Goal: Task Accomplishment & Management: Complete application form

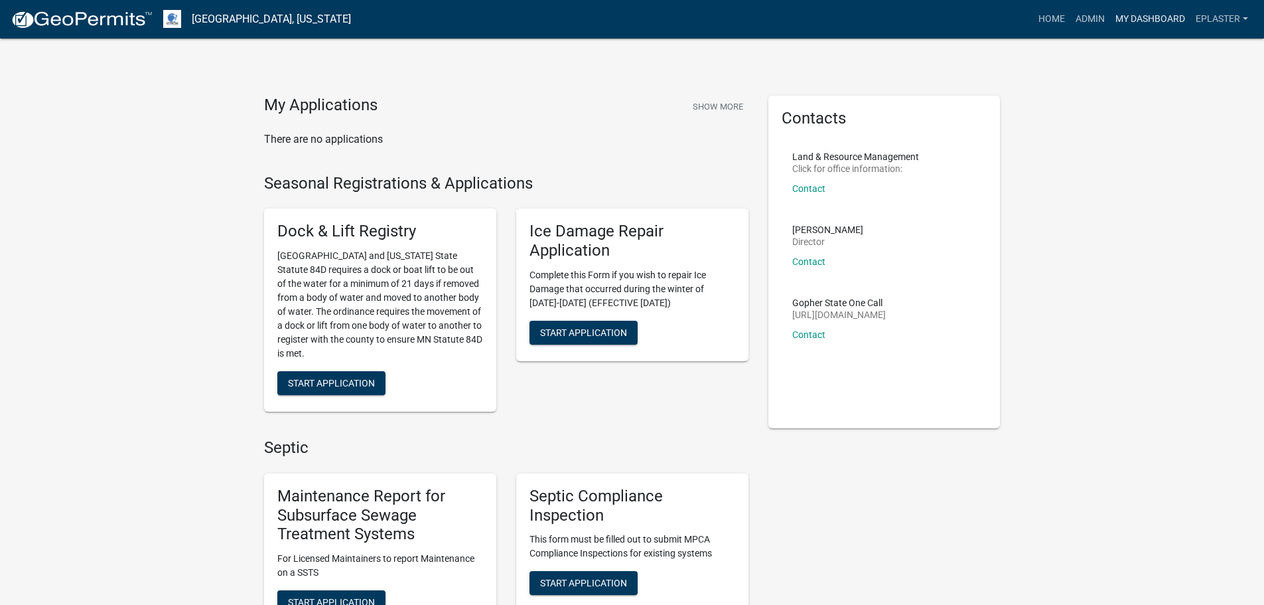
click at [1140, 20] on link "My Dashboard" at bounding box center [1150, 19] width 80 height 25
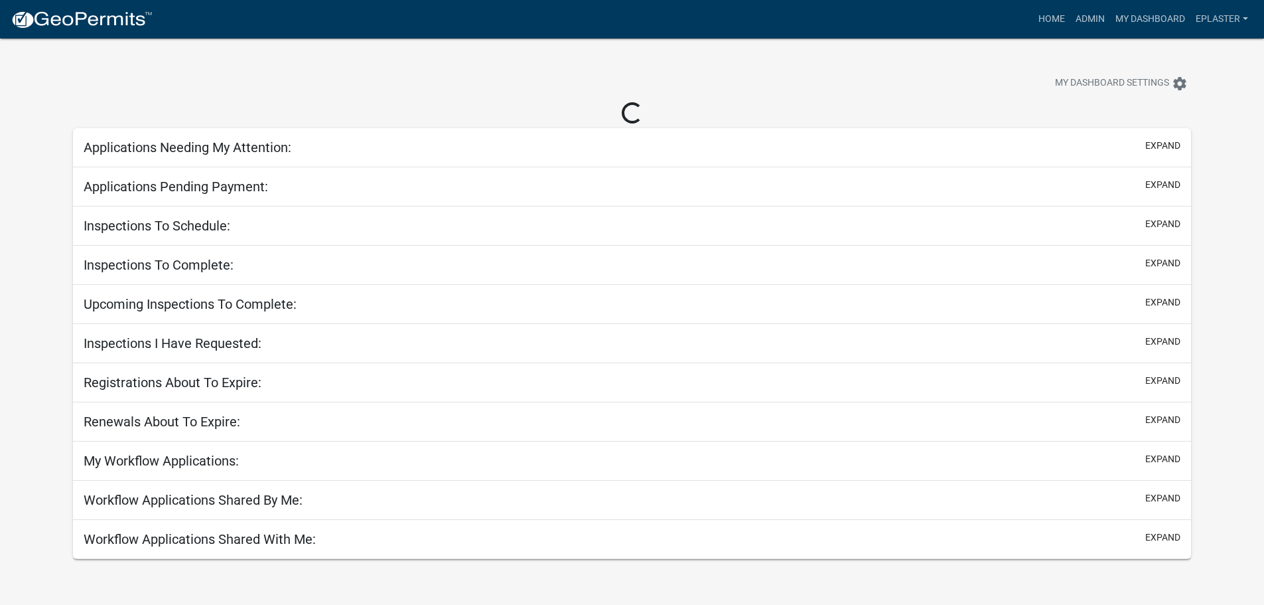
select select "3: 100"
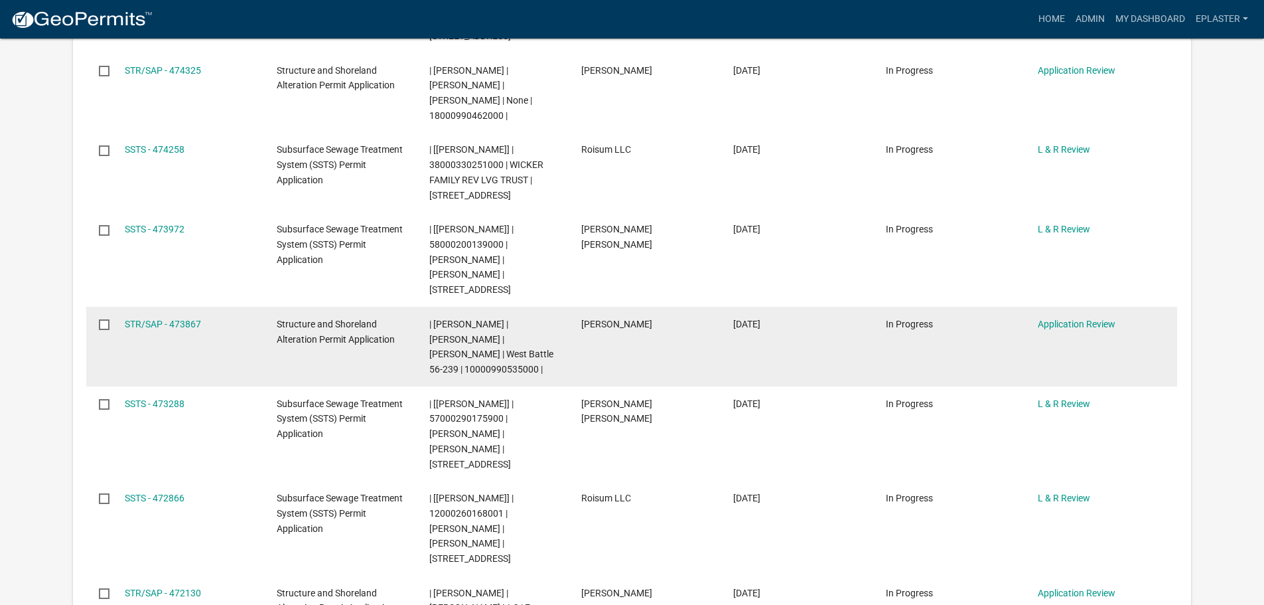
scroll to position [697, 0]
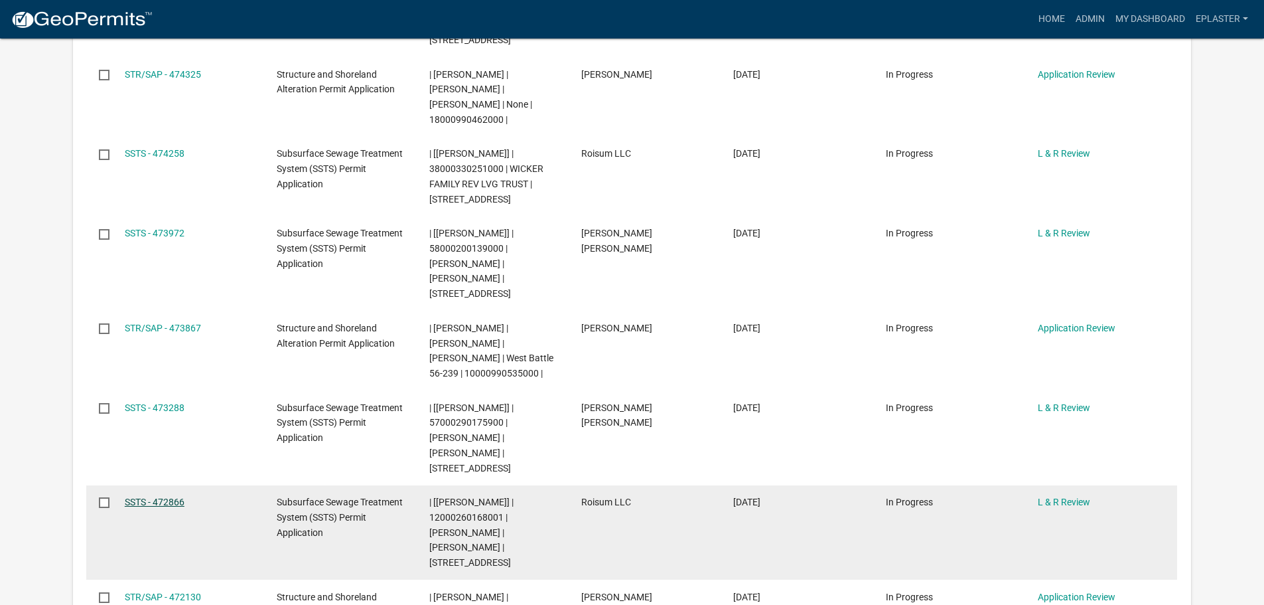
click at [178, 496] on link "SSTS - 472866" at bounding box center [155, 501] width 60 height 11
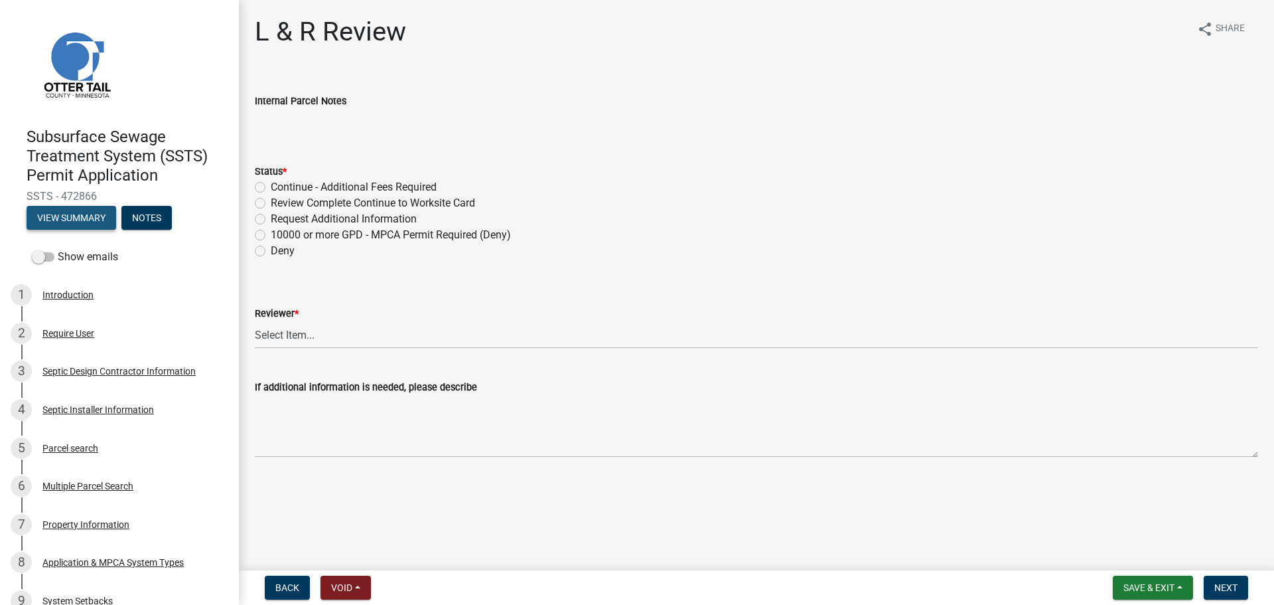
click at [56, 222] on button "View Summary" at bounding box center [72, 218] width 90 height 24
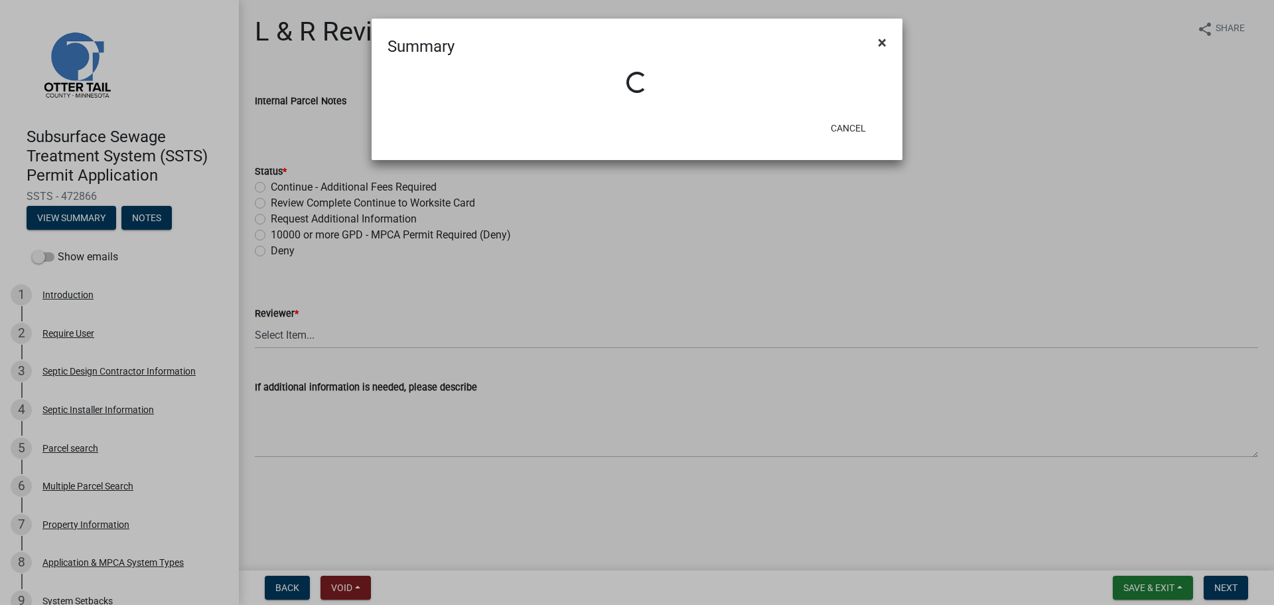
click at [877, 38] on button "×" at bounding box center [882, 42] width 30 height 37
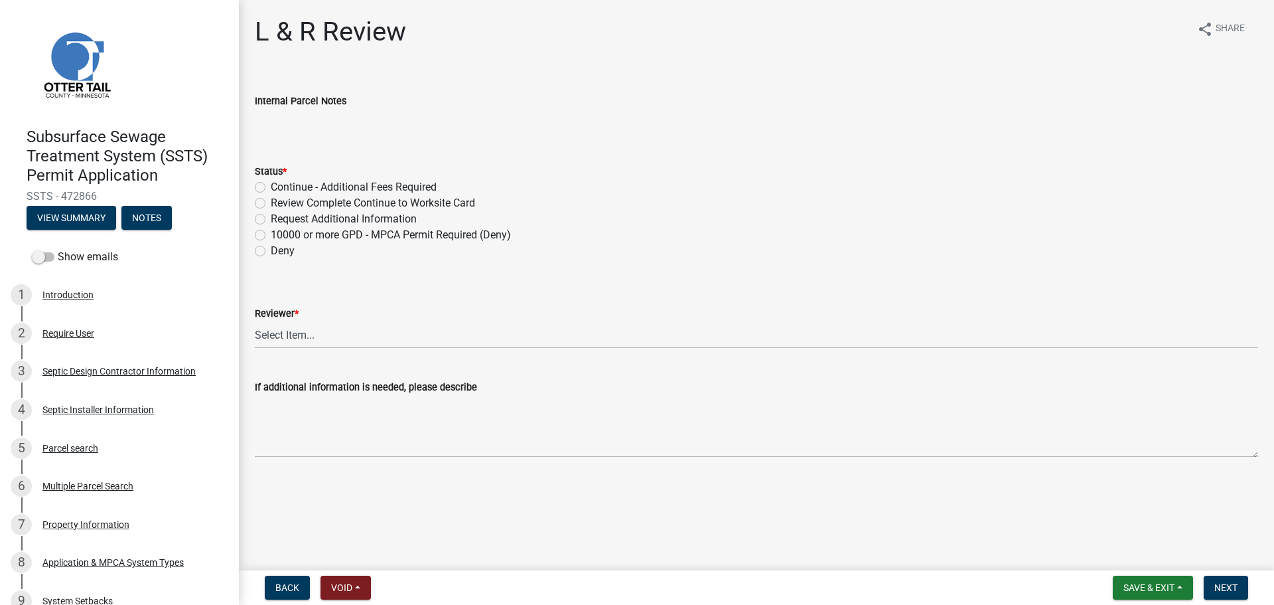
click at [271, 200] on label "Review Complete Continue to Worksite Card" at bounding box center [373, 203] width 204 height 16
click at [271, 200] on input "Review Complete Continue to Worksite Card" at bounding box center [275, 199] width 9 height 9
radio input "true"
click at [299, 334] on select "Select Item... [PERSON_NAME] [PERSON_NAME] [PERSON_NAME] [PERSON_NAME] [PERSON_…" at bounding box center [756, 334] width 1003 height 27
click at [255, 321] on select "Select Item... [PERSON_NAME] [PERSON_NAME] [PERSON_NAME] [PERSON_NAME] [PERSON_…" at bounding box center [756, 334] width 1003 height 27
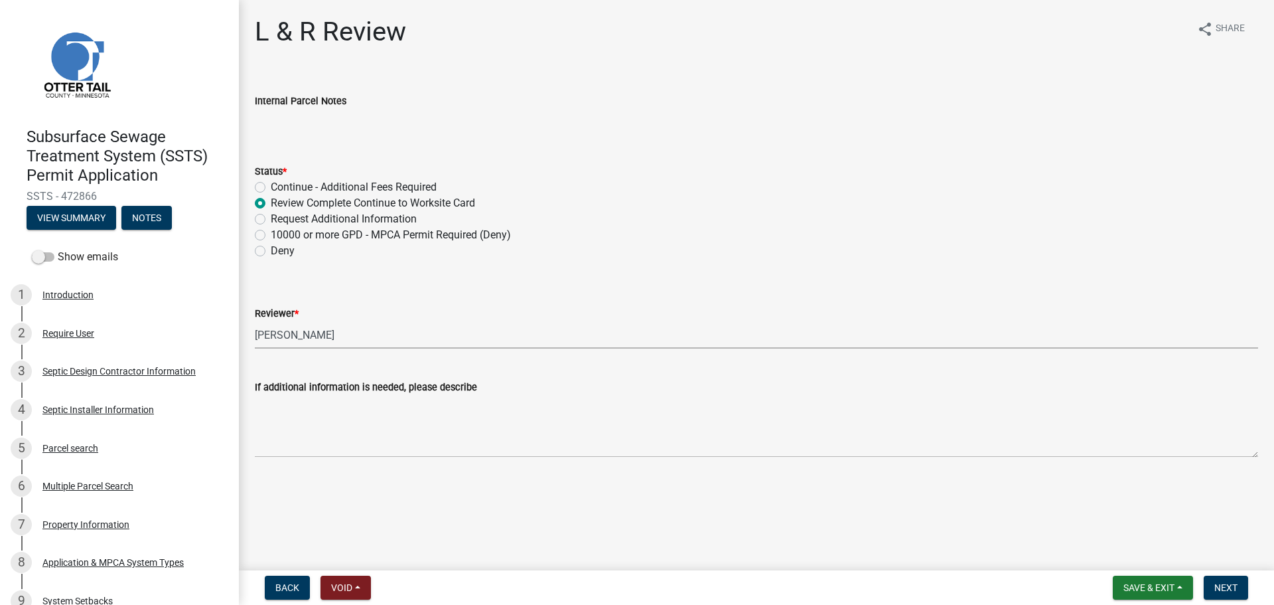
select select "bef7bfac-0505-4ed4-90ff-47b6907fb5e6"
click at [1215, 585] on span "Next" at bounding box center [1226, 587] width 23 height 11
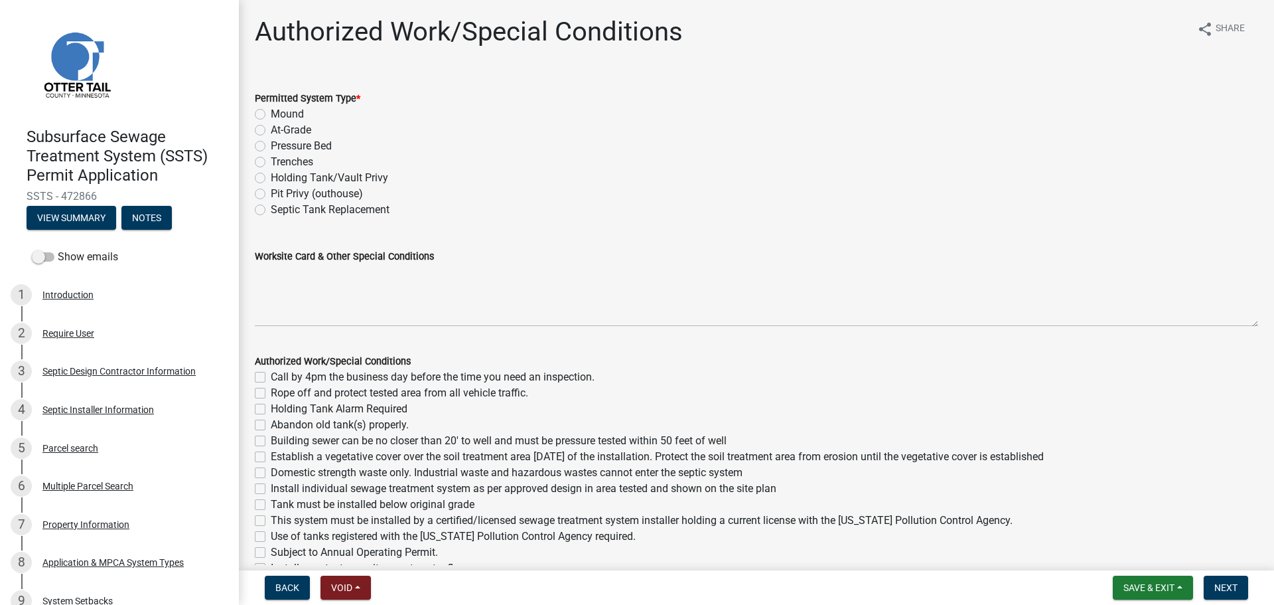
click at [271, 113] on label "Mound" at bounding box center [287, 114] width 33 height 16
click at [271, 113] on input "Mound" at bounding box center [275, 110] width 9 height 9
radio input "true"
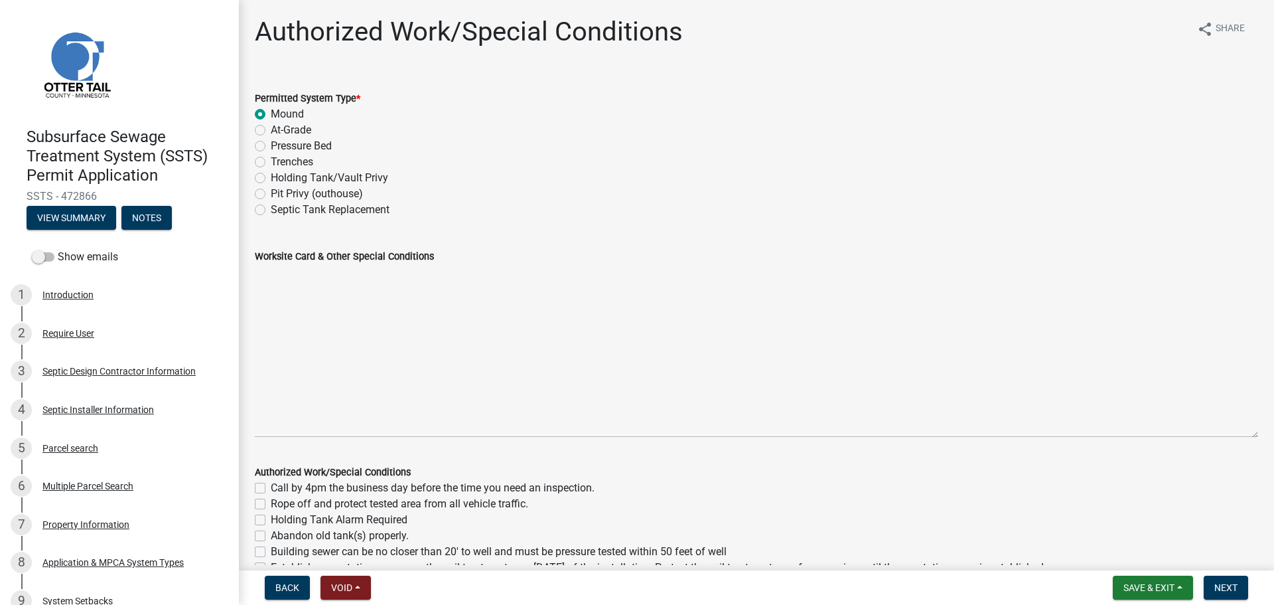
drag, startPoint x: 1242, startPoint y: 323, endPoint x: 1218, endPoint y: 461, distance: 139.4
click at [1219, 437] on textarea "Worksite Card & Other Special Conditions" at bounding box center [756, 350] width 1003 height 173
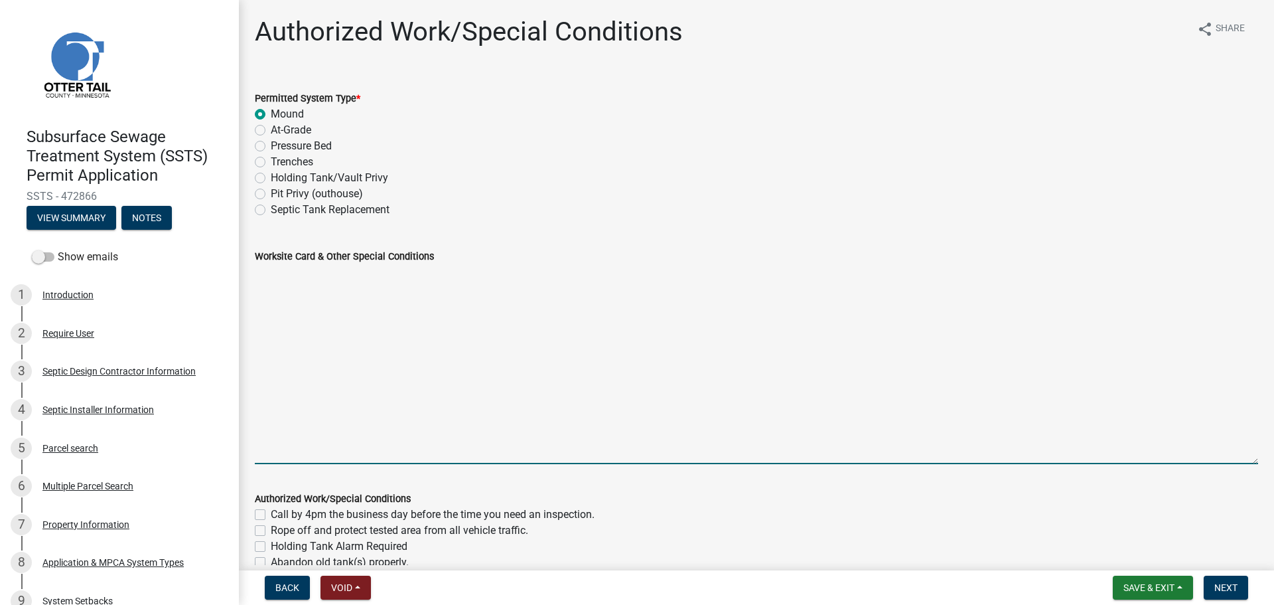
click at [273, 278] on textarea "Worksite Card & Other Special Conditions" at bounding box center [756, 364] width 1003 height 200
paste textarea "# bedroom- TYPE mound Install SIZE septic/lift LxW chamber bed (# [PERSON_NAME]…"
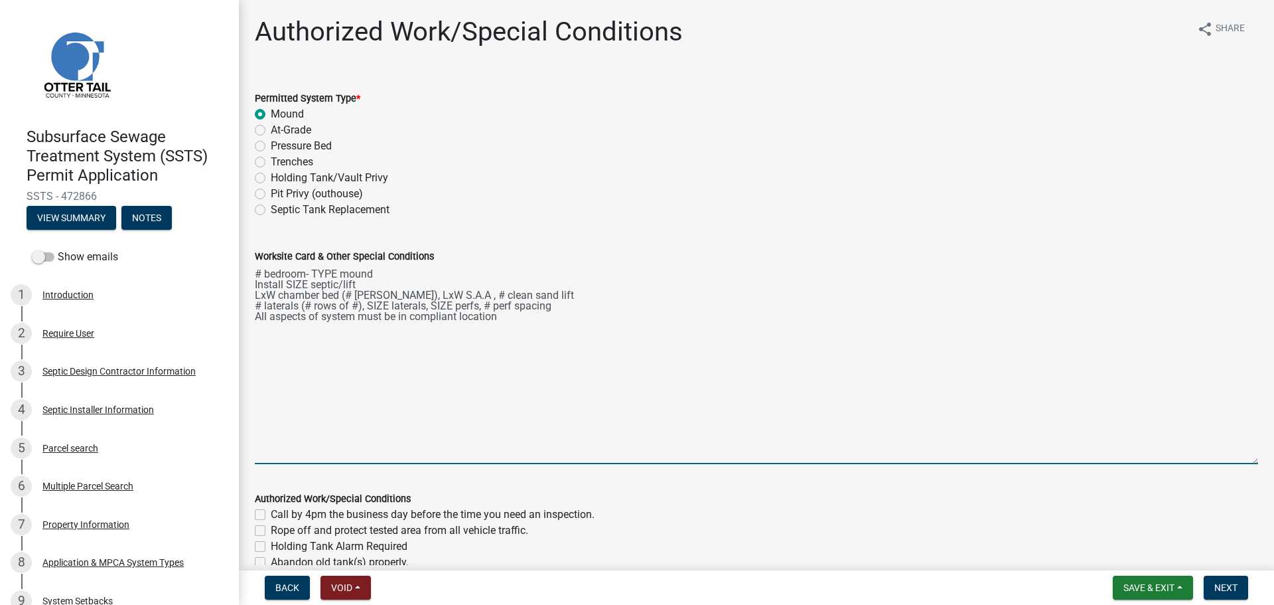
click at [263, 273] on textarea "# bedroom- TYPE mound Install SIZE septic/lift LxW chamber bed (# [PERSON_NAME]…" at bounding box center [756, 364] width 1003 height 200
drag, startPoint x: 357, startPoint y: 283, endPoint x: 251, endPoint y: 280, distance: 106.2
click at [251, 280] on div "Worksite Card & Other Special Conditions 6 bedroom- Type I mound Install SIZE s…" at bounding box center [756, 347] width 1023 height 234
drag, startPoint x: 358, startPoint y: 287, endPoint x: 245, endPoint y: 284, distance: 112.9
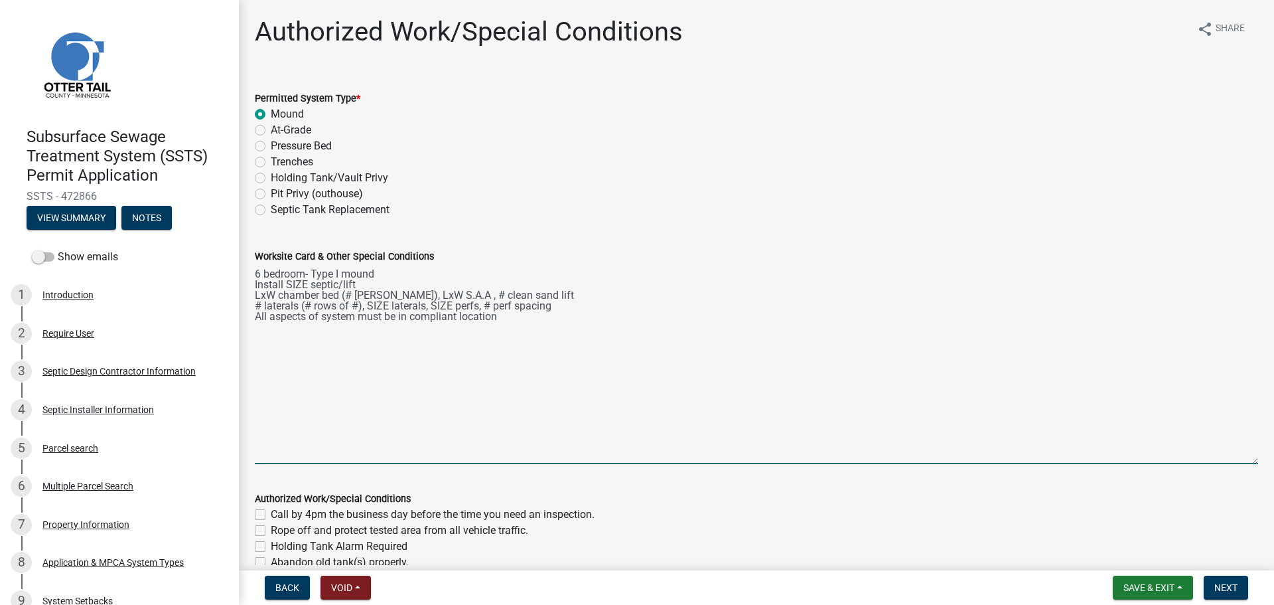
click at [245, 284] on div "Worksite Card & Other Special Conditions 6 bedroom- Type I mound Install SIZE s…" at bounding box center [756, 347] width 1023 height 234
click at [273, 291] on textarea "6 bedroom- Type I mound Use existing 2250/2 septic/lift tank (Installed 11/29/2…" at bounding box center [756, 364] width 1003 height 200
click at [458, 289] on textarea "6 bedroom- Type I mound Use existing 2250/2 septic/lift tank (Installed 11/29/2…" at bounding box center [756, 364] width 1003 height 200
click at [522, 289] on textarea "6 bedroom- Type I mound Use existing 2250/2 septic/lift tank (Installed 11/29/2…" at bounding box center [756, 364] width 1003 height 200
click at [259, 301] on textarea "6 bedroom- Type I mound Use existing 2250/2 septic/lift tank (Installed 11/29/2…" at bounding box center [756, 364] width 1003 height 200
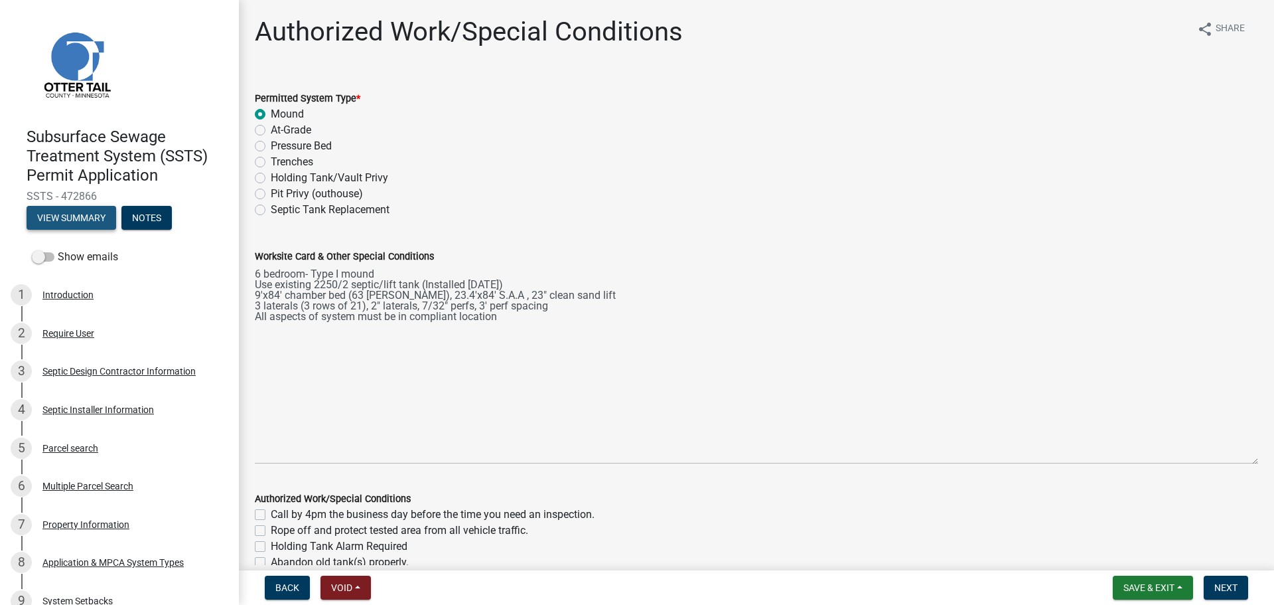
click at [74, 214] on button "View Summary" at bounding box center [72, 218] width 90 height 24
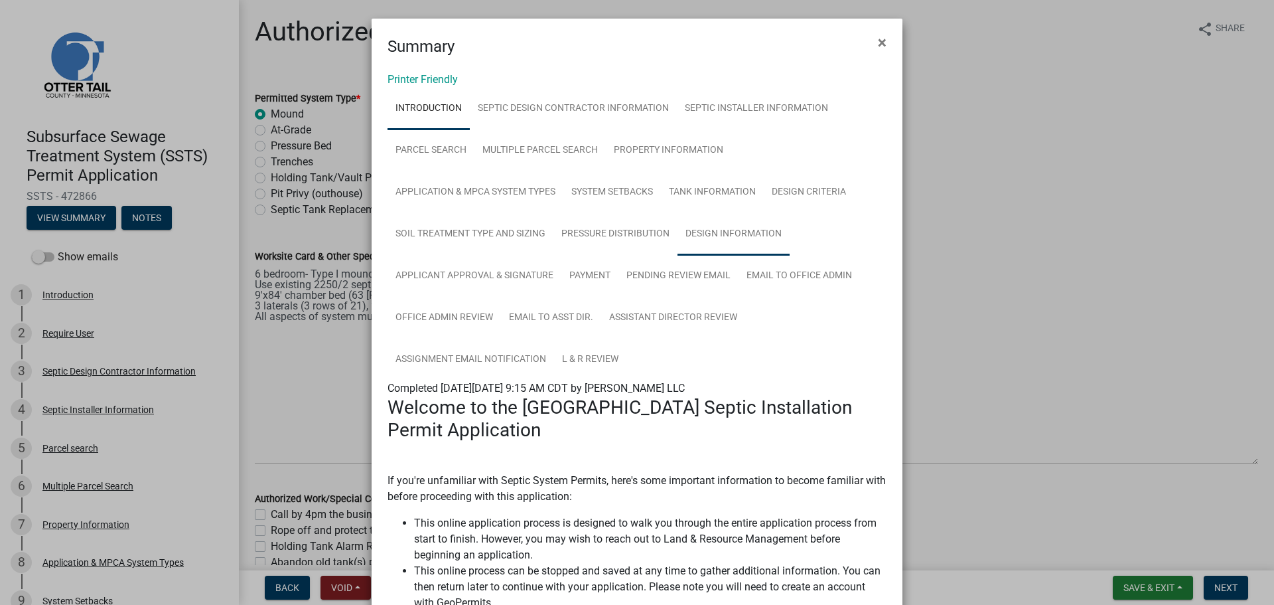
click at [715, 229] on link "Design Information" at bounding box center [734, 234] width 112 height 42
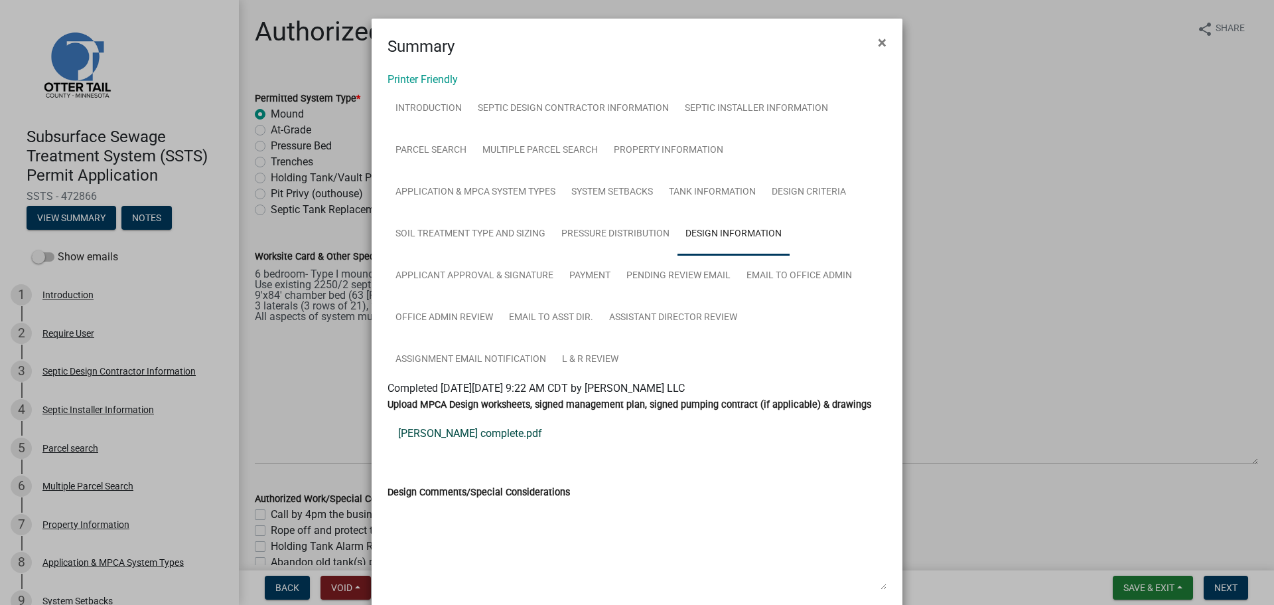
click at [470, 435] on link "Richter complete.pdf" at bounding box center [637, 433] width 499 height 32
click at [879, 44] on span "×" at bounding box center [882, 42] width 9 height 19
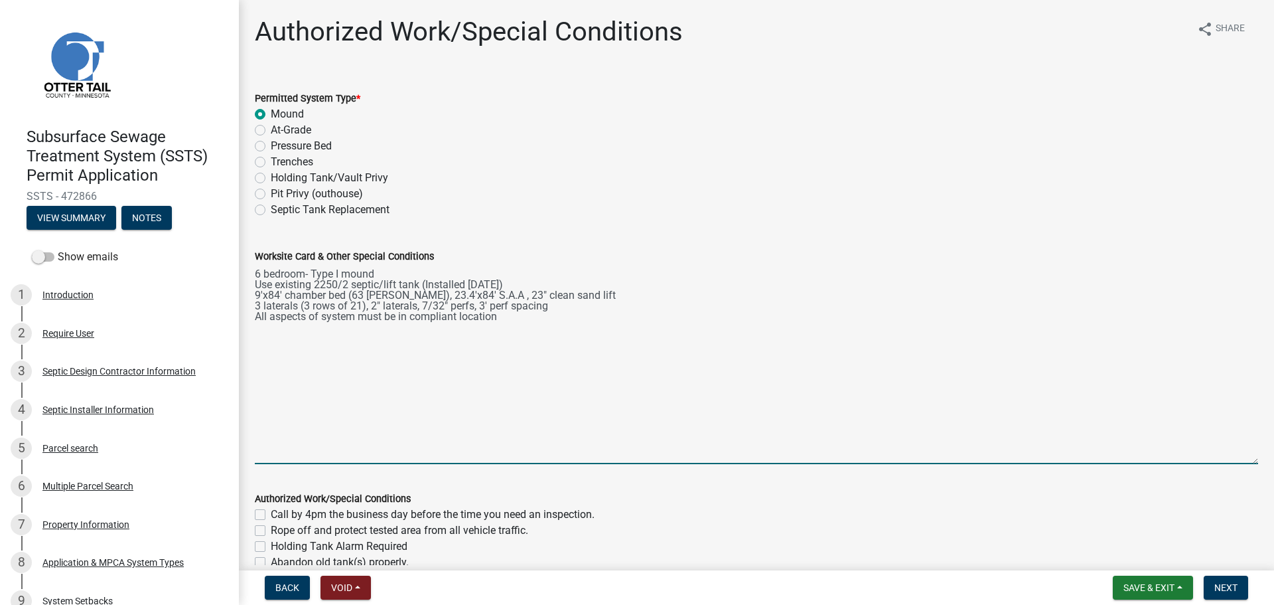
click at [542, 282] on textarea "6 bedroom- Type I mound Use existing 2250/2 septic/lift tank (Installed 11/29/2…" at bounding box center [756, 364] width 1003 height 200
click at [396, 278] on textarea "6 bedroom- Type I mound Use existing 2250/2 septic/lift tank (Installed 11/29/2…" at bounding box center [756, 364] width 1003 height 200
click at [599, 277] on textarea "6 bedroom- Type I mound Use existing 2250/2 septic tank (Installed 11/29/2023) …" at bounding box center [756, 364] width 1003 height 200
click at [597, 285] on textarea "6 bedroom- Type I mound Use existing 2250/2 septic tank (Installed 11/29/2023) …" at bounding box center [756, 364] width 1003 height 200
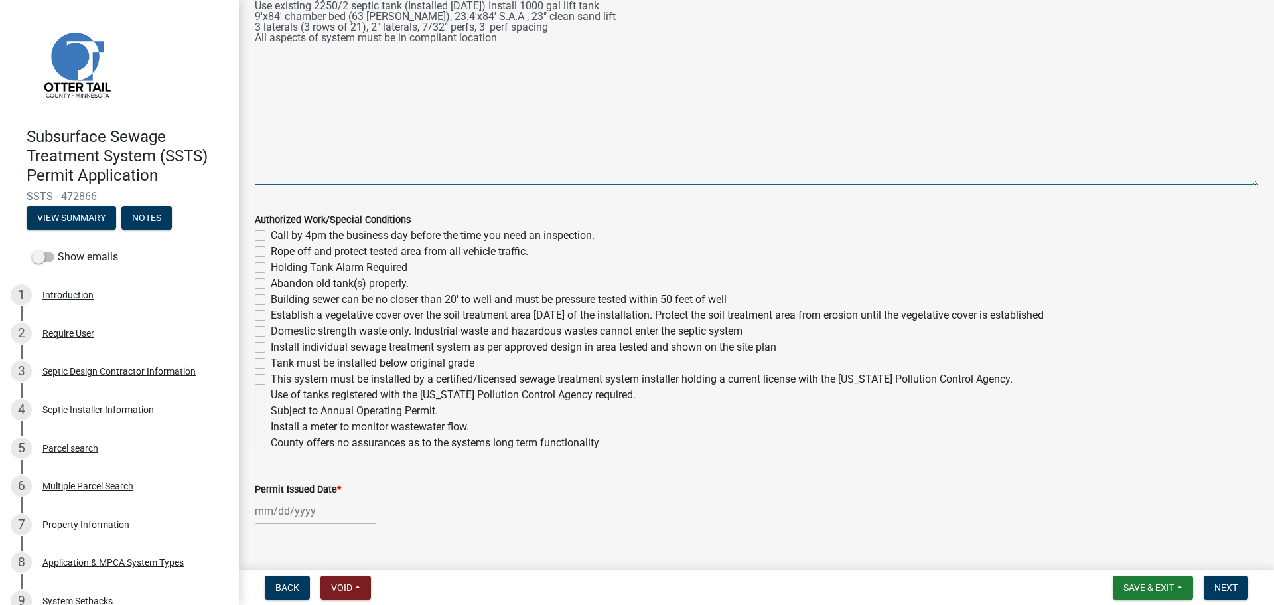
scroll to position [302, 0]
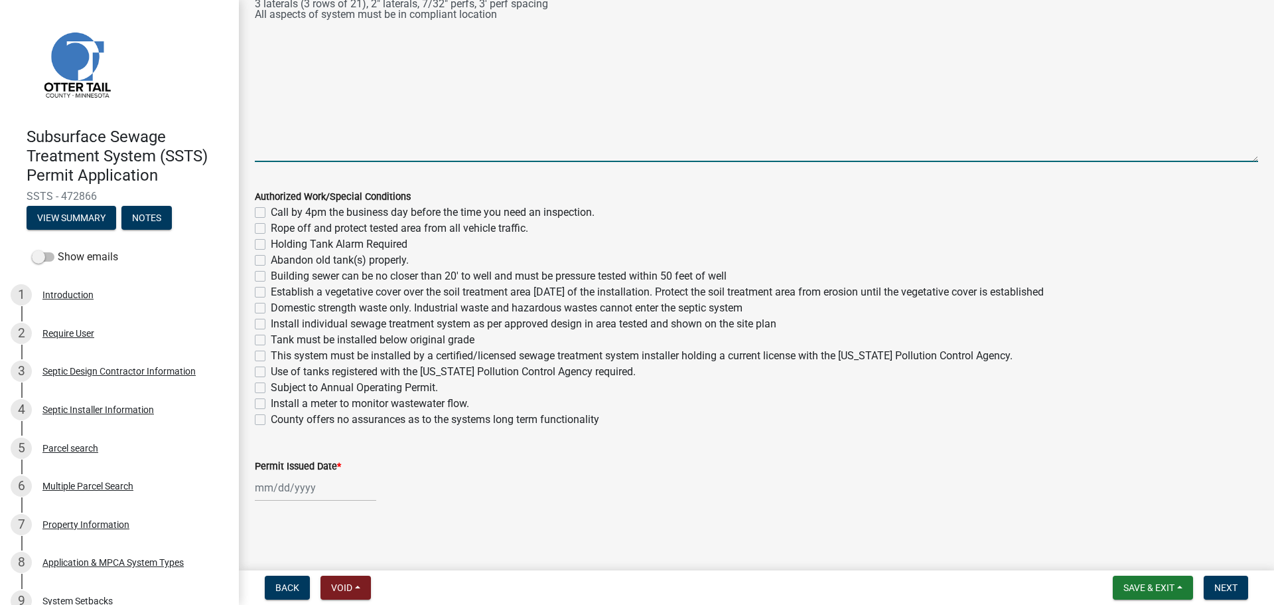
type textarea "6 bedroom- Type I mound Use existing 2250/2 septic tank (Installed 11/29/2023) …"
click at [271, 209] on label "Call by 4pm the business day before the time you need an inspection." at bounding box center [433, 212] width 324 height 16
click at [271, 209] on input "Call by 4pm the business day before the time you need an inspection." at bounding box center [275, 208] width 9 height 9
checkbox input "true"
checkbox input "false"
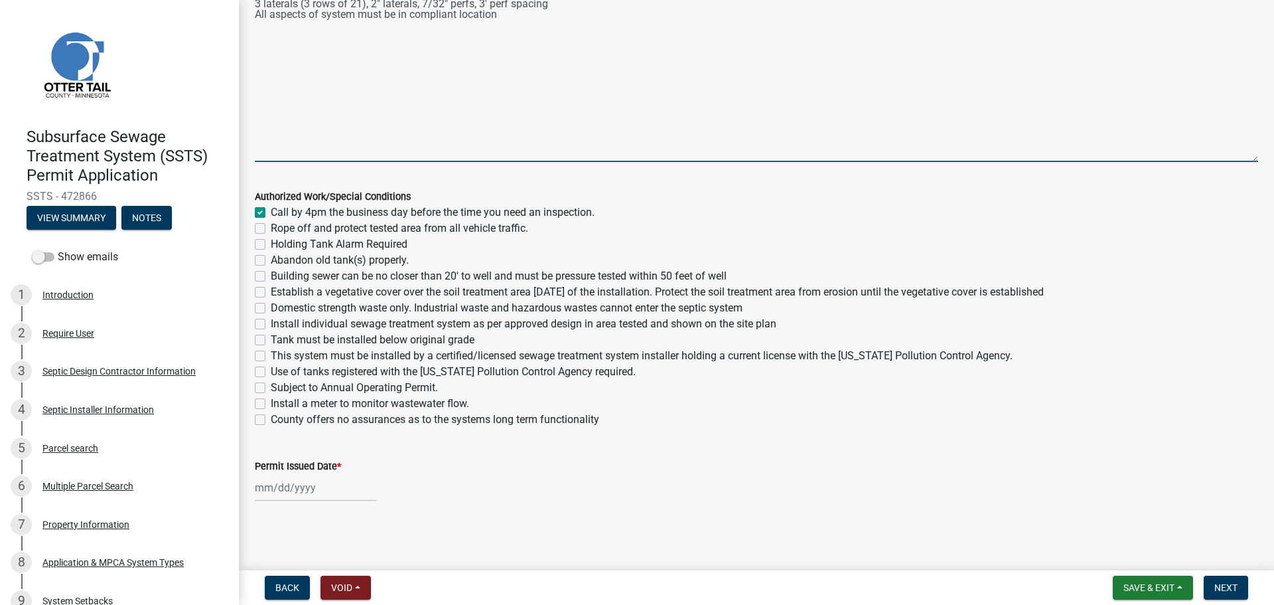
checkbox input "false"
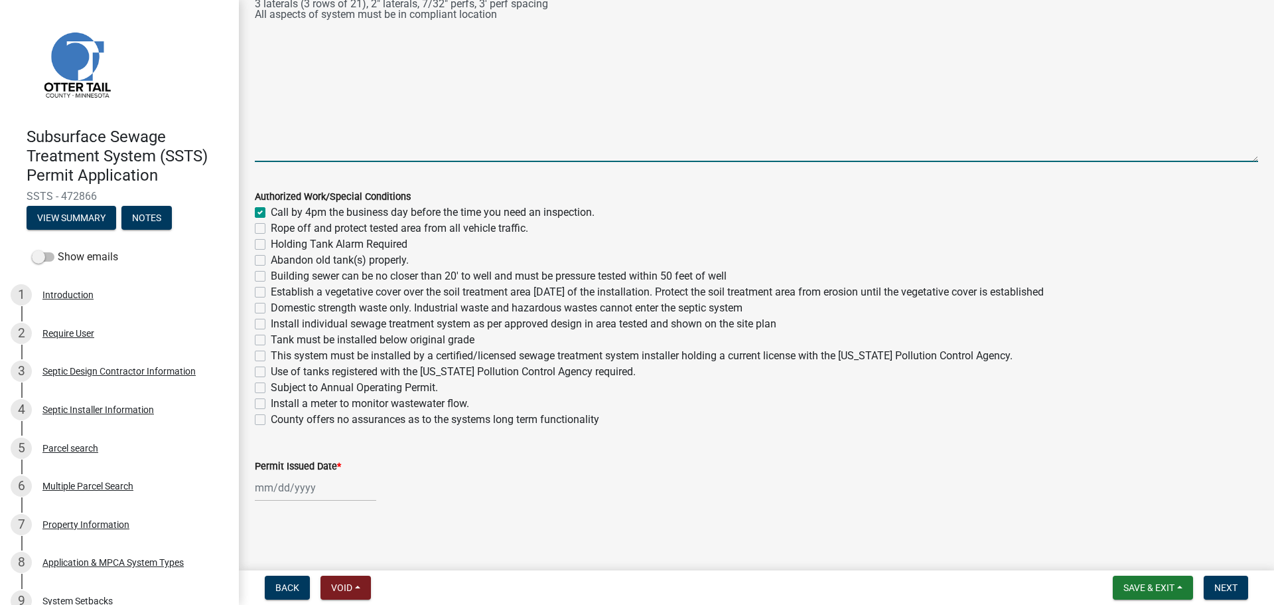
checkbox input "false"
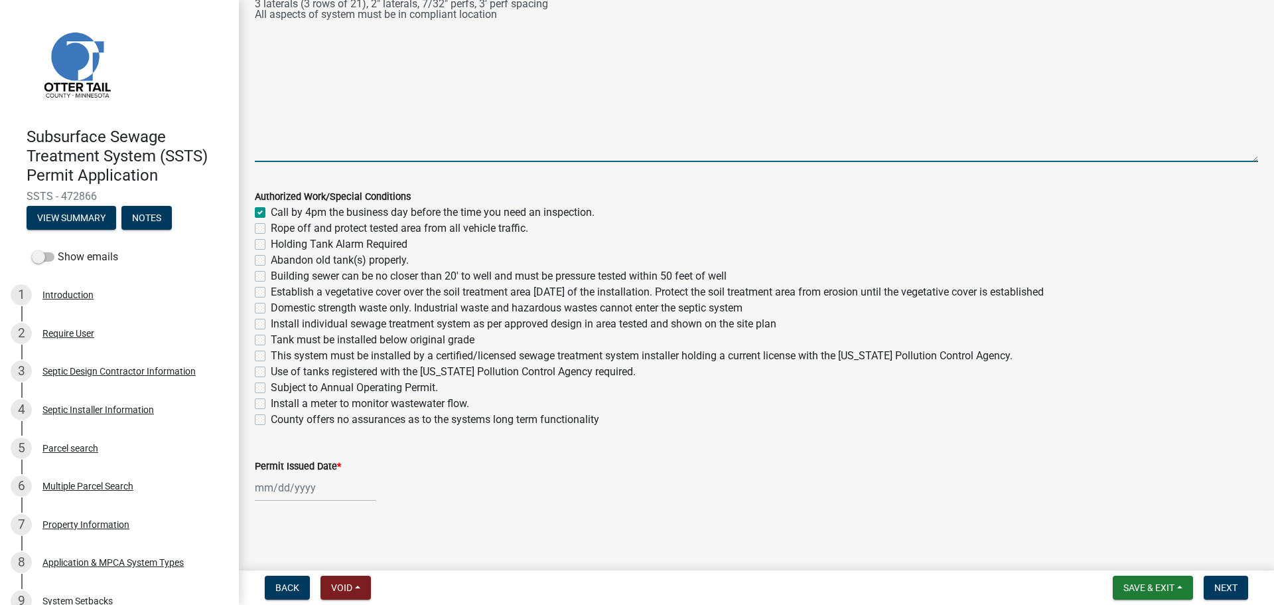
checkbox input "false"
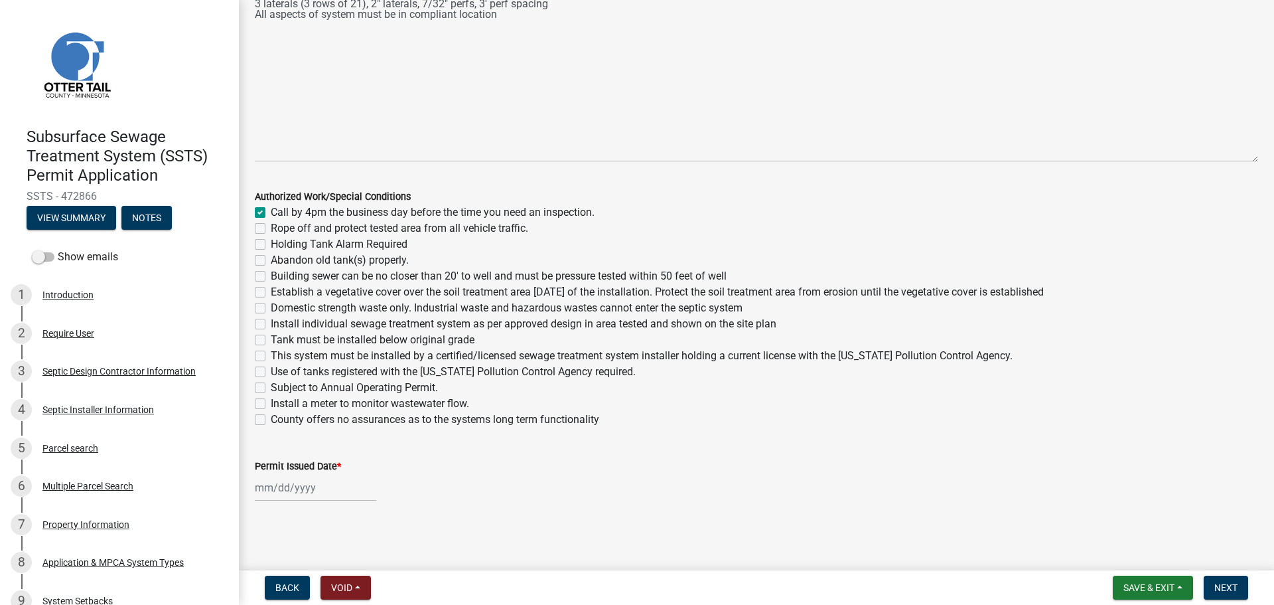
click at [271, 223] on label "Rope off and protect tested area from all vehicle traffic." at bounding box center [400, 228] width 258 height 16
click at [271, 223] on input "Rope off and protect tested area from all vehicle traffic." at bounding box center [275, 224] width 9 height 9
checkbox input "true"
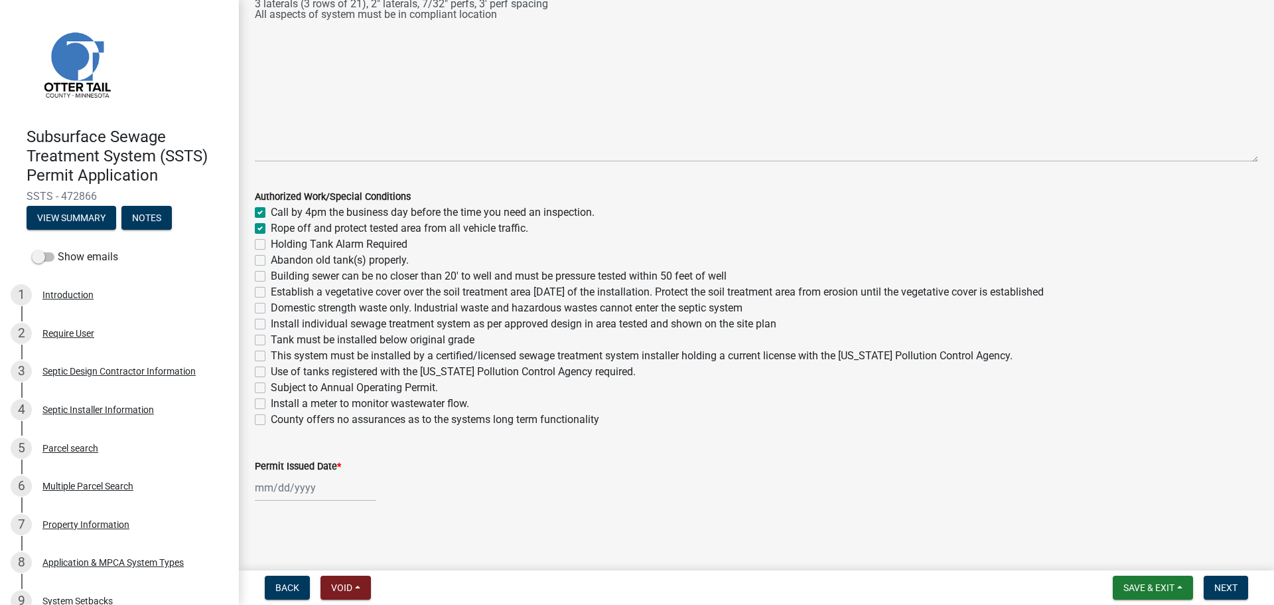
checkbox input "false"
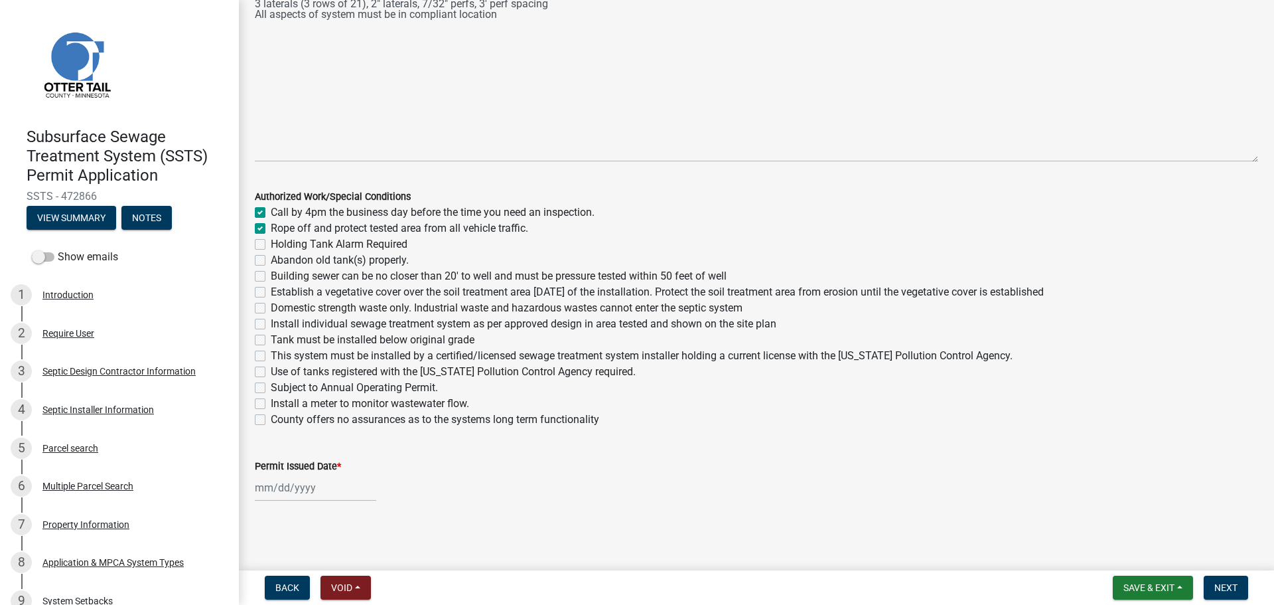
checkbox input "false"
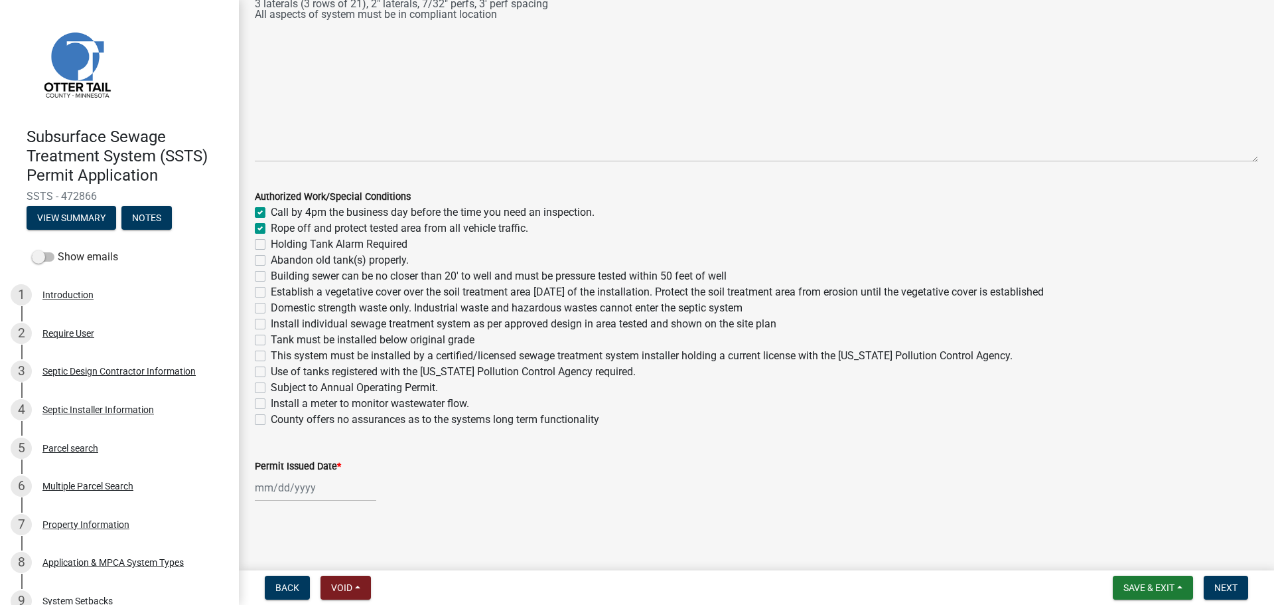
checkbox input "false"
click at [271, 271] on label "Building sewer can be no closer than 20' to well and must be pressure tested wi…" at bounding box center [499, 276] width 456 height 16
click at [271, 271] on input "Building sewer can be no closer than 20' to well and must be pressure tested wi…" at bounding box center [275, 272] width 9 height 9
checkbox input "true"
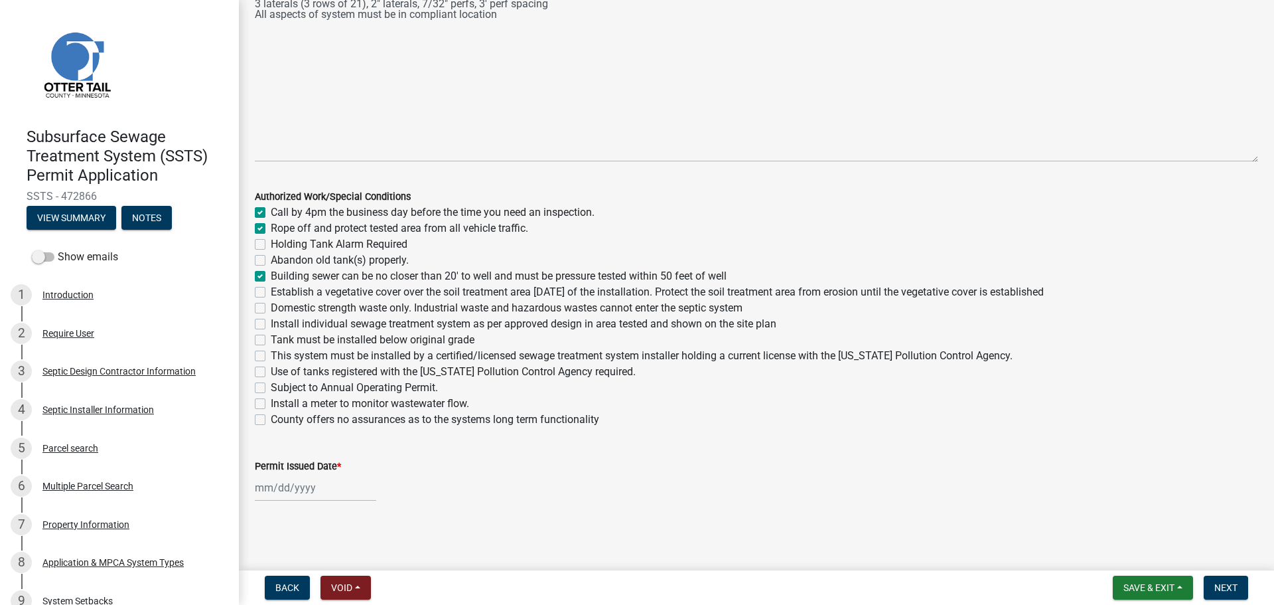
checkbox input "true"
checkbox input "false"
checkbox input "true"
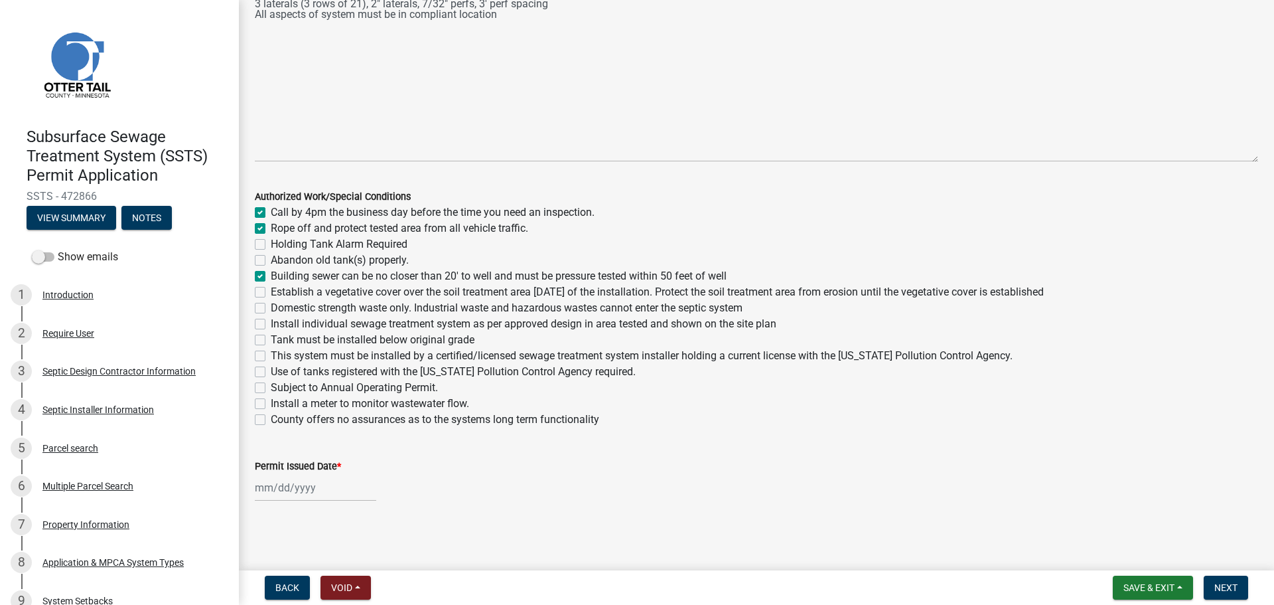
checkbox input "false"
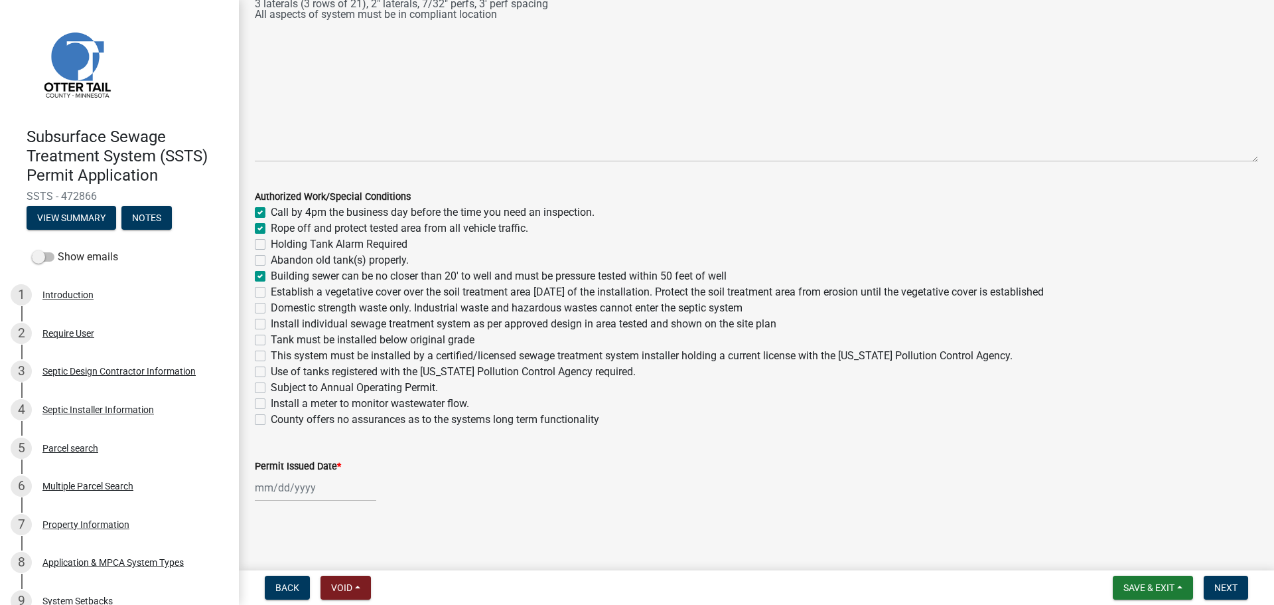
checkbox input "false"
click at [271, 291] on label "Establish a vegetative cover over the soil treatment area within 30 days of the…" at bounding box center [657, 292] width 773 height 16
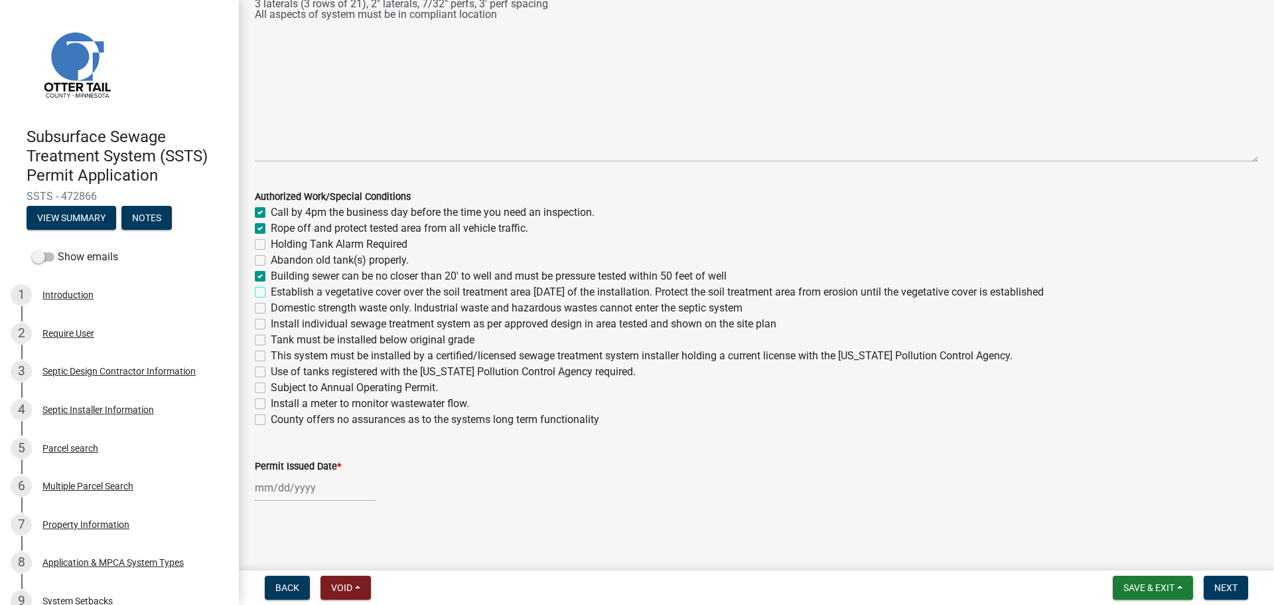
click at [271, 291] on input "Establish a vegetative cover over the soil treatment area within 30 days of the…" at bounding box center [275, 288] width 9 height 9
checkbox input "true"
checkbox input "false"
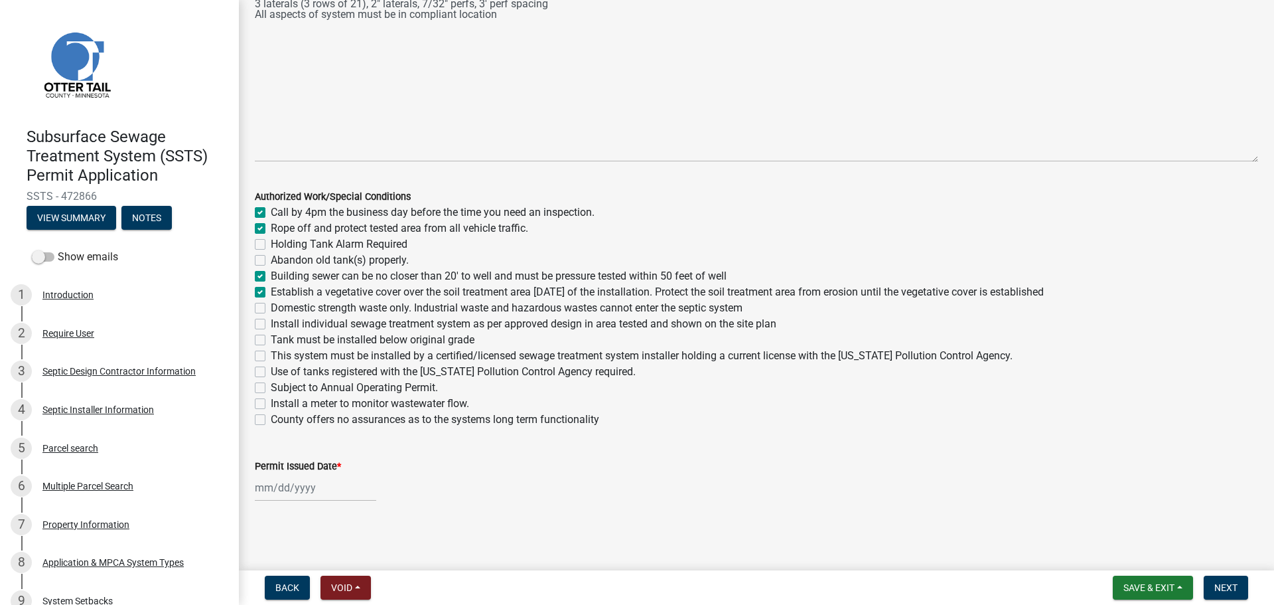
checkbox input "false"
checkbox input "true"
checkbox input "false"
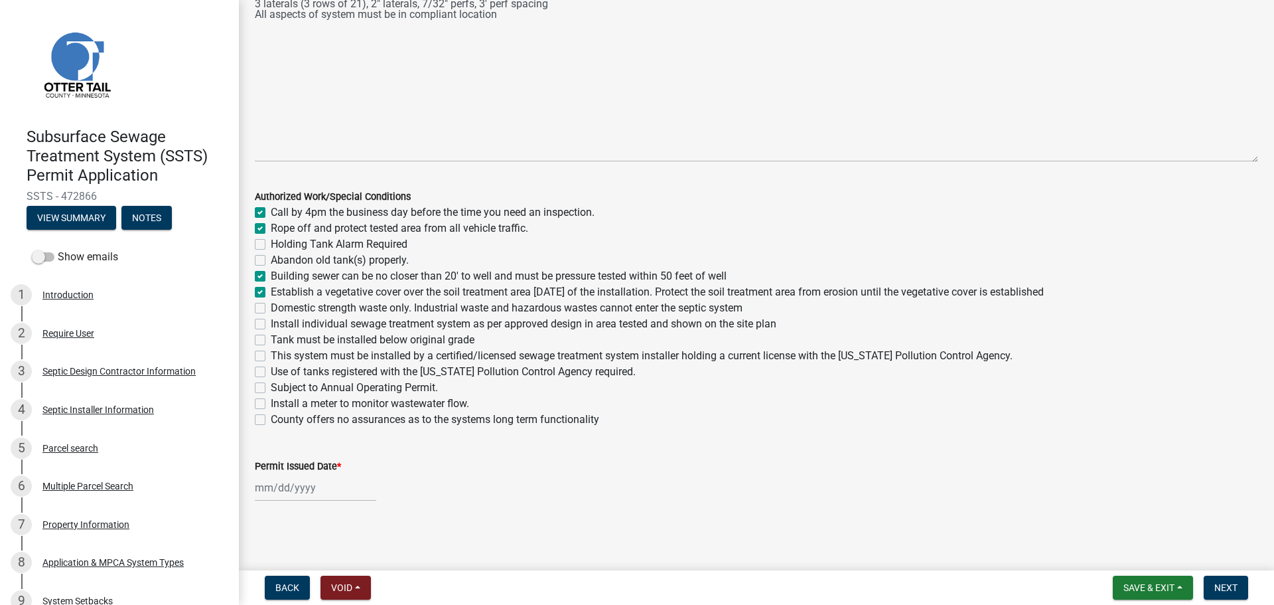
checkbox input "false"
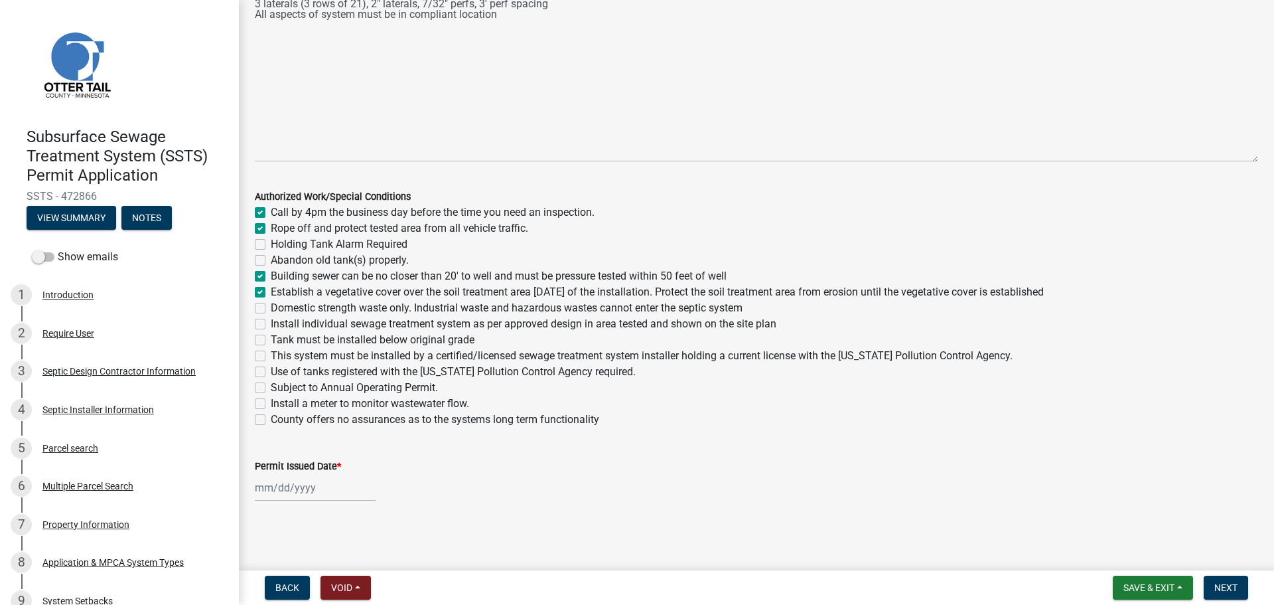
checkbox input "false"
click at [271, 309] on label "Domestic strength waste only. Industrial waste and hazardous wastes cannot ente…" at bounding box center [507, 308] width 472 height 16
click at [271, 309] on input "Domestic strength waste only. Industrial waste and hazardous wastes cannot ente…" at bounding box center [275, 304] width 9 height 9
checkbox input "true"
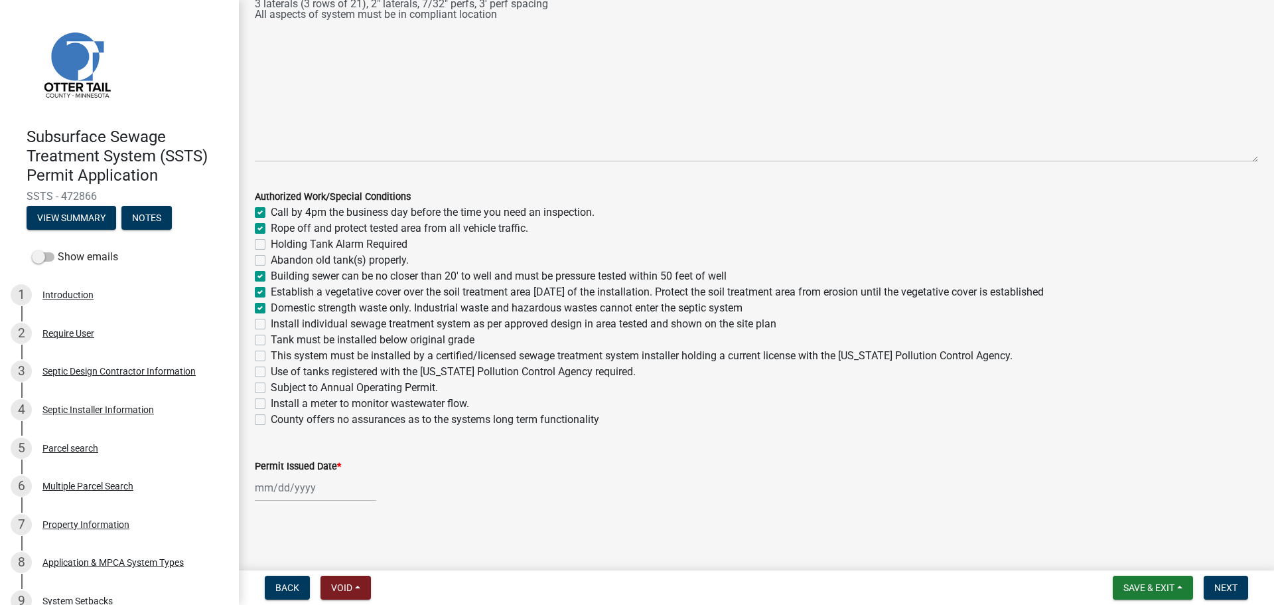
checkbox input "true"
checkbox input "false"
checkbox input "true"
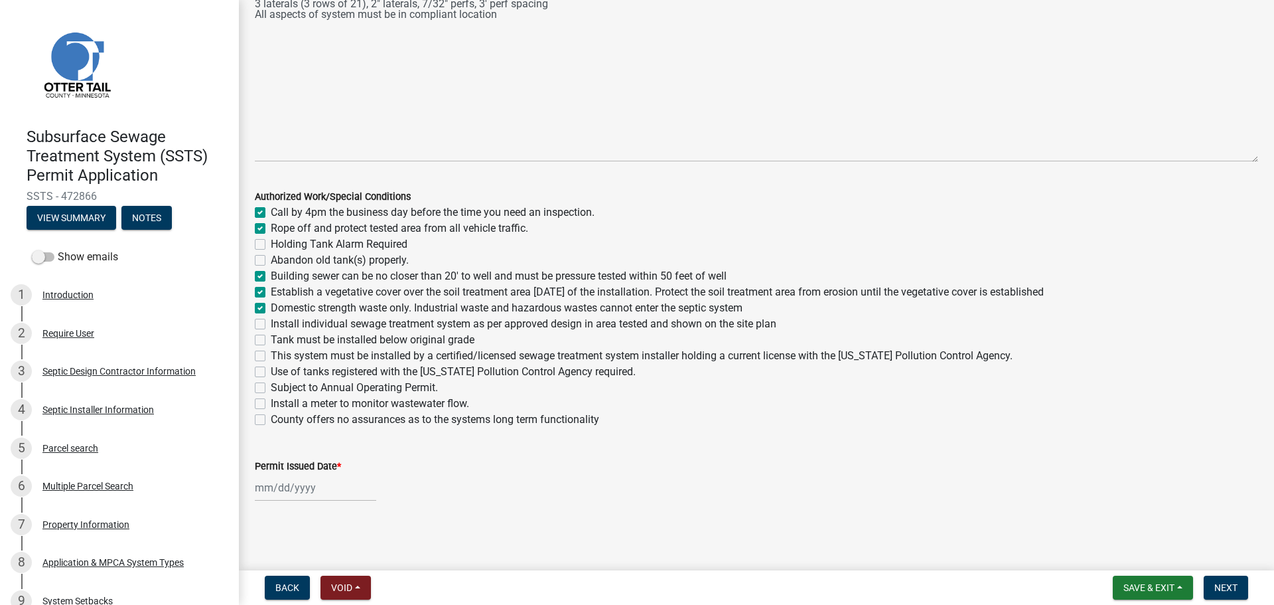
checkbox input "true"
checkbox input "false"
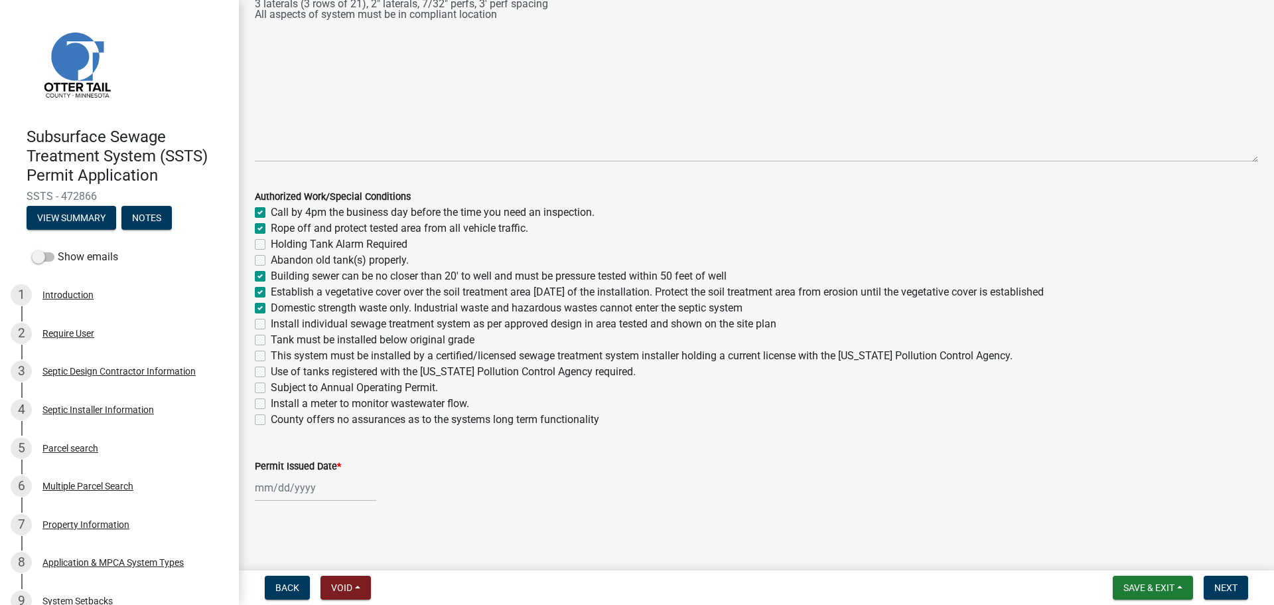
checkbox input "false"
click at [271, 324] on label "Install individual sewage treatment system as per approved design in area teste…" at bounding box center [524, 324] width 506 height 16
click at [271, 324] on input "Install individual sewage treatment system as per approved design in area teste…" at bounding box center [275, 320] width 9 height 9
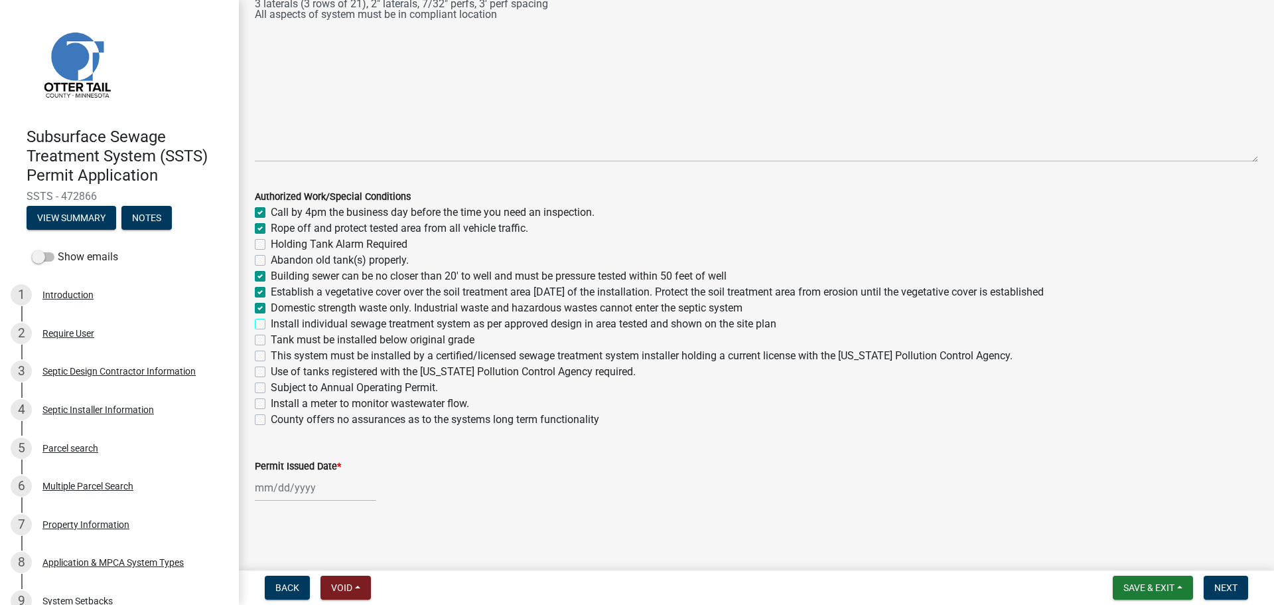
checkbox input "true"
checkbox input "false"
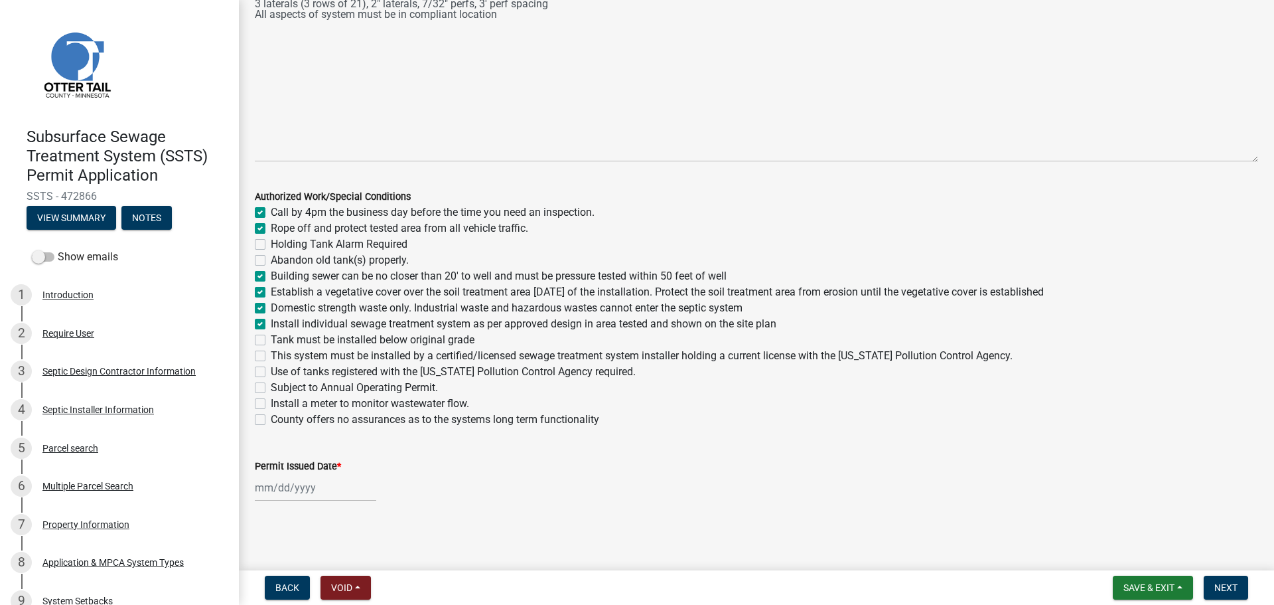
checkbox input "true"
checkbox input "false"
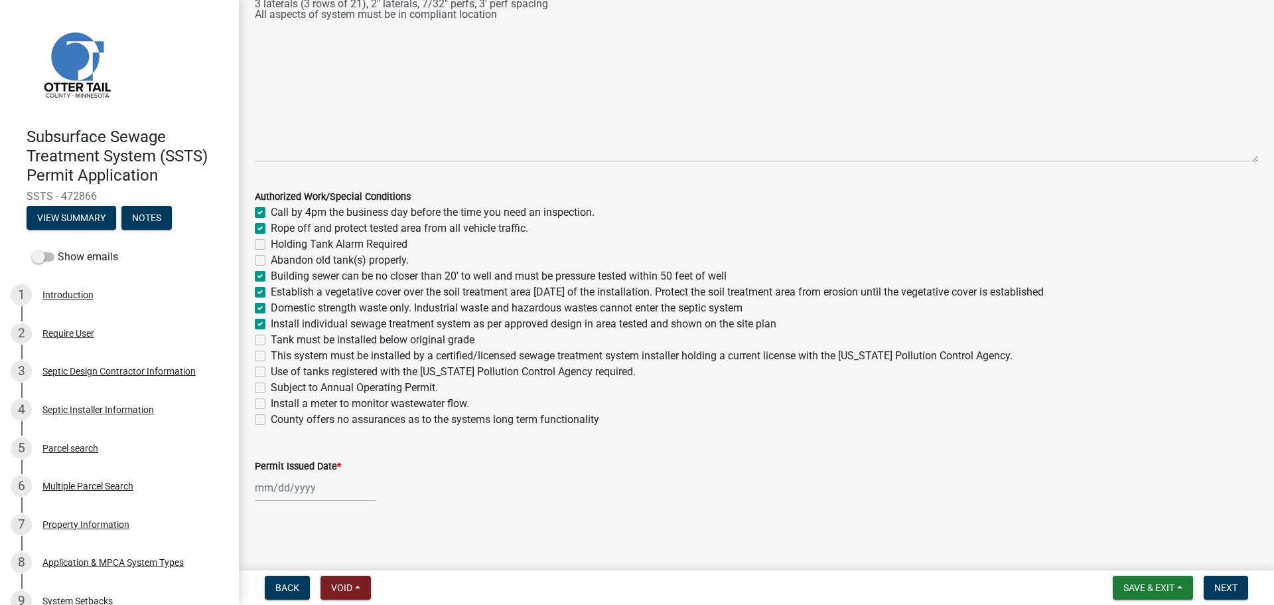
checkbox input "false"
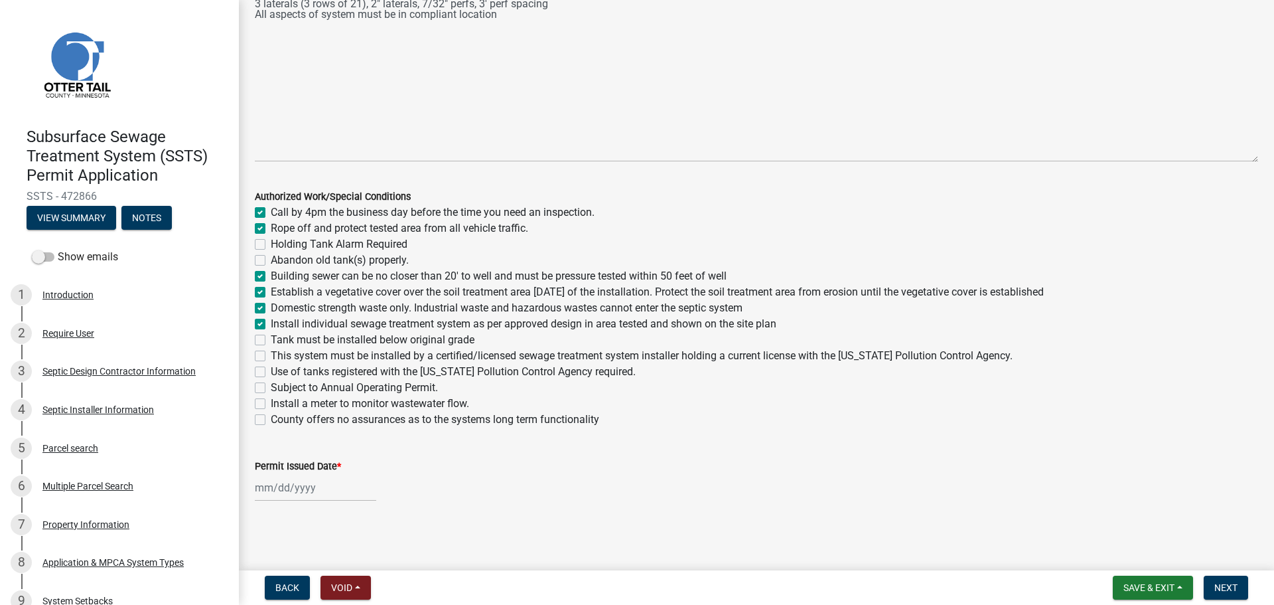
click at [271, 336] on label "Tank must be installed below original grade" at bounding box center [373, 340] width 204 height 16
click at [271, 336] on input "Tank must be installed below original grade" at bounding box center [275, 336] width 9 height 9
checkbox input "true"
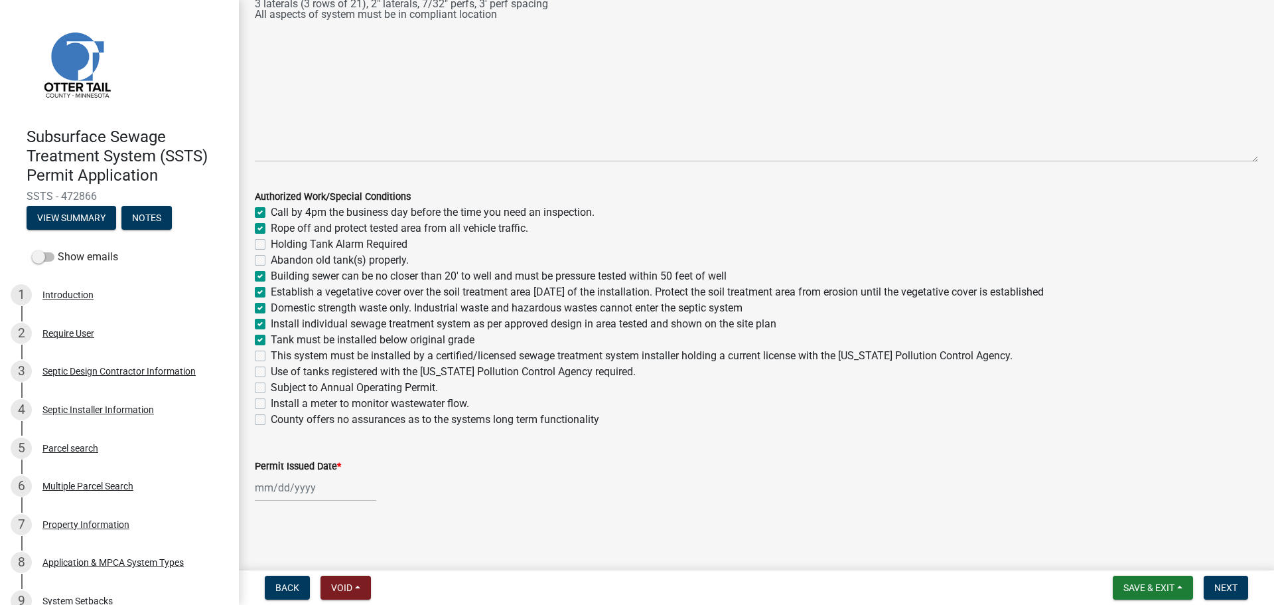
checkbox input "false"
checkbox input "true"
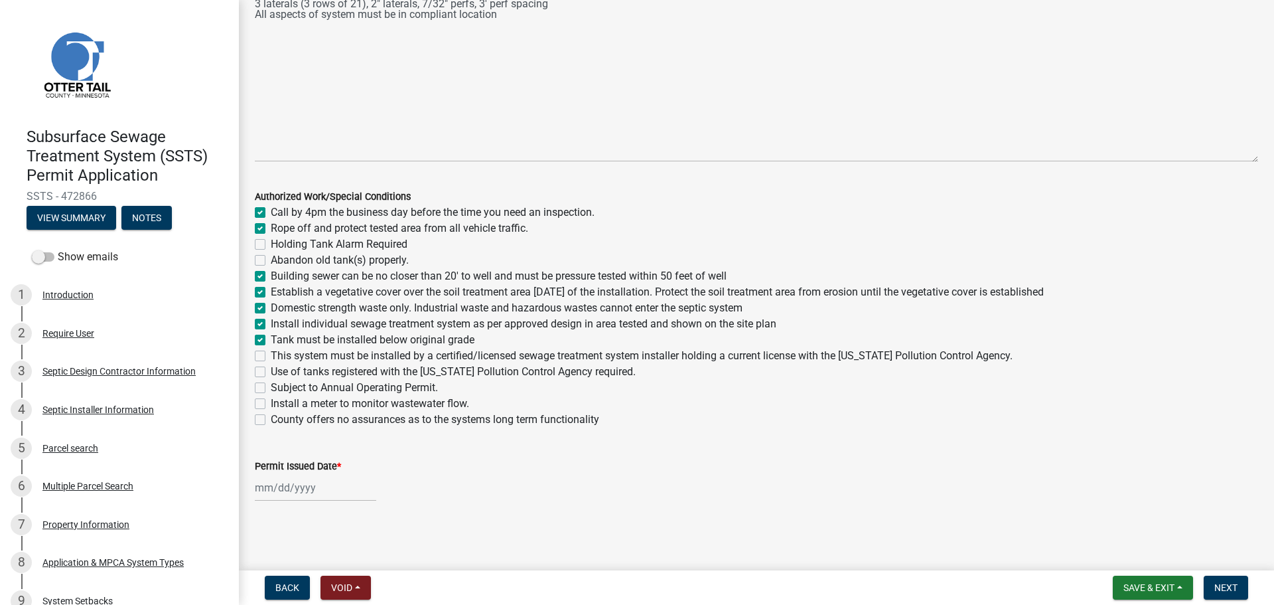
checkbox input "true"
checkbox input "false"
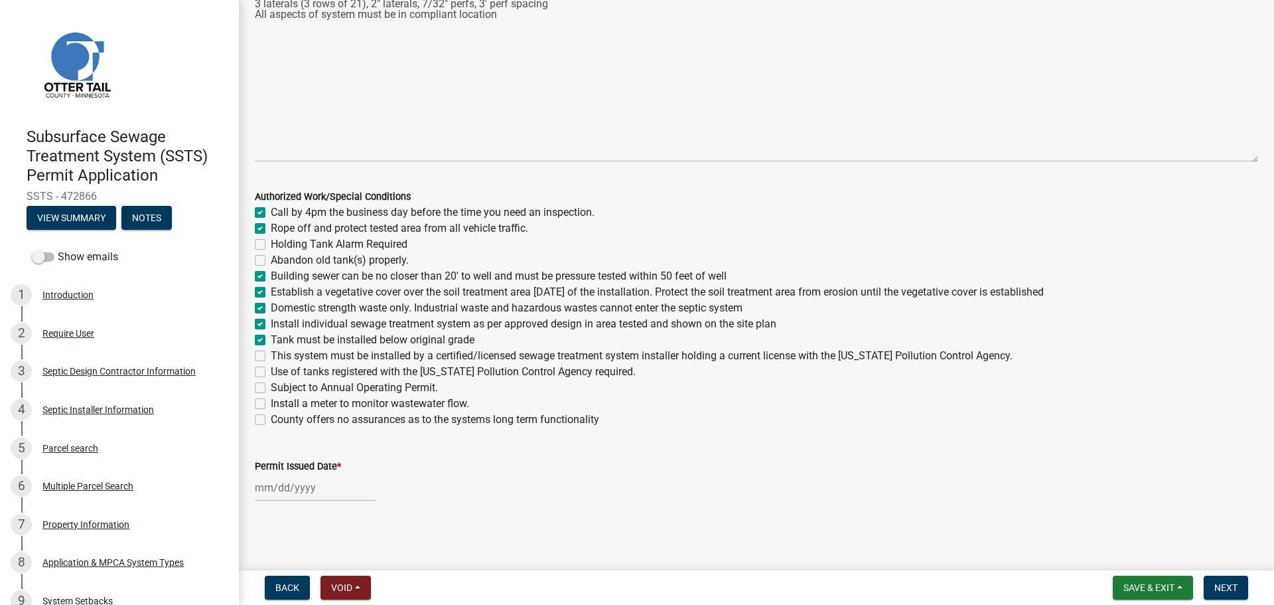
checkbox input "false"
click at [271, 350] on label "This system must be installed by a certified/licensed sewage treatment system i…" at bounding box center [642, 356] width 742 height 16
click at [271, 350] on input "This system must be installed by a certified/licensed sewage treatment system i…" at bounding box center [275, 352] width 9 height 9
checkbox input "true"
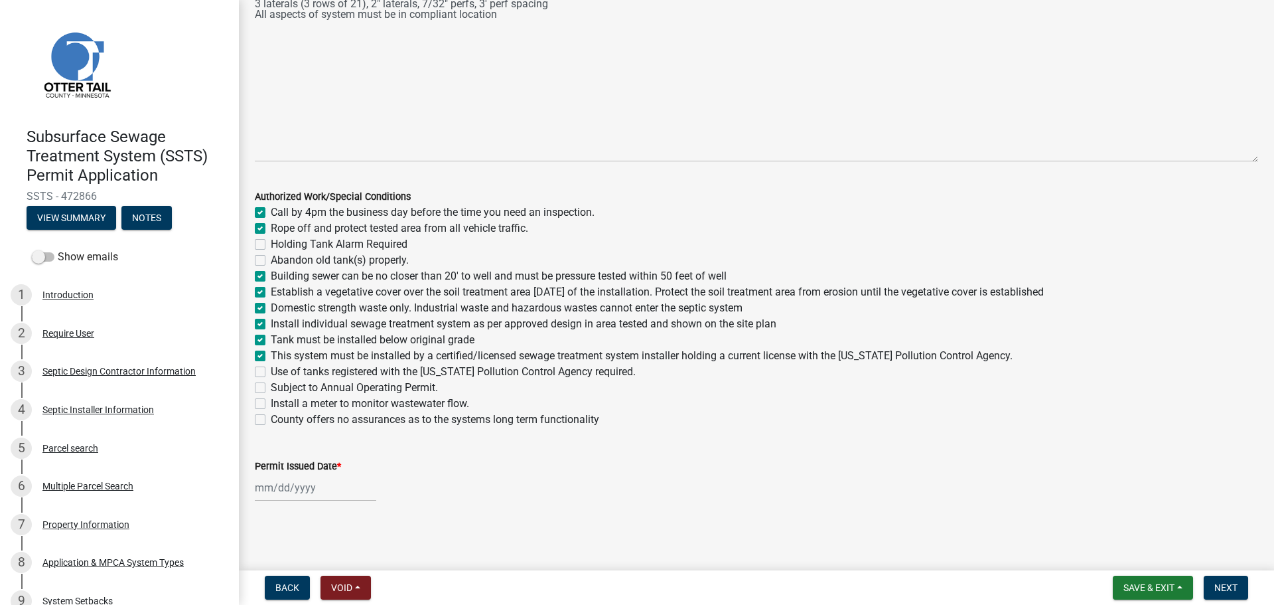
checkbox input "true"
checkbox input "false"
checkbox input "true"
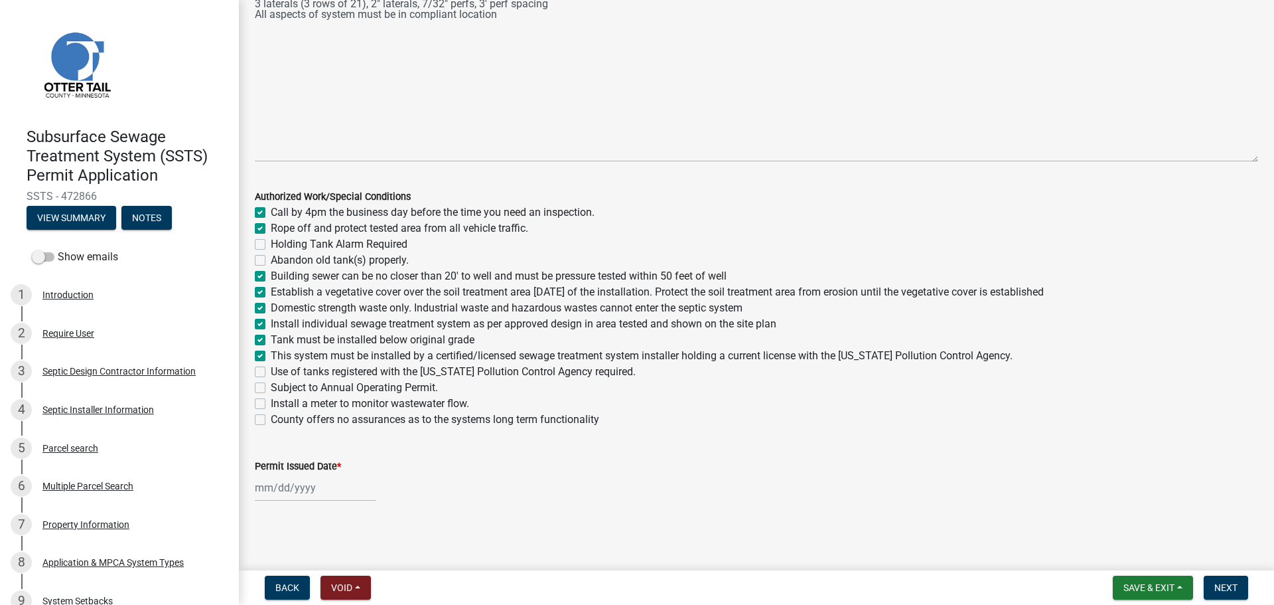
checkbox input "true"
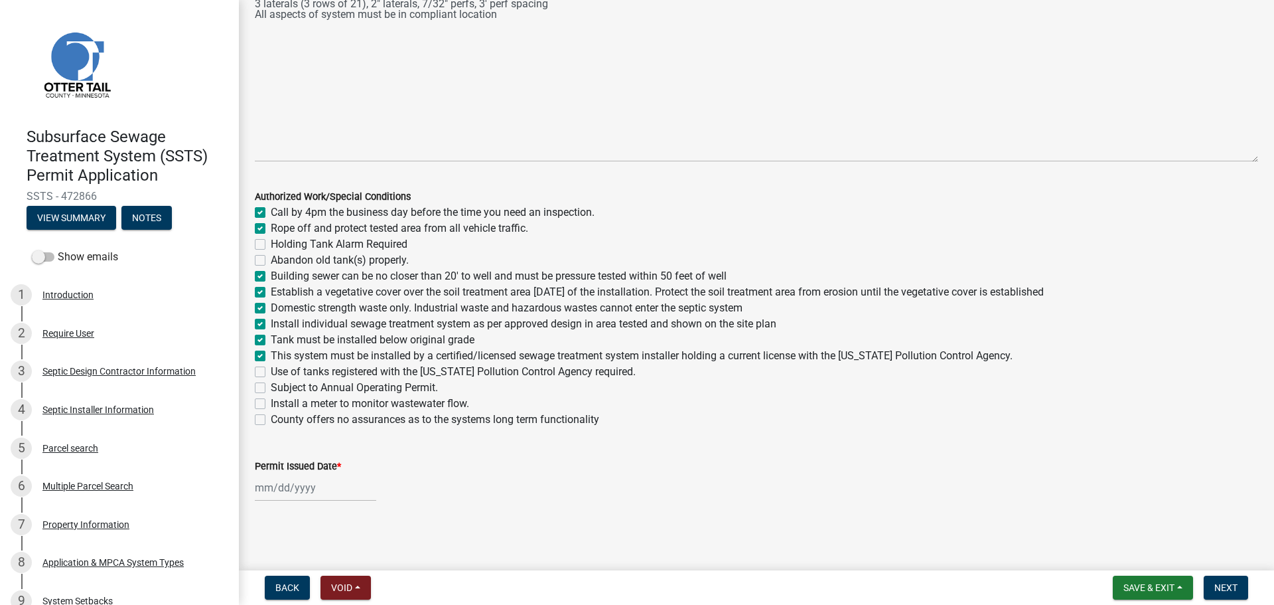
checkbox input "false"
click at [271, 370] on label "Use of tanks registered with the Minnesota Pollution Control Agency required." at bounding box center [453, 372] width 365 height 16
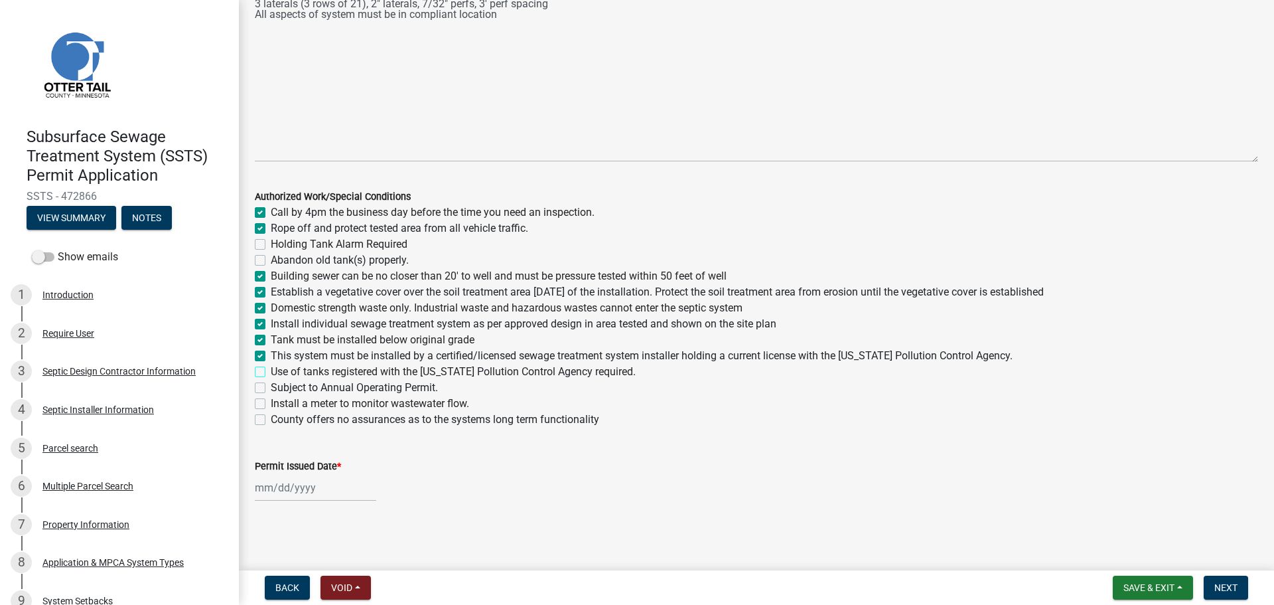
click at [271, 370] on input "Use of tanks registered with the Minnesota Pollution Control Agency required." at bounding box center [275, 368] width 9 height 9
checkbox input "true"
checkbox input "false"
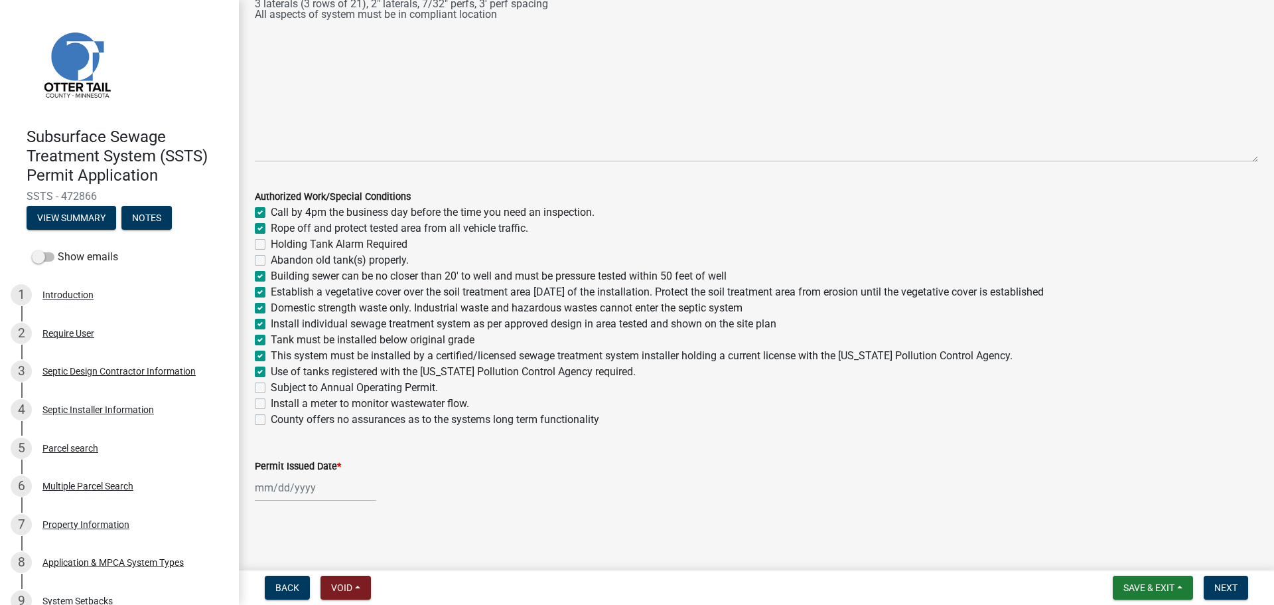
checkbox input "false"
checkbox input "true"
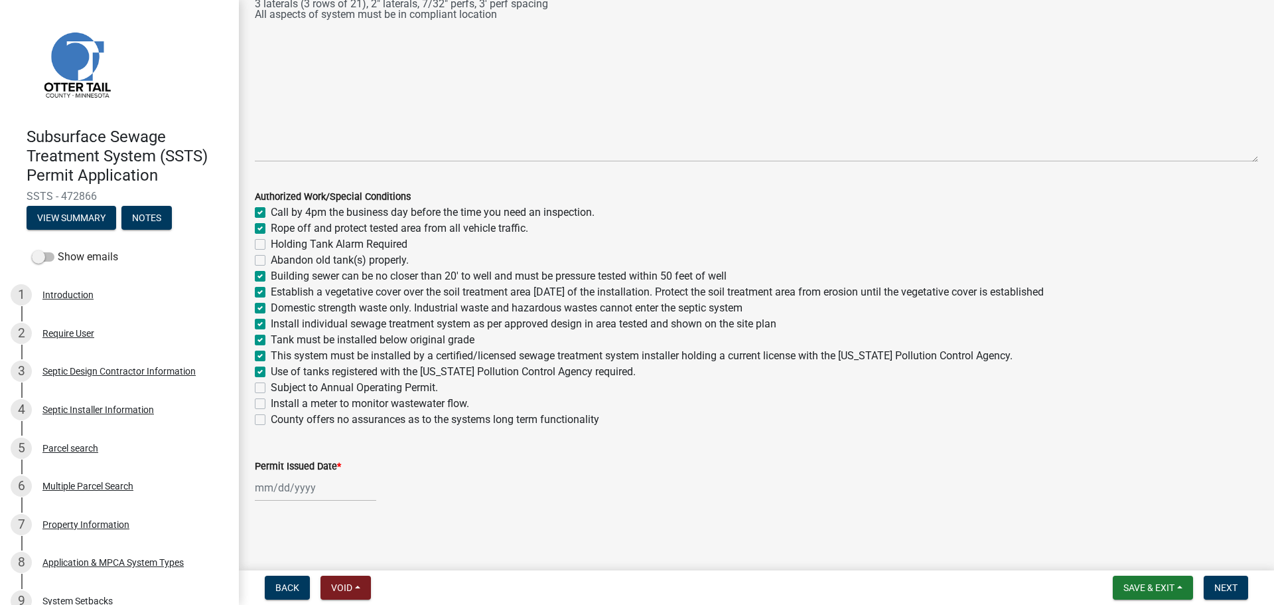
checkbox input "true"
checkbox input "false"
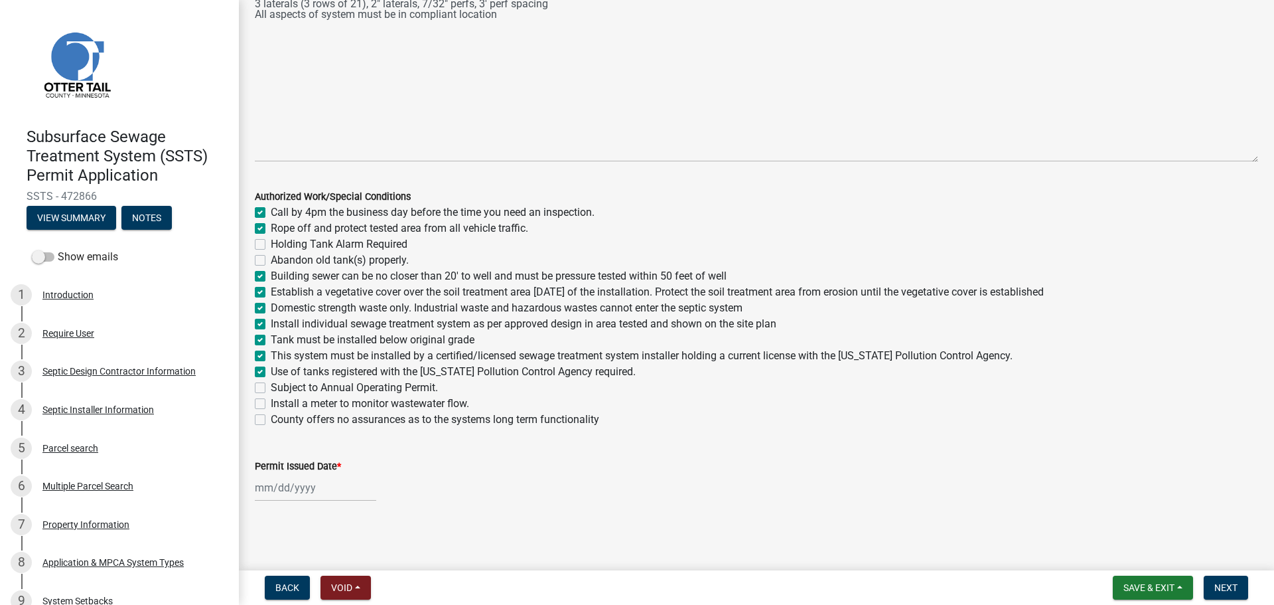
checkbox input "false"
click at [271, 401] on label "Install a meter to monitor wastewater flow." at bounding box center [370, 404] width 198 height 16
click at [271, 401] on input "Install a meter to monitor wastewater flow." at bounding box center [275, 400] width 9 height 9
checkbox input "true"
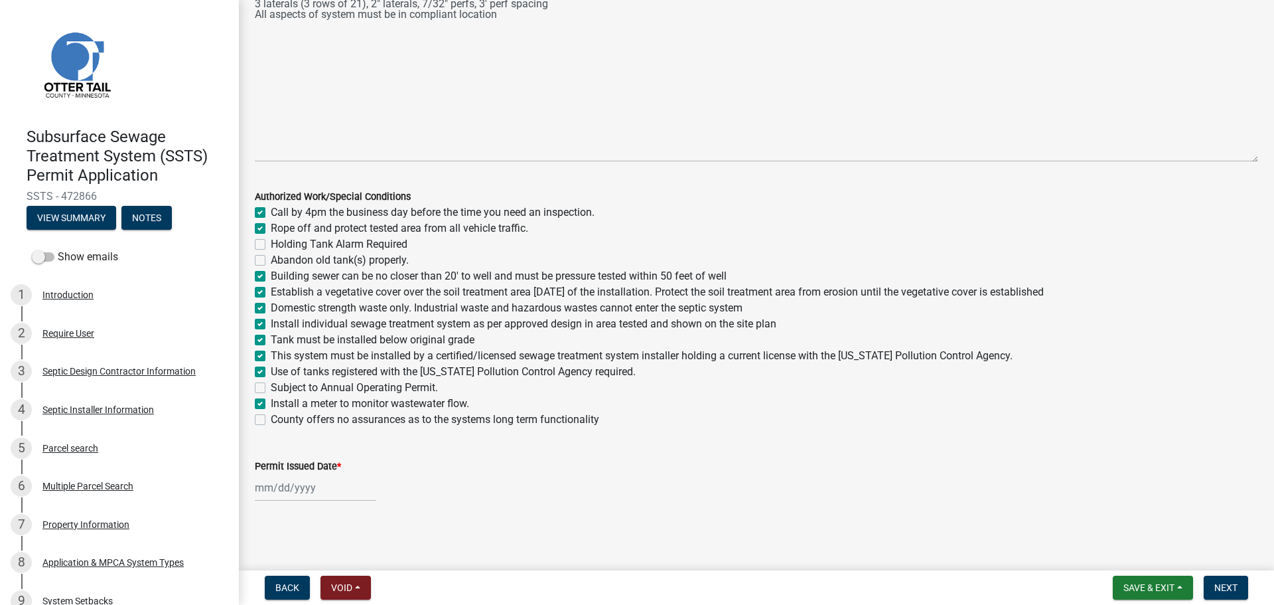
checkbox input "true"
checkbox input "false"
checkbox input "true"
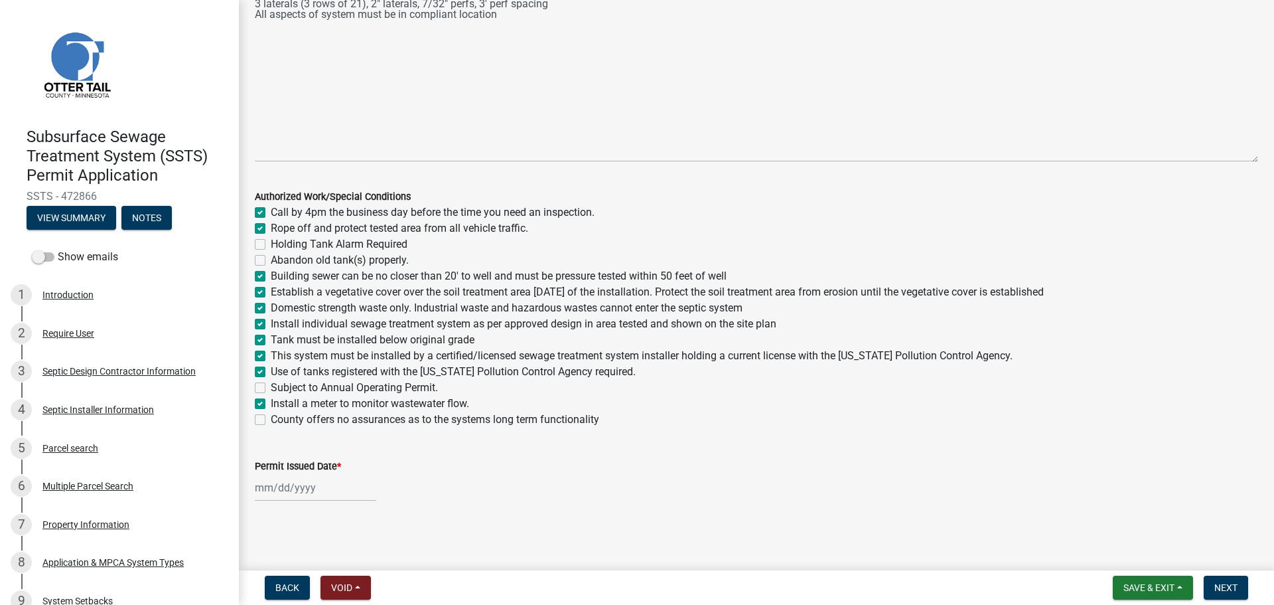
checkbox input "true"
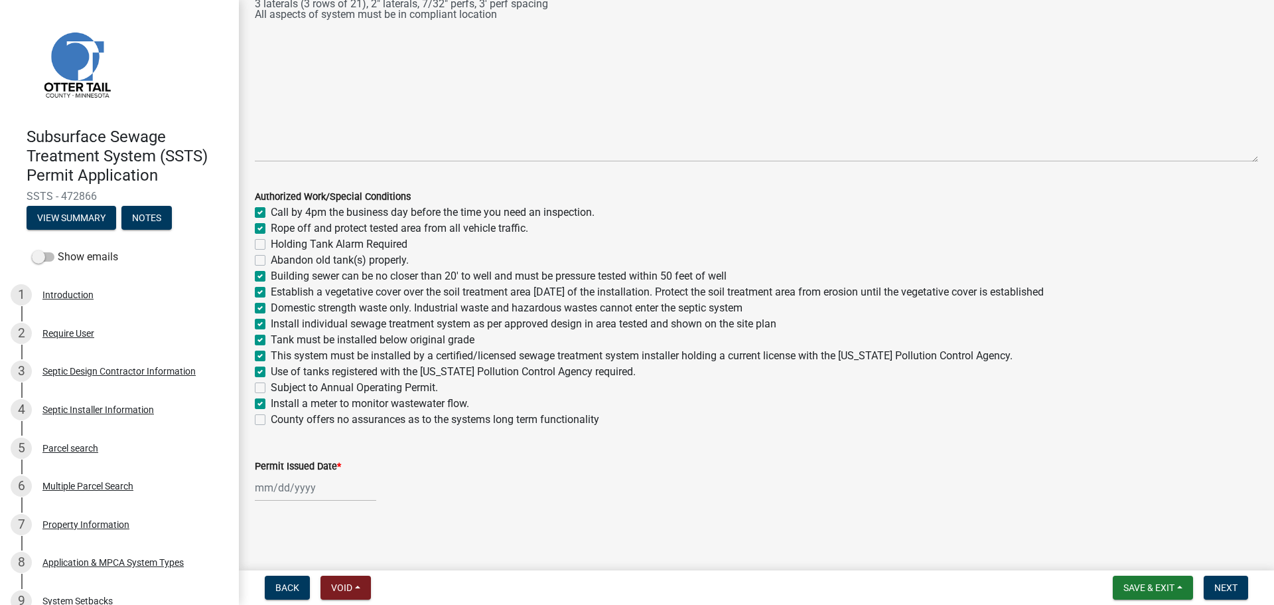
checkbox input "false"
checkbox input "true"
click at [271, 420] on label "County offers no assurances as to the systems long term functionality" at bounding box center [435, 419] width 329 height 16
click at [271, 420] on input "County offers no assurances as to the systems long term functionality" at bounding box center [275, 415] width 9 height 9
checkbox input "true"
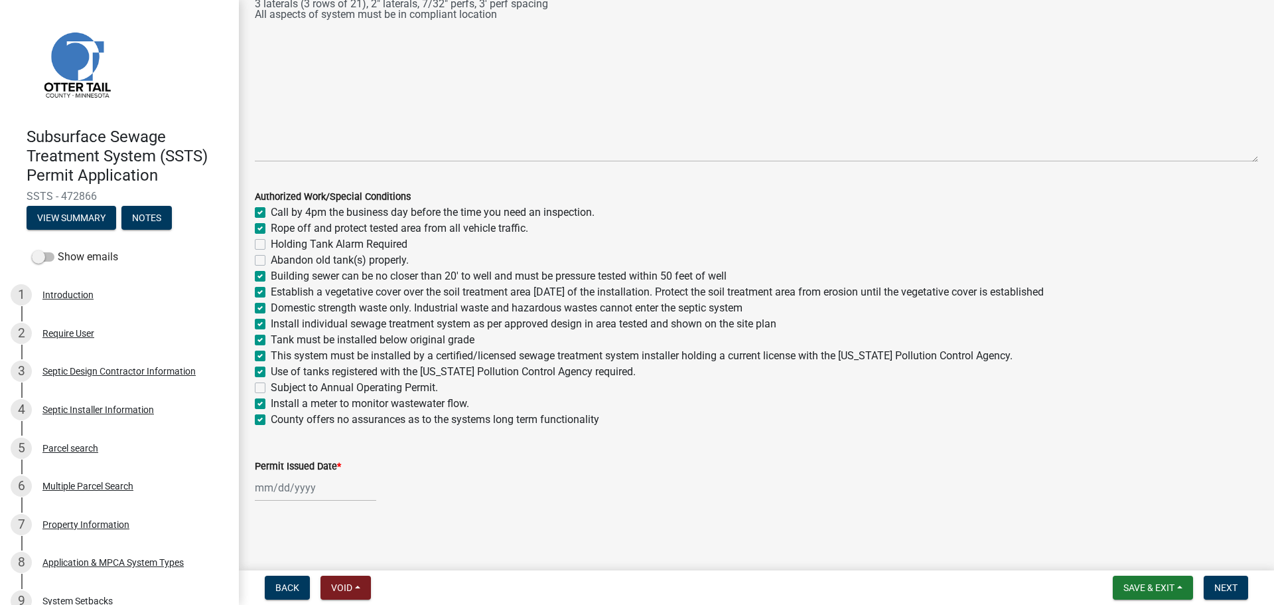
checkbox input "true"
checkbox input "false"
checkbox input "true"
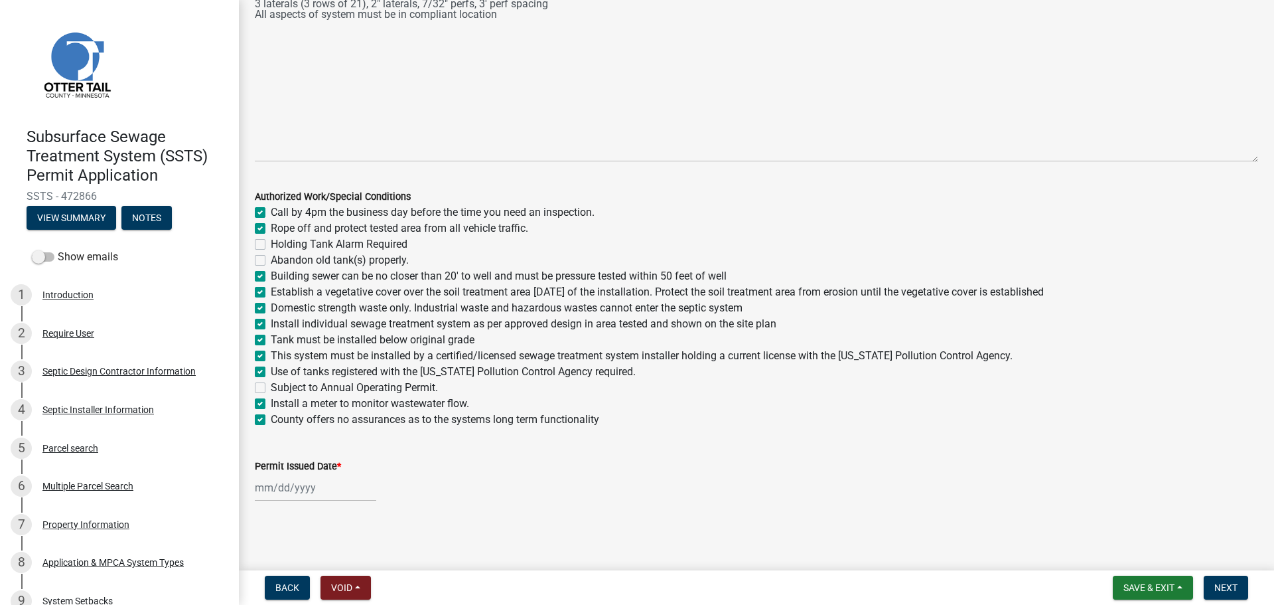
checkbox input "true"
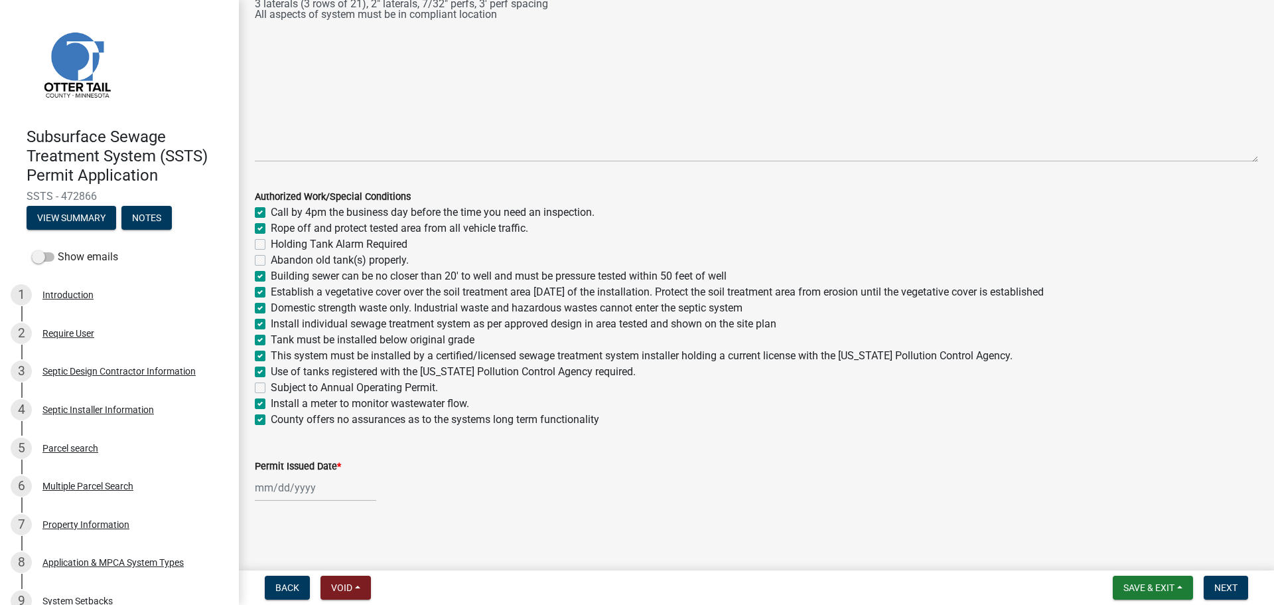
checkbox input "true"
checkbox input "false"
checkbox input "true"
click at [267, 486] on div at bounding box center [315, 487] width 121 height 27
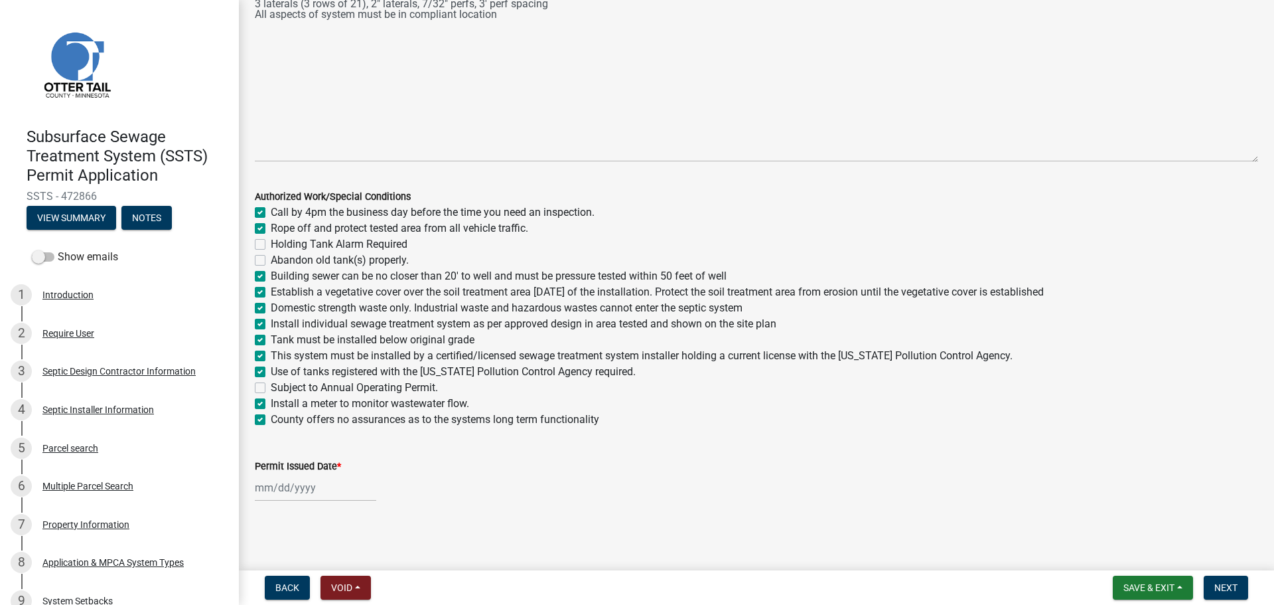
select select "9"
select select "2025"
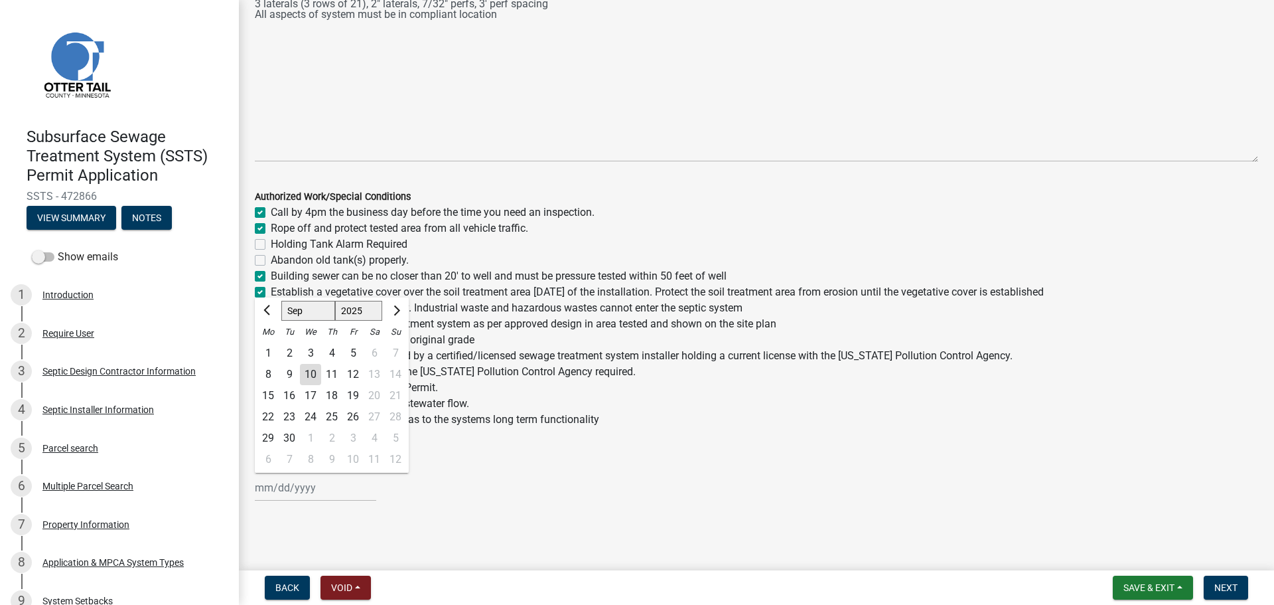
click at [313, 375] on div "10" at bounding box center [310, 374] width 21 height 21
type input "09/10/2025"
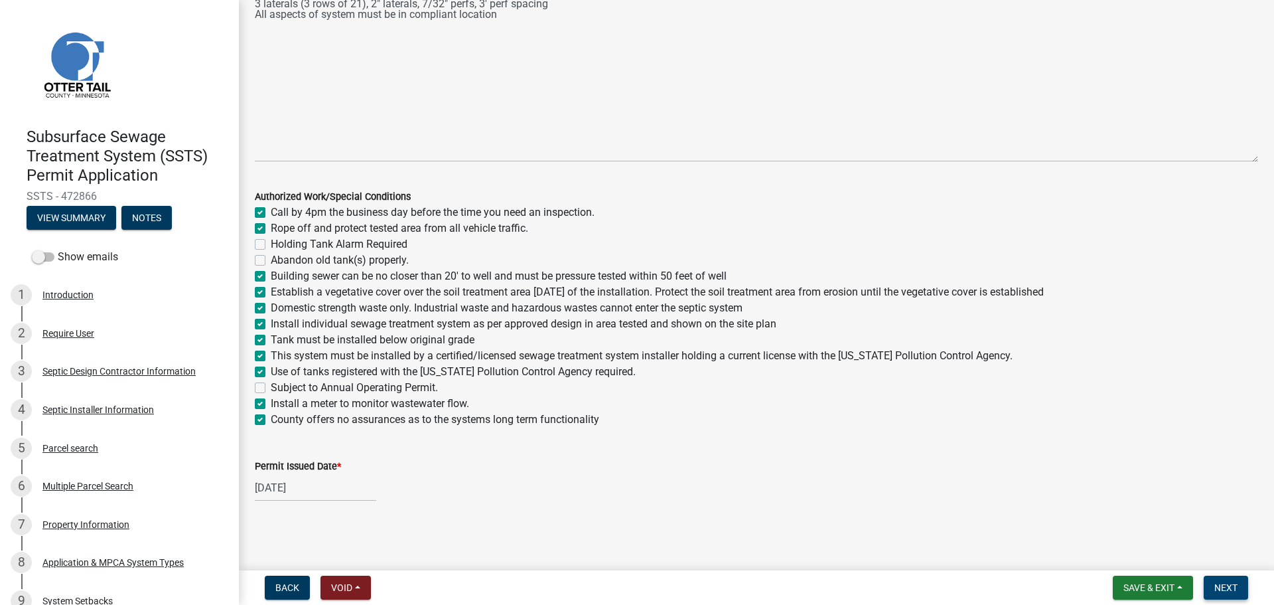
click at [1227, 586] on span "Next" at bounding box center [1226, 587] width 23 height 11
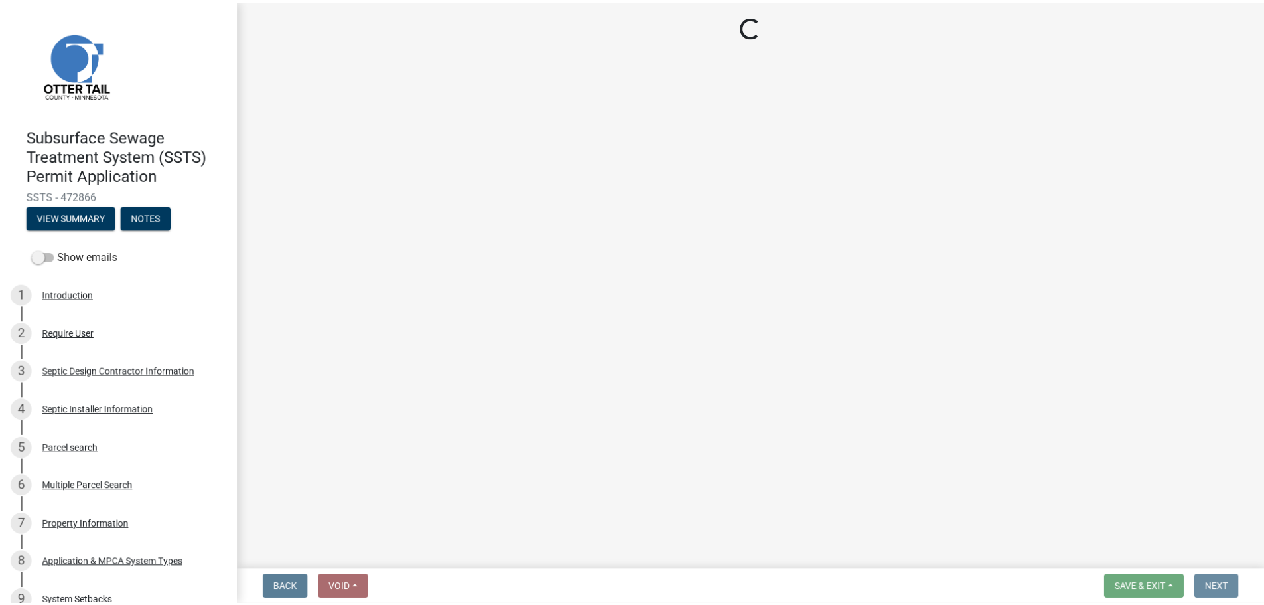
scroll to position [0, 0]
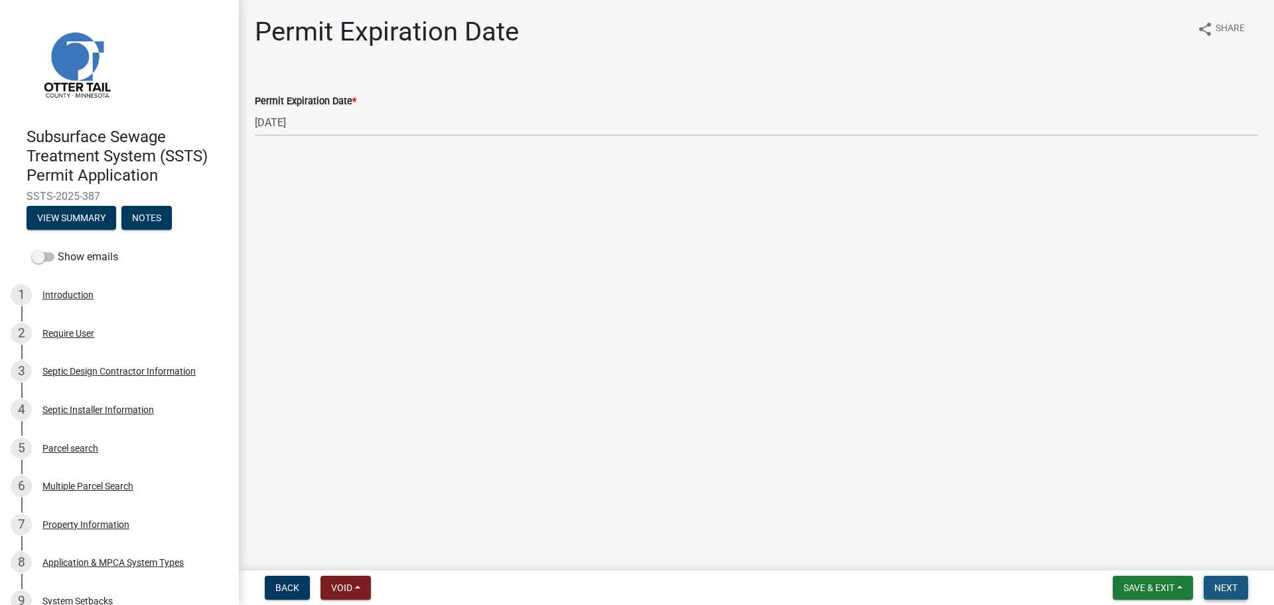
click at [1238, 595] on button "Next" at bounding box center [1226, 587] width 44 height 24
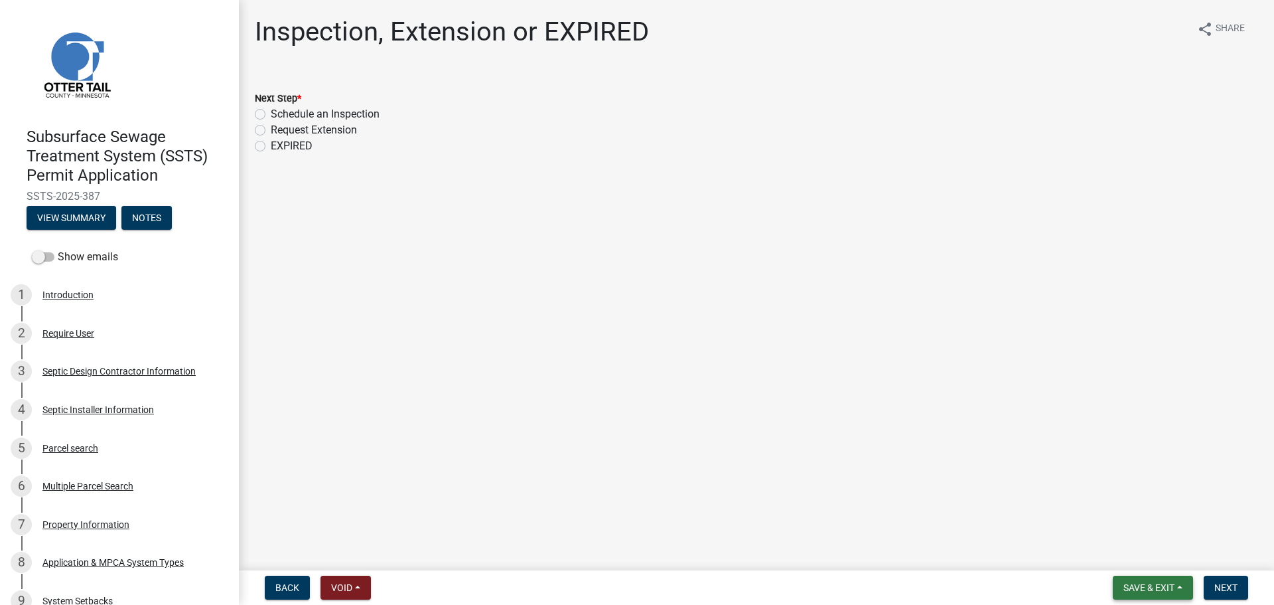
click at [1128, 586] on span "Save & Exit" at bounding box center [1149, 587] width 51 height 11
click at [1134, 552] on button "Save & Exit" at bounding box center [1140, 553] width 106 height 32
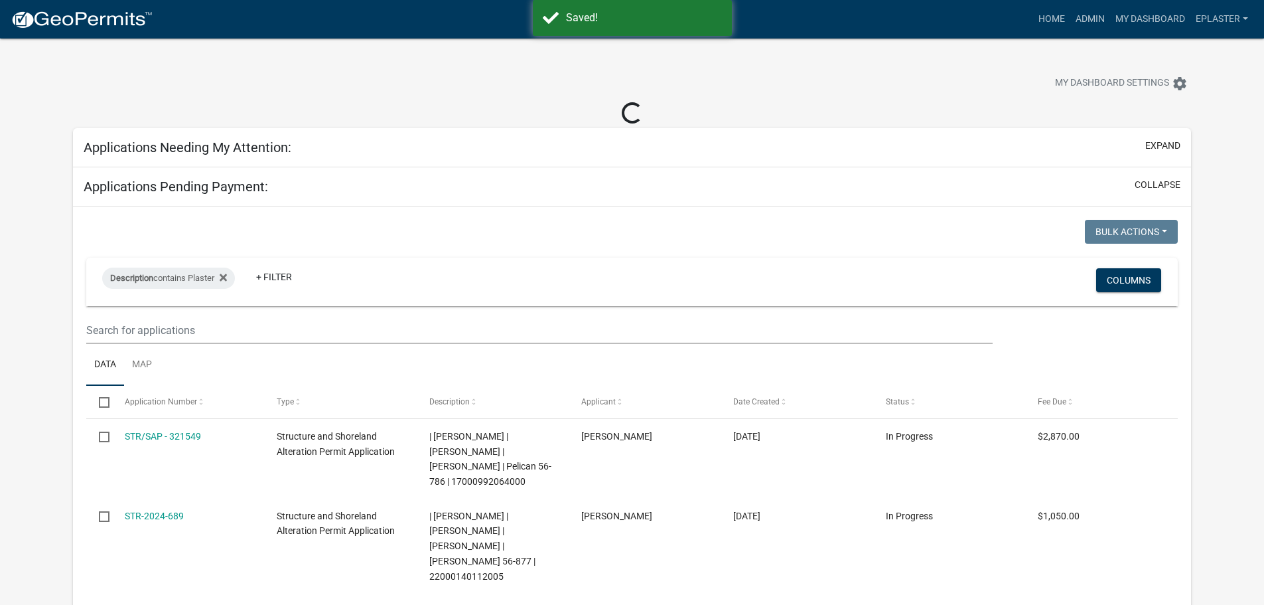
select select "3: 100"
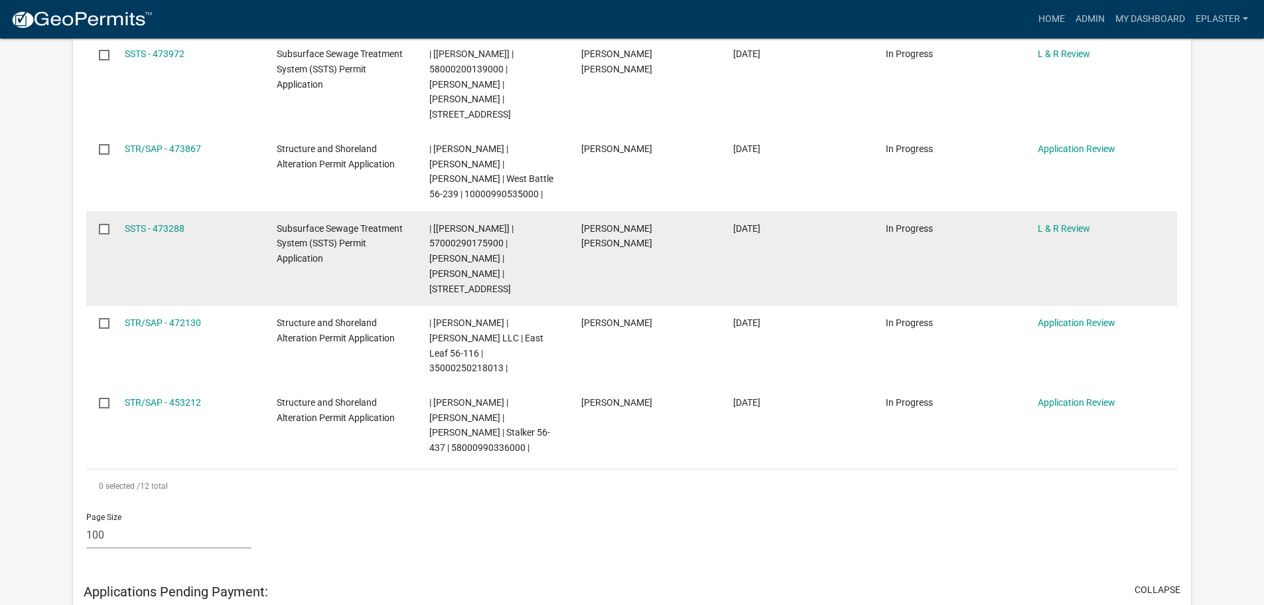
scroll to position [863, 0]
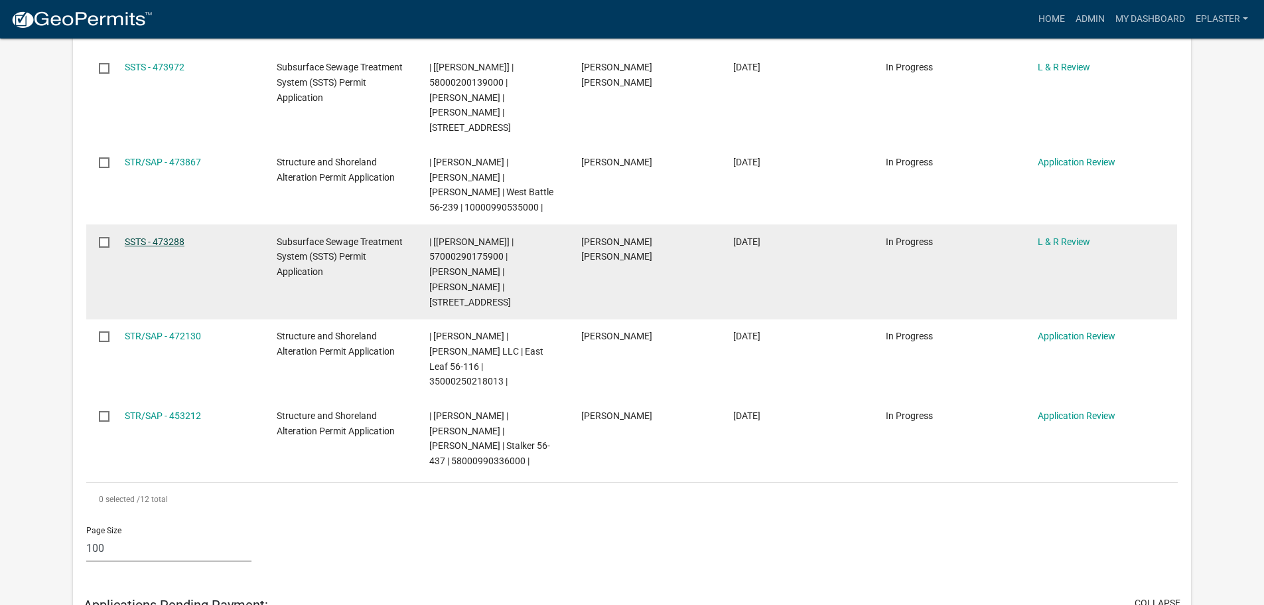
click at [171, 236] on link "SSTS - 473288" at bounding box center [155, 241] width 60 height 11
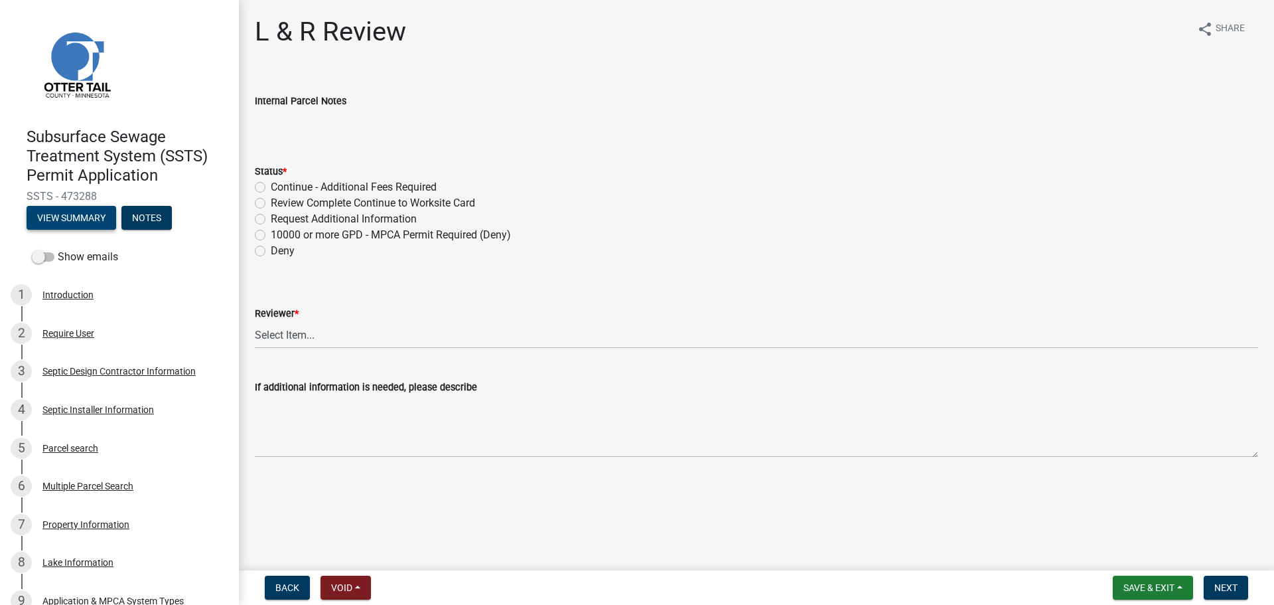
click at [90, 220] on button "View Summary" at bounding box center [72, 218] width 90 height 24
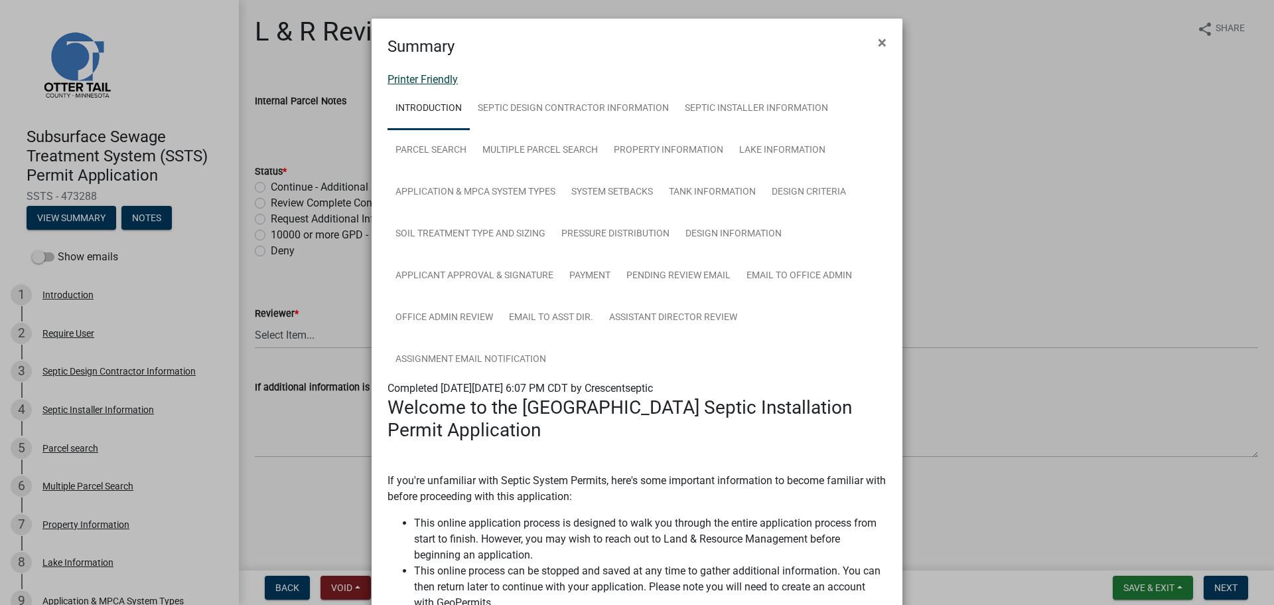
click at [433, 81] on link "Printer Friendly" at bounding box center [423, 79] width 70 height 13
drag, startPoint x: 881, startPoint y: 40, endPoint x: 749, endPoint y: 70, distance: 134.8
click at [881, 40] on span "×" at bounding box center [882, 42] width 9 height 19
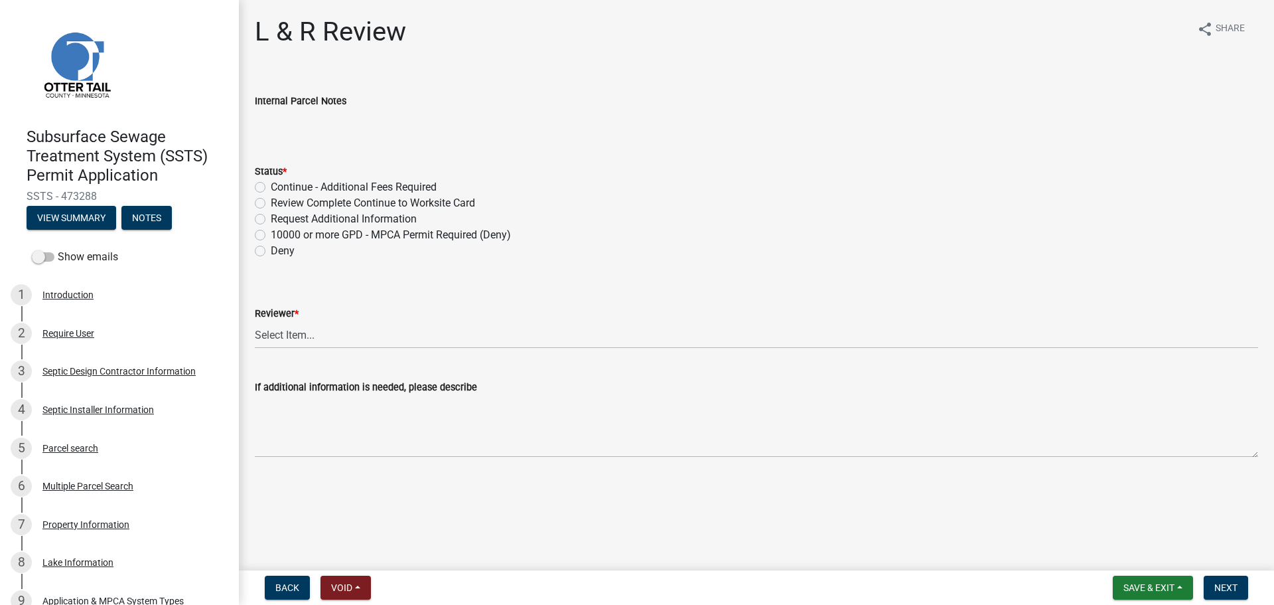
click at [271, 202] on label "Review Complete Continue to Worksite Card" at bounding box center [373, 203] width 204 height 16
click at [271, 202] on input "Review Complete Continue to Worksite Card" at bounding box center [275, 199] width 9 height 9
radio input "true"
click at [297, 350] on wm-data-entity-input "Reviewer * Select Item... Alexis Newark Andrea Perales Brittany Tollefson Eliza…" at bounding box center [756, 316] width 1003 height 90
click at [309, 334] on select "Select Item... Alexis Newark Andrea Perales Brittany Tollefson Elizabeth Plaste…" at bounding box center [756, 334] width 1003 height 27
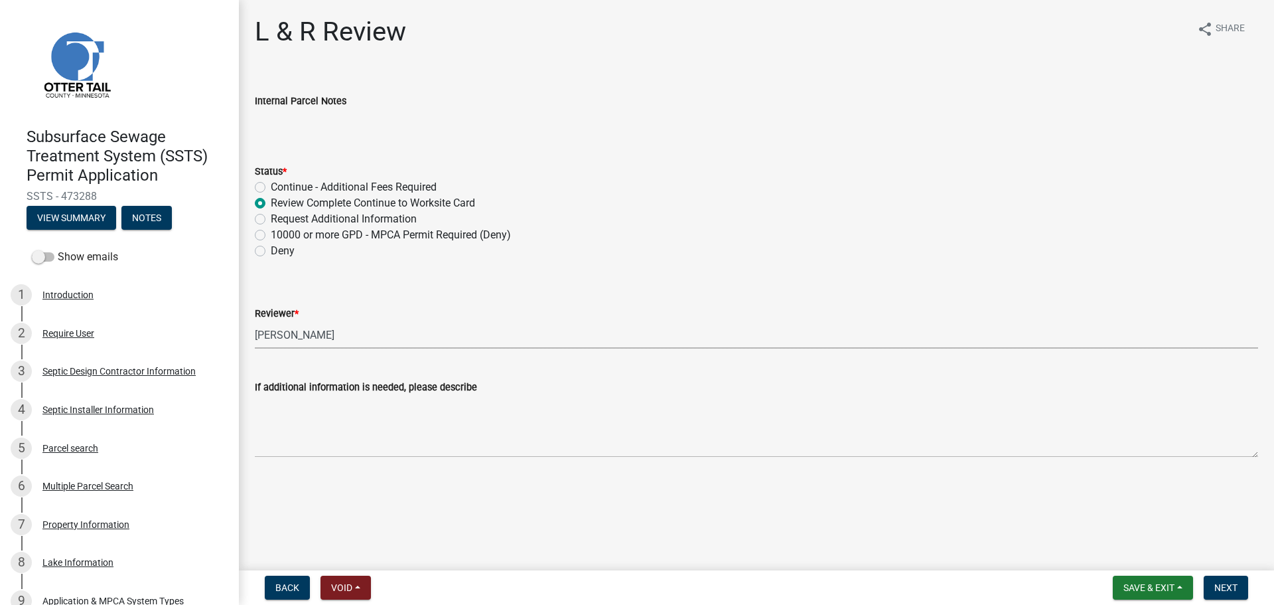
click at [255, 321] on select "Select Item... Alexis Newark Andrea Perales Brittany Tollefson Elizabeth Plaste…" at bounding box center [756, 334] width 1003 height 27
select select "bef7bfac-0505-4ed4-90ff-47b6907fb5e6"
click at [1242, 591] on button "Next" at bounding box center [1226, 587] width 44 height 24
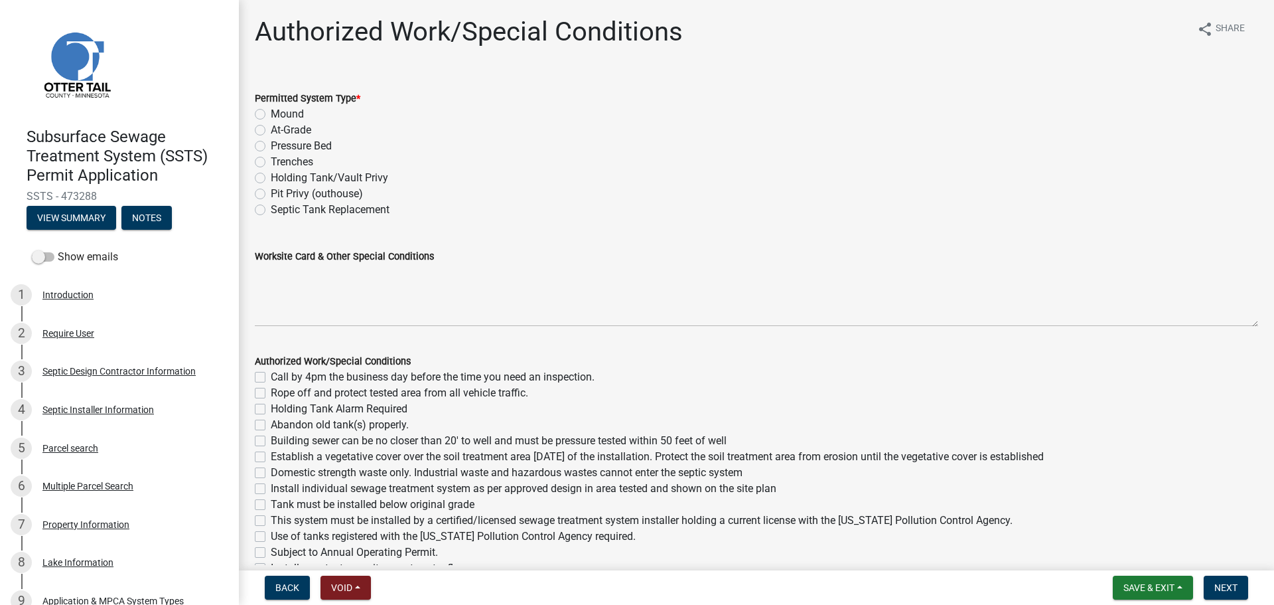
click at [271, 111] on label "Mound" at bounding box center [287, 114] width 33 height 16
click at [271, 111] on input "Mound" at bounding box center [275, 110] width 9 height 9
radio input "true"
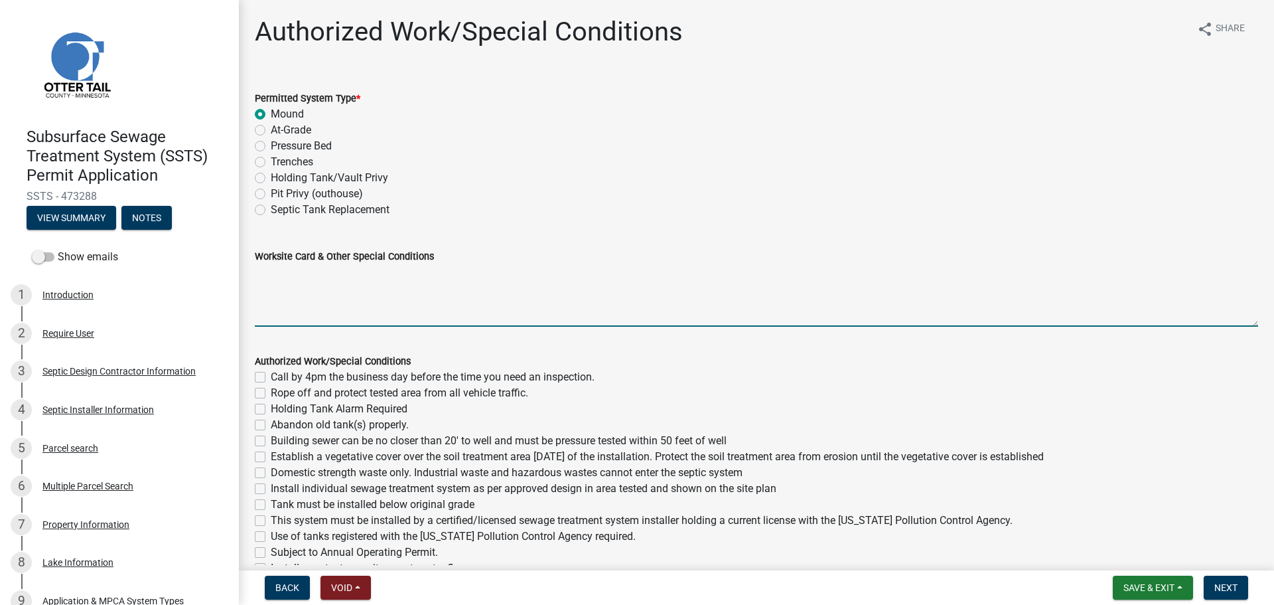
click at [288, 271] on textarea "Worksite Card & Other Special Conditions" at bounding box center [756, 295] width 1003 height 62
paste textarea "https://permitting.schneidergis.com/"
type textarea "https://permitting.schneidergis.com/"
click at [466, 283] on textarea "https://permitting.schneidergis.com/" at bounding box center [756, 295] width 1003 height 62
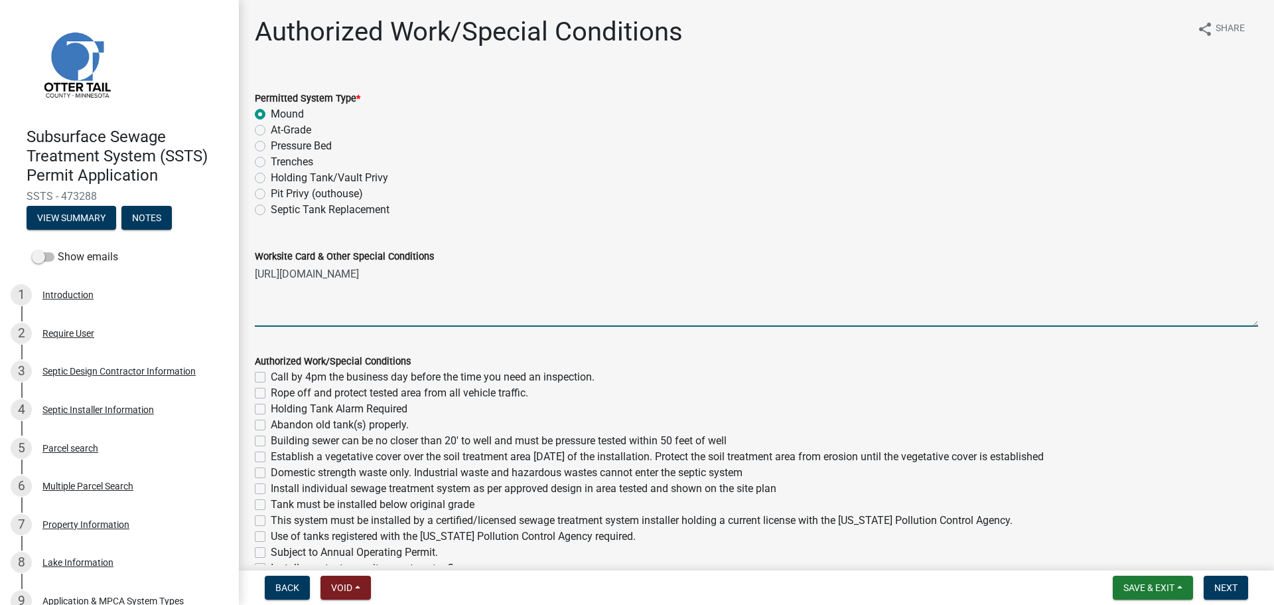
click at [466, 283] on textarea "https://permitting.schneidergis.com/" at bounding box center [756, 295] width 1003 height 62
click at [269, 274] on textarea "Worksite Card & Other Special Conditions" at bounding box center [756, 295] width 1003 height 62
paste textarea "# bedroom- TYPE mound Install SIZE septic/lift LxW chamber bed (# LP chambers),…"
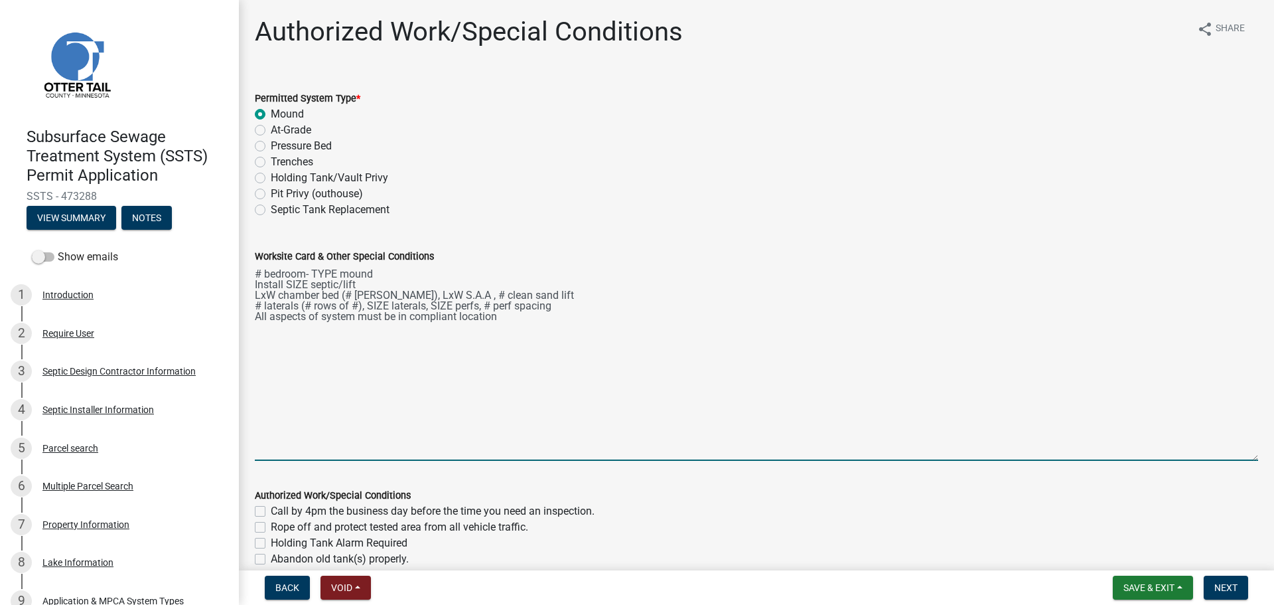
drag, startPoint x: 1239, startPoint y: 322, endPoint x: 1216, endPoint y: 458, distance: 137.9
click at [1218, 458] on textarea "# bedroom- TYPE mound Install SIZE septic/lift LxW chamber bed (# LP chambers),…" at bounding box center [756, 362] width 1003 height 196
click at [258, 271] on textarea "# bedroom- TYPE mound Install SIZE septic/lift LxW chamber bed (# LP chambers),…" at bounding box center [756, 363] width 1003 height 198
click at [308, 281] on textarea "3 bedroom- Type I Mound Install SIZE septic/lift LxW chamber bed (# LP chambers…" at bounding box center [756, 363] width 1003 height 198
click at [359, 277] on textarea "3 bedroom- Type I Mound Install 1000 gal septic and 540 gal lift tank LxW chamb…" at bounding box center [756, 363] width 1003 height 198
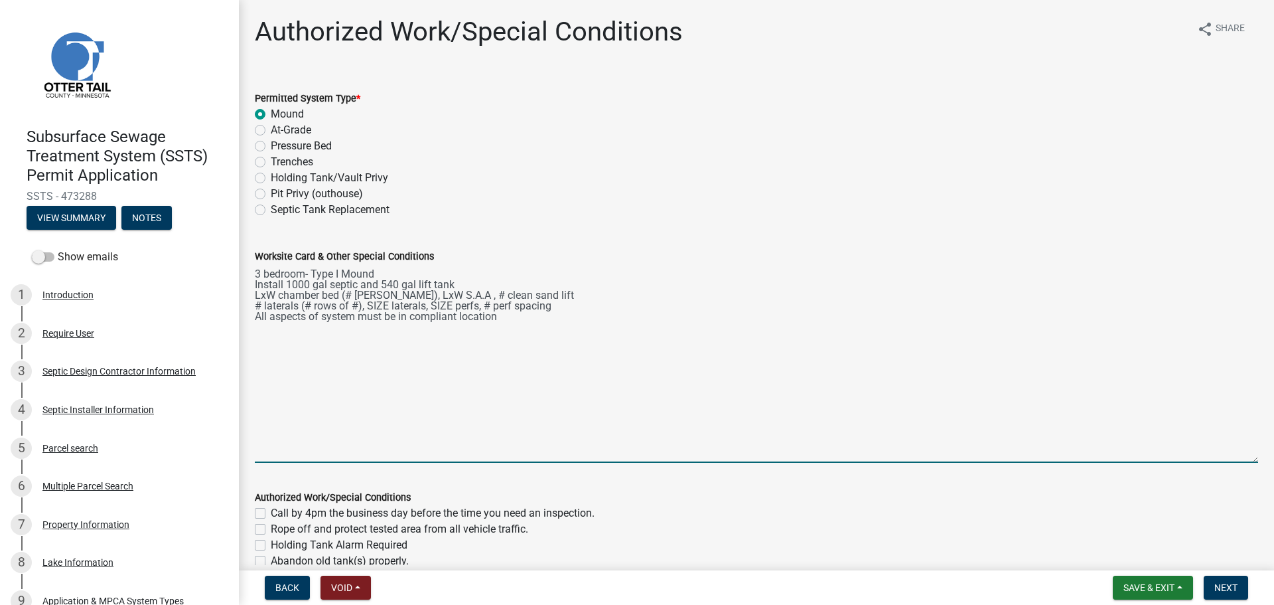
click at [358, 287] on textarea "3 bedroom- Type I Mound Install 1000 gal septic and 540 gal lift tank LxW chamb…" at bounding box center [756, 363] width 1003 height 198
click at [275, 293] on textarea "3 bedroom- Type I Mound Install 1000 gal septic tank and 540 gal lift tank LxW …" at bounding box center [756, 363] width 1003 height 198
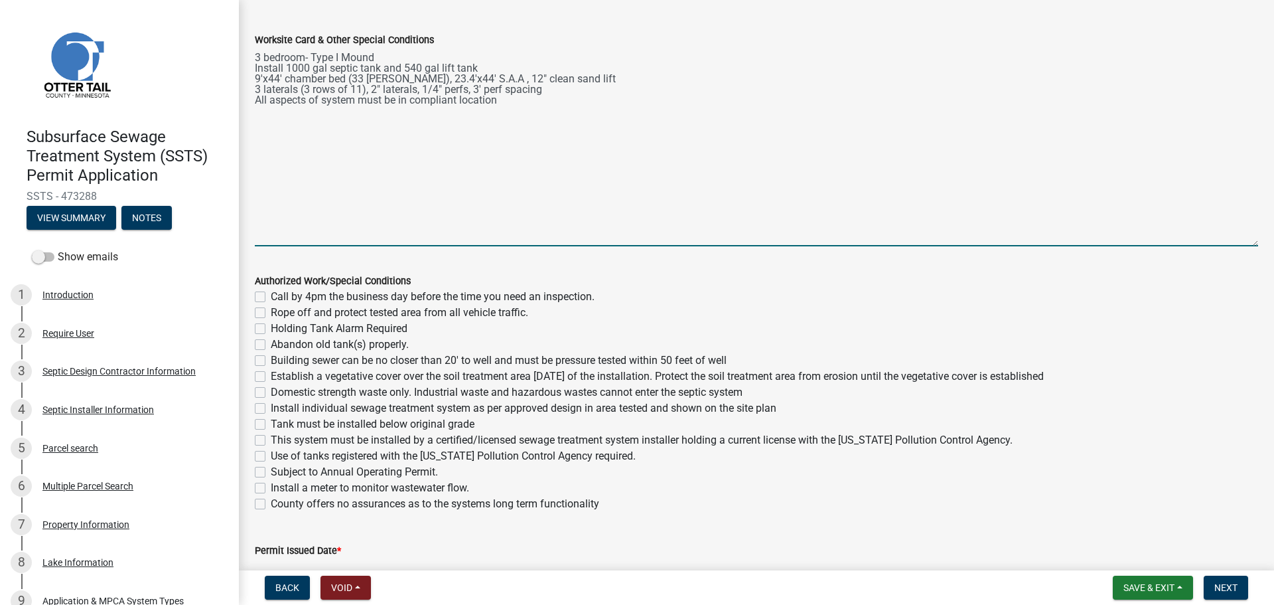
scroll to position [301, 0]
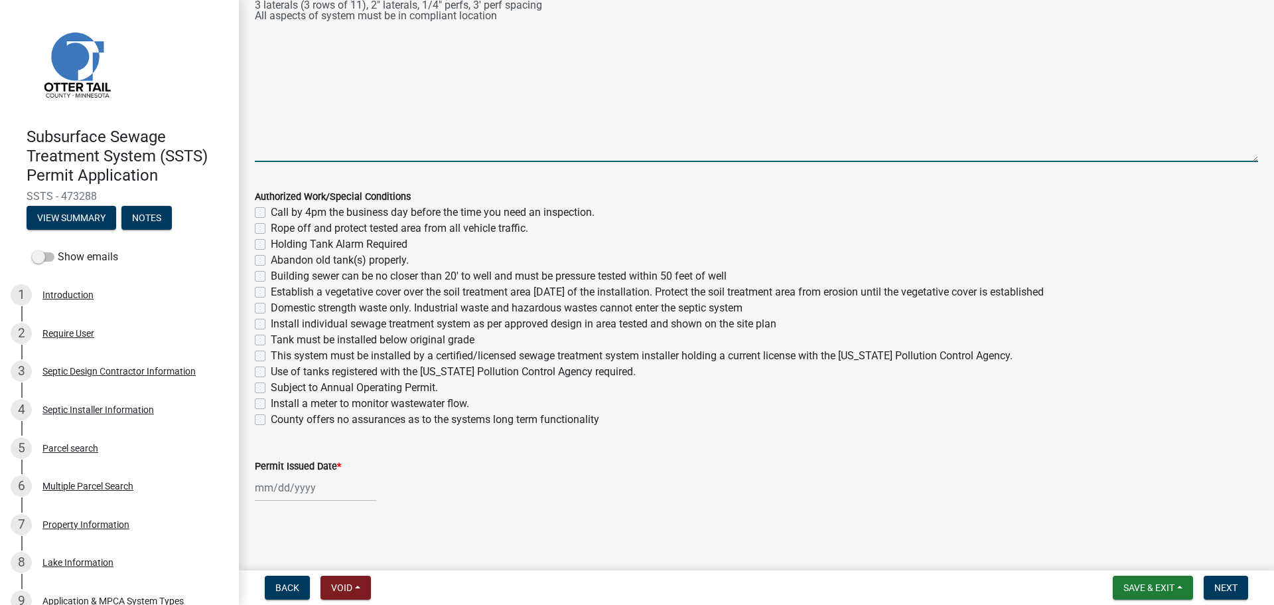
type textarea "3 bedroom- Type I Mound Install 1000 gal septic tank and 540 gal lift tank 9'x4…"
click at [271, 208] on label "Call by 4pm the business day before the time you need an inspection." at bounding box center [433, 212] width 324 height 16
click at [271, 208] on input "Call by 4pm the business day before the time you need an inspection." at bounding box center [275, 208] width 9 height 9
checkbox input "true"
checkbox input "false"
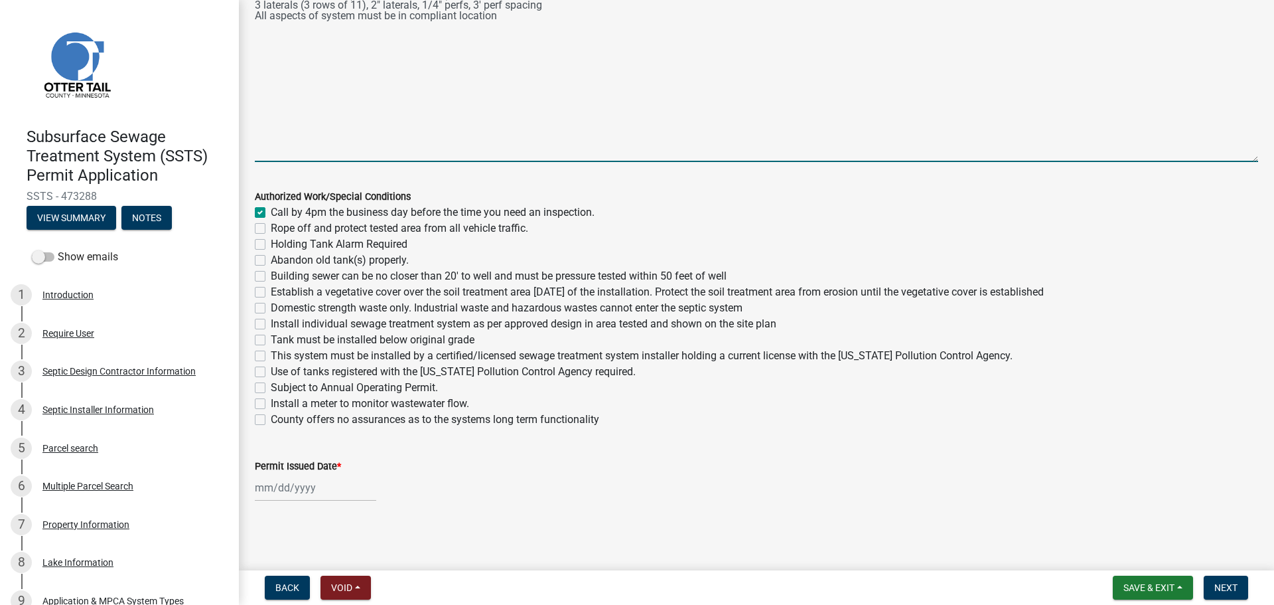
checkbox input "false"
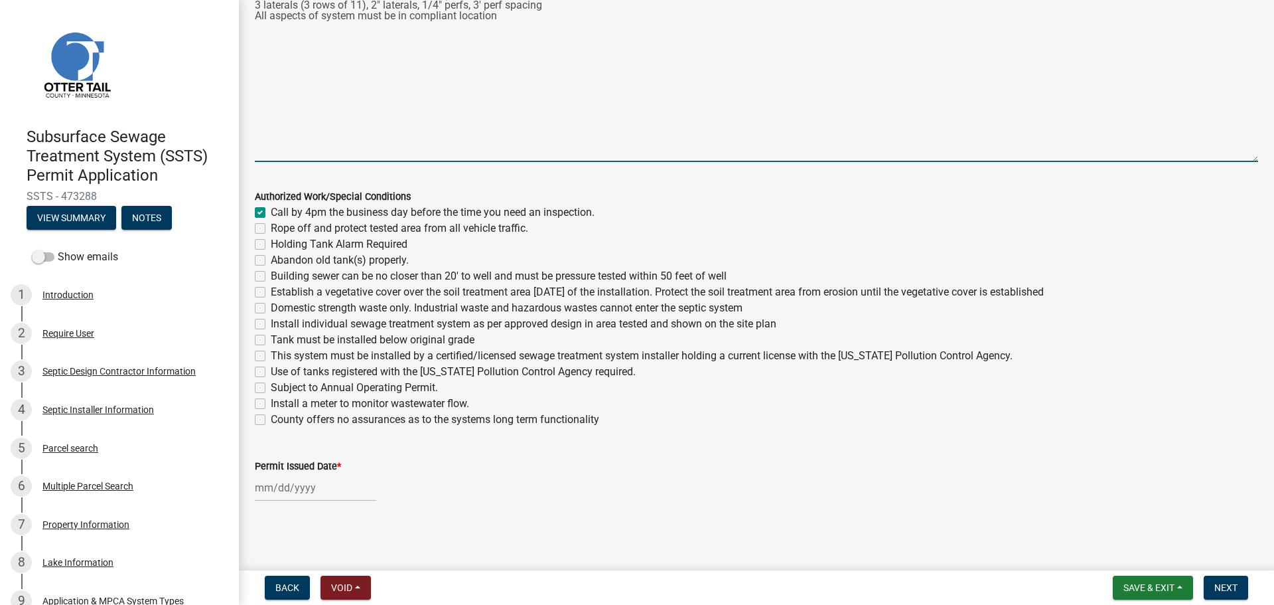
checkbox input "false"
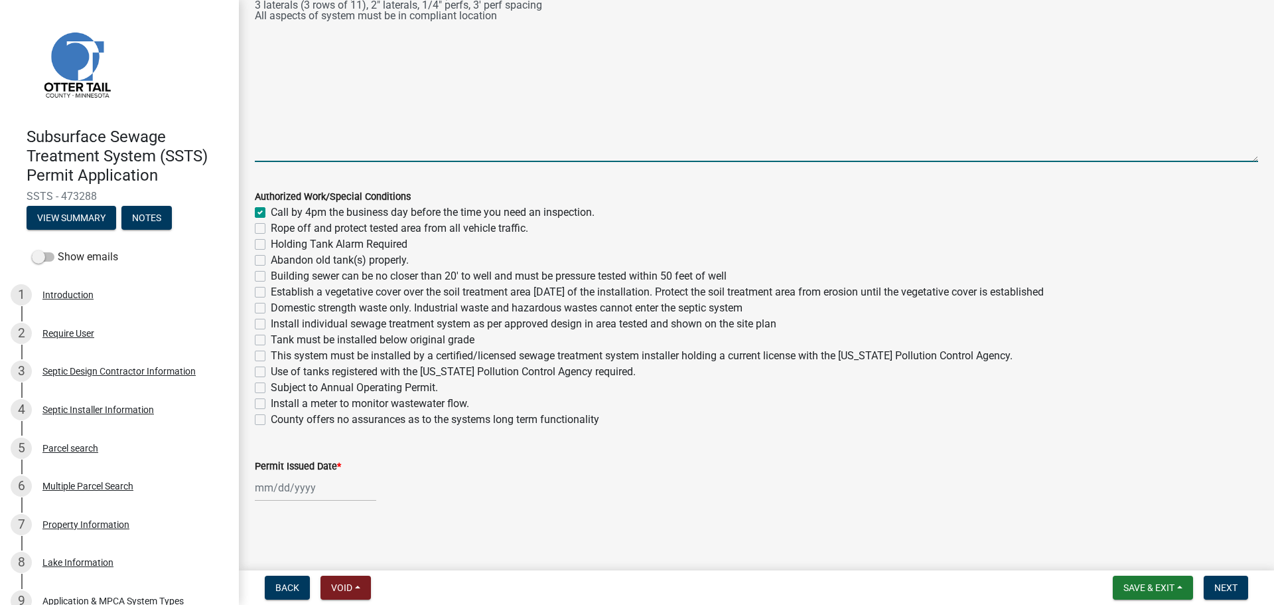
checkbox input "false"
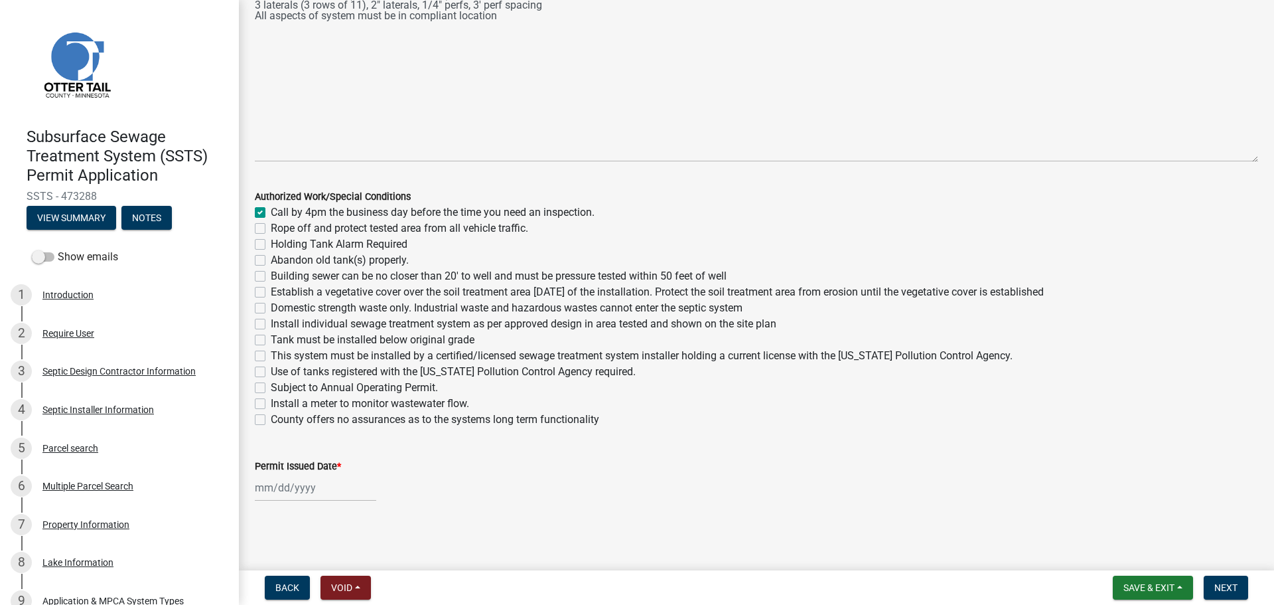
click at [271, 227] on label "Rope off and protect tested area from all vehicle traffic." at bounding box center [400, 228] width 258 height 16
click at [271, 227] on input "Rope off and protect tested area from all vehicle traffic." at bounding box center [275, 224] width 9 height 9
checkbox input "true"
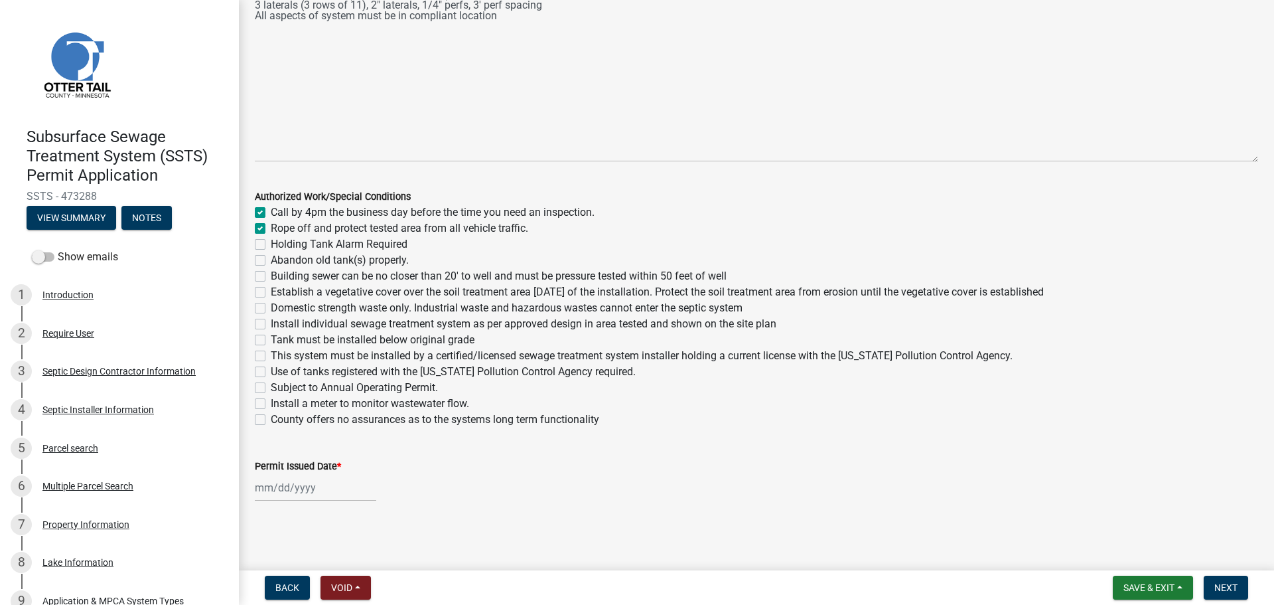
checkbox input "false"
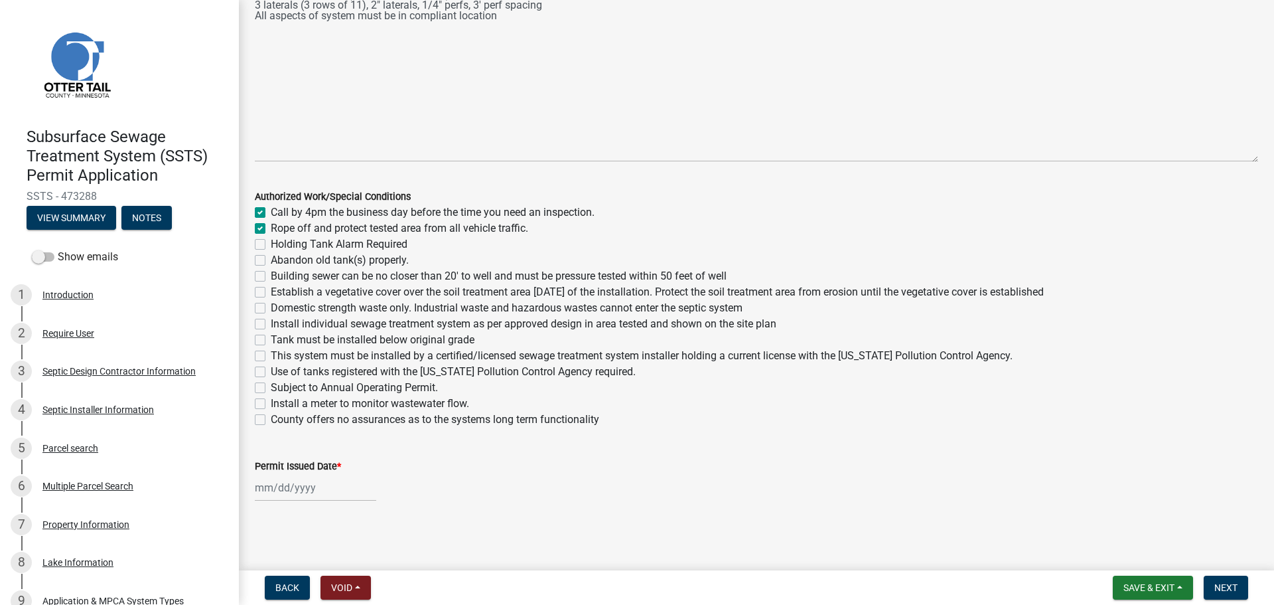
checkbox input "false"
click at [271, 258] on label "Abandon old tank(s) properly." at bounding box center [340, 260] width 138 height 16
click at [271, 258] on input "Abandon old tank(s) properly." at bounding box center [275, 256] width 9 height 9
click at [271, 273] on label "Building sewer can be no closer than 20' to well and must be pressure tested wi…" at bounding box center [499, 276] width 456 height 16
click at [271, 273] on input "Building sewer can be no closer than 20' to well and must be pressure tested wi…" at bounding box center [275, 272] width 9 height 9
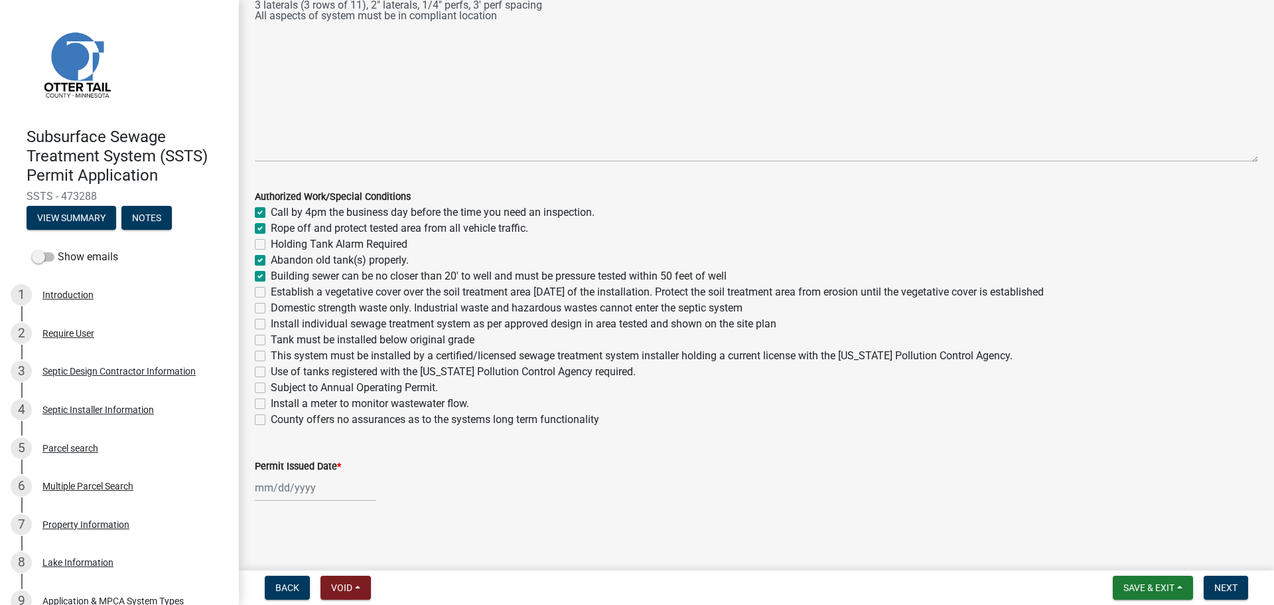
click at [271, 287] on label "Establish a vegetative cover over the soil treatment area within 30 days of the…" at bounding box center [657, 292] width 773 height 16
click at [271, 287] on input "Establish a vegetative cover over the soil treatment area within 30 days of the…" at bounding box center [275, 288] width 9 height 9
click at [271, 303] on label "Domestic strength waste only. Industrial waste and hazardous wastes cannot ente…" at bounding box center [507, 308] width 472 height 16
click at [271, 303] on input "Domestic strength waste only. Industrial waste and hazardous wastes cannot ente…" at bounding box center [275, 304] width 9 height 9
click at [271, 322] on label "Install individual sewage treatment system as per approved design in area teste…" at bounding box center [524, 324] width 506 height 16
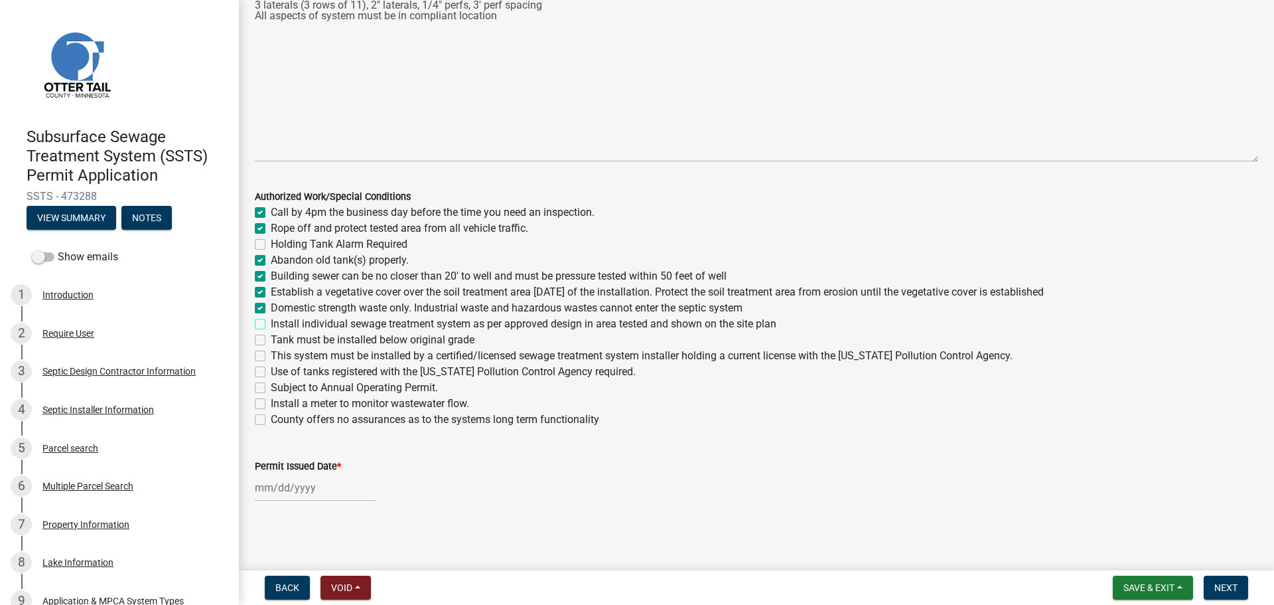
click at [271, 322] on input "Install individual sewage treatment system as per approved design in area teste…" at bounding box center [275, 320] width 9 height 9
click at [271, 336] on label "Tank must be installed below original grade" at bounding box center [373, 340] width 204 height 16
click at [271, 336] on input "Tank must be installed below original grade" at bounding box center [275, 336] width 9 height 9
click at [271, 352] on label "This system must be installed by a certified/licensed sewage treatment system i…" at bounding box center [642, 356] width 742 height 16
click at [271, 352] on input "This system must be installed by a certified/licensed sewage treatment system i…" at bounding box center [275, 352] width 9 height 9
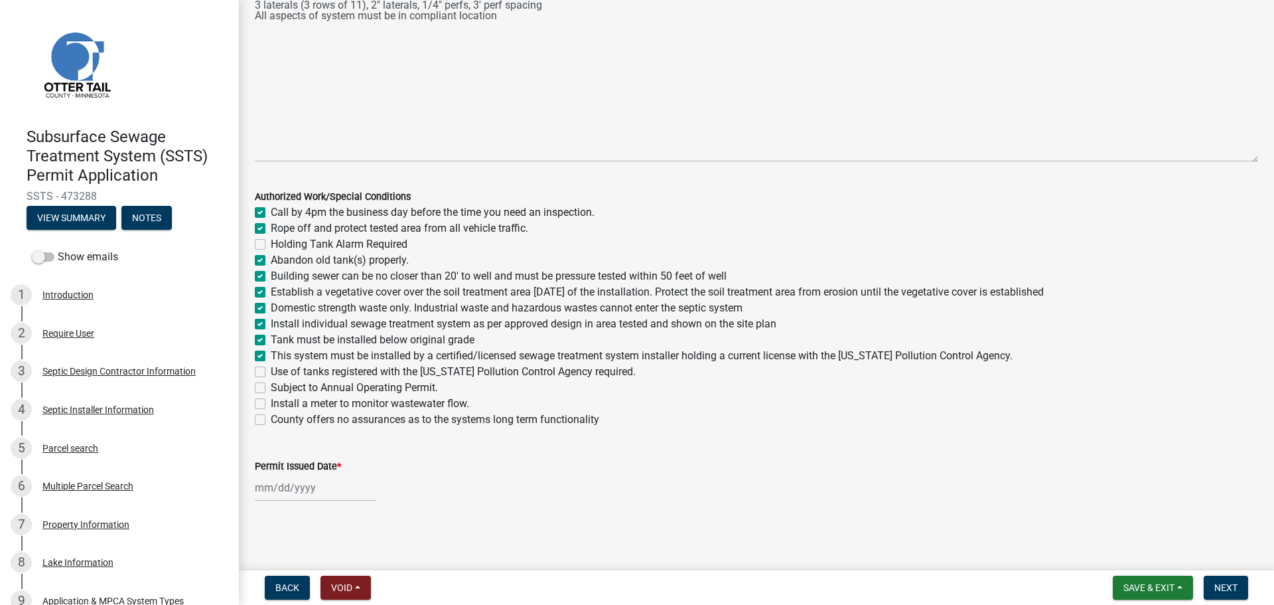
click at [271, 370] on label "Use of tanks registered with the Minnesota Pollution Control Agency required." at bounding box center [453, 372] width 365 height 16
click at [271, 370] on input "Use of tanks registered with the Minnesota Pollution Control Agency required." at bounding box center [275, 368] width 9 height 9
click at [271, 417] on label "County offers no assurances as to the systems long term functionality" at bounding box center [435, 419] width 329 height 16
click at [271, 417] on input "County offers no assurances as to the systems long term functionality" at bounding box center [275, 415] width 9 height 9
click at [271, 402] on label "Install a meter to monitor wastewater flow." at bounding box center [370, 404] width 198 height 16
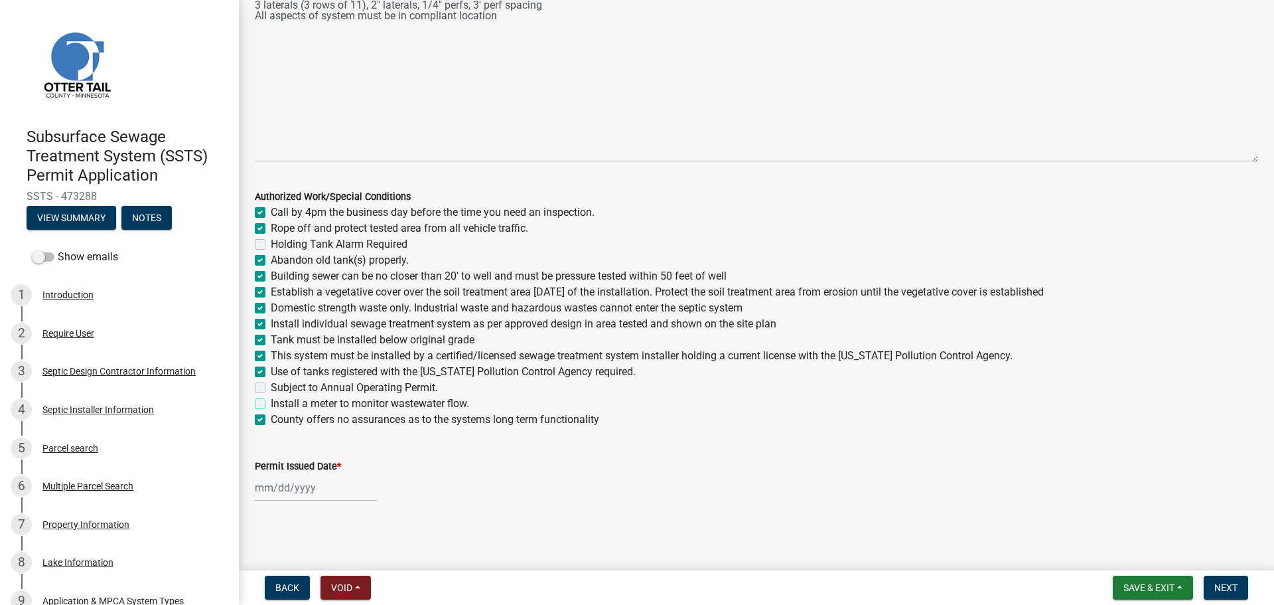
click at [271, 402] on input "Install a meter to monitor wastewater flow." at bounding box center [275, 400] width 9 height 9
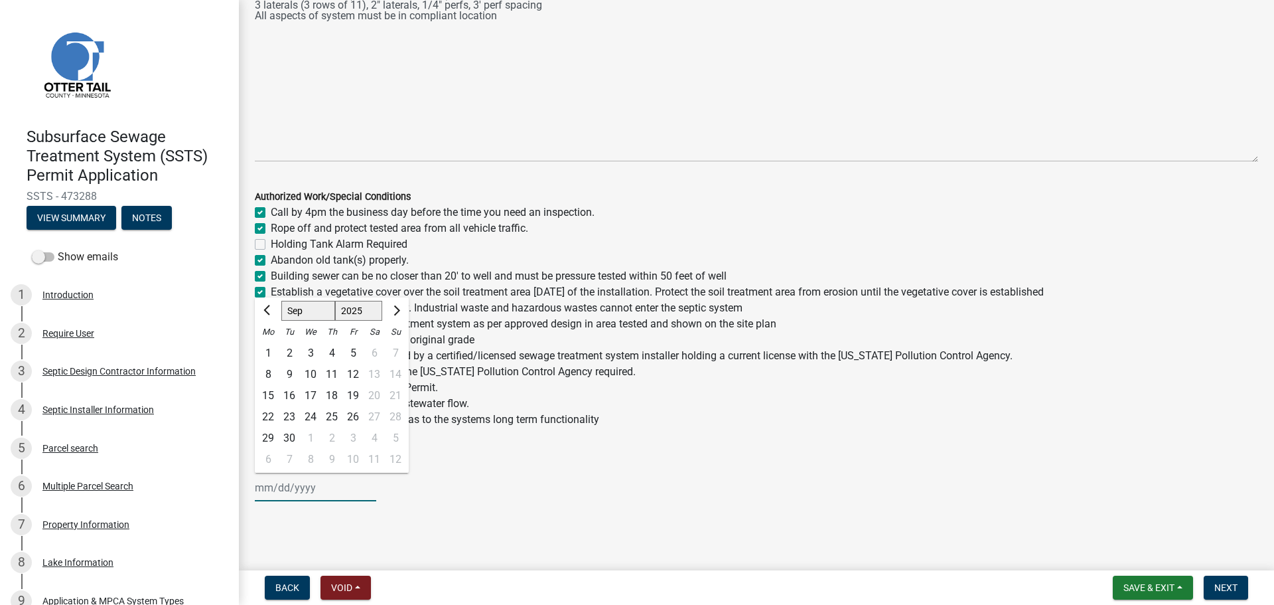
click at [277, 490] on div "Jan Feb Mar Apr May Jun Jul Aug Sep Oct Nov Dec 1525 1526 1527 1528 1529 1530 1…" at bounding box center [315, 487] width 121 height 27
click at [312, 378] on div "10" at bounding box center [310, 374] width 21 height 21
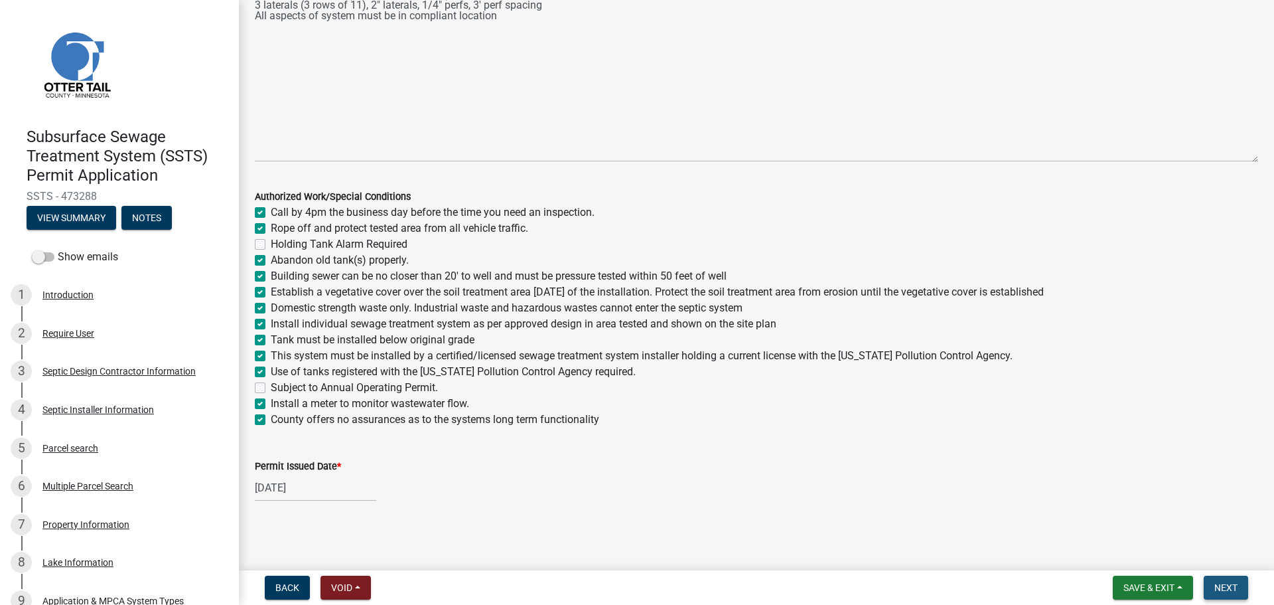
click at [1240, 589] on button "Next" at bounding box center [1226, 587] width 44 height 24
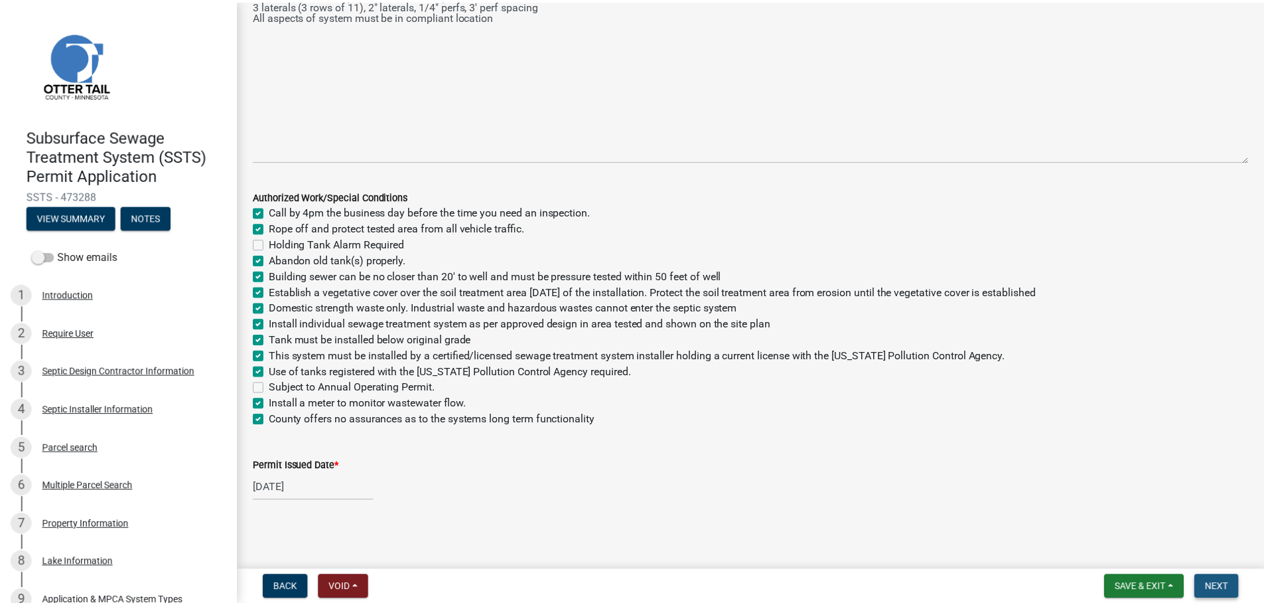
scroll to position [0, 0]
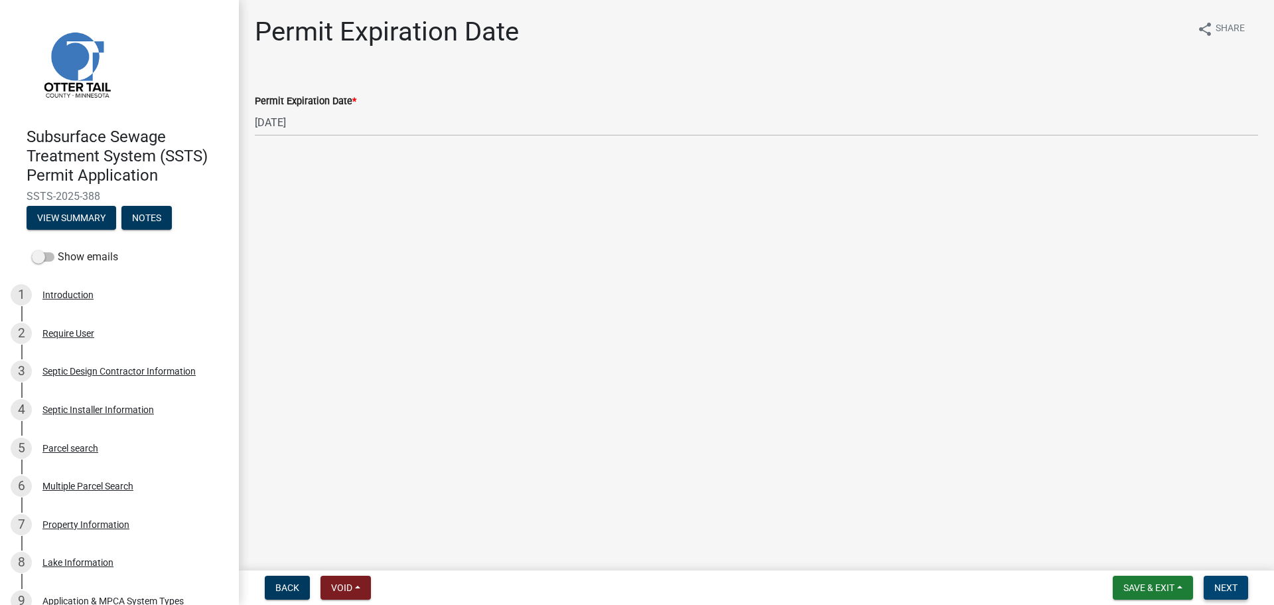
click at [1235, 594] on button "Next" at bounding box center [1226, 587] width 44 height 24
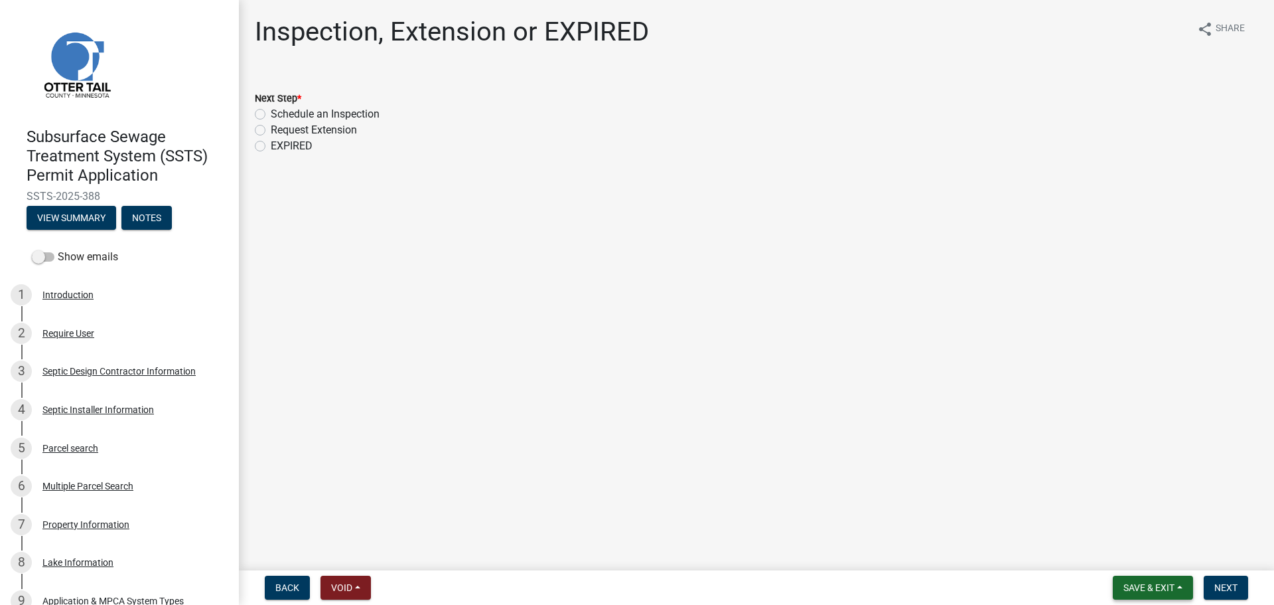
click at [1142, 590] on span "Save & Exit" at bounding box center [1149, 587] width 51 height 11
click at [1098, 548] on button "Save & Exit" at bounding box center [1140, 553] width 106 height 32
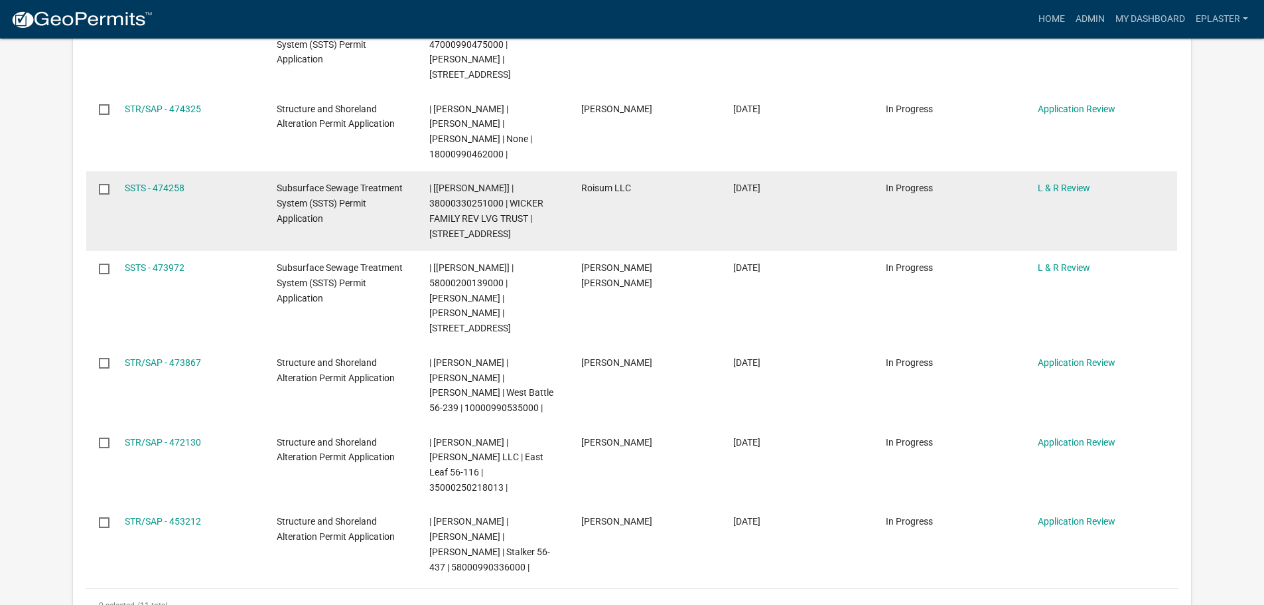
scroll to position [664, 0]
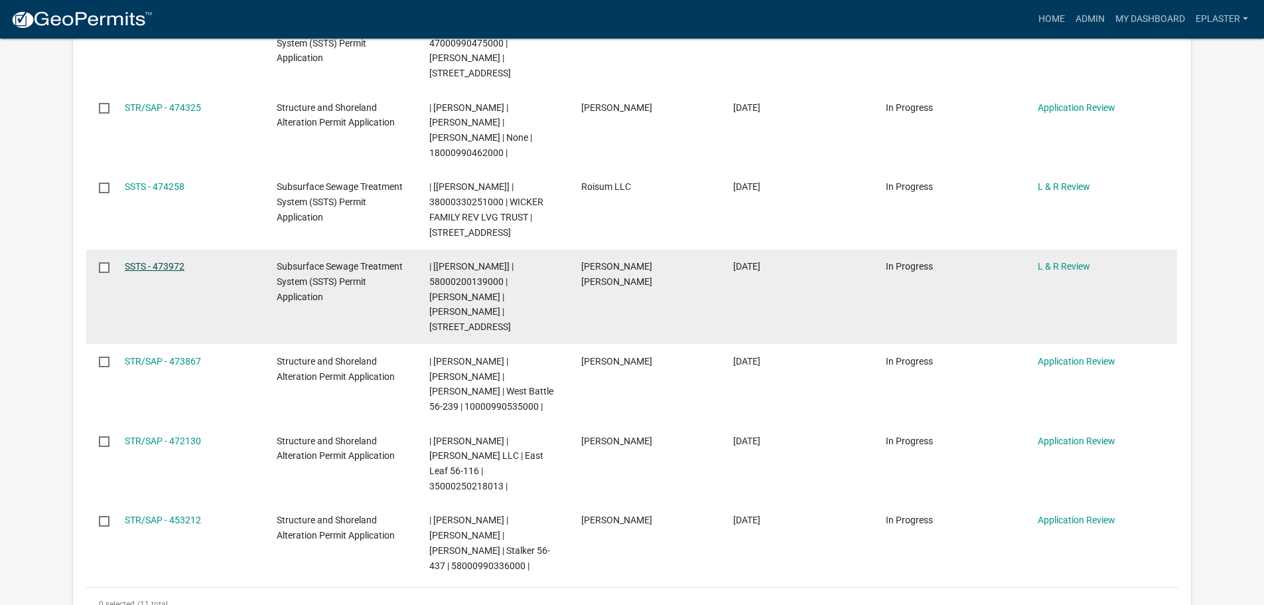
click at [175, 261] on link "SSTS - 473972" at bounding box center [155, 266] width 60 height 11
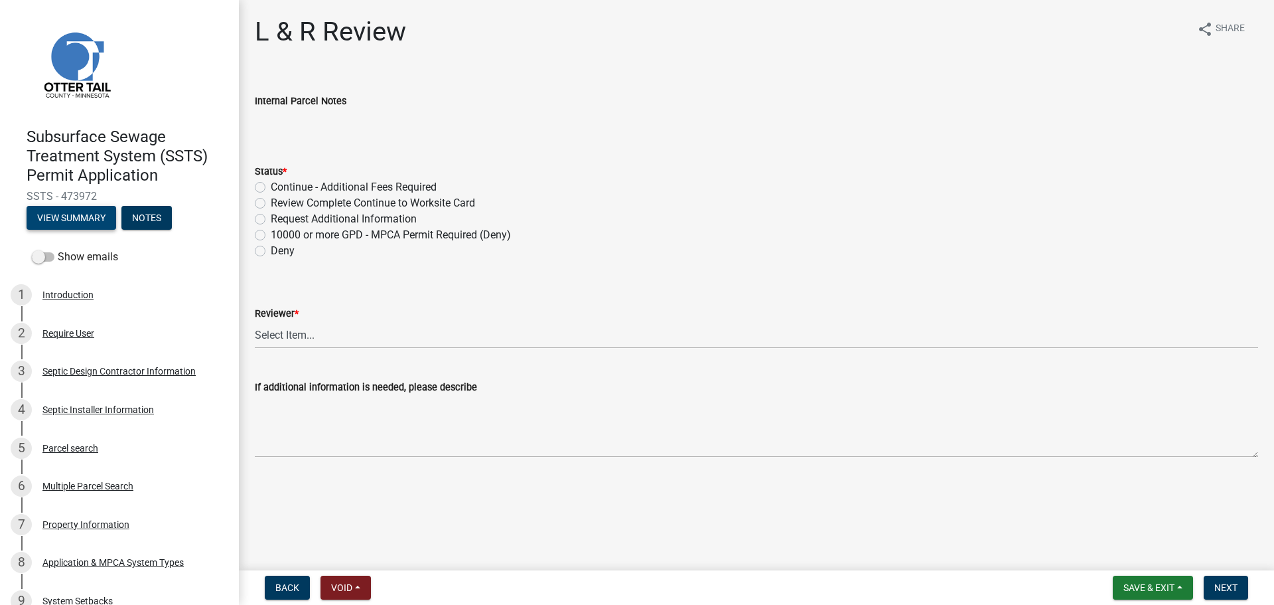
click at [79, 216] on button "View Summary" at bounding box center [72, 218] width 90 height 24
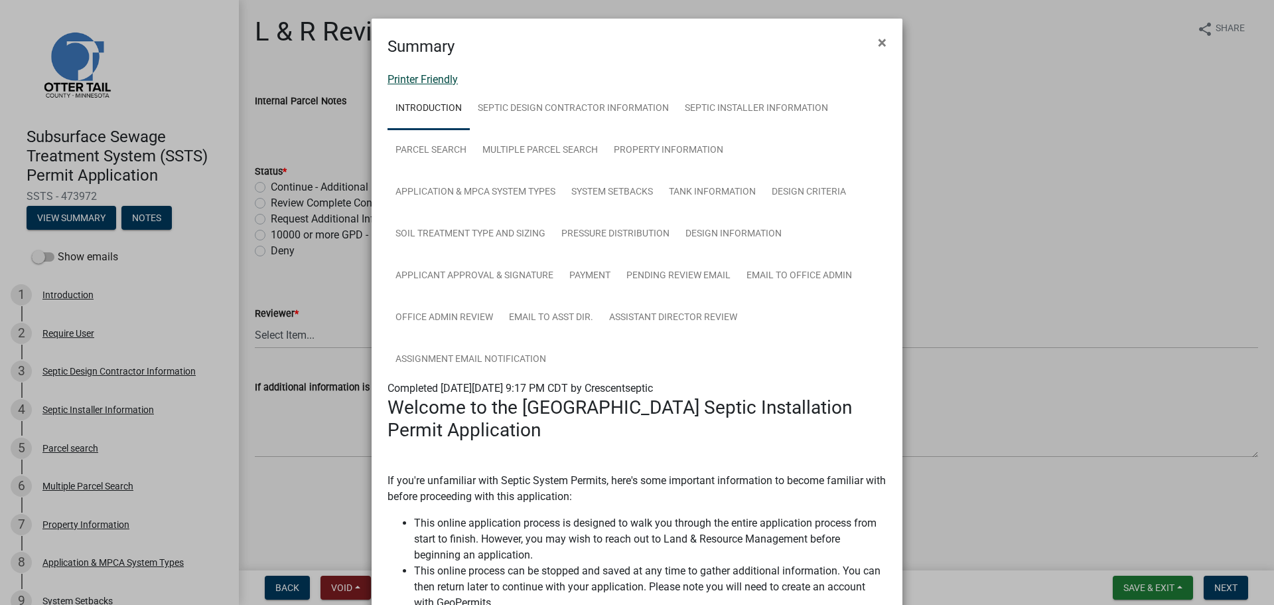
click at [408, 76] on link "Printer Friendly" at bounding box center [423, 79] width 70 height 13
click at [871, 38] on button "×" at bounding box center [882, 42] width 30 height 37
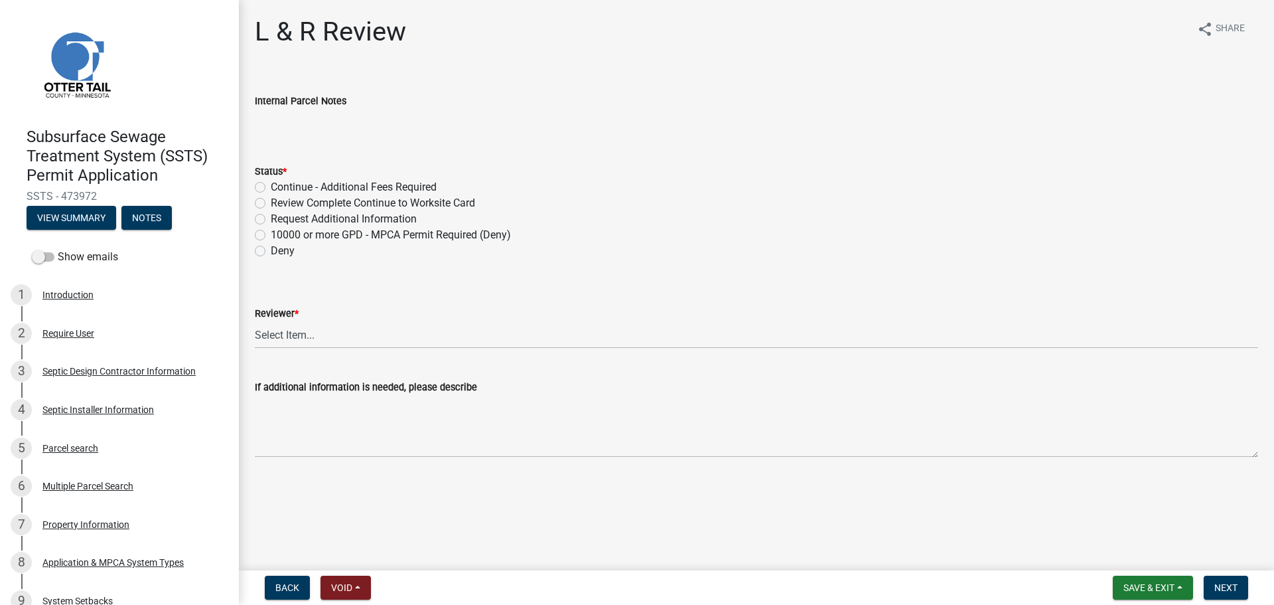
click at [271, 216] on label "Request Additional Information" at bounding box center [344, 219] width 146 height 16
click at [271, 216] on input "Request Additional Information" at bounding box center [275, 215] width 9 height 9
click at [286, 337] on select "Select Item... Alexis Newark Andrea Perales Brittany Tollefson Elizabeth Plaste…" at bounding box center [756, 334] width 1003 height 27
click at [255, 321] on select "Select Item... Alexis Newark Andrea Perales Brittany Tollefson Elizabeth Plaste…" at bounding box center [756, 334] width 1003 height 27
click at [281, 469] on div "L & R Review share Share Internal Parcel Notes Status * Continue - Additional F…" at bounding box center [756, 248] width 1023 height 464
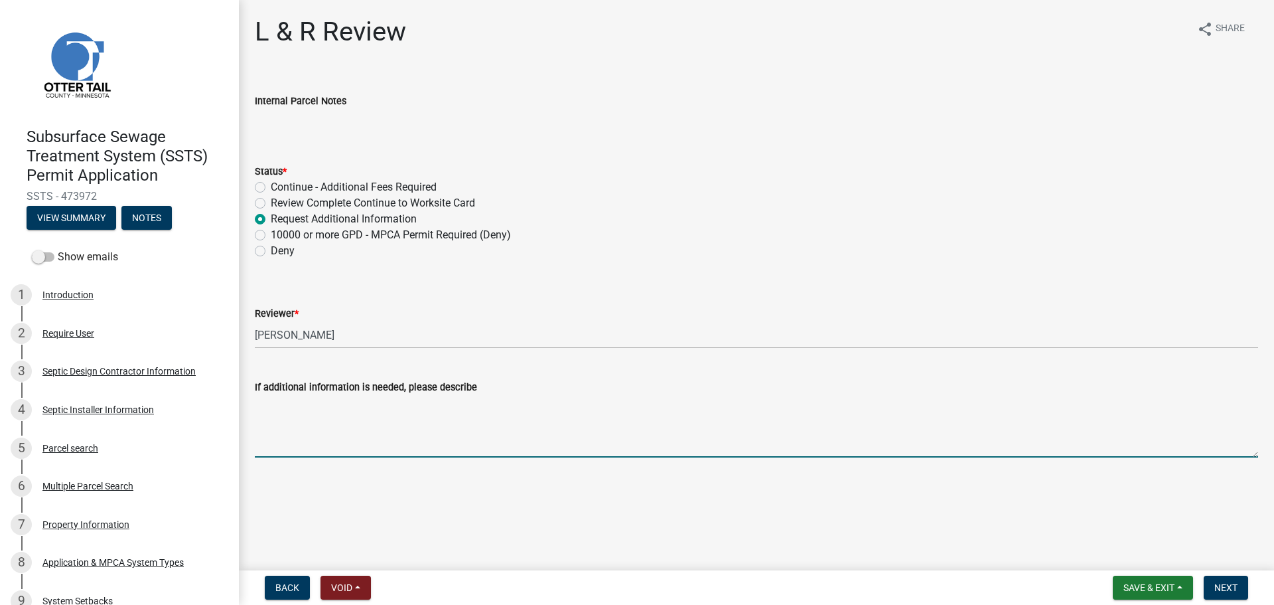
click at [309, 425] on textarea "If additional information is needed, please describe" at bounding box center [756, 426] width 1003 height 62
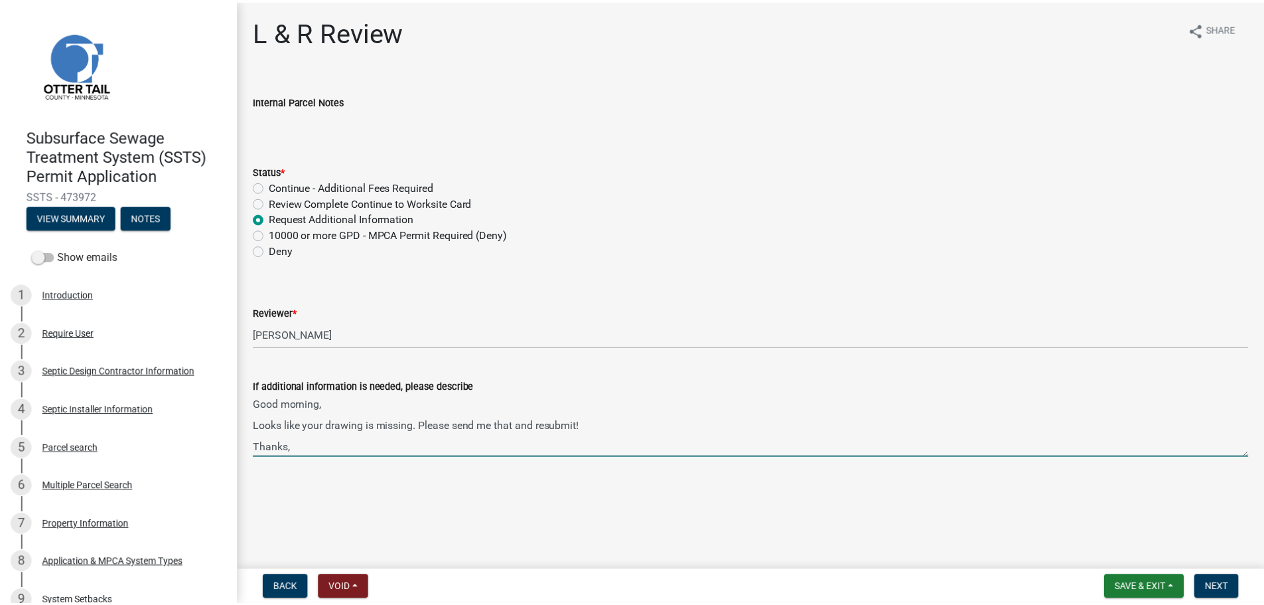
scroll to position [17, 0]
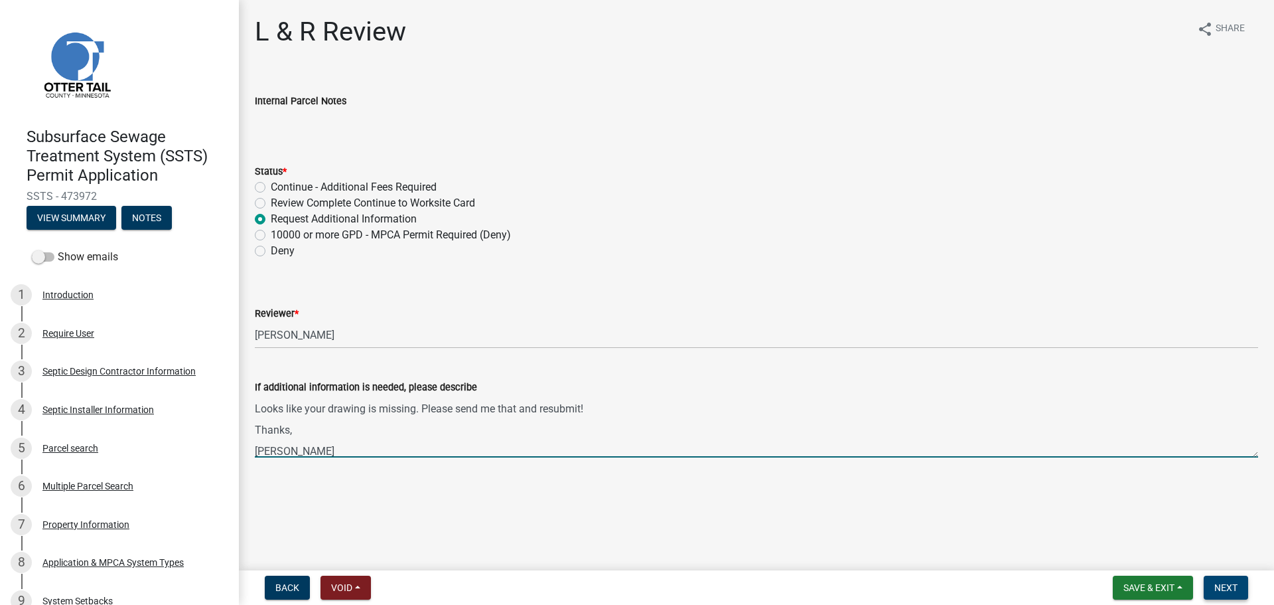
click at [1229, 580] on button "Next" at bounding box center [1226, 587] width 44 height 24
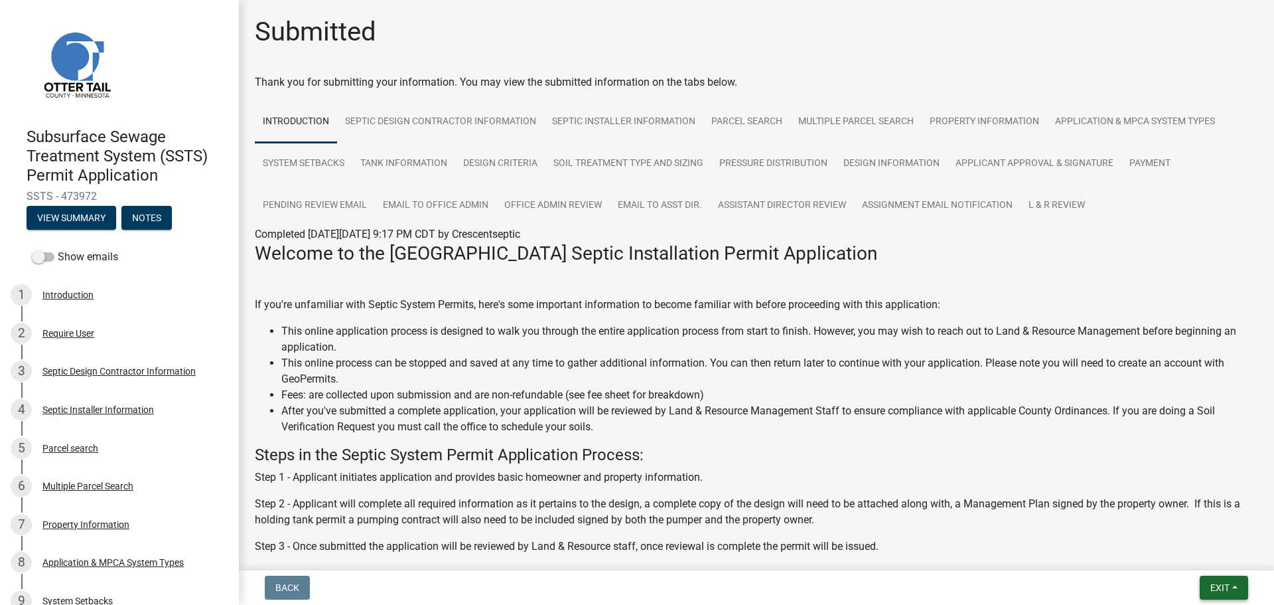
click at [1220, 585] on span "Exit" at bounding box center [1220, 587] width 19 height 11
click at [1201, 554] on button "Save & Exit" at bounding box center [1195, 553] width 106 height 32
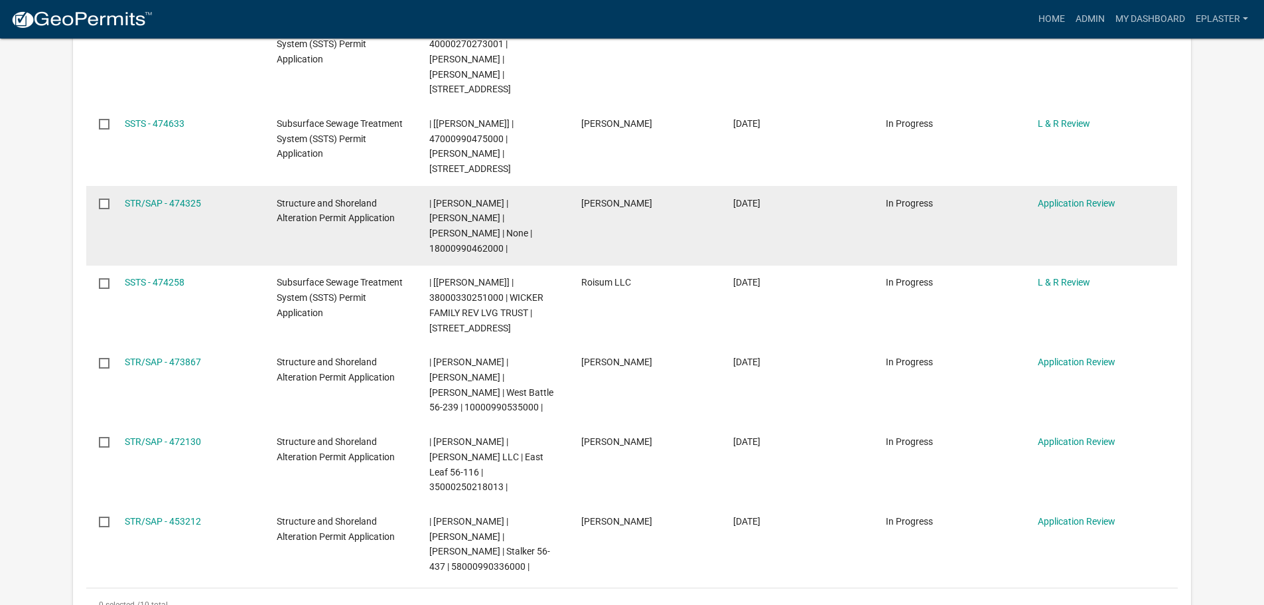
scroll to position [564, 0]
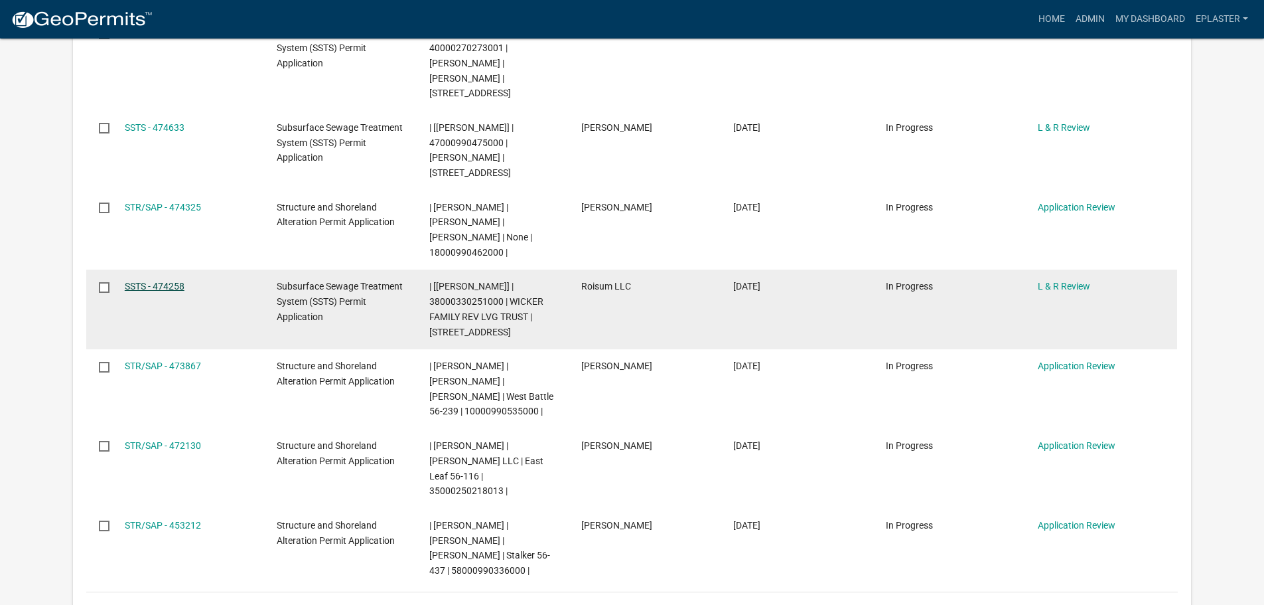
click at [149, 281] on link "SSTS - 474258" at bounding box center [155, 286] width 60 height 11
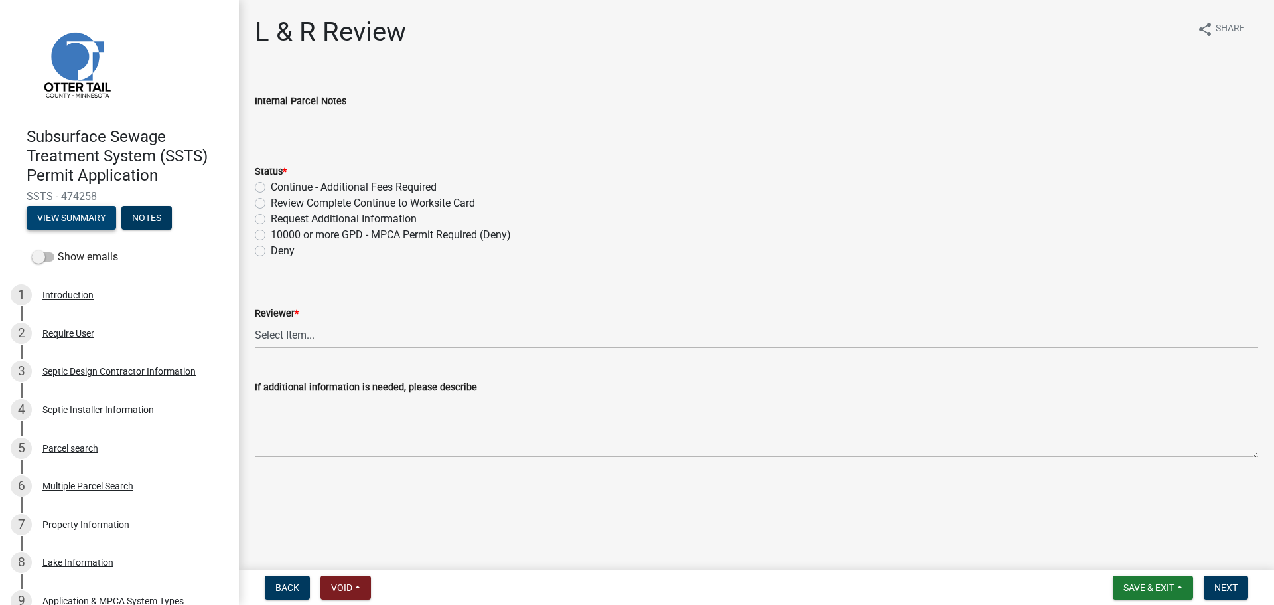
click at [67, 210] on button "View Summary" at bounding box center [72, 218] width 90 height 24
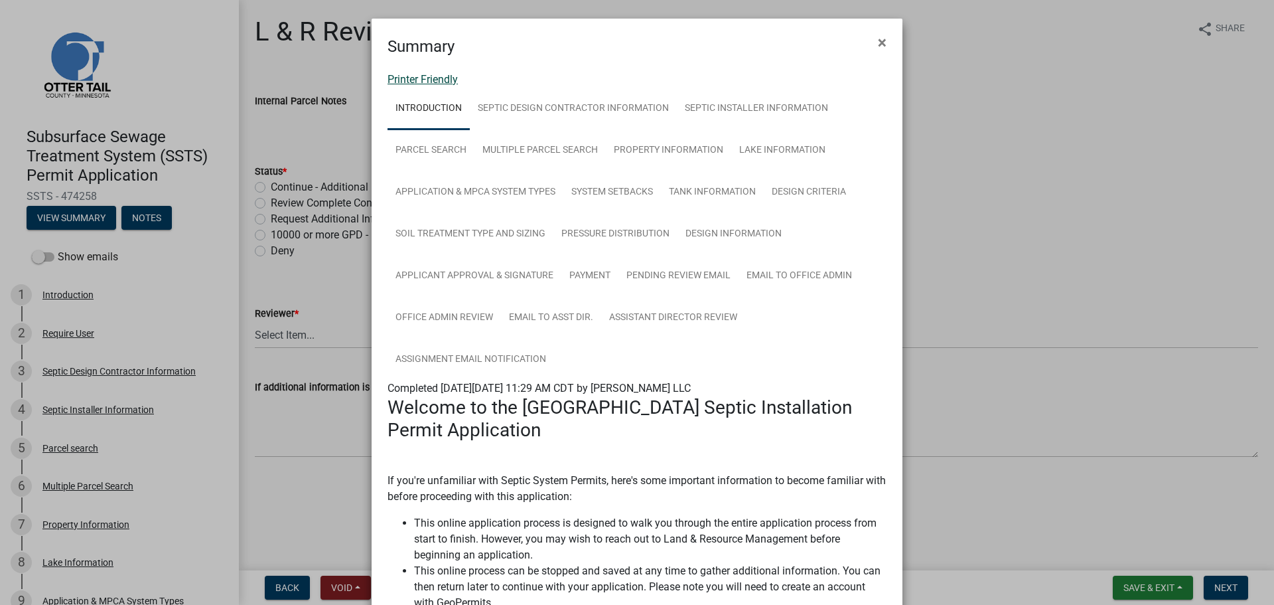
click at [422, 75] on link "Printer Friendly" at bounding box center [423, 79] width 70 height 13
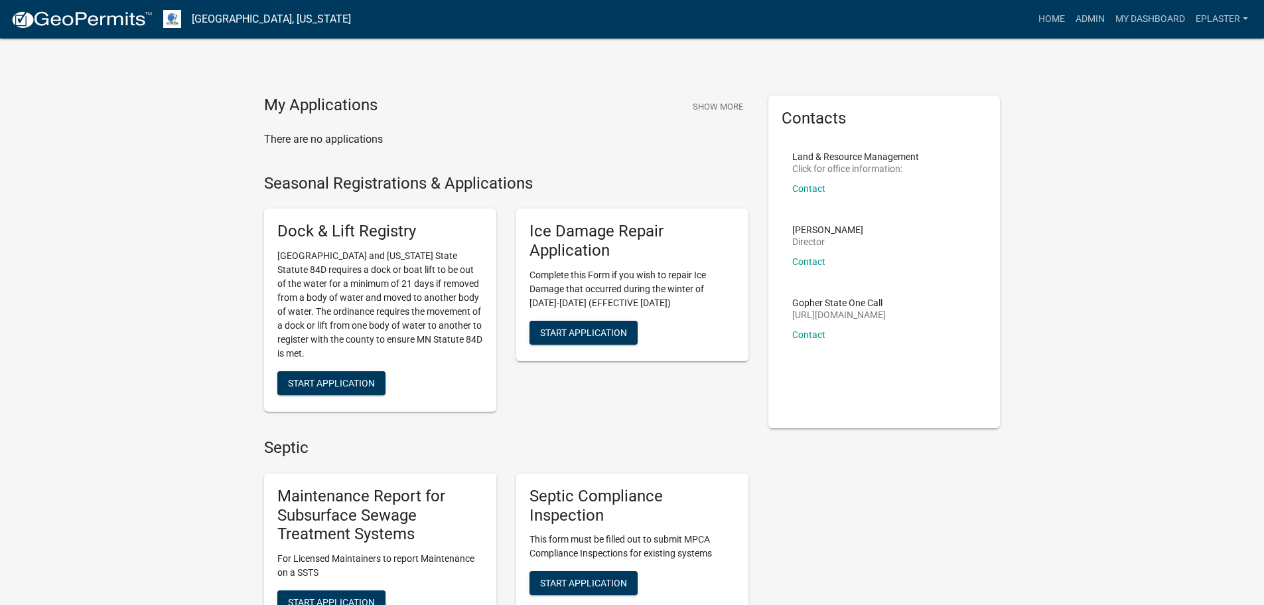
click at [56, 17] on img at bounding box center [82, 20] width 142 height 20
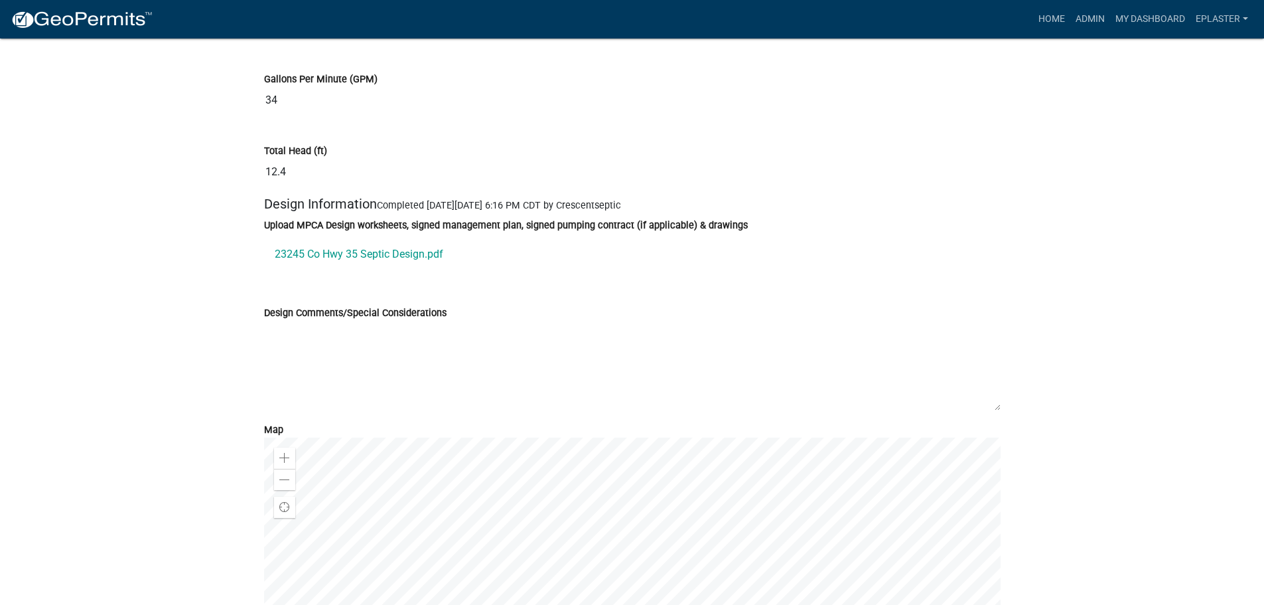
scroll to position [7665, 0]
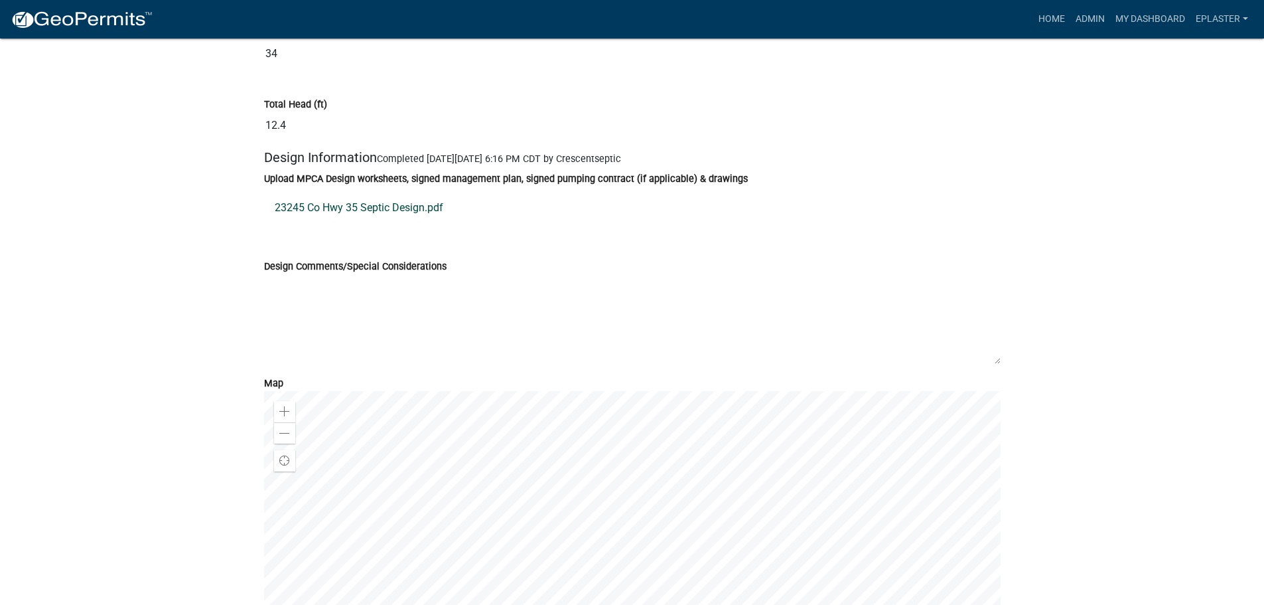
click at [398, 208] on link "23245 Co Hwy 35 Septic Design.pdf" at bounding box center [632, 208] width 737 height 32
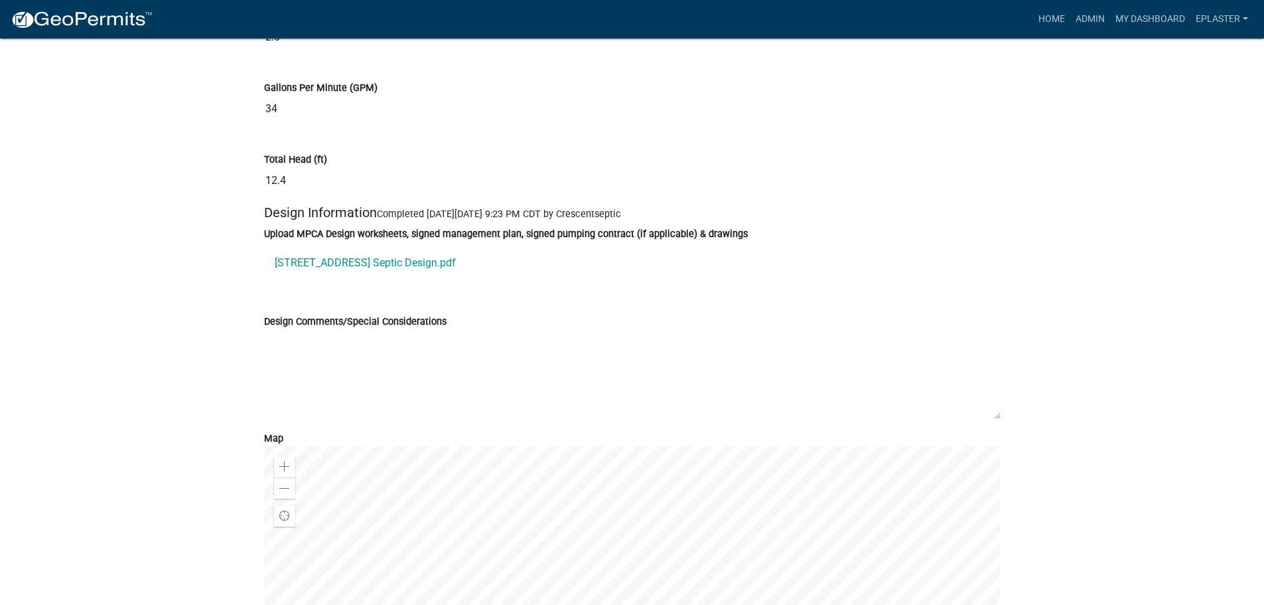
scroll to position [7002, 0]
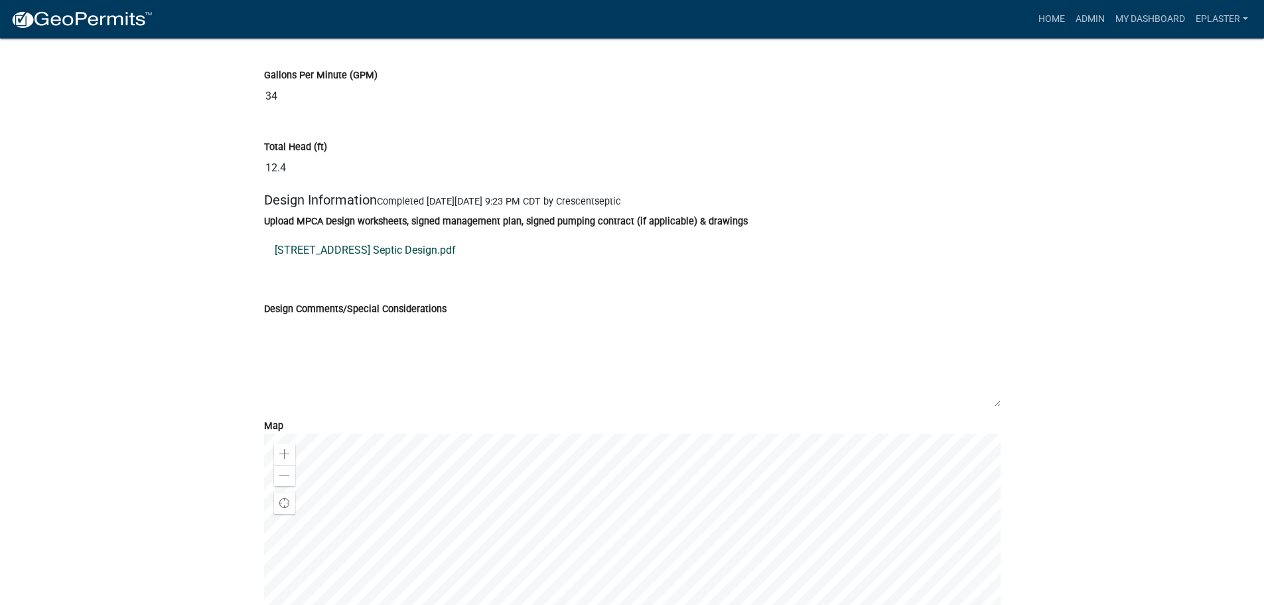
click at [390, 255] on link "[STREET_ADDRESS] Septic Design.pdf" at bounding box center [632, 250] width 737 height 32
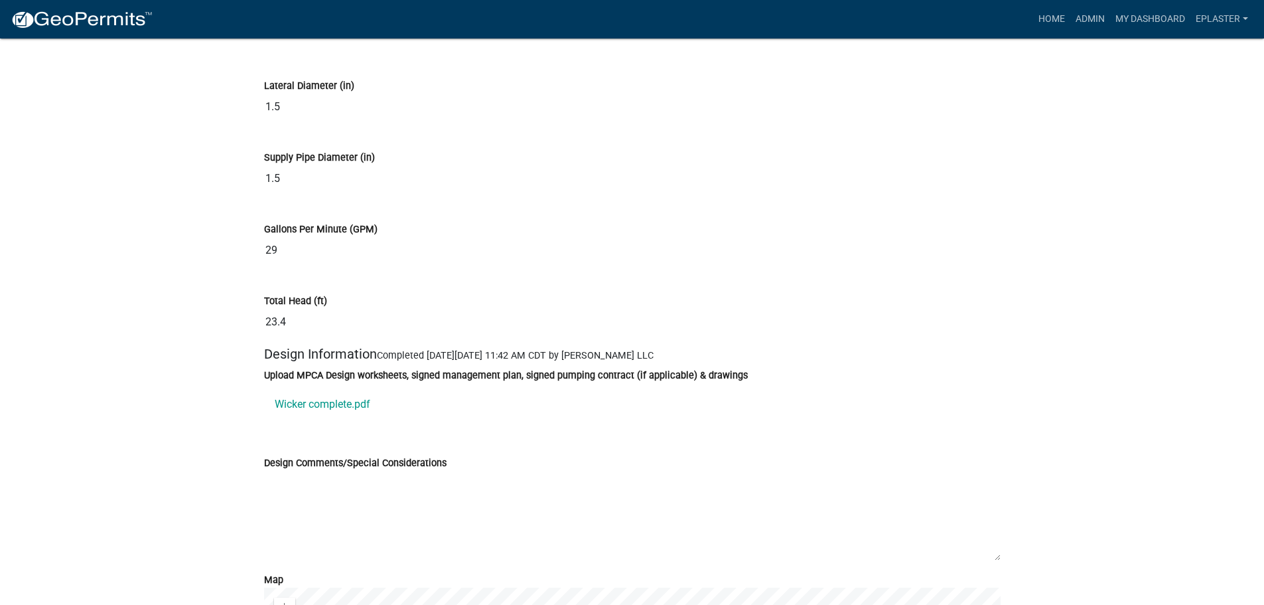
scroll to position [7433, 0]
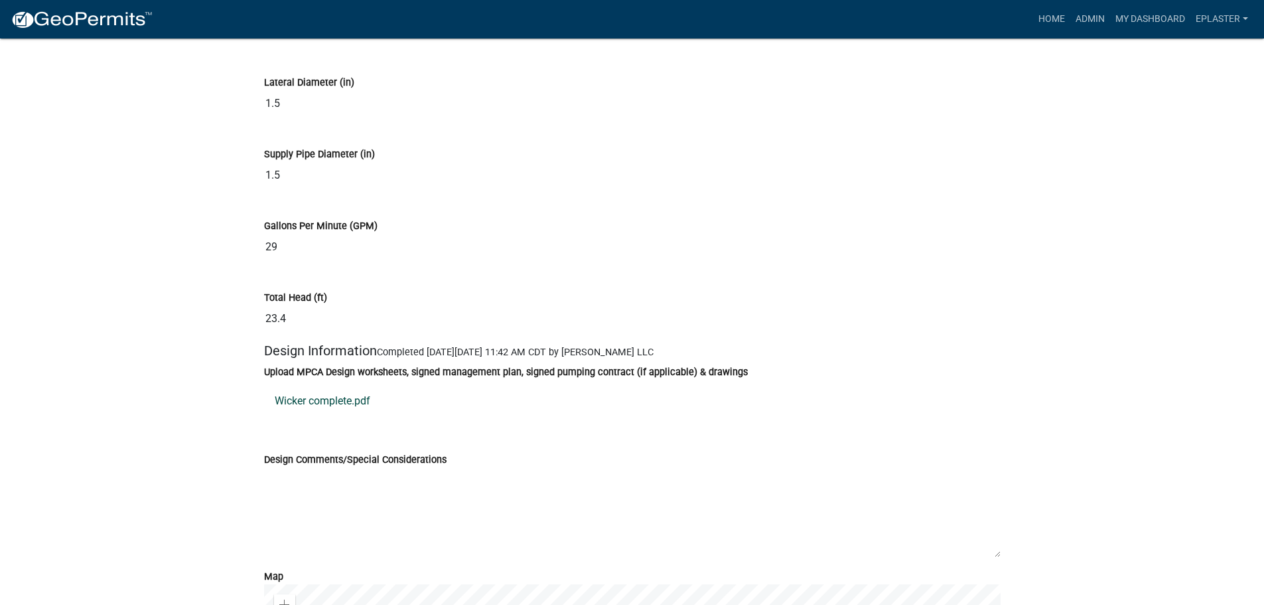
click at [355, 413] on link "Wicker complete.pdf" at bounding box center [632, 401] width 737 height 32
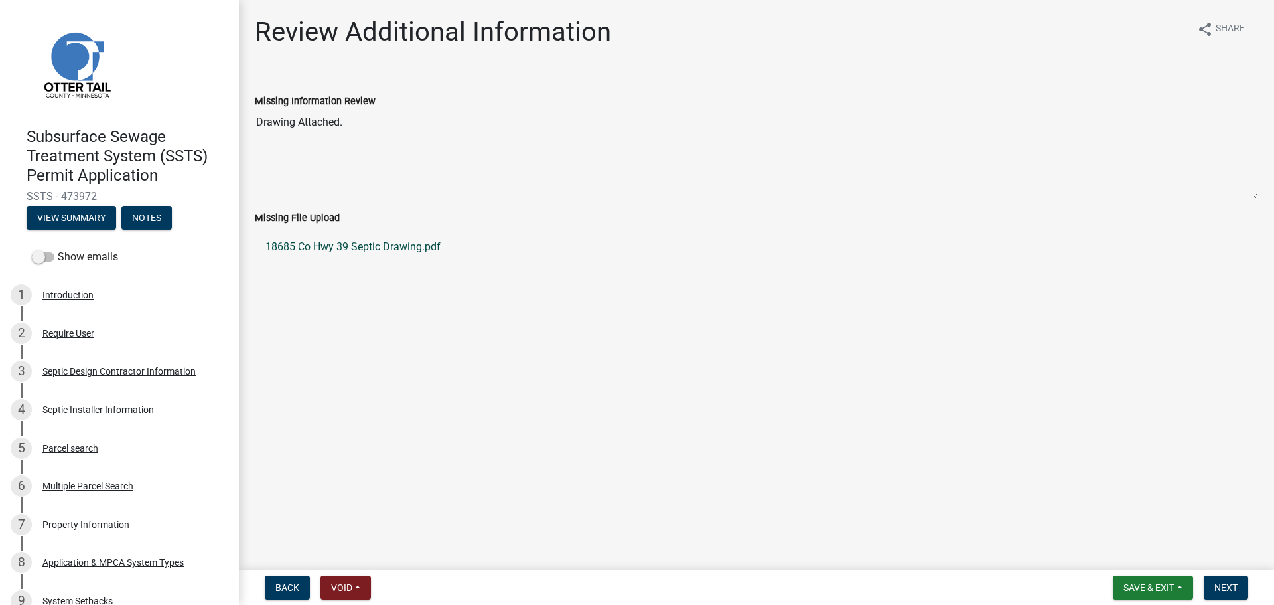
click at [421, 248] on link "18685 Co Hwy 39 Septic Drawing.pdf" at bounding box center [756, 247] width 1003 height 32
click at [1220, 583] on span "Next" at bounding box center [1226, 587] width 23 height 11
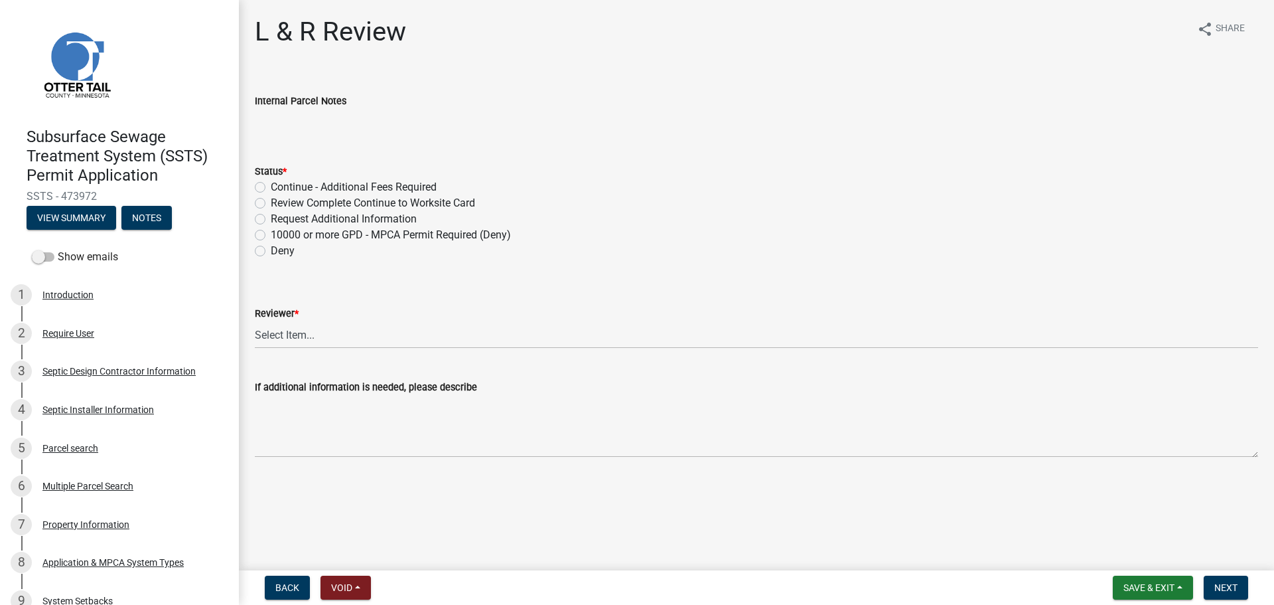
drag, startPoint x: 259, startPoint y: 202, endPoint x: 267, endPoint y: 224, distance: 22.5
click at [271, 202] on label "Review Complete Continue to Worksite Card" at bounding box center [373, 203] width 204 height 16
click at [271, 202] on input "Review Complete Continue to Worksite Card" at bounding box center [275, 199] width 9 height 9
radio input "true"
click at [285, 330] on select "Select Item... [PERSON_NAME] [PERSON_NAME] [PERSON_NAME] [PERSON_NAME] [PERSON_…" at bounding box center [756, 334] width 1003 height 27
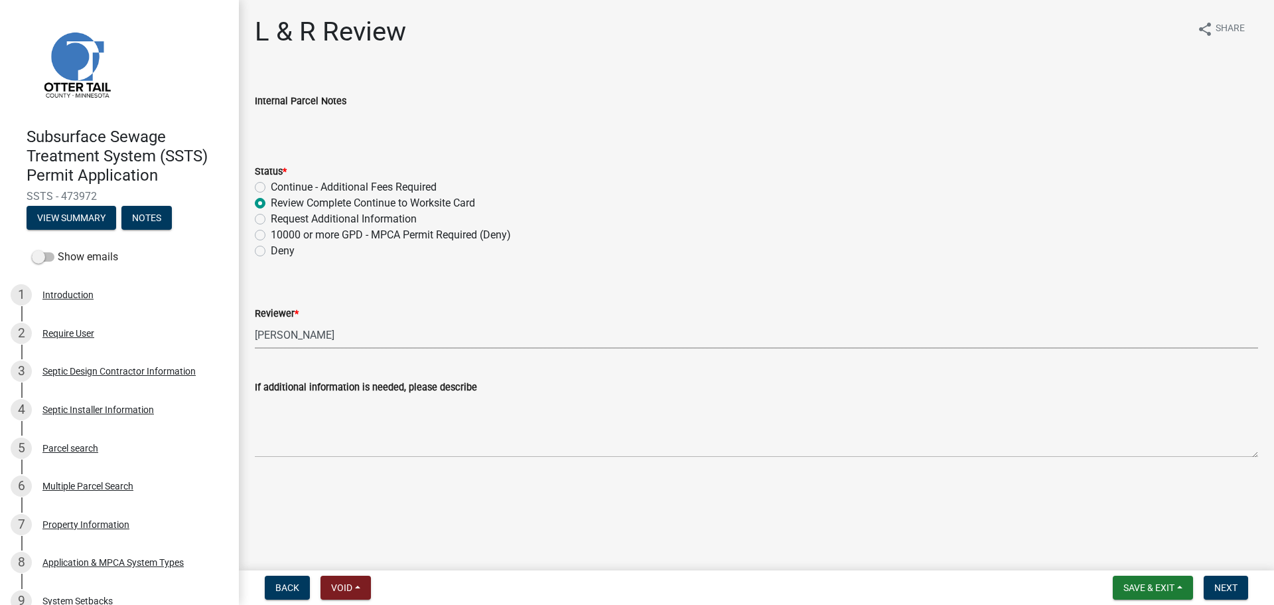
click at [255, 321] on select "Select Item... [PERSON_NAME] [PERSON_NAME] [PERSON_NAME] [PERSON_NAME] [PERSON_…" at bounding box center [756, 334] width 1003 height 27
select select "bef7bfac-0505-4ed4-90ff-47b6907fb5e6"
click at [1216, 588] on span "Next" at bounding box center [1226, 587] width 23 height 11
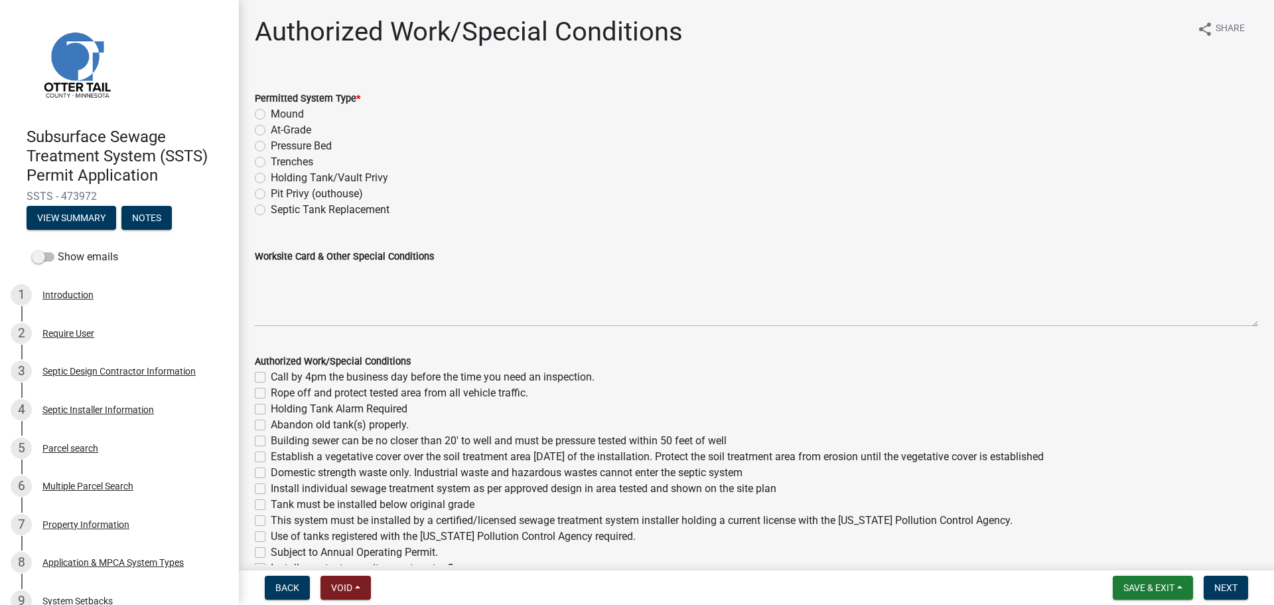
click at [271, 111] on label "Mound" at bounding box center [287, 114] width 33 height 16
click at [271, 111] on input "Mound" at bounding box center [275, 110] width 9 height 9
radio input "true"
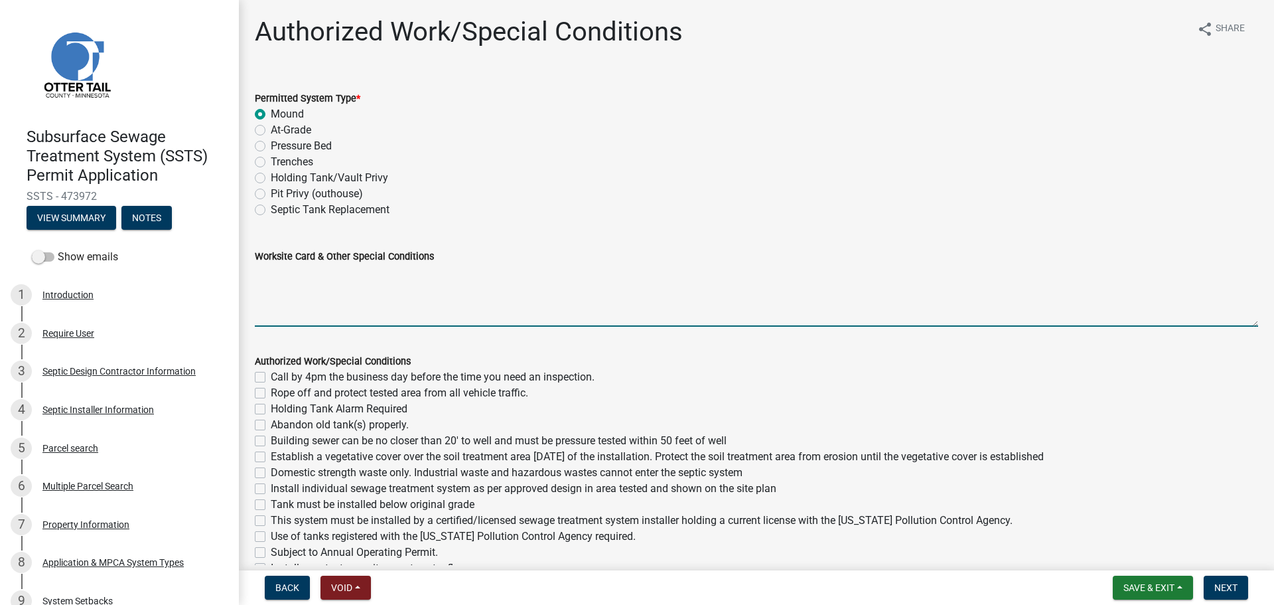
click at [279, 288] on textarea "Worksite Card & Other Special Conditions" at bounding box center [756, 295] width 1003 height 62
paste textarea "# bedroom- TYPE mound Install SIZE septic/lift LxW chamber bed (# [PERSON_NAME]…"
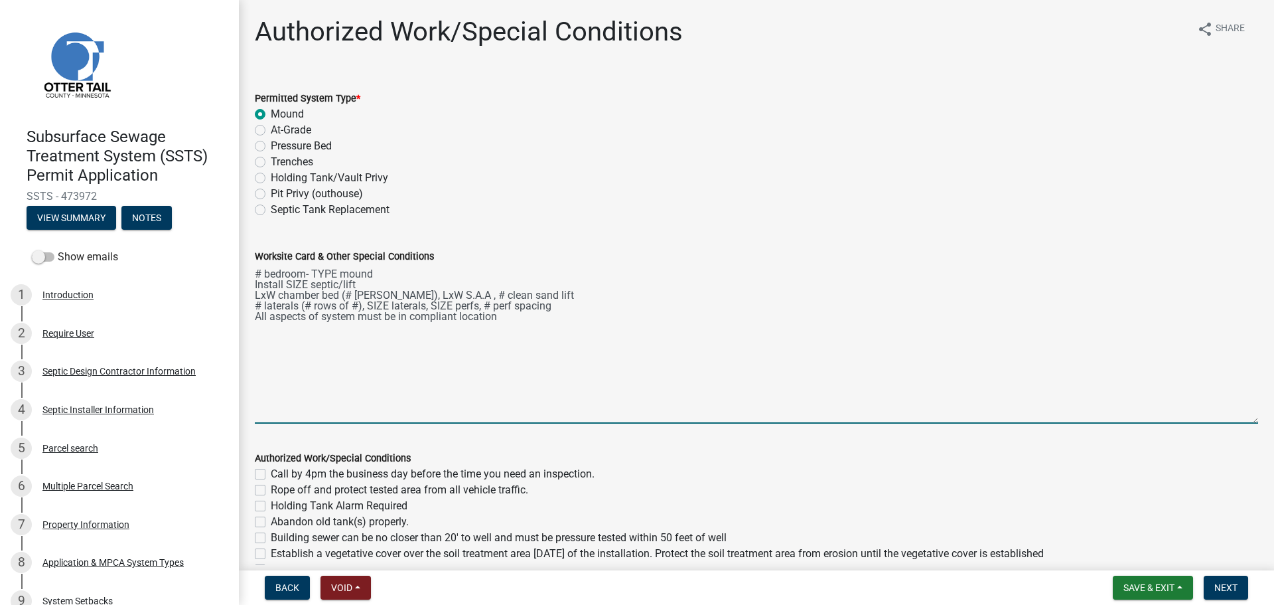
drag, startPoint x: 1243, startPoint y: 325, endPoint x: 1218, endPoint y: 422, distance: 100.0
click at [1218, 422] on textarea "# bedroom- TYPE mound Install SIZE septic/lift LxW chamber bed (# [PERSON_NAME]…" at bounding box center [756, 343] width 1003 height 159
click at [259, 273] on textarea "# bedroom- TYPE mound Install SIZE septic/lift LxW chamber bed (# LP chambers),…" at bounding box center [756, 343] width 1003 height 159
click at [336, 272] on textarea "3 bedroom- TYPE mound Install SIZE septic/lift LxW chamber bed (# LP chambers),…" at bounding box center [756, 343] width 1003 height 159
click at [305, 282] on textarea "3 bedroom- Type I Mound Install SIZE septic/lift LxW chamber bed (# LP chambers…" at bounding box center [756, 343] width 1003 height 159
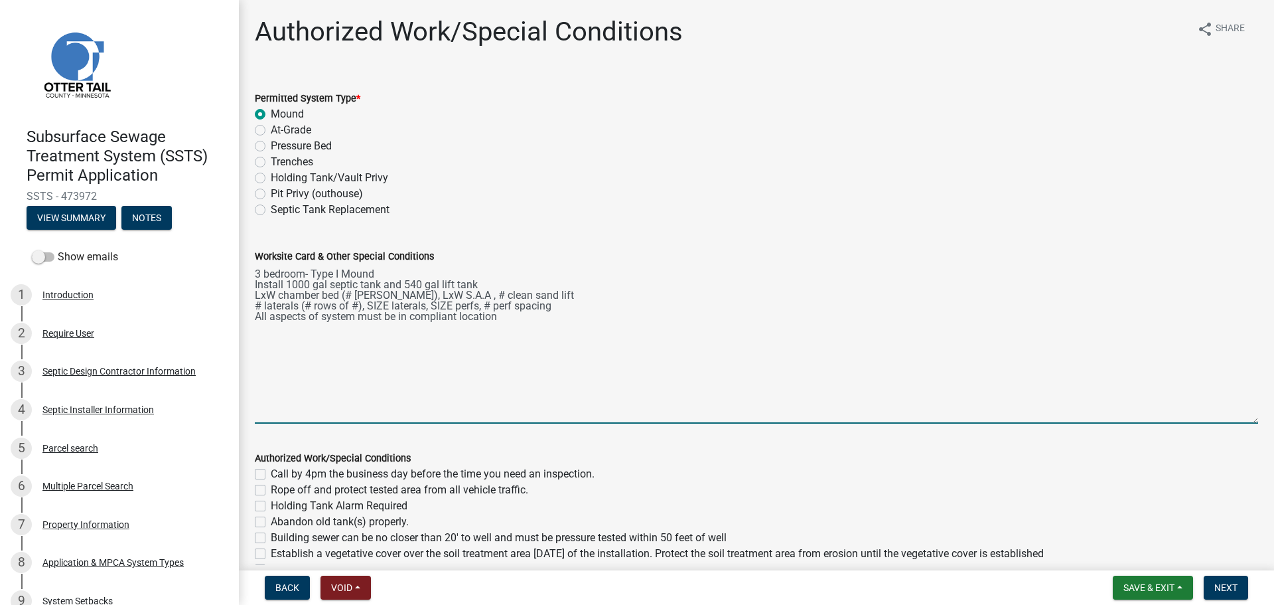
click at [278, 291] on textarea "3 bedroom- Type I Mound Install 1000 gal septic tank and 540 gal lift tank LxW …" at bounding box center [756, 343] width 1003 height 159
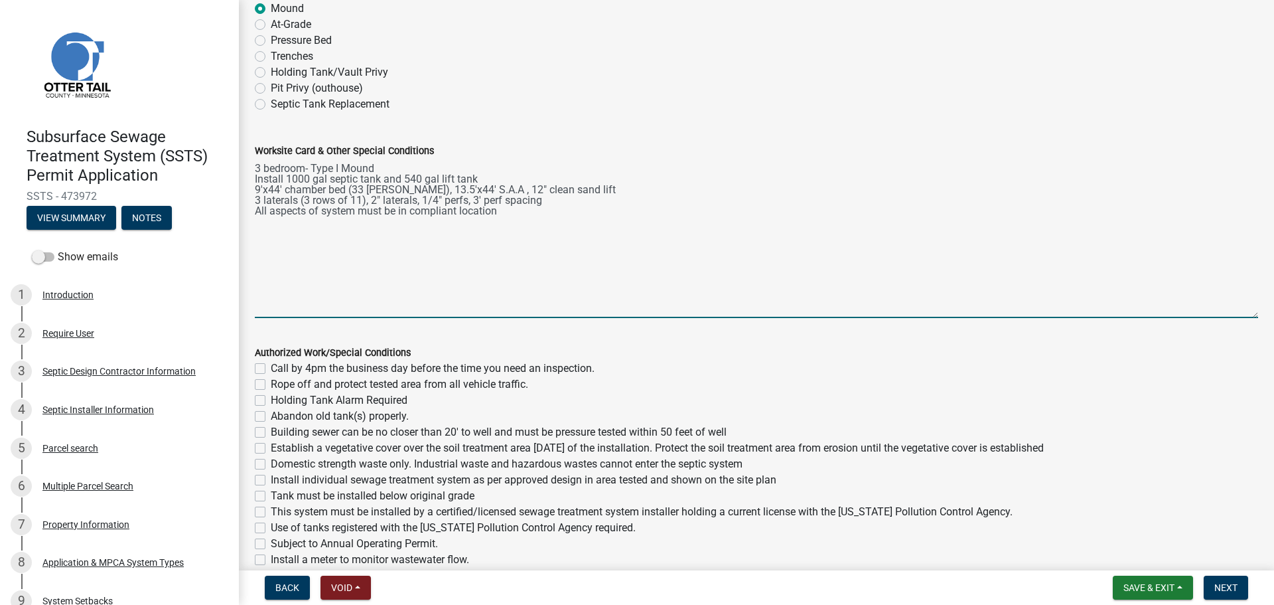
scroll to position [133, 0]
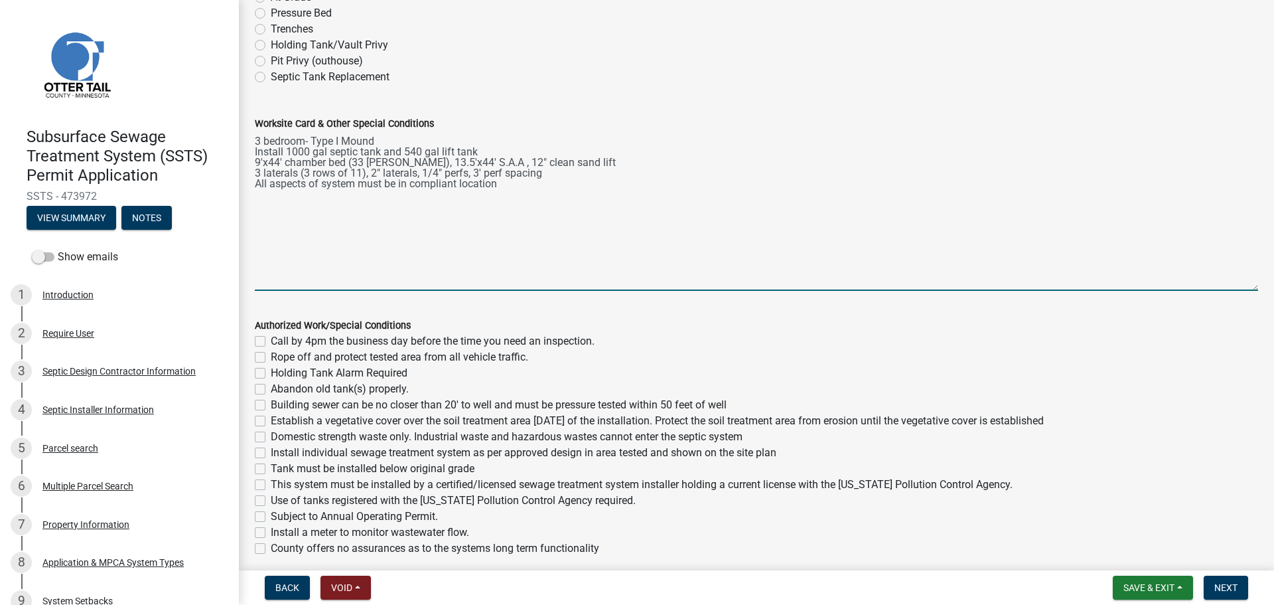
type textarea "3 bedroom- Type I Mound Install 1000 gal septic tank and 540 gal lift tank 9'x4…"
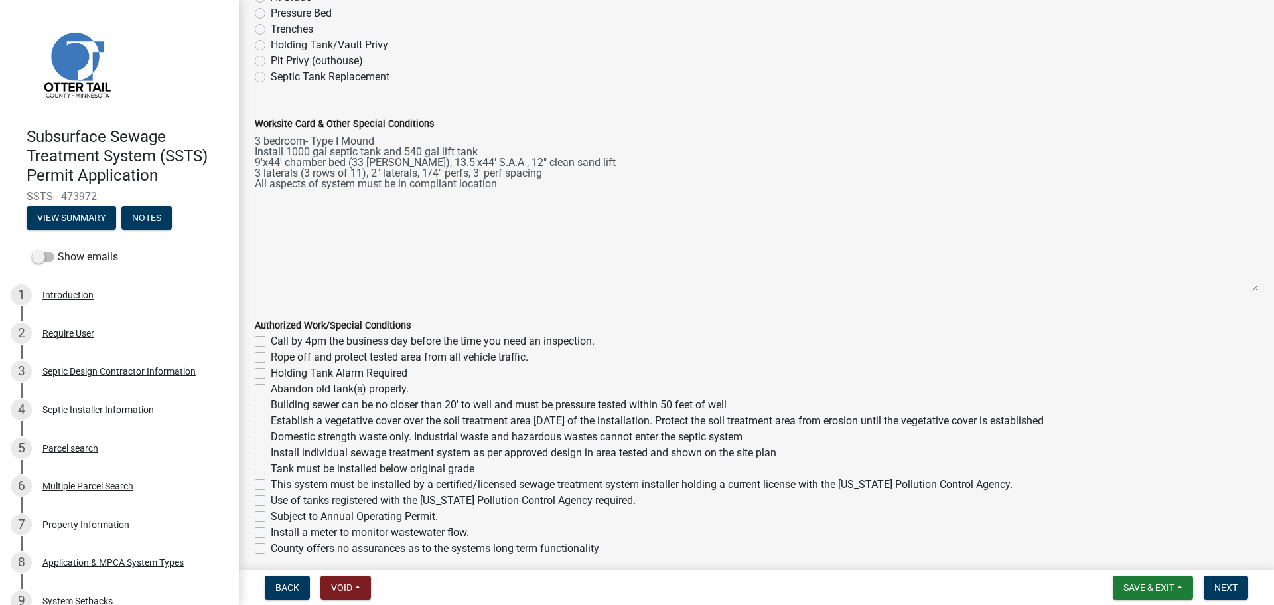
click at [271, 340] on label "Call by 4pm the business day before the time you need an inspection." at bounding box center [433, 341] width 324 height 16
click at [271, 340] on input "Call by 4pm the business day before the time you need an inspection." at bounding box center [275, 337] width 9 height 9
checkbox input "true"
checkbox input "false"
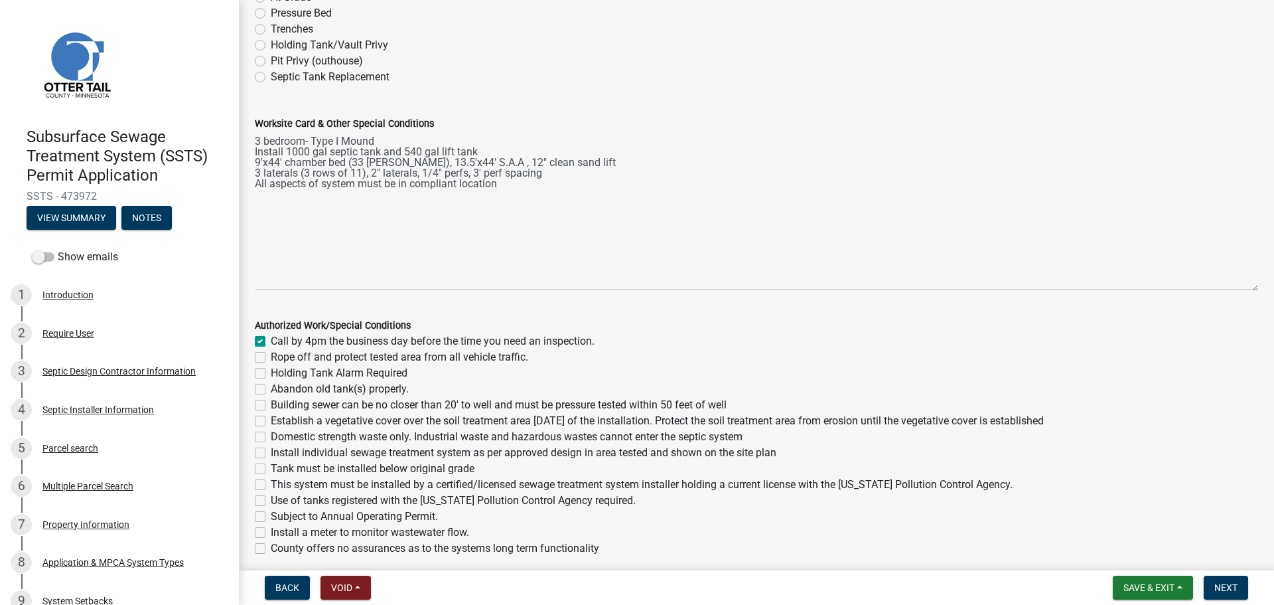
checkbox input "false"
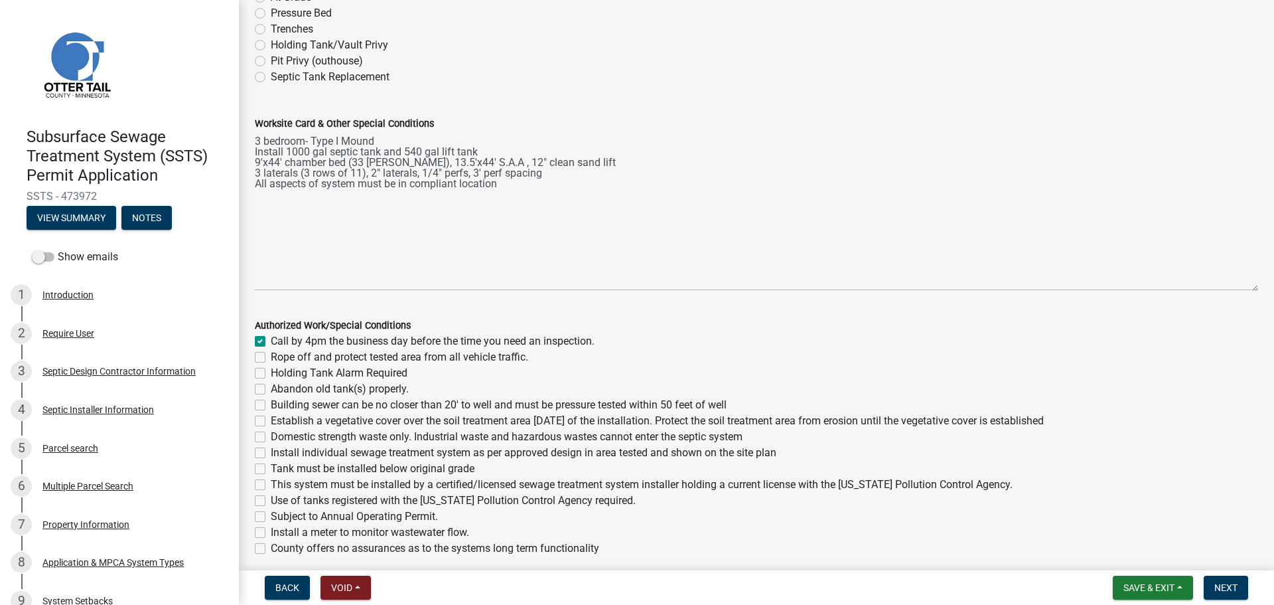
checkbox input "false"
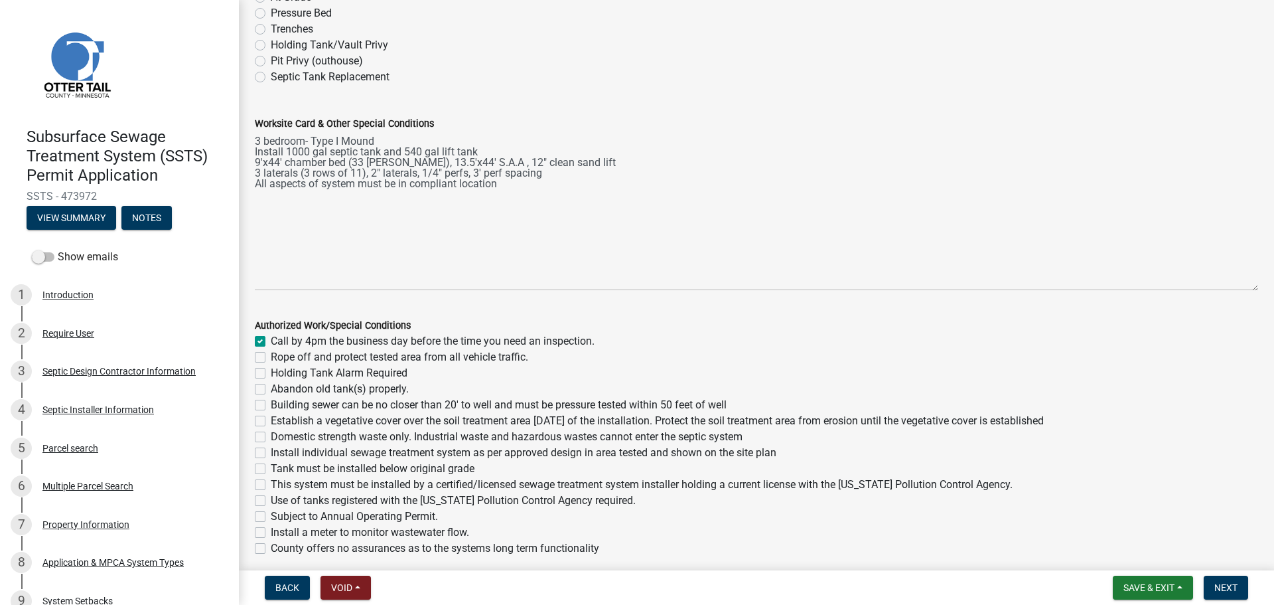
checkbox input "false"
click at [271, 357] on label "Rope off and protect tested area from all vehicle traffic." at bounding box center [400, 357] width 258 height 16
click at [271, 357] on input "Rope off and protect tested area from all vehicle traffic." at bounding box center [275, 353] width 9 height 9
checkbox input "true"
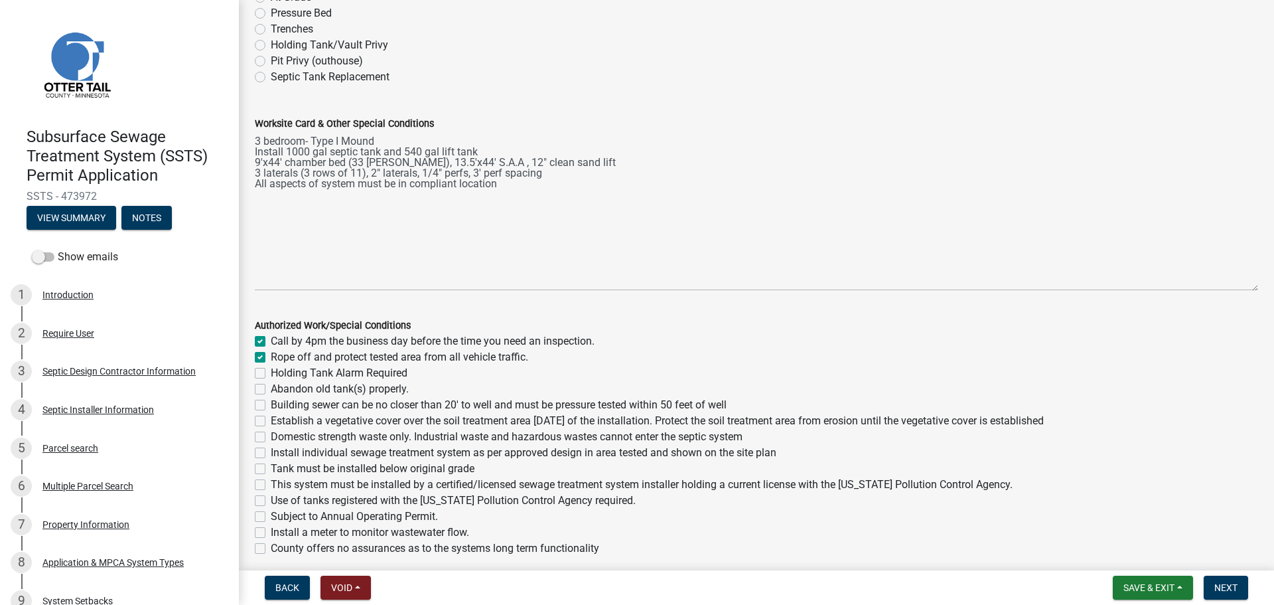
checkbox input "true"
checkbox input "false"
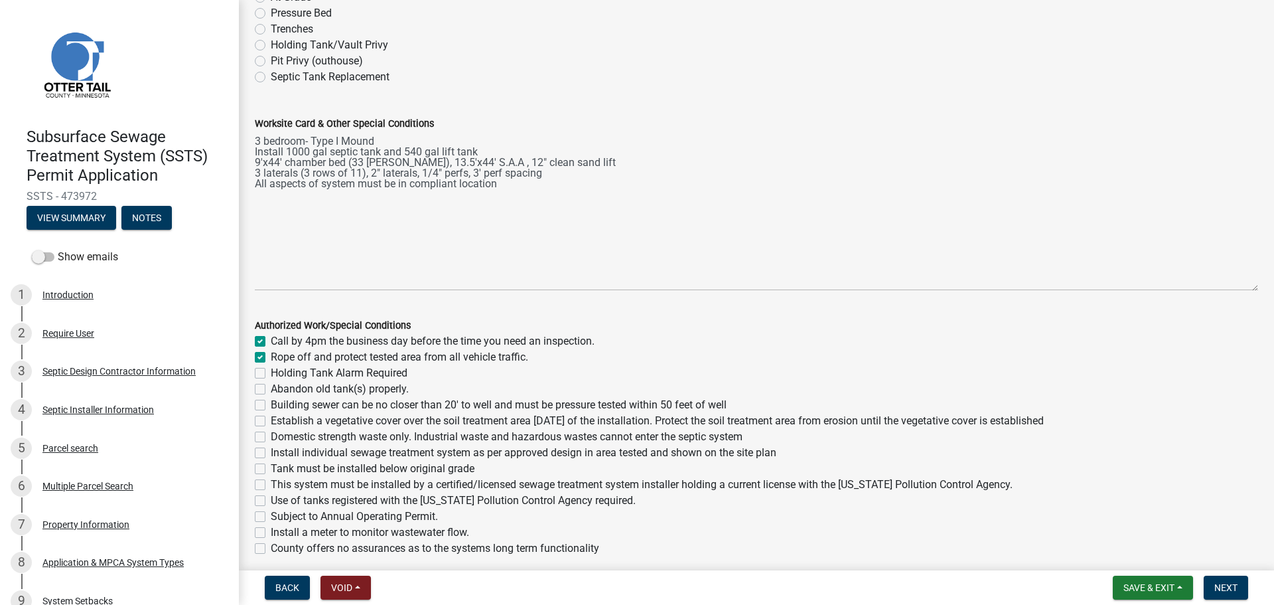
checkbox input "false"
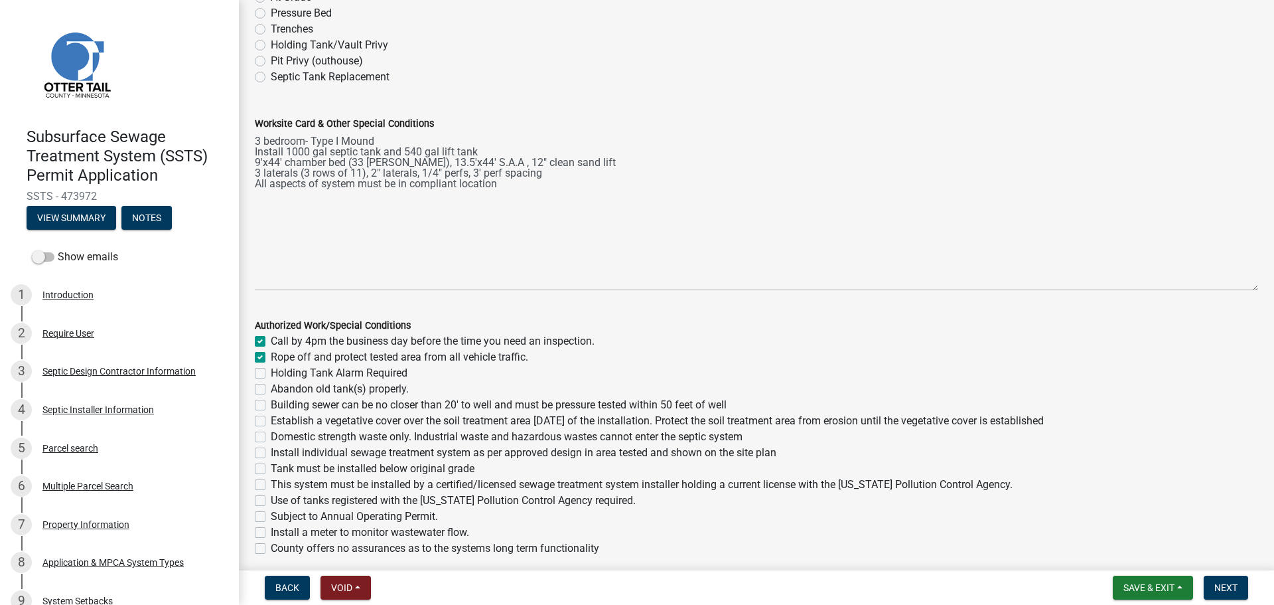
checkbox input "false"
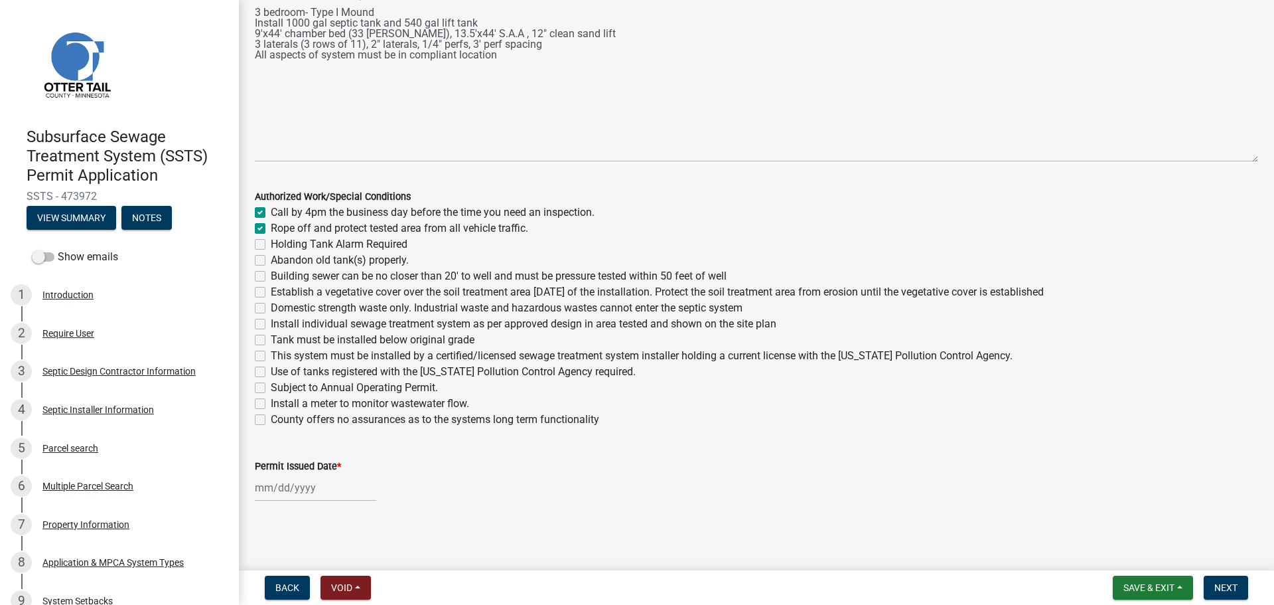
scroll to position [245, 0]
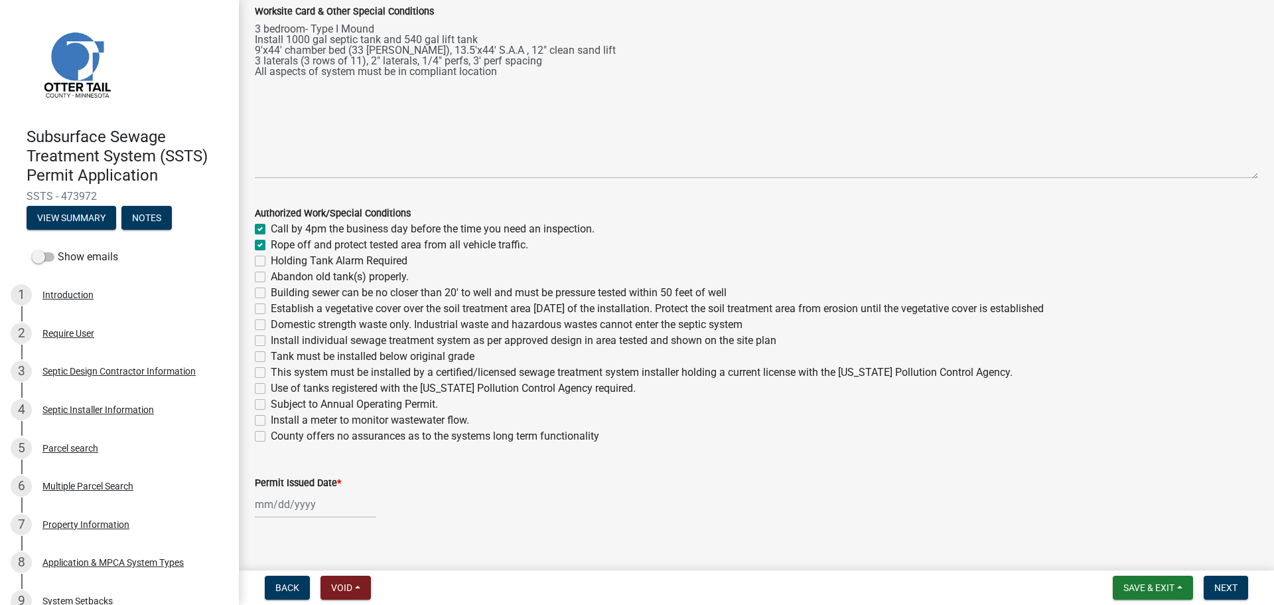
click at [271, 293] on label "Building sewer can be no closer than 20' to well and must be pressure tested wi…" at bounding box center [499, 293] width 456 height 16
click at [271, 293] on input "Building sewer can be no closer than 20' to well and must be pressure tested wi…" at bounding box center [275, 289] width 9 height 9
checkbox input "true"
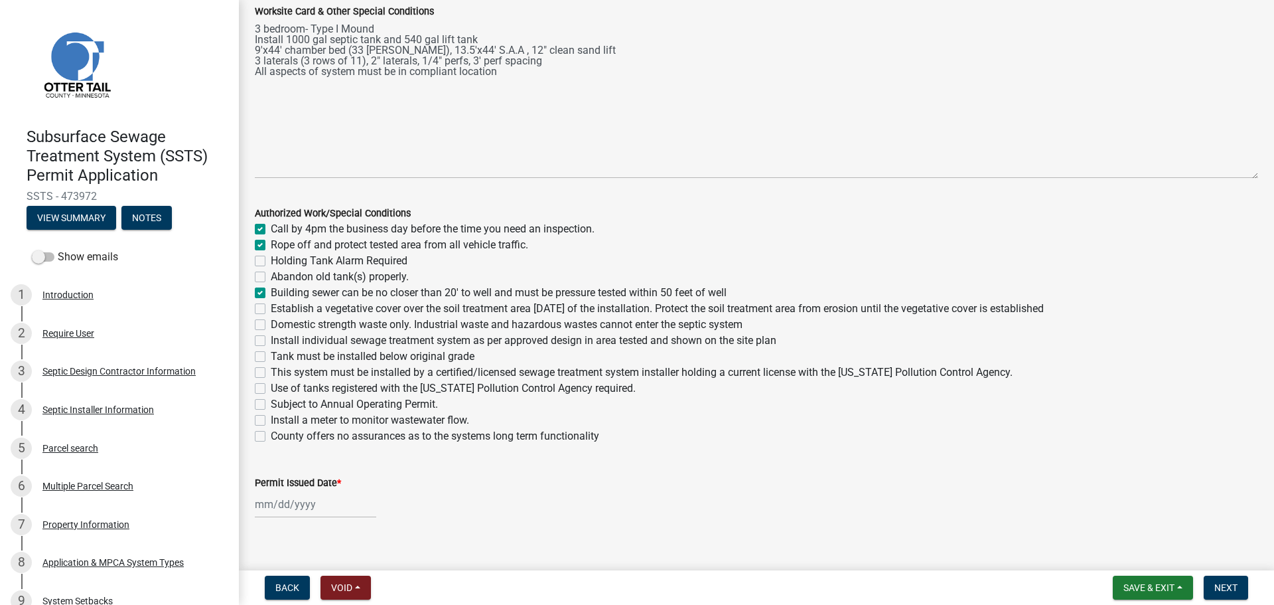
checkbox input "false"
checkbox input "true"
checkbox input "false"
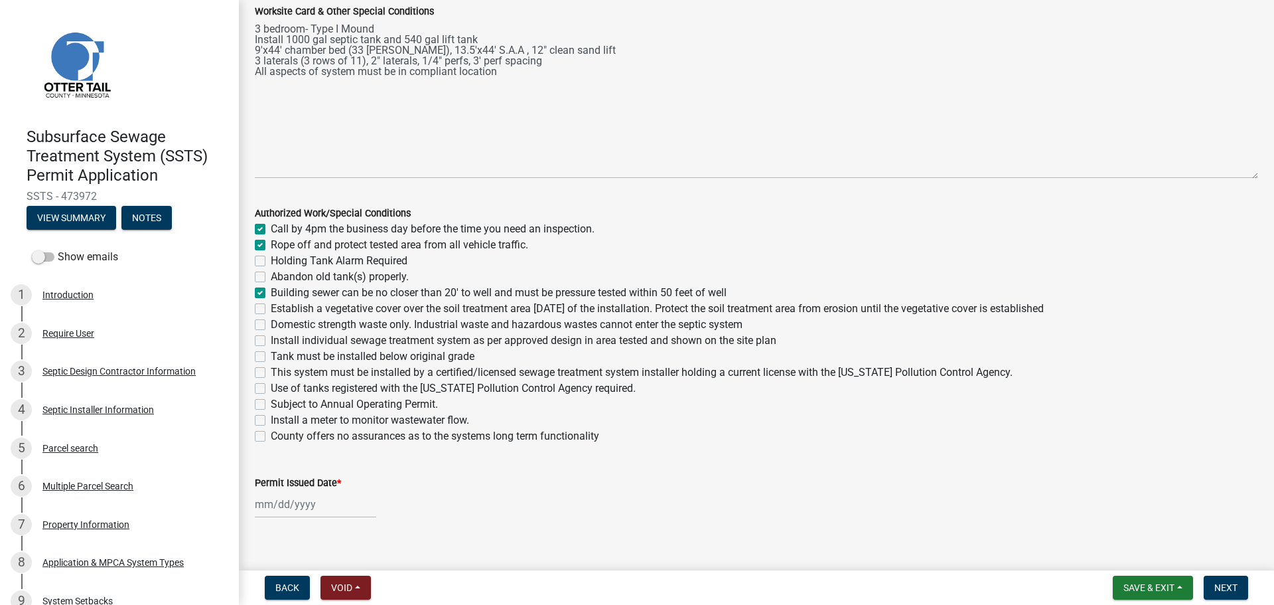
checkbox input "false"
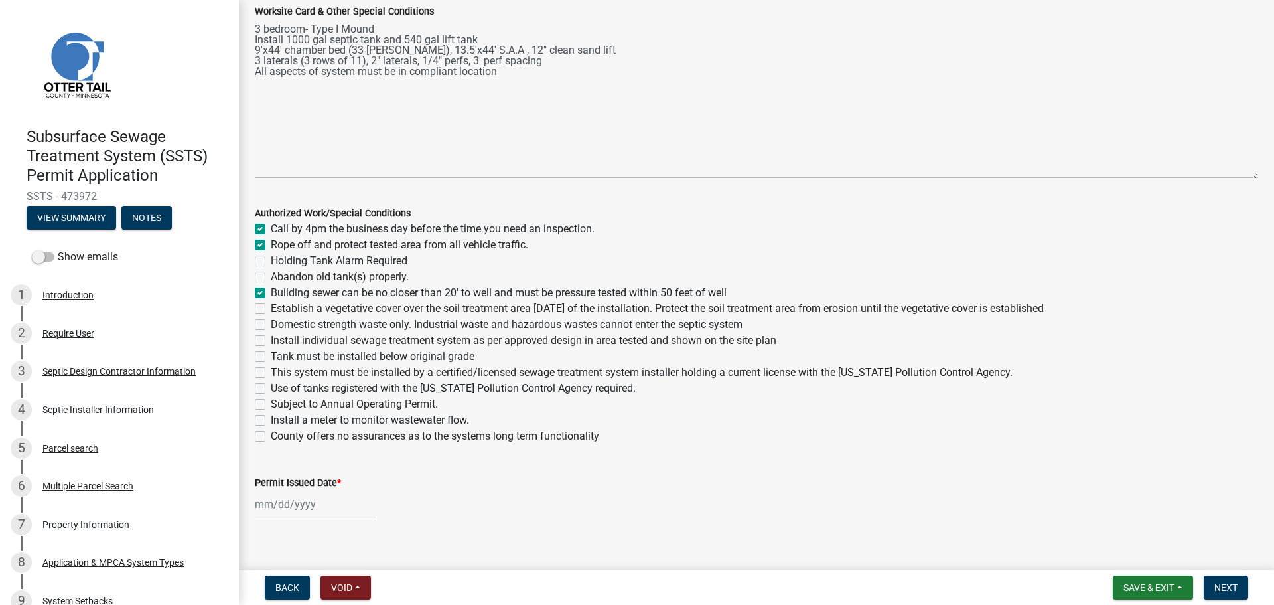
checkbox input "false"
click at [271, 312] on label "Establish a vegetative cover over the soil treatment area within 30 days of the…" at bounding box center [657, 309] width 773 height 16
click at [271, 309] on input "Establish a vegetative cover over the soil treatment area within 30 days of the…" at bounding box center [275, 305] width 9 height 9
checkbox input "true"
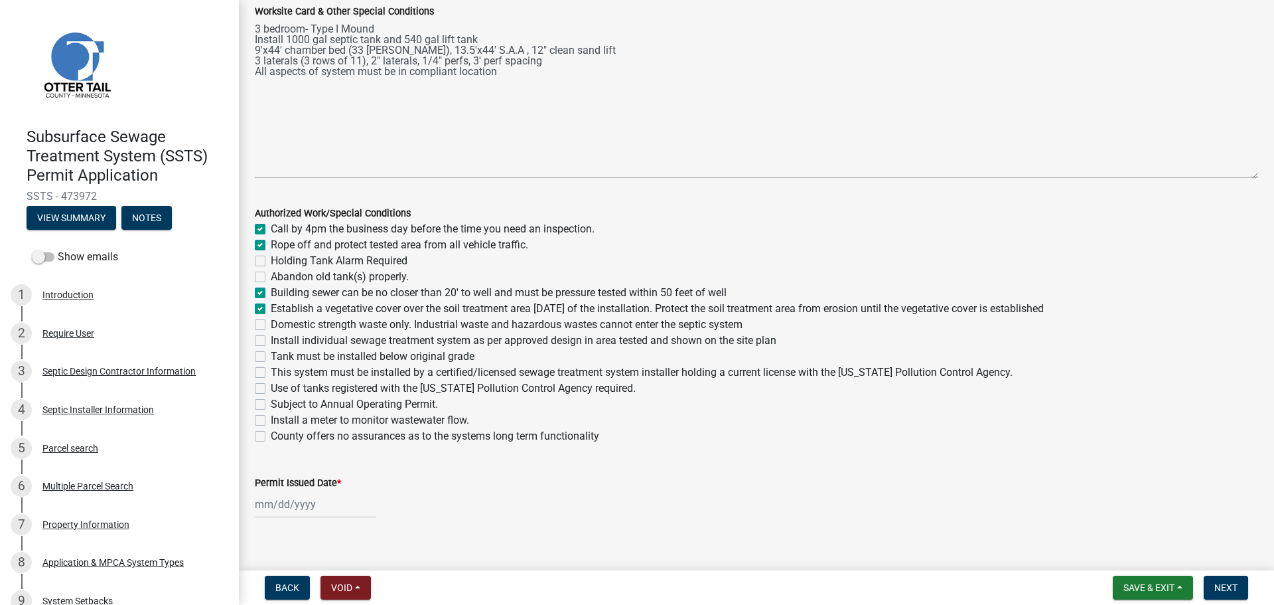
checkbox input "true"
checkbox input "false"
checkbox input "true"
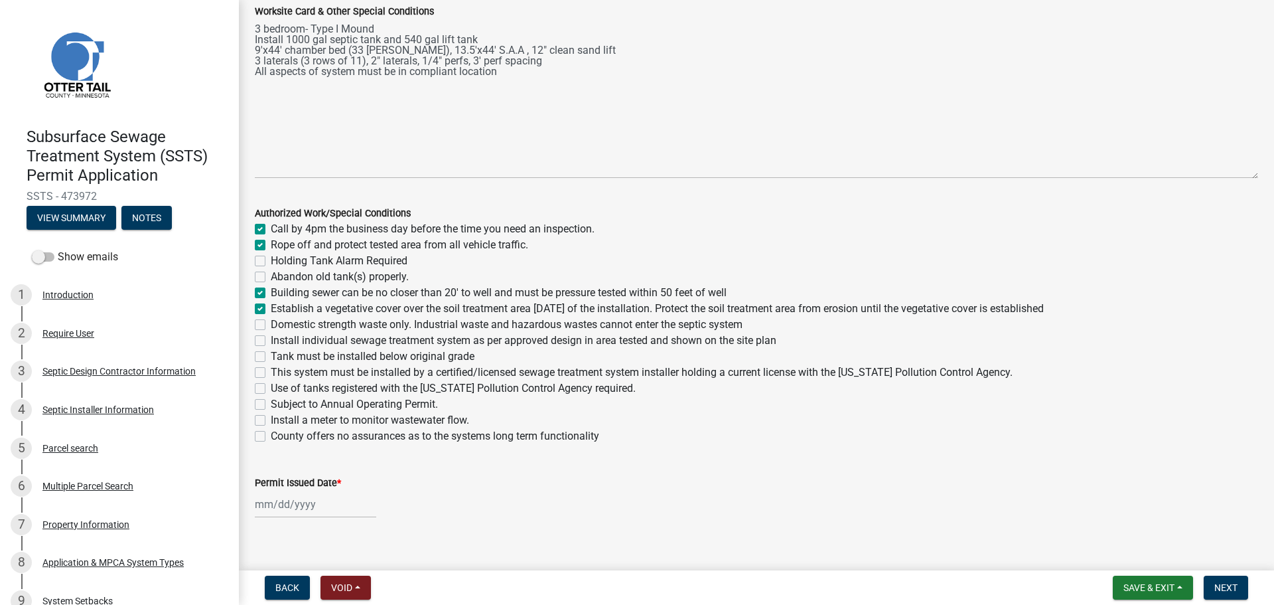
checkbox input "true"
checkbox input "false"
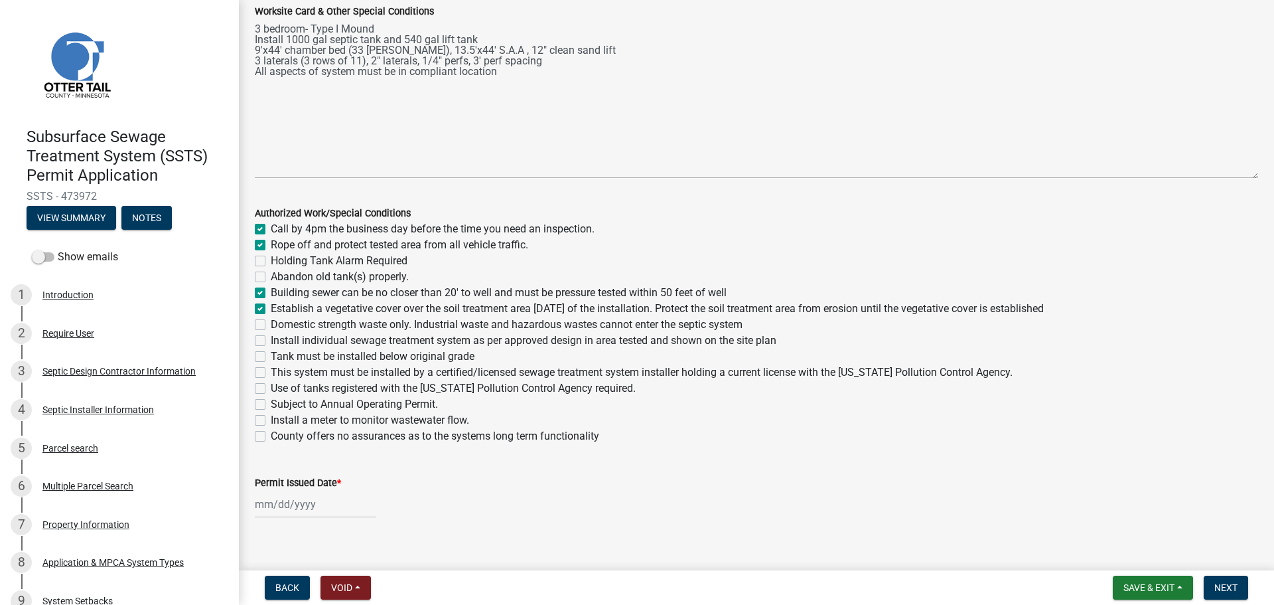
checkbox input "false"
click at [271, 324] on label "Domestic strength waste only. Industrial waste and hazardous wastes cannot ente…" at bounding box center [507, 325] width 472 height 16
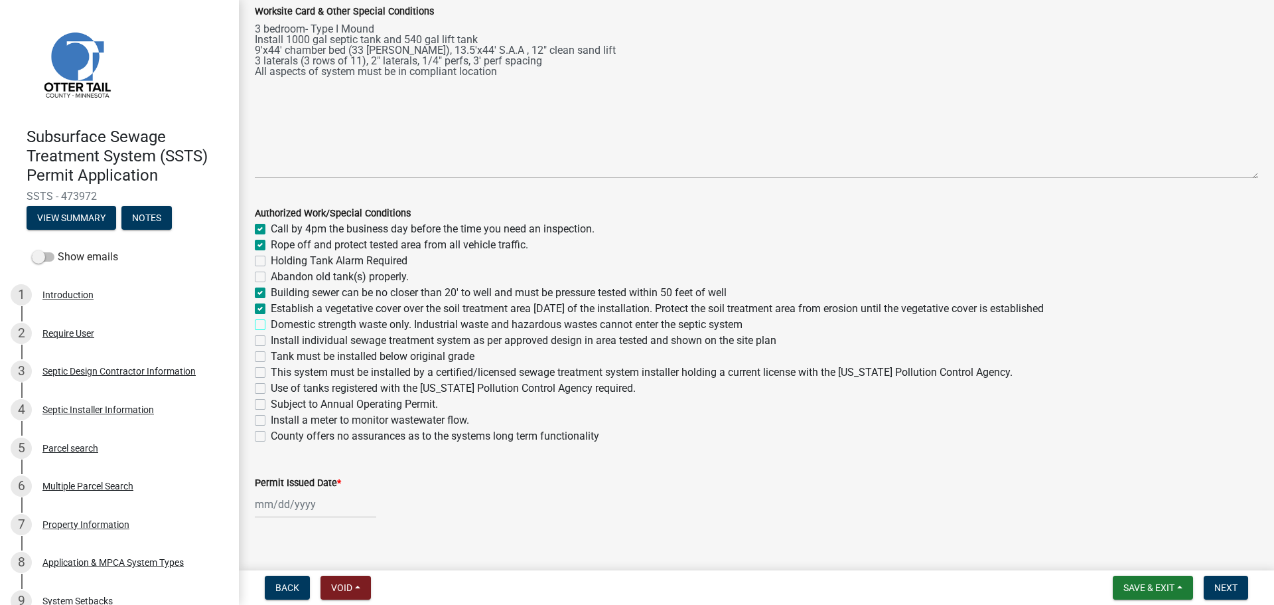
click at [271, 324] on input "Domestic strength waste only. Industrial waste and hazardous wastes cannot ente…" at bounding box center [275, 321] width 9 height 9
checkbox input "true"
checkbox input "false"
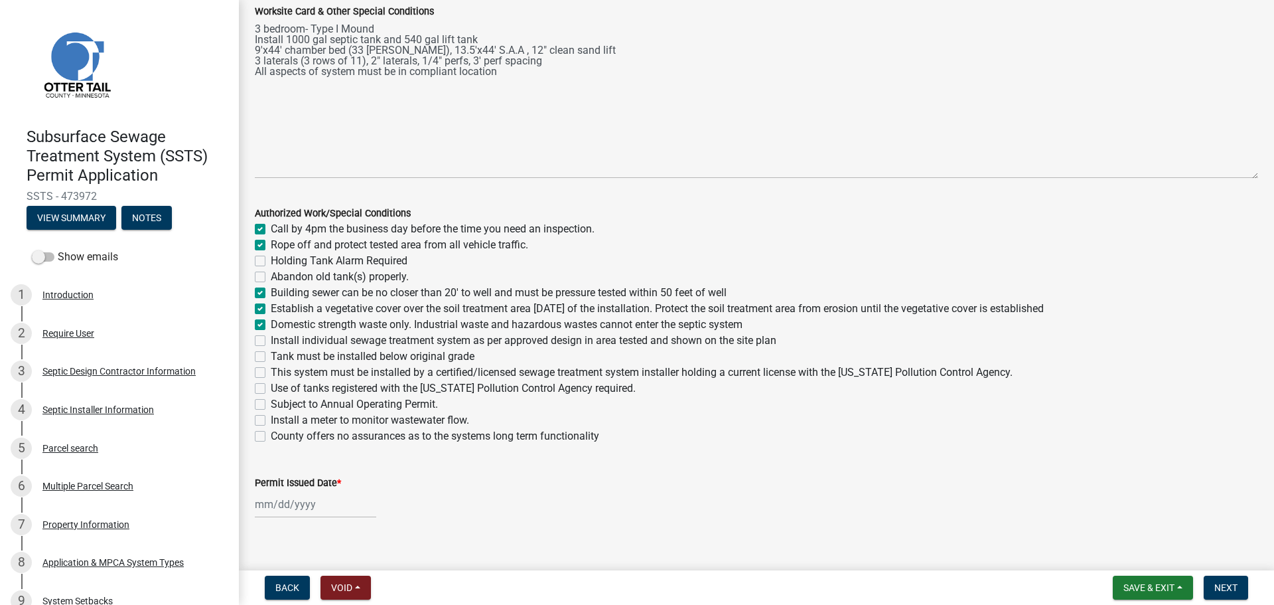
checkbox input "false"
checkbox input "true"
checkbox input "false"
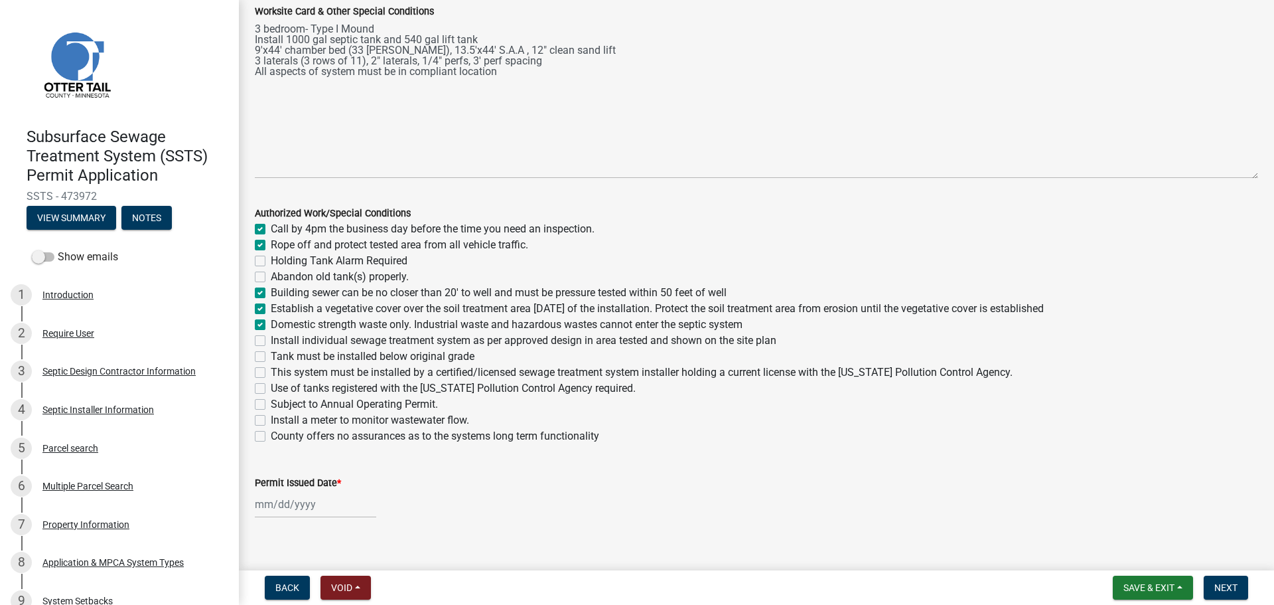
checkbox input "false"
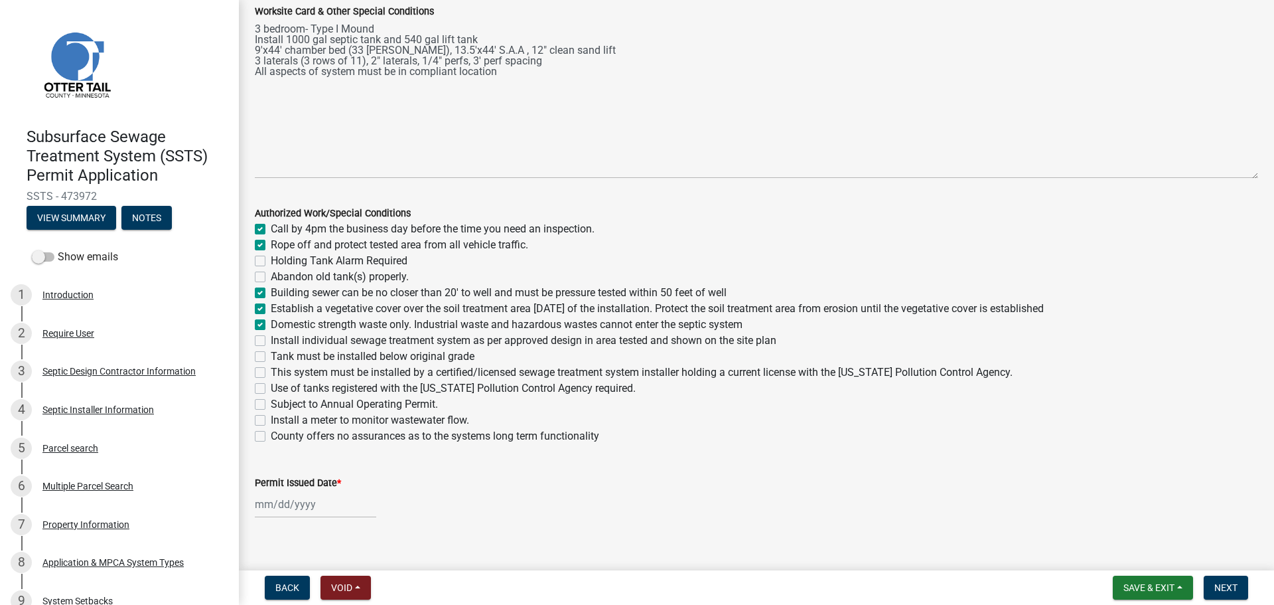
checkbox input "false"
click at [259, 346] on div "Install individual sewage treatment system as per approved design in area teste…" at bounding box center [756, 340] width 1003 height 16
click at [271, 341] on label "Install individual sewage treatment system as per approved design in area teste…" at bounding box center [524, 340] width 506 height 16
click at [271, 341] on input "Install individual sewage treatment system as per approved design in area teste…" at bounding box center [275, 336] width 9 height 9
checkbox input "true"
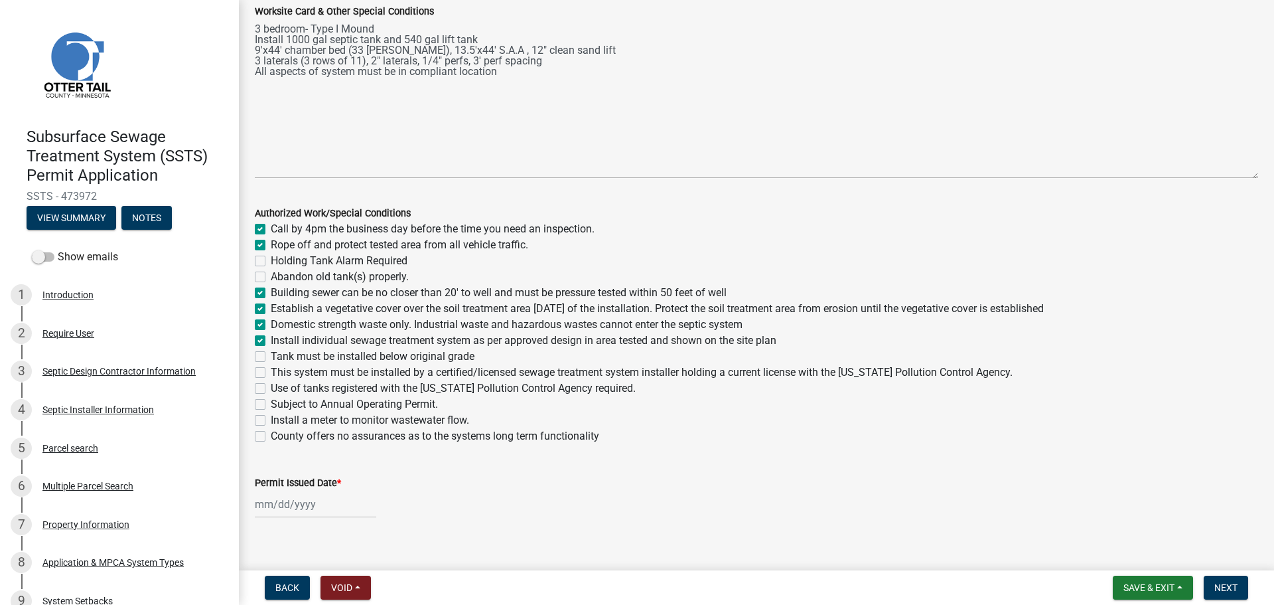
checkbox input "true"
checkbox input "false"
checkbox input "true"
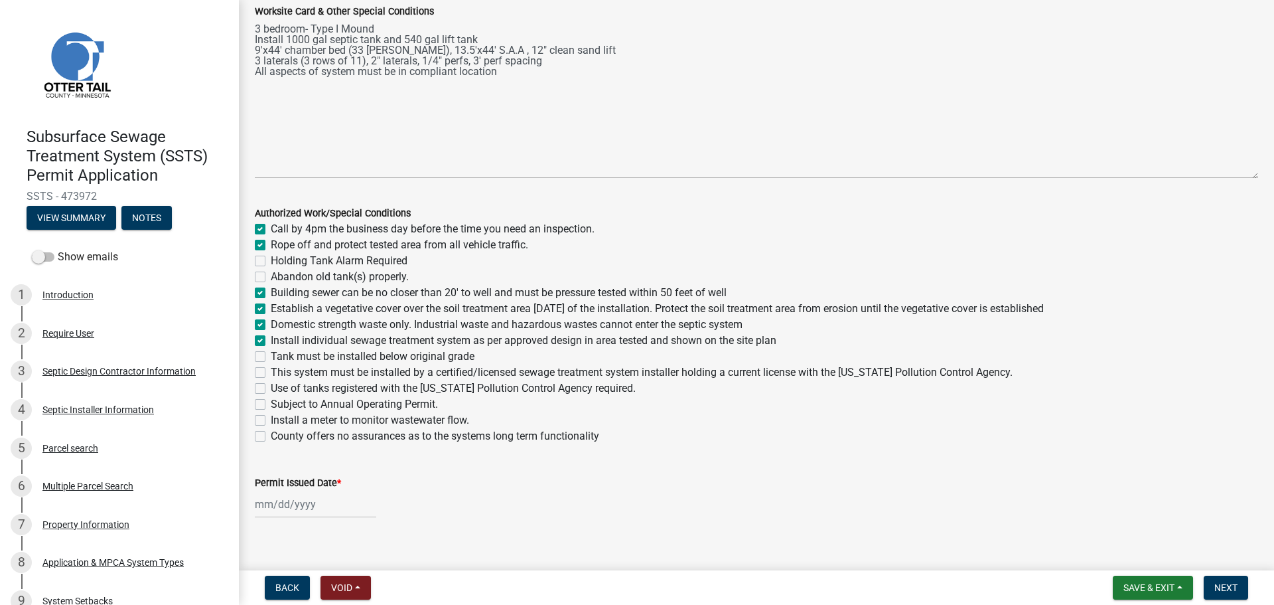
checkbox input "true"
checkbox input "false"
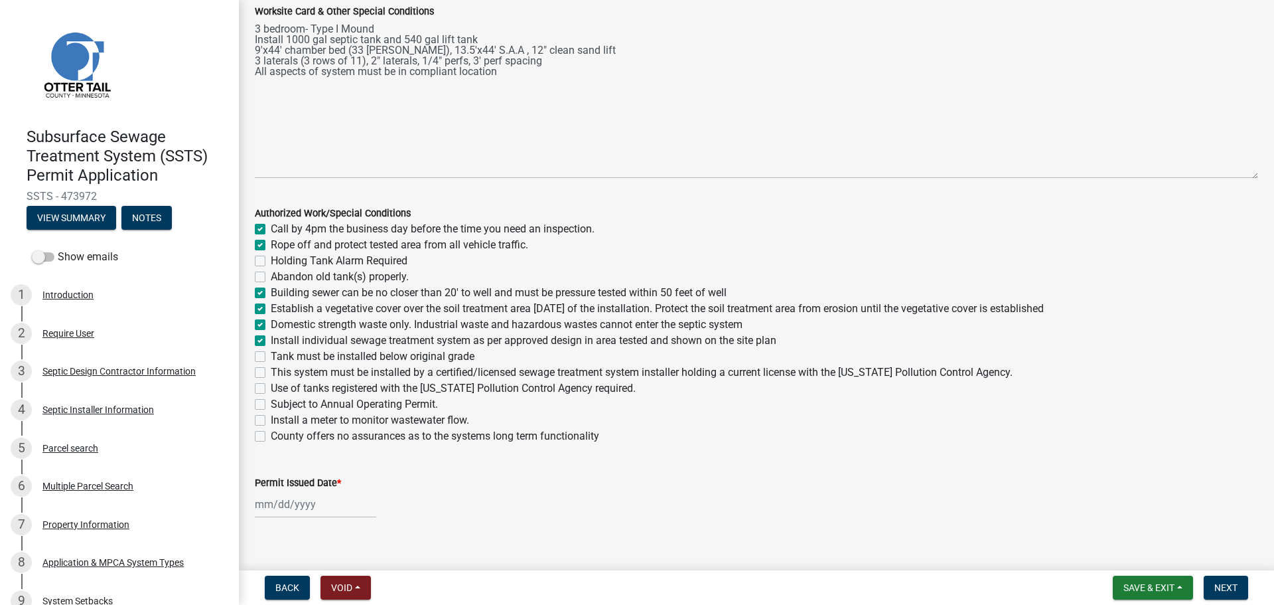
checkbox input "false"
click at [271, 356] on label "Tank must be installed below original grade" at bounding box center [373, 356] width 204 height 16
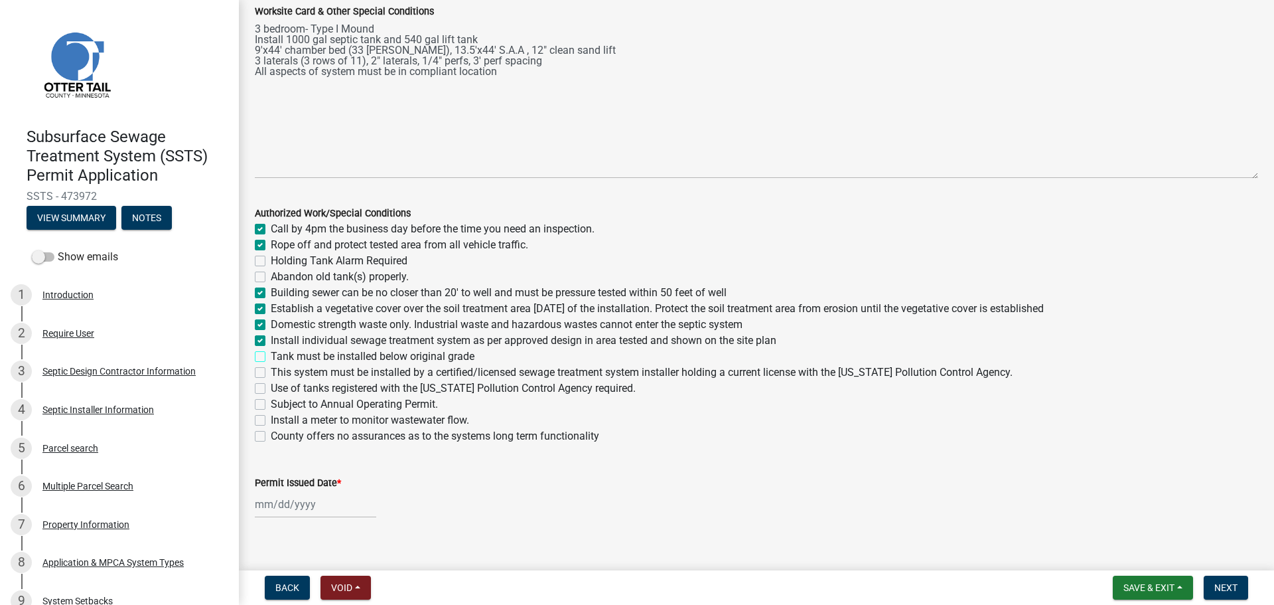
click at [271, 356] on input "Tank must be installed below original grade" at bounding box center [275, 352] width 9 height 9
checkbox input "true"
checkbox input "false"
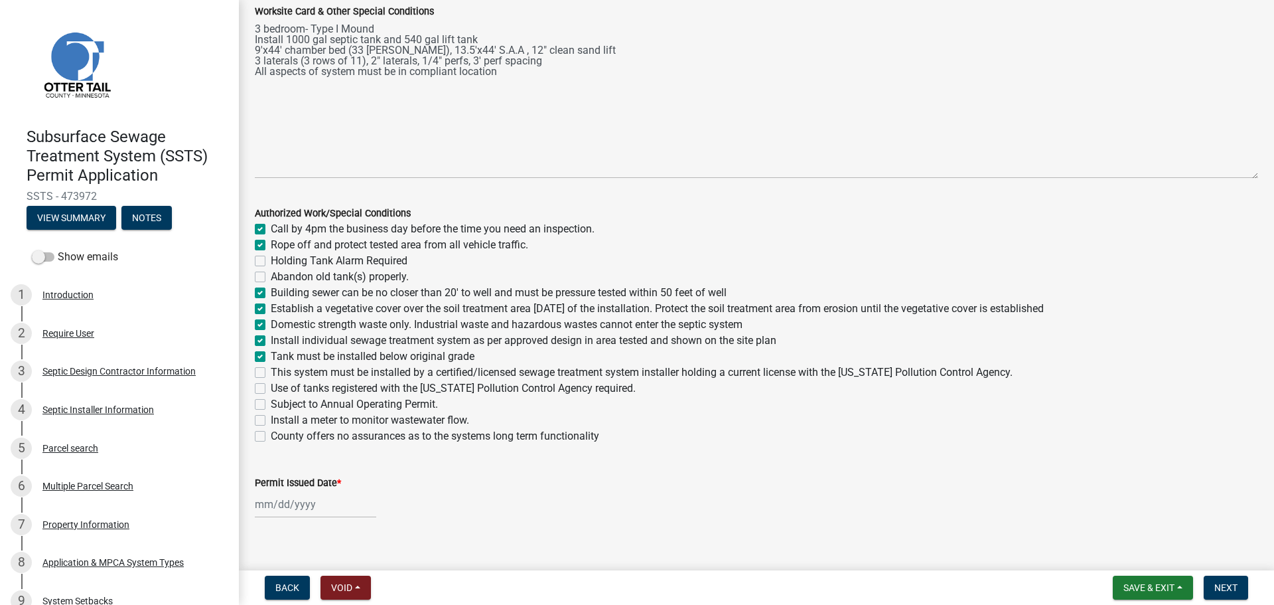
checkbox input "false"
checkbox input "true"
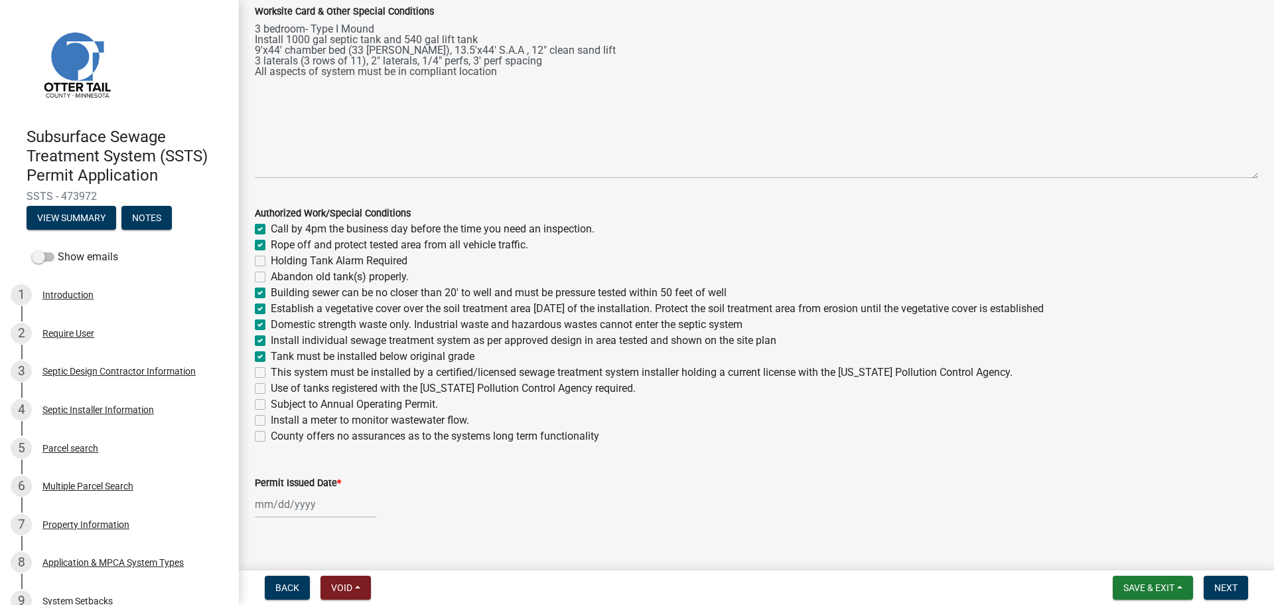
checkbox input "true"
checkbox input "false"
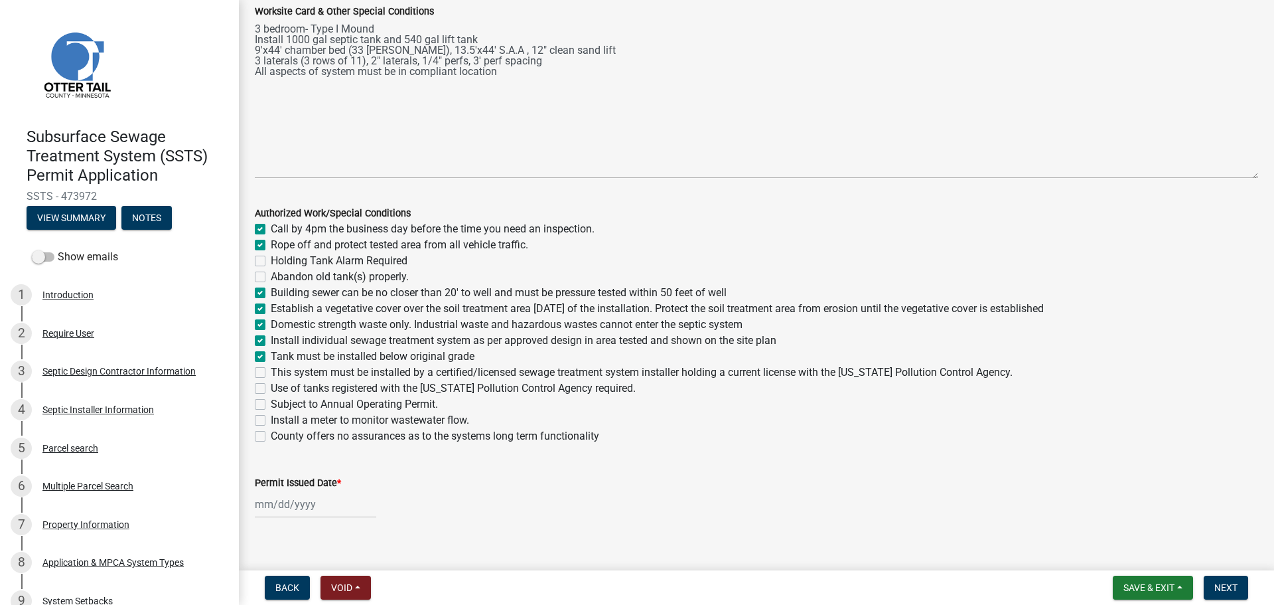
checkbox input "false"
click at [271, 372] on label "This system must be installed by a certified/licensed sewage treatment system i…" at bounding box center [642, 372] width 742 height 16
click at [271, 372] on input "This system must be installed by a certified/licensed sewage treatment system i…" at bounding box center [275, 368] width 9 height 9
checkbox input "true"
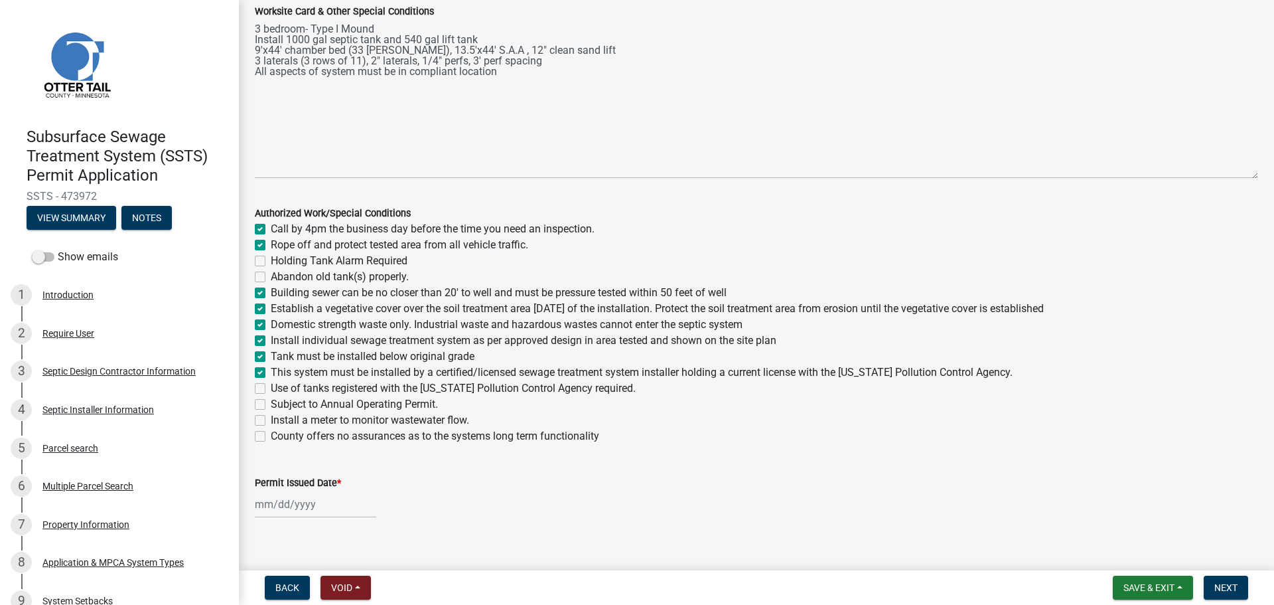
checkbox input "true"
checkbox input "false"
checkbox input "true"
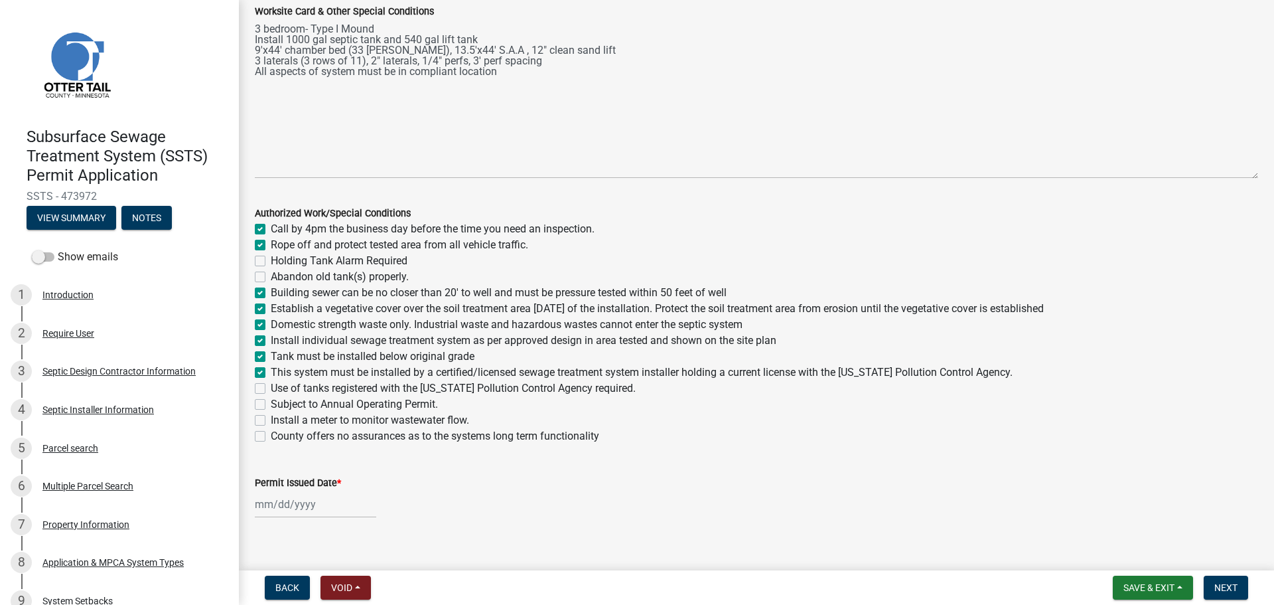
checkbox input "true"
checkbox input "false"
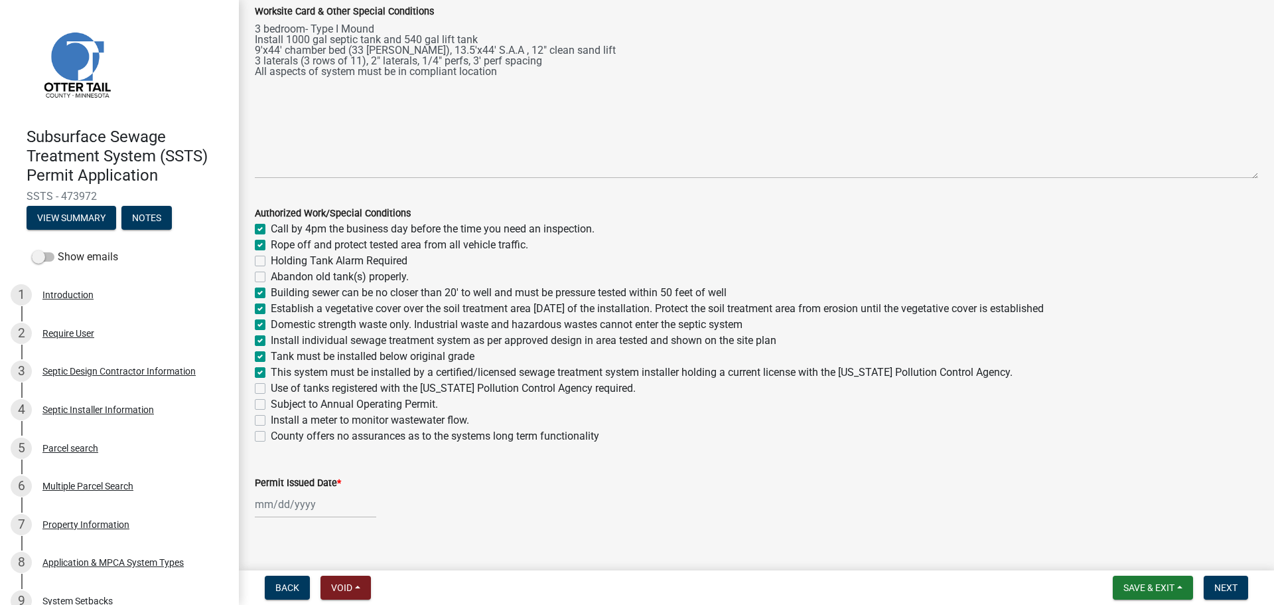
checkbox input "false"
click at [271, 390] on label "Use of tanks registered with the Minnesota Pollution Control Agency required." at bounding box center [453, 388] width 365 height 16
click at [271, 389] on input "Use of tanks registered with the Minnesota Pollution Control Agency required." at bounding box center [275, 384] width 9 height 9
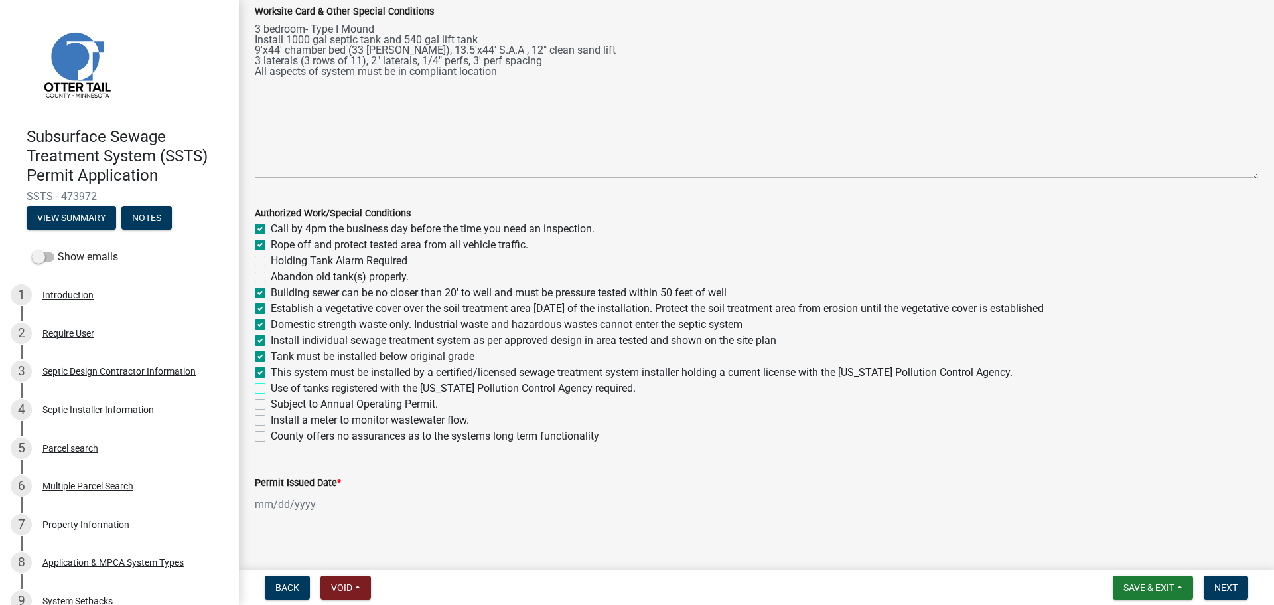
checkbox input "true"
checkbox input "false"
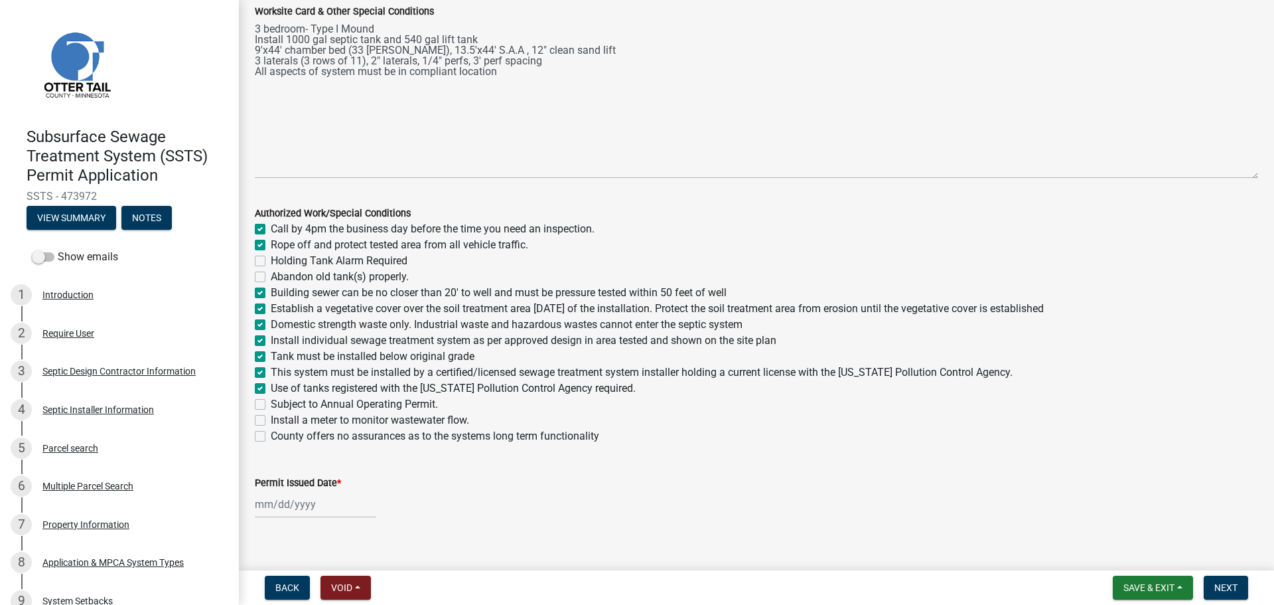
checkbox input "true"
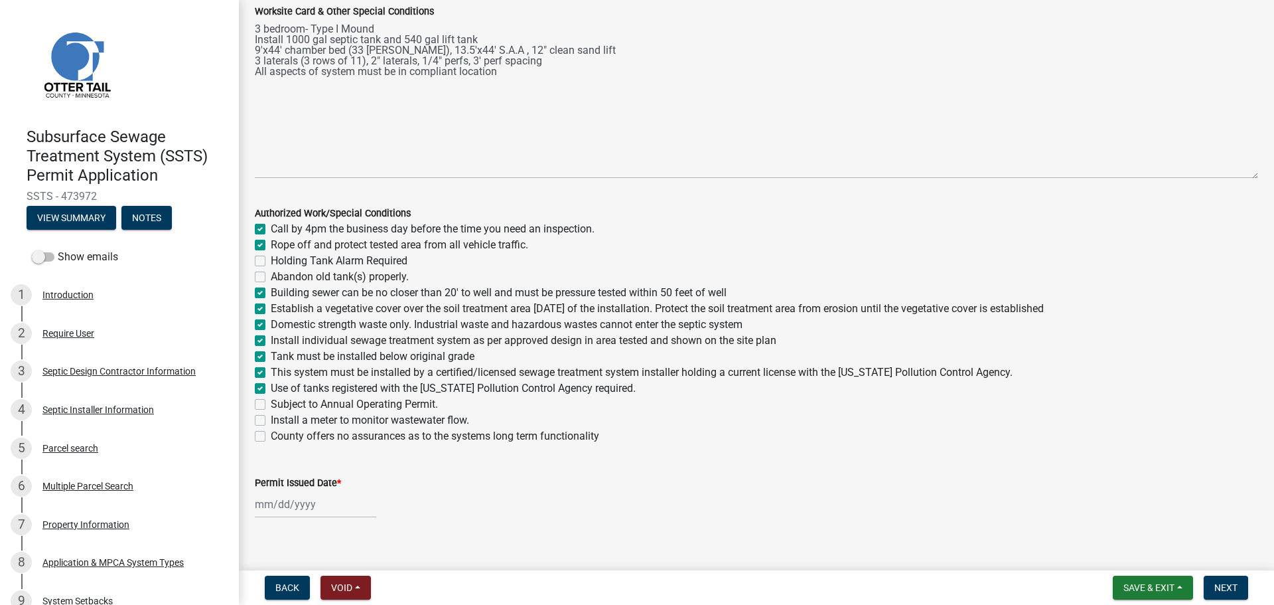
checkbox input "true"
checkbox input "false"
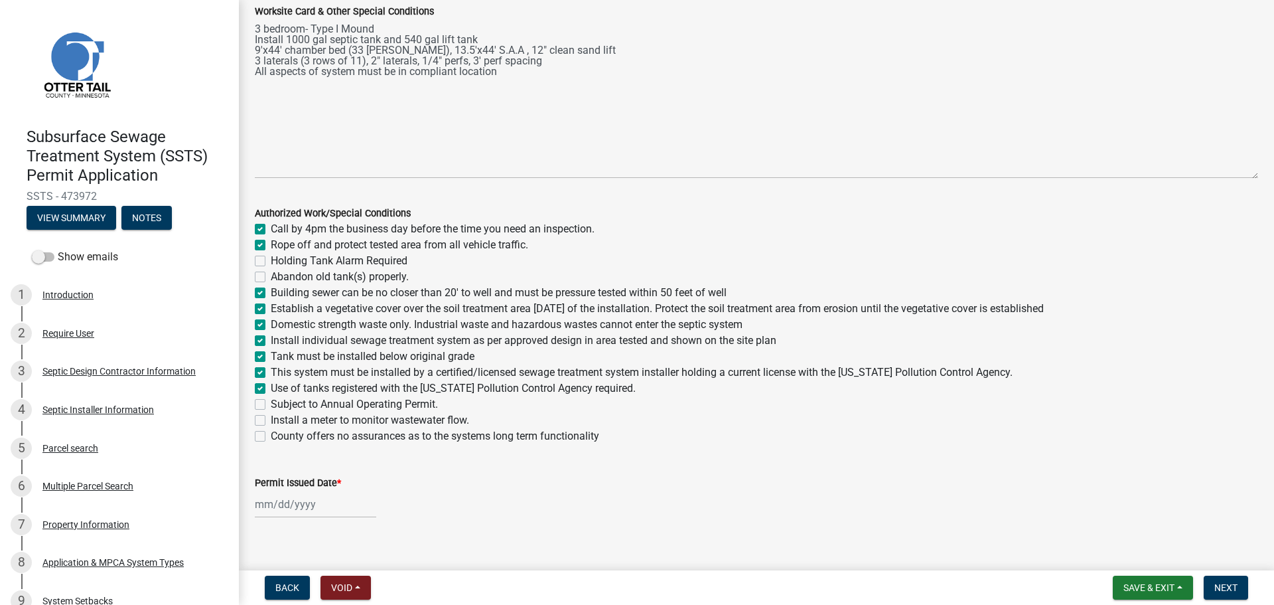
click at [271, 418] on label "Install a meter to monitor wastewater flow." at bounding box center [370, 420] width 198 height 16
click at [271, 418] on input "Install a meter to monitor wastewater flow." at bounding box center [275, 416] width 9 height 9
checkbox input "true"
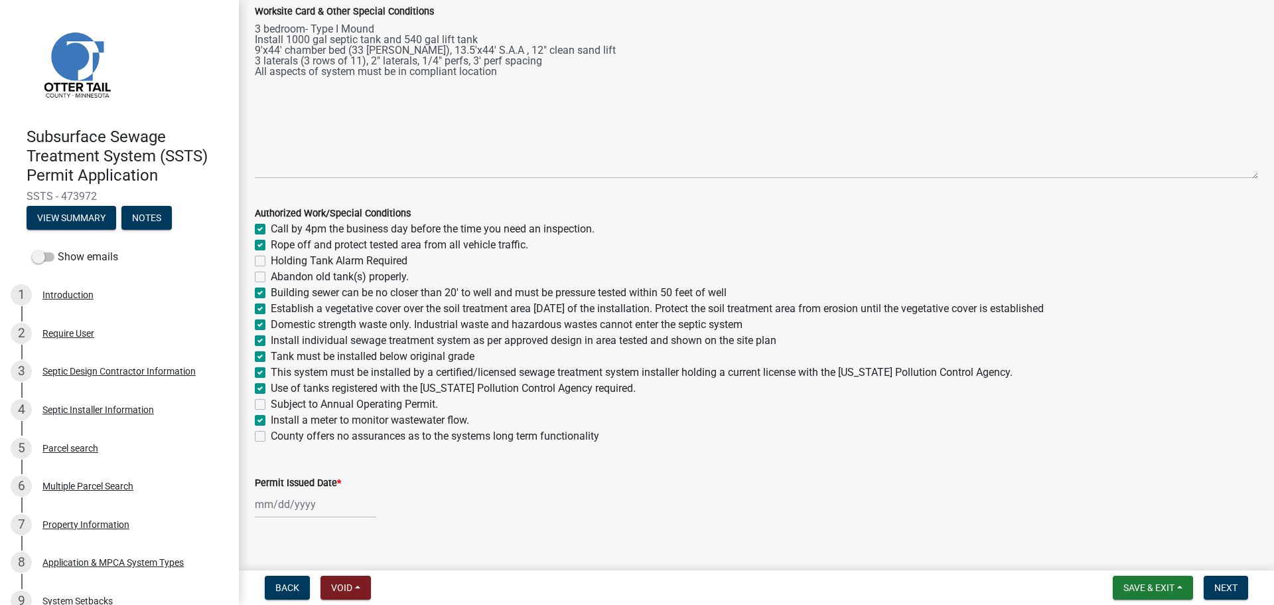
checkbox input "false"
checkbox input "true"
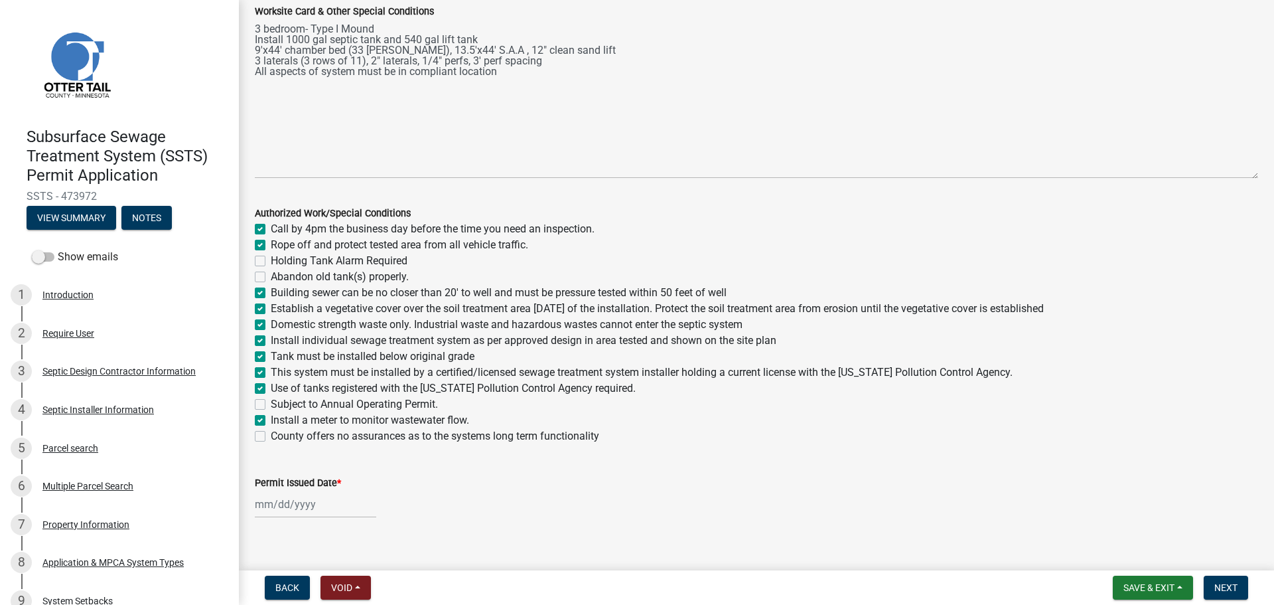
checkbox input "true"
checkbox input "false"
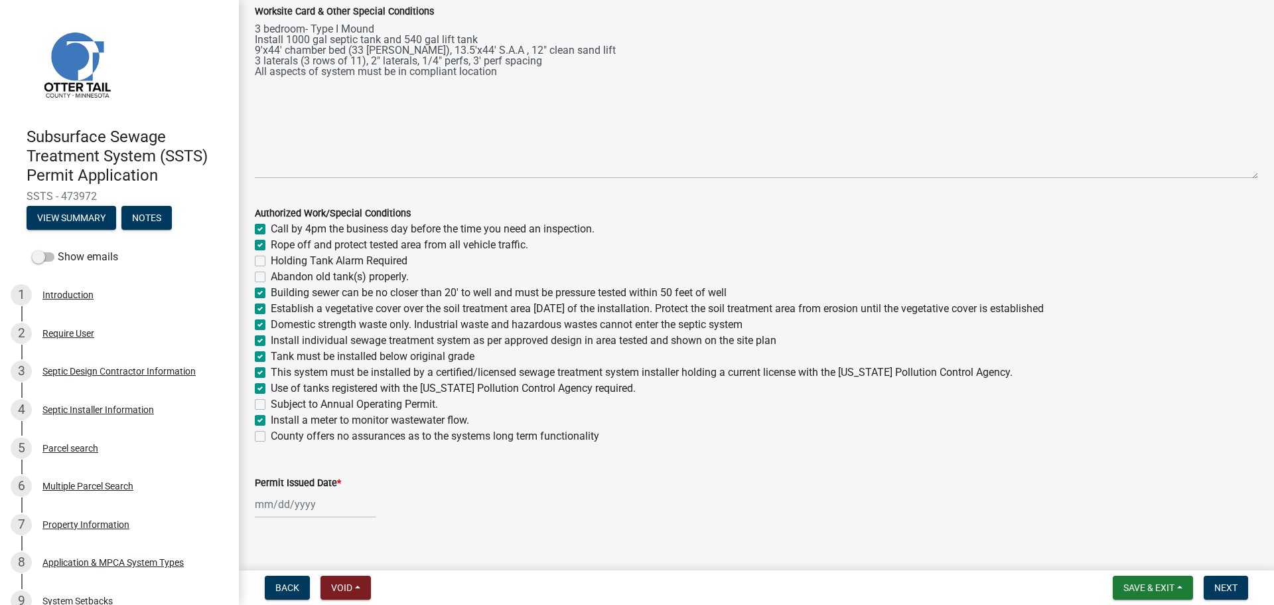
checkbox input "true"
click at [271, 433] on label "County offers no assurances as to the systems long term functionality" at bounding box center [435, 436] width 329 height 16
click at [271, 433] on input "County offers no assurances as to the systems long term functionality" at bounding box center [275, 432] width 9 height 9
checkbox input "true"
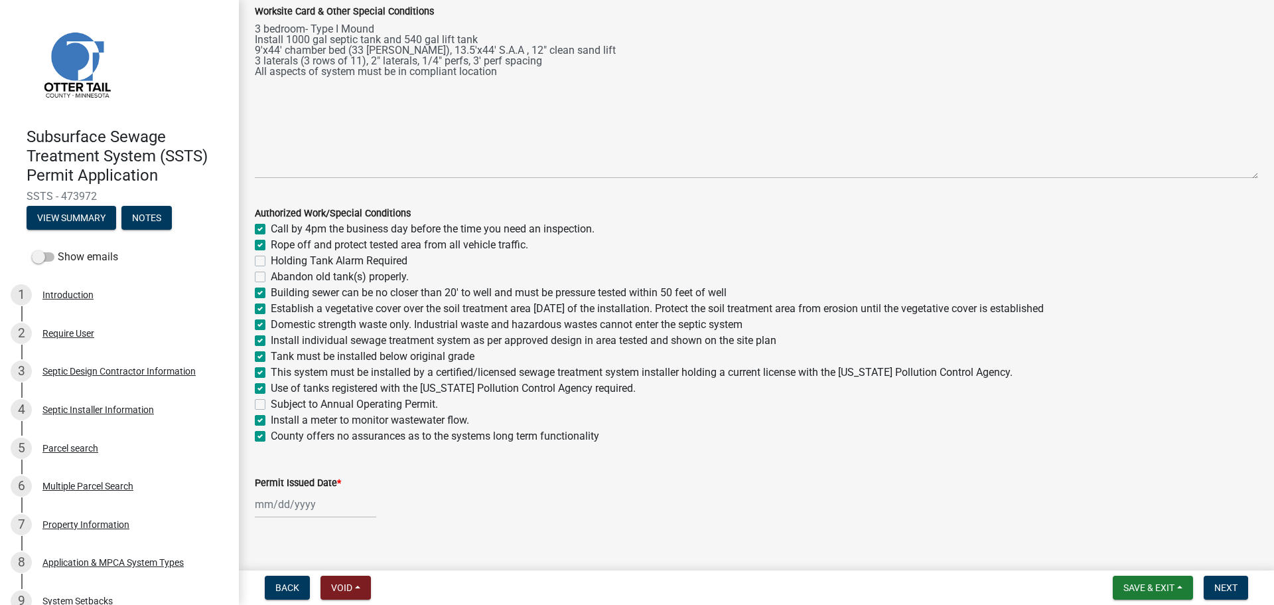
checkbox input "true"
checkbox input "false"
checkbox input "true"
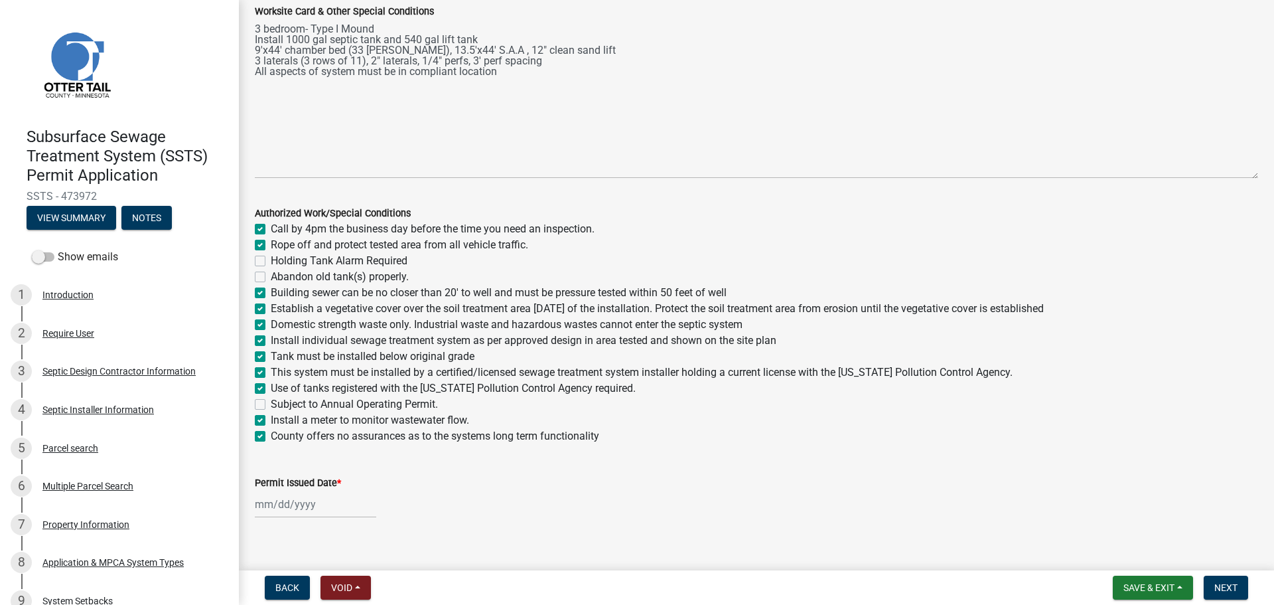
checkbox input "true"
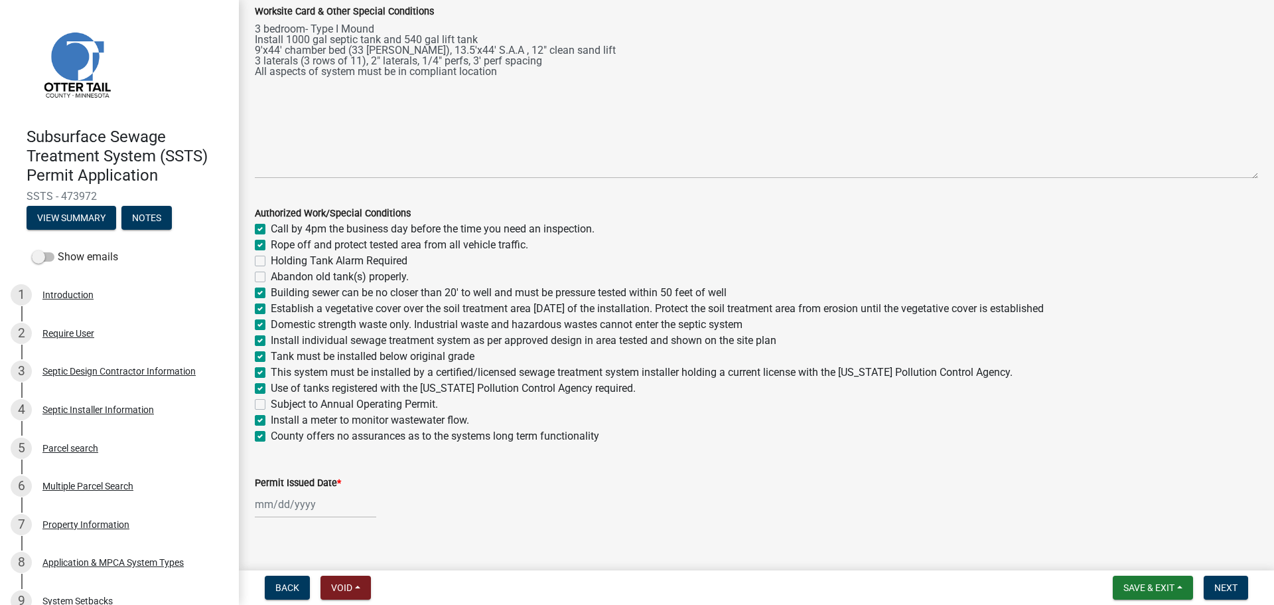
checkbox input "false"
checkbox input "true"
select select "9"
select select "2025"
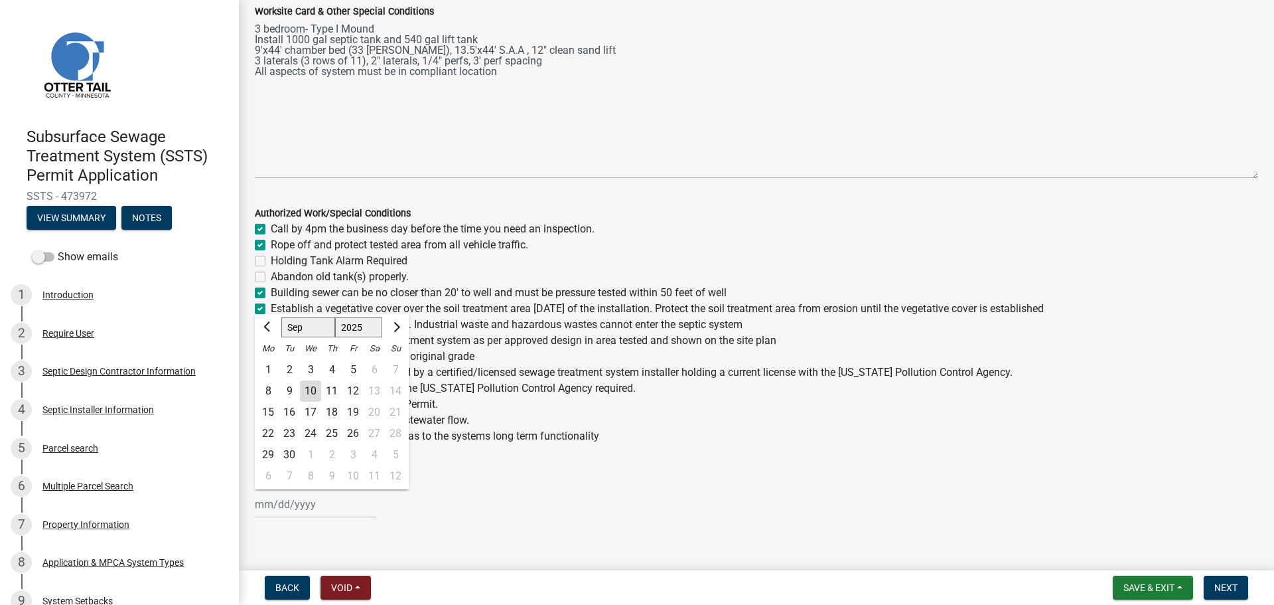
click at [271, 494] on div "Jan Feb Mar Apr May Jun Jul Aug Sep Oct Nov Dec 1525 1526 1527 1528 1529 1530 1…" at bounding box center [315, 503] width 121 height 27
click at [305, 396] on div "10" at bounding box center [310, 390] width 21 height 21
type input "09/10/2025"
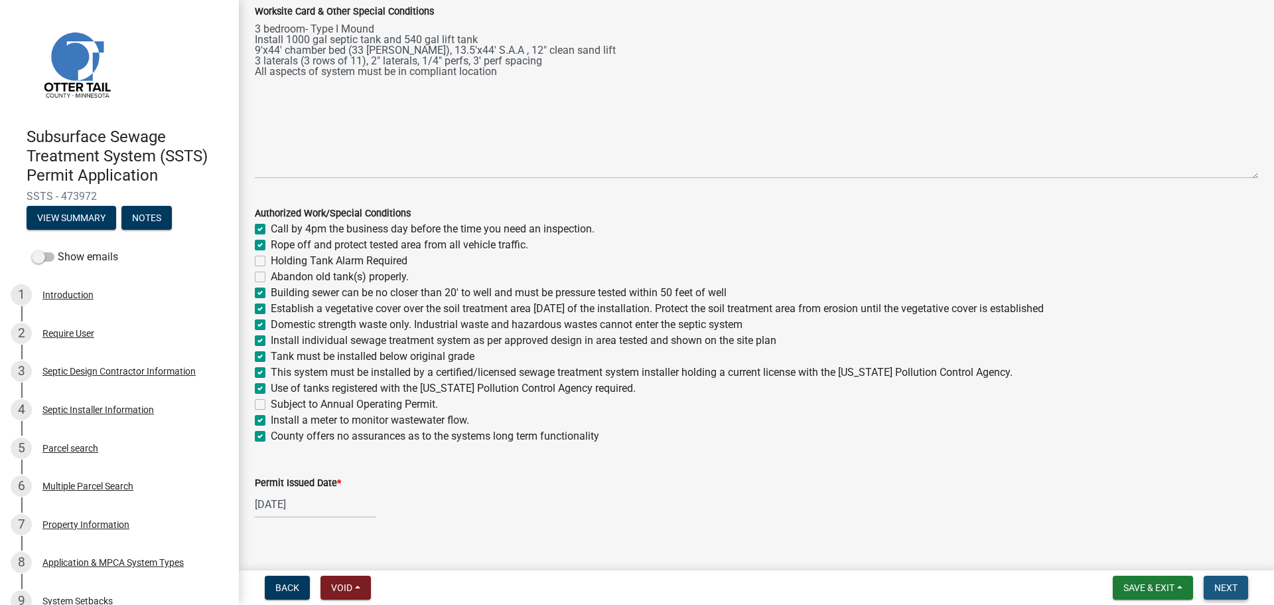
click at [1230, 587] on span "Next" at bounding box center [1226, 587] width 23 height 11
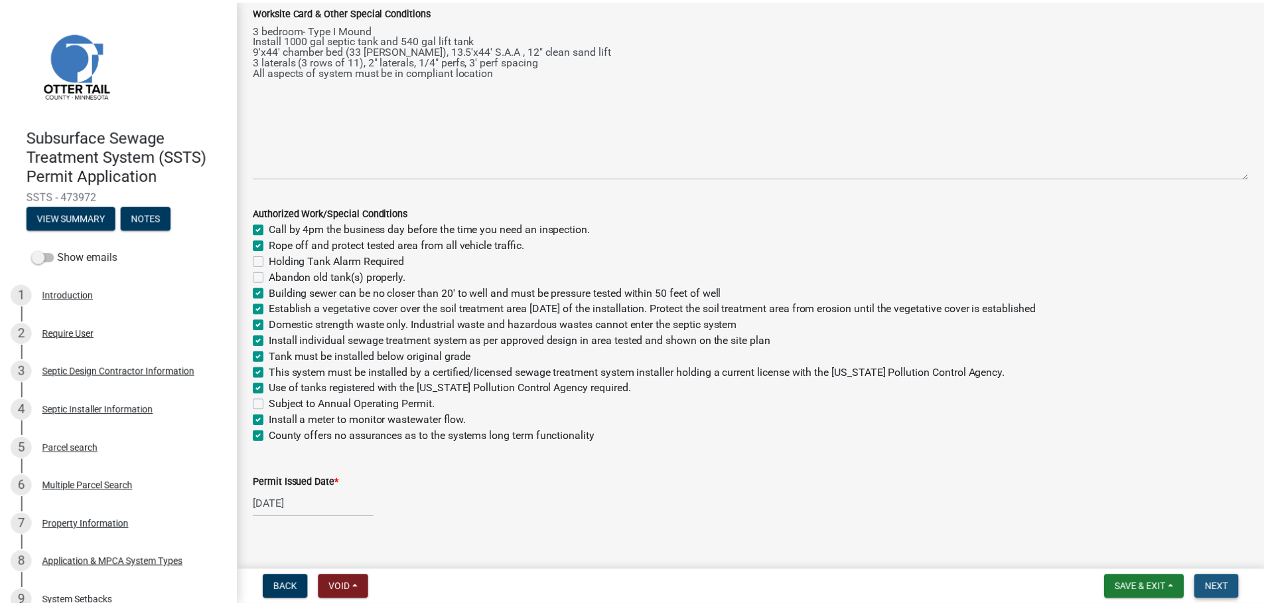
scroll to position [0, 0]
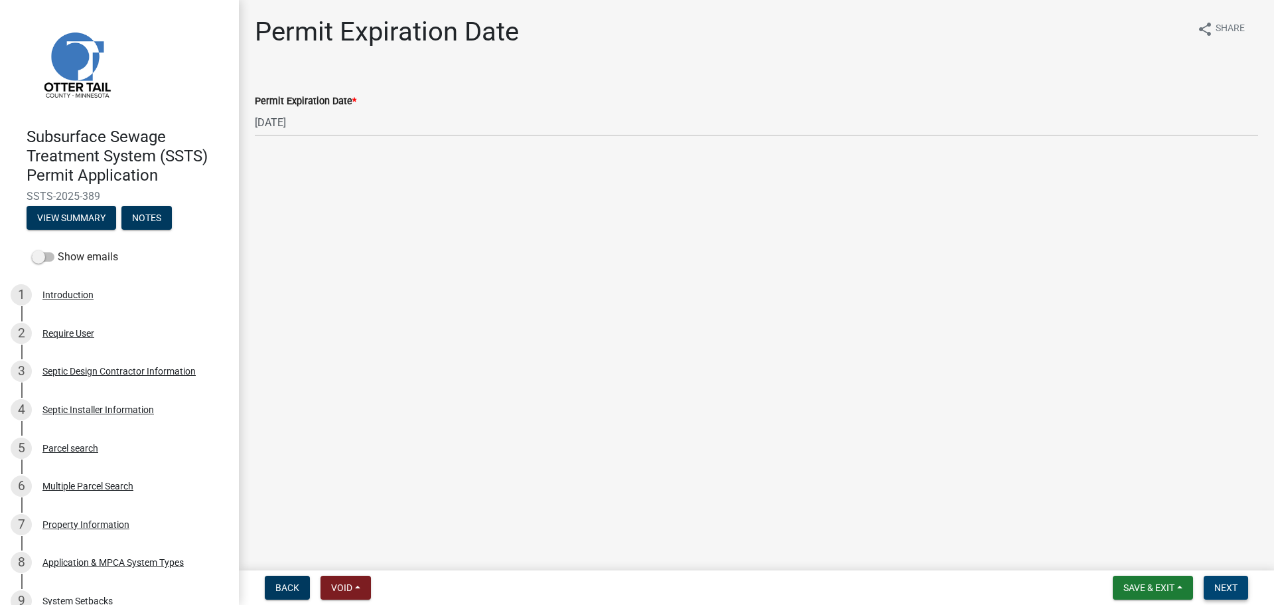
click at [1221, 585] on span "Next" at bounding box center [1226, 587] width 23 height 11
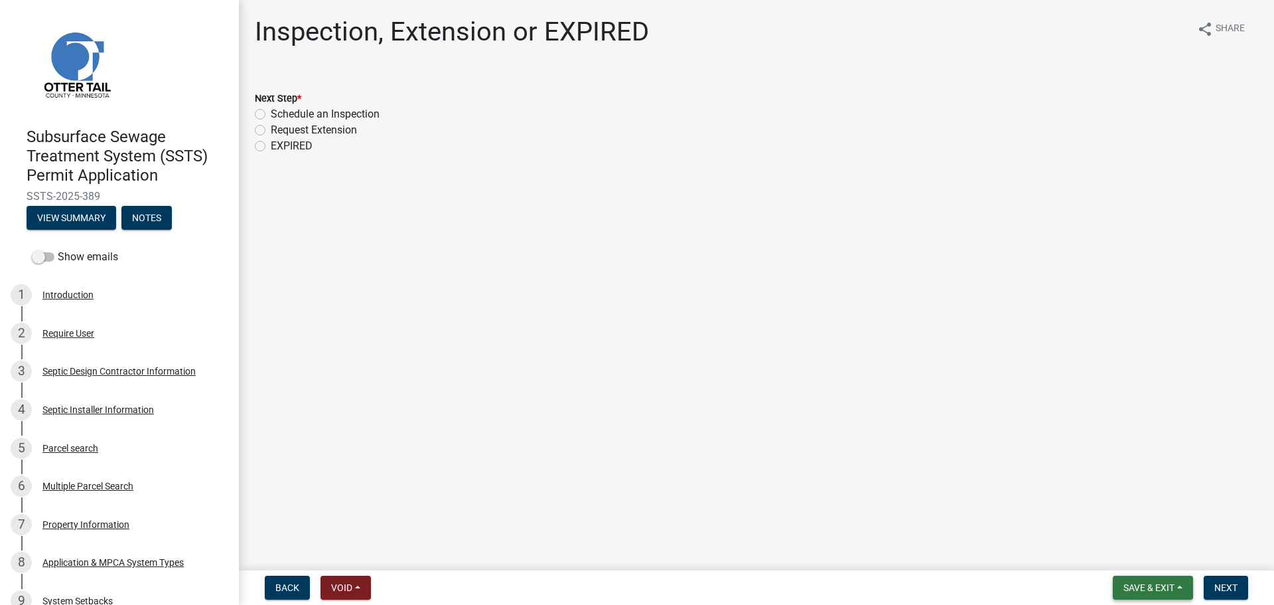
click at [1152, 589] on span "Save & Exit" at bounding box center [1149, 587] width 51 height 11
click at [1138, 552] on button "Save & Exit" at bounding box center [1140, 553] width 106 height 32
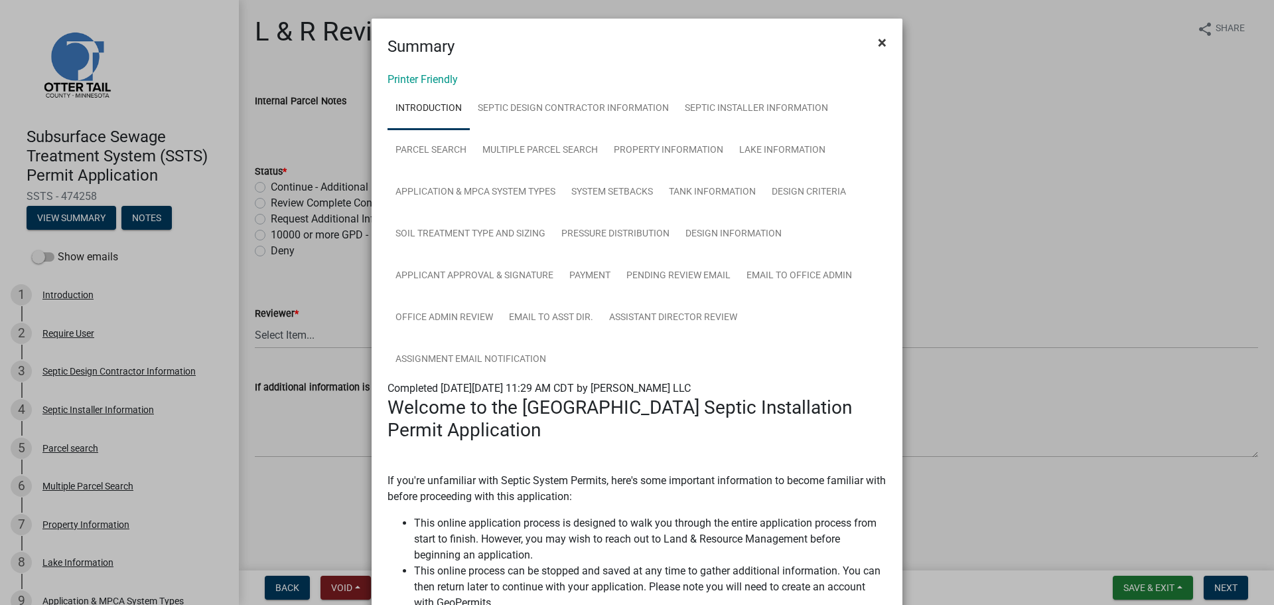
click at [878, 33] on span "×" at bounding box center [882, 42] width 9 height 19
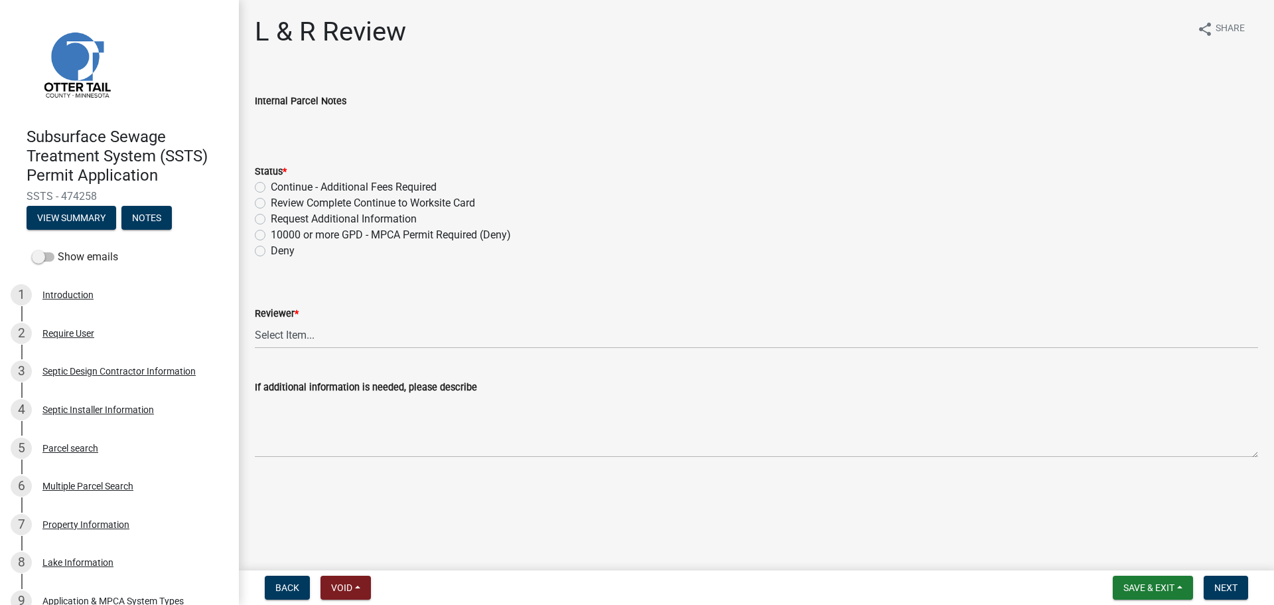
click at [271, 201] on label "Review Complete Continue to Worksite Card" at bounding box center [373, 203] width 204 height 16
click at [271, 201] on input "Review Complete Continue to Worksite Card" at bounding box center [275, 199] width 9 height 9
radio input "true"
click at [273, 344] on select "Select Item... [PERSON_NAME] [PERSON_NAME] [PERSON_NAME] [PERSON_NAME] [PERSON_…" at bounding box center [756, 334] width 1003 height 27
click at [255, 321] on select "Select Item... [PERSON_NAME] [PERSON_NAME] [PERSON_NAME] [PERSON_NAME] [PERSON_…" at bounding box center [756, 334] width 1003 height 27
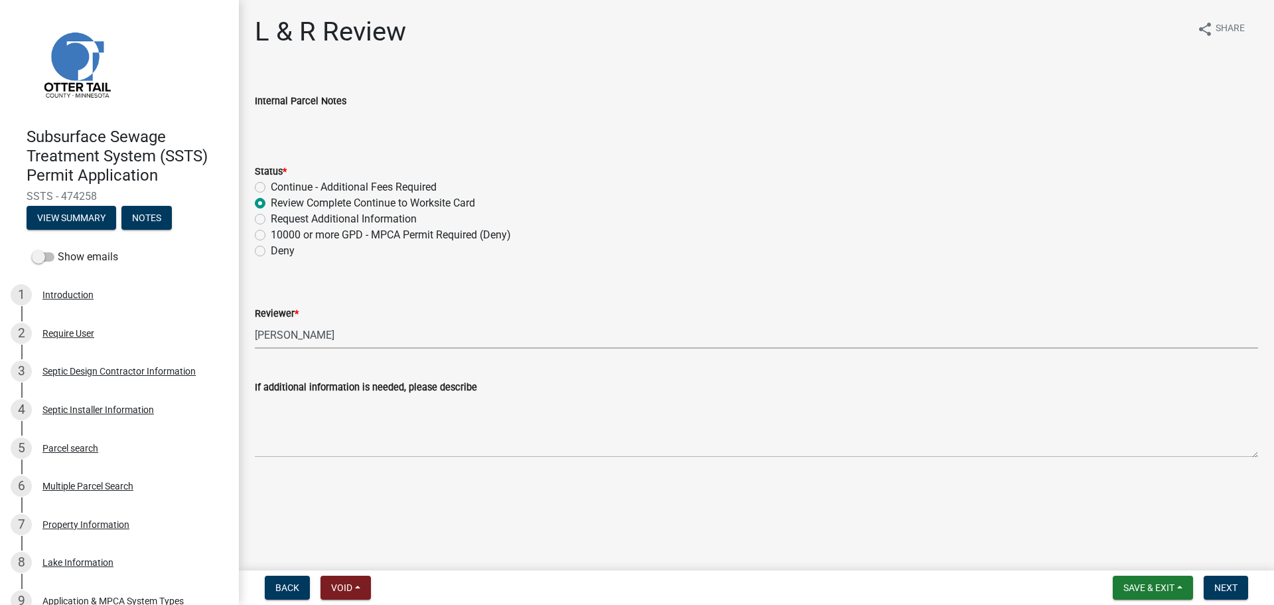
select select "bef7bfac-0505-4ed4-90ff-47b6907fb5e6"
click at [1236, 589] on span "Next" at bounding box center [1226, 587] width 23 height 11
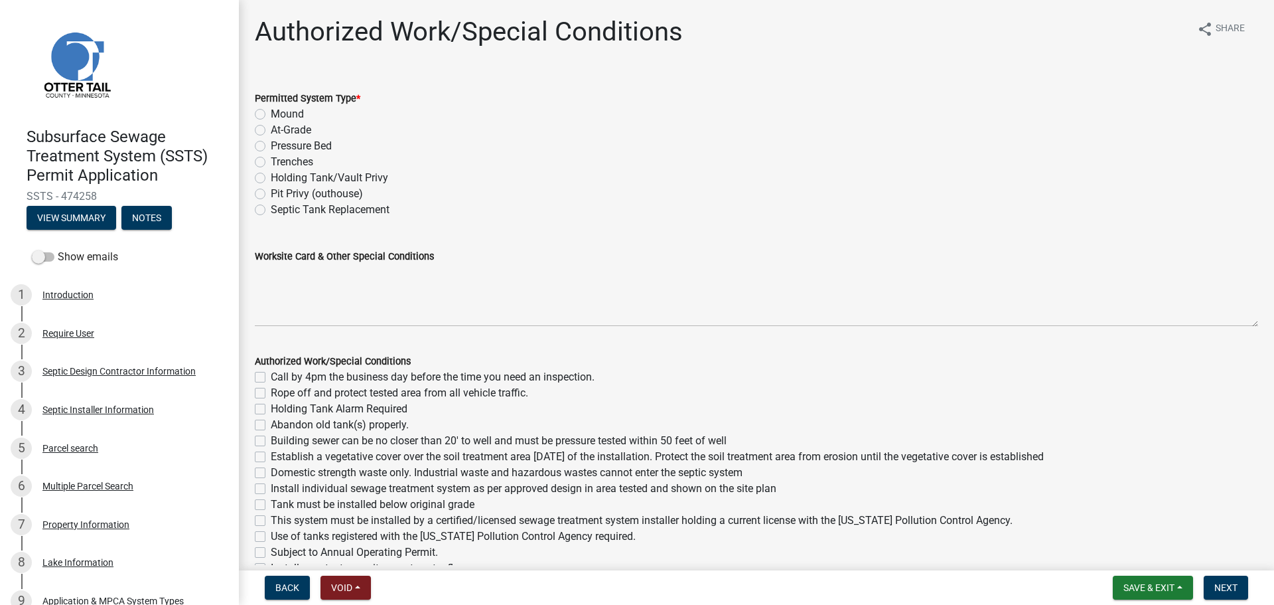
click at [271, 109] on label "Mound" at bounding box center [287, 114] width 33 height 16
click at [271, 109] on input "Mound" at bounding box center [275, 110] width 9 height 9
radio input "true"
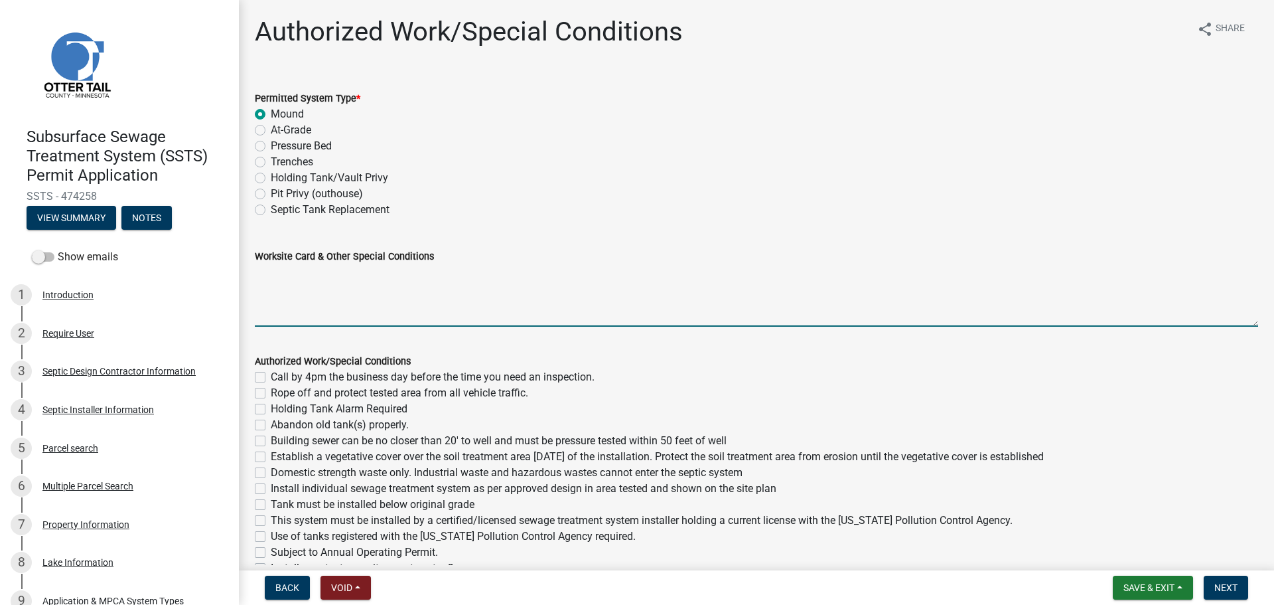
click at [267, 282] on textarea "Worksite Card & Other Special Conditions" at bounding box center [756, 295] width 1003 height 62
paste textarea "# bedroom- TYPE Mound Install SIZE septic/lift tank LxW rock bed, LxW S.A.A, # …"
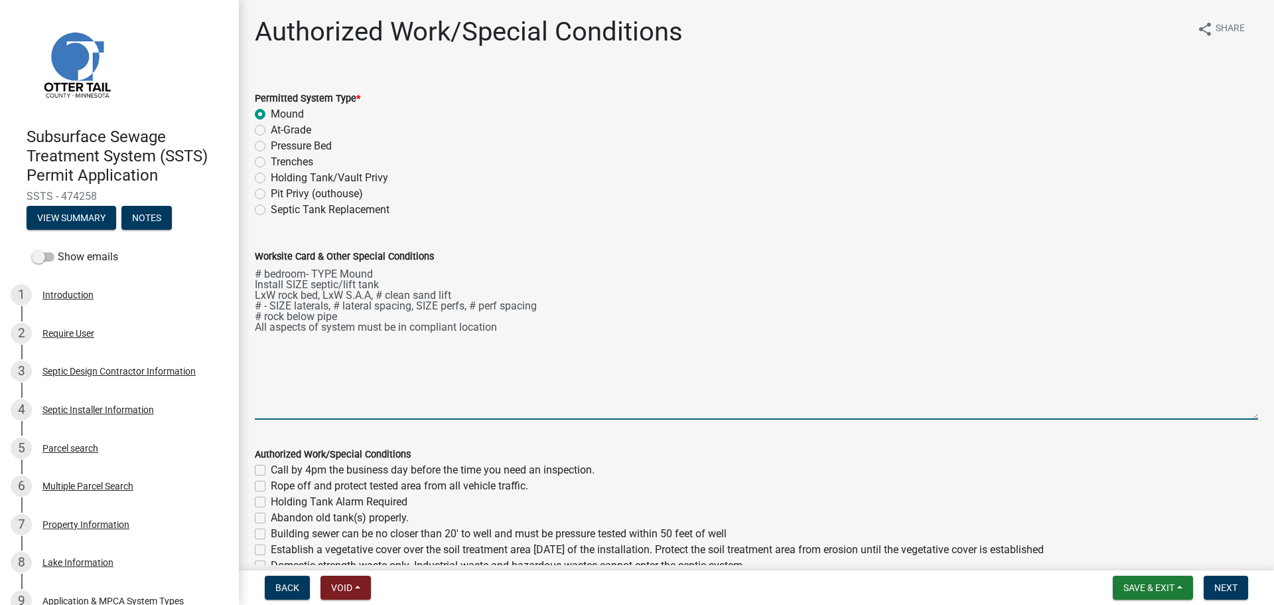
drag, startPoint x: 1246, startPoint y: 322, endPoint x: 1236, endPoint y: 415, distance: 93.4
click at [1236, 415] on textarea "# bedroom- TYPE Mound Install SIZE septic/lift tank LxW rock bed, LxW S.A.A, # …" at bounding box center [756, 341] width 1003 height 155
click at [261, 270] on textarea "# bedroom- TYPE Mound Install SIZE septic/lift tank LxW rock bed, LxW S.A.A, # …" at bounding box center [756, 341] width 1003 height 155
click at [307, 279] on textarea "3 bedroom- Type I Mound Install SIZE septic/lift tank LxW rock bed, LxW S.A.A, …" at bounding box center [756, 341] width 1003 height 155
click at [400, 317] on textarea "3 bedroom- Type I Mound Install 1500/2 septic/lift tank 10'x38' rock bed, 15'x3…" at bounding box center [756, 341] width 1003 height 155
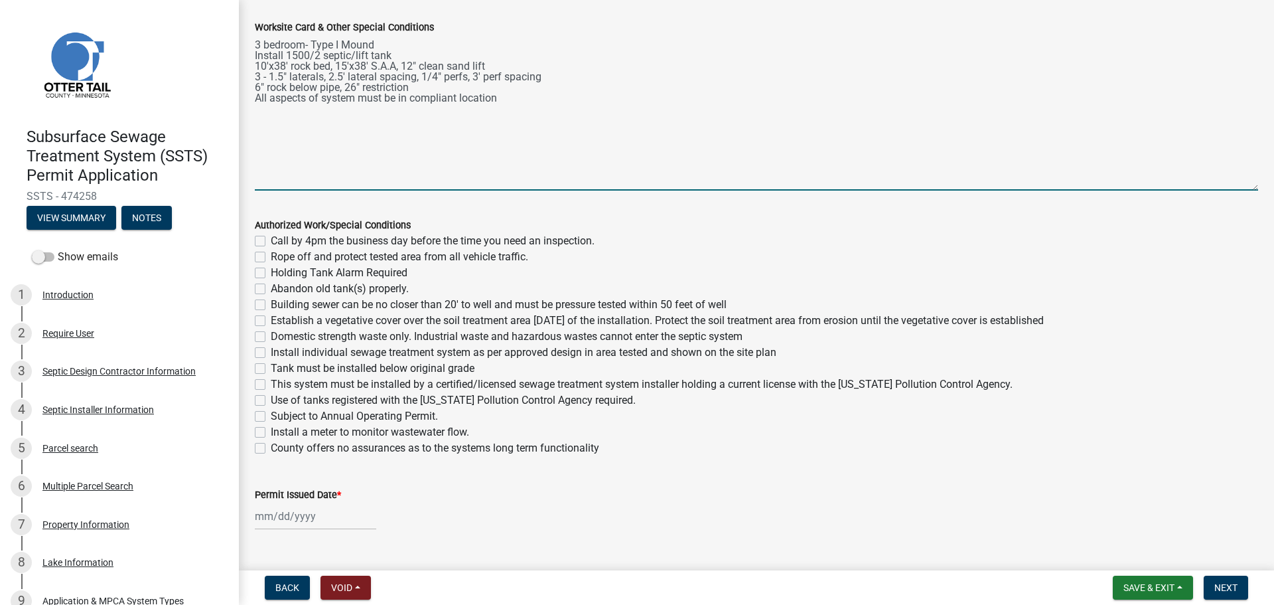
scroll to position [232, 0]
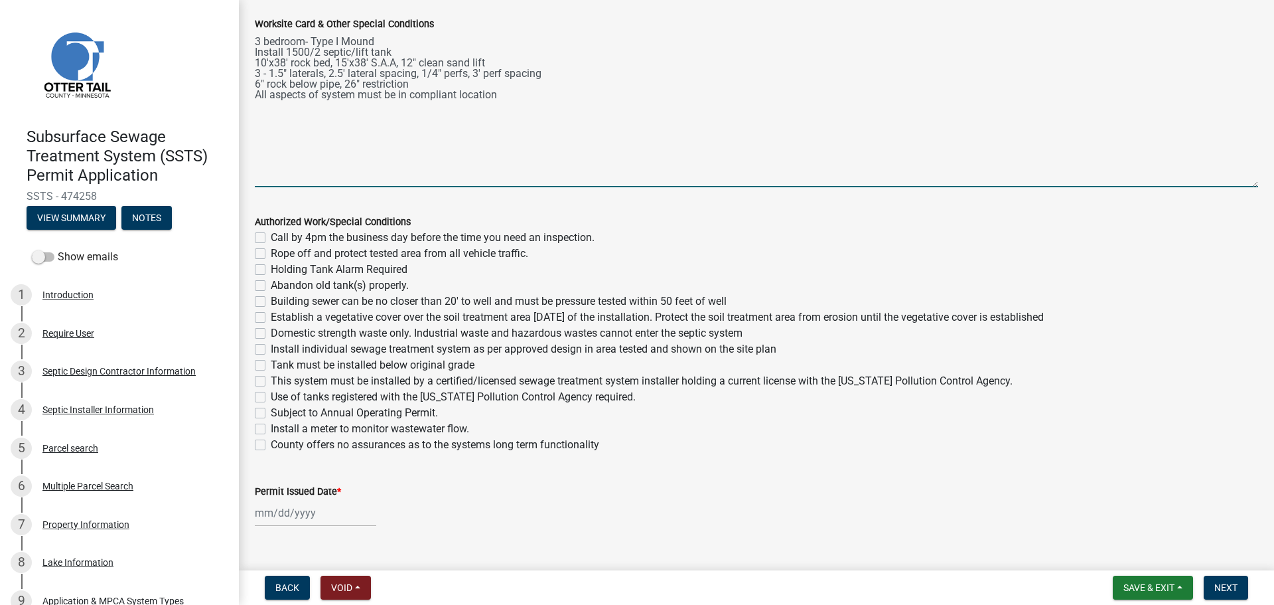
type textarea "3 bedroom- Type I Mound Install 1500/2 septic/lift tank 10'x38' rock bed, 15'x3…"
click at [271, 237] on label "Call by 4pm the business day before the time you need an inspection." at bounding box center [433, 238] width 324 height 16
click at [271, 237] on input "Call by 4pm the business day before the time you need an inspection." at bounding box center [275, 234] width 9 height 9
checkbox input "true"
checkbox input "false"
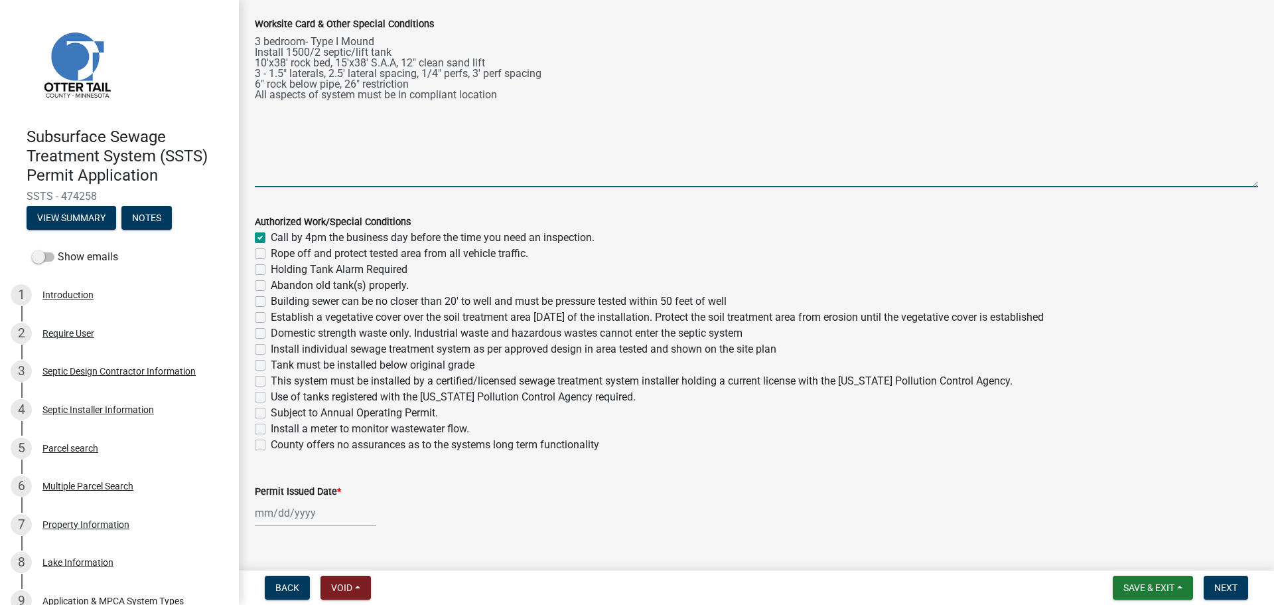
checkbox input "false"
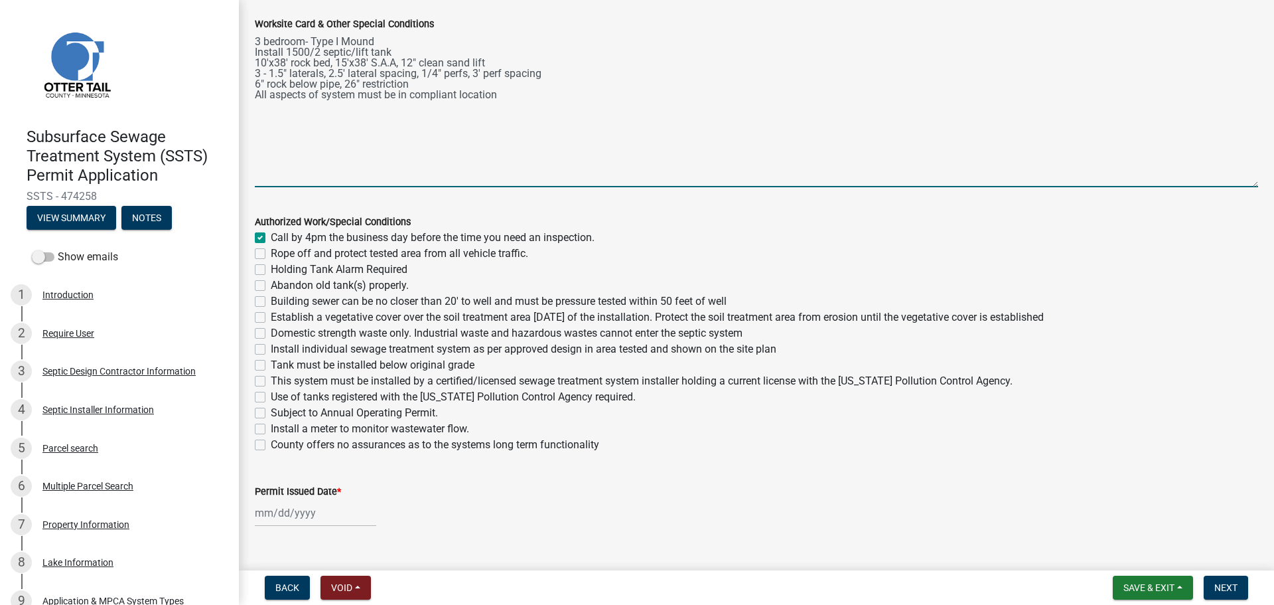
checkbox input "false"
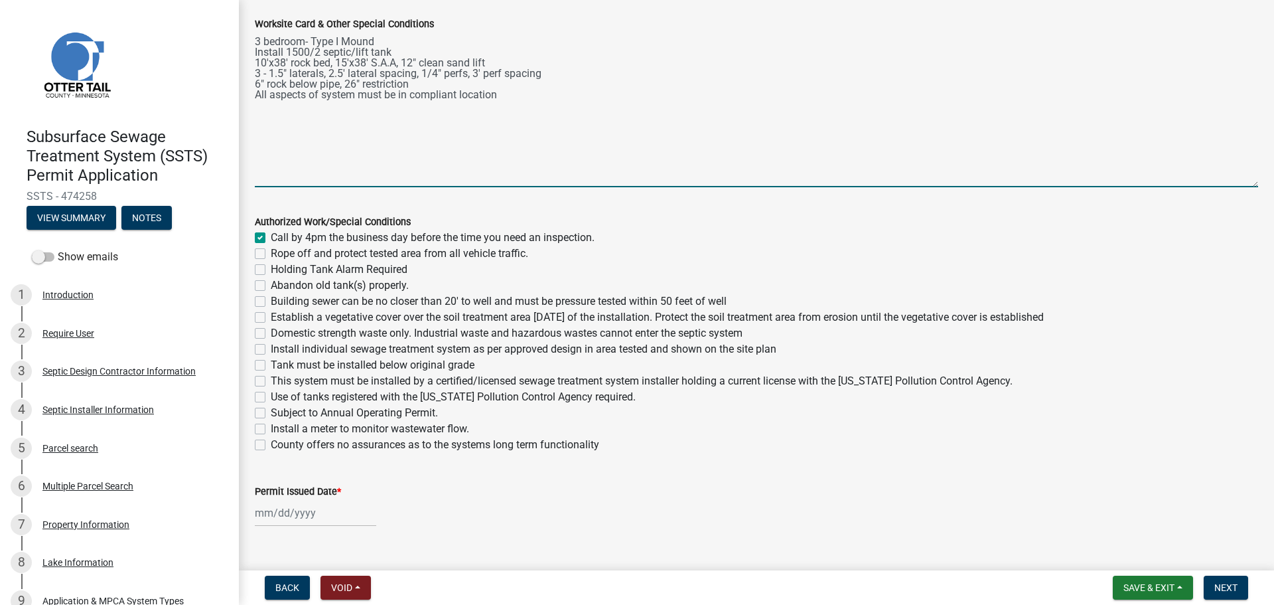
checkbox input "false"
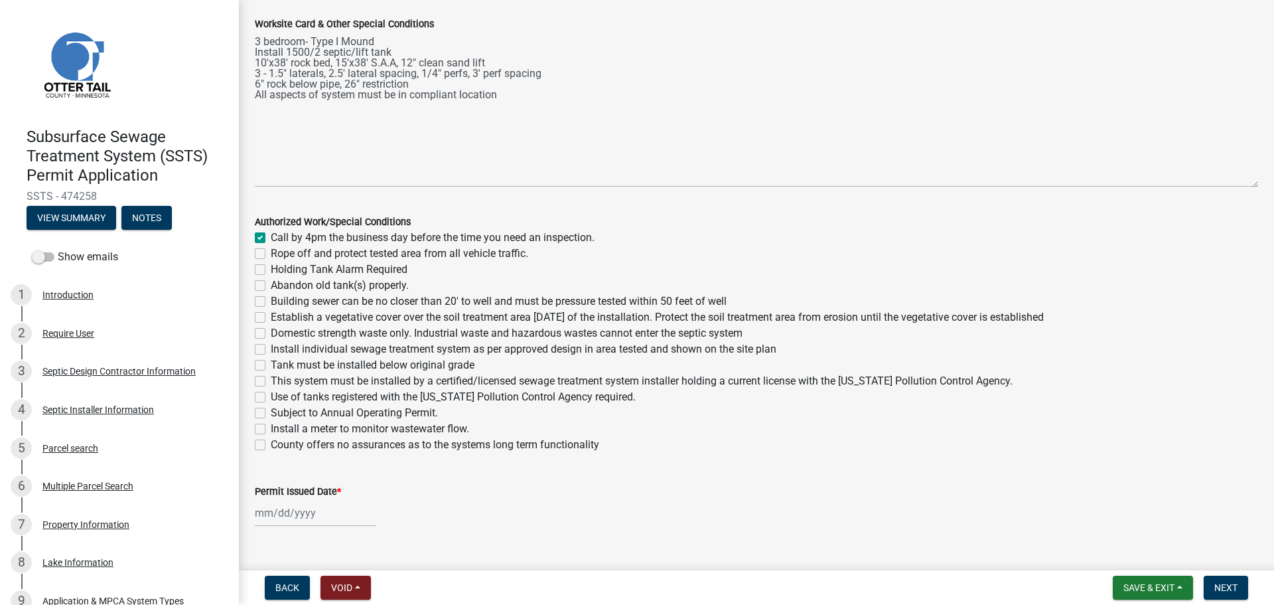
click at [271, 289] on label "Abandon old tank(s) properly." at bounding box center [340, 285] width 138 height 16
click at [271, 286] on input "Abandon old tank(s) properly." at bounding box center [275, 281] width 9 height 9
checkbox input "true"
checkbox input "false"
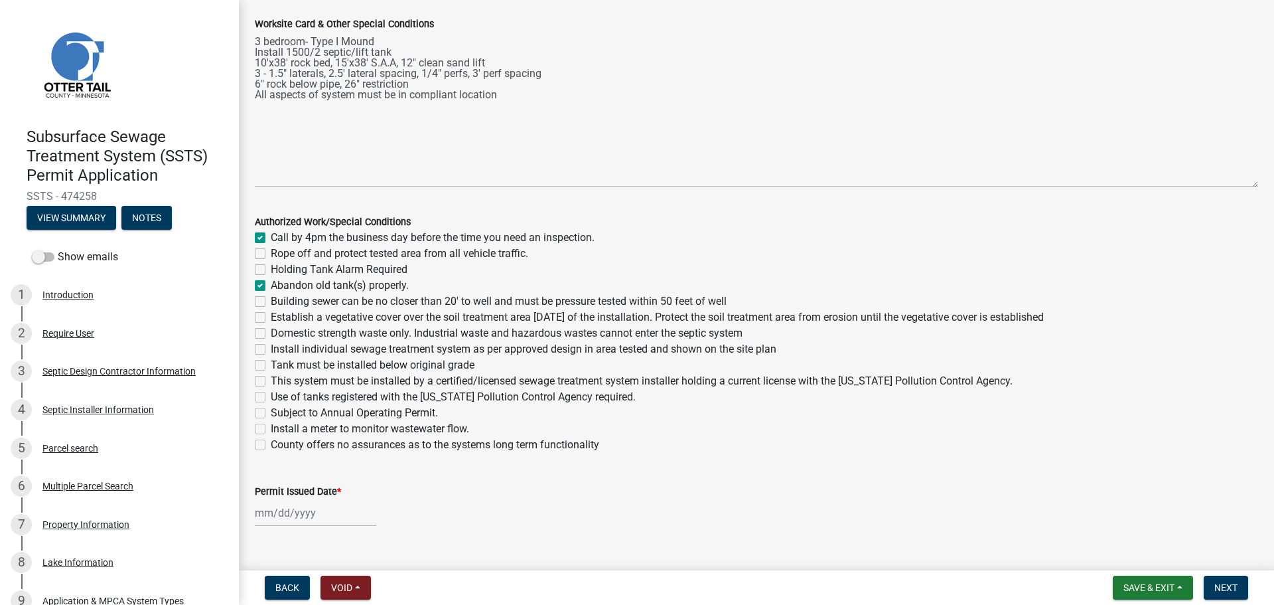
checkbox input "false"
checkbox input "true"
checkbox input "false"
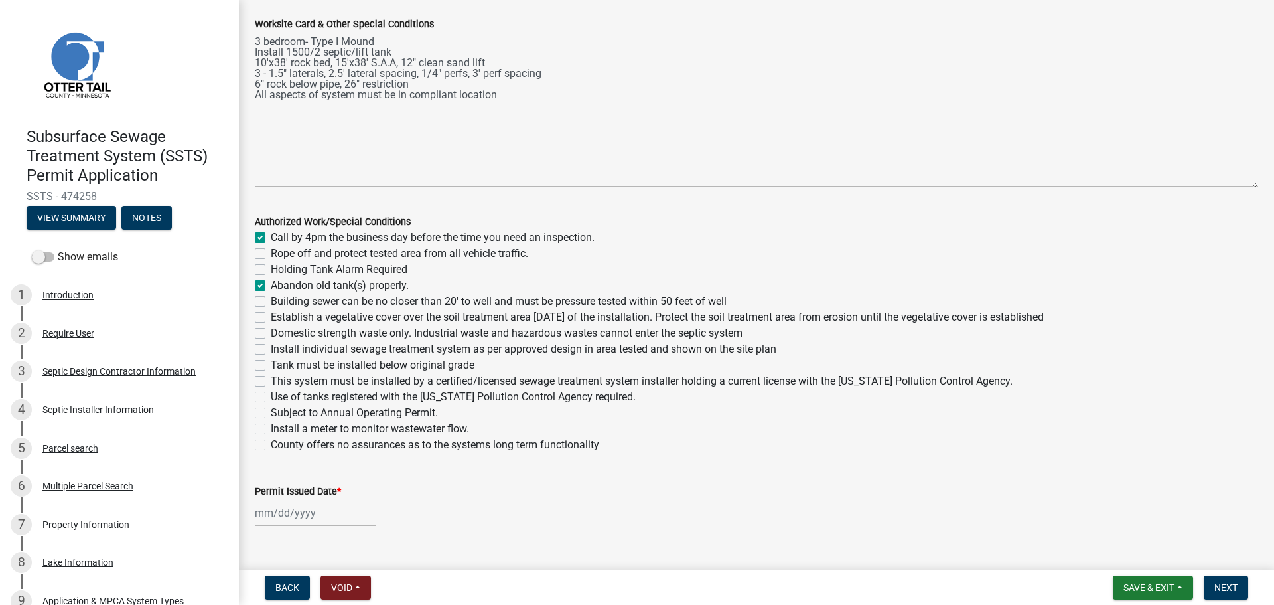
checkbox input "false"
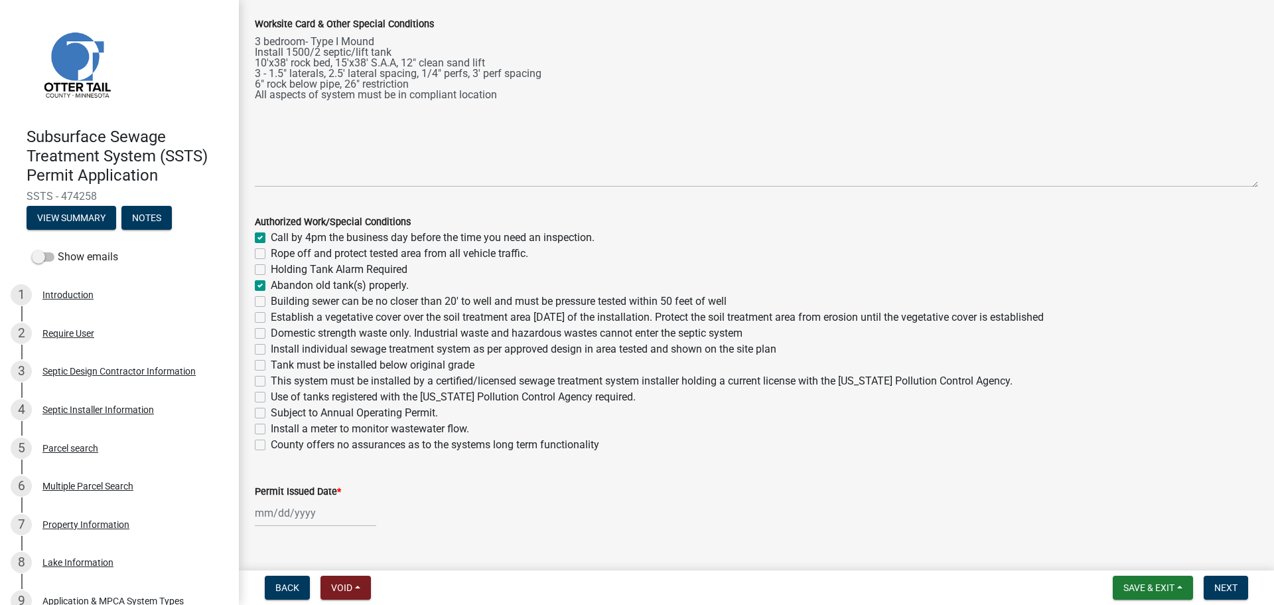
checkbox input "false"
click at [260, 295] on div "Building sewer can be no closer than 20' to well and must be pressure tested wi…" at bounding box center [756, 301] width 1003 height 16
click at [271, 297] on label "Building sewer can be no closer than 20' to well and must be pressure tested wi…" at bounding box center [499, 301] width 456 height 16
click at [271, 297] on input "Building sewer can be no closer than 20' to well and must be pressure tested wi…" at bounding box center [275, 297] width 9 height 9
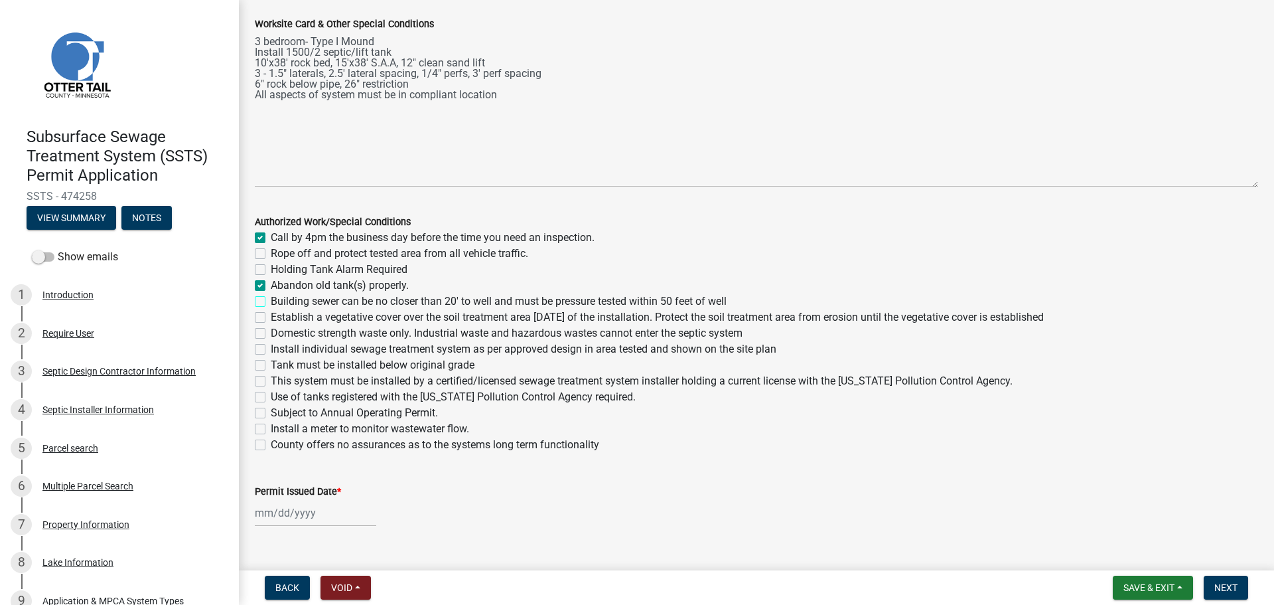
checkbox input "true"
checkbox input "false"
checkbox input "true"
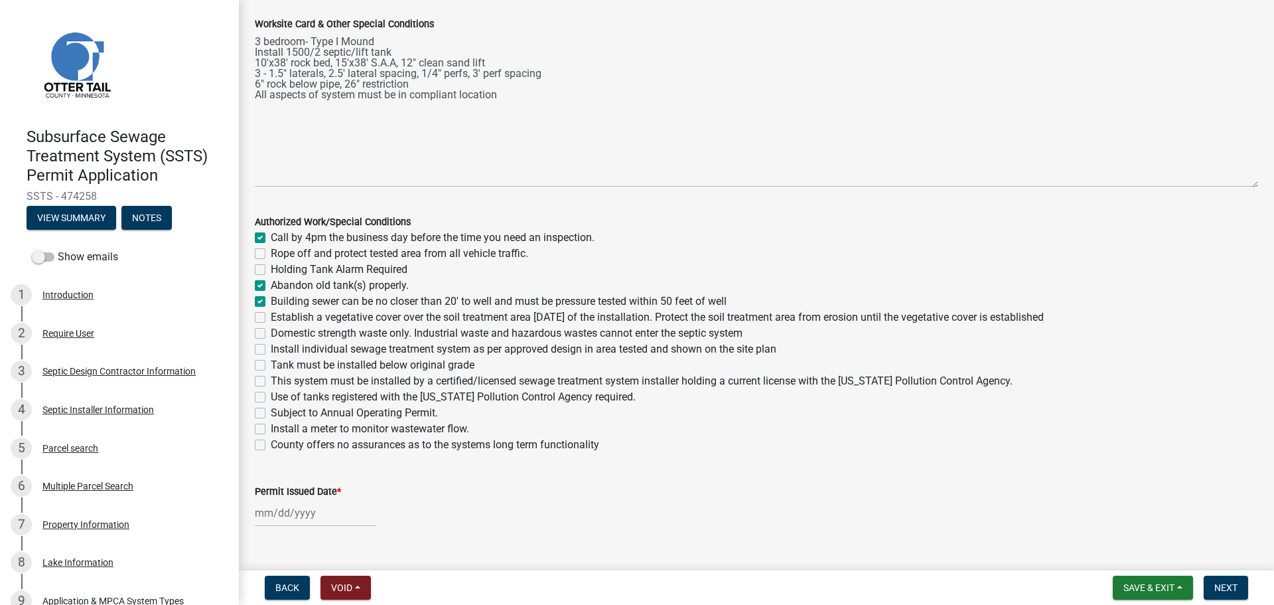
checkbox input "true"
checkbox input "false"
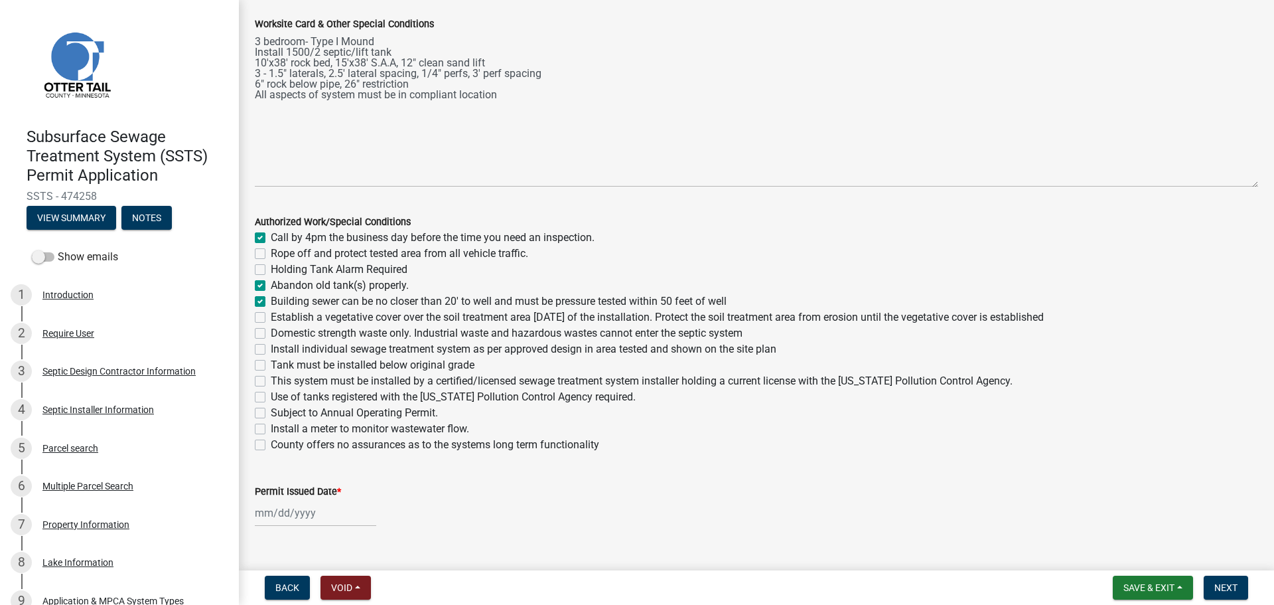
checkbox input "false"
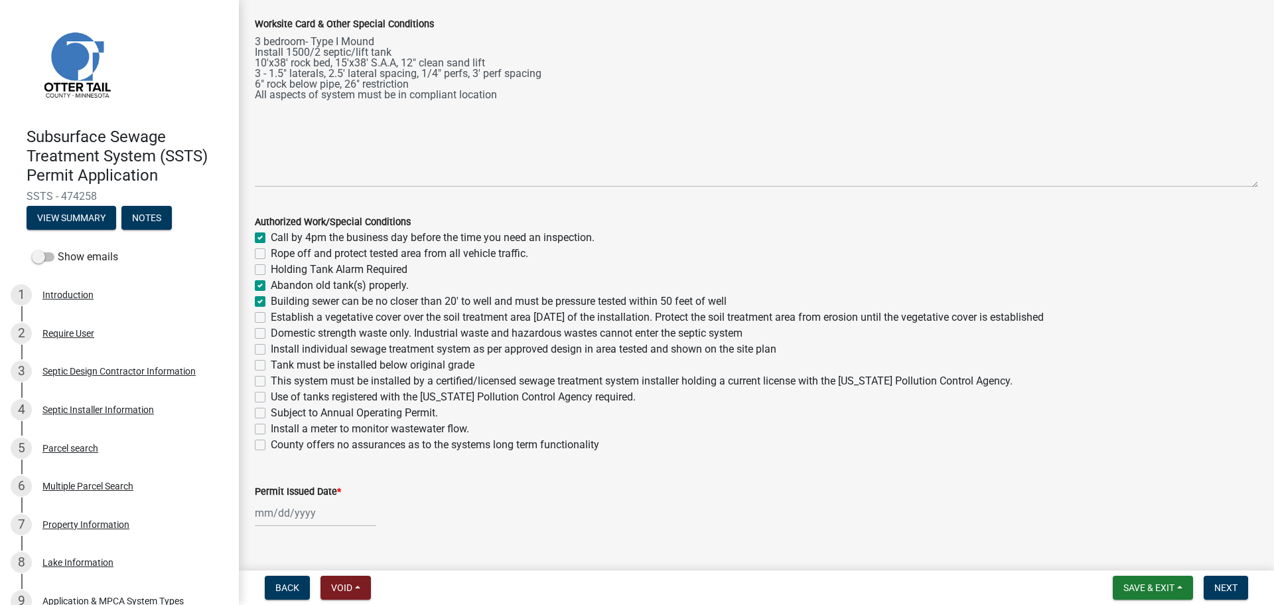
click at [271, 319] on label "Establish a vegetative cover over the soil treatment area within 30 days of the…" at bounding box center [657, 317] width 773 height 16
click at [271, 318] on input "Establish a vegetative cover over the soil treatment area within 30 days of the…" at bounding box center [275, 313] width 9 height 9
checkbox input "true"
checkbox input "false"
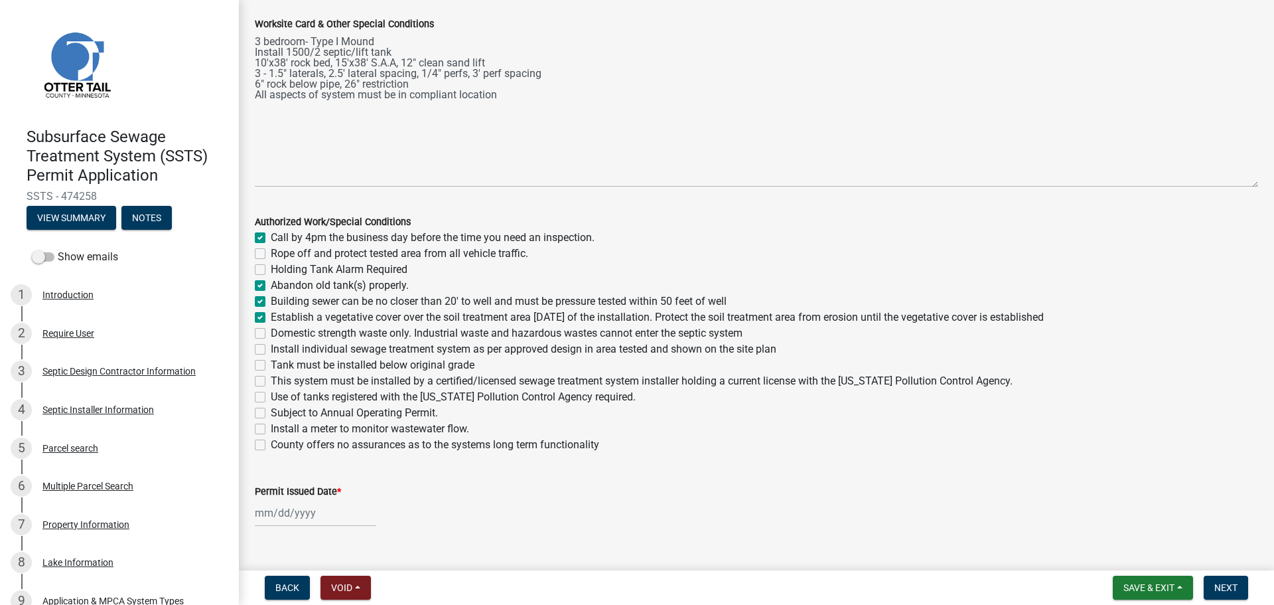
checkbox input "false"
checkbox input "true"
checkbox input "false"
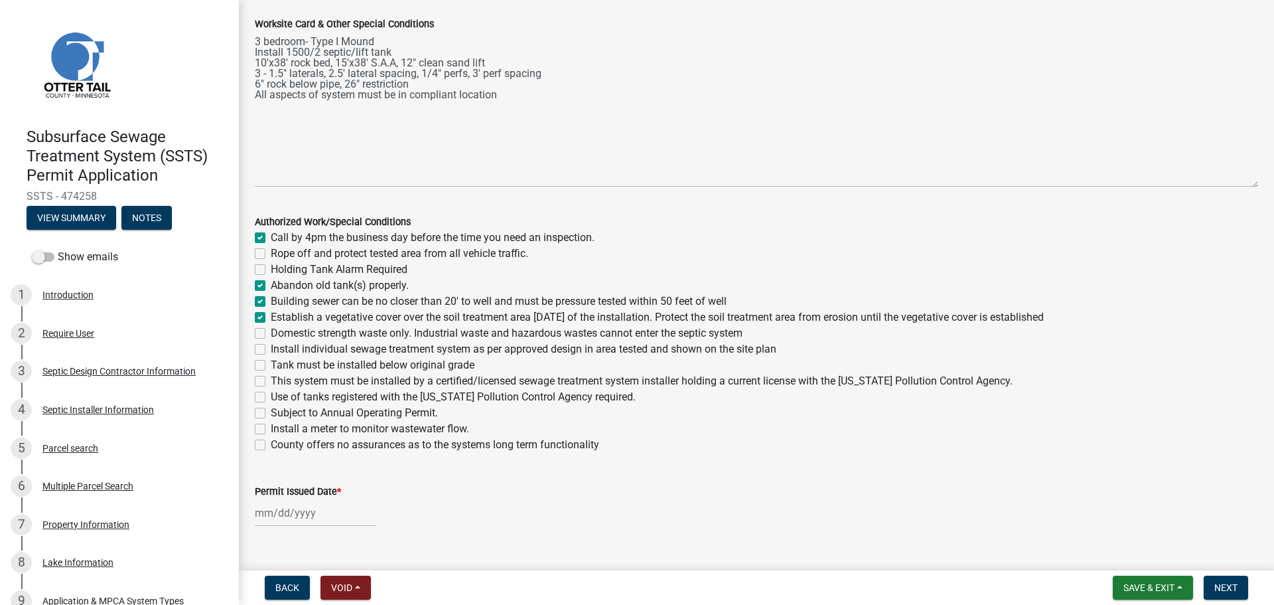
checkbox input "false"
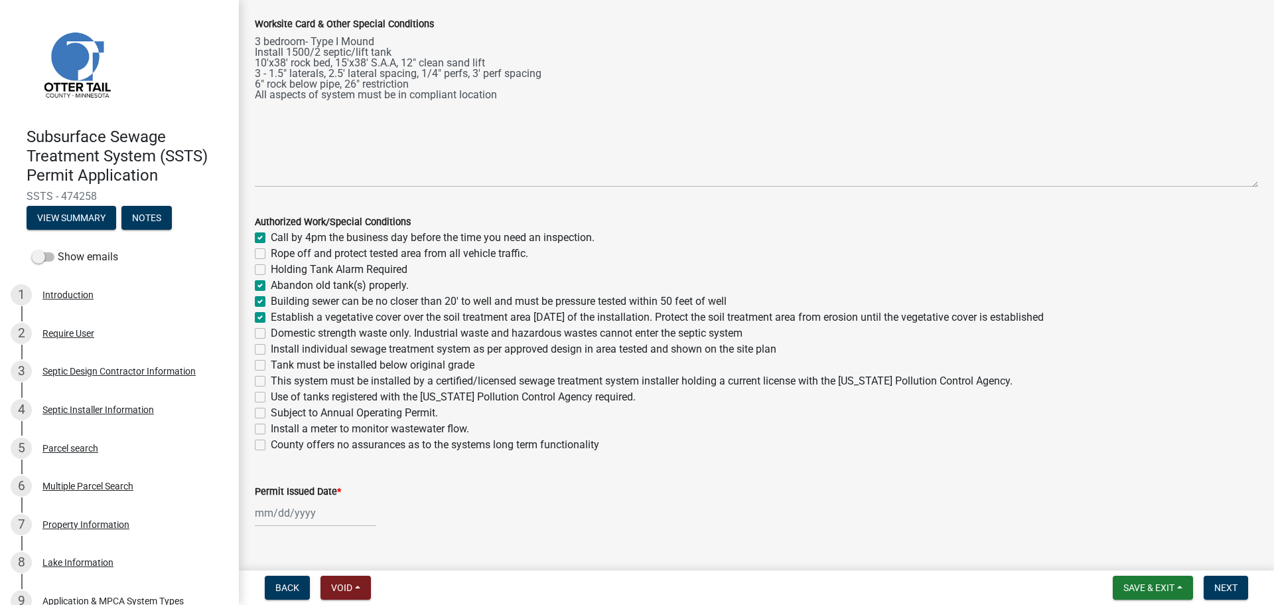
checkbox input "false"
click at [271, 331] on label "Domestic strength waste only. Industrial waste and hazardous wastes cannot ente…" at bounding box center [507, 333] width 472 height 16
click at [271, 331] on input "Domestic strength waste only. Industrial waste and hazardous wastes cannot ente…" at bounding box center [275, 329] width 9 height 9
checkbox input "true"
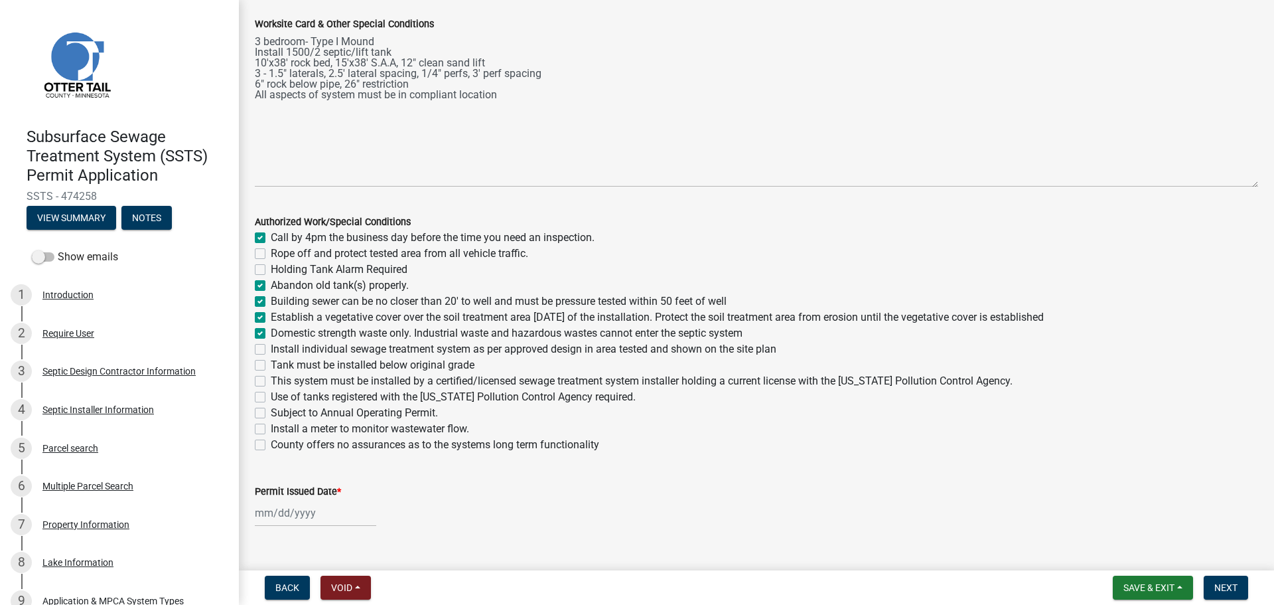
checkbox input "true"
checkbox input "false"
checkbox input "true"
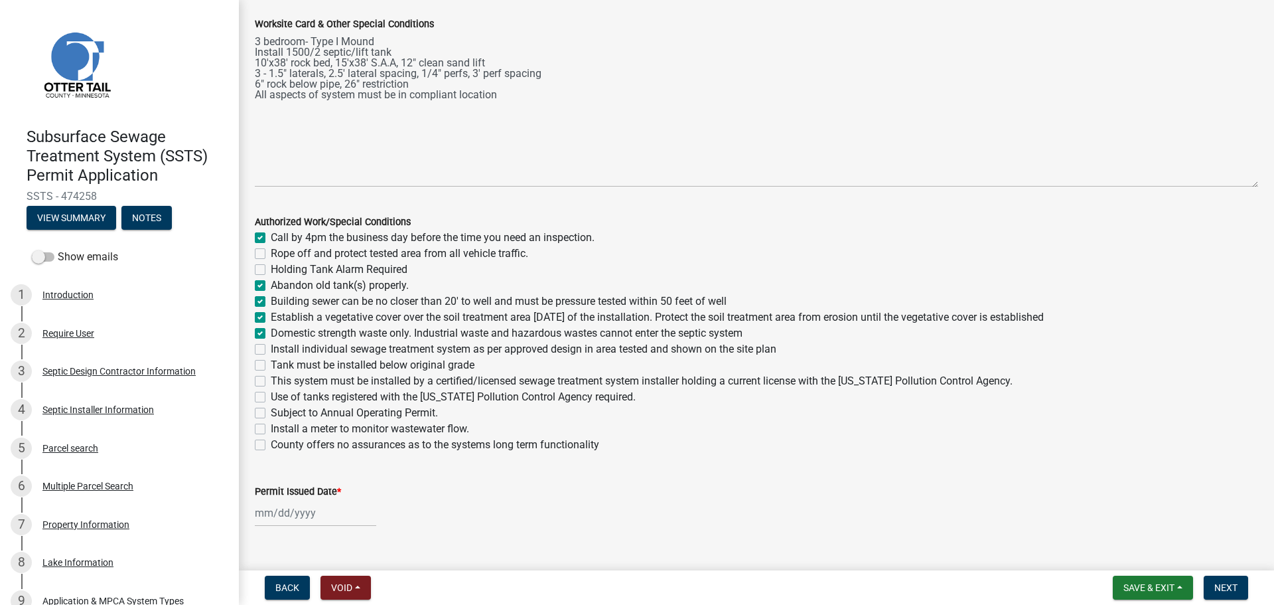
checkbox input "true"
checkbox input "false"
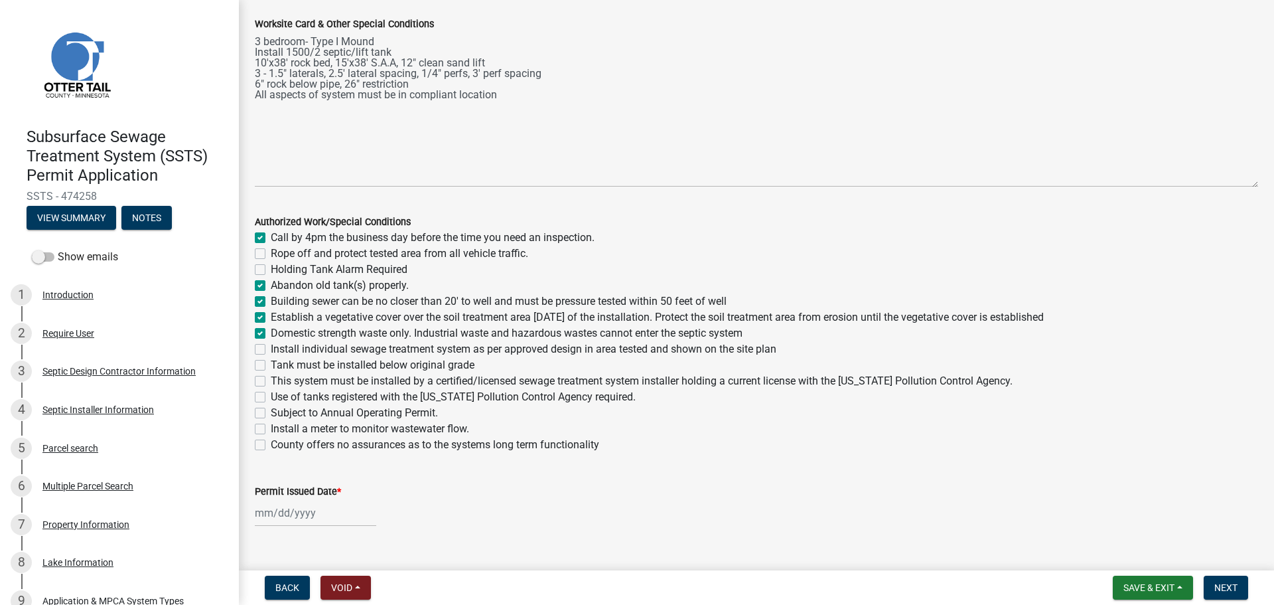
checkbox input "false"
click at [271, 351] on label "Install individual sewage treatment system as per approved design in area teste…" at bounding box center [524, 349] width 506 height 16
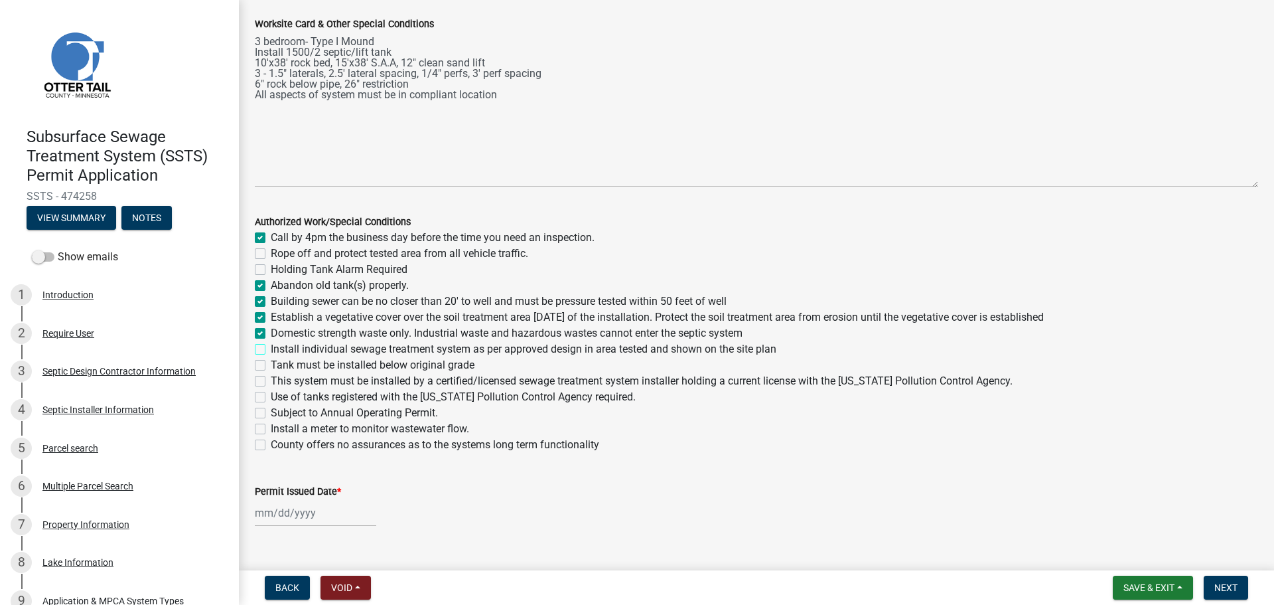
click at [271, 350] on input "Install individual sewage treatment system as per approved design in area teste…" at bounding box center [275, 345] width 9 height 9
checkbox input "true"
checkbox input "false"
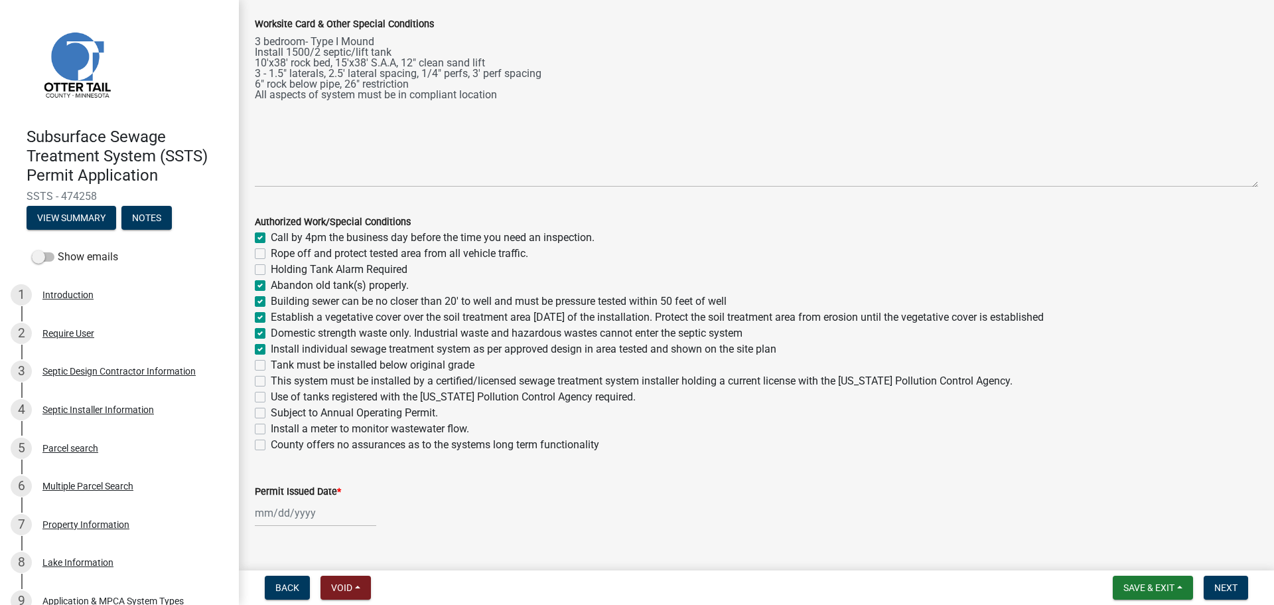
checkbox input "true"
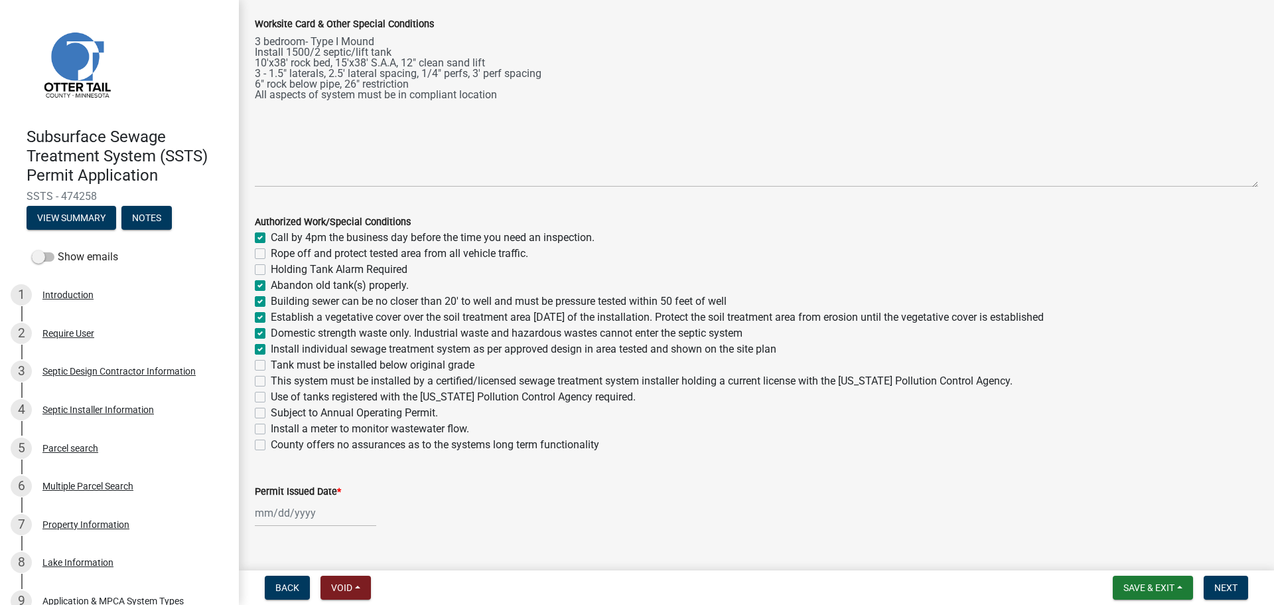
checkbox input "false"
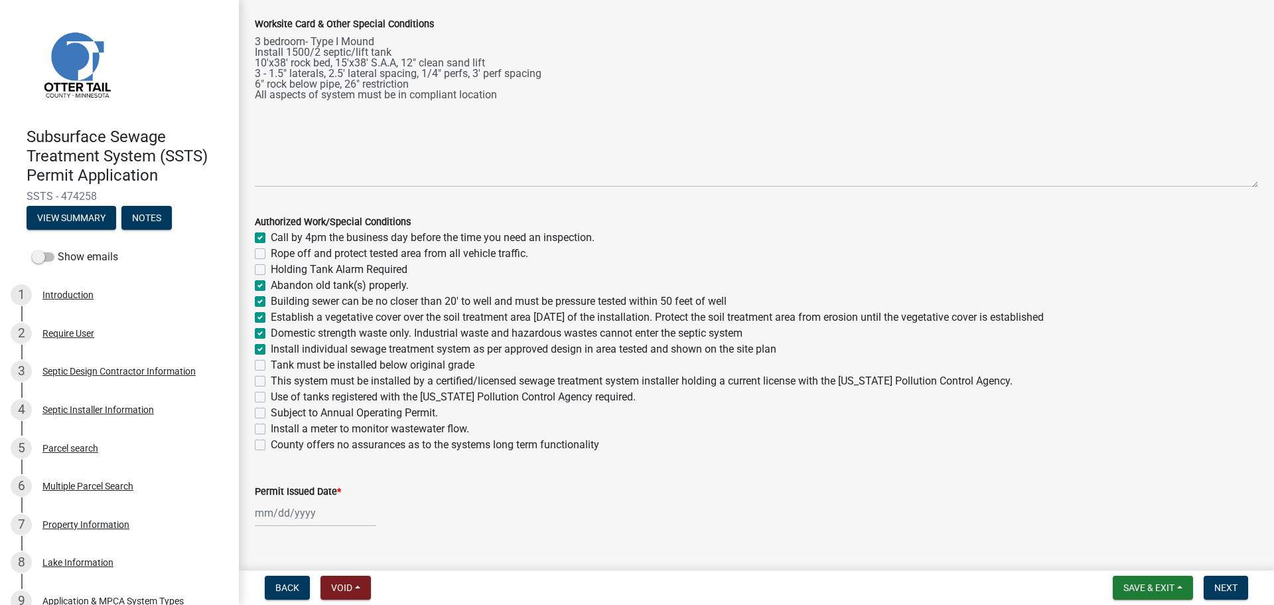
checkbox input "false"
click at [271, 362] on label "Tank must be installed below original grade" at bounding box center [373, 365] width 204 height 16
click at [271, 362] on input "Tank must be installed below original grade" at bounding box center [275, 361] width 9 height 9
checkbox input "true"
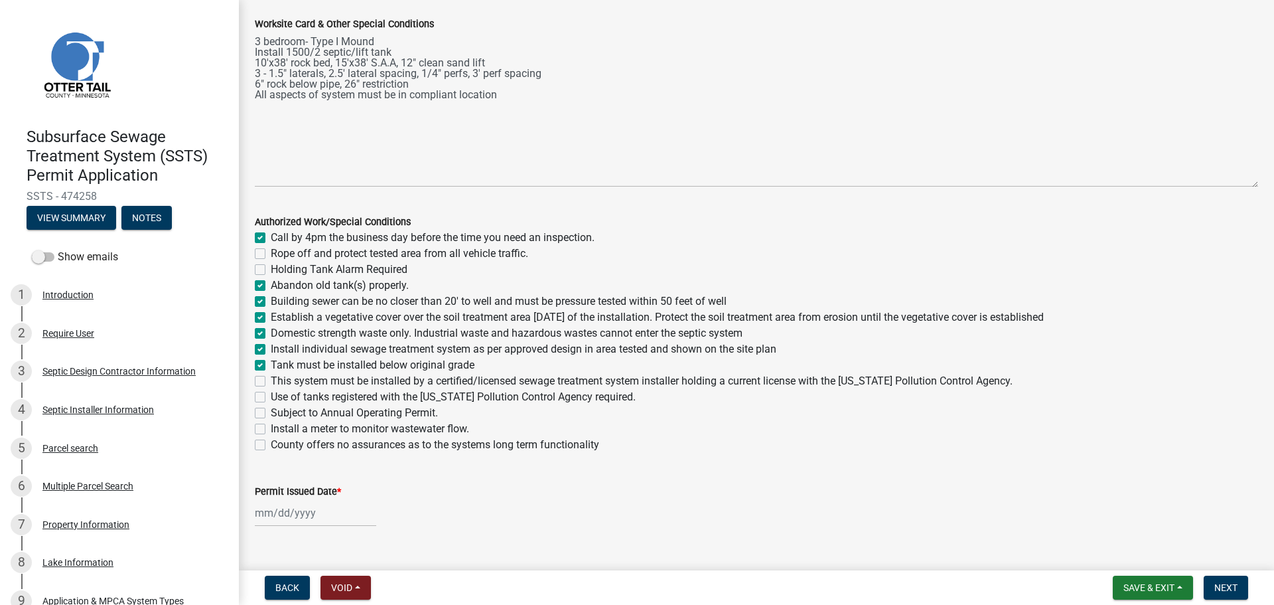
checkbox input "false"
checkbox input "true"
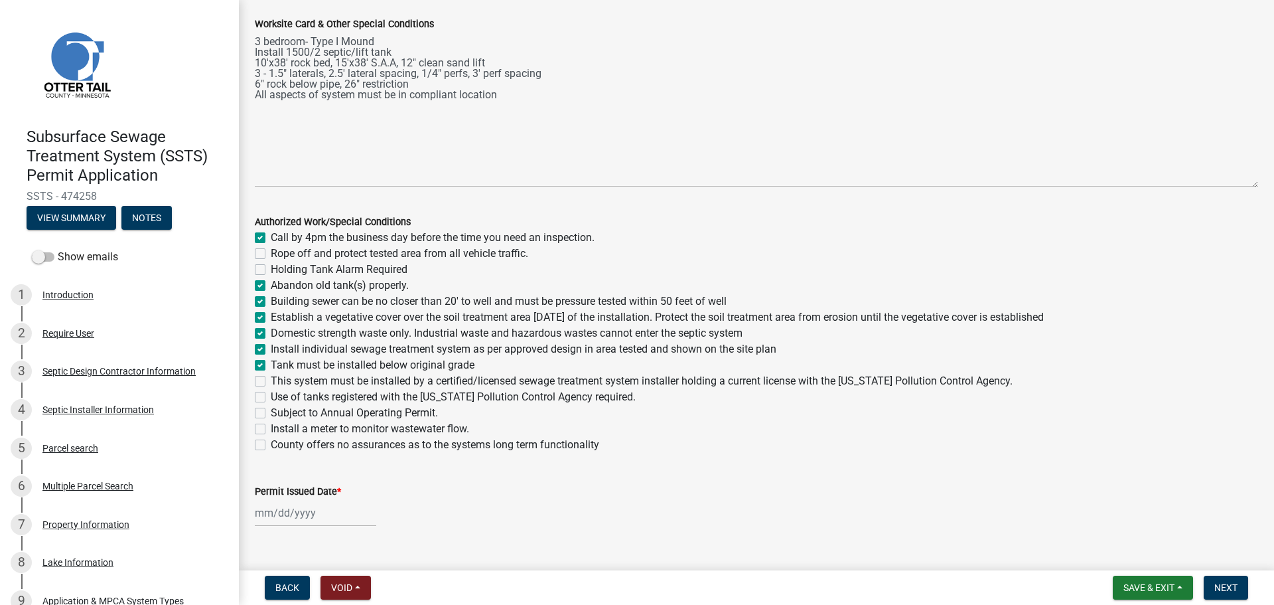
checkbox input "true"
checkbox input "false"
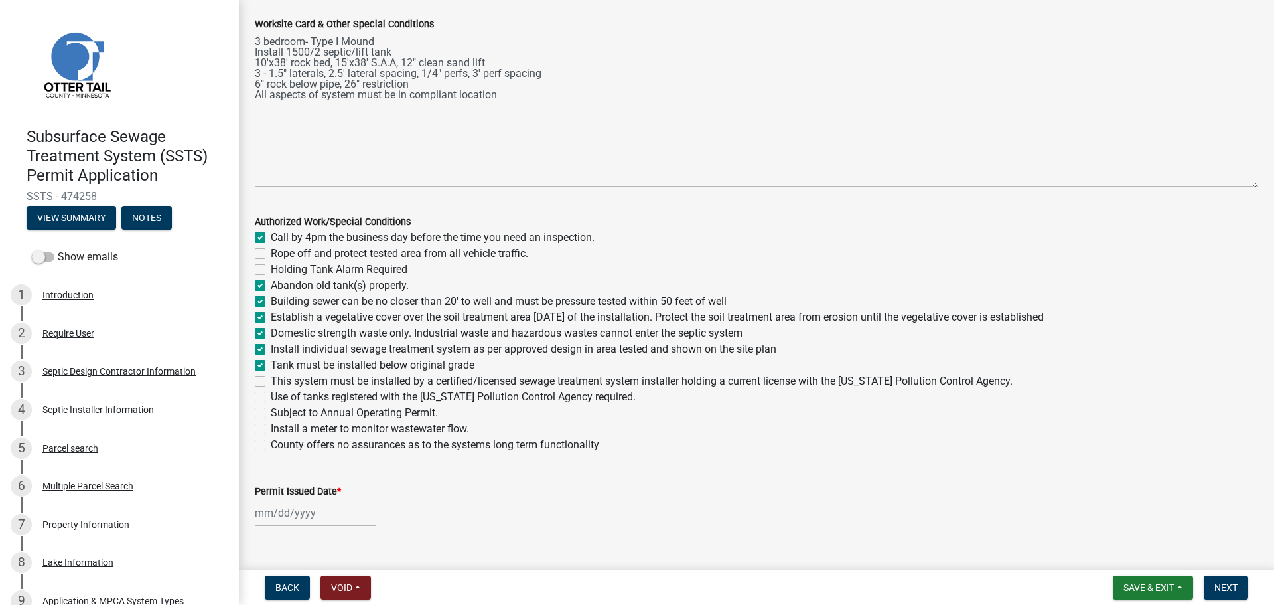
checkbox input "false"
click at [271, 377] on label "This system must be installed by a certified/licensed sewage treatment system i…" at bounding box center [642, 381] width 742 height 16
click at [271, 377] on input "This system must be installed by a certified/licensed sewage treatment system i…" at bounding box center [275, 377] width 9 height 9
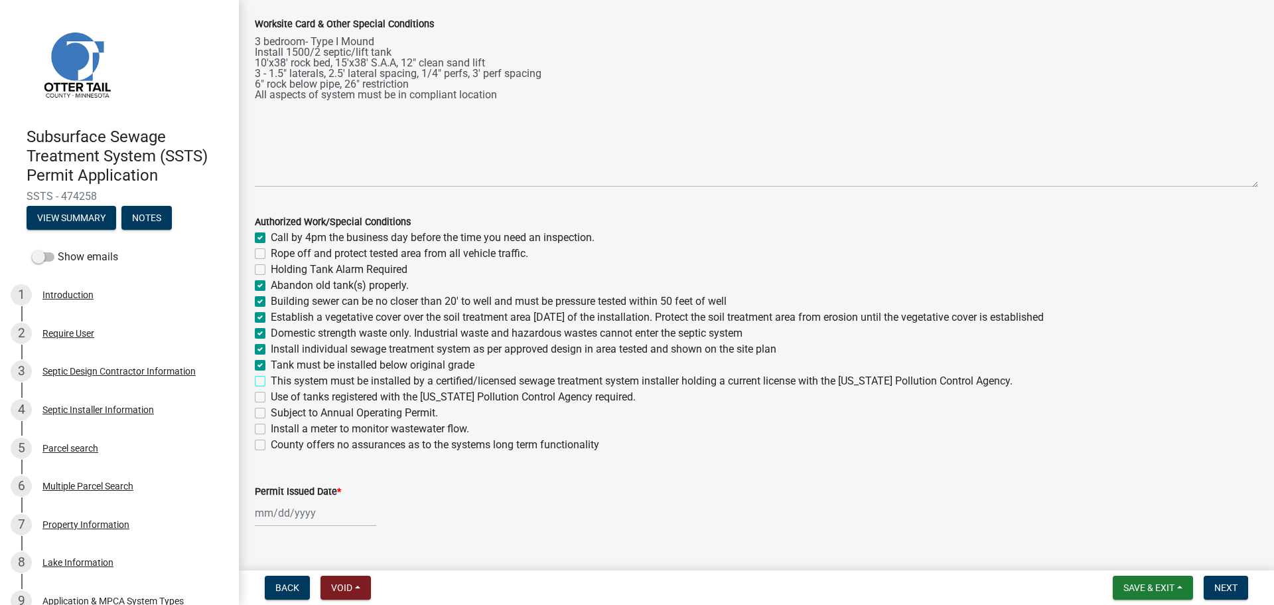
checkbox input "true"
checkbox input "false"
checkbox input "true"
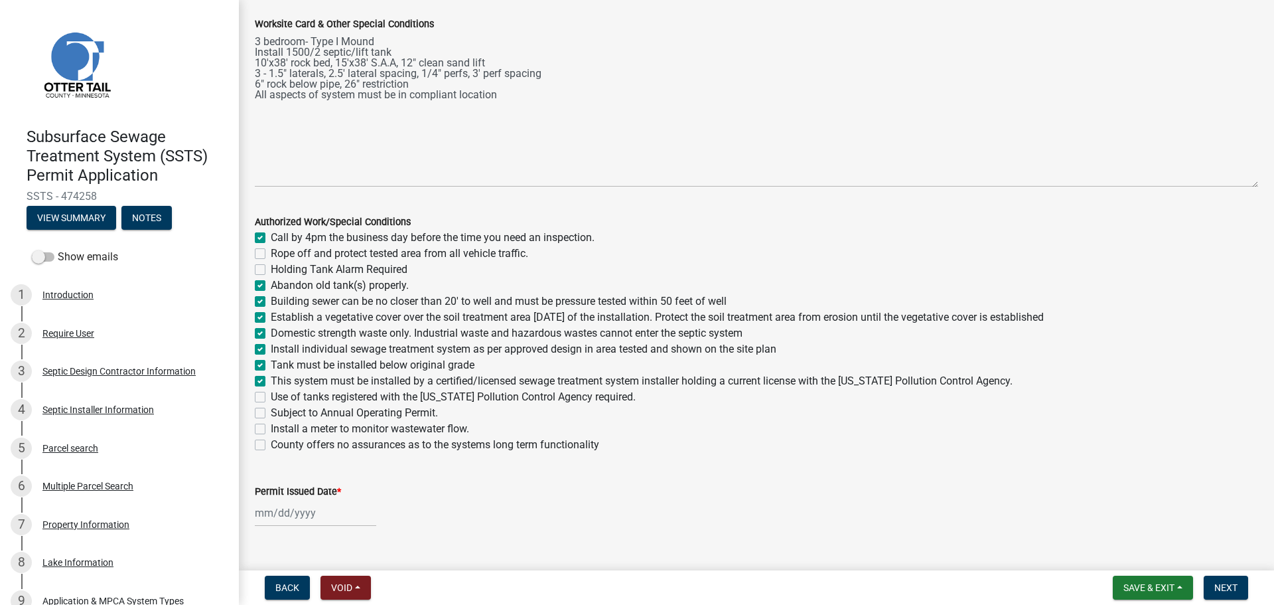
checkbox input "true"
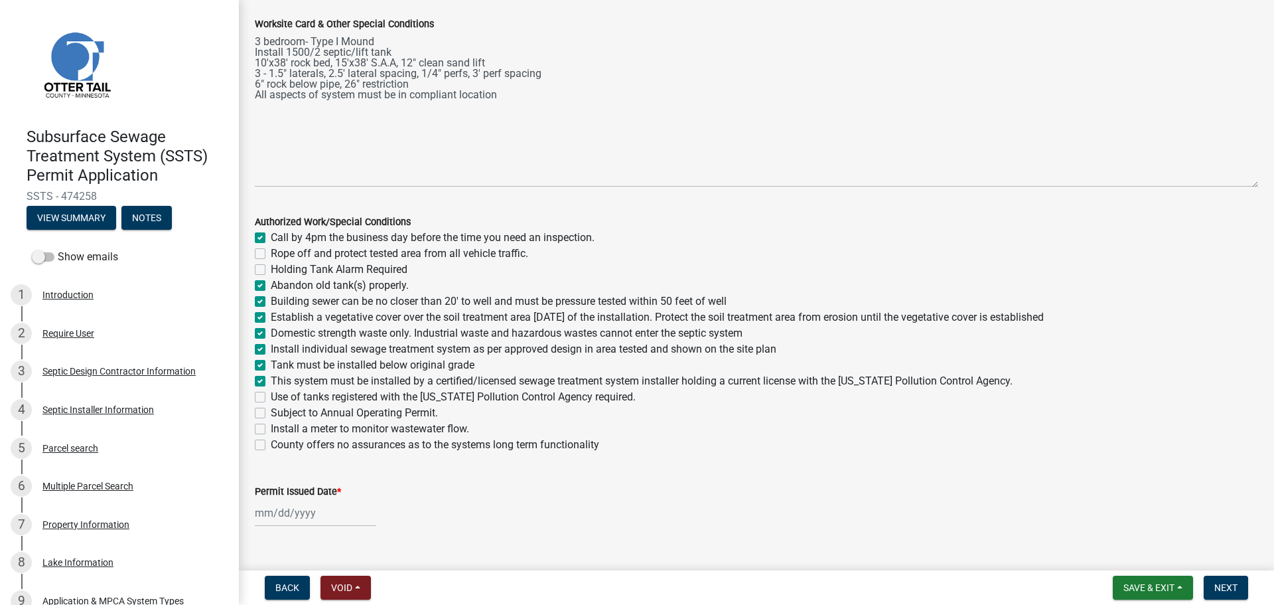
checkbox input "true"
checkbox input "false"
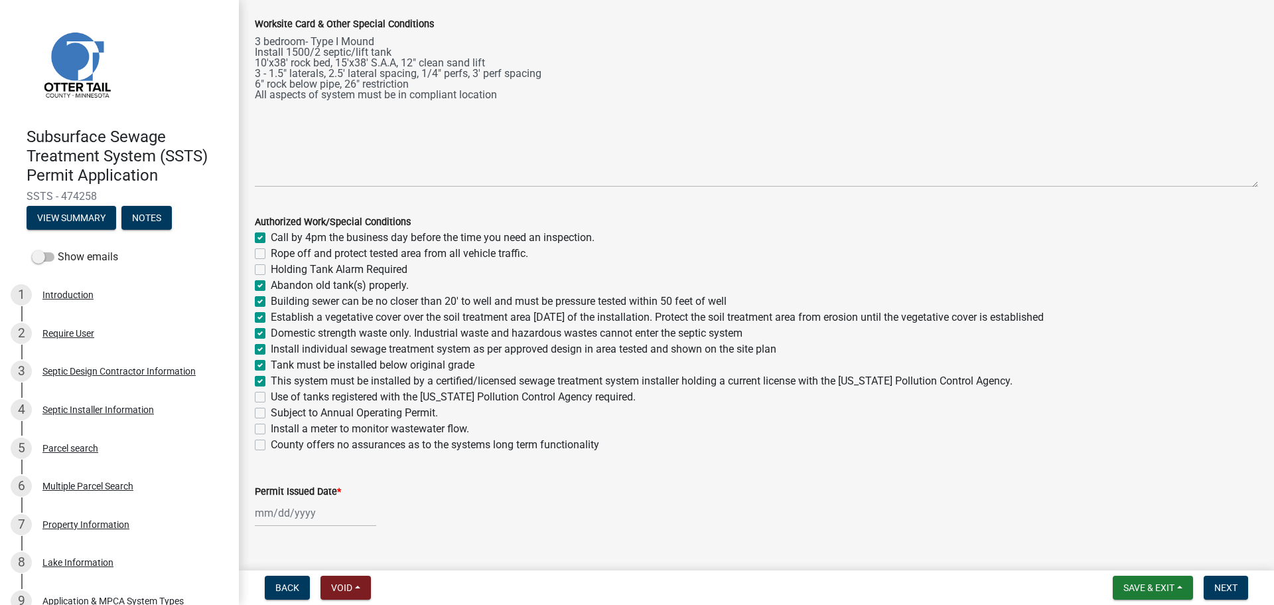
click at [271, 402] on label "Use of tanks registered with the Minnesota Pollution Control Agency required." at bounding box center [453, 397] width 365 height 16
click at [271, 398] on input "Use of tanks registered with the Minnesota Pollution Control Agency required." at bounding box center [275, 393] width 9 height 9
checkbox input "true"
checkbox input "false"
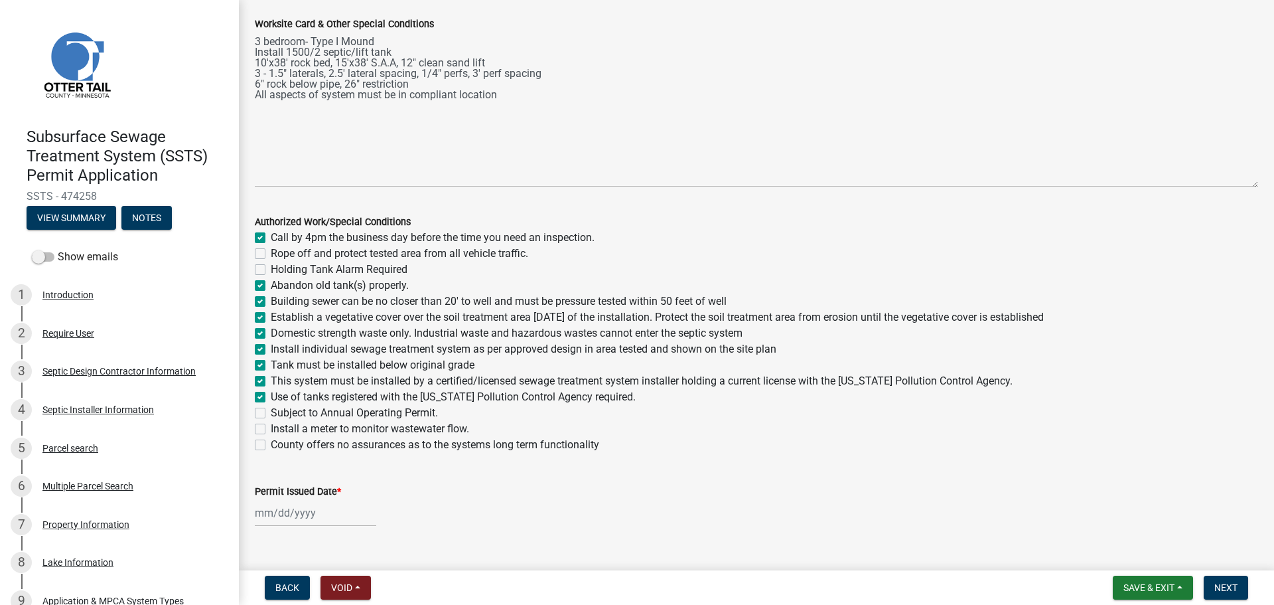
checkbox input "false"
checkbox input "true"
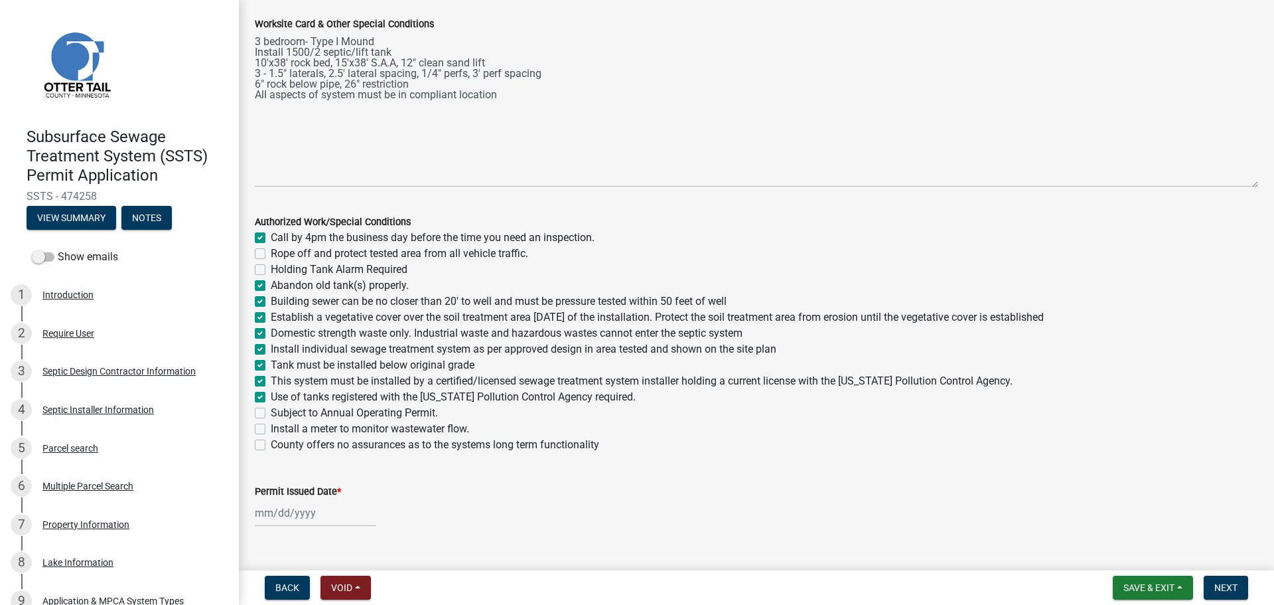
checkbox input "true"
checkbox input "false"
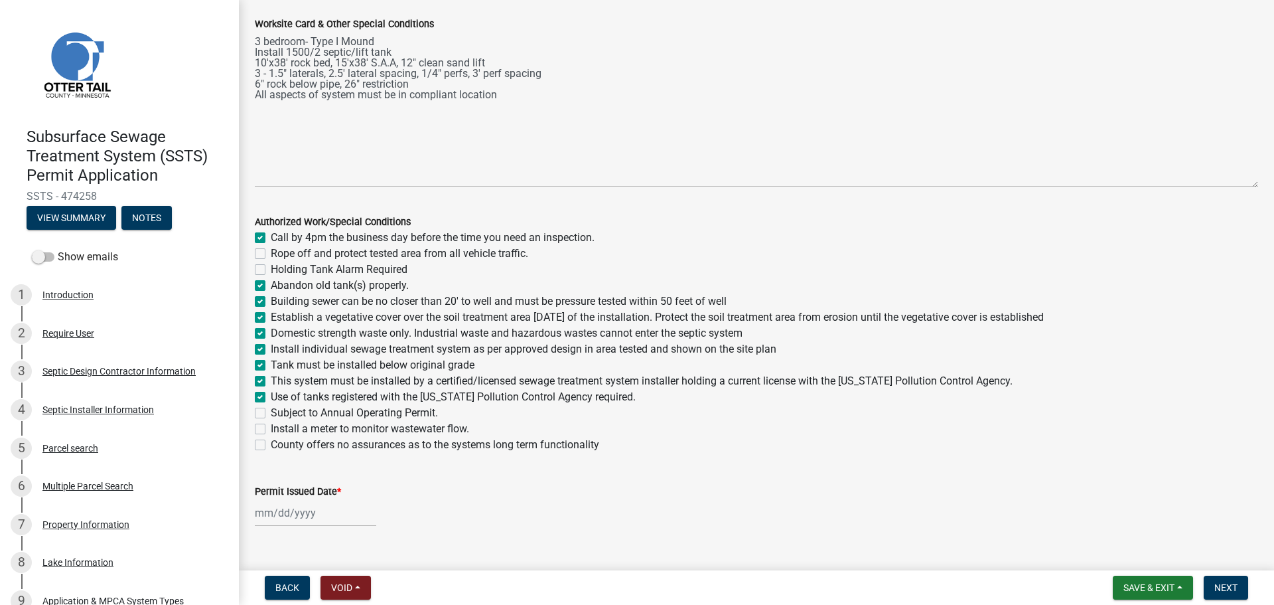
checkbox input "false"
click at [259, 434] on div "Install a meter to monitor wastewater flow." at bounding box center [756, 429] width 1003 height 16
click at [271, 441] on label "County offers no assurances as to the systems long term functionality" at bounding box center [435, 445] width 329 height 16
click at [271, 441] on input "County offers no assurances as to the systems long term functionality" at bounding box center [275, 441] width 9 height 9
checkbox input "true"
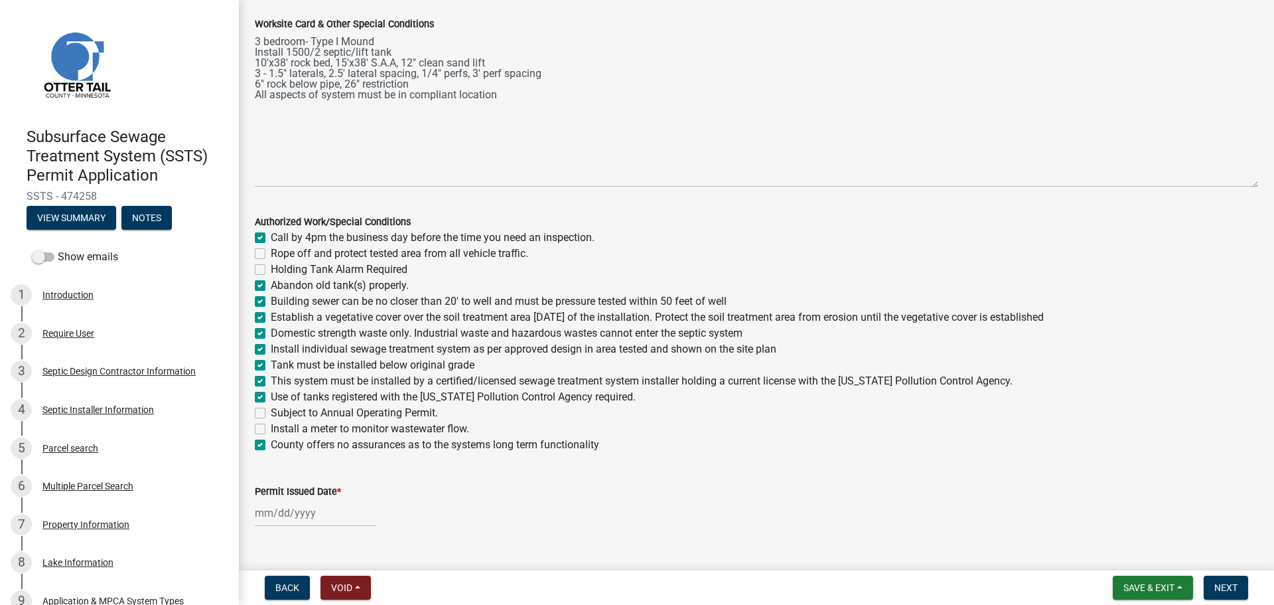
checkbox input "true"
checkbox input "false"
checkbox input "true"
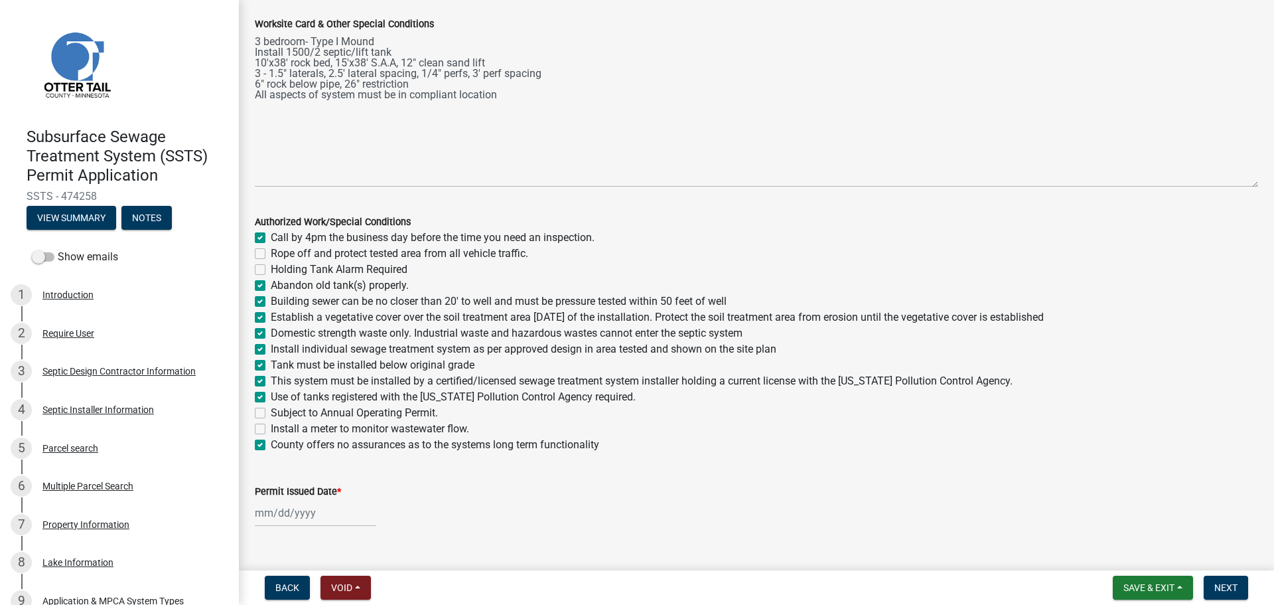
checkbox input "true"
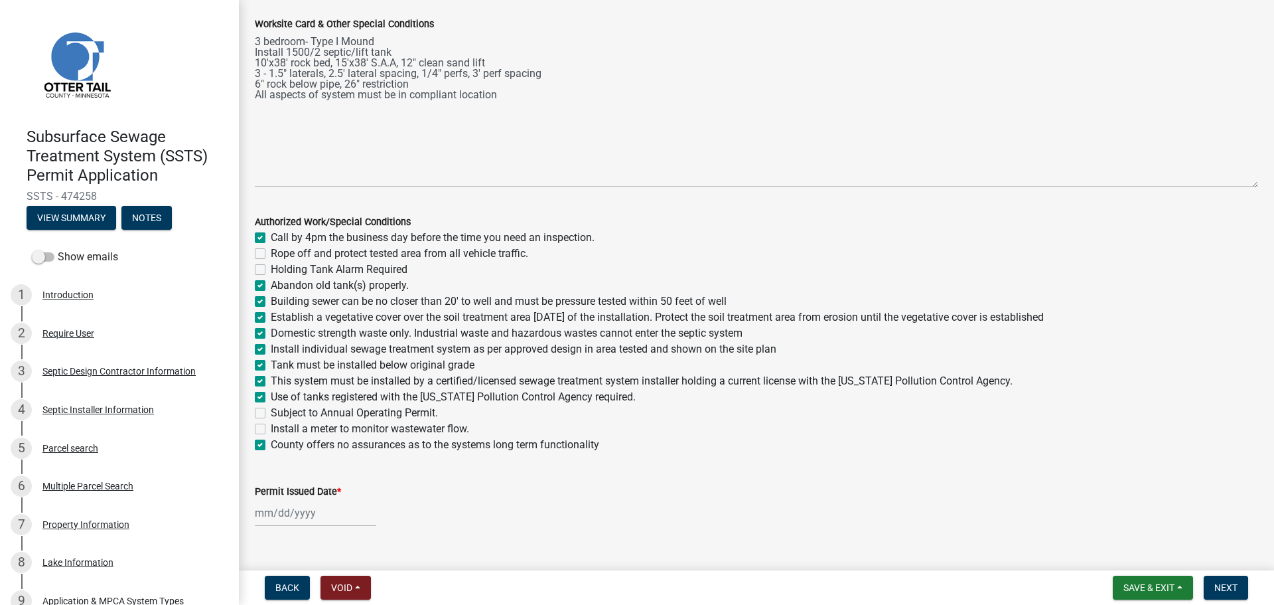
checkbox input "true"
checkbox input "false"
checkbox input "true"
click at [271, 427] on label "Install a meter to monitor wastewater flow." at bounding box center [370, 429] width 198 height 16
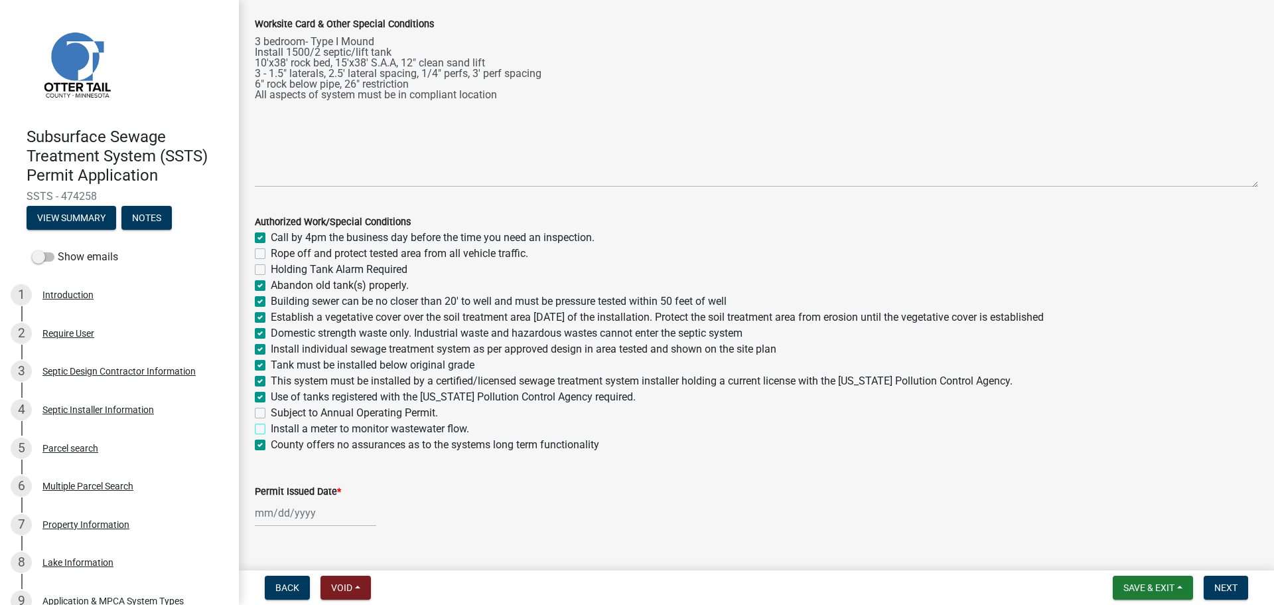
click at [271, 427] on input "Install a meter to monitor wastewater flow." at bounding box center [275, 425] width 9 height 9
checkbox input "true"
checkbox input "false"
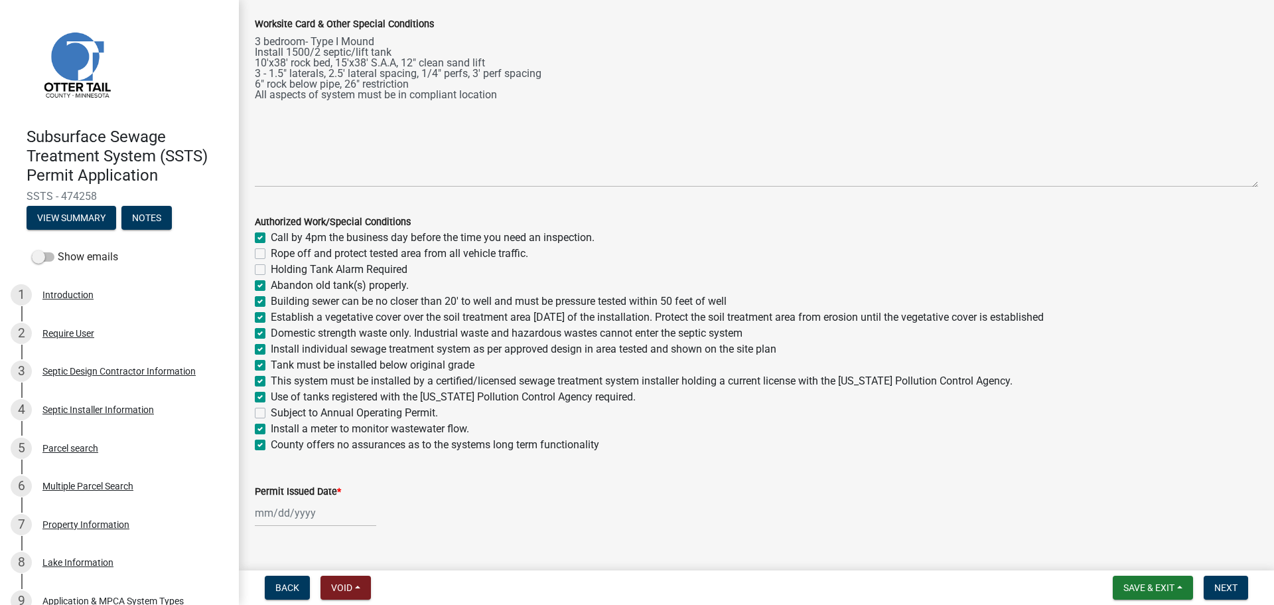
checkbox input "true"
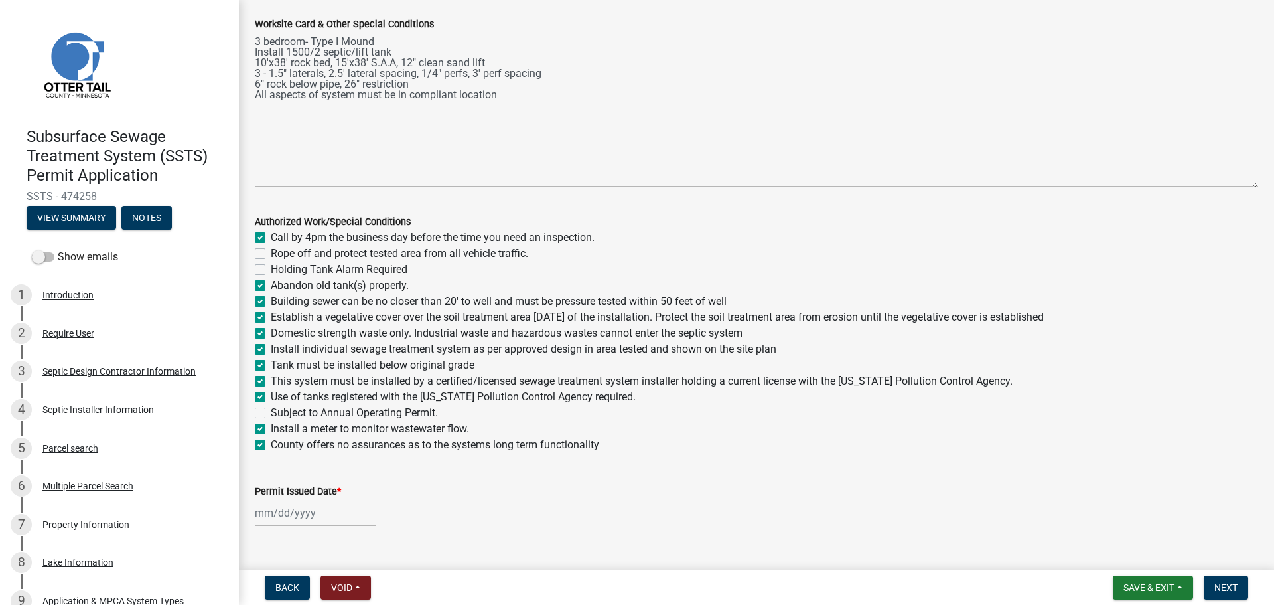
checkbox input "true"
checkbox input "false"
checkbox input "true"
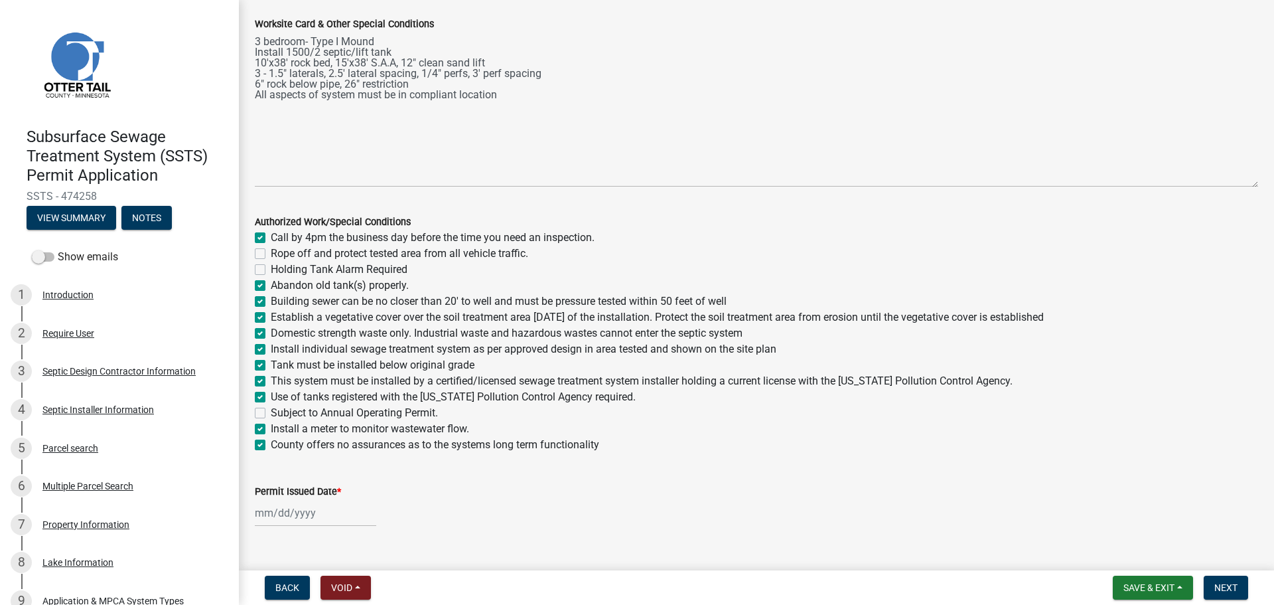
checkbox input "true"
click at [263, 512] on div at bounding box center [315, 512] width 121 height 27
select select "9"
select select "2025"
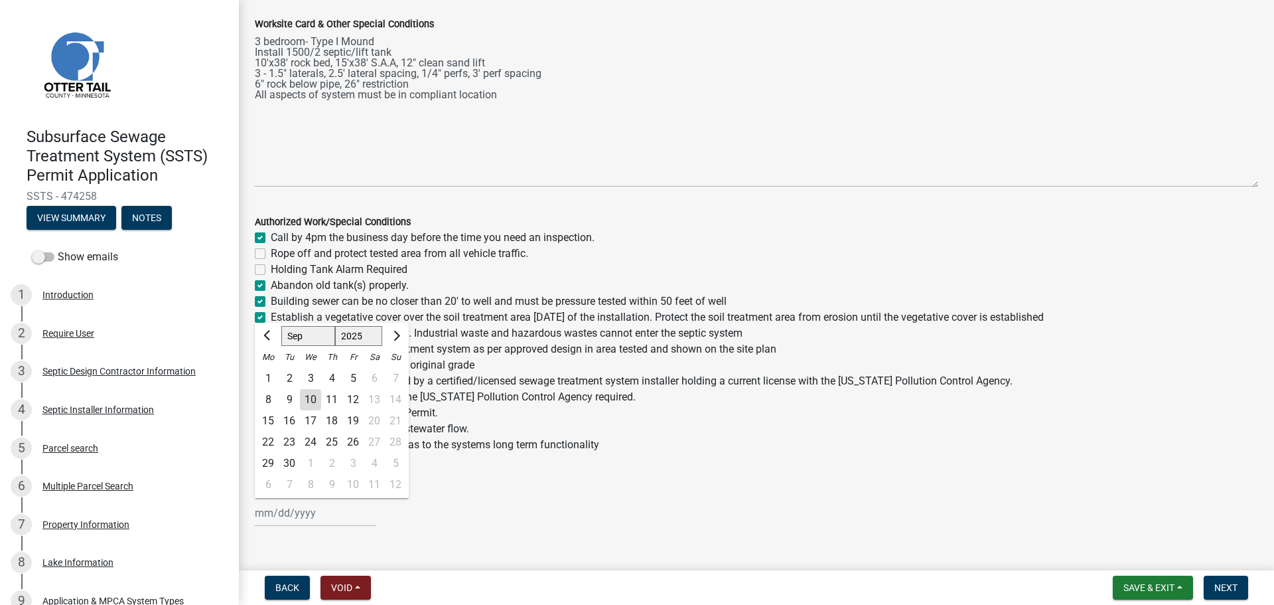
click at [305, 396] on div "10" at bounding box center [310, 399] width 21 height 21
type input "09/10/2025"
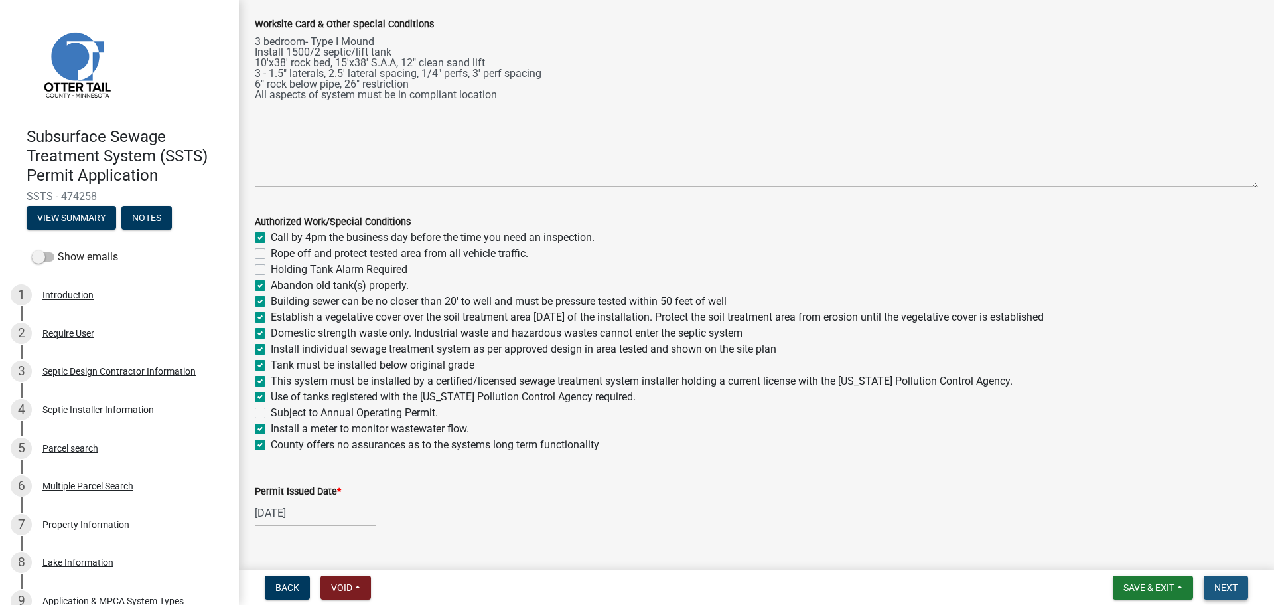
click at [1232, 582] on span "Next" at bounding box center [1226, 587] width 23 height 11
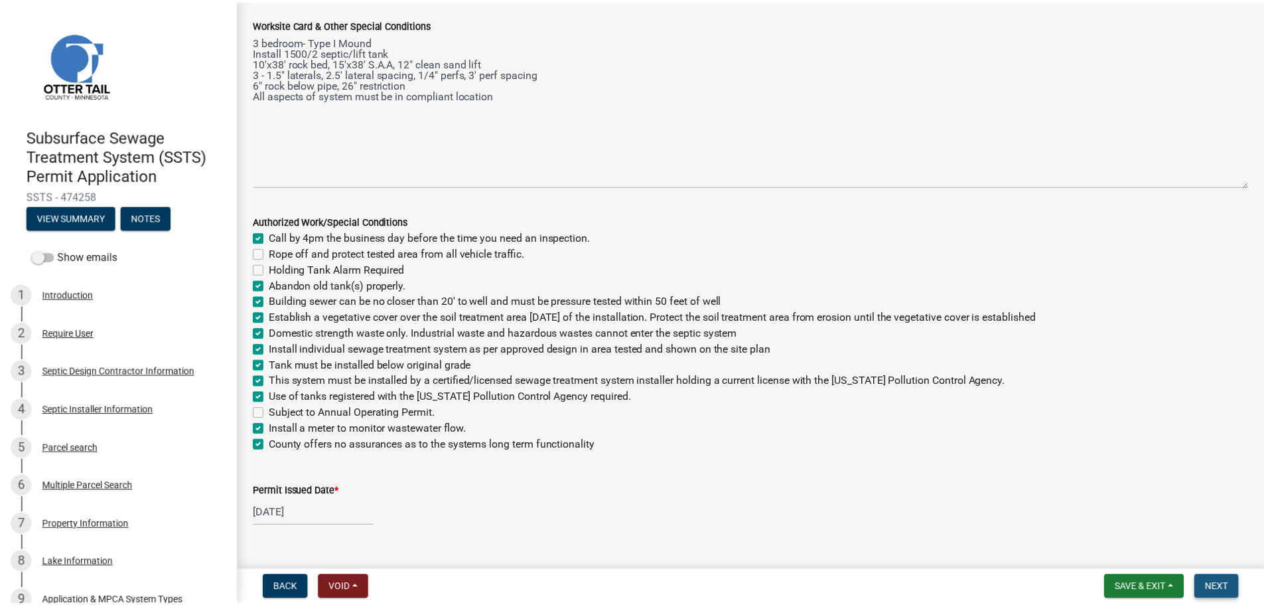
scroll to position [0, 0]
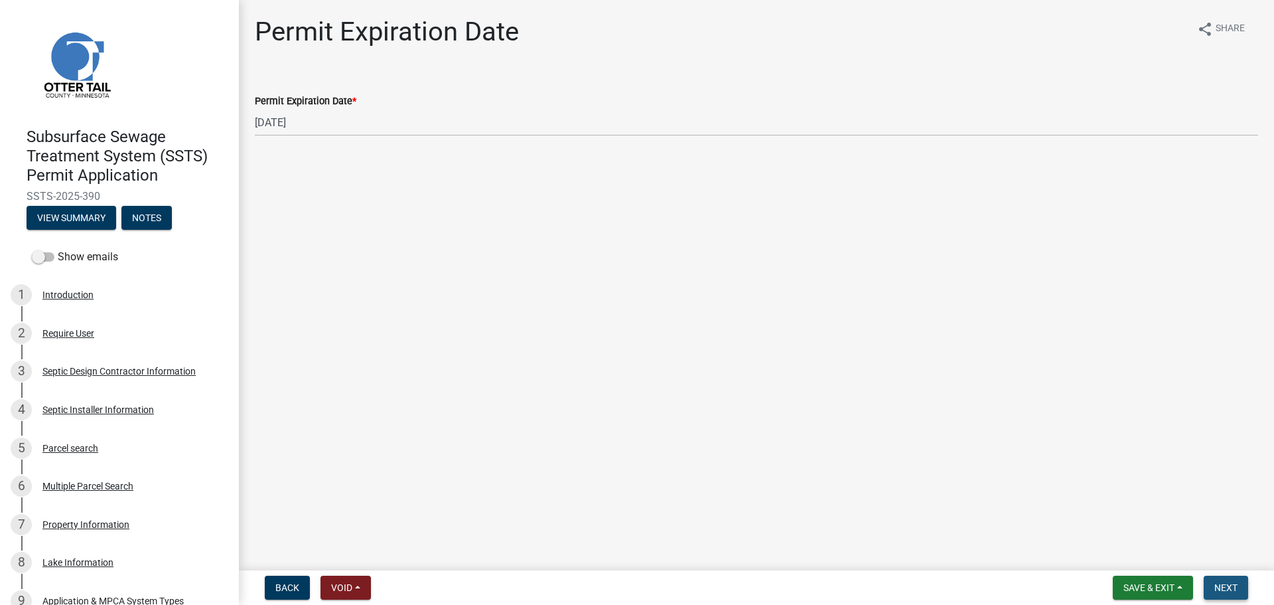
click at [1224, 582] on span "Next" at bounding box center [1226, 587] width 23 height 11
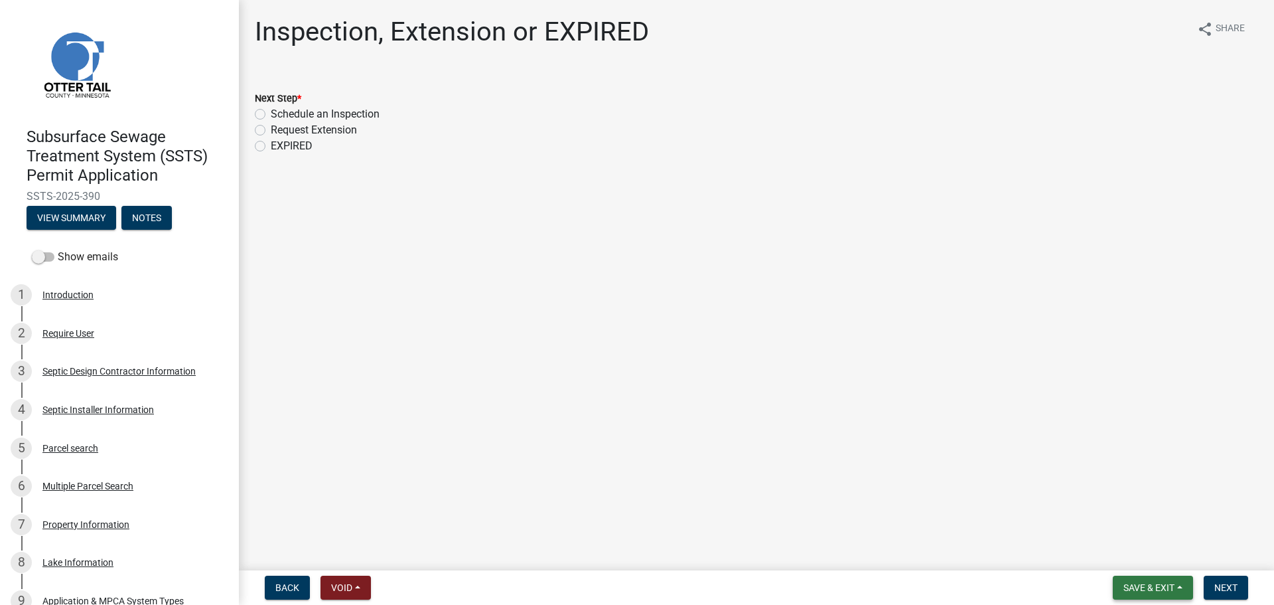
drag, startPoint x: 1133, startPoint y: 591, endPoint x: 1132, endPoint y: 580, distance: 11.4
click at [1136, 591] on span "Save & Exit" at bounding box center [1149, 587] width 51 height 11
click at [1124, 548] on button "Save & Exit" at bounding box center [1140, 553] width 106 height 32
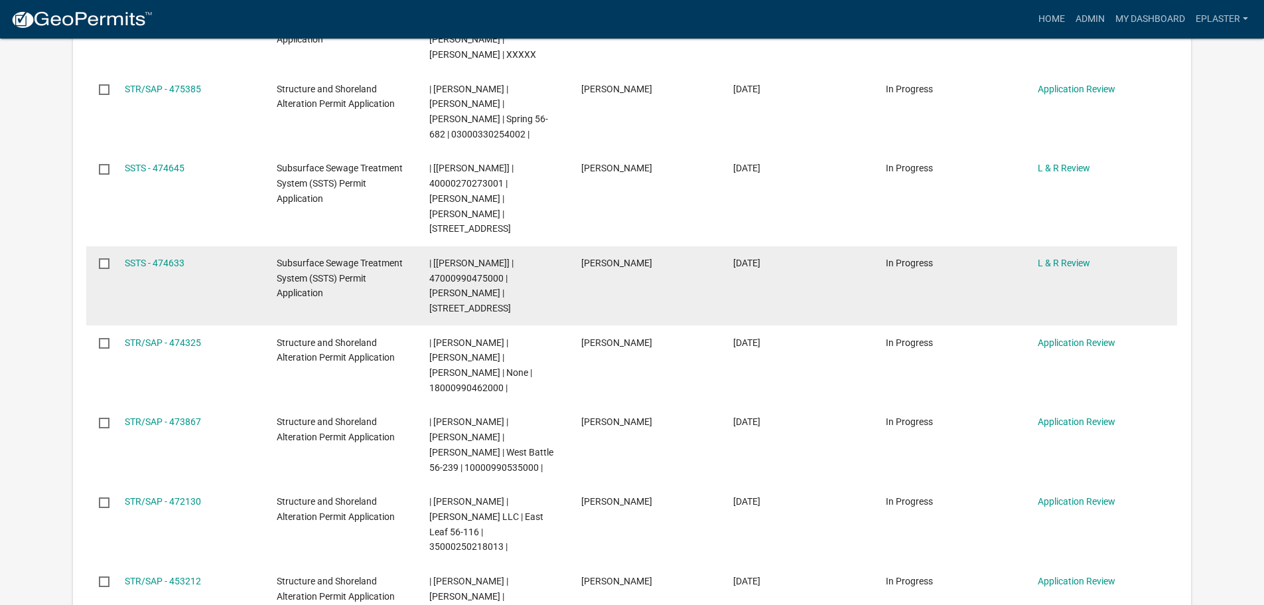
scroll to position [481, 0]
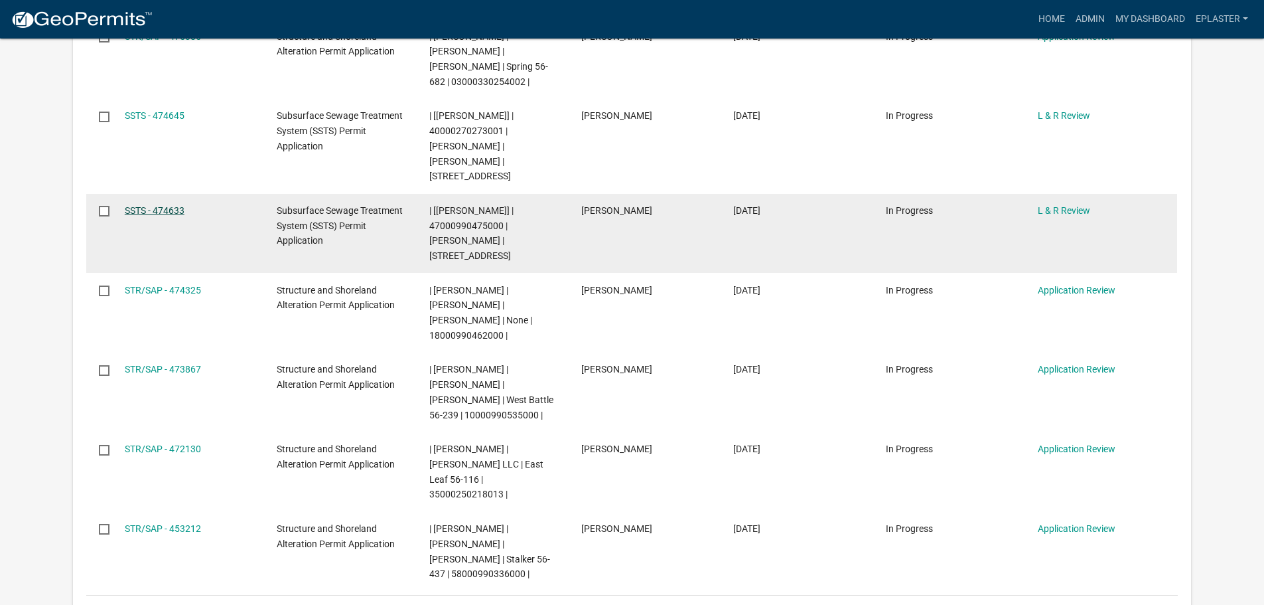
click at [133, 205] on link "SSTS - 474633" at bounding box center [155, 210] width 60 height 11
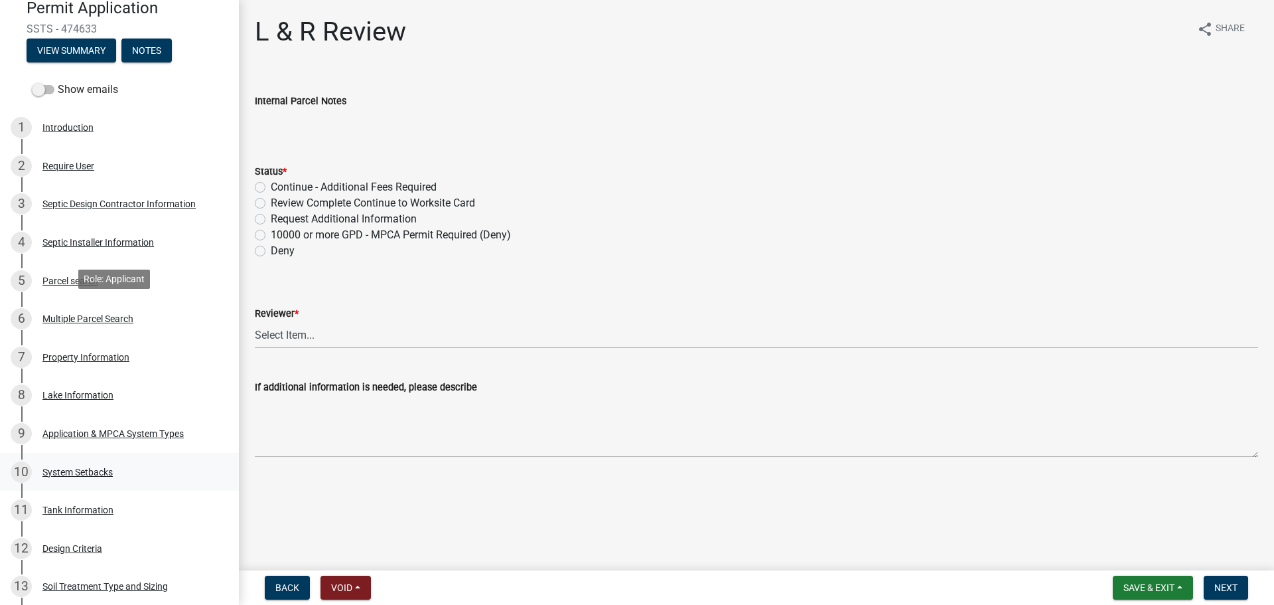
scroll to position [481, 0]
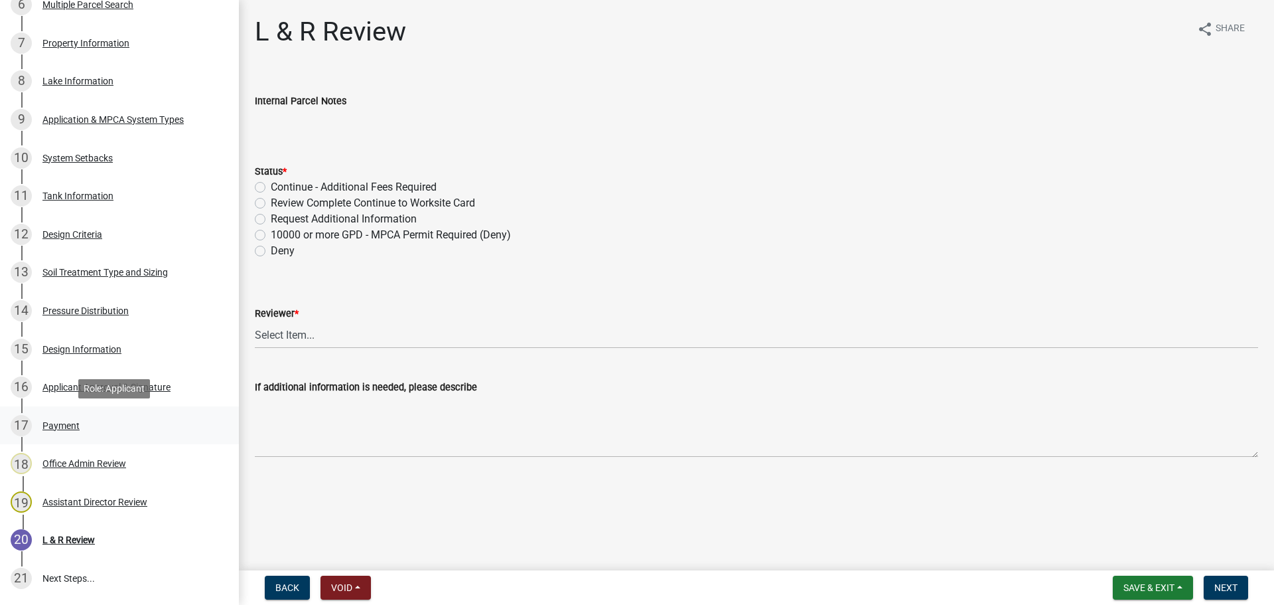
click at [131, 427] on div "17 Payment" at bounding box center [114, 425] width 207 height 21
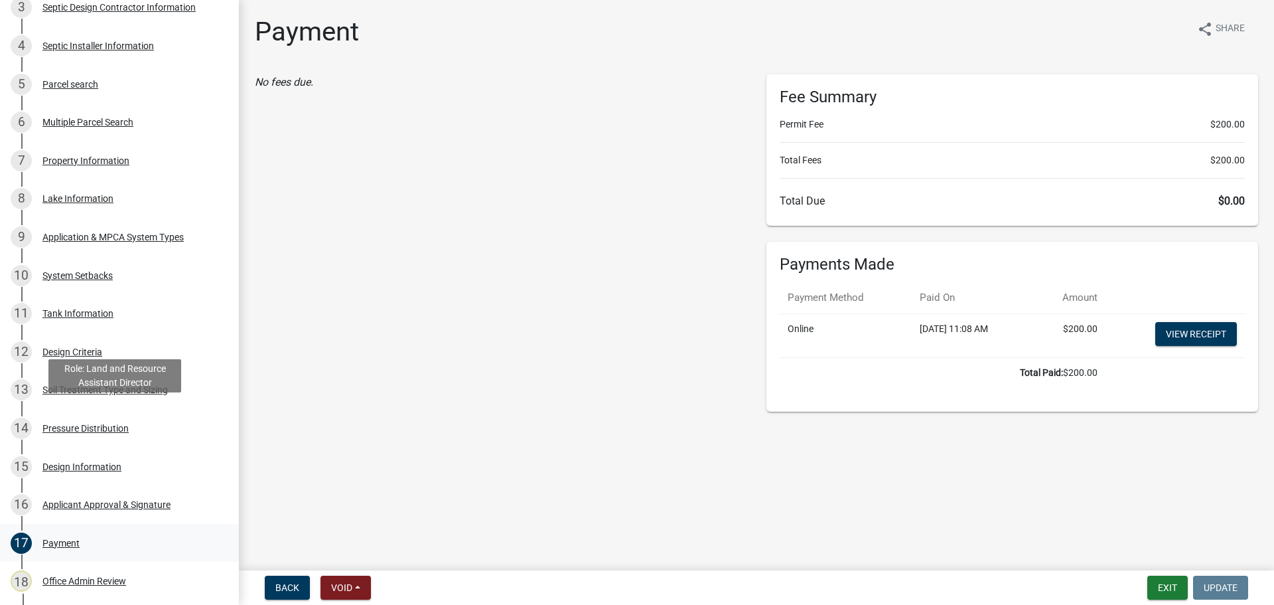
scroll to position [564, 0]
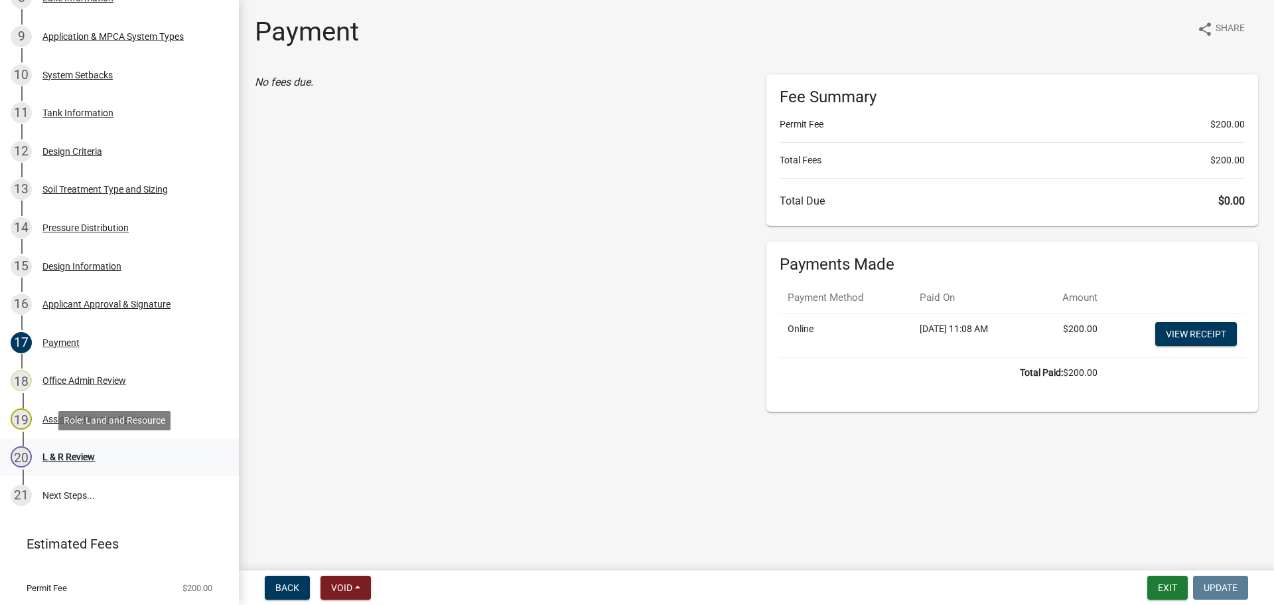
click at [109, 455] on div "20 L & R Review" at bounding box center [114, 456] width 207 height 21
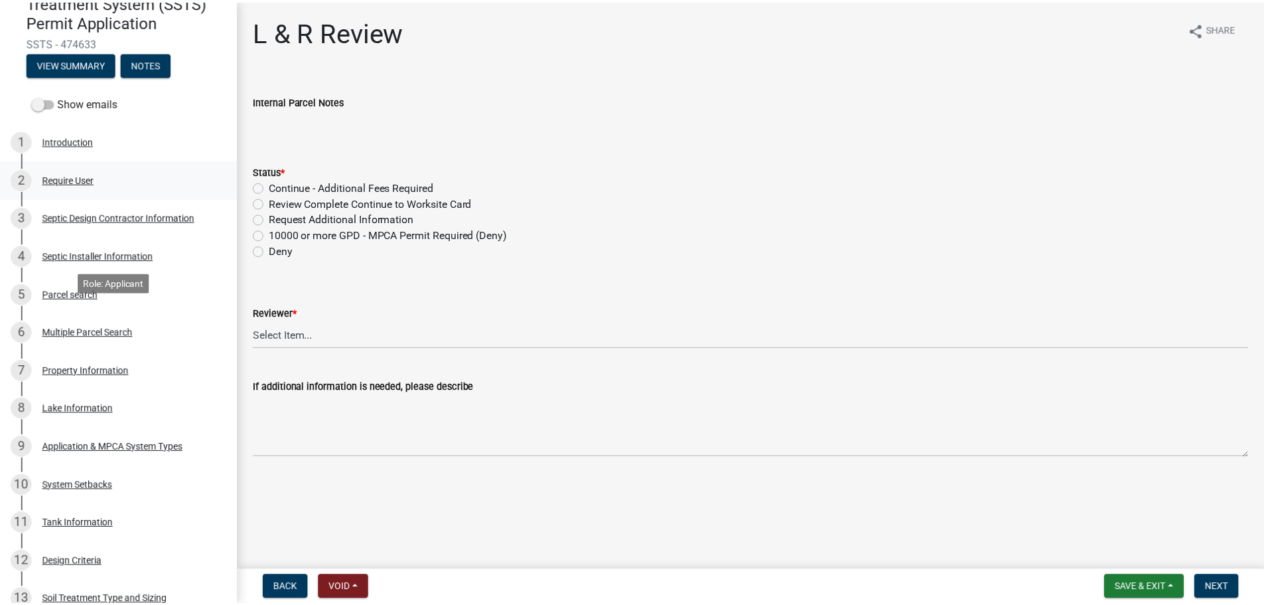
scroll to position [0, 0]
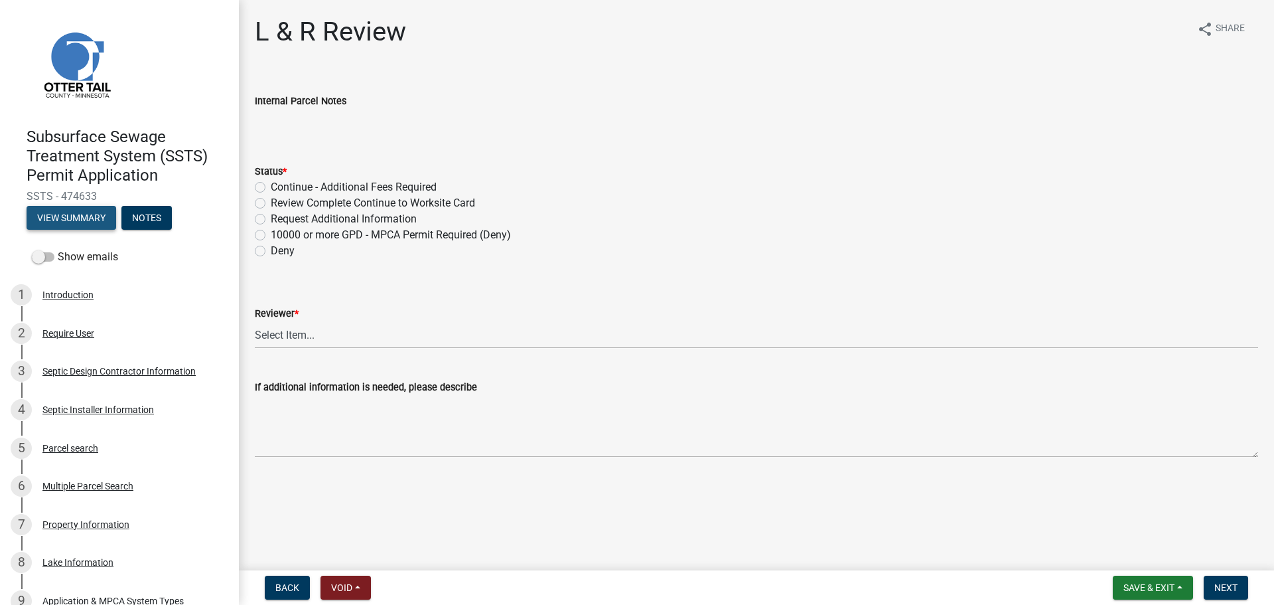
click at [71, 219] on button "View Summary" at bounding box center [72, 218] width 90 height 24
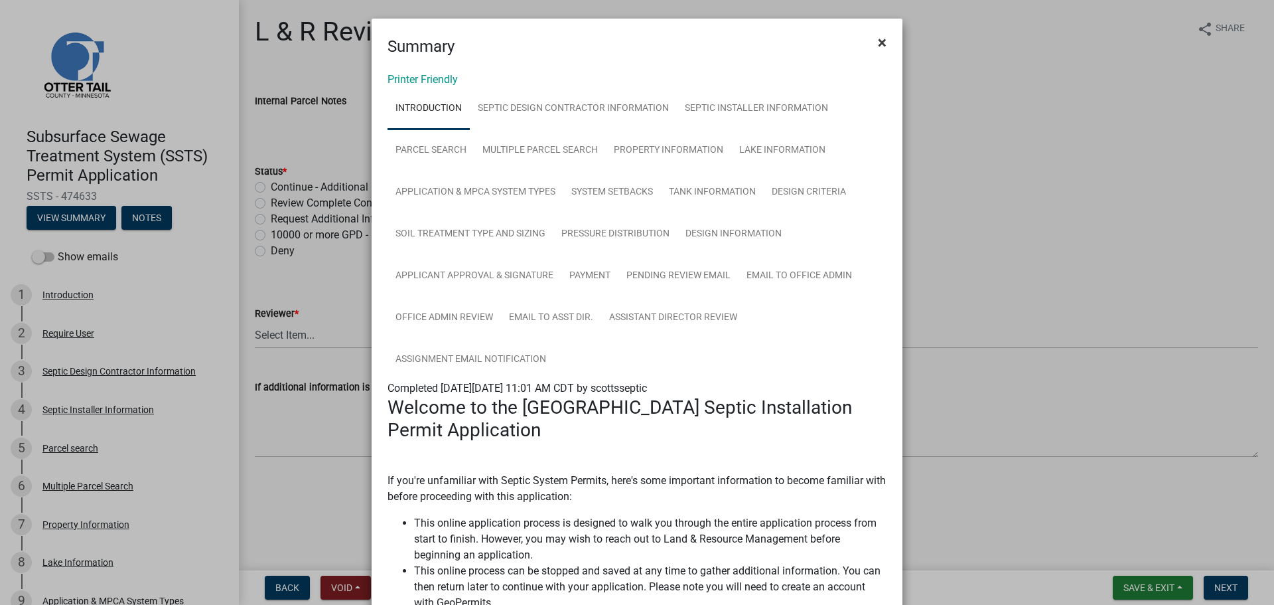
click at [883, 41] on button "×" at bounding box center [882, 42] width 30 height 37
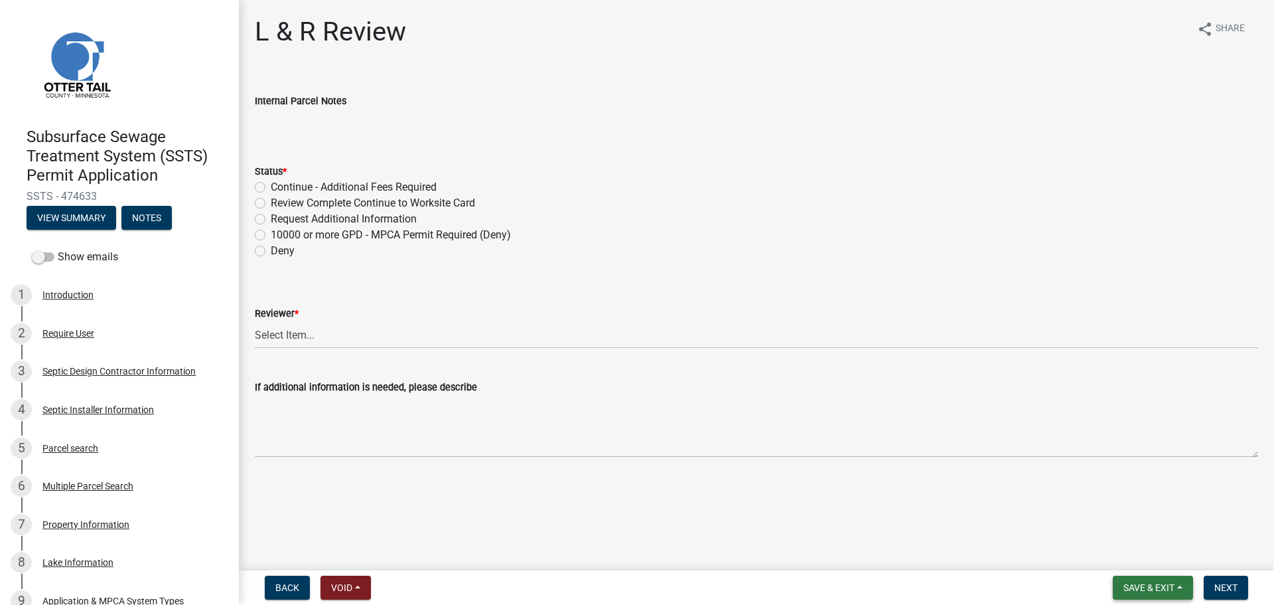
click at [1126, 580] on button "Save & Exit" at bounding box center [1153, 587] width 80 height 24
click at [1123, 555] on button "Save & Exit" at bounding box center [1140, 553] width 106 height 32
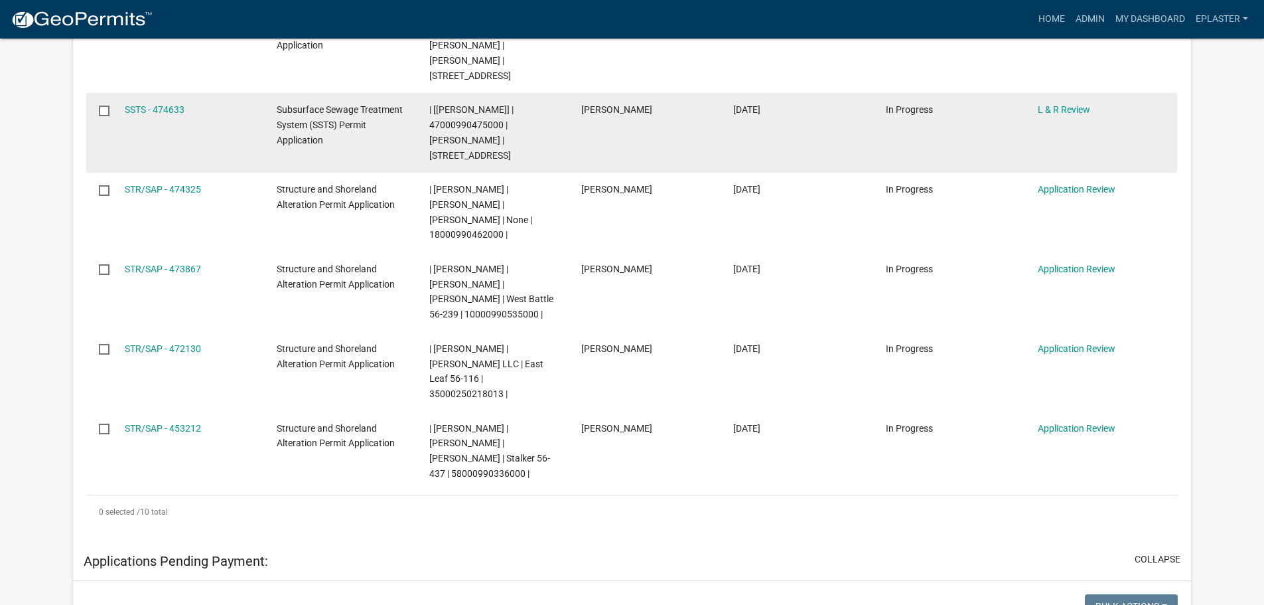
scroll to position [680, 0]
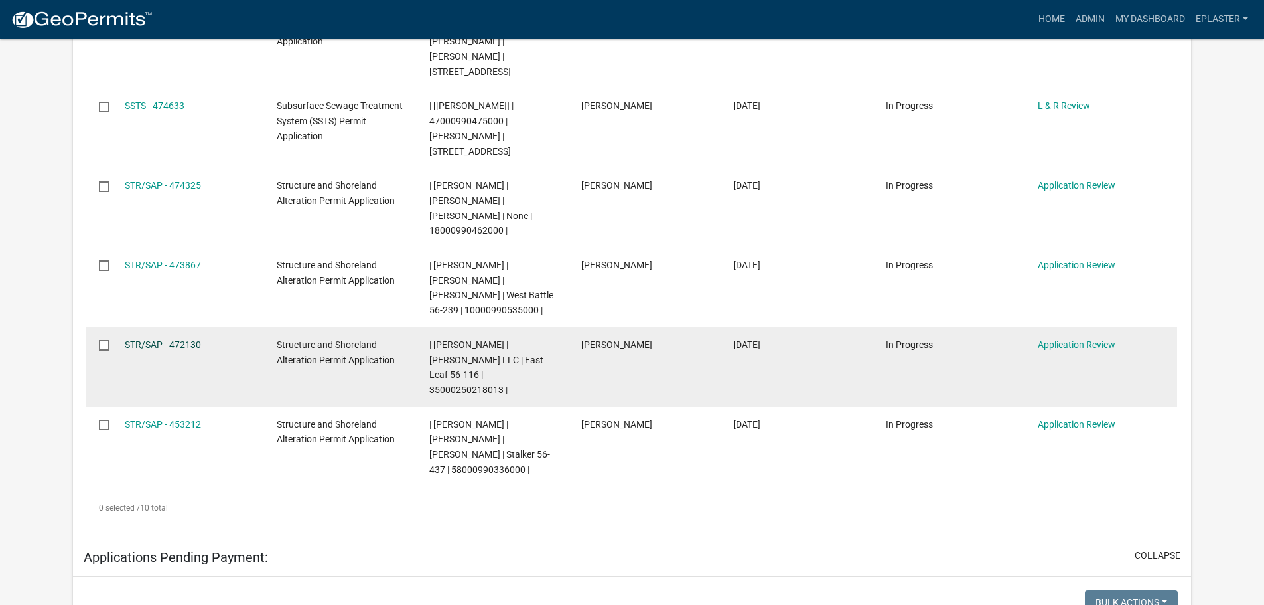
click at [194, 339] on link "STR/SAP - 472130" at bounding box center [163, 344] width 76 height 11
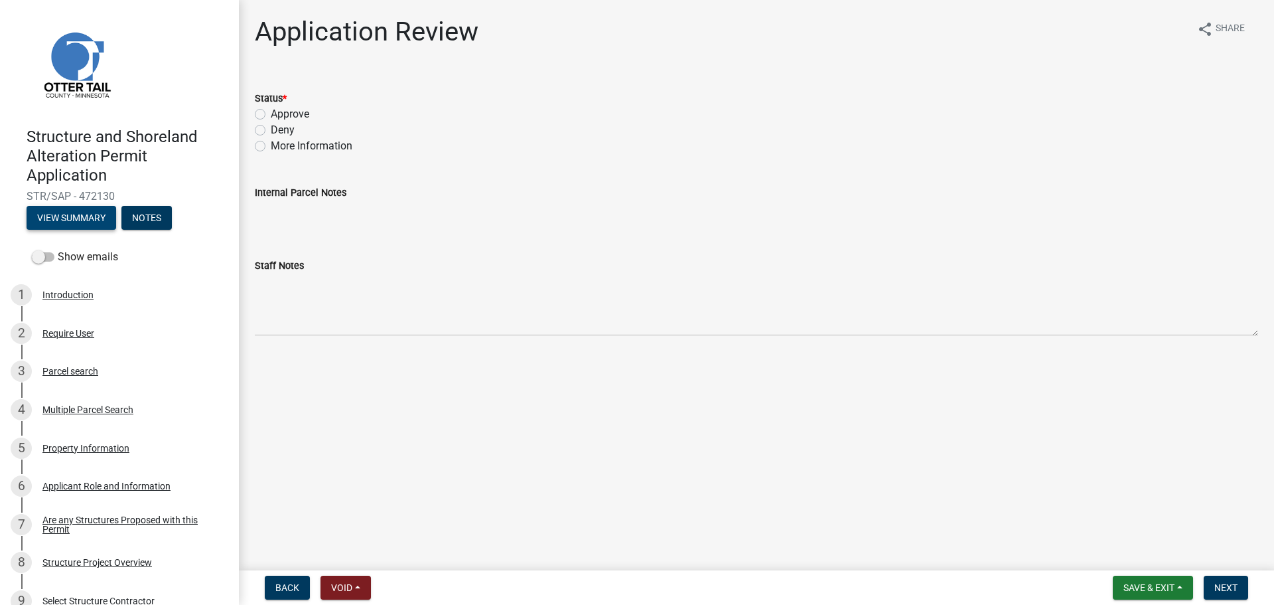
click at [100, 220] on button "View Summary" at bounding box center [72, 218] width 90 height 24
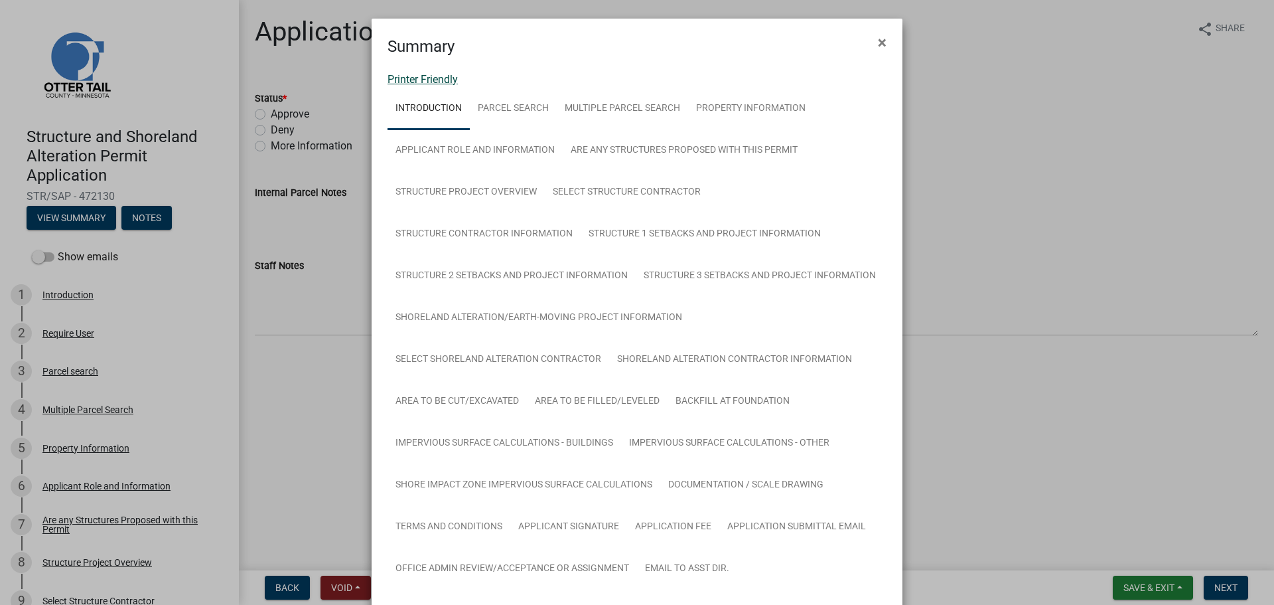
click at [445, 78] on link "Printer Friendly" at bounding box center [423, 79] width 70 height 13
click at [879, 43] on span "×" at bounding box center [882, 42] width 9 height 19
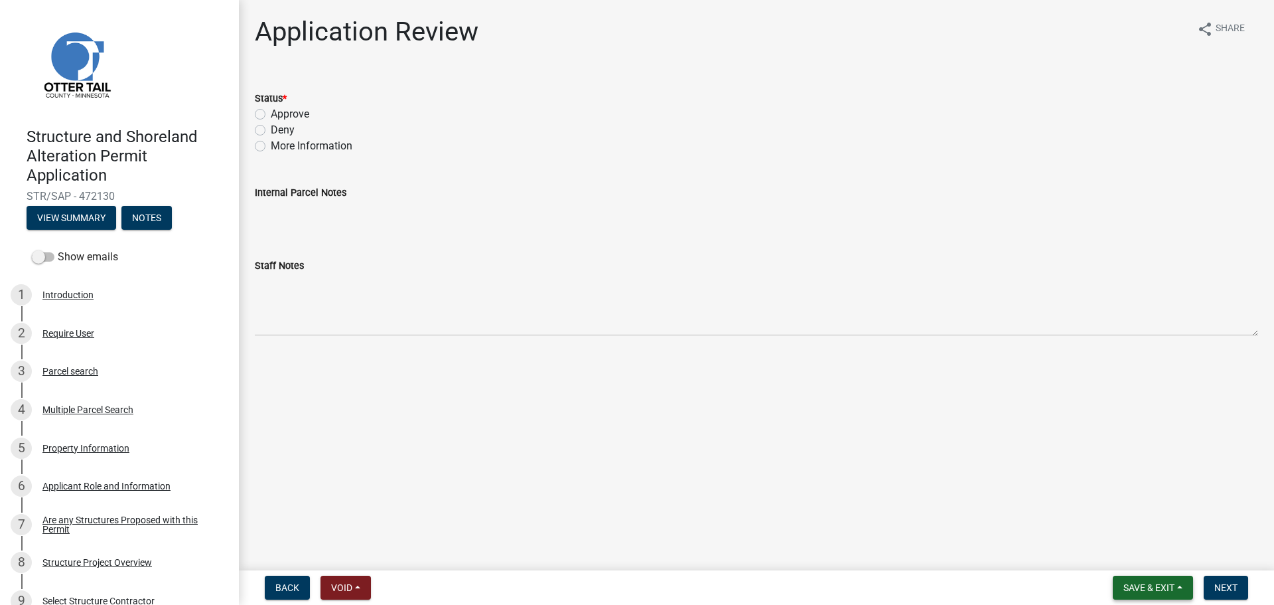
click at [1147, 583] on span "Save & Exit" at bounding box center [1149, 587] width 51 height 11
click at [1111, 545] on button "Save & Exit" at bounding box center [1140, 553] width 106 height 32
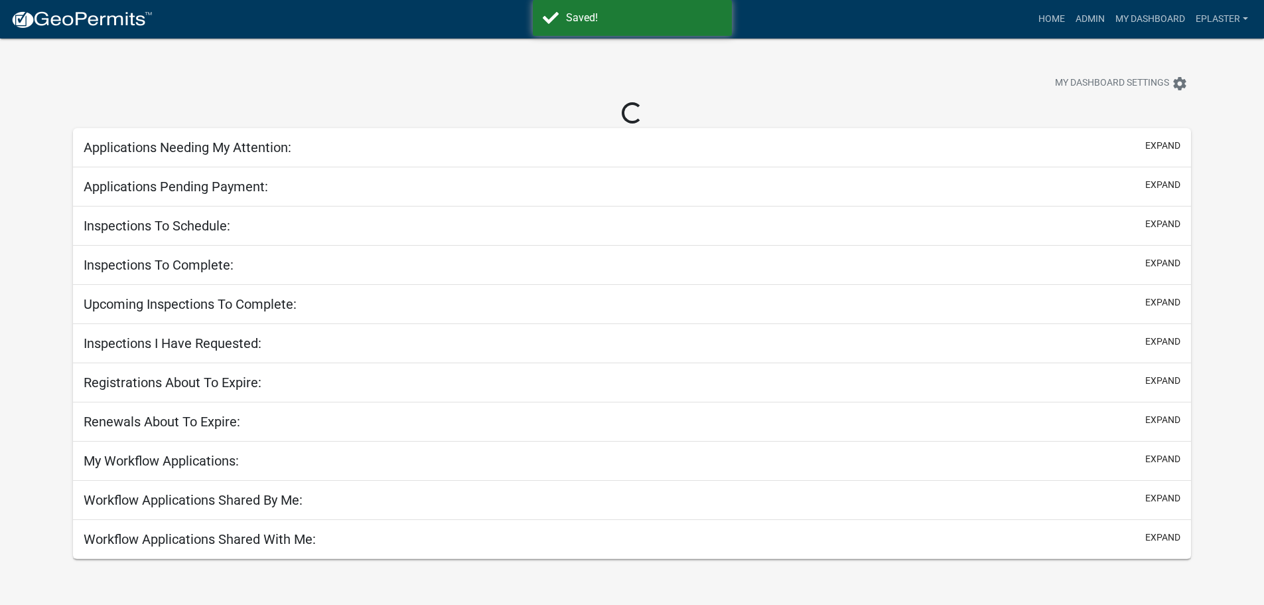
select select "3: 100"
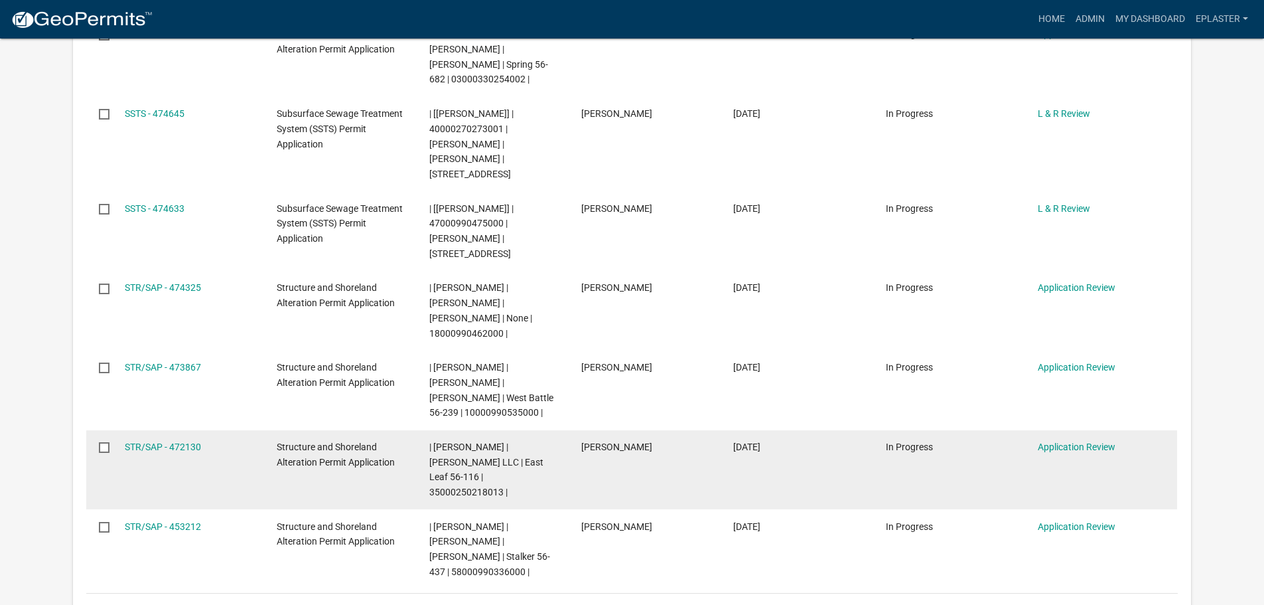
scroll to position [929, 0]
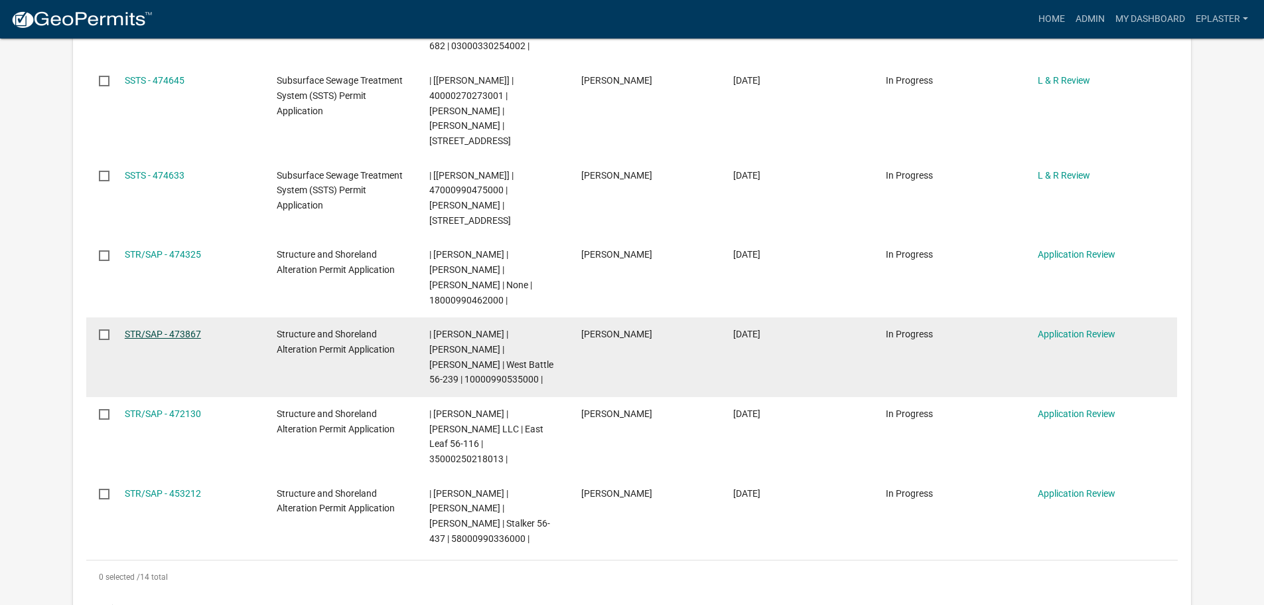
click at [144, 329] on link "STR/SAP - 473867" at bounding box center [163, 334] width 76 height 11
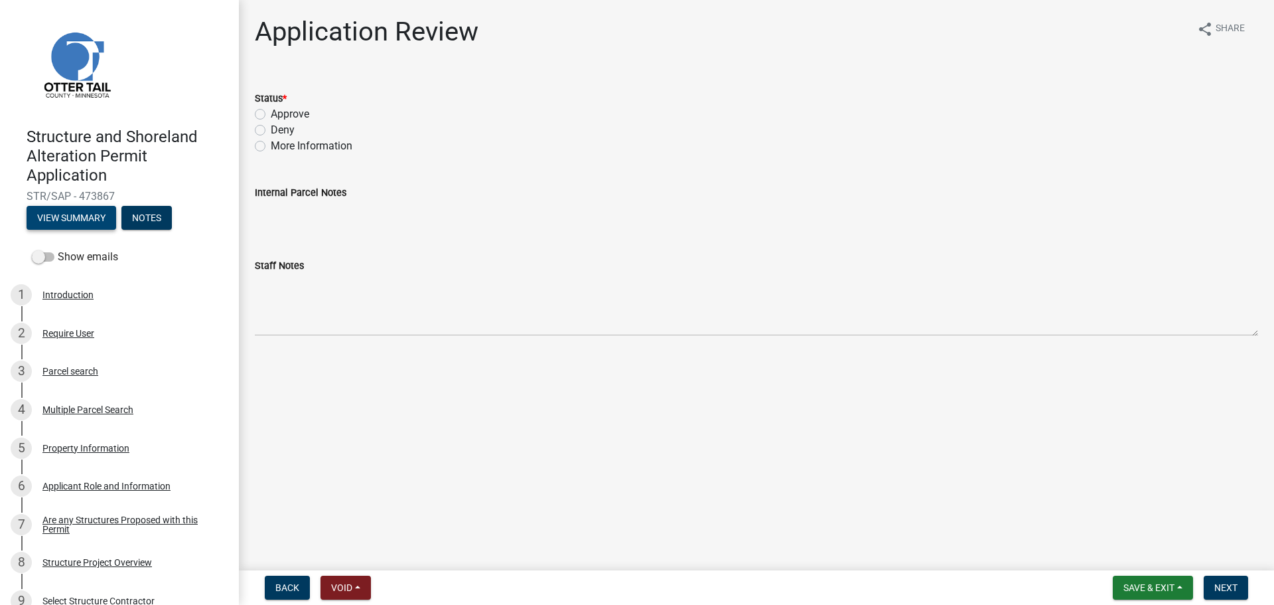
click at [78, 222] on button "View Summary" at bounding box center [72, 218] width 90 height 24
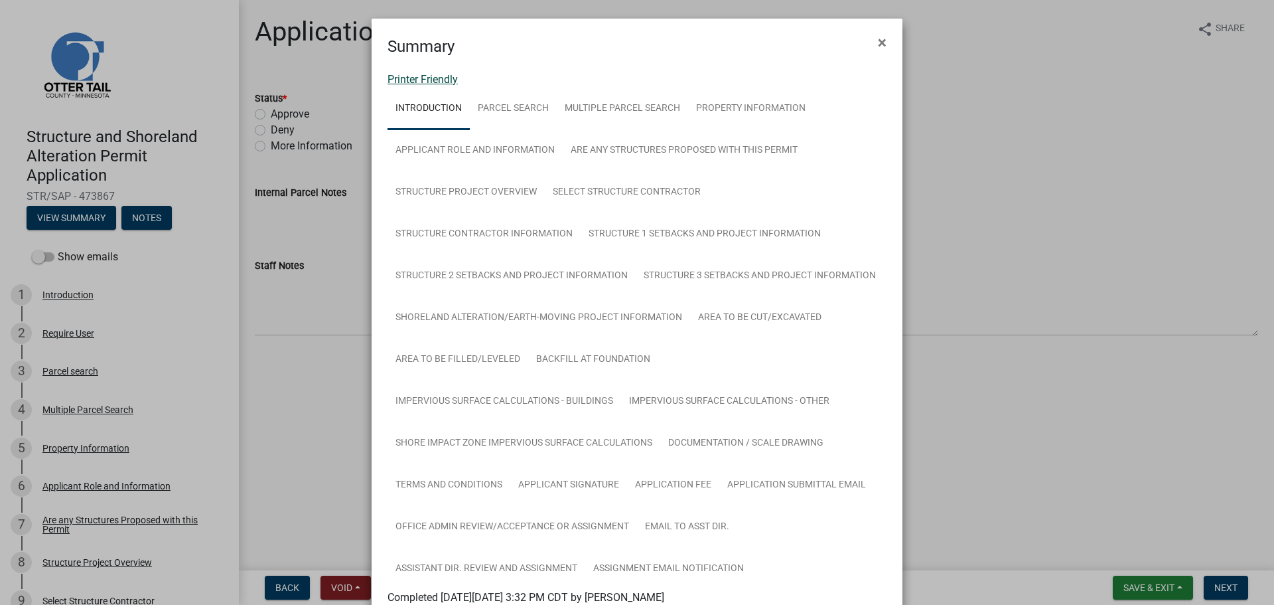
click at [427, 82] on link "Printer Friendly" at bounding box center [423, 79] width 70 height 13
click at [872, 39] on button "×" at bounding box center [882, 42] width 30 height 37
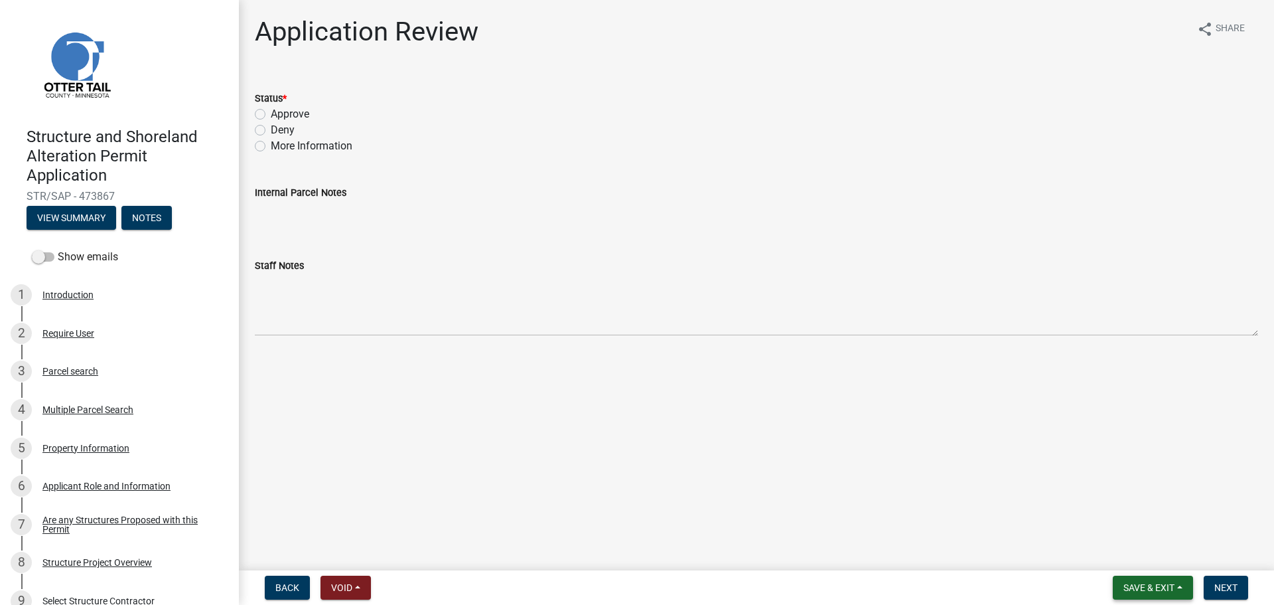
click at [1126, 587] on span "Save & Exit" at bounding box center [1149, 587] width 51 height 11
click at [1101, 546] on button "Save & Exit" at bounding box center [1140, 553] width 106 height 32
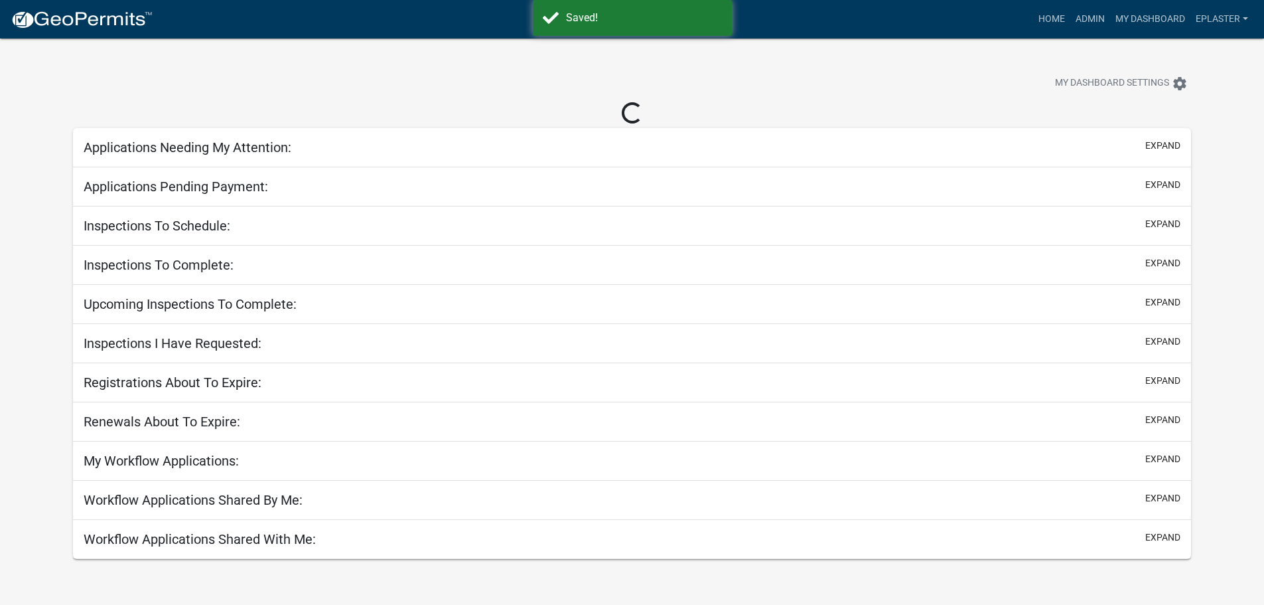
select select "3: 100"
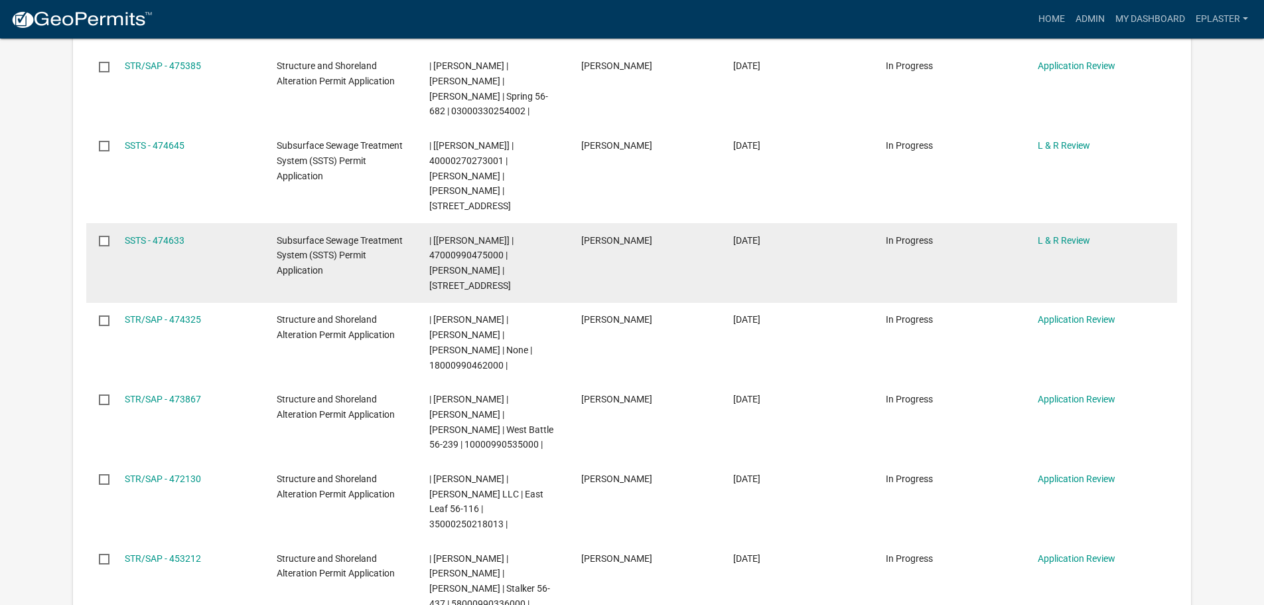
scroll to position [879, 0]
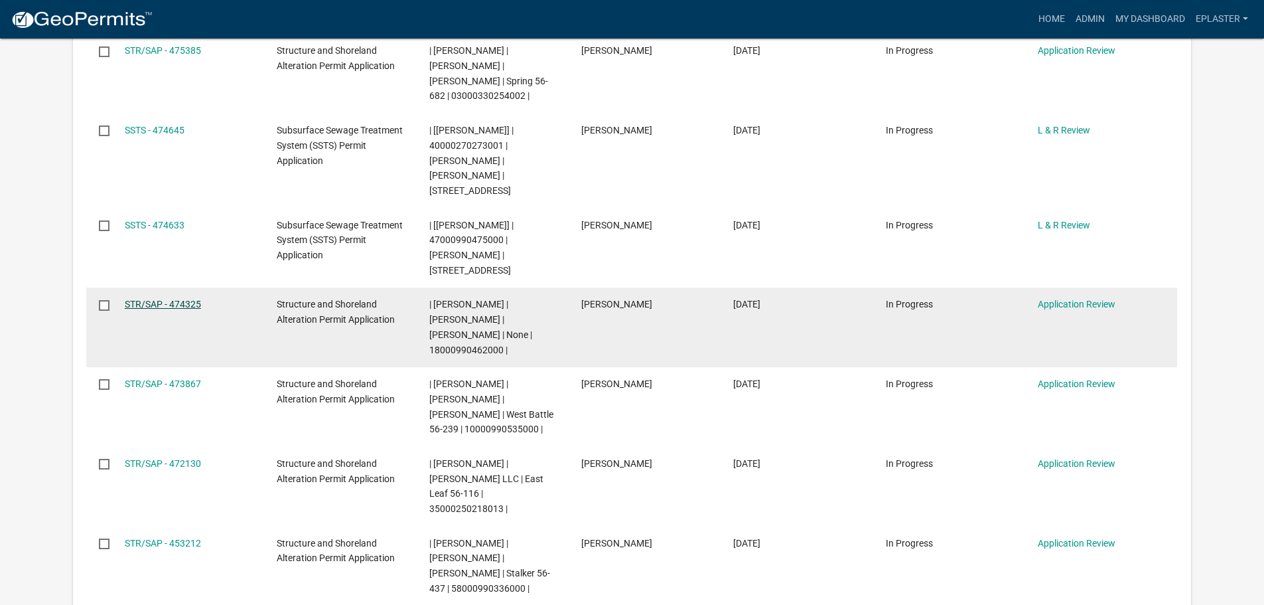
click at [152, 299] on link "STR/SAP - 474325" at bounding box center [163, 304] width 76 height 11
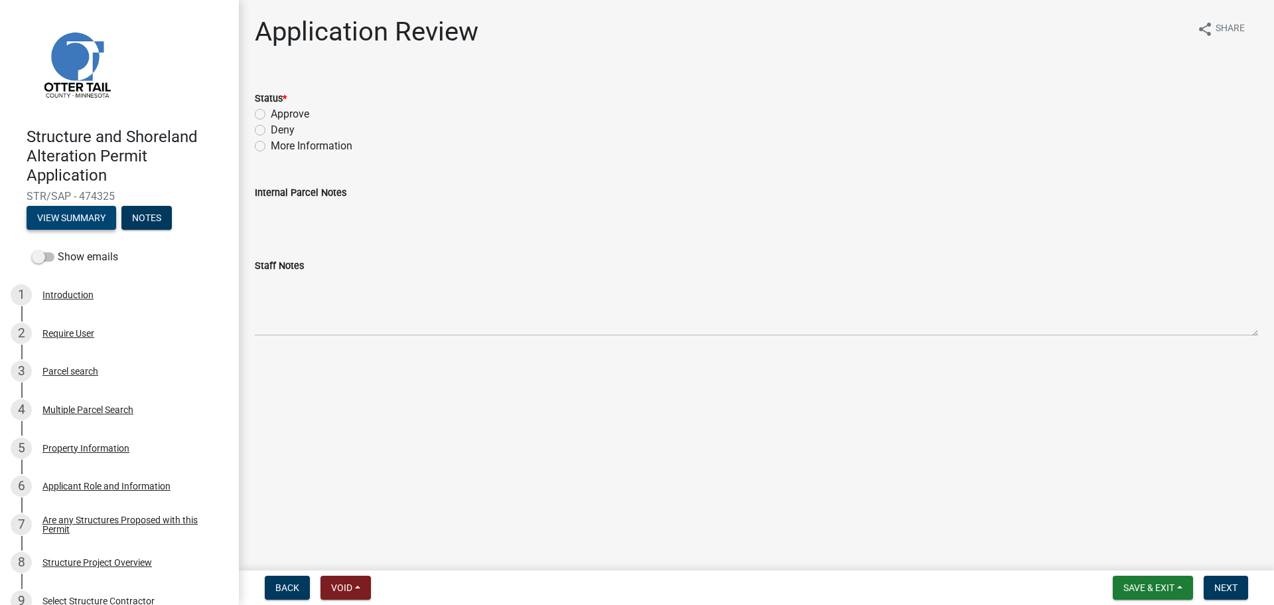
click at [74, 215] on button "View Summary" at bounding box center [72, 218] width 90 height 24
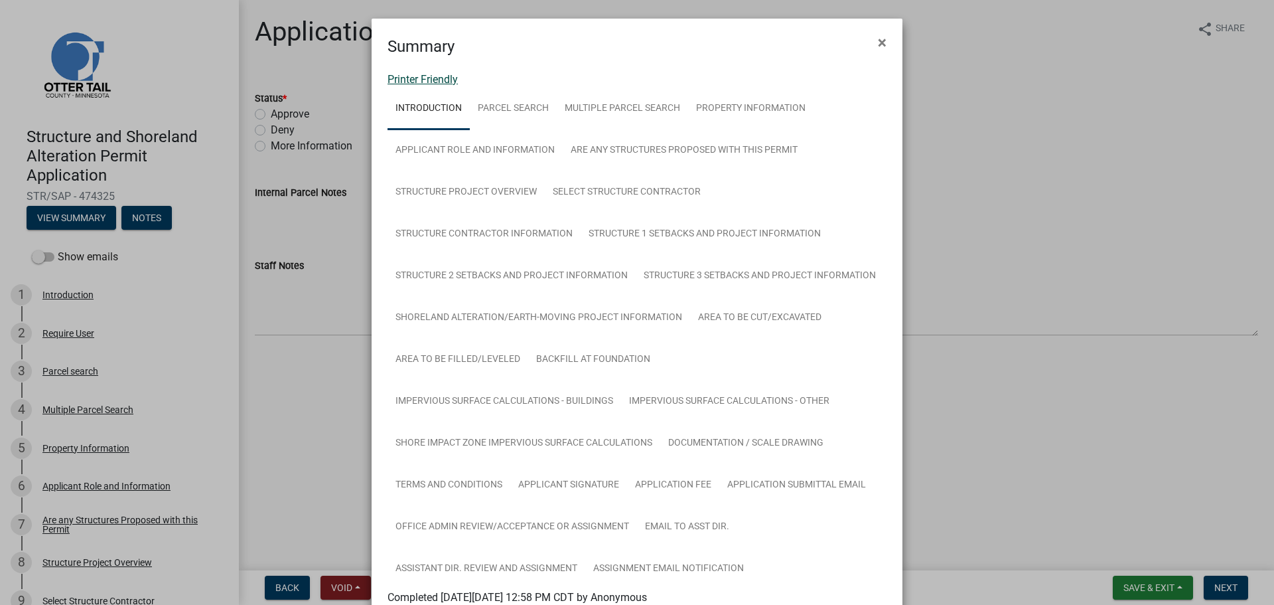
click at [421, 80] on link "Printer Friendly" at bounding box center [423, 79] width 70 height 13
click at [879, 37] on span "×" at bounding box center [882, 42] width 9 height 19
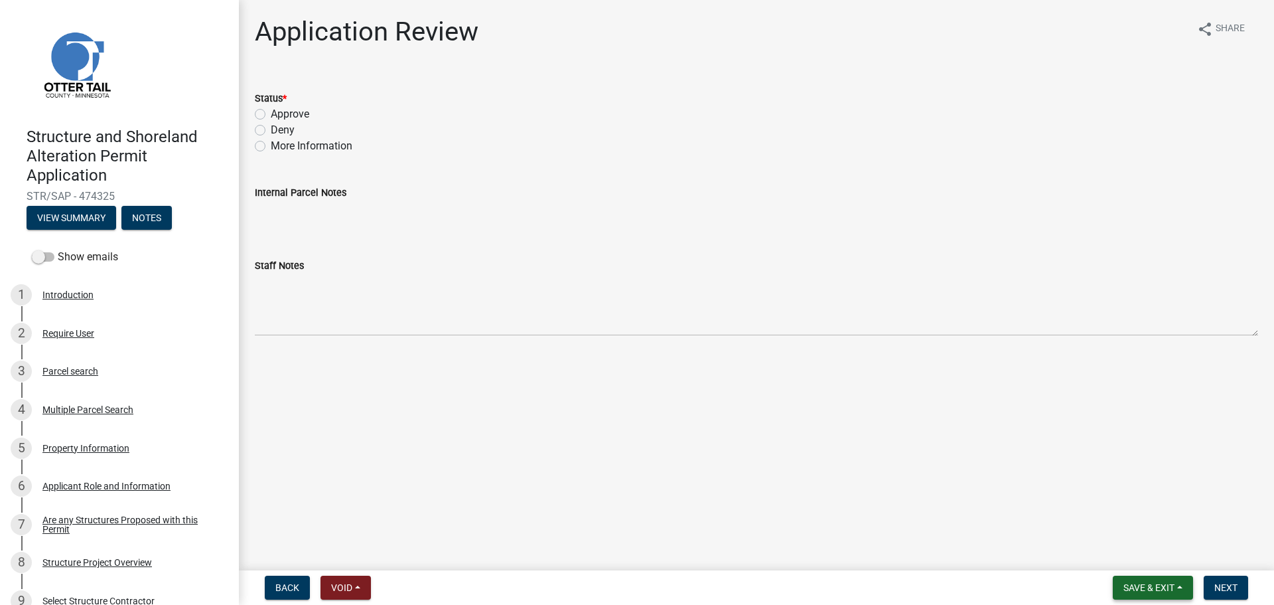
click at [1134, 594] on button "Save & Exit" at bounding box center [1153, 587] width 80 height 24
click at [1127, 561] on button "Save & Exit" at bounding box center [1140, 553] width 106 height 32
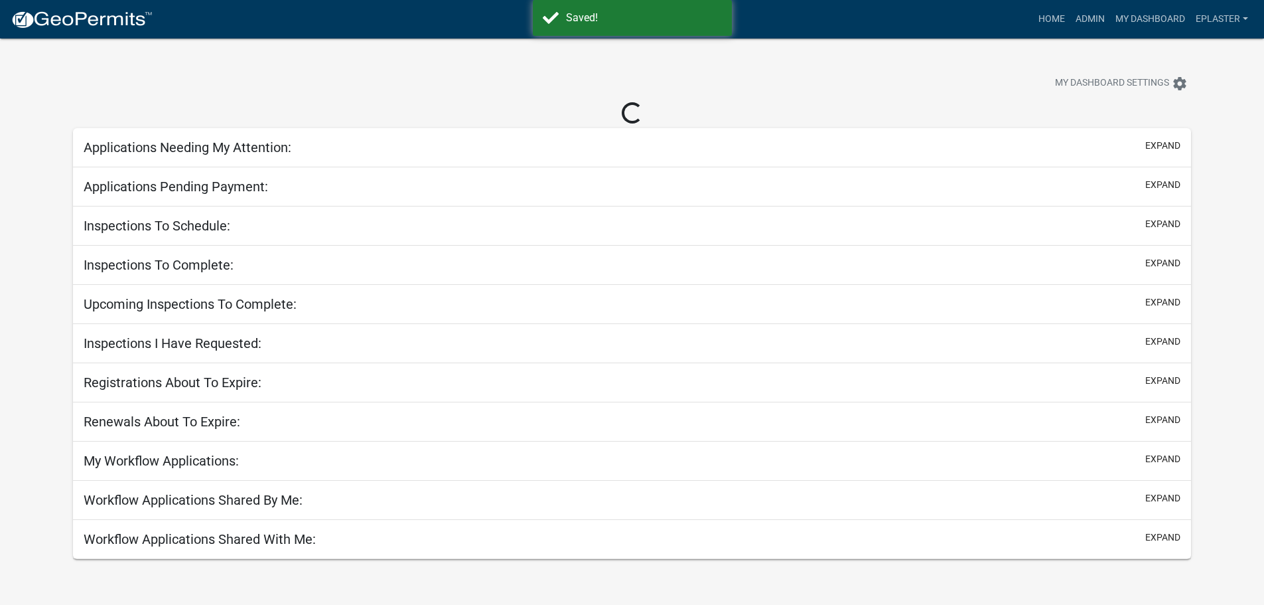
select select "3: 100"
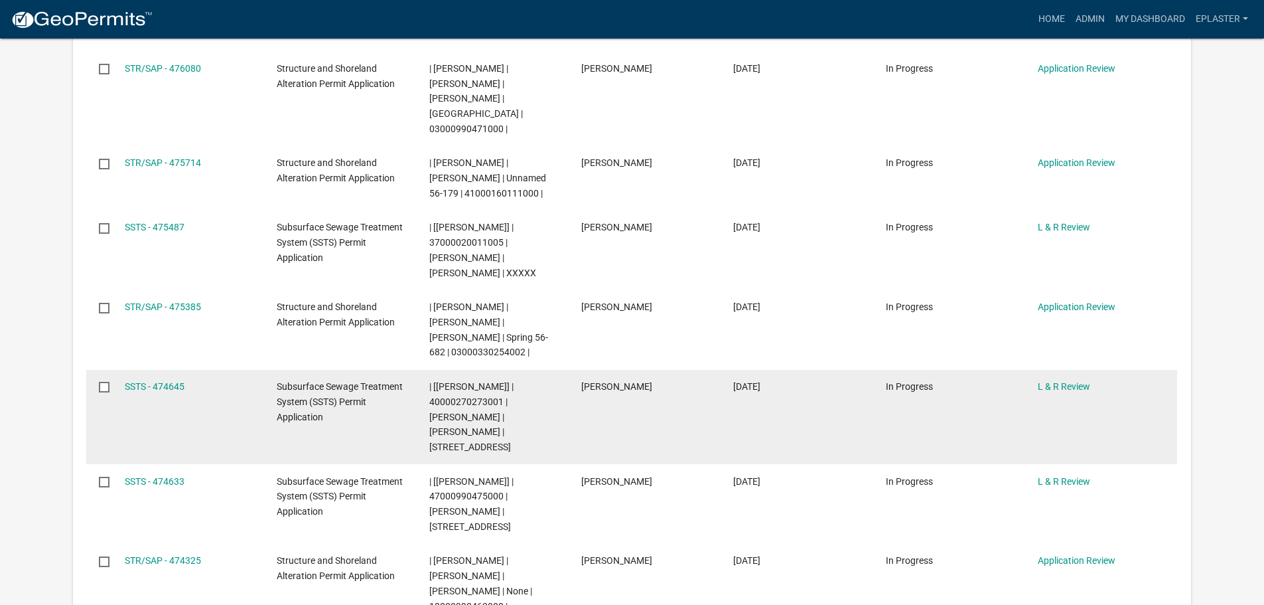
scroll to position [614, 0]
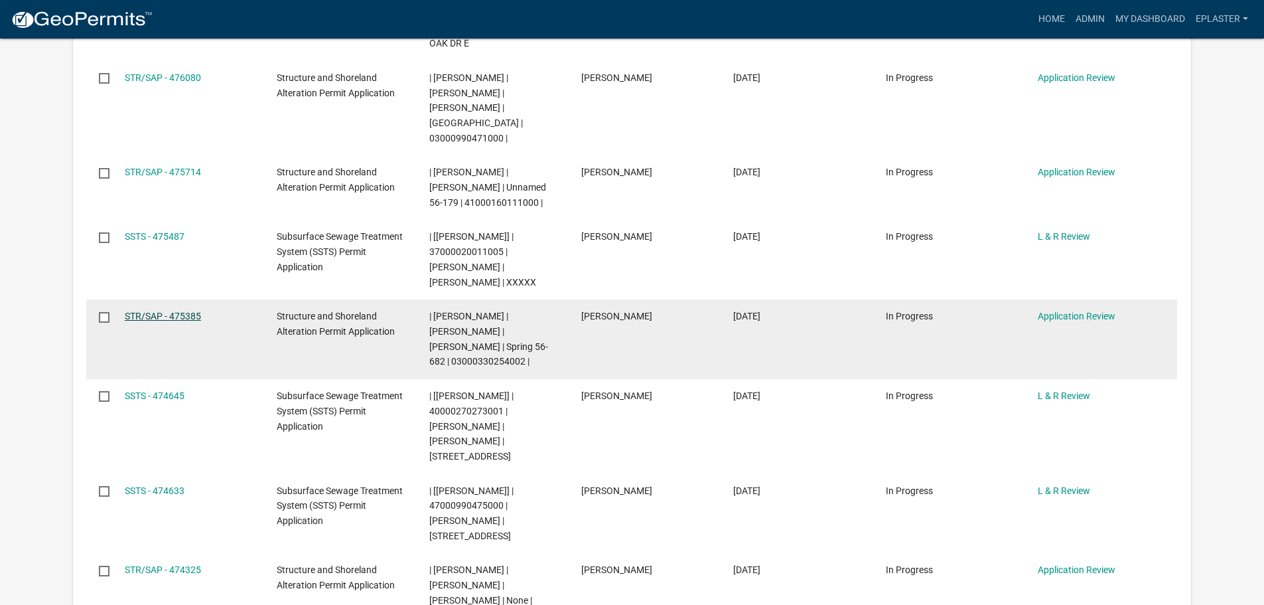
click at [165, 311] on link "STR/SAP - 475385" at bounding box center [163, 316] width 76 height 11
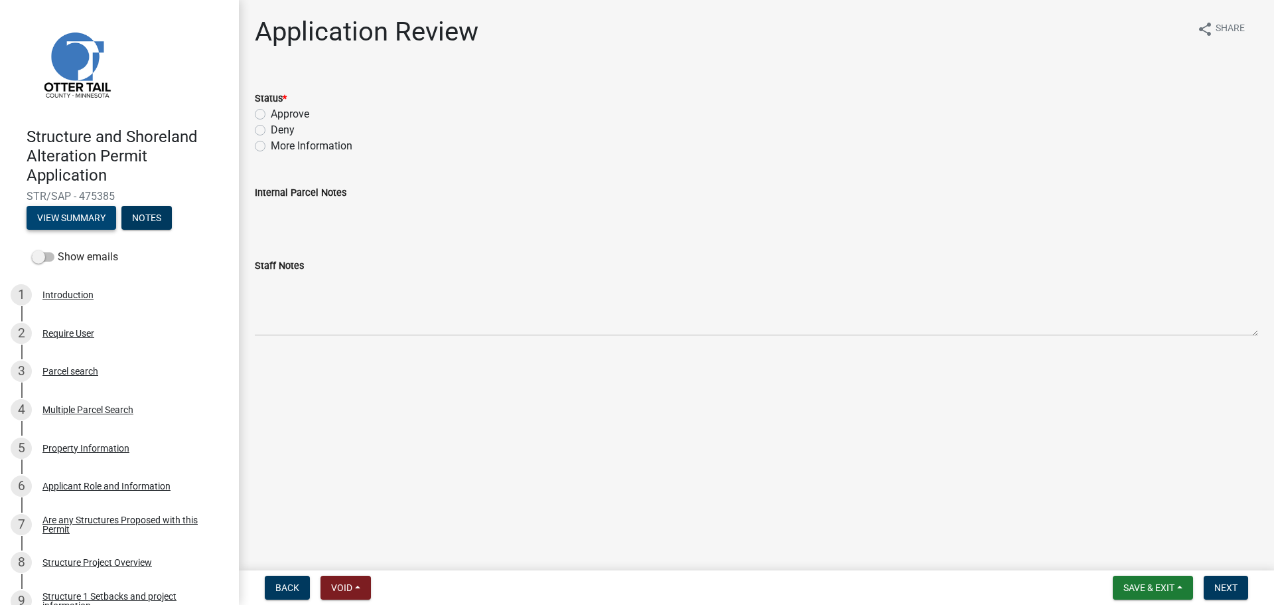
click at [54, 219] on button "View Summary" at bounding box center [72, 218] width 90 height 24
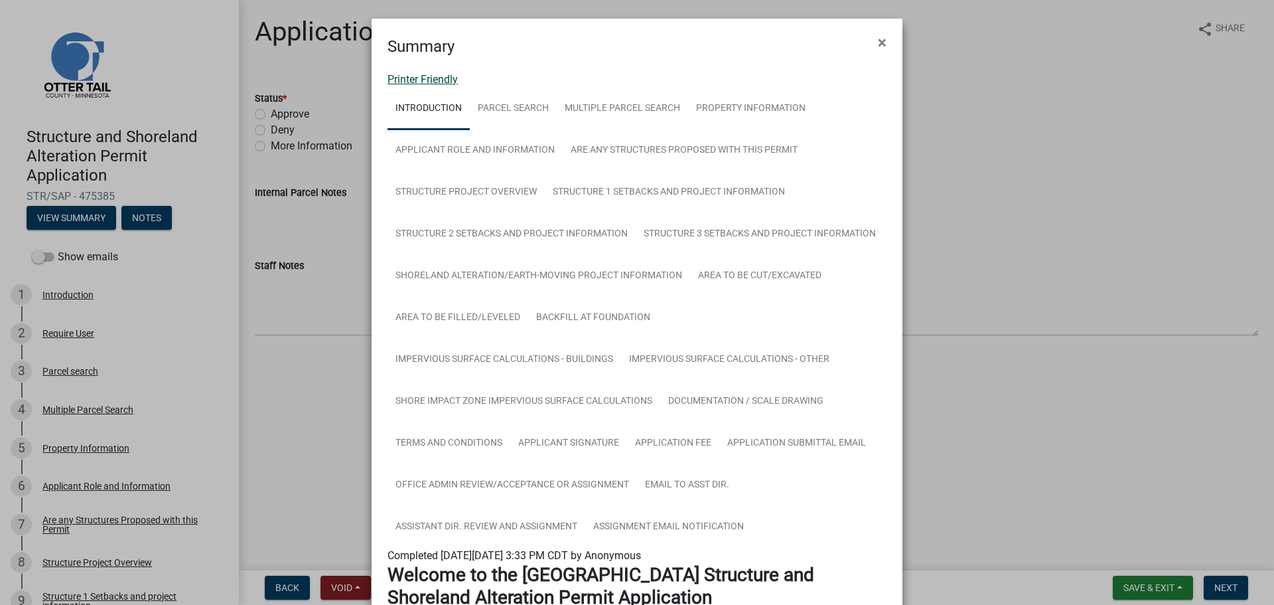
click at [390, 82] on link "Printer Friendly" at bounding box center [423, 79] width 70 height 13
drag, startPoint x: 877, startPoint y: 40, endPoint x: 887, endPoint y: 78, distance: 38.3
click at [878, 40] on span "×" at bounding box center [882, 42] width 9 height 19
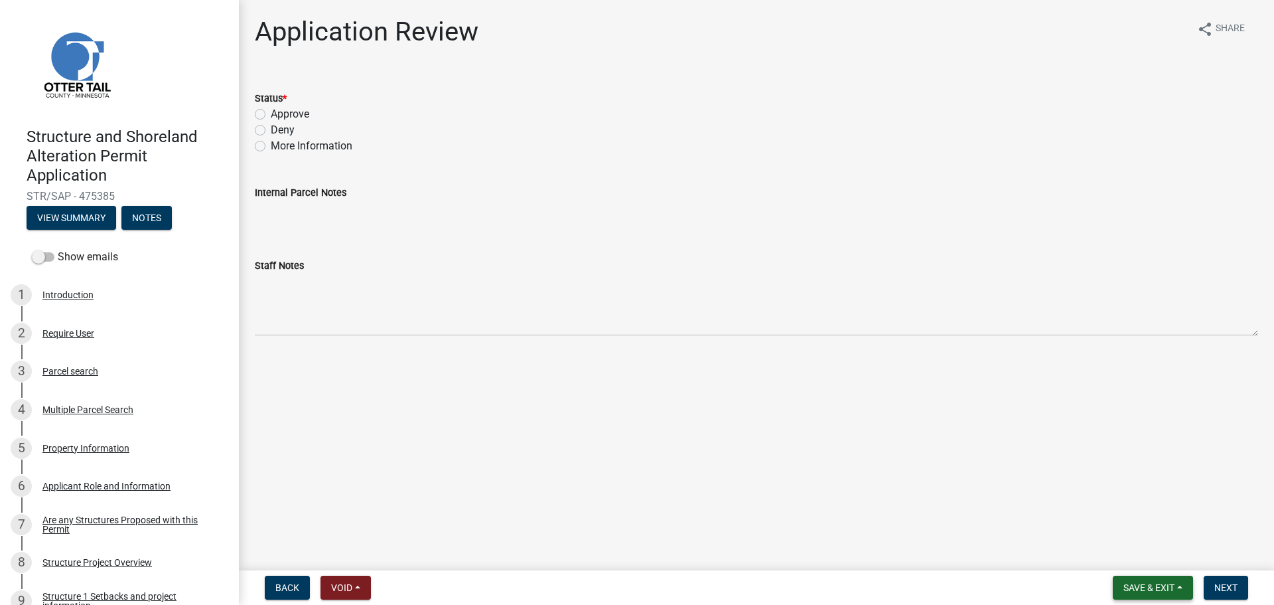
click at [1136, 583] on span "Save & Exit" at bounding box center [1149, 587] width 51 height 11
click at [1112, 547] on button "Save & Exit" at bounding box center [1140, 553] width 106 height 32
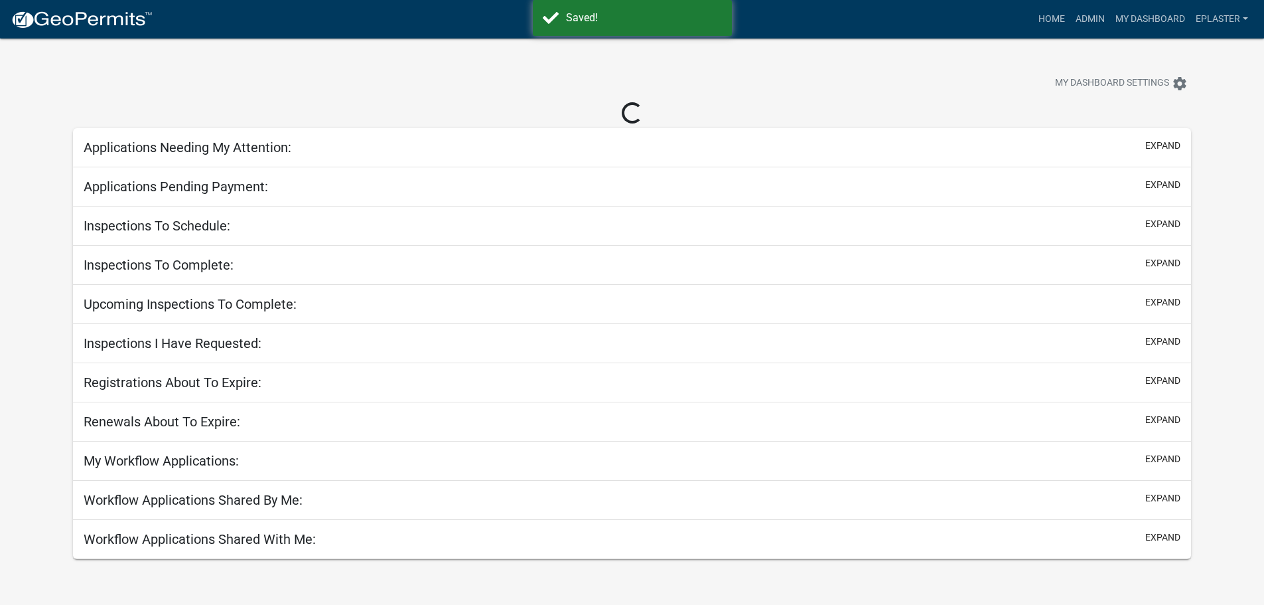
select select "3: 100"
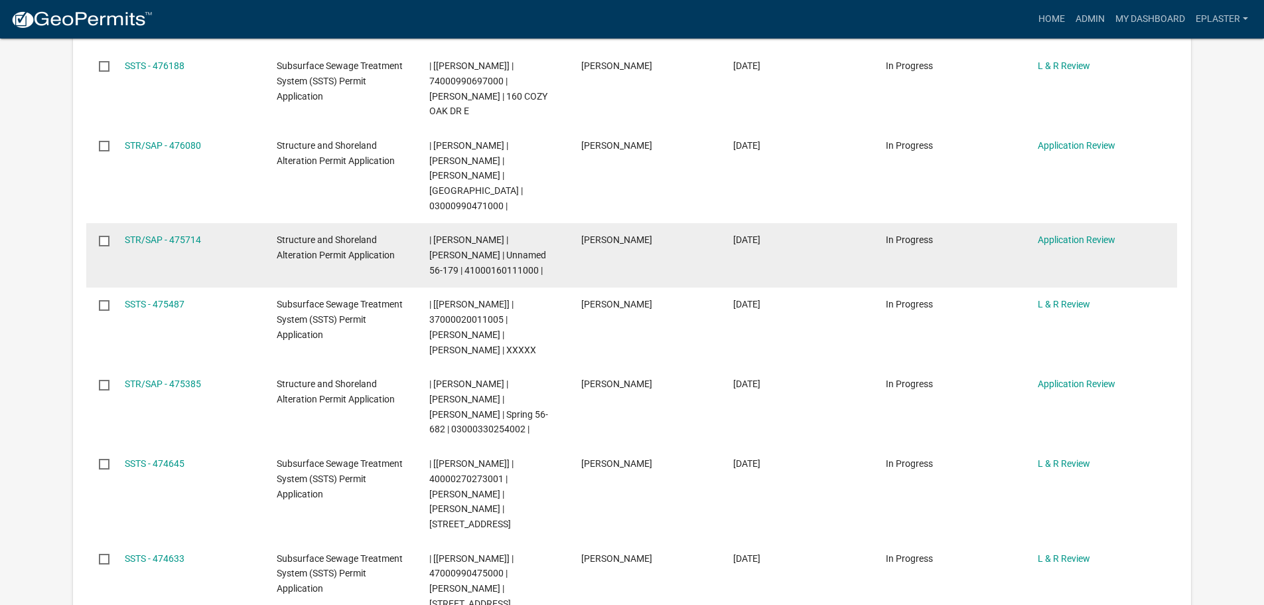
scroll to position [548, 0]
click at [151, 233] on link "STR/SAP - 475714" at bounding box center [163, 238] width 76 height 11
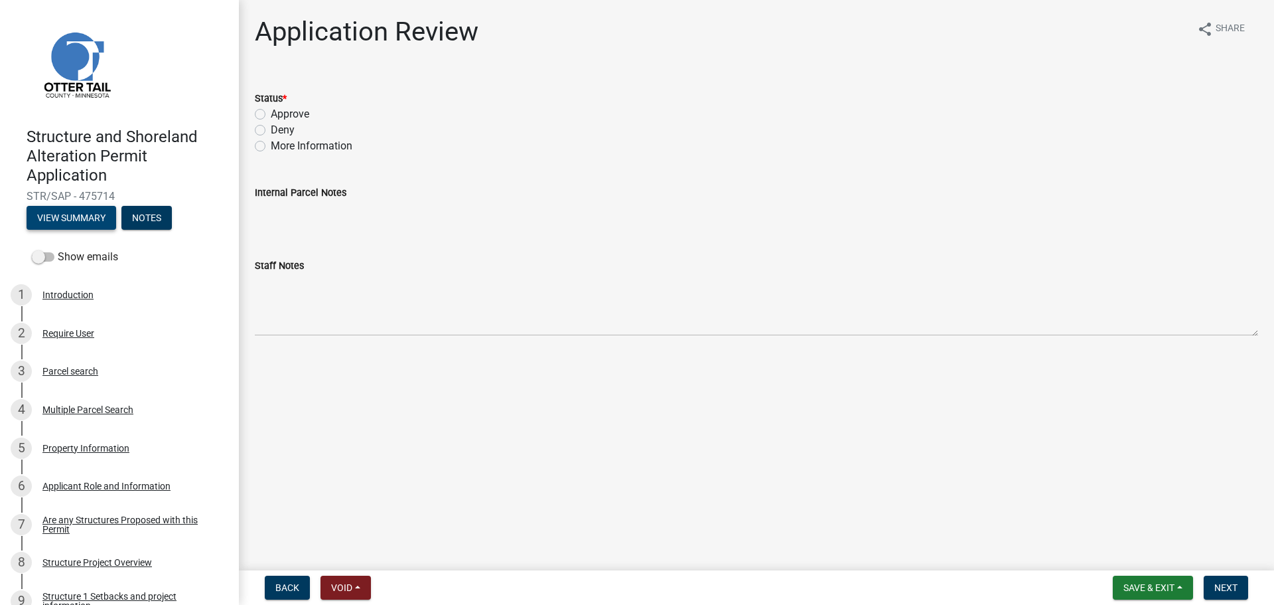
click at [99, 215] on button "View Summary" at bounding box center [72, 218] width 90 height 24
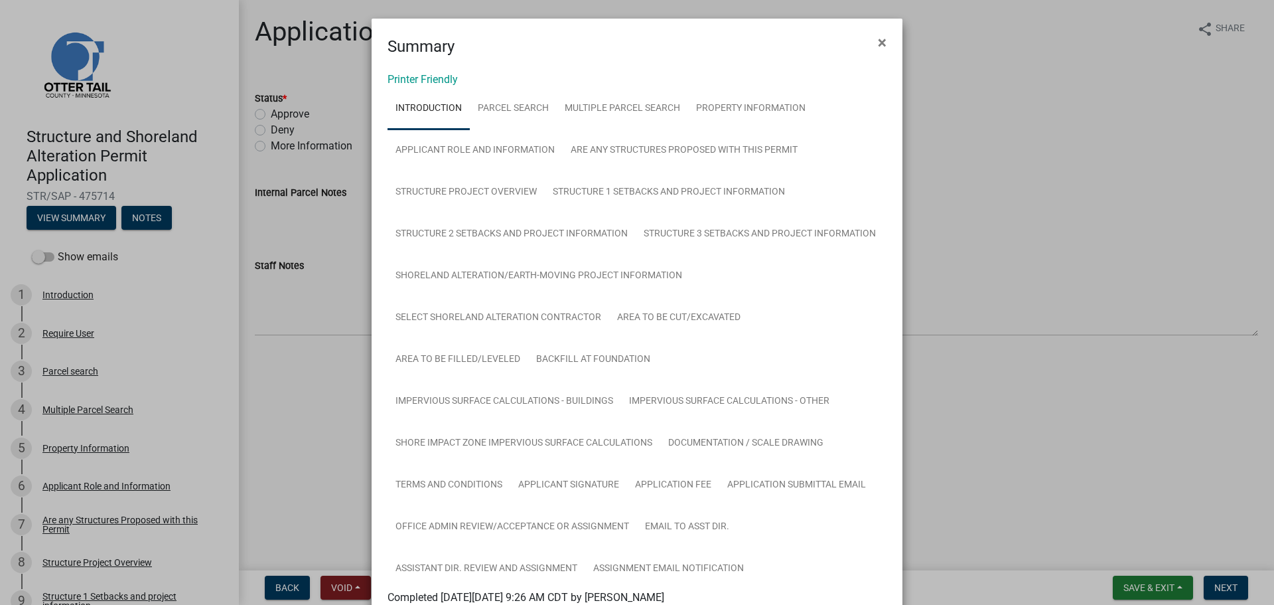
click at [411, 83] on link "Printer Friendly" at bounding box center [423, 79] width 70 height 13
click at [878, 41] on span "×" at bounding box center [882, 42] width 9 height 19
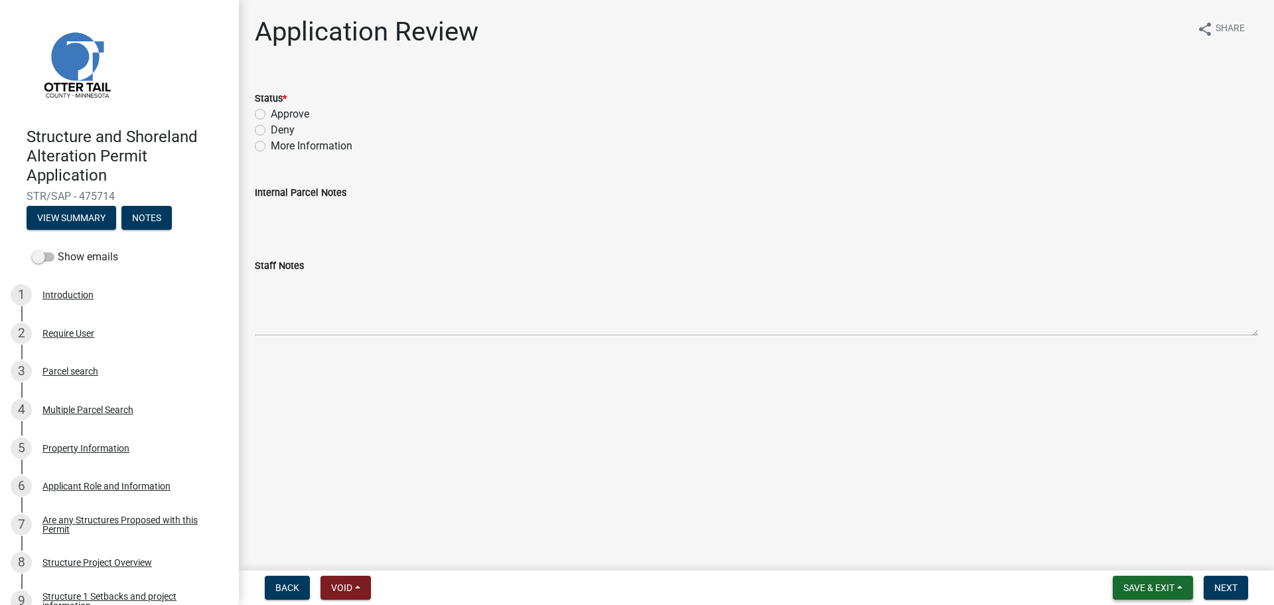
click at [1166, 588] on span "Save & Exit" at bounding box center [1149, 587] width 51 height 11
click at [1110, 553] on button "Save & Exit" at bounding box center [1140, 553] width 106 height 32
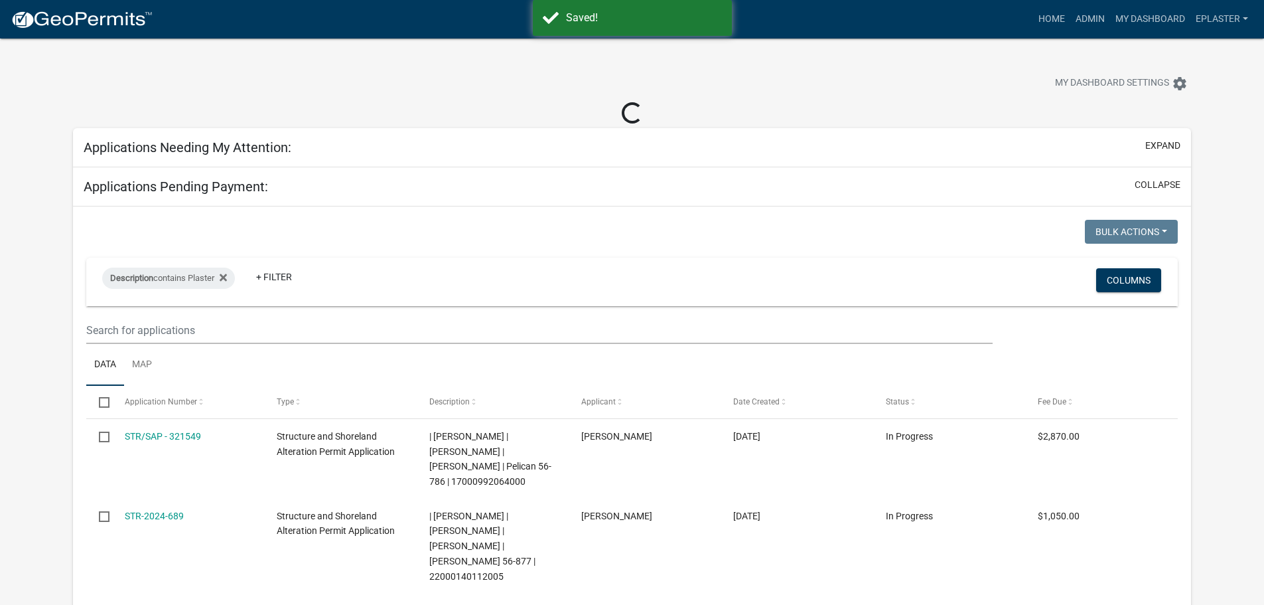
select select "3: 100"
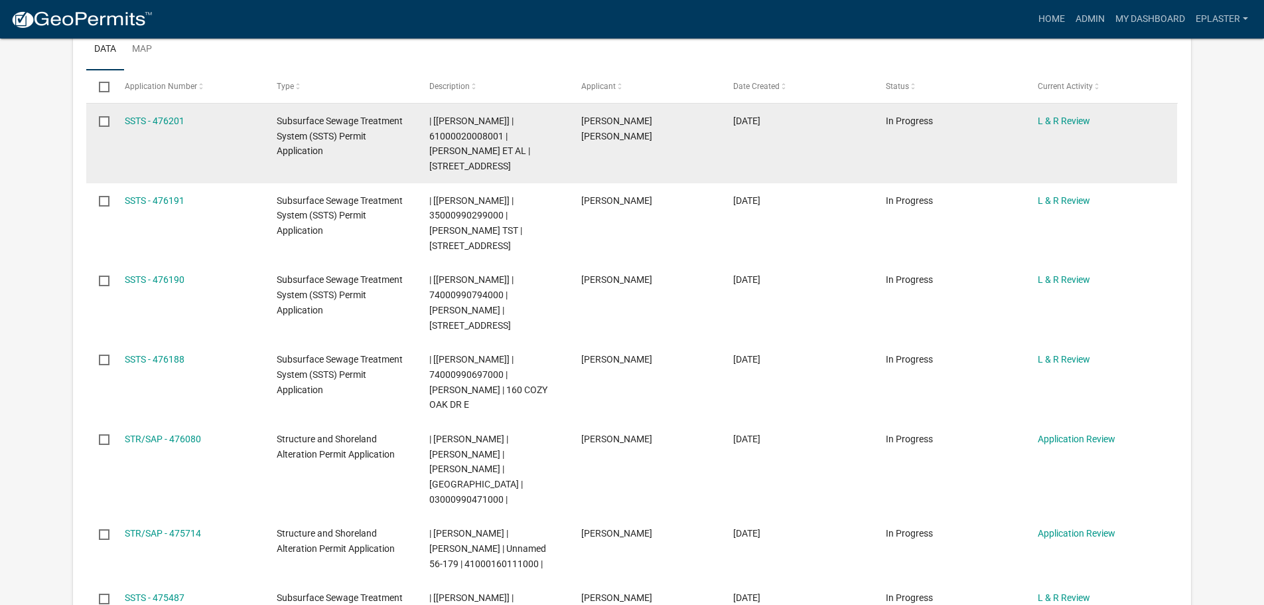
scroll to position [315, 0]
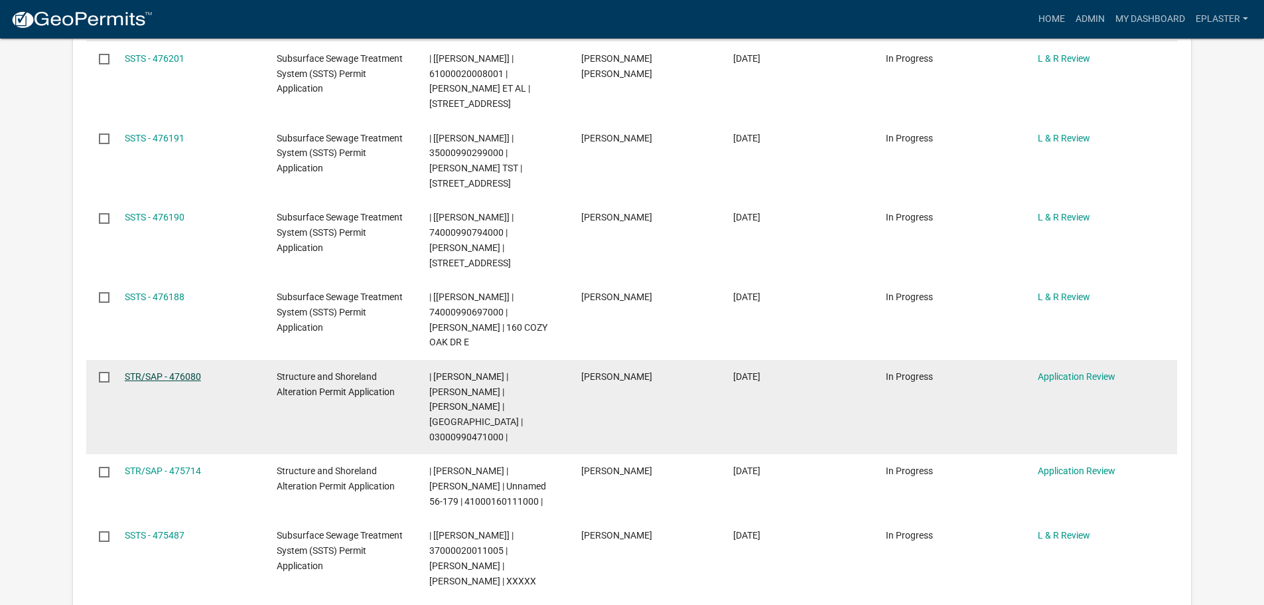
click at [173, 371] on link "STR/SAP - 476080" at bounding box center [163, 376] width 76 height 11
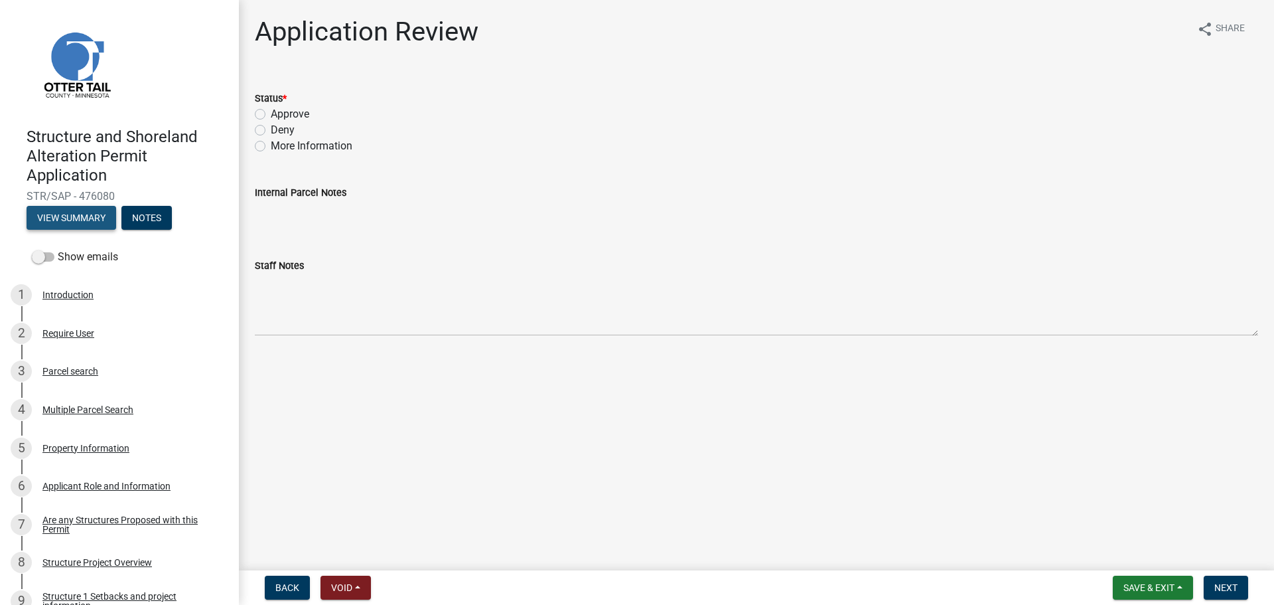
click at [55, 220] on button "View Summary" at bounding box center [72, 218] width 90 height 24
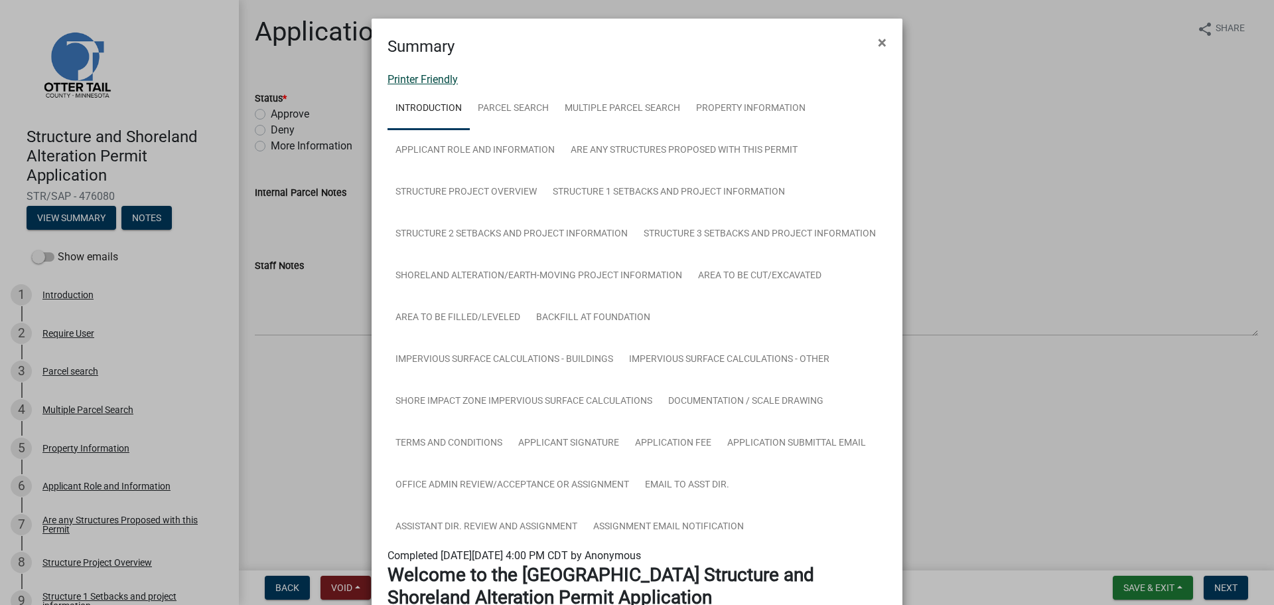
click at [421, 76] on link "Printer Friendly" at bounding box center [423, 79] width 70 height 13
click at [878, 38] on span "×" at bounding box center [882, 42] width 9 height 19
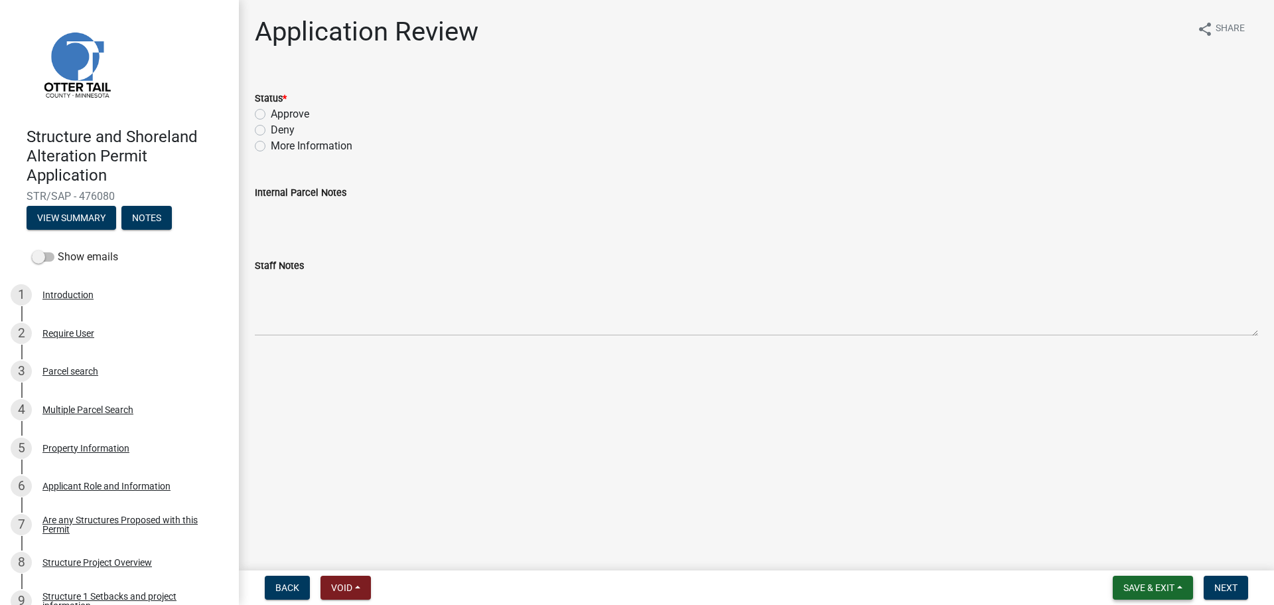
click at [1162, 579] on button "Save & Exit" at bounding box center [1153, 587] width 80 height 24
click at [1130, 541] on button "Save & Exit" at bounding box center [1140, 553] width 106 height 32
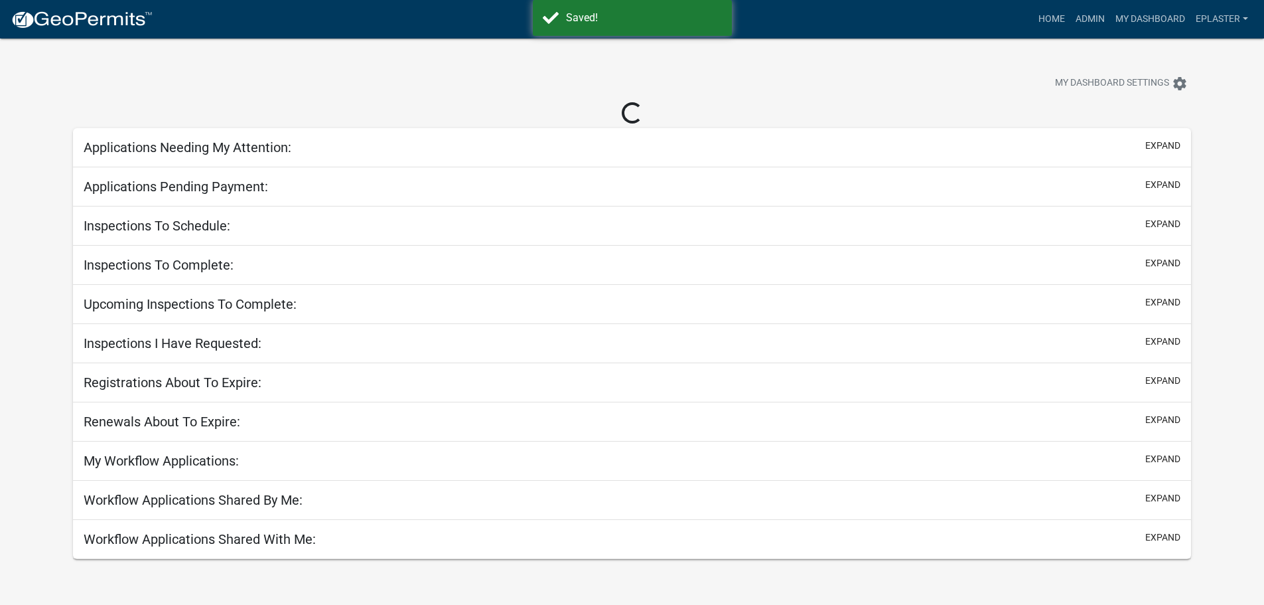
select select "3: 100"
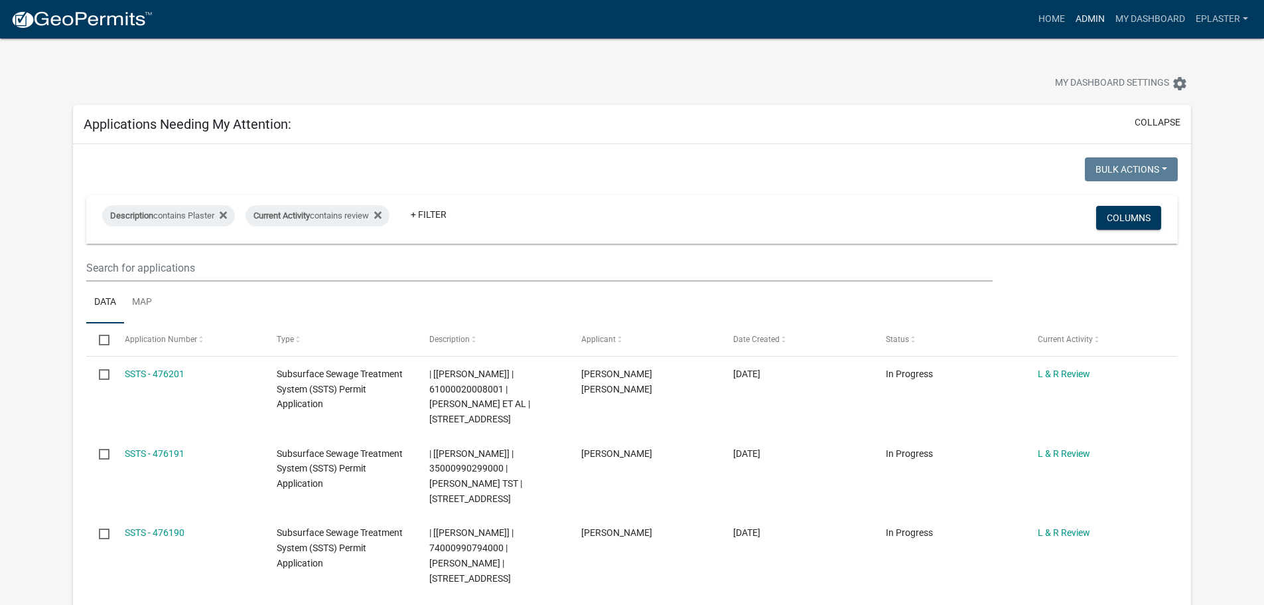
click at [1098, 22] on link "Admin" at bounding box center [1090, 19] width 40 height 25
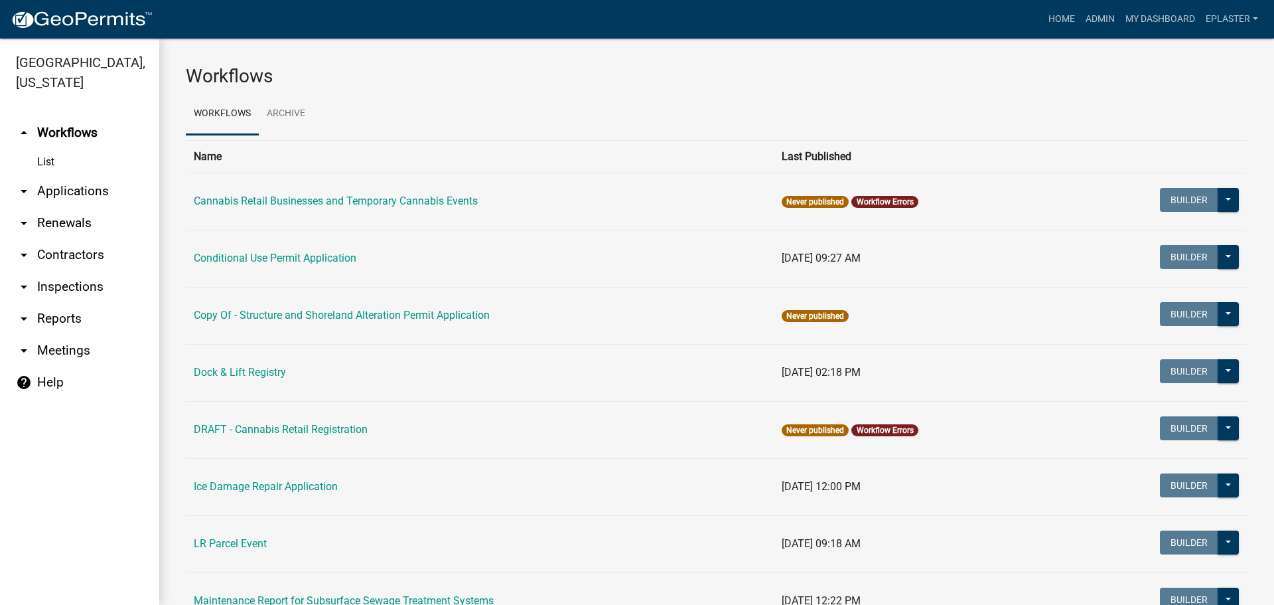
click at [64, 190] on link "arrow_drop_down Applications" at bounding box center [79, 191] width 159 height 32
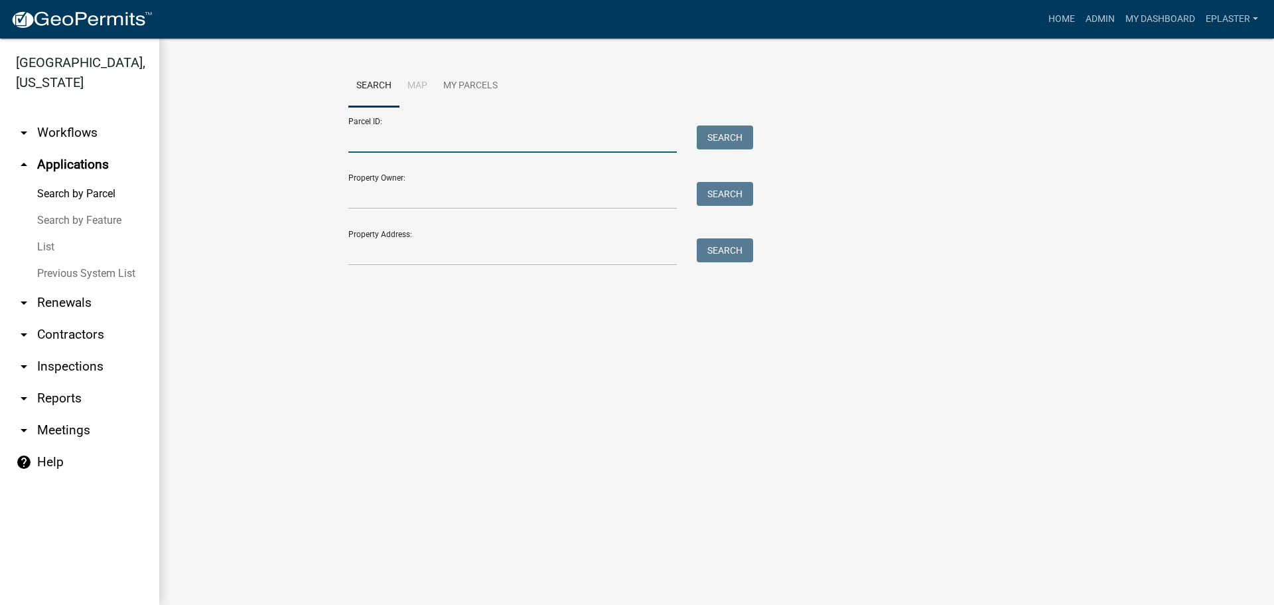
click at [441, 147] on input "Parcel ID:" at bounding box center [512, 138] width 329 height 27
click at [448, 152] on input "2600011072010" at bounding box center [512, 138] width 329 height 27
click at [447, 149] on input "2600011072010" at bounding box center [512, 138] width 329 height 27
click at [447, 145] on input "2600011072010" at bounding box center [512, 138] width 329 height 27
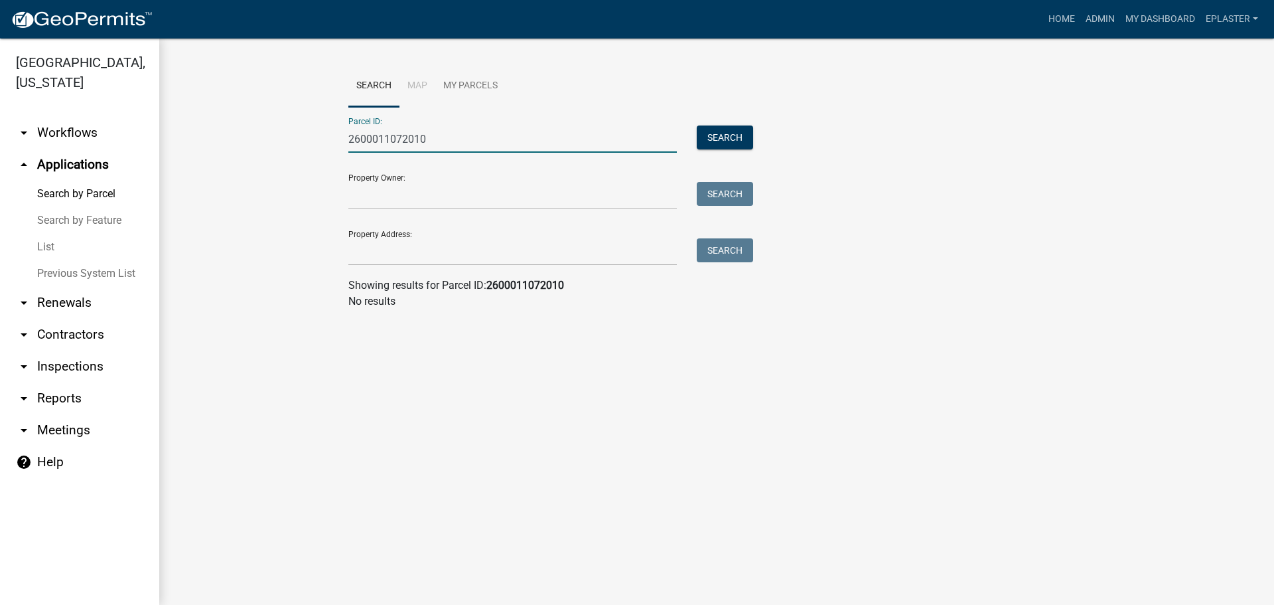
type input "260001107201"
click at [487, 142] on input "260001107201" at bounding box center [512, 138] width 329 height 27
click at [387, 259] on input "Property Address:" at bounding box center [512, 251] width 329 height 27
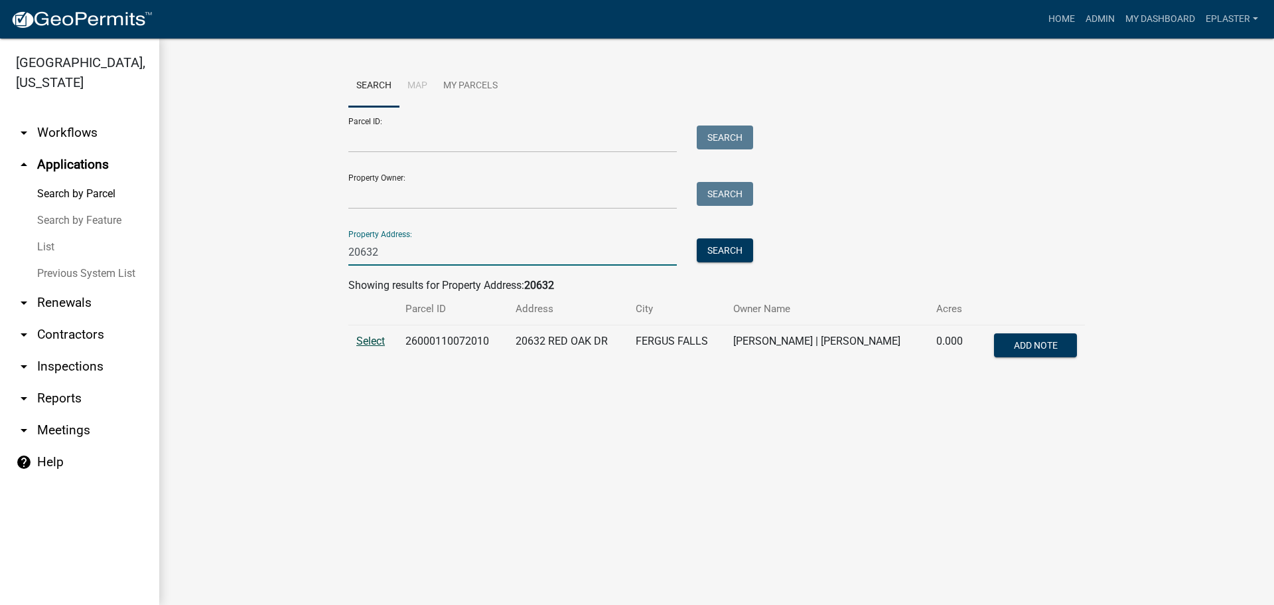
type input "20632"
click at [382, 345] on span "Select" at bounding box center [370, 340] width 29 height 13
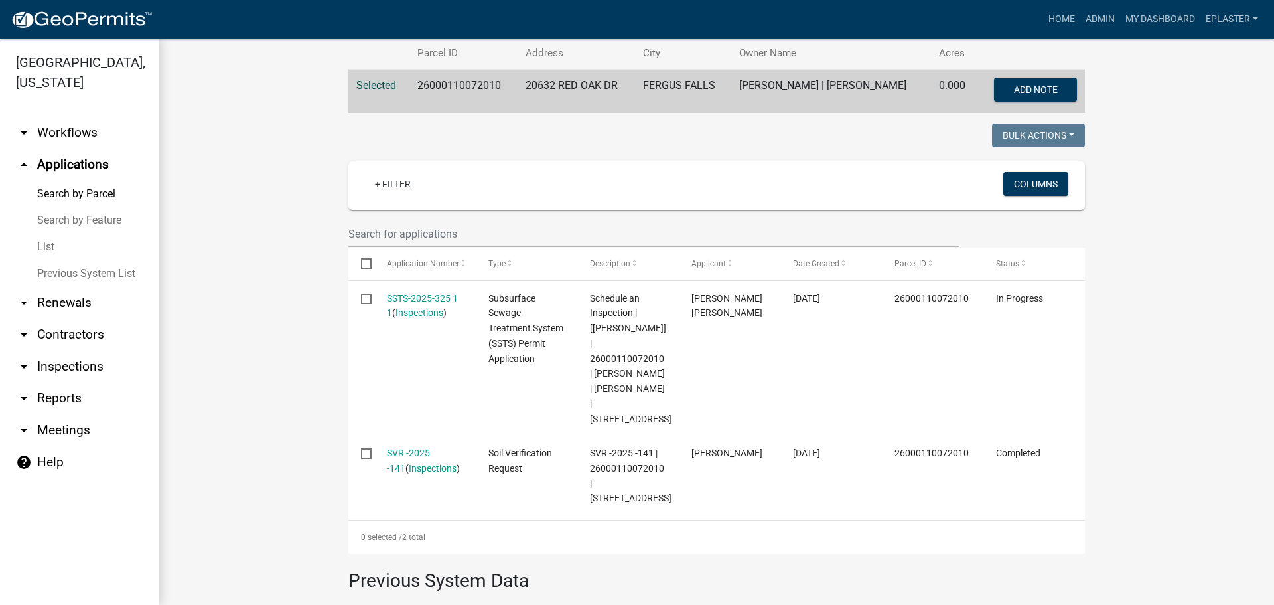
scroll to position [299, 0]
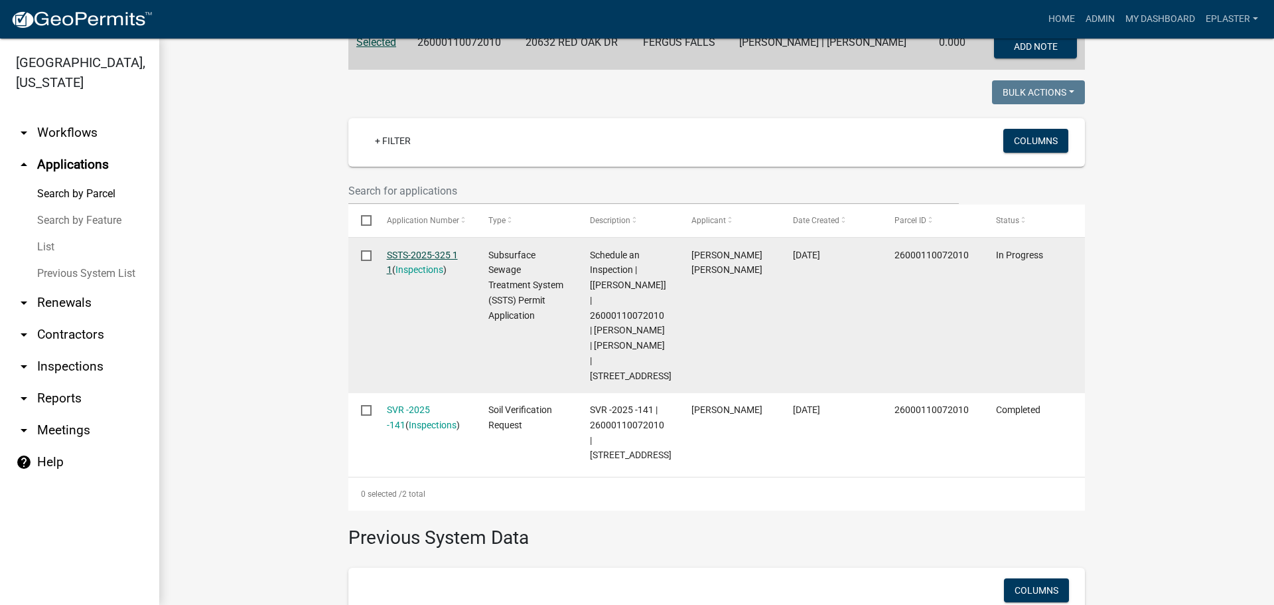
click at [451, 257] on link "SSTS-2025-325 1 1" at bounding box center [422, 263] width 71 height 26
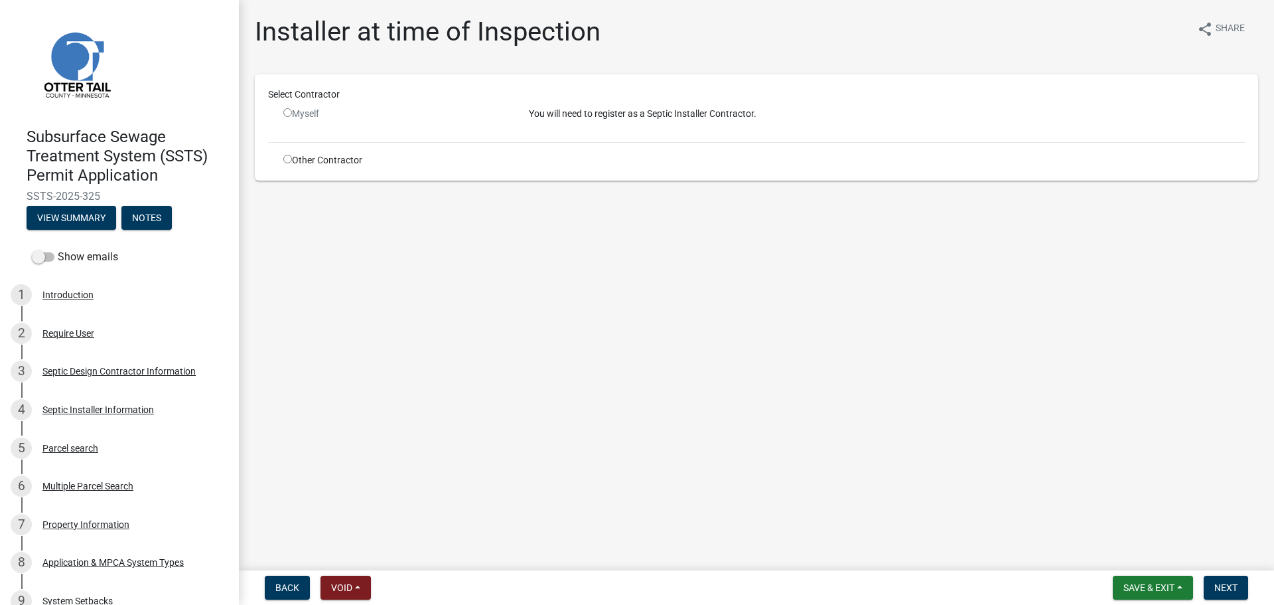
click at [285, 160] on input "radio" at bounding box center [287, 159] width 9 height 9
radio input "true"
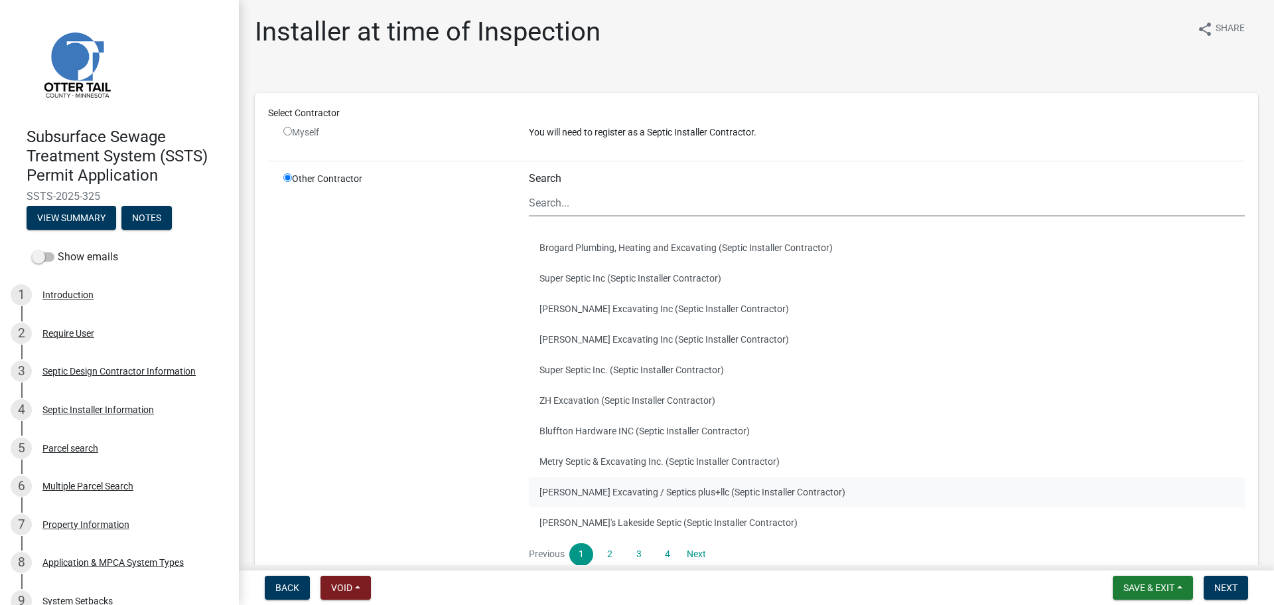
click at [639, 492] on button "Budke Excavating / Septics plus+llc (Septic Installer Contractor)" at bounding box center [887, 492] width 716 height 31
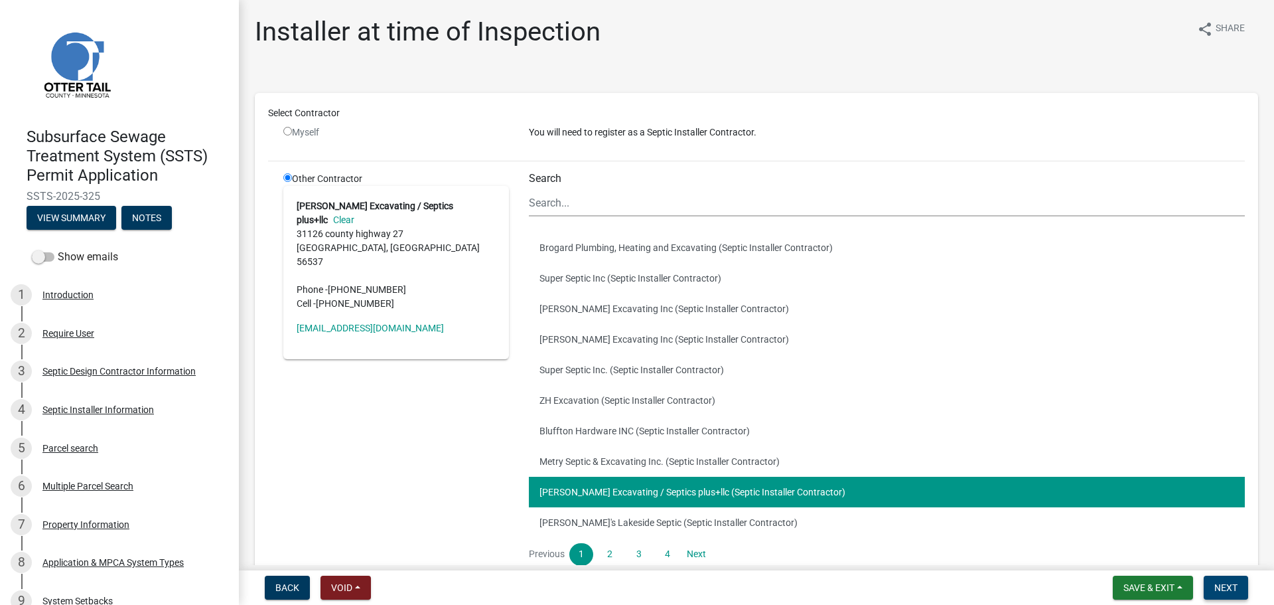
click at [1232, 580] on button "Next" at bounding box center [1226, 587] width 44 height 24
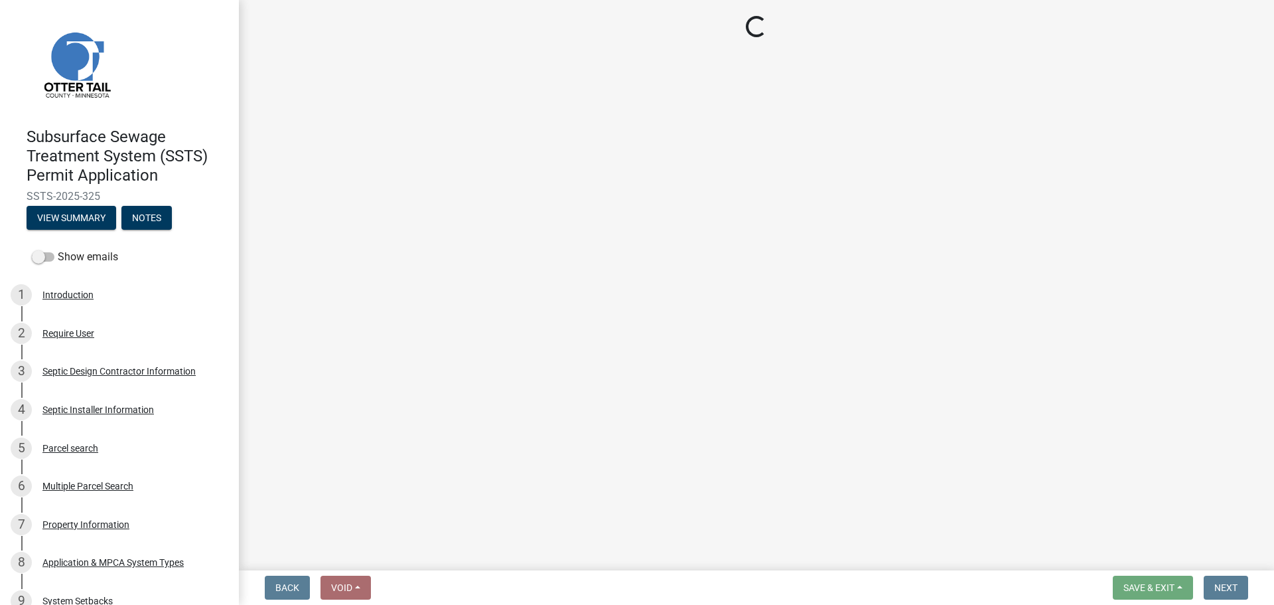
select select "710d5f49-2663-4e73-9718-d0c4e189f5ed"
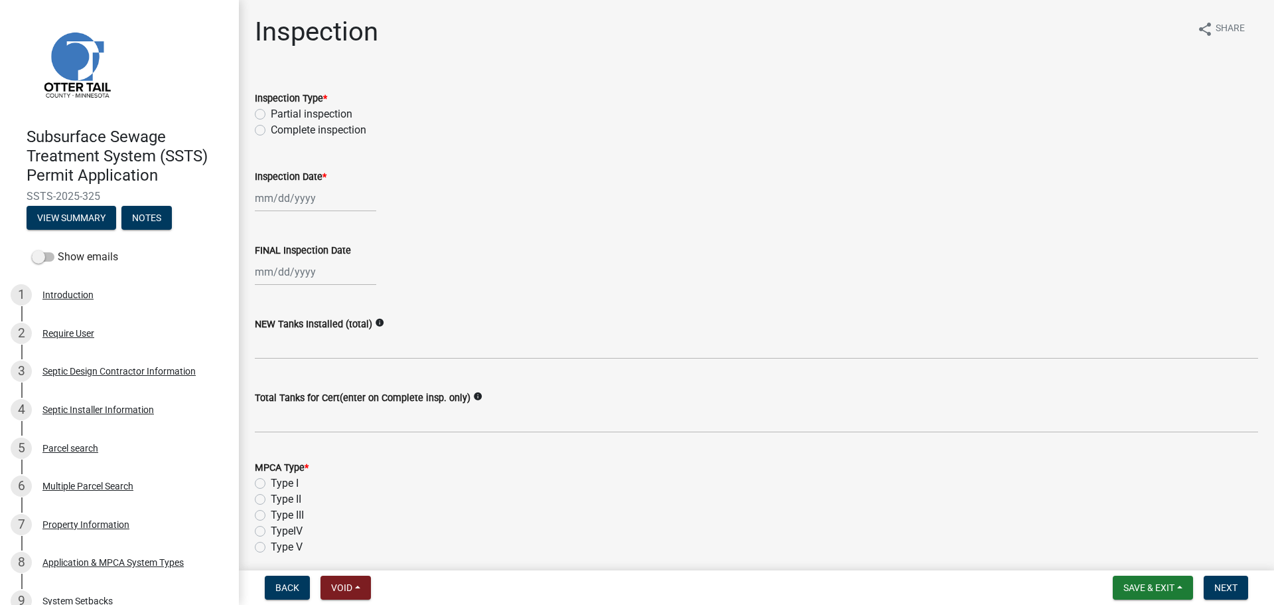
click at [271, 130] on label "Complete inspection" at bounding box center [319, 130] width 96 height 16
click at [271, 130] on input "Complete inspection" at bounding box center [275, 126] width 9 height 9
radio input "true"
click at [271, 195] on div at bounding box center [315, 197] width 121 height 27
select select "9"
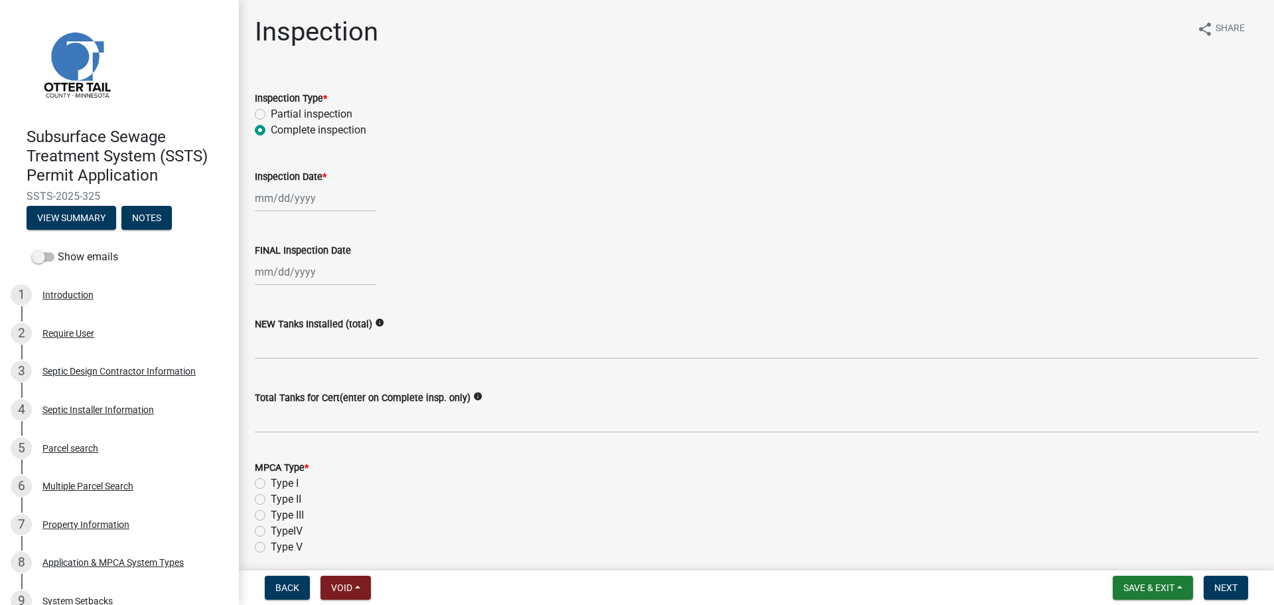
select select "2025"
click at [291, 287] on div "9" at bounding box center [289, 289] width 21 height 21
type input "[DATE]"
click at [269, 269] on div at bounding box center [315, 271] width 121 height 27
select select "9"
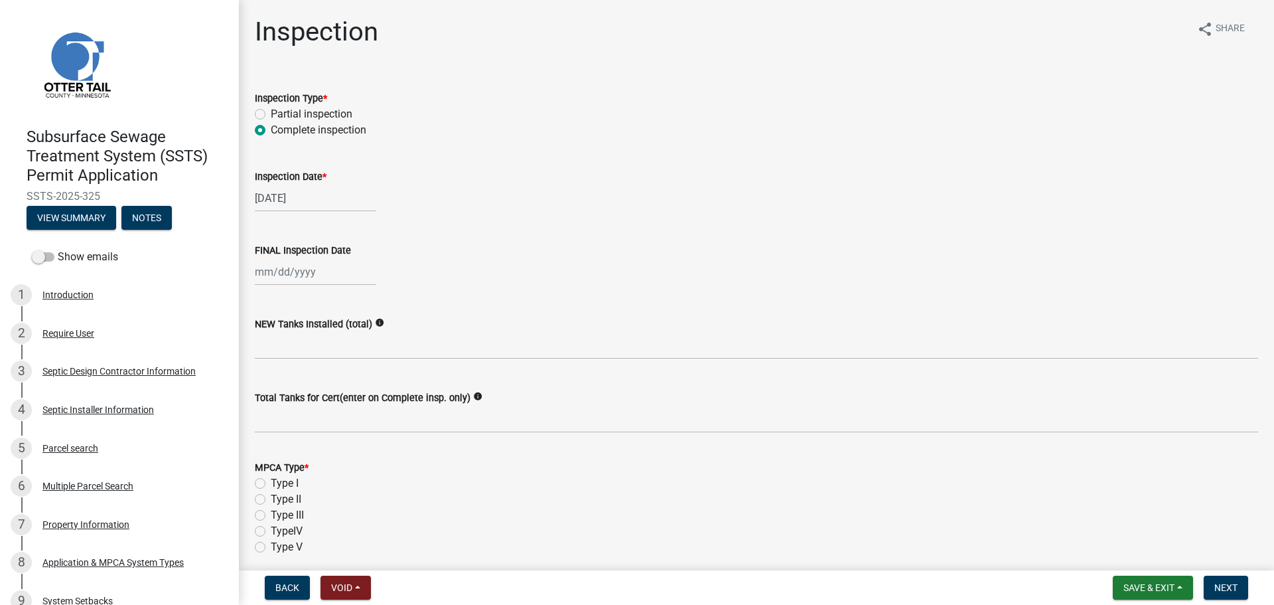
select select "2025"
click at [293, 365] on div "9" at bounding box center [289, 363] width 21 height 21
type input "[DATE]"
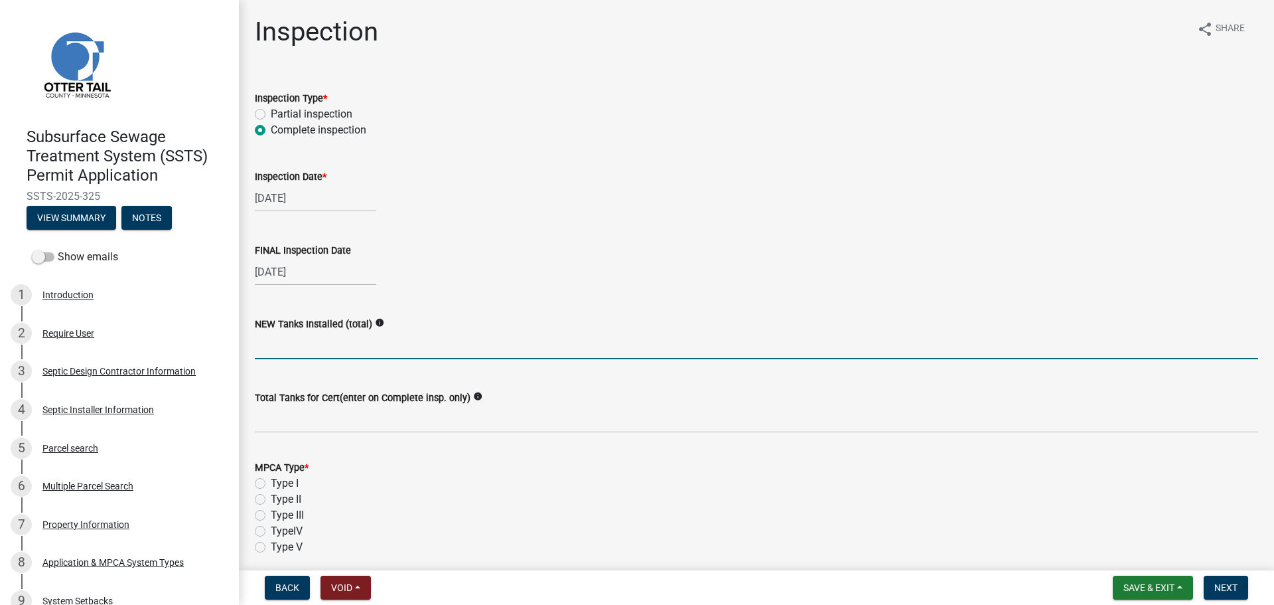
click at [279, 338] on input "text" at bounding box center [756, 345] width 1003 height 27
type input "1"
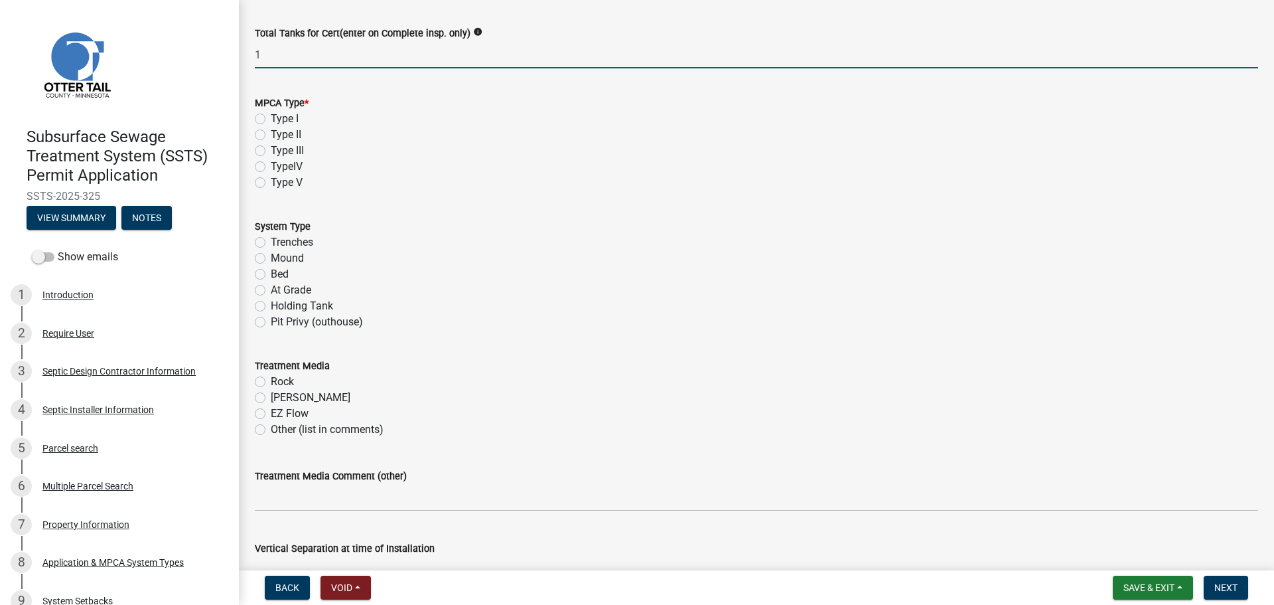
scroll to position [365, 0]
type input "1"
click at [271, 121] on label "Type I" at bounding box center [285, 118] width 28 height 16
click at [271, 119] on input "Type I" at bounding box center [275, 114] width 9 height 9
radio input "true"
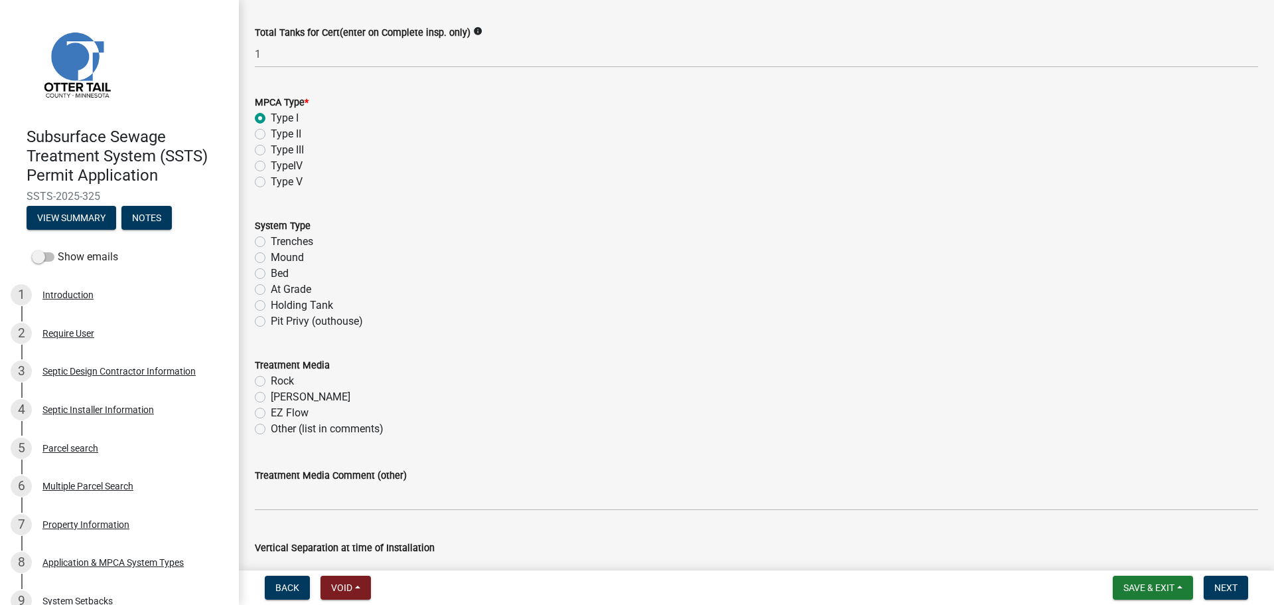
click at [271, 288] on label "At Grade" at bounding box center [291, 289] width 40 height 16
click at [271, 288] on input "At Grade" at bounding box center [275, 285] width 9 height 9
radio input "true"
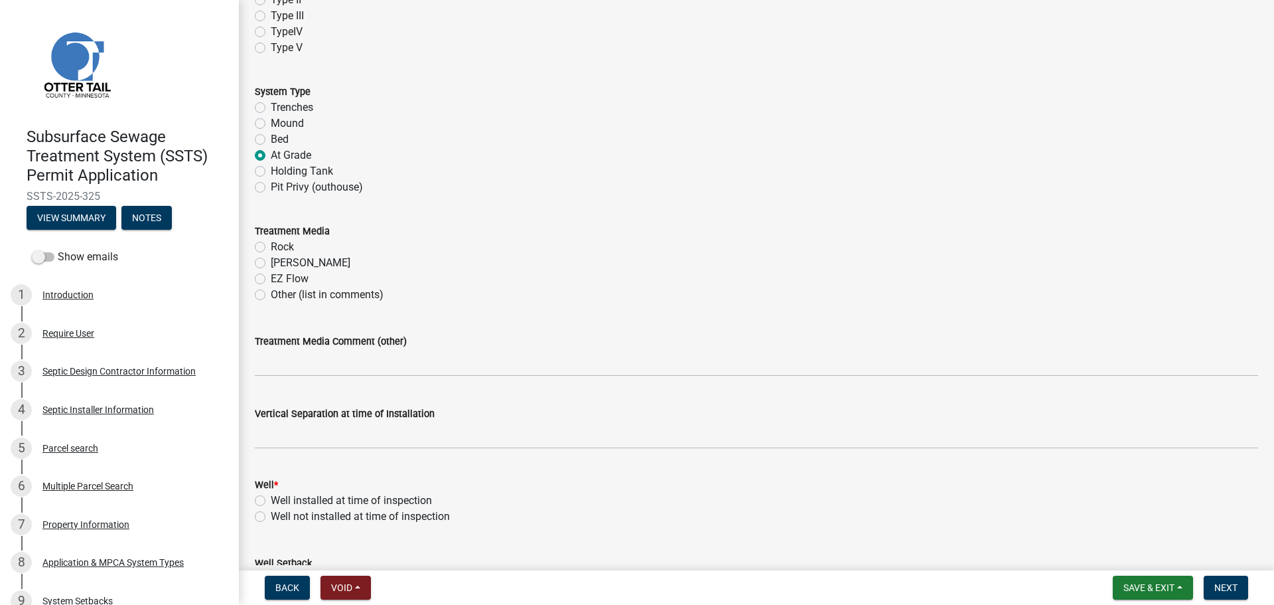
scroll to position [514, 0]
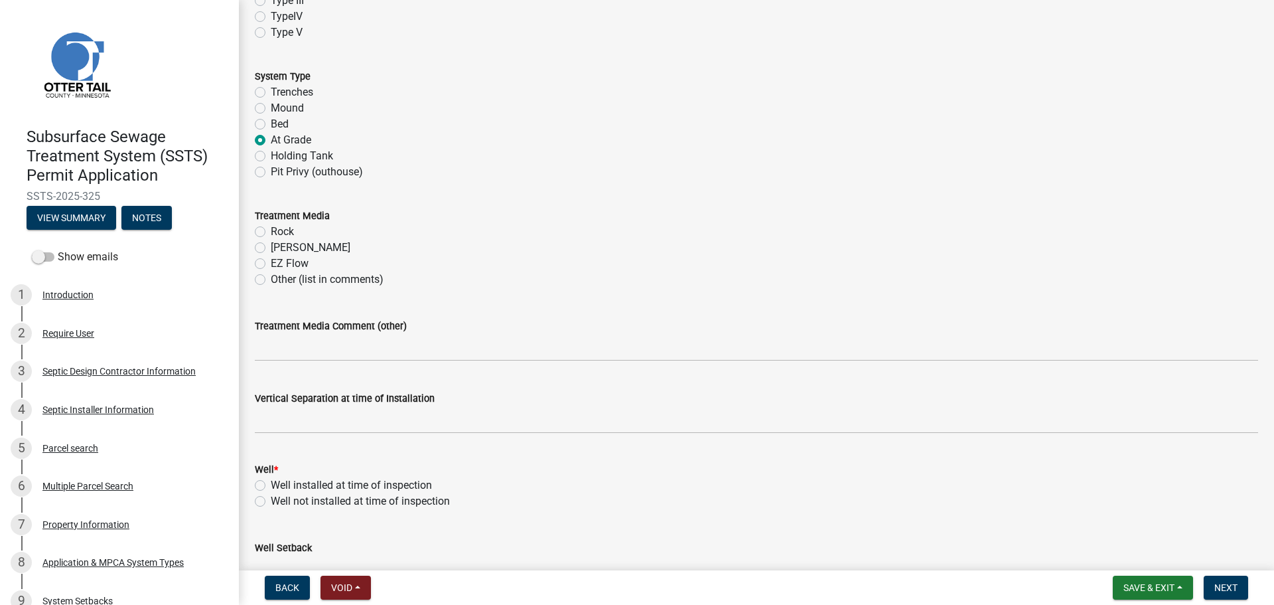
click at [271, 230] on label "Rock" at bounding box center [282, 232] width 23 height 16
click at [271, 230] on input "Rock" at bounding box center [275, 228] width 9 height 9
radio input "true"
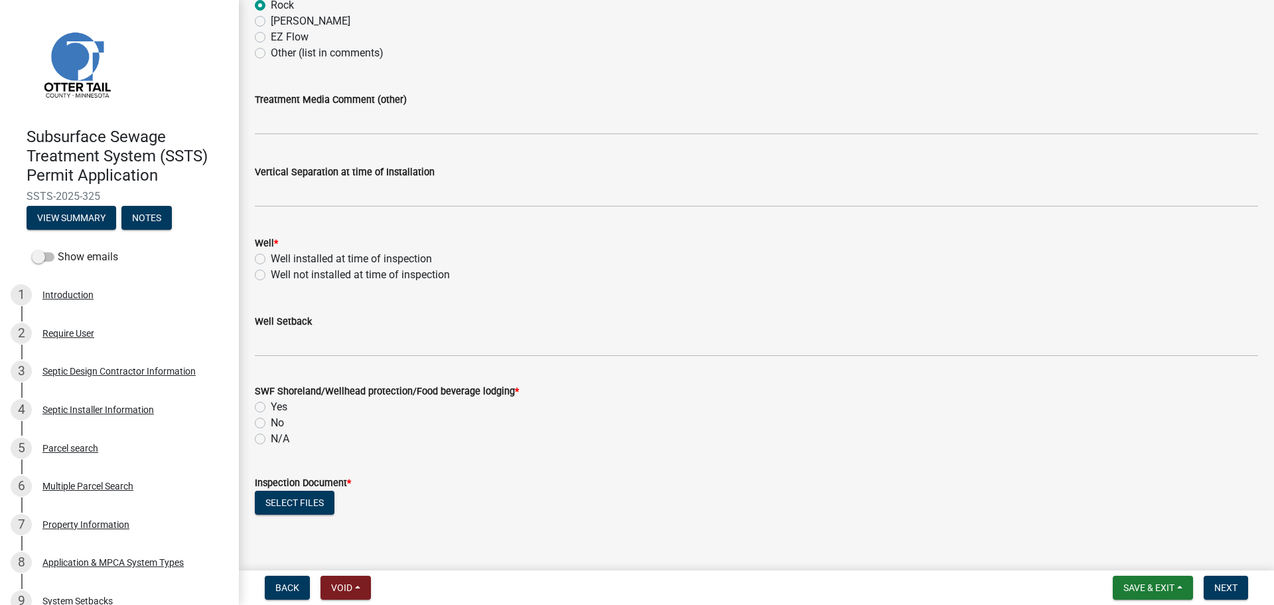
scroll to position [830, 0]
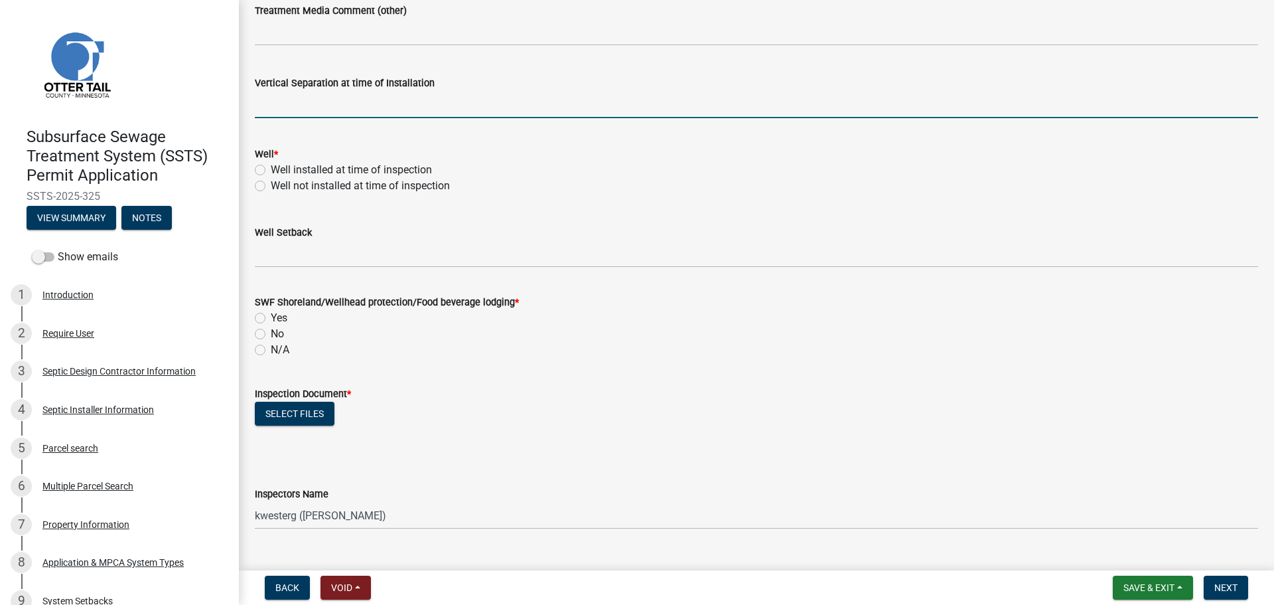
drag, startPoint x: 287, startPoint y: 111, endPoint x: 280, endPoint y: 117, distance: 8.9
click at [287, 111] on input "text" at bounding box center [756, 104] width 1003 height 27
type input "38"
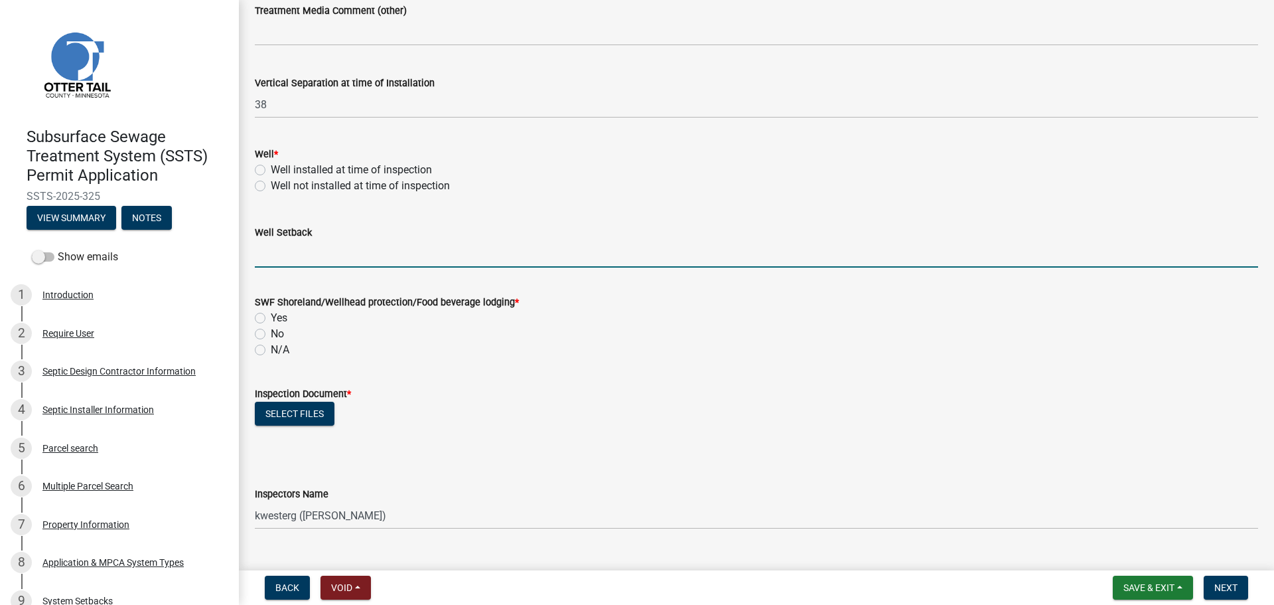
click at [287, 263] on input "Well Setback" at bounding box center [756, 253] width 1003 height 27
type input "80+"
click at [266, 173] on div "Well installed at time of inspection" at bounding box center [756, 170] width 1003 height 16
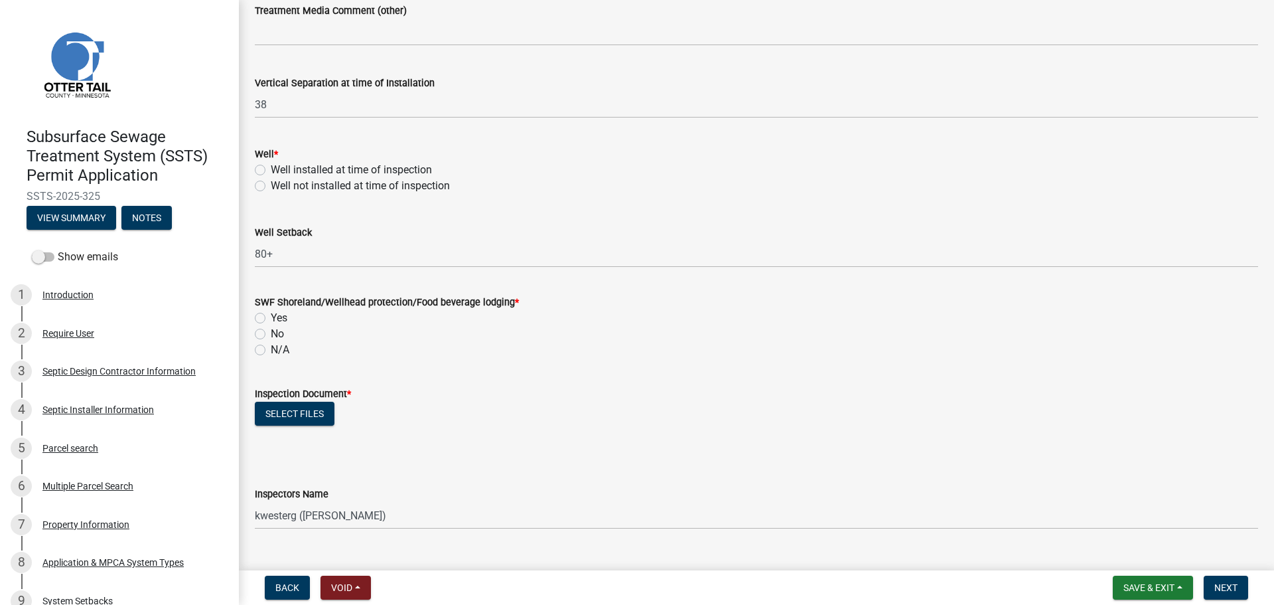
click at [255, 164] on div "Well installed at time of inspection" at bounding box center [756, 170] width 1003 height 16
click at [271, 168] on label "Well installed at time of inspection" at bounding box center [351, 170] width 161 height 16
click at [271, 168] on input "Well installed at time of inspection" at bounding box center [275, 166] width 9 height 9
radio input "true"
click at [271, 351] on label "N/A" at bounding box center [280, 350] width 19 height 16
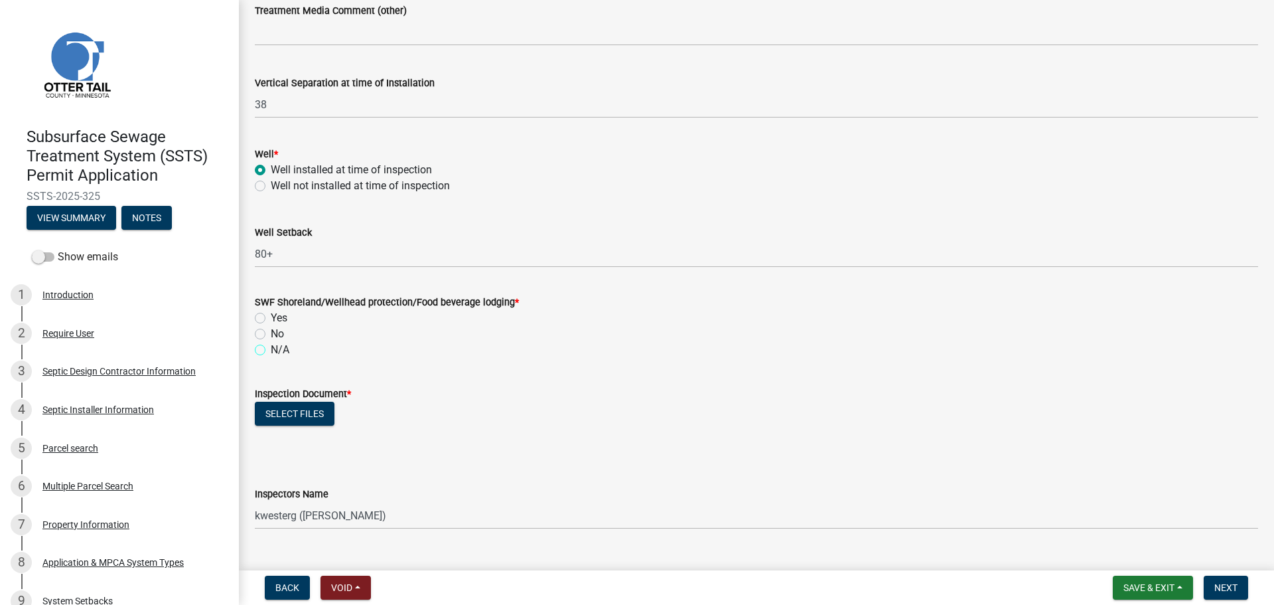
click at [271, 350] on input "N/A" at bounding box center [275, 346] width 9 height 9
radio input "true"
click at [288, 407] on button "Select files" at bounding box center [295, 414] width 80 height 24
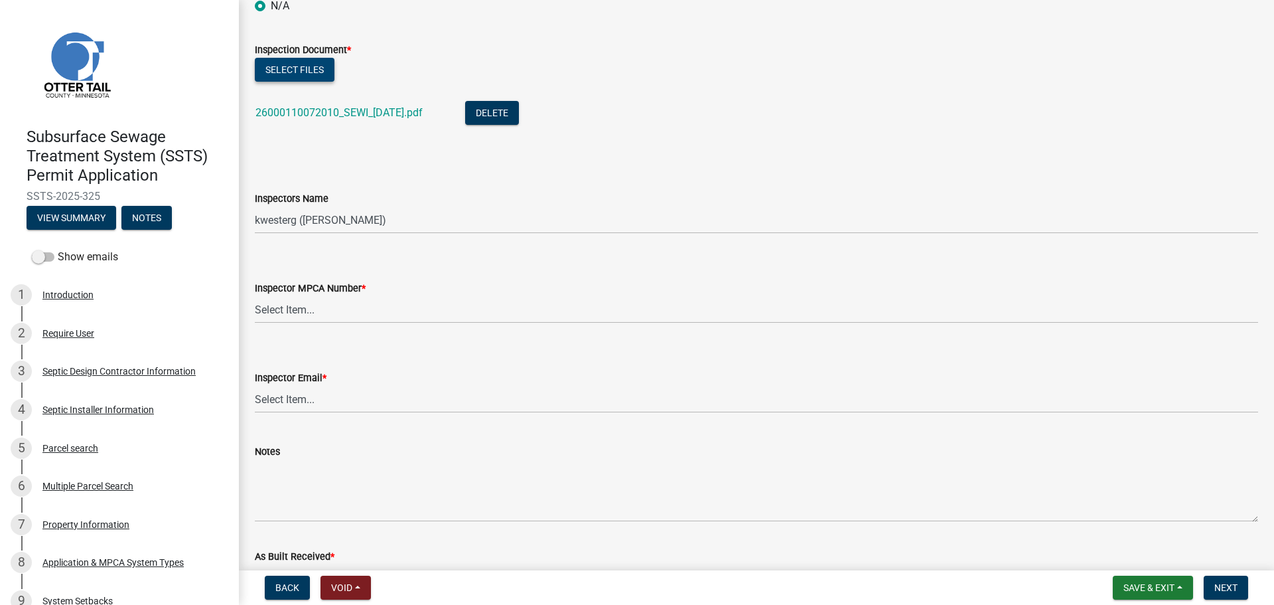
scroll to position [1211, 0]
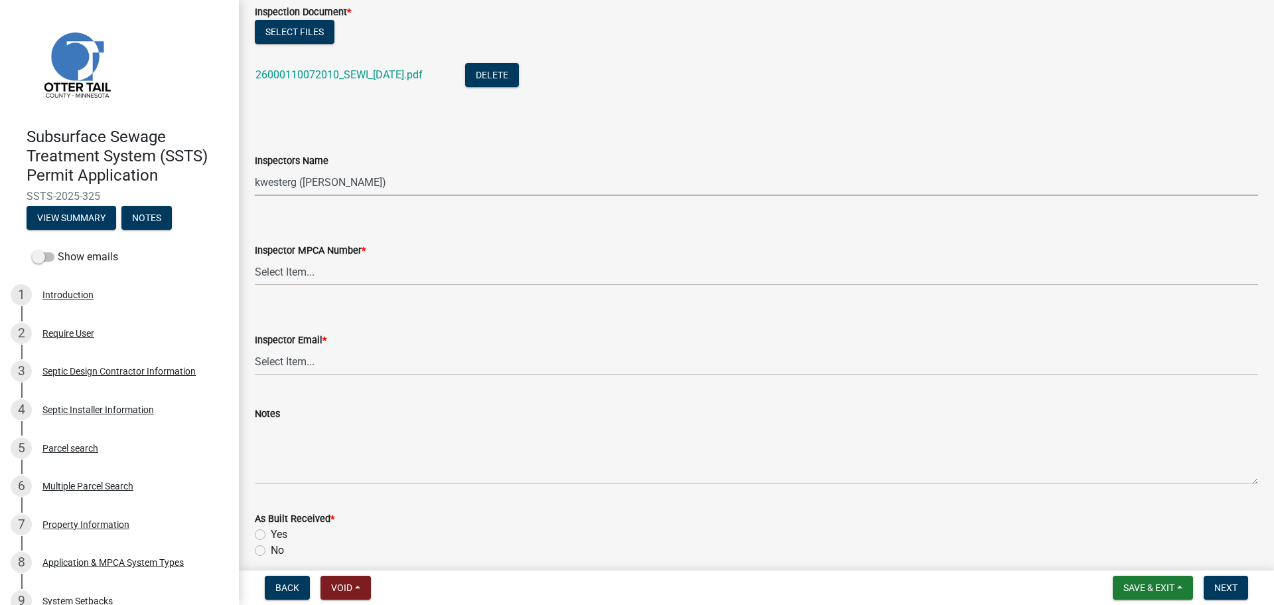
click at [335, 188] on select "Select Item... btollefson (Brittany Tollefson) alexisnewark (Alexis Newark) epl…" at bounding box center [756, 182] width 1003 height 27
select select "ab4afe9b-f255-4bf6-b29f-35714790ba70"
click at [255, 169] on select "Select Item... btollefson (Brittany Tollefson) alexisnewark (Alexis Newark) epl…" at bounding box center [756, 182] width 1003 height 27
click at [321, 271] on select "Select Item... Alexis Newark (10415) Andrea Perales (924) Brittany Tollefson (1…" at bounding box center [756, 271] width 1003 height 27
click at [255, 258] on select "Select Item... Alexis Newark (10415) Andrea Perales (924) Brittany Tollefson (1…" at bounding box center [756, 271] width 1003 height 27
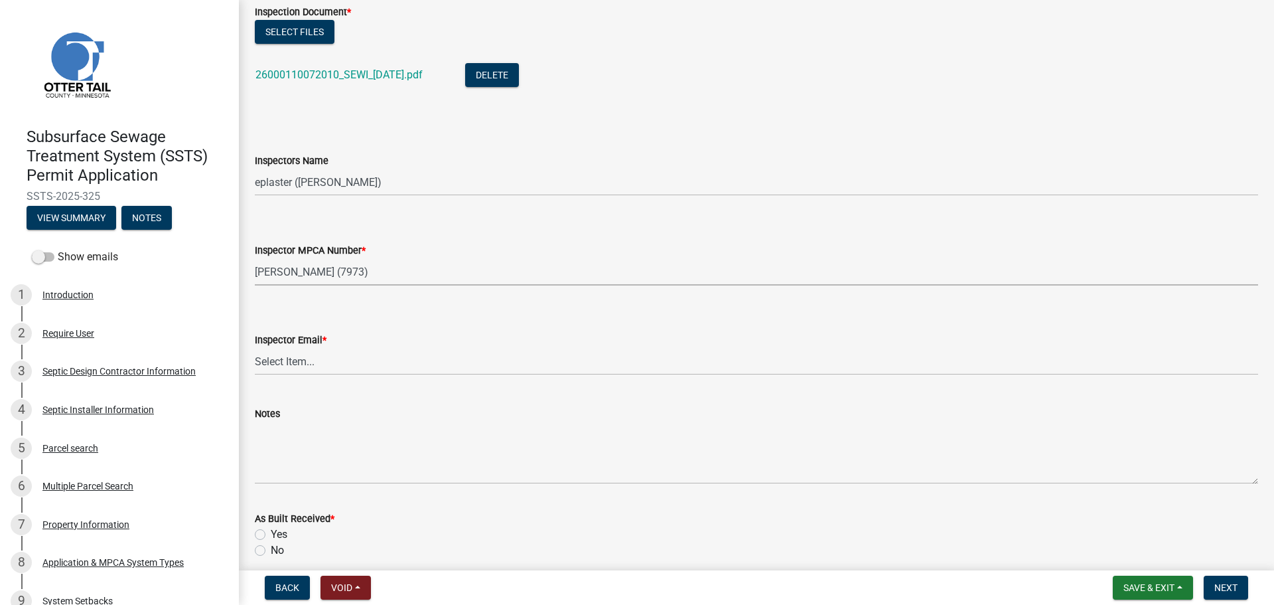
select select "4857f273-0e9a-4084-85c8-075cbcf0902e"
click at [291, 390] on div "Notes" at bounding box center [756, 435] width 1003 height 97
click at [284, 348] on select "Select Item... Alexis Newark (anewark@ottertailcounty.gov) Amy Busko (abusko@ot…" at bounding box center [756, 361] width 1003 height 27
click at [255, 348] on select "Select Item... Alexis Newark (anewark@ottertailcounty.gov) Amy Busko (abusko@ot…" at bounding box center [756, 361] width 1003 height 27
select select "318b8207-6619-4c37-8bd8-783b28c7307f"
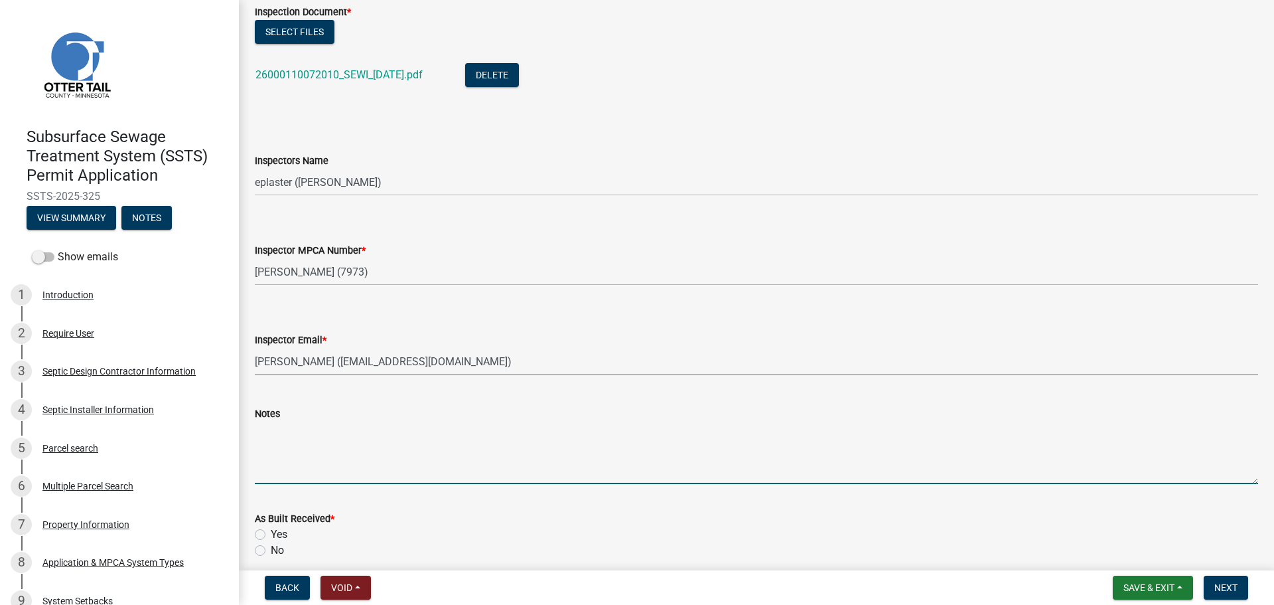
click at [305, 426] on textarea "Notes" at bounding box center [756, 452] width 1003 height 62
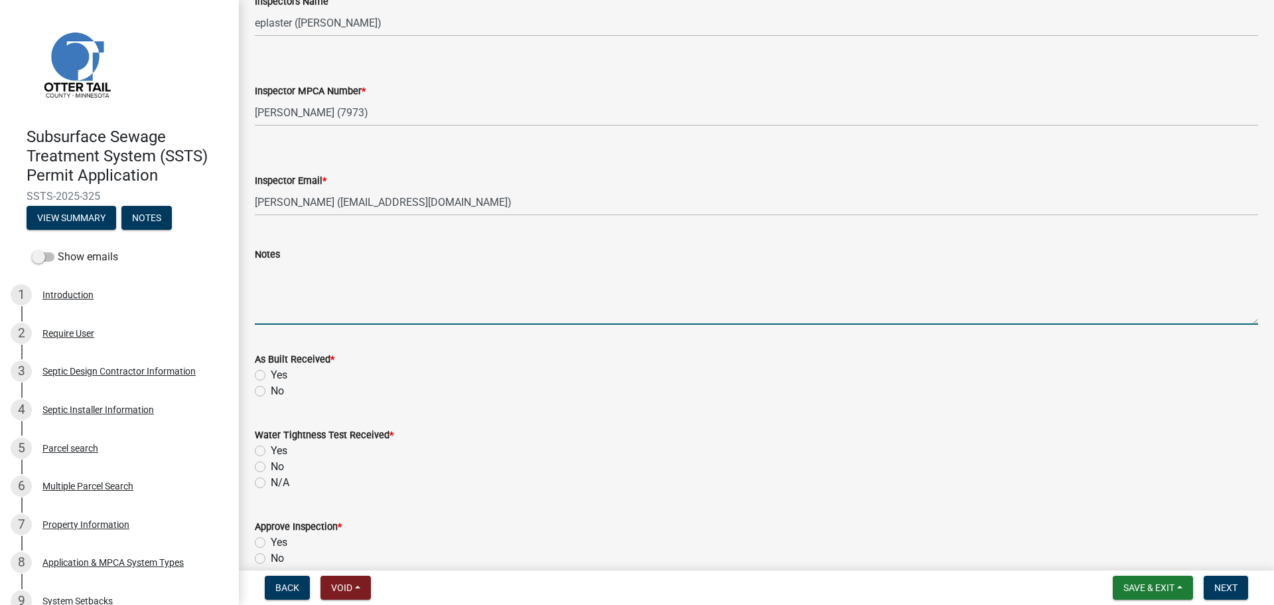
scroll to position [1377, 0]
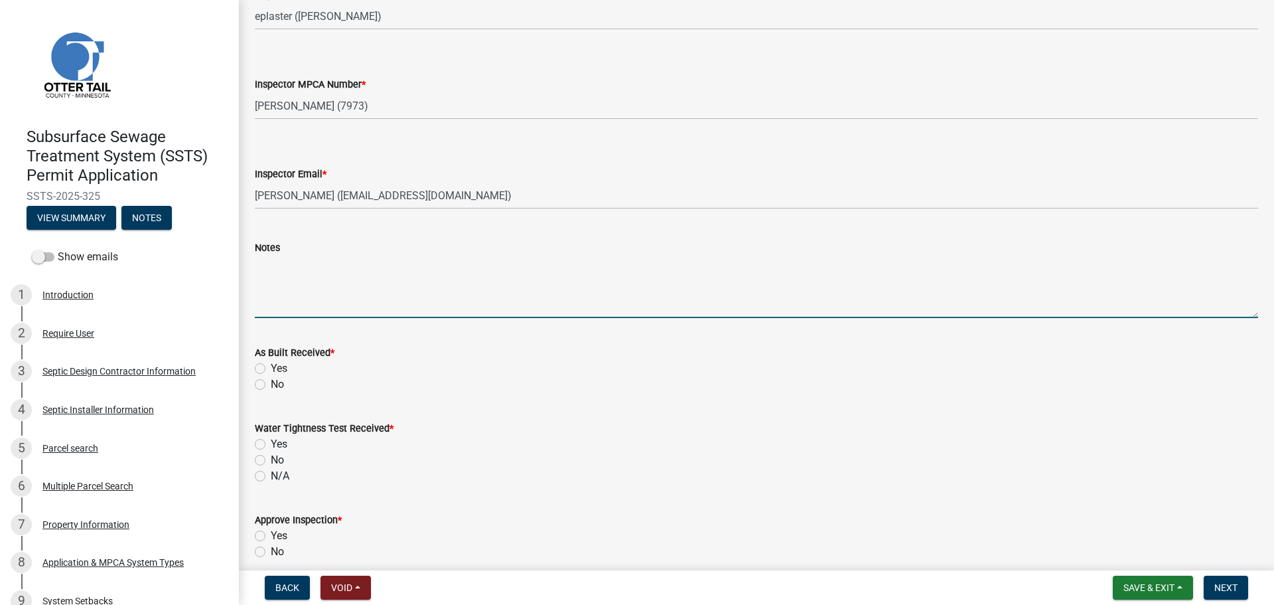
click at [271, 386] on label "No" at bounding box center [277, 384] width 13 height 16
click at [271, 385] on input "No" at bounding box center [275, 380] width 9 height 9
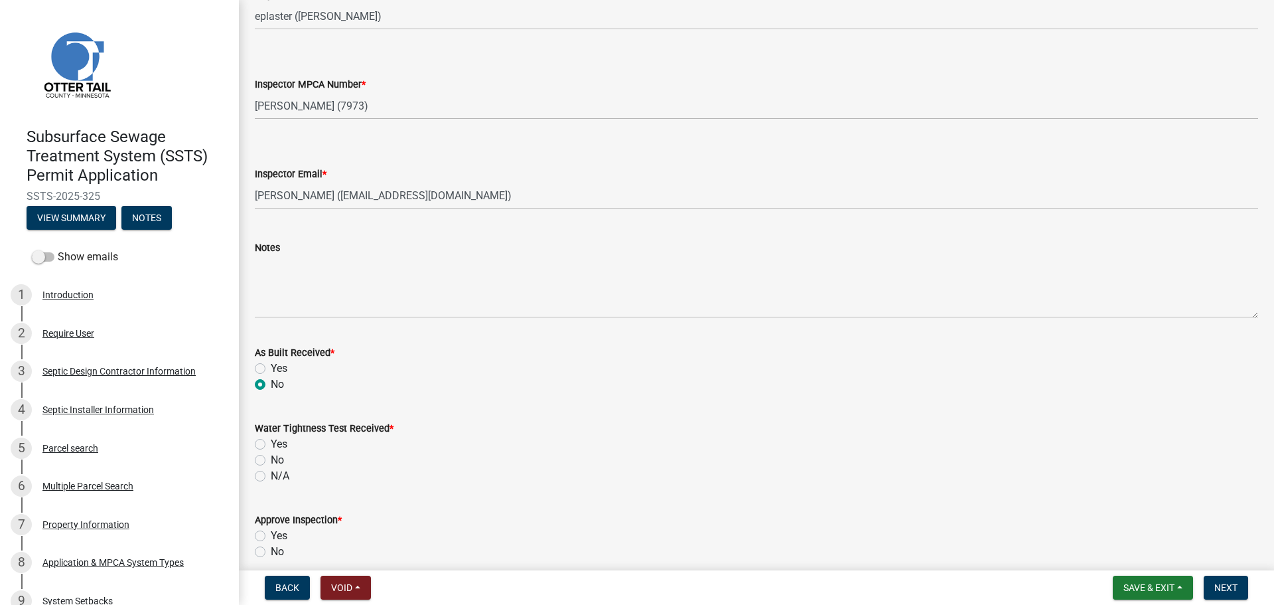
click at [271, 479] on label "N/A" at bounding box center [280, 476] width 19 height 16
click at [271, 477] on input "N/A" at bounding box center [275, 472] width 9 height 9
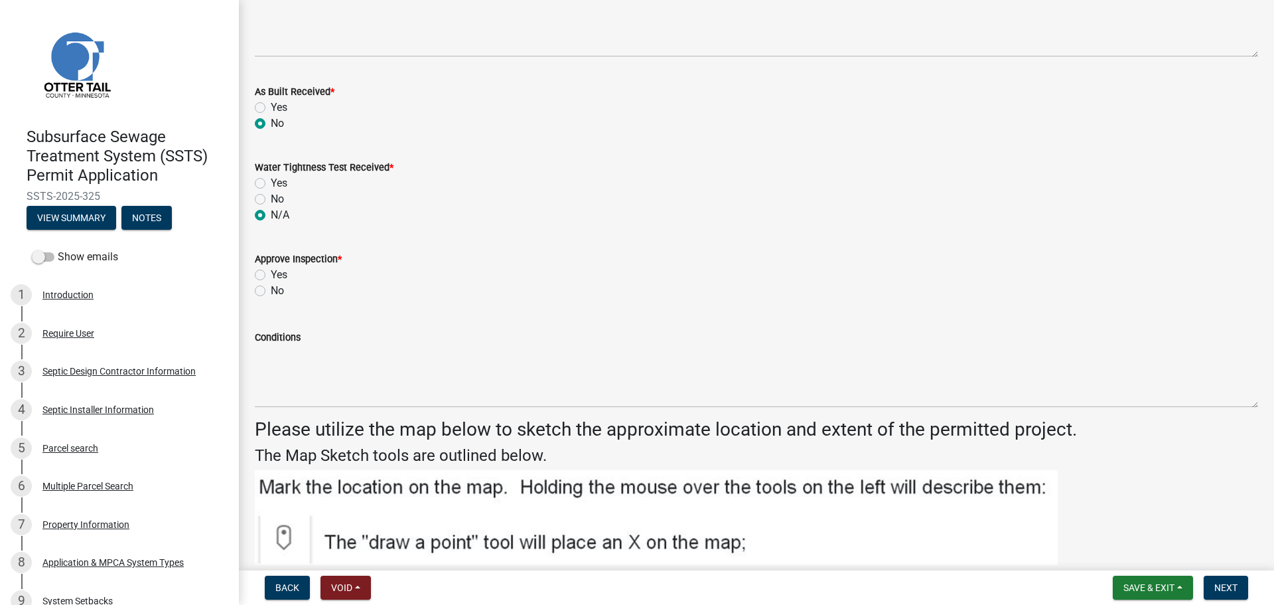
scroll to position [1676, 0]
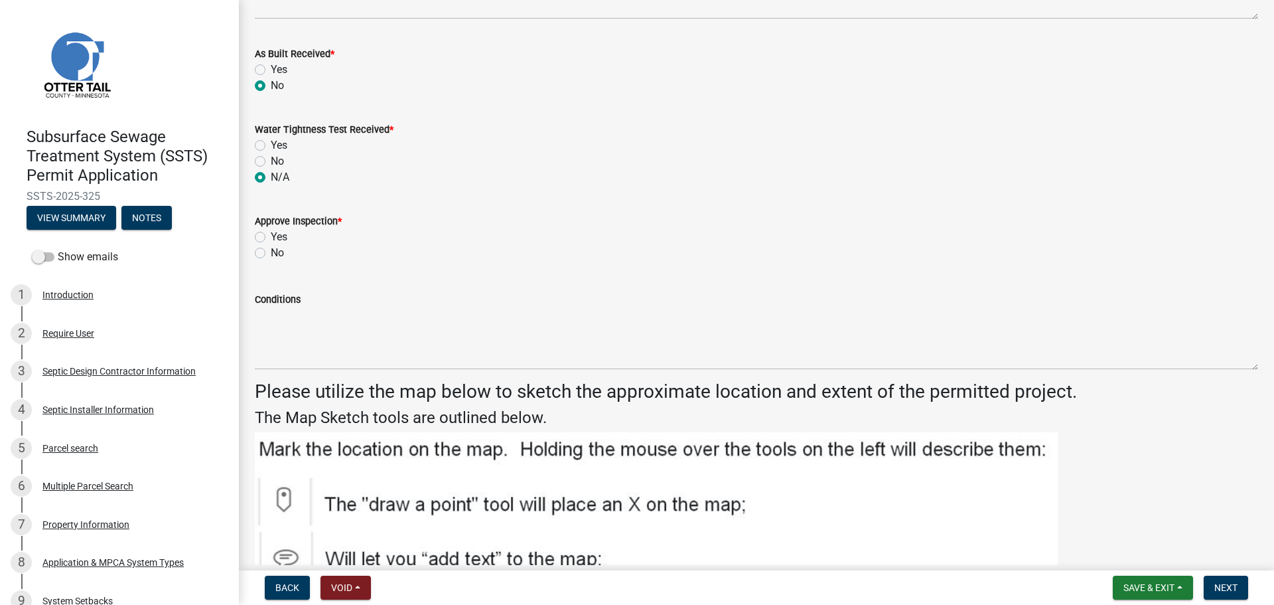
click at [271, 233] on label "Yes" at bounding box center [279, 237] width 17 height 16
click at [271, 233] on input "Yes" at bounding box center [275, 233] width 9 height 9
click at [1226, 588] on span "Next" at bounding box center [1226, 587] width 23 height 11
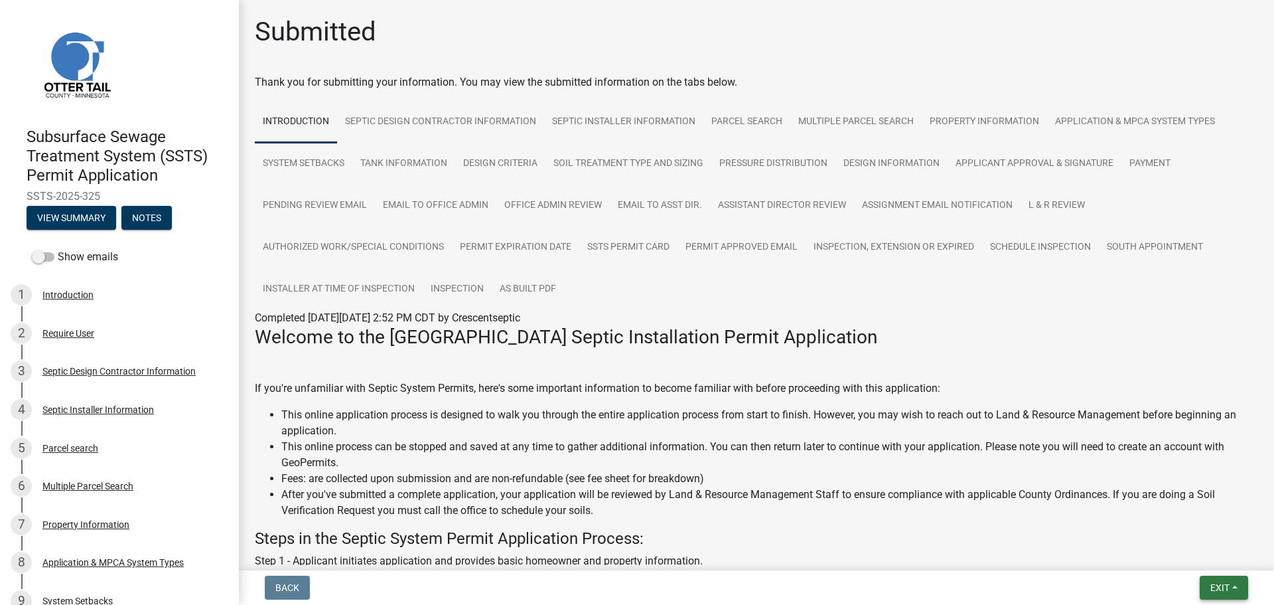
click at [1200, 577] on button "Exit" at bounding box center [1224, 587] width 48 height 24
click at [1203, 551] on button "Save & Exit" at bounding box center [1195, 553] width 106 height 32
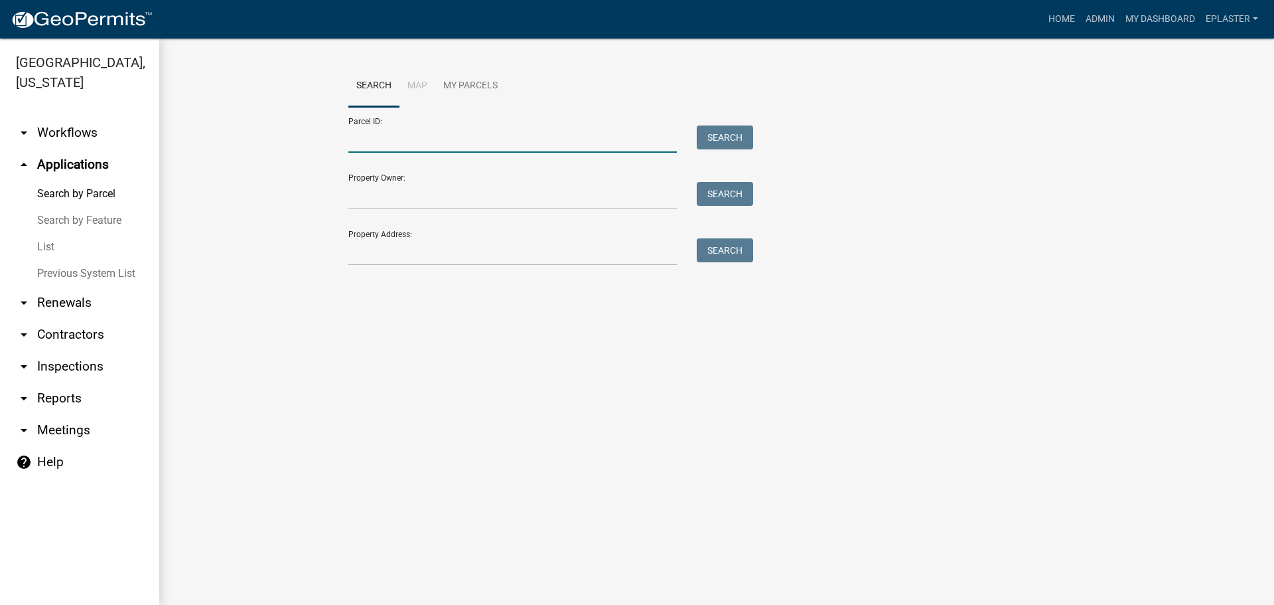
click at [396, 137] on input "Parcel ID:" at bounding box center [512, 138] width 329 height 27
click at [387, 250] on input "Property Address:" at bounding box center [512, 251] width 329 height 27
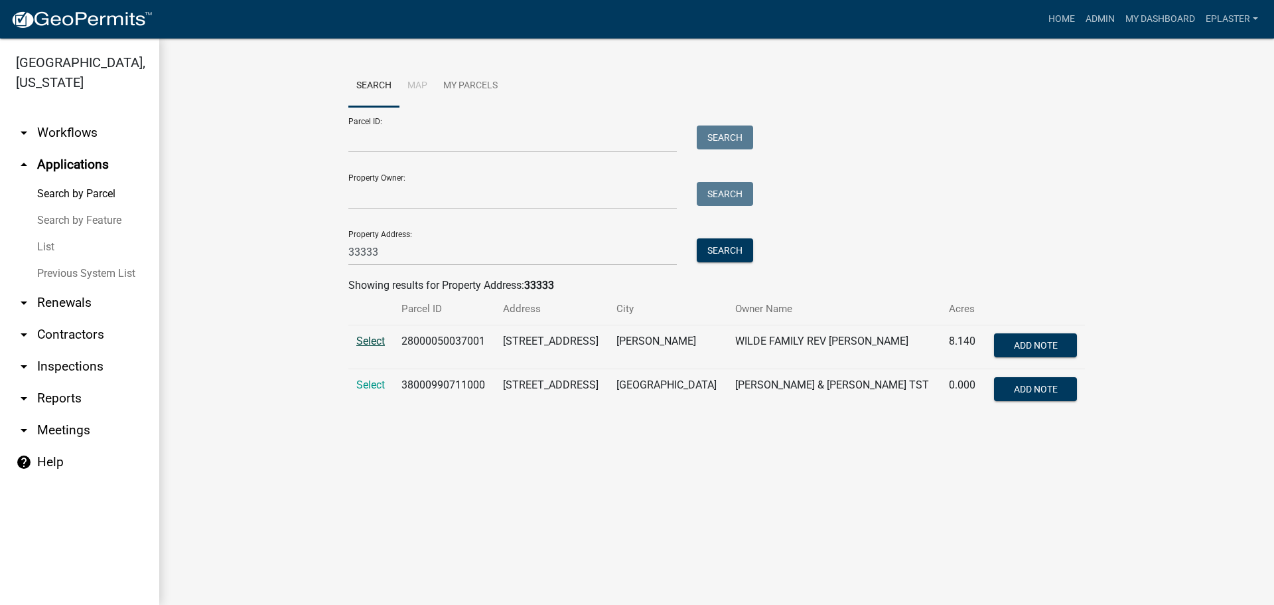
click at [378, 342] on span "Select" at bounding box center [370, 340] width 29 height 13
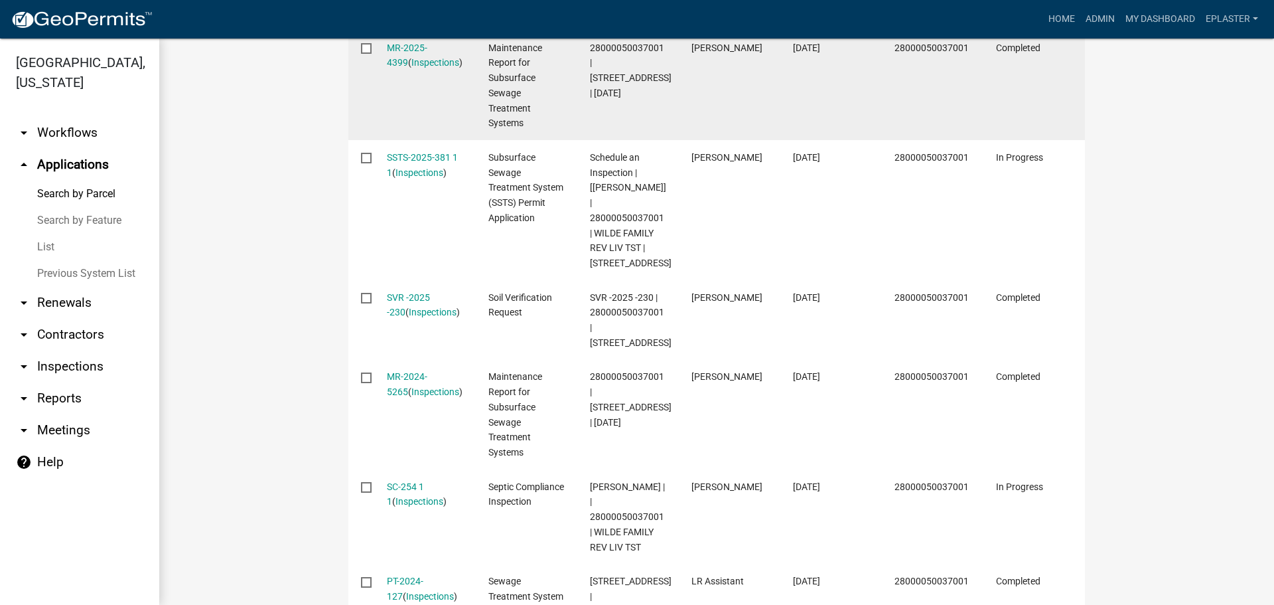
scroll to position [514, 0]
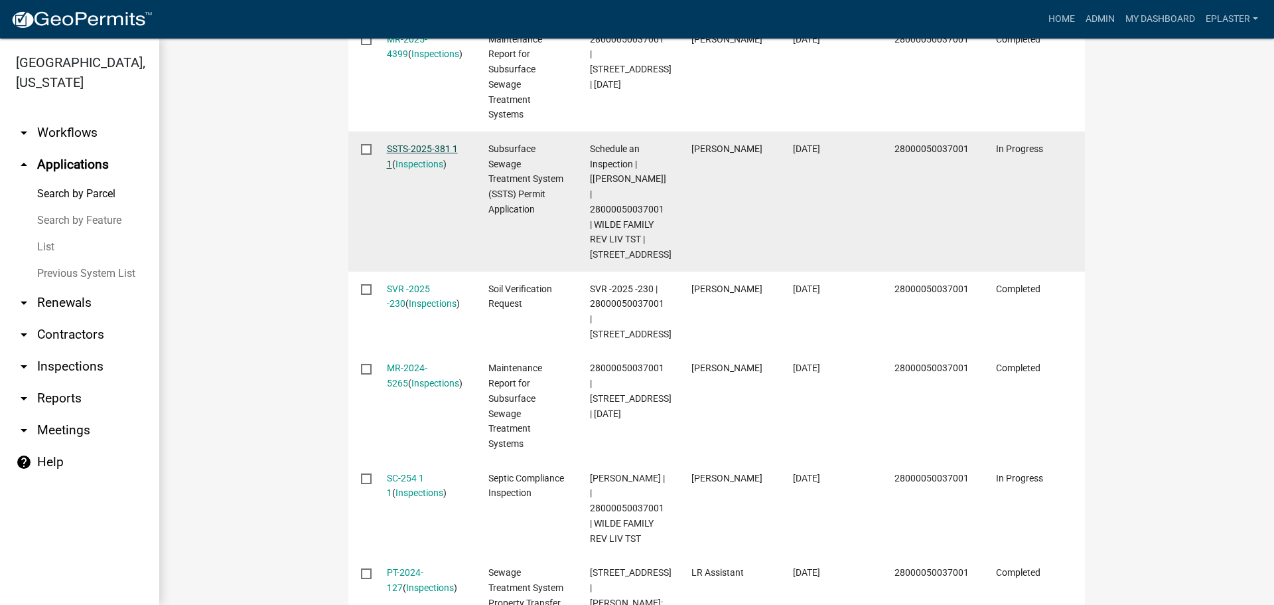
click at [450, 149] on link "SSTS-2025-381 1 1" at bounding box center [422, 156] width 71 height 26
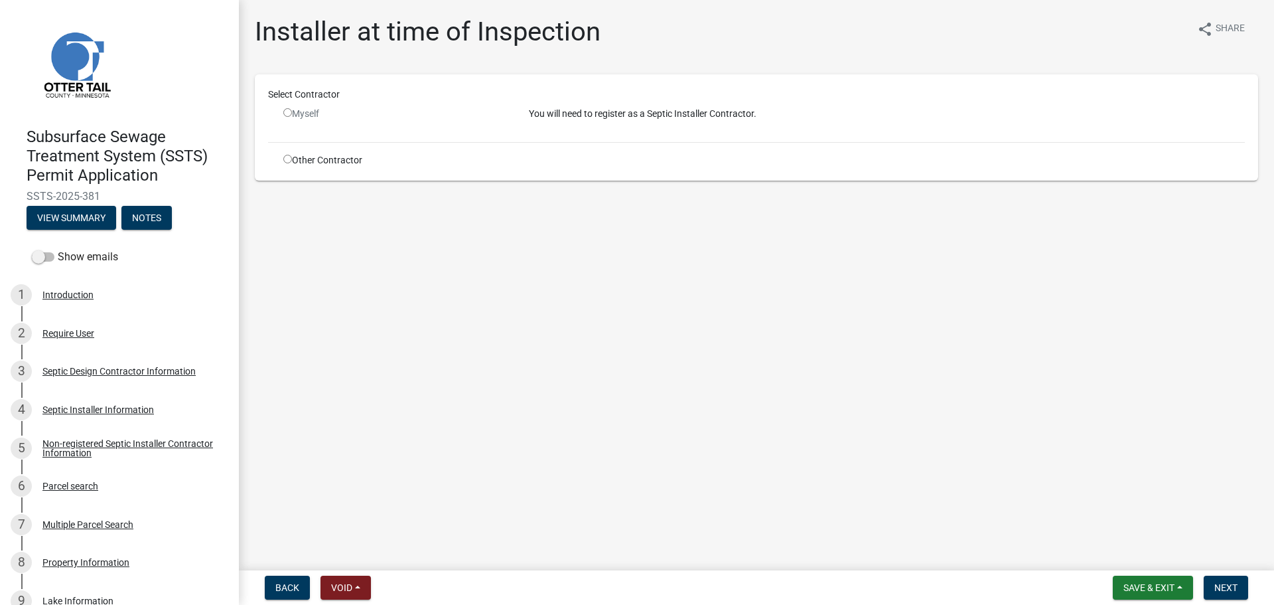
click at [296, 164] on div "Other Contractor" at bounding box center [396, 160] width 246 height 14
click at [288, 160] on input "radio" at bounding box center [287, 159] width 9 height 9
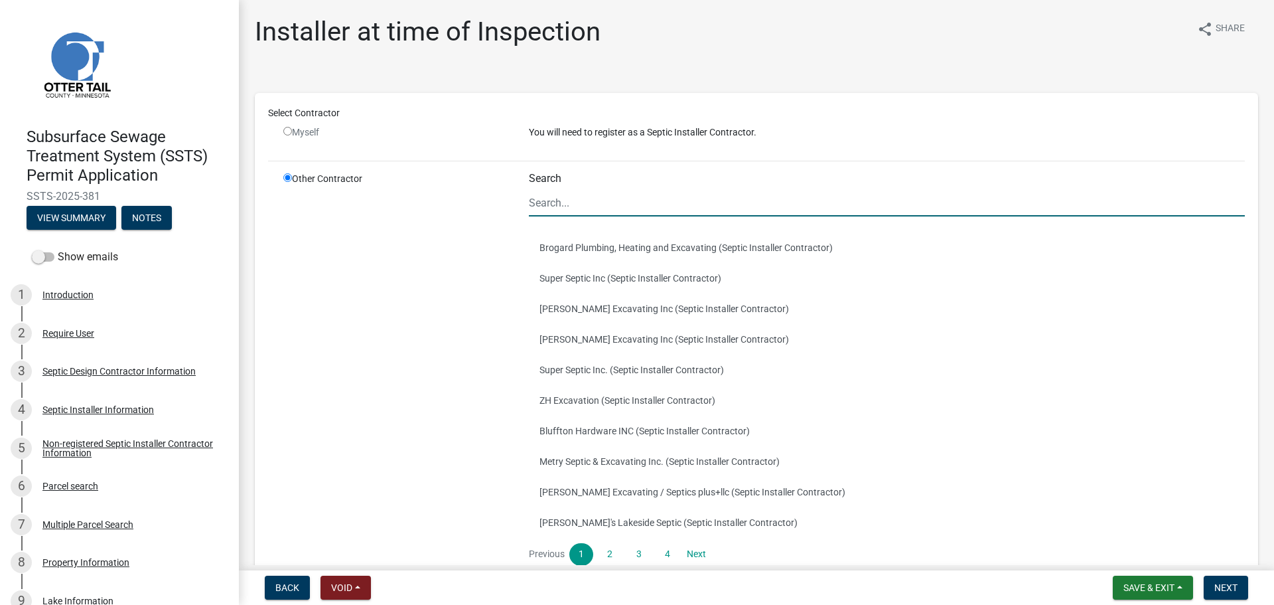
click at [578, 198] on input "Search" at bounding box center [887, 202] width 716 height 27
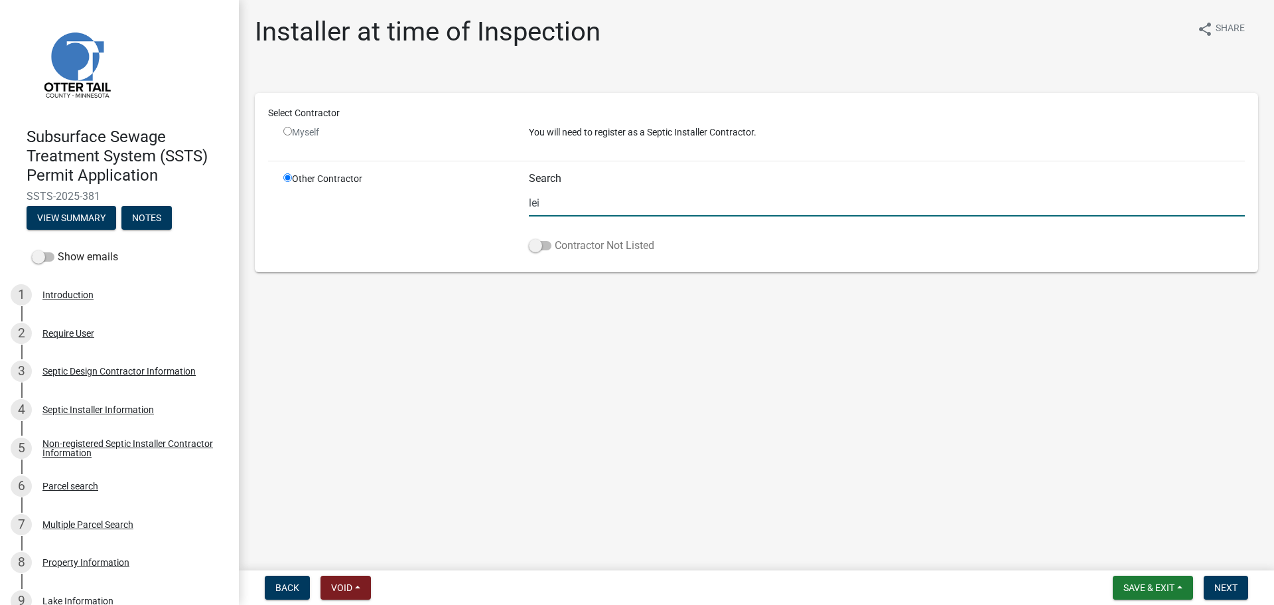
click at [548, 244] on span at bounding box center [540, 245] width 23 height 9
click at [555, 238] on input "Contractor Not Listed" at bounding box center [555, 238] width 0 height 0
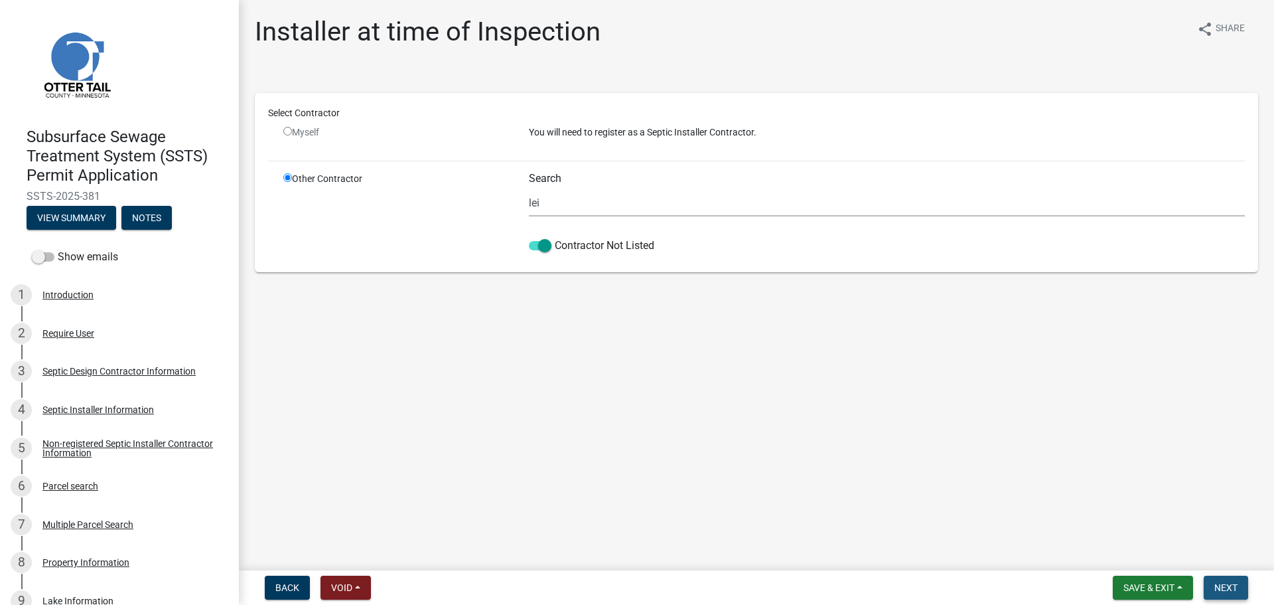
click at [1228, 589] on span "Next" at bounding box center [1226, 587] width 23 height 11
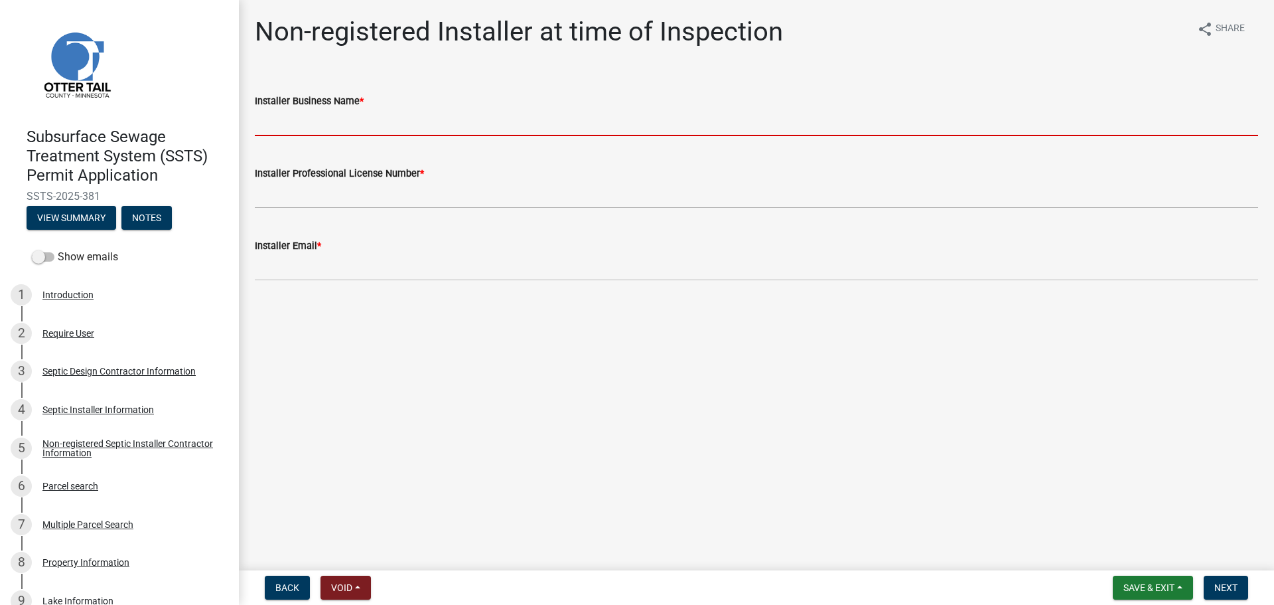
click at [288, 115] on input "Installer Business Name *" at bounding box center [756, 122] width 1003 height 27
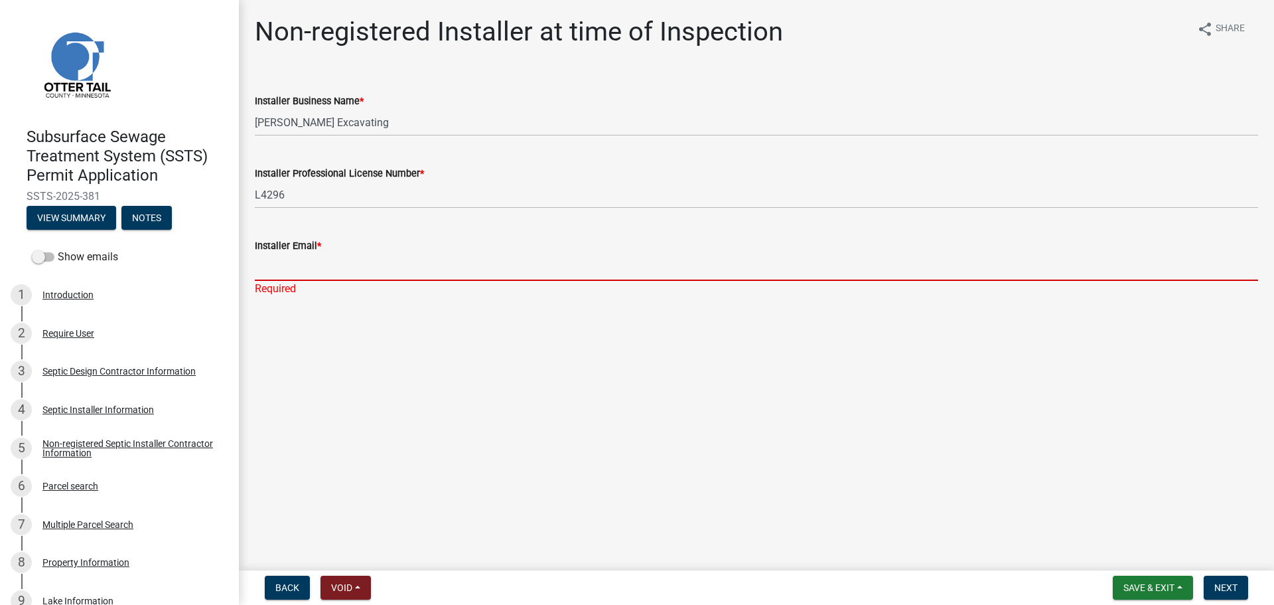
click at [288, 273] on input "Installer Email *" at bounding box center [756, 267] width 1003 height 27
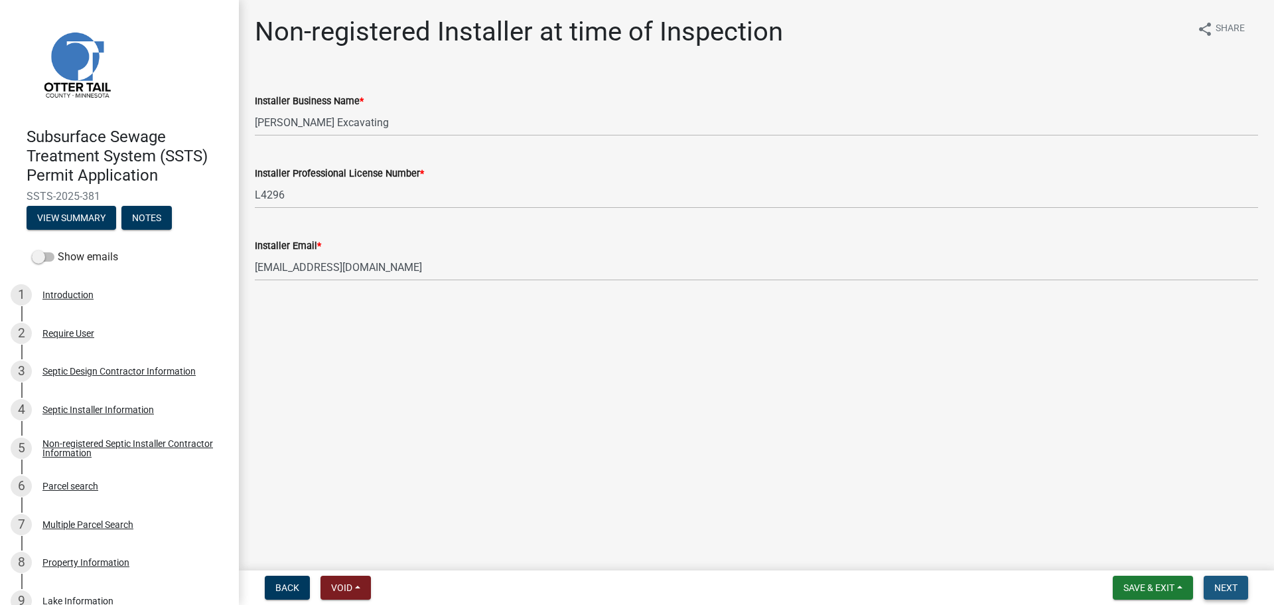
click at [1219, 590] on span "Next" at bounding box center [1226, 587] width 23 height 11
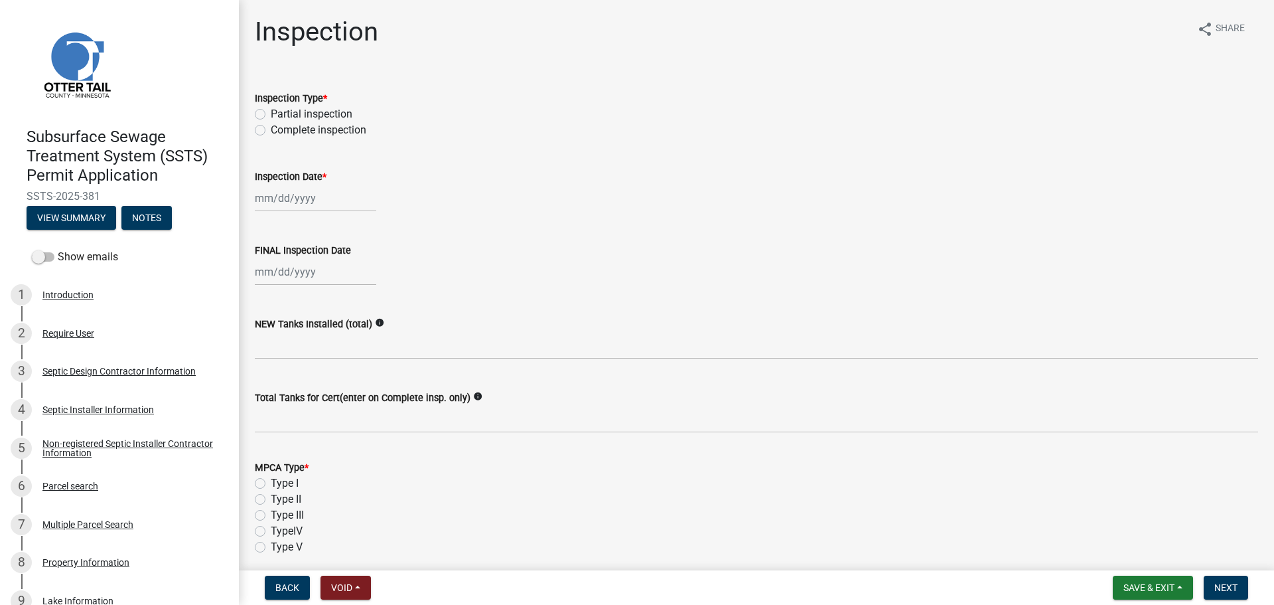
click at [423, 449] on form "MPCA Type * Type I Type II Type III TypeIV Type V" at bounding box center [756, 498] width 1003 height 111
click at [271, 129] on label "Complete inspection" at bounding box center [319, 130] width 96 height 16
click at [271, 129] on input "Complete inspection" at bounding box center [275, 126] width 9 height 9
click at [264, 191] on div at bounding box center [315, 197] width 121 height 27
click at [293, 290] on div "9" at bounding box center [289, 289] width 21 height 21
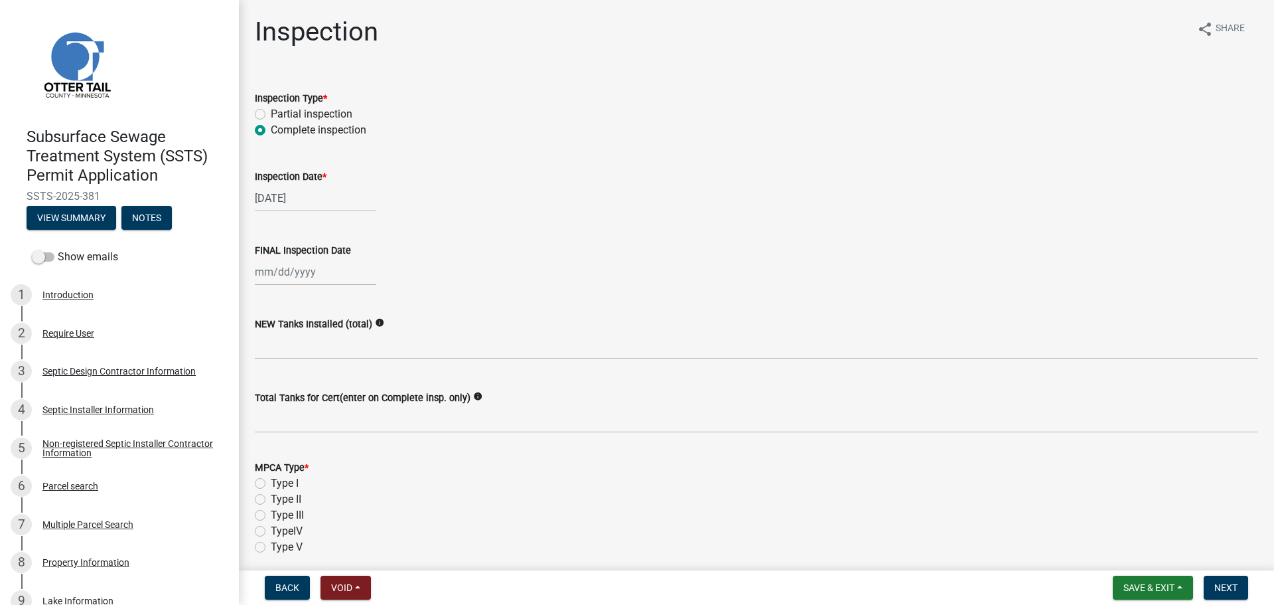
click at [279, 261] on div at bounding box center [315, 271] width 121 height 27
click at [289, 359] on div "9" at bounding box center [289, 363] width 21 height 21
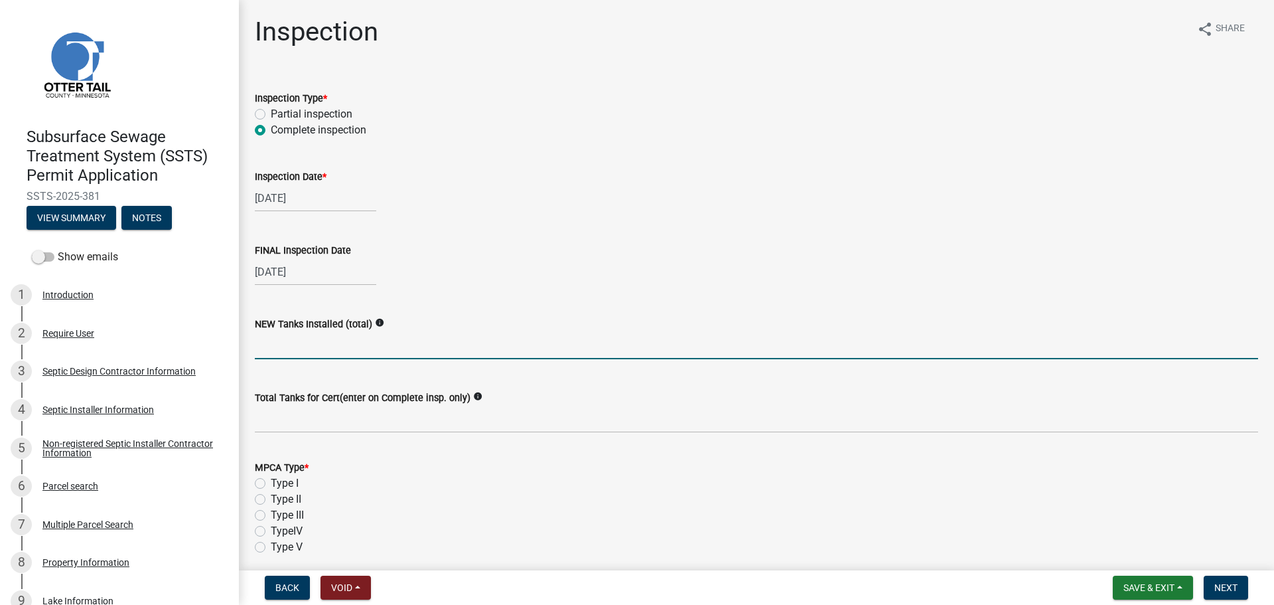
click at [275, 342] on input "text" at bounding box center [756, 345] width 1003 height 27
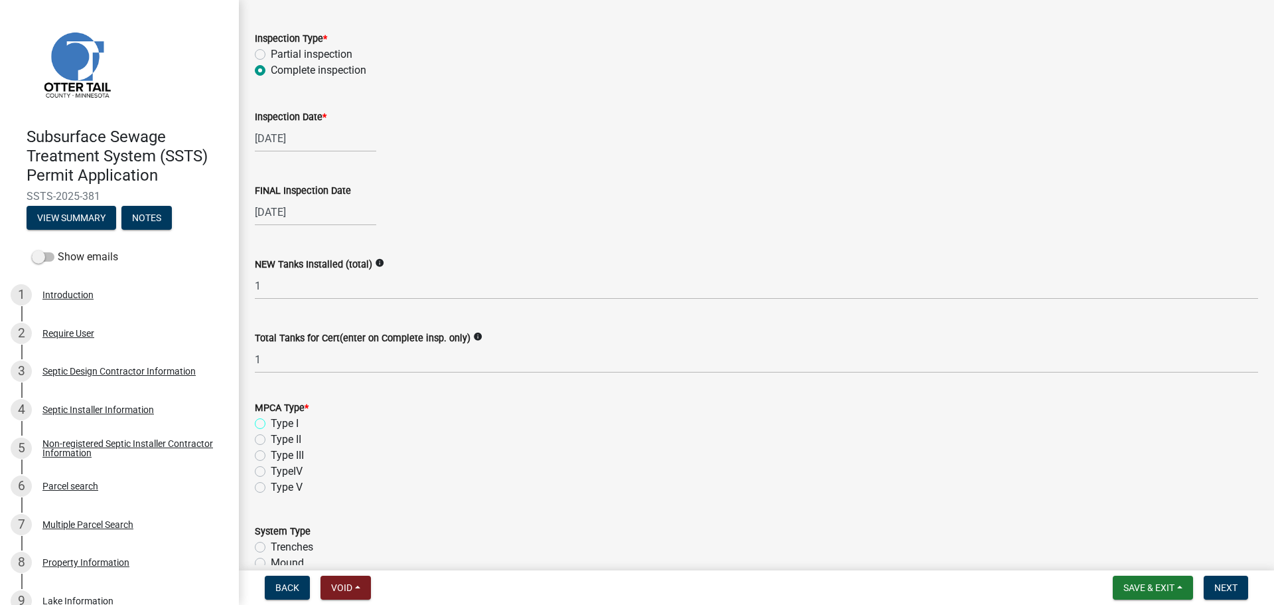
scroll to position [465, 0]
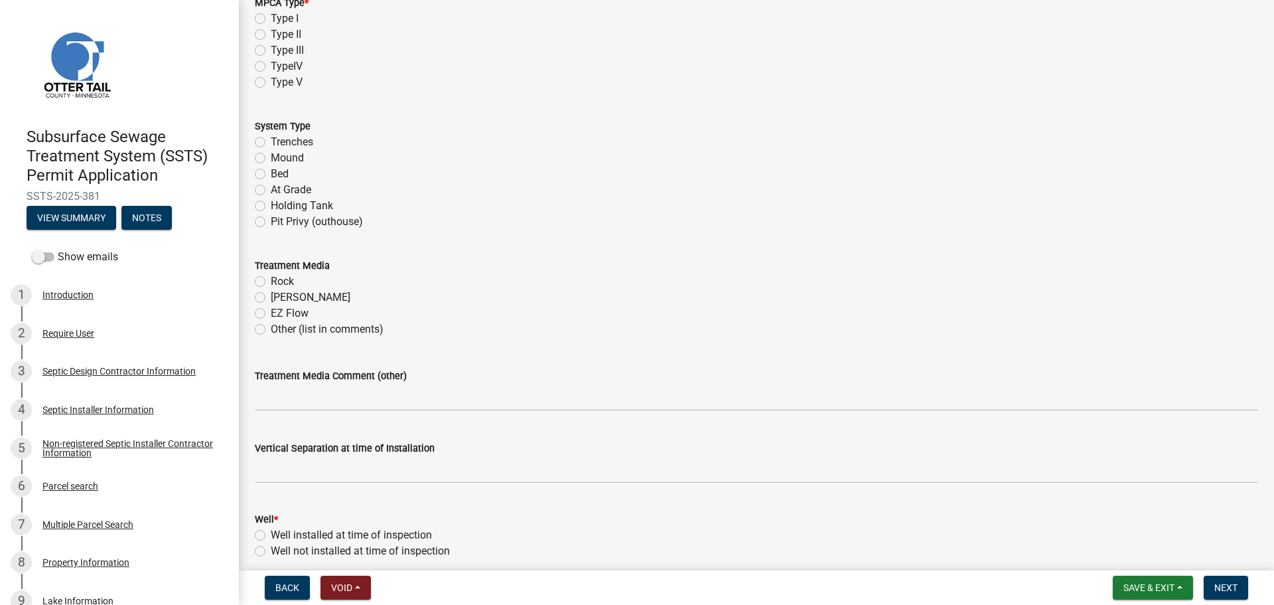
click at [271, 15] on label "Type I" at bounding box center [285, 19] width 28 height 16
click at [271, 15] on input "Type I" at bounding box center [275, 15] width 9 height 9
click at [271, 176] on label "Bed" at bounding box center [280, 174] width 18 height 16
click at [271, 175] on input "Bed" at bounding box center [275, 170] width 9 height 9
click at [271, 295] on label "Chambers" at bounding box center [311, 297] width 80 height 16
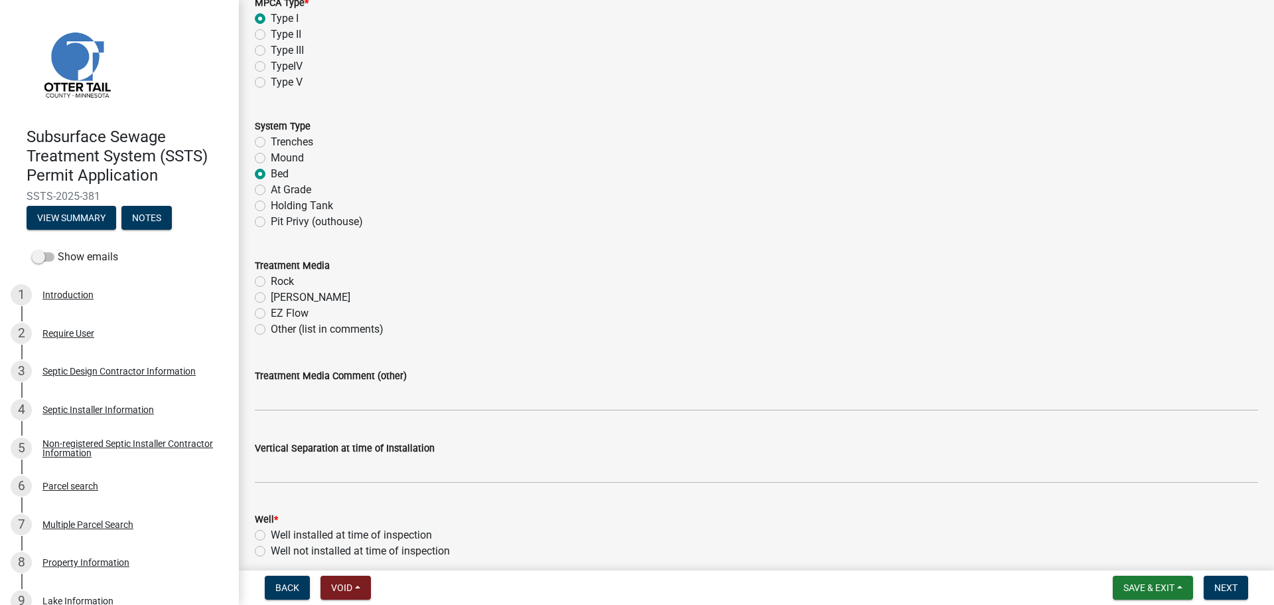
click at [271, 295] on input "Chambers" at bounding box center [275, 293] width 9 height 9
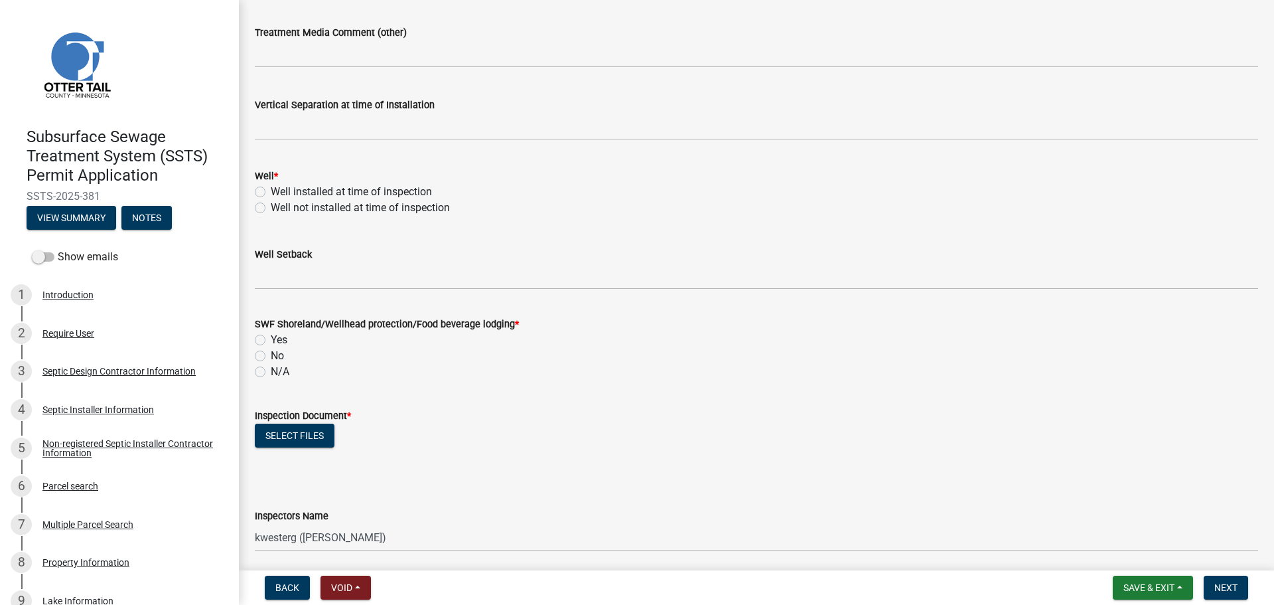
scroll to position [813, 0]
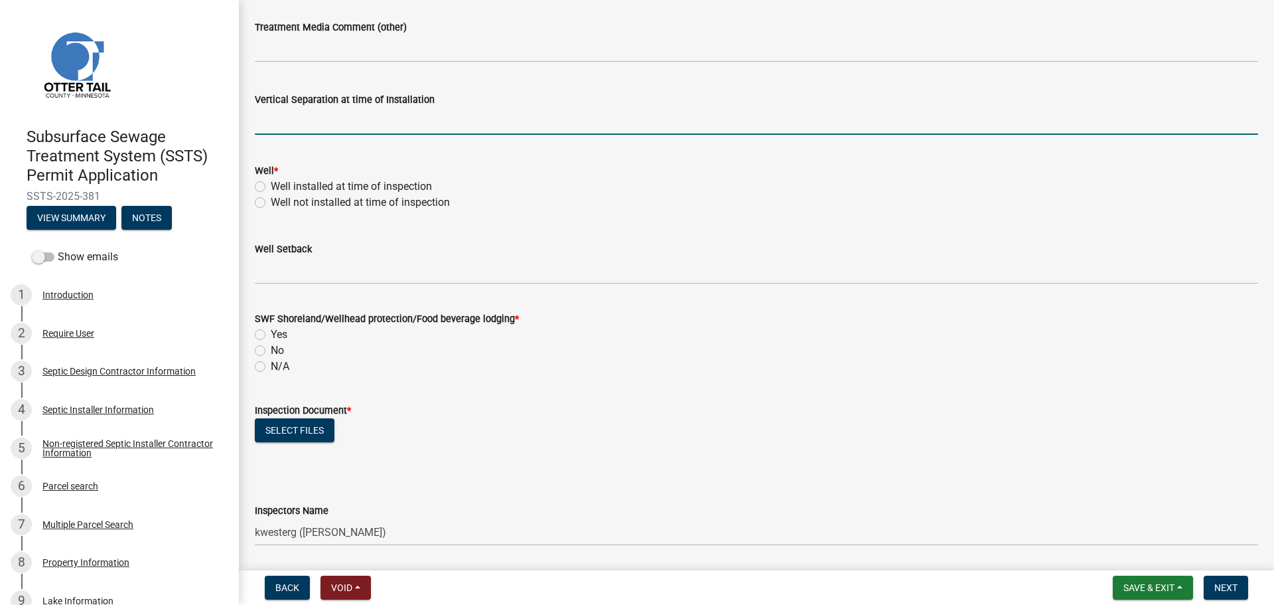
click at [288, 123] on input "text" at bounding box center [756, 121] width 1003 height 27
click at [271, 186] on label "Well installed at time of inspection" at bounding box center [351, 187] width 161 height 16
click at [271, 186] on input "Well installed at time of inspection" at bounding box center [275, 183] width 9 height 9
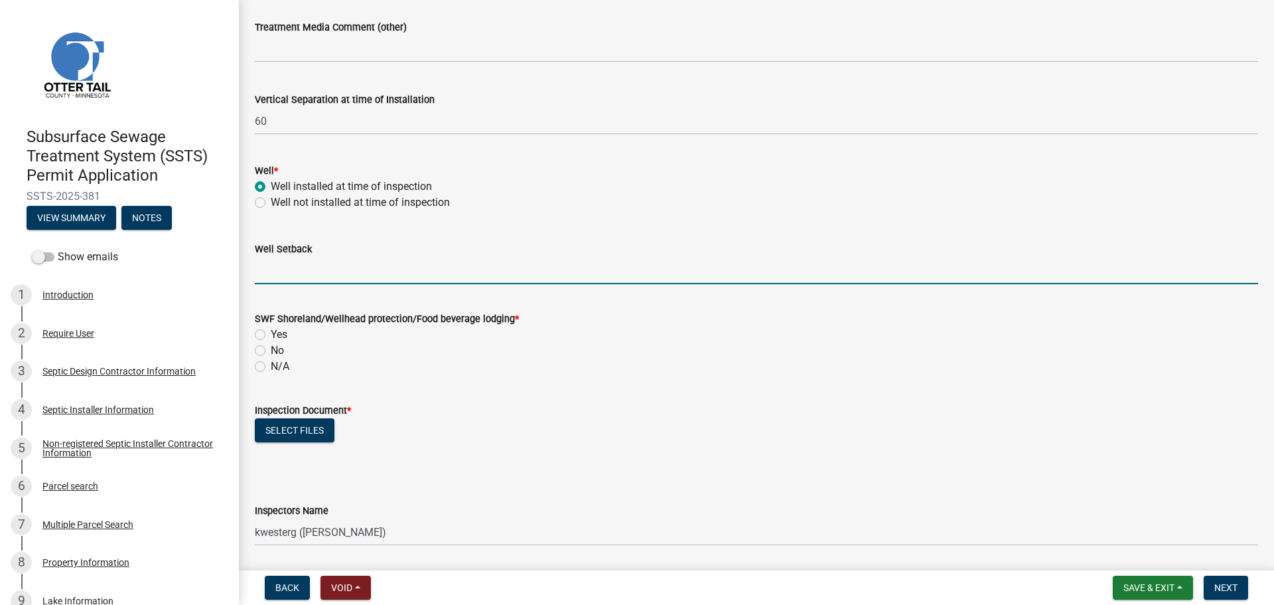
click at [284, 261] on input "Well Setback" at bounding box center [756, 270] width 1003 height 27
click at [271, 335] on label "Yes" at bounding box center [279, 335] width 17 height 16
click at [271, 335] on input "Yes" at bounding box center [275, 331] width 9 height 9
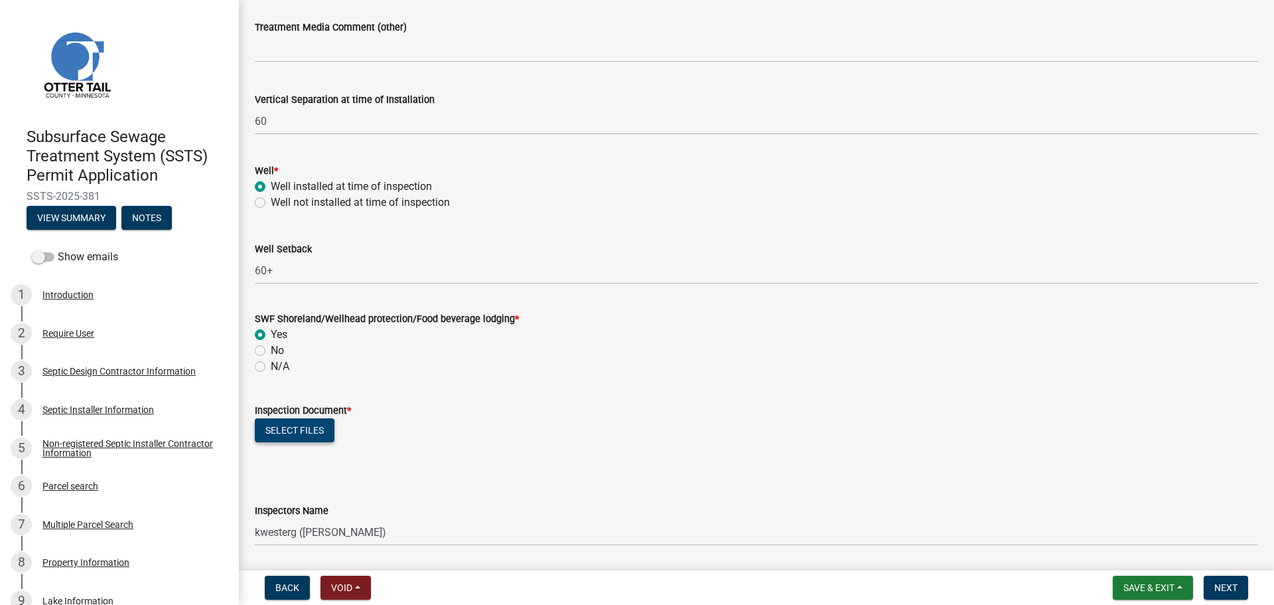
click at [299, 430] on button "Select files" at bounding box center [295, 430] width 80 height 24
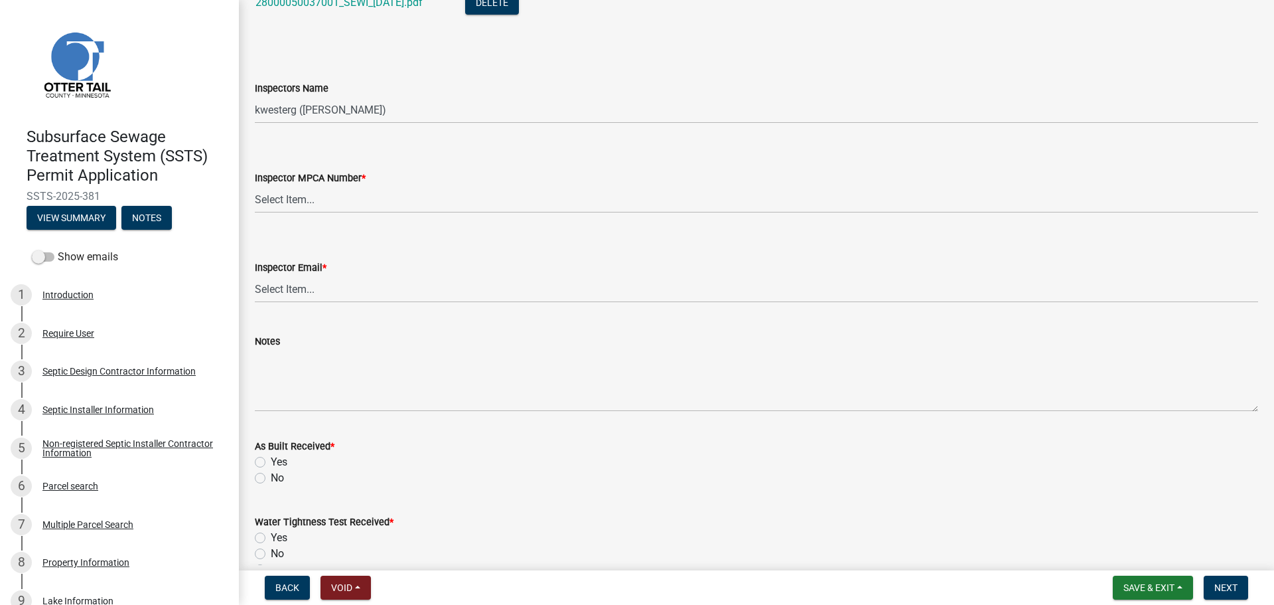
scroll to position [1294, 0]
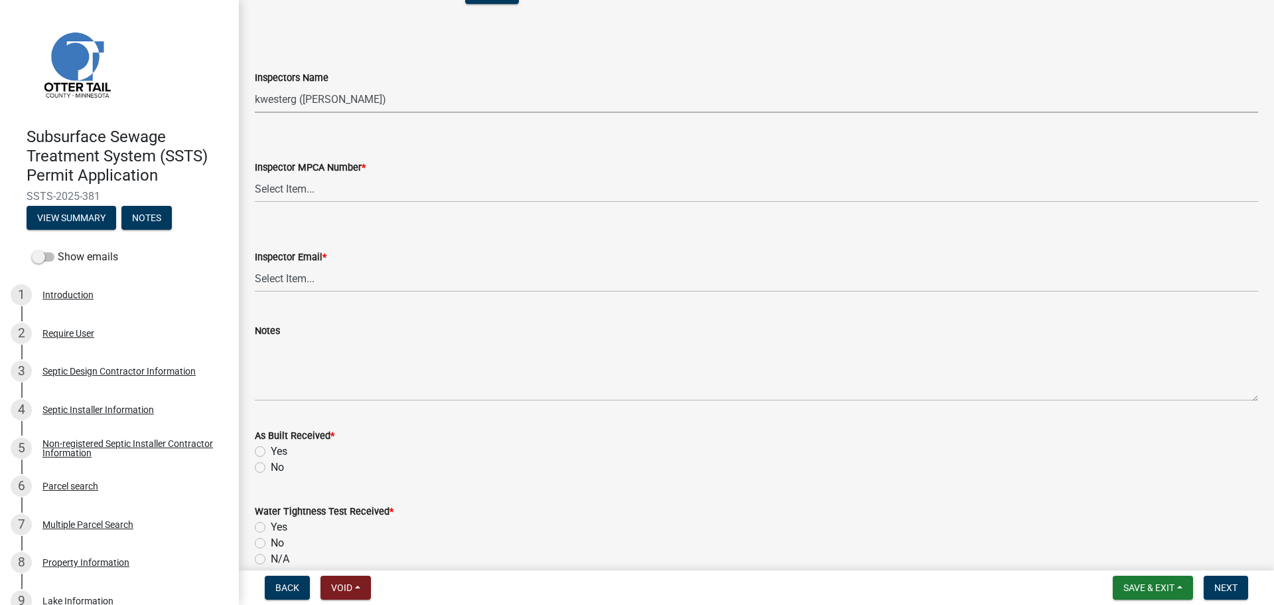
click at [290, 98] on select "Select Item... btollefson (Brittany Tollefson) alexisnewark (Alexis Newark) epl…" at bounding box center [756, 99] width 1003 height 27
click at [255, 86] on select "Select Item... btollefson (Brittany Tollefson) alexisnewark (Alexis Newark) epl…" at bounding box center [756, 99] width 1003 height 27
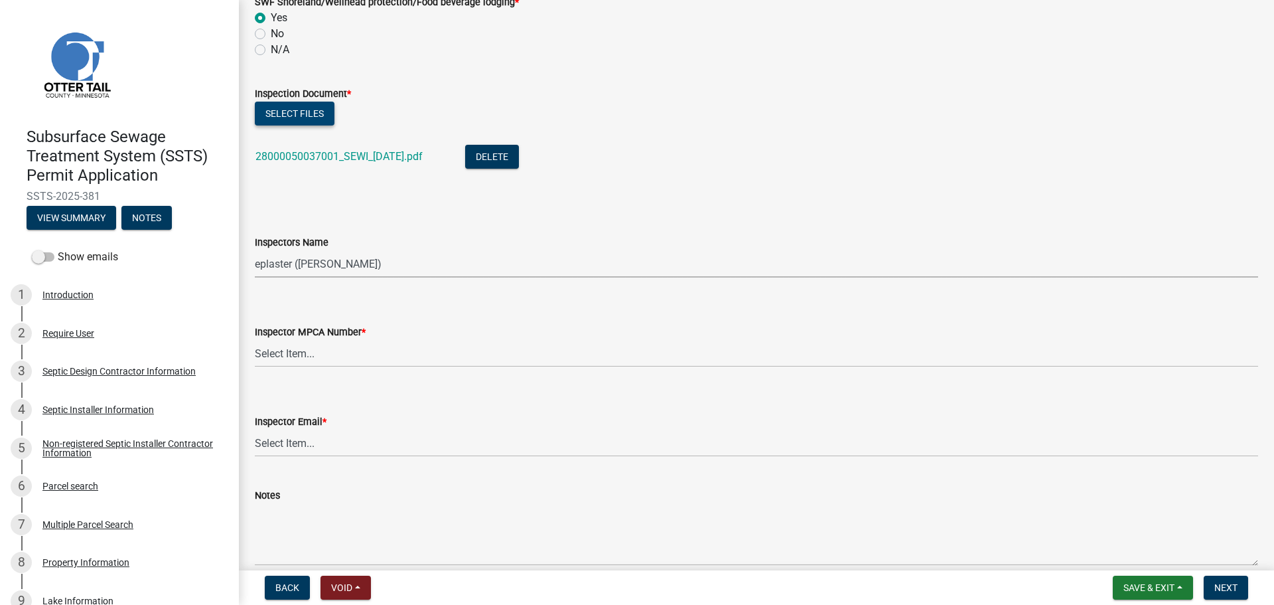
scroll to position [1112, 0]
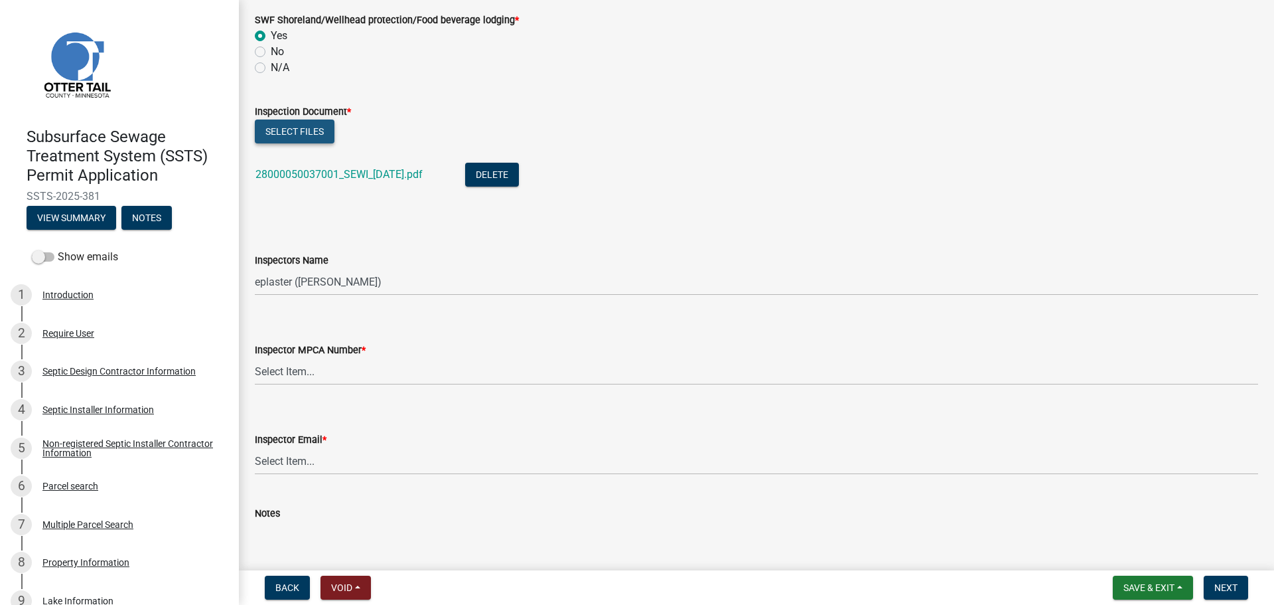
click at [303, 124] on button "Select files" at bounding box center [295, 131] width 80 height 24
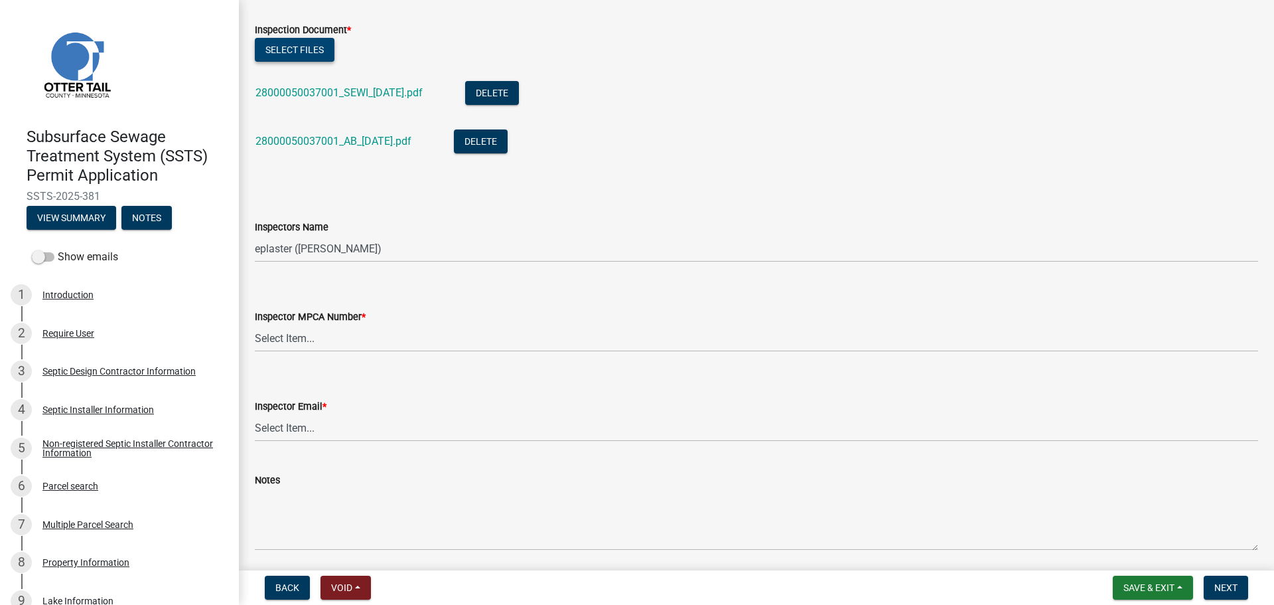
scroll to position [1211, 0]
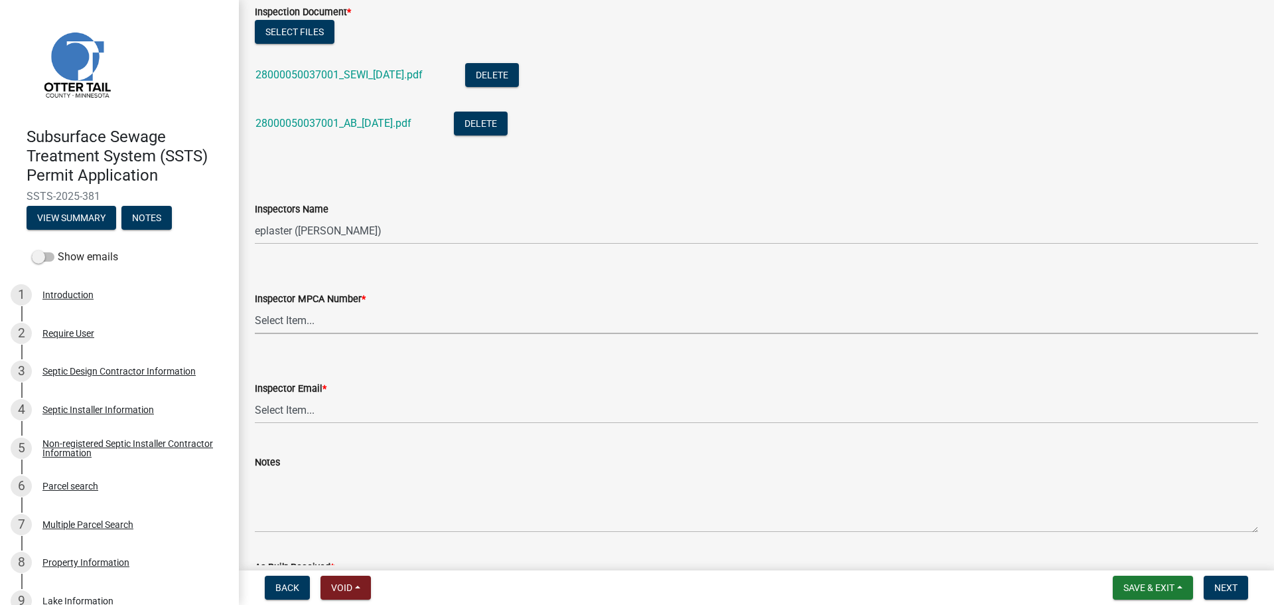
click at [291, 319] on select "Select Item... Alexis Newark (10415) Andrea Perales (924) Brittany Tollefson (1…" at bounding box center [756, 320] width 1003 height 27
click at [309, 315] on select "Select Item... Alexis Newark (10415) Andrea Perales (924) Brittany Tollefson (1…" at bounding box center [756, 320] width 1003 height 27
click at [255, 307] on select "Select Item... Alexis Newark (10415) Andrea Perales (924) Brittany Tollefson (1…" at bounding box center [756, 320] width 1003 height 27
click at [274, 398] on select "Select Item... Alexis Newark (anewark@ottertailcounty.gov) Amy Busko (abusko@ot…" at bounding box center [756, 409] width 1003 height 27
click at [255, 396] on select "Select Item... Alexis Newark (anewark@ottertailcounty.gov) Amy Busko (abusko@ot…" at bounding box center [756, 409] width 1003 height 27
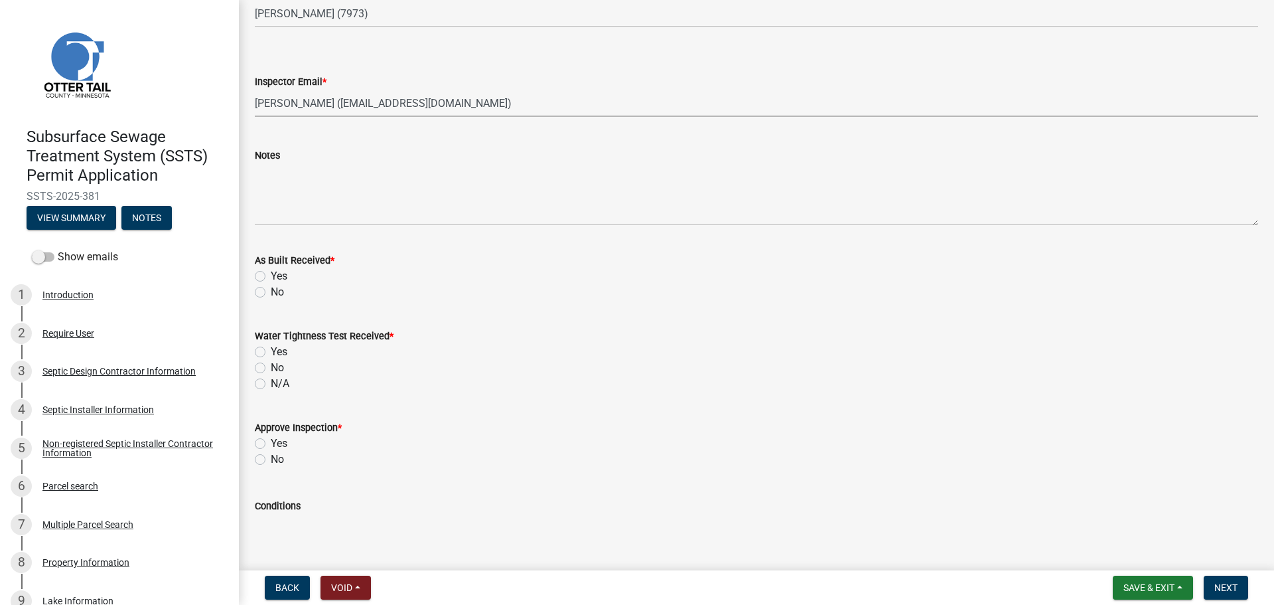
scroll to position [1576, 0]
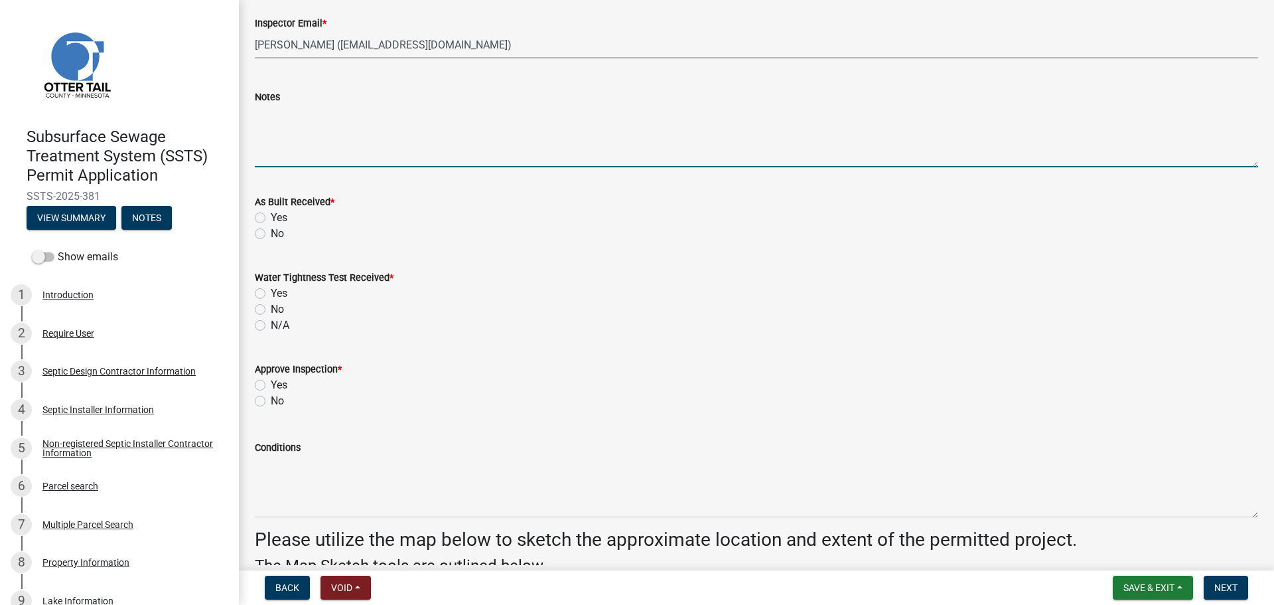
click at [287, 140] on textarea "Notes" at bounding box center [756, 136] width 1003 height 62
click at [271, 220] on label "Yes" at bounding box center [279, 218] width 17 height 16
click at [271, 218] on input "Yes" at bounding box center [275, 214] width 9 height 9
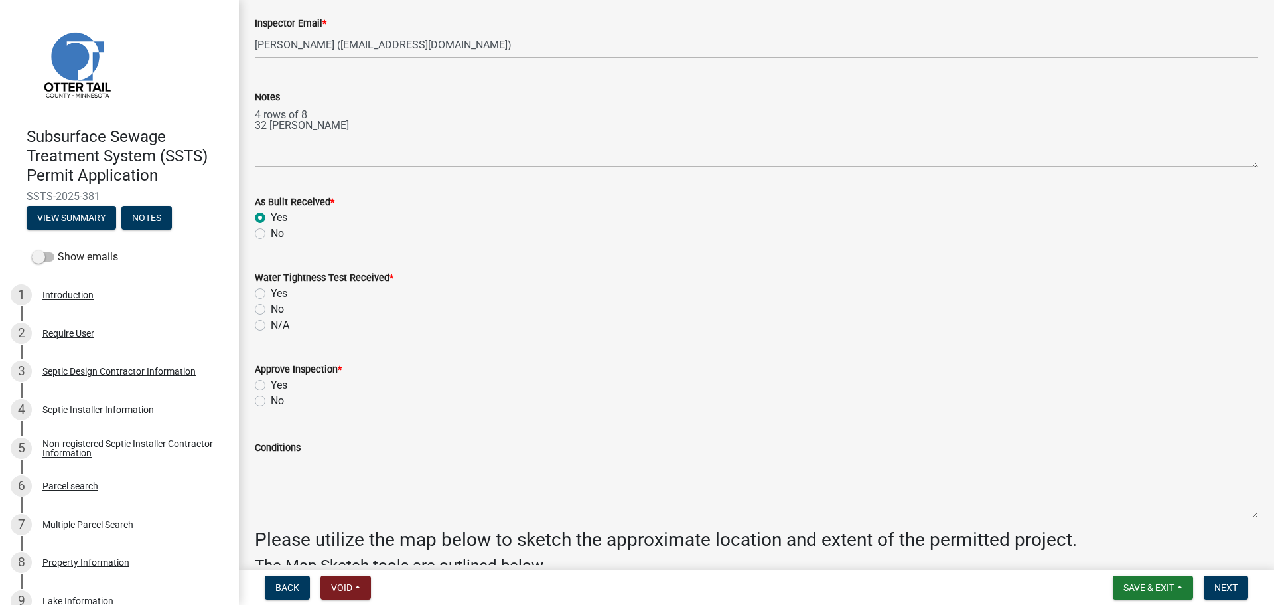
click at [271, 327] on label "N/A" at bounding box center [280, 325] width 19 height 16
click at [271, 326] on input "N/A" at bounding box center [275, 321] width 9 height 9
click at [271, 385] on label "Yes" at bounding box center [279, 385] width 17 height 16
click at [271, 385] on input "Yes" at bounding box center [275, 381] width 9 height 9
click at [1227, 591] on span "Next" at bounding box center [1226, 587] width 23 height 11
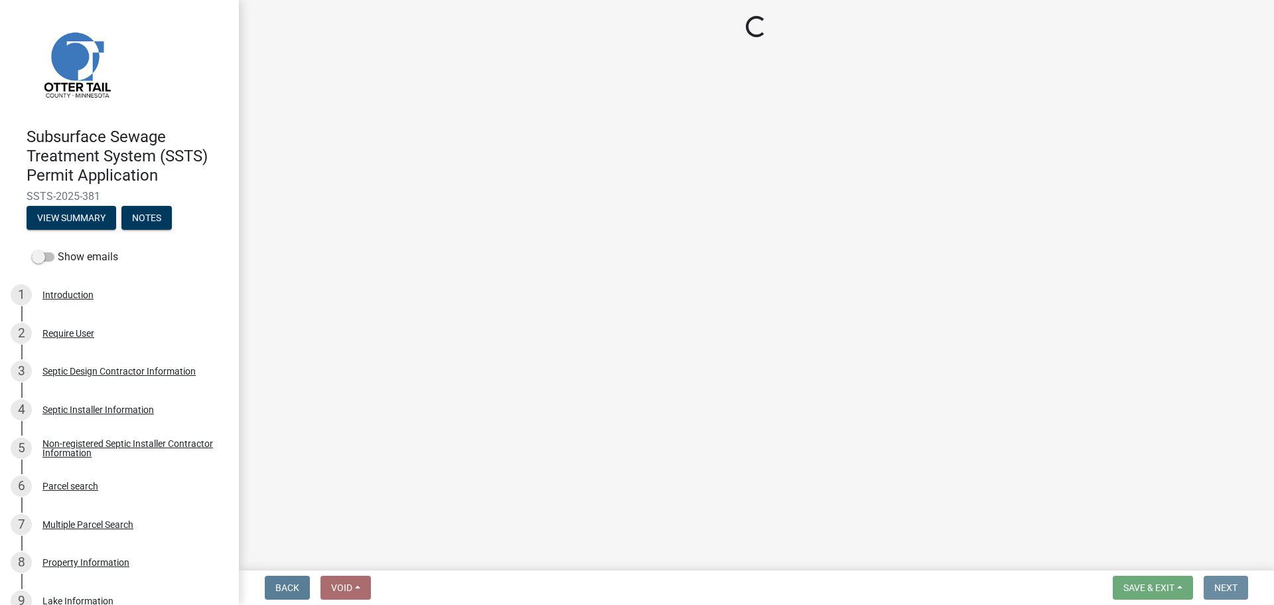
scroll to position [0, 0]
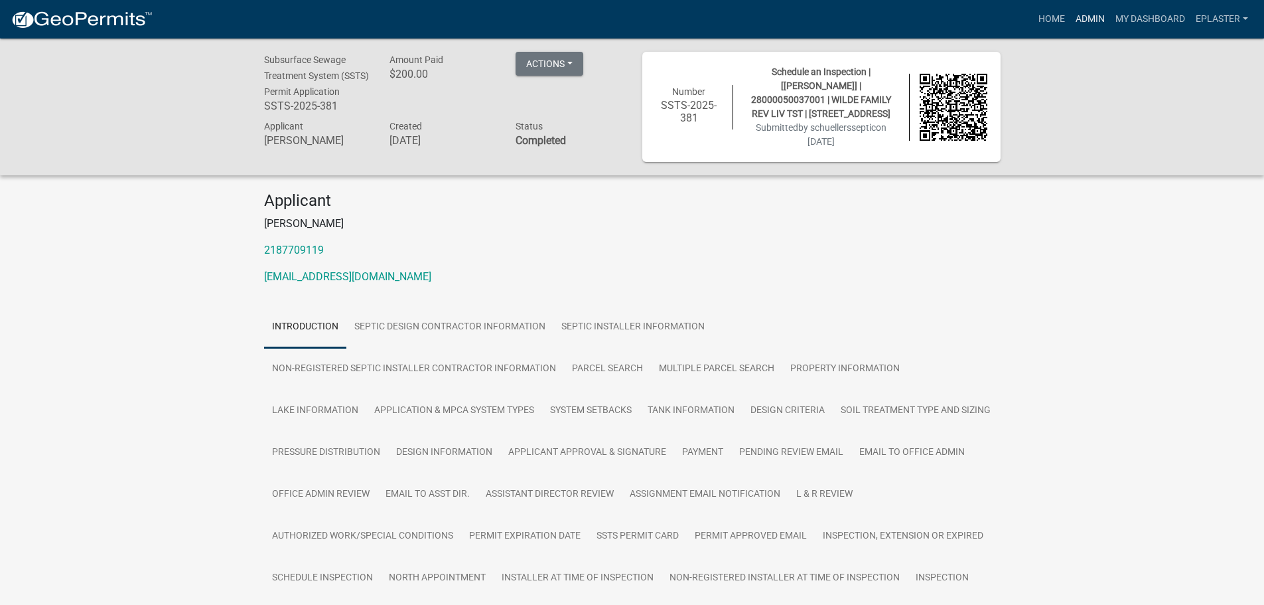
click at [1086, 23] on link "Admin" at bounding box center [1090, 19] width 40 height 25
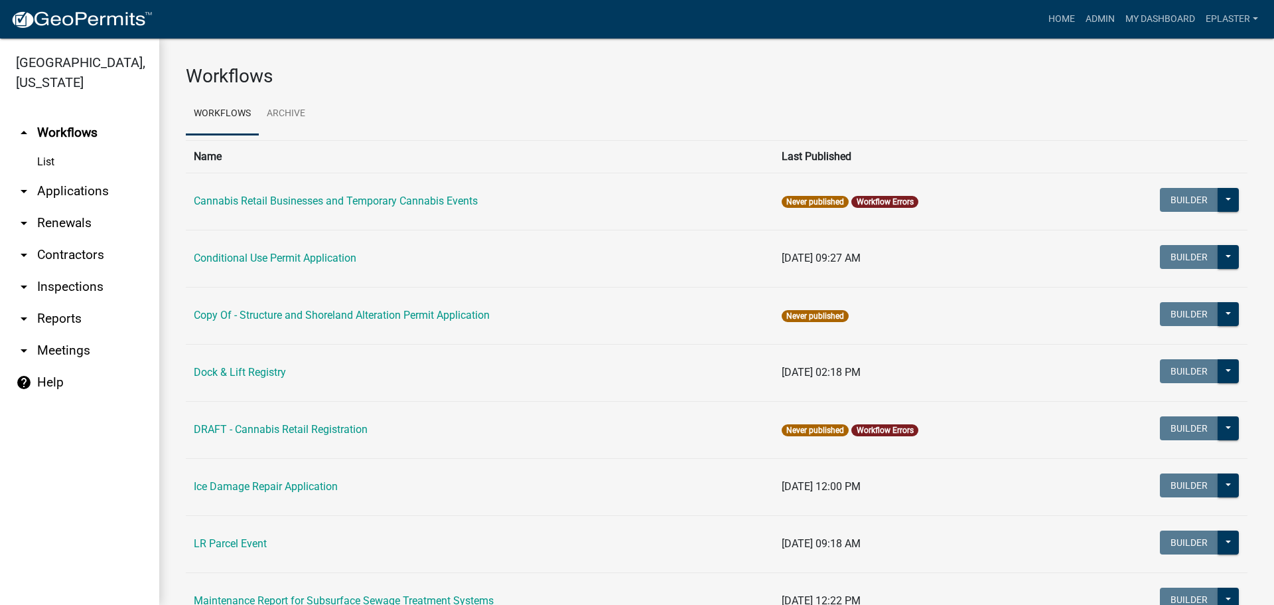
click at [80, 196] on link "arrow_drop_down Applications" at bounding box center [79, 191] width 159 height 32
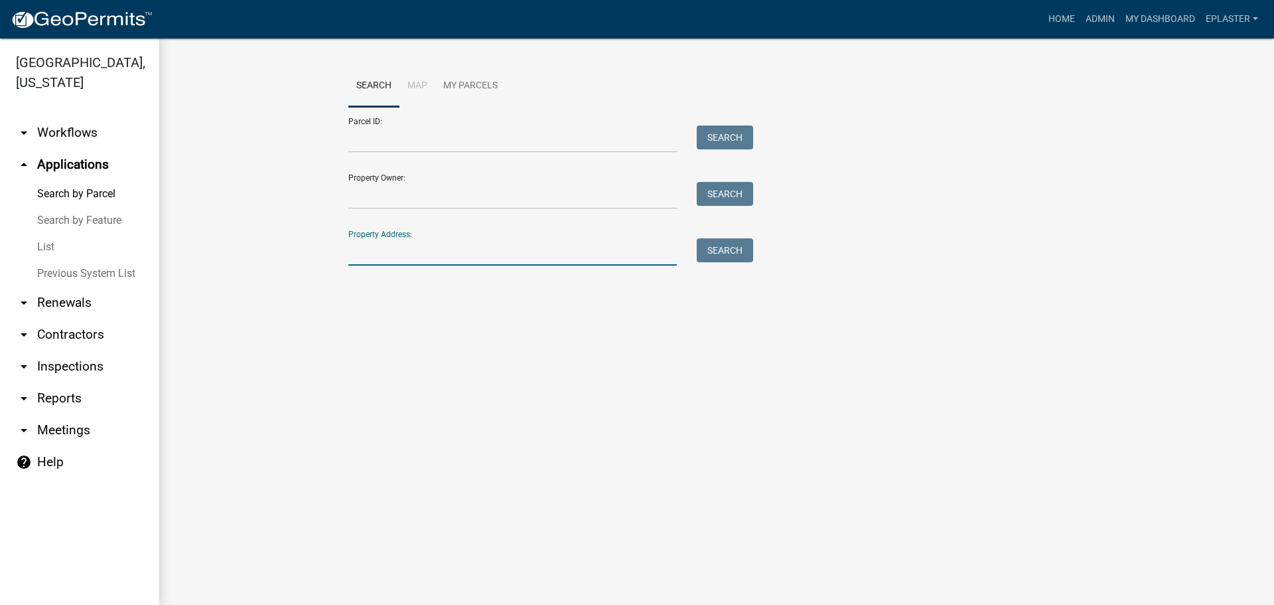
click at [437, 262] on input "Property Address:" at bounding box center [512, 251] width 329 height 27
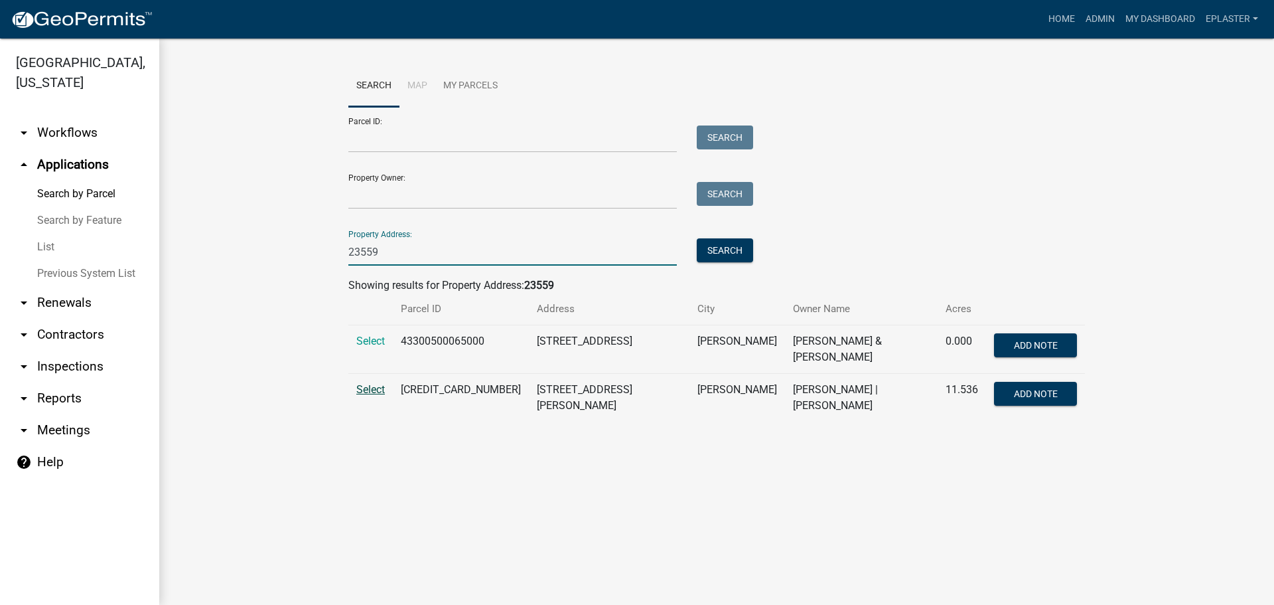
click at [382, 383] on span "Select" at bounding box center [370, 389] width 29 height 13
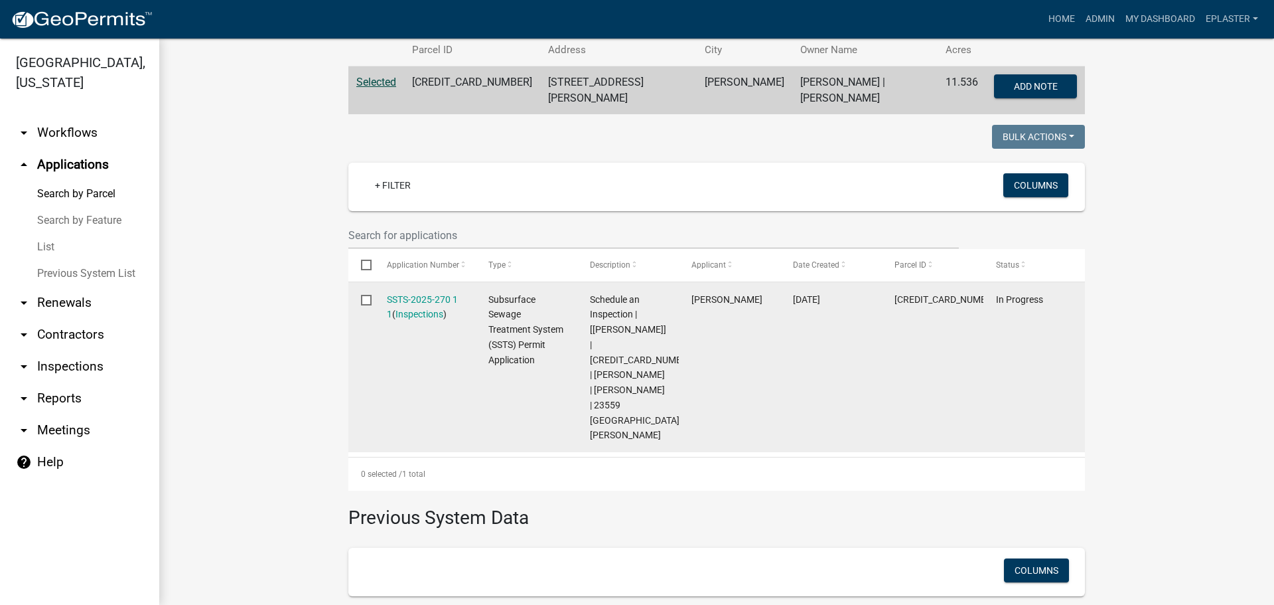
scroll to position [332, 0]
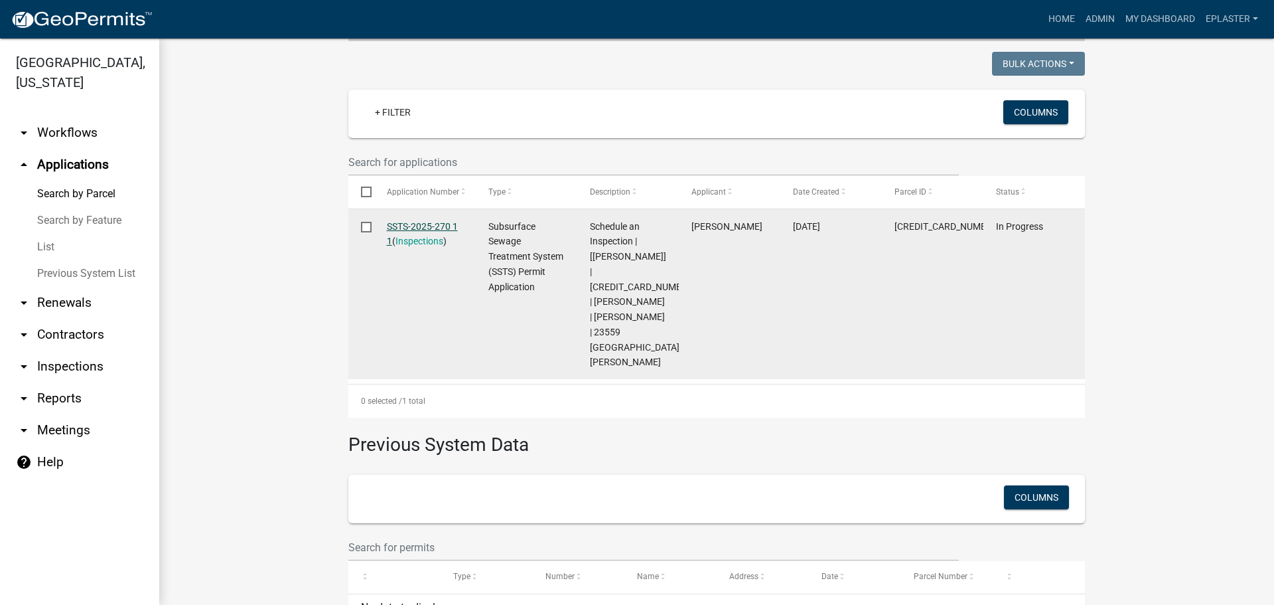
click at [441, 221] on link "SSTS-2025-270 1 1" at bounding box center [422, 234] width 71 height 26
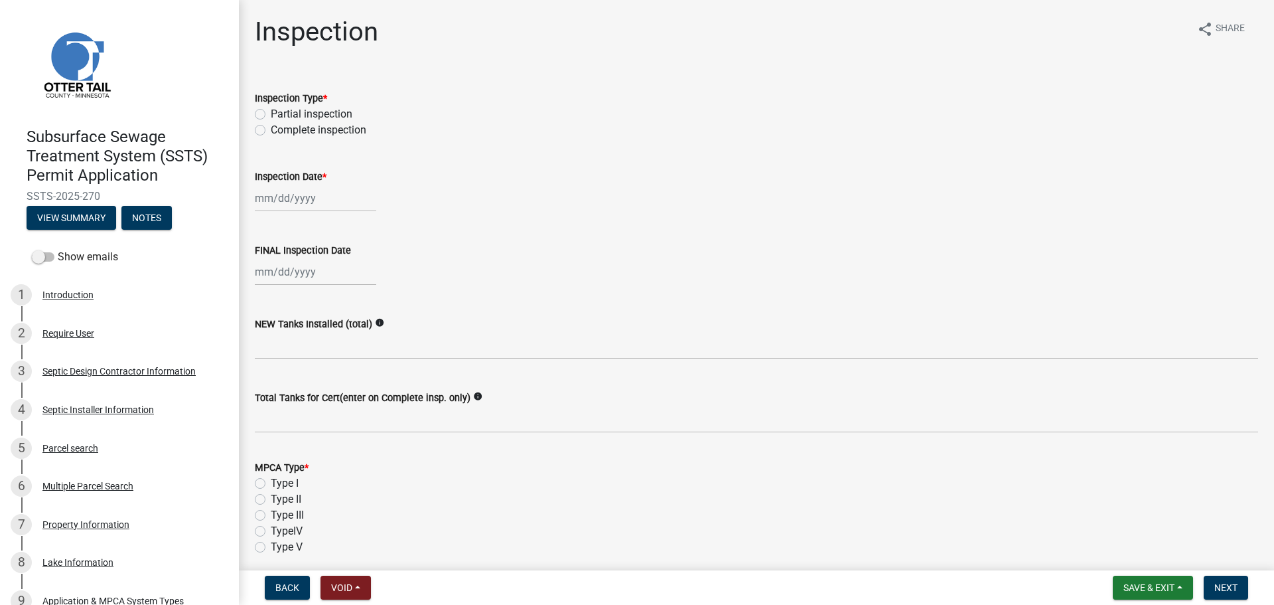
click at [271, 133] on label "Complete inspection" at bounding box center [319, 130] width 96 height 16
click at [271, 131] on input "Complete inspection" at bounding box center [275, 126] width 9 height 9
click at [265, 207] on div at bounding box center [315, 197] width 121 height 27
click at [287, 289] on div "9" at bounding box center [289, 289] width 21 height 21
click at [274, 263] on div at bounding box center [315, 271] width 121 height 27
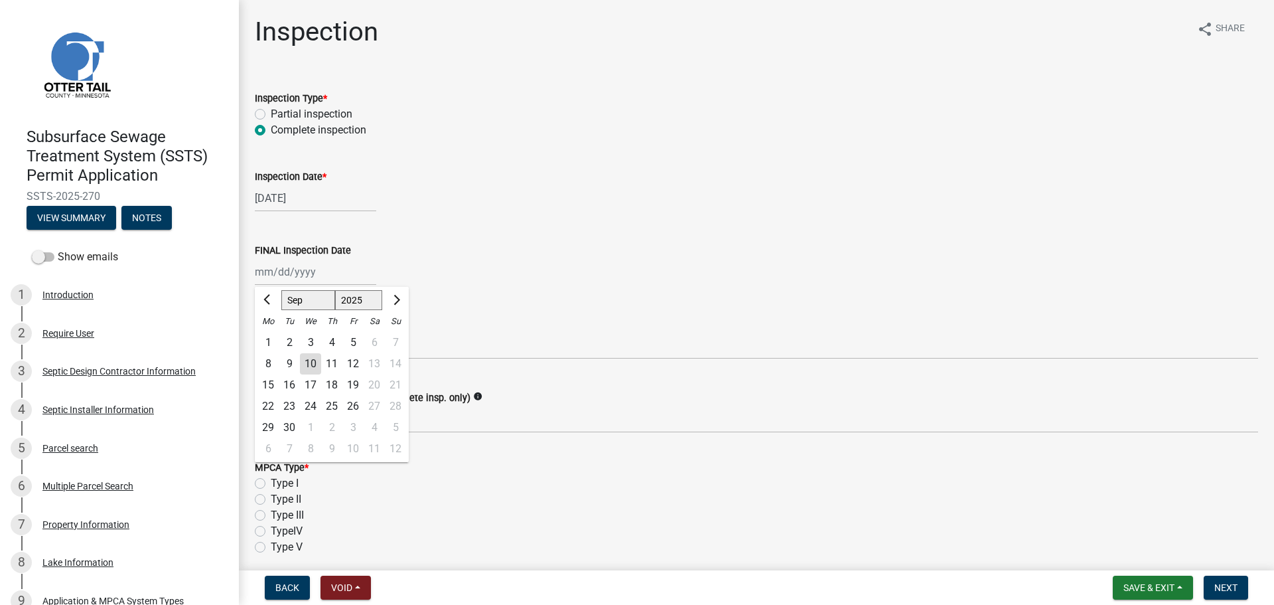
click at [285, 361] on div "9" at bounding box center [289, 363] width 21 height 21
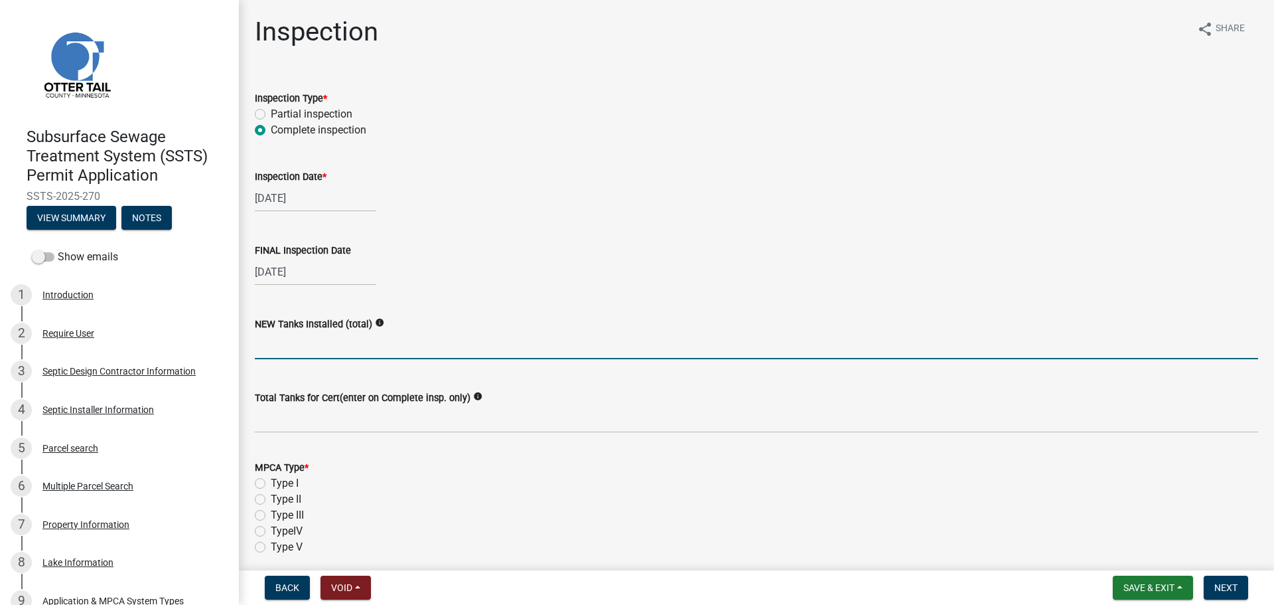
click at [272, 338] on input "text" at bounding box center [756, 345] width 1003 height 27
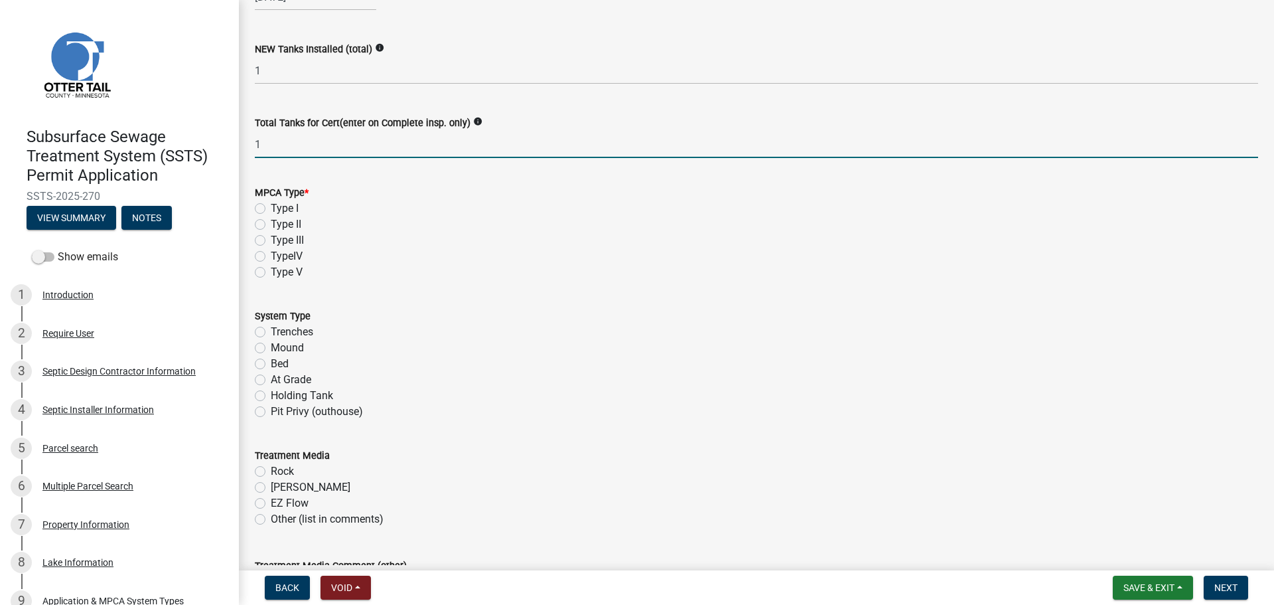
scroll to position [282, 0]
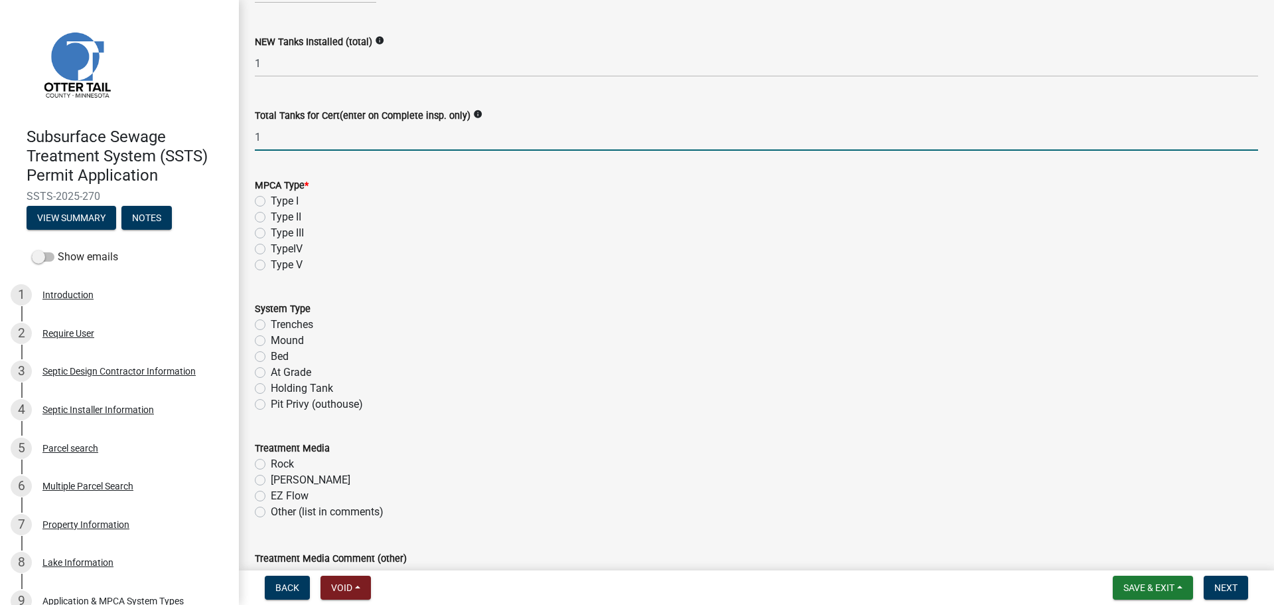
click at [271, 218] on label "Type II" at bounding box center [286, 217] width 31 height 16
click at [271, 218] on input "Type II" at bounding box center [275, 213] width 9 height 9
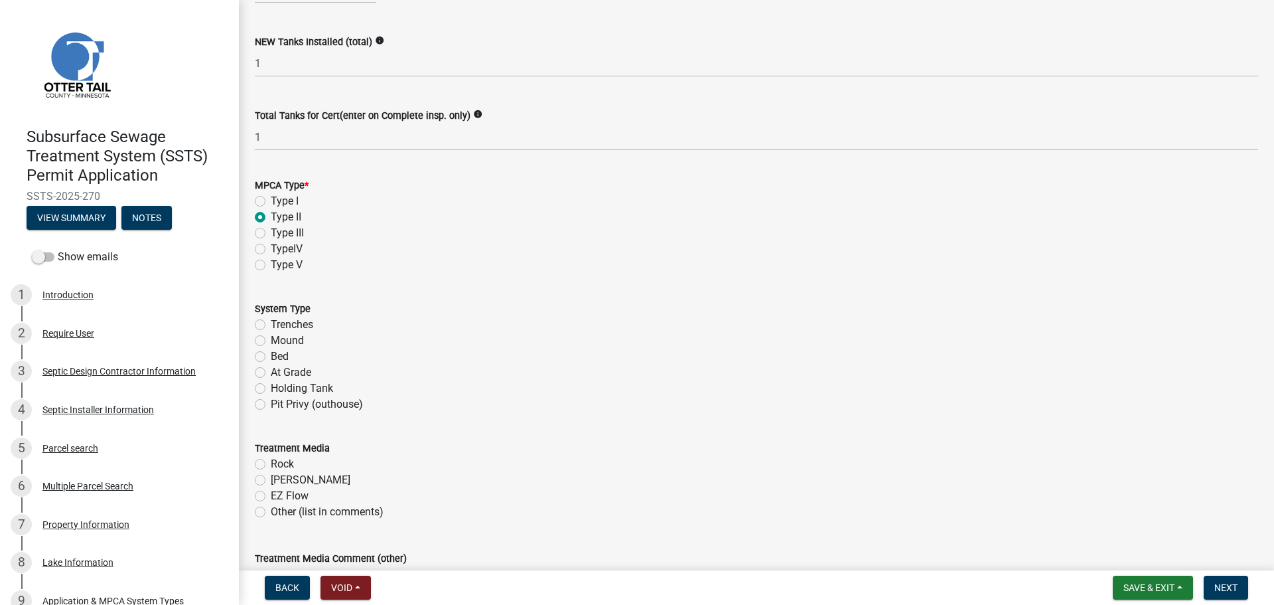
click at [271, 390] on label "Holding Tank" at bounding box center [302, 388] width 62 height 16
click at [271, 389] on input "Holding Tank" at bounding box center [275, 384] width 9 height 9
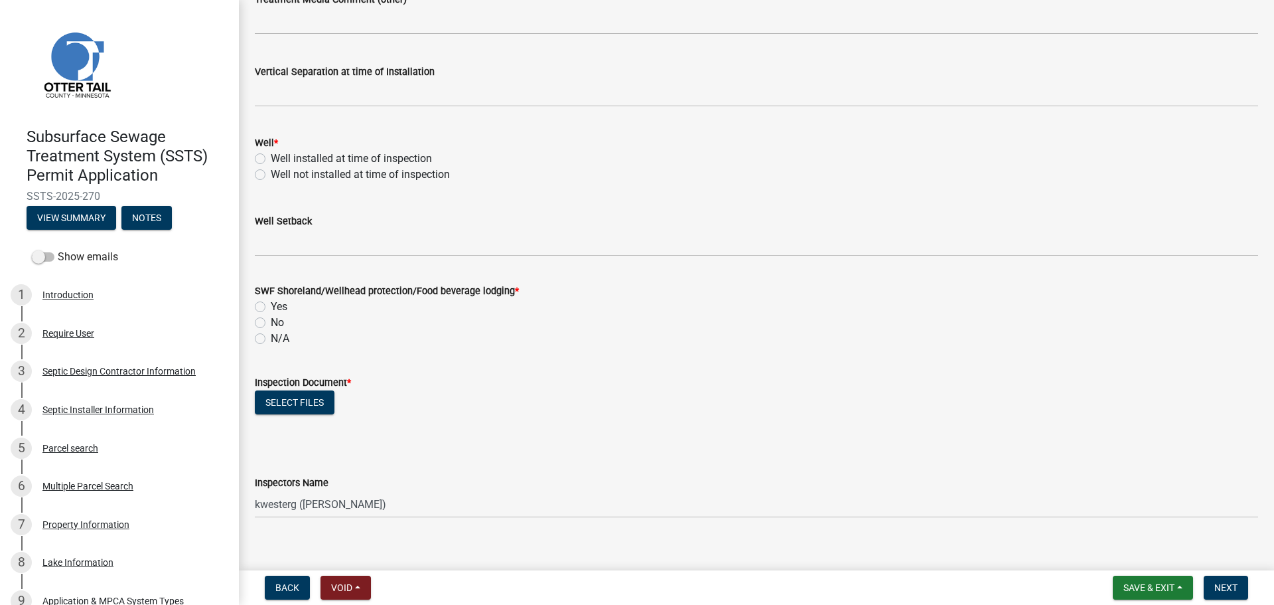
scroll to position [896, 0]
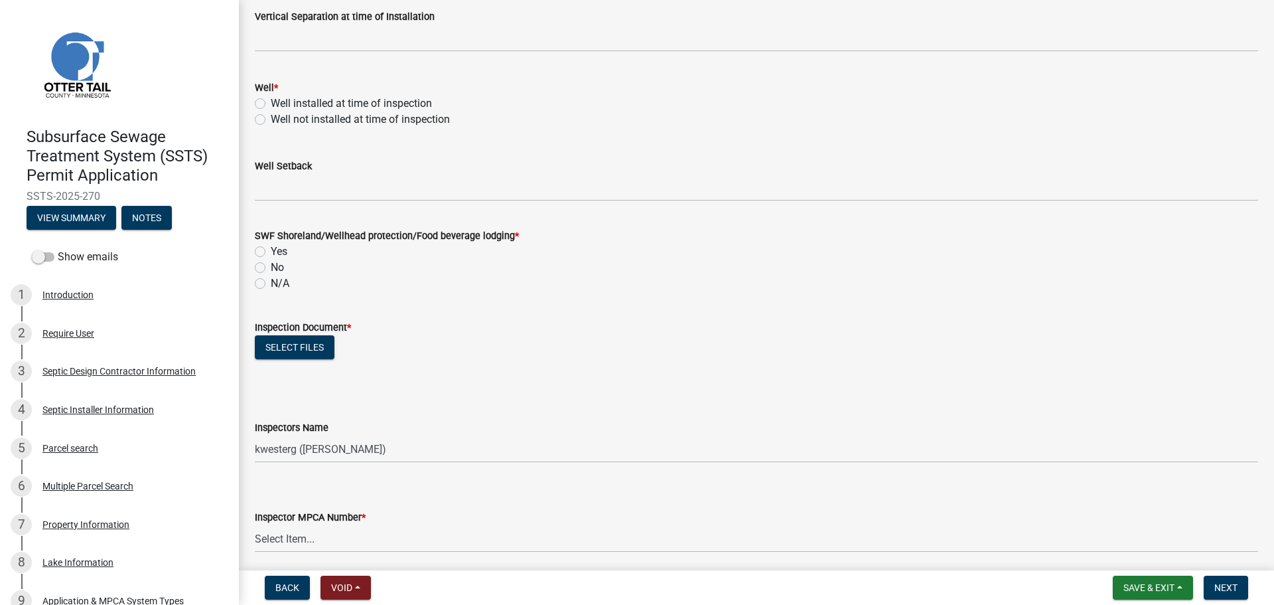
click at [271, 119] on label "Well not installed at time of inspection" at bounding box center [360, 119] width 179 height 16
click at [271, 119] on input "Well not installed at time of inspection" at bounding box center [275, 115] width 9 height 9
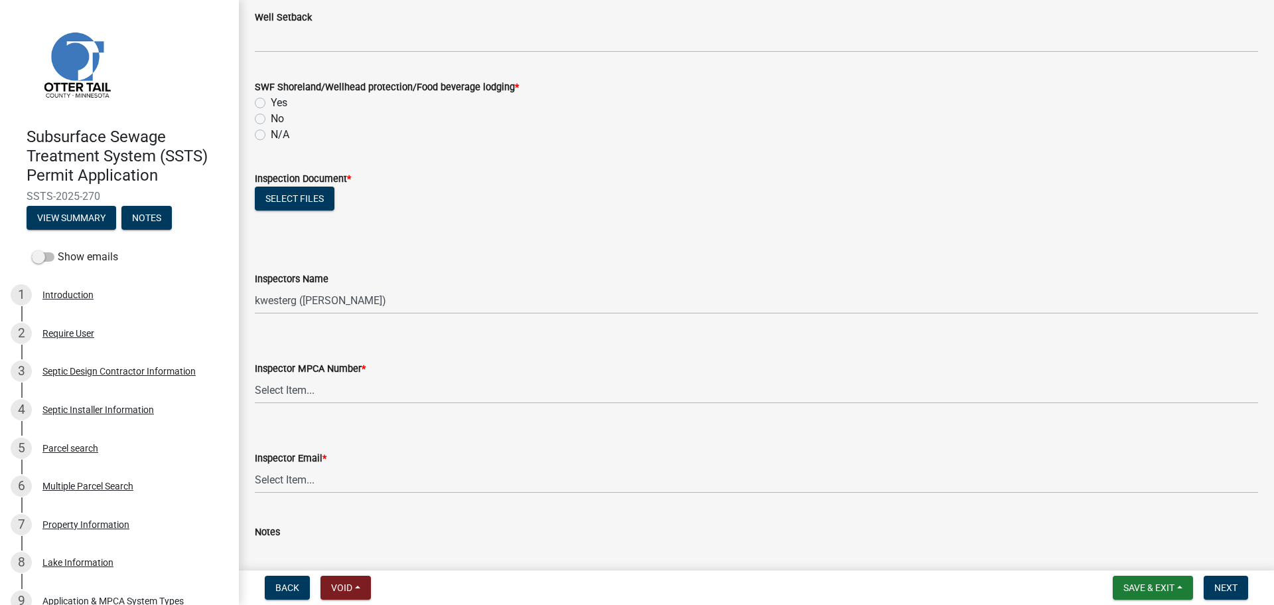
scroll to position [1045, 0]
click at [271, 102] on label "Yes" at bounding box center [279, 102] width 17 height 16
click at [271, 102] on input "Yes" at bounding box center [275, 98] width 9 height 9
click at [301, 204] on button "Select files" at bounding box center [295, 198] width 80 height 24
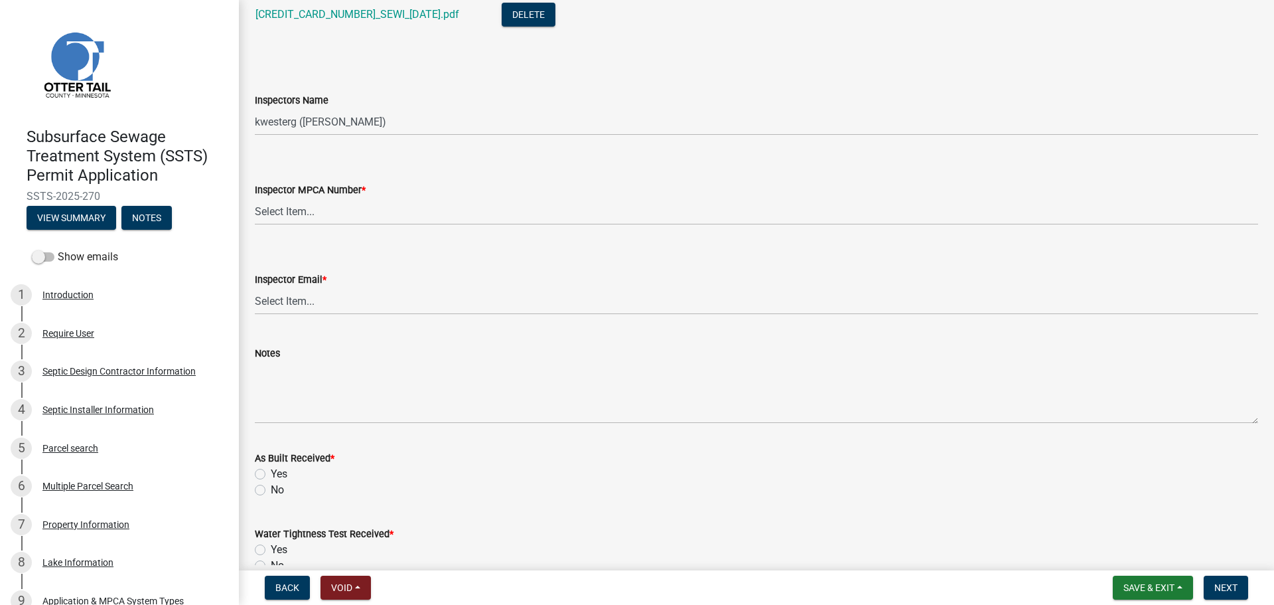
scroll to position [1278, 0]
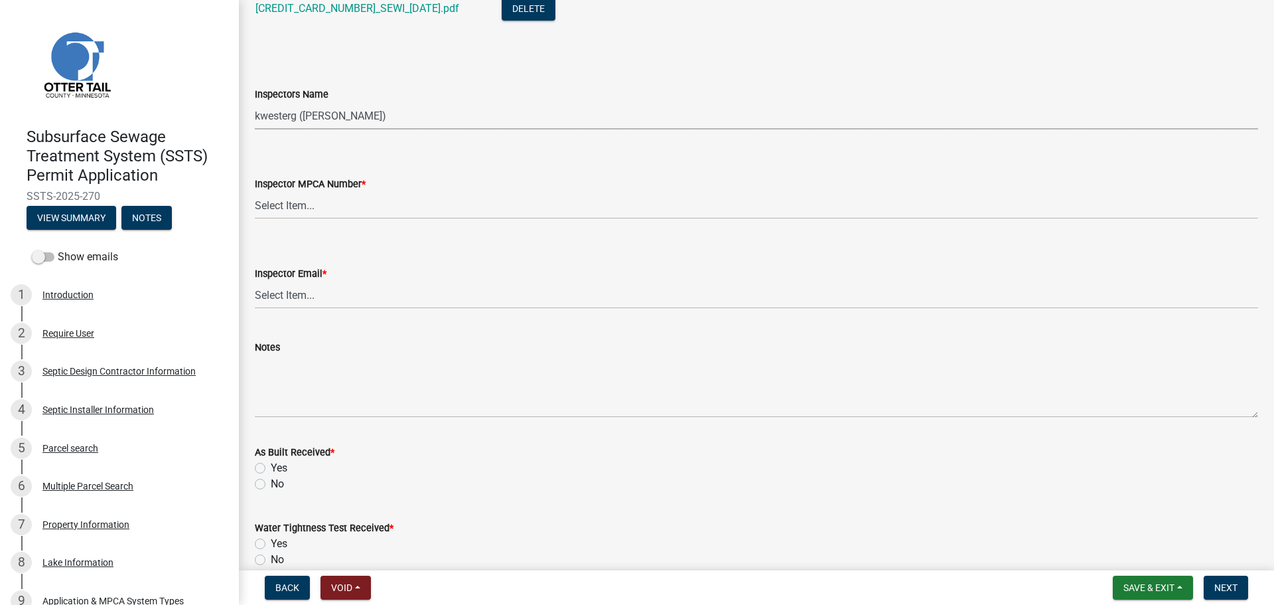
click at [295, 113] on select "Select Item... btollefson (Brittany Tollefson) alexisnewark (Alexis Newark) epl…" at bounding box center [756, 115] width 1003 height 27
click at [255, 102] on select "Select Item... btollefson (Brittany Tollefson) alexisnewark (Alexis Newark) epl…" at bounding box center [756, 115] width 1003 height 27
click at [300, 214] on select "Select Item... Alexis Newark (10415) Andrea Perales (924) Brittany Tollefson (1…" at bounding box center [756, 205] width 1003 height 27
click at [255, 192] on select "Select Item... Alexis Newark (10415) Andrea Perales (924) Brittany Tollefson (1…" at bounding box center [756, 205] width 1003 height 27
click at [277, 286] on select "Select Item... Alexis Newark (anewark@ottertailcounty.gov) Amy Busko (abusko@ot…" at bounding box center [756, 294] width 1003 height 27
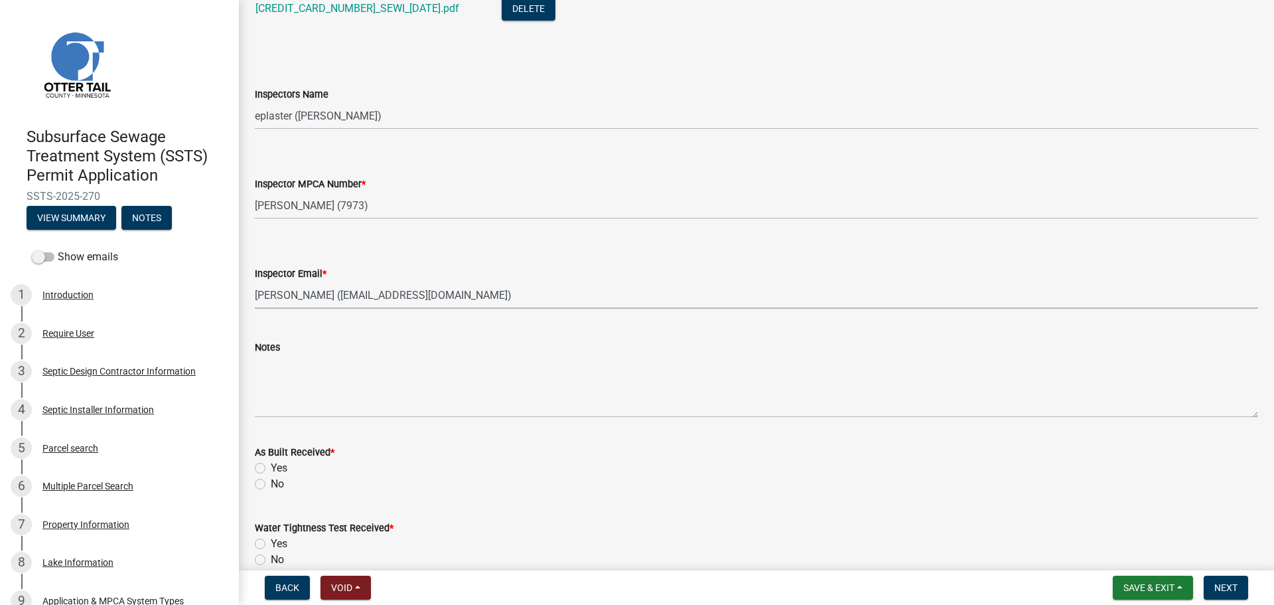
click at [255, 281] on select "Select Item... Alexis Newark (anewark@ottertailcounty.gov) Amy Busko (abusko@ot…" at bounding box center [756, 294] width 1003 height 27
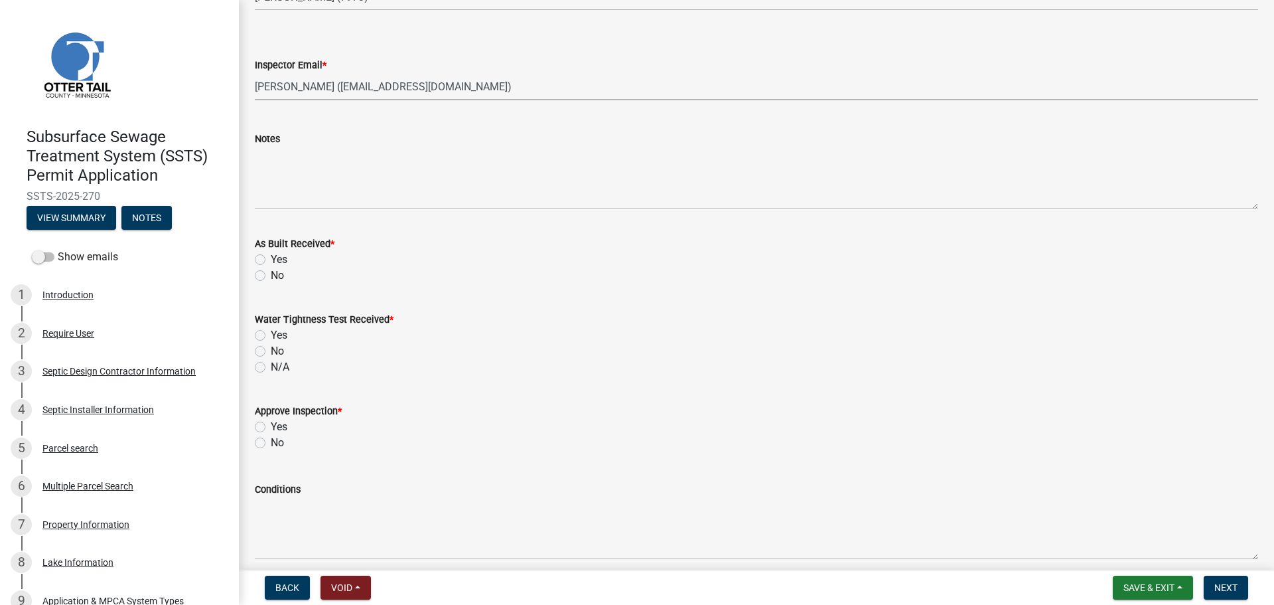
scroll to position [1543, 0]
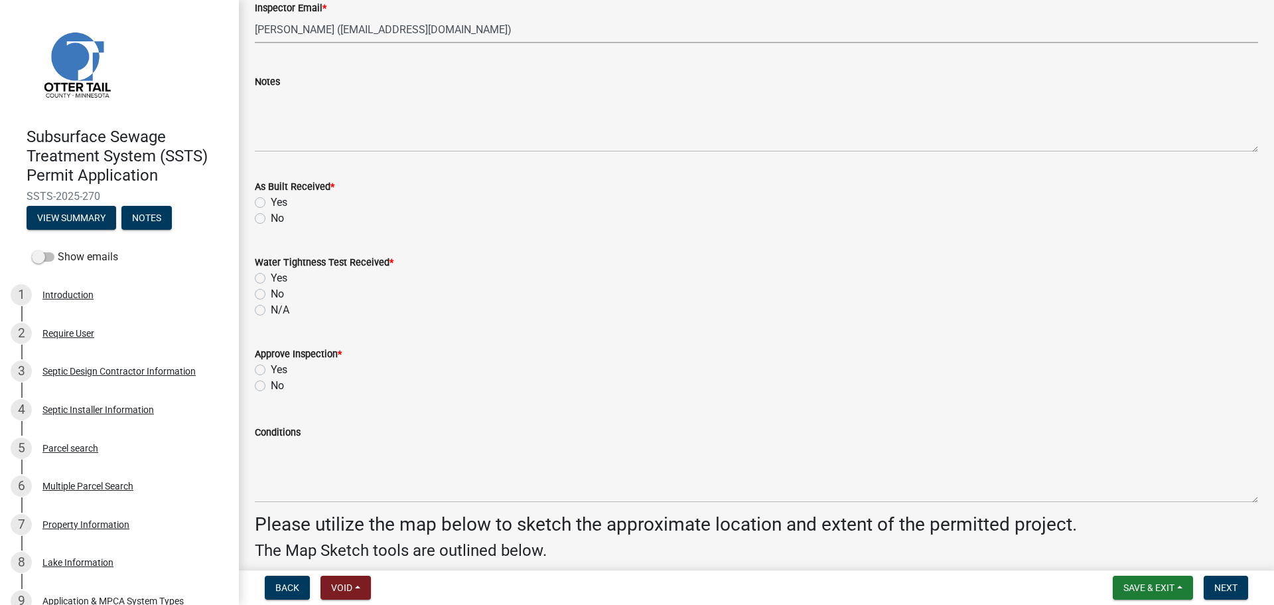
click at [271, 220] on label "No" at bounding box center [277, 218] width 13 height 16
click at [271, 219] on input "No" at bounding box center [275, 214] width 9 height 9
click at [271, 307] on label "N/A" at bounding box center [280, 310] width 19 height 16
click at [271, 307] on input "N/A" at bounding box center [275, 306] width 9 height 9
click at [271, 370] on label "Yes" at bounding box center [279, 370] width 17 height 16
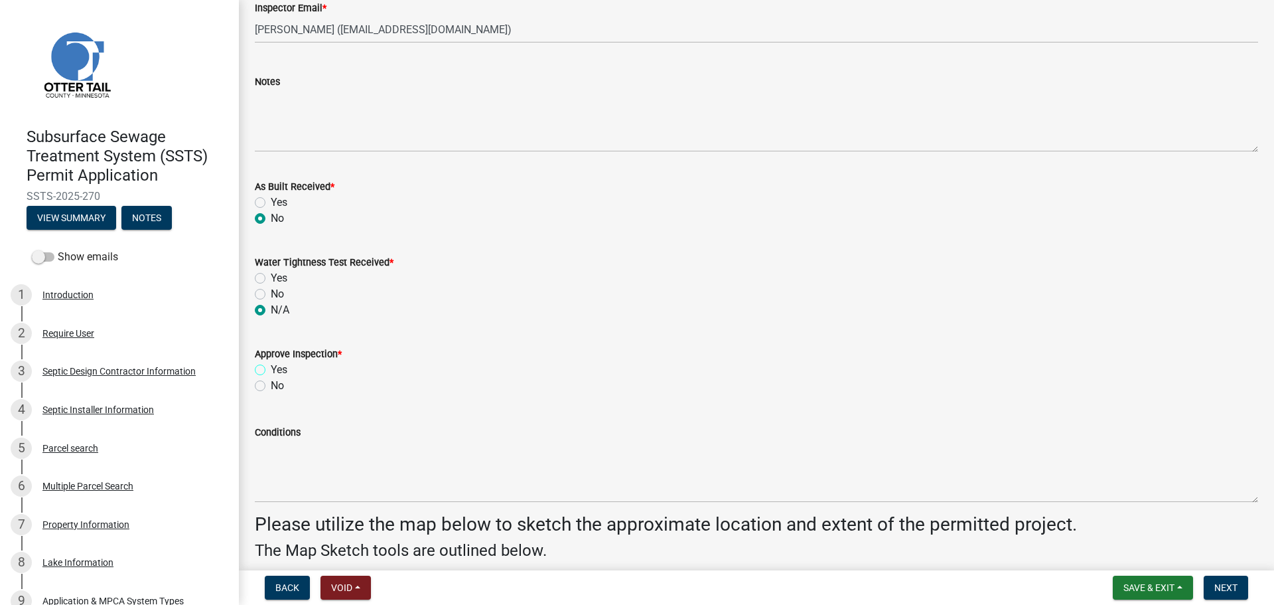
click at [271, 370] on input "Yes" at bounding box center [275, 366] width 9 height 9
click at [1220, 583] on span "Next" at bounding box center [1226, 587] width 23 height 11
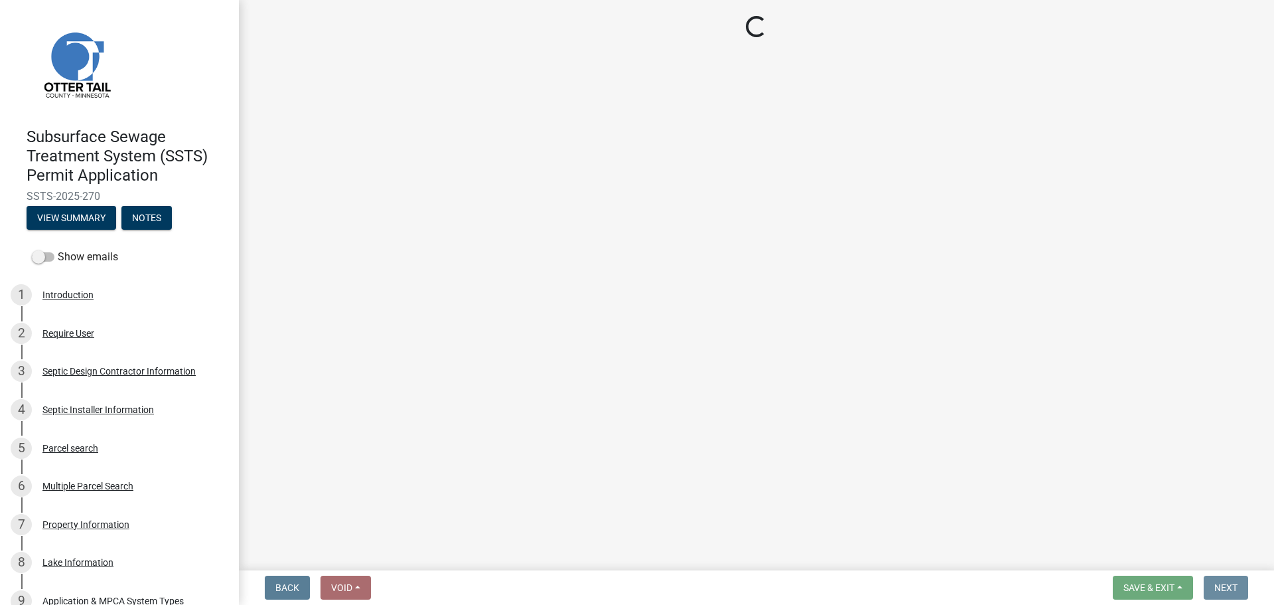
scroll to position [0, 0]
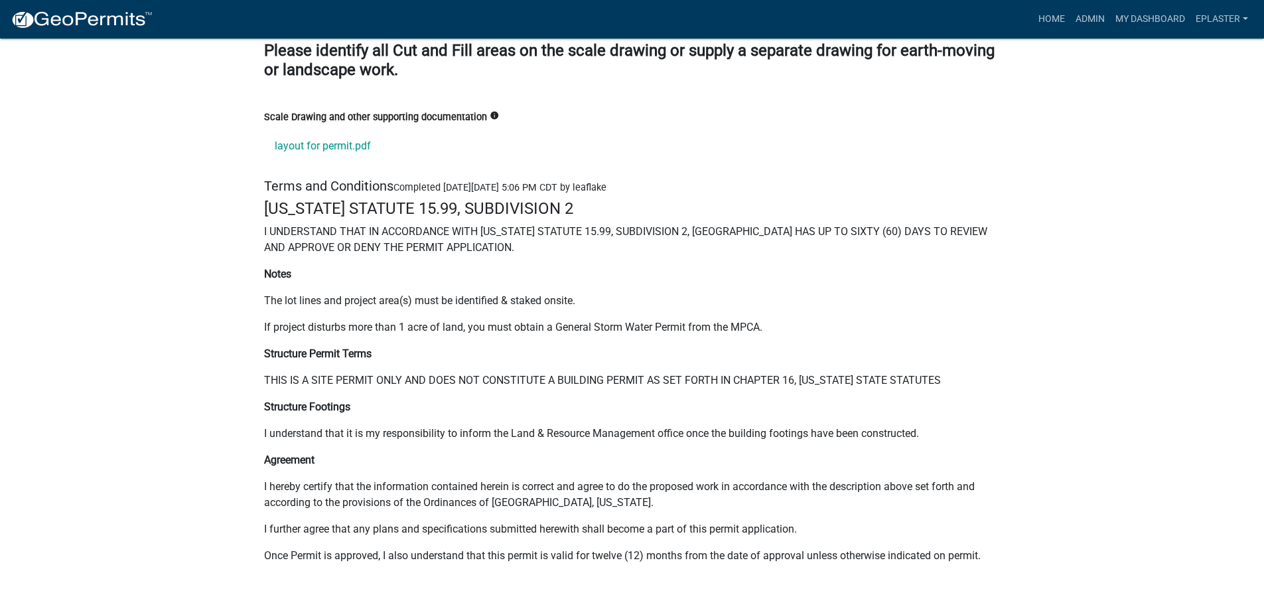
scroll to position [18391, 0]
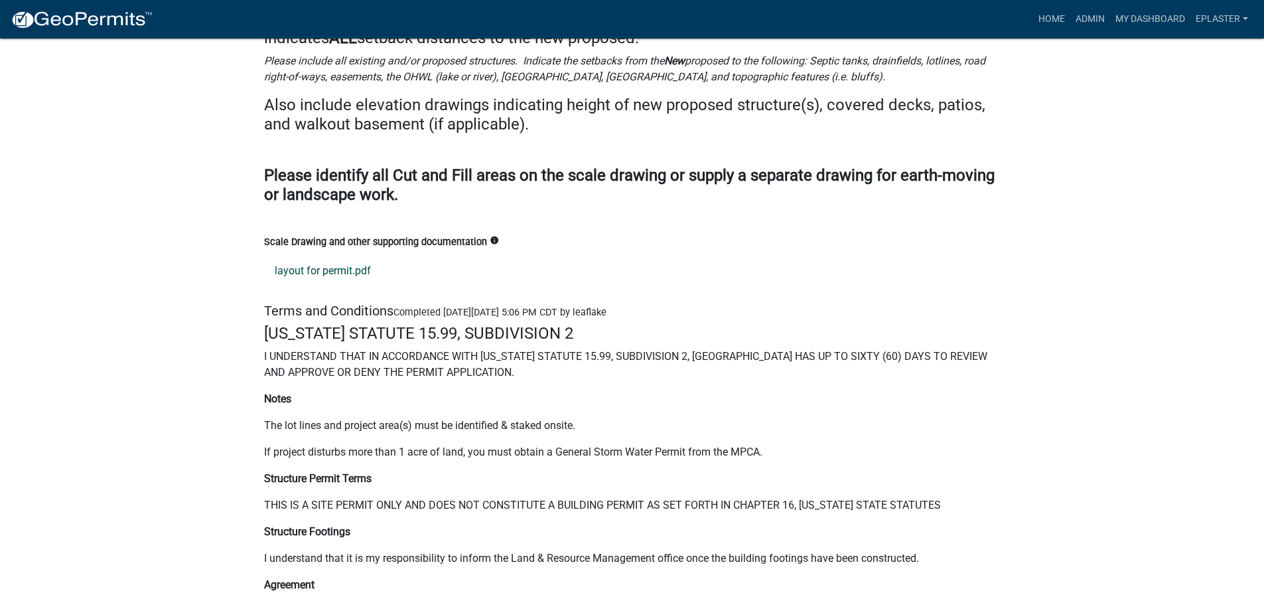
click at [334, 255] on link "layout for permit.pdf" at bounding box center [632, 271] width 737 height 32
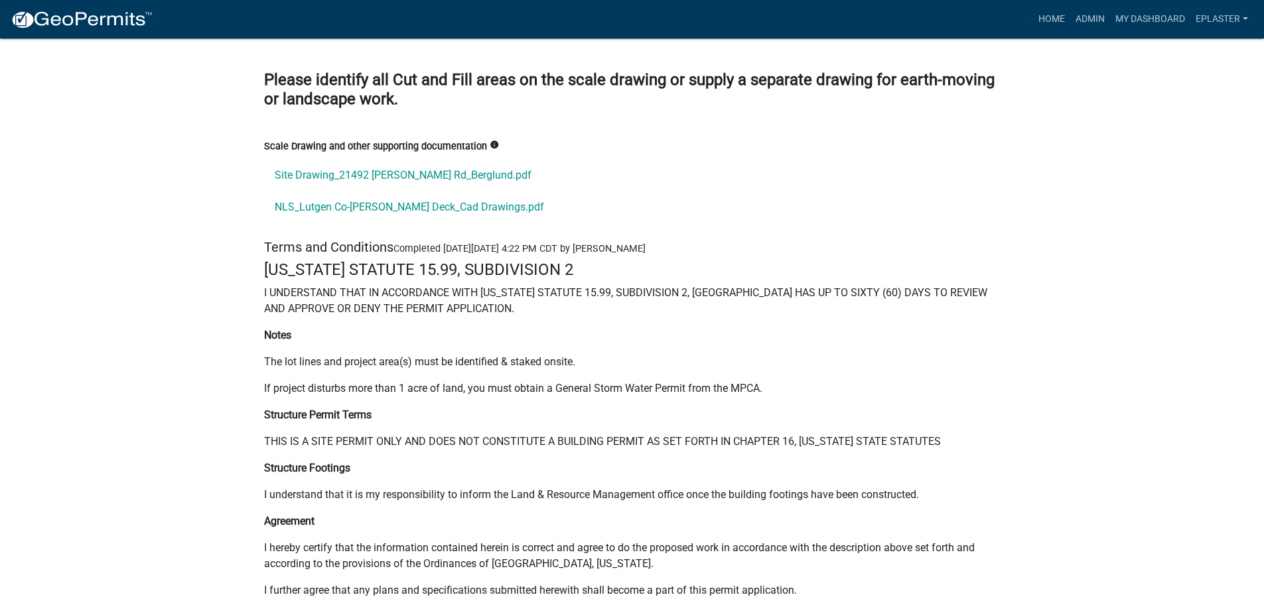
scroll to position [17811, 0]
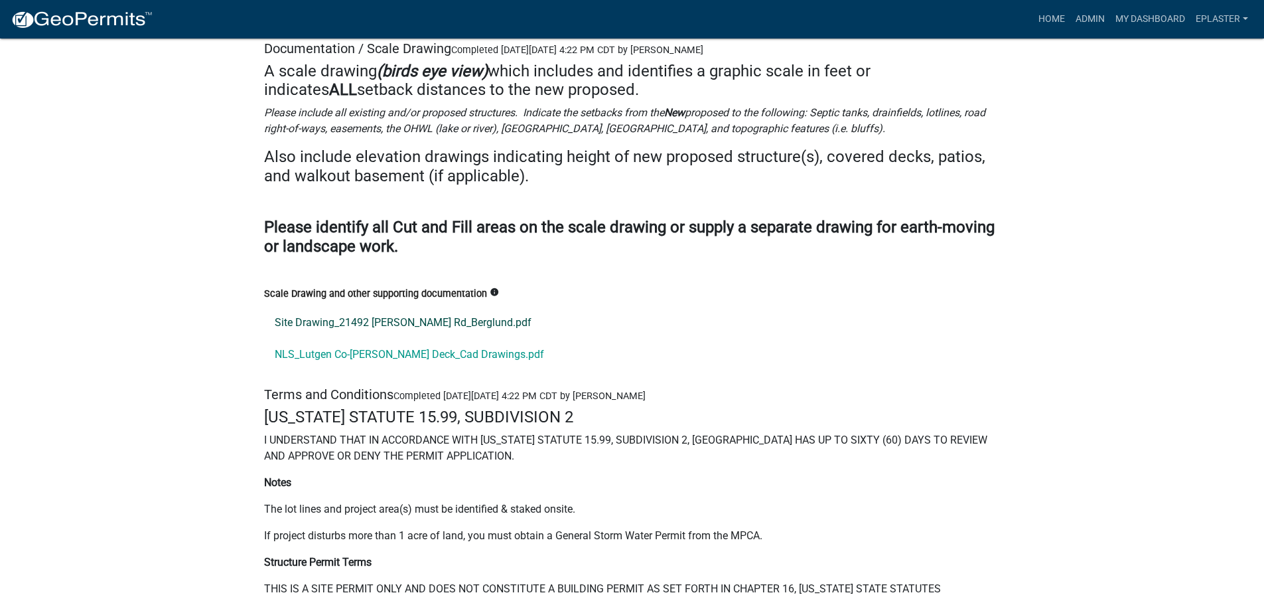
click at [391, 307] on link "Site Drawing_21492 Klar Jo Rd_Berglund.pdf" at bounding box center [632, 323] width 737 height 32
click at [403, 338] on link "NLS_Lutgen Co-Berglund Deck_Cad Drawings.pdf" at bounding box center [632, 354] width 737 height 32
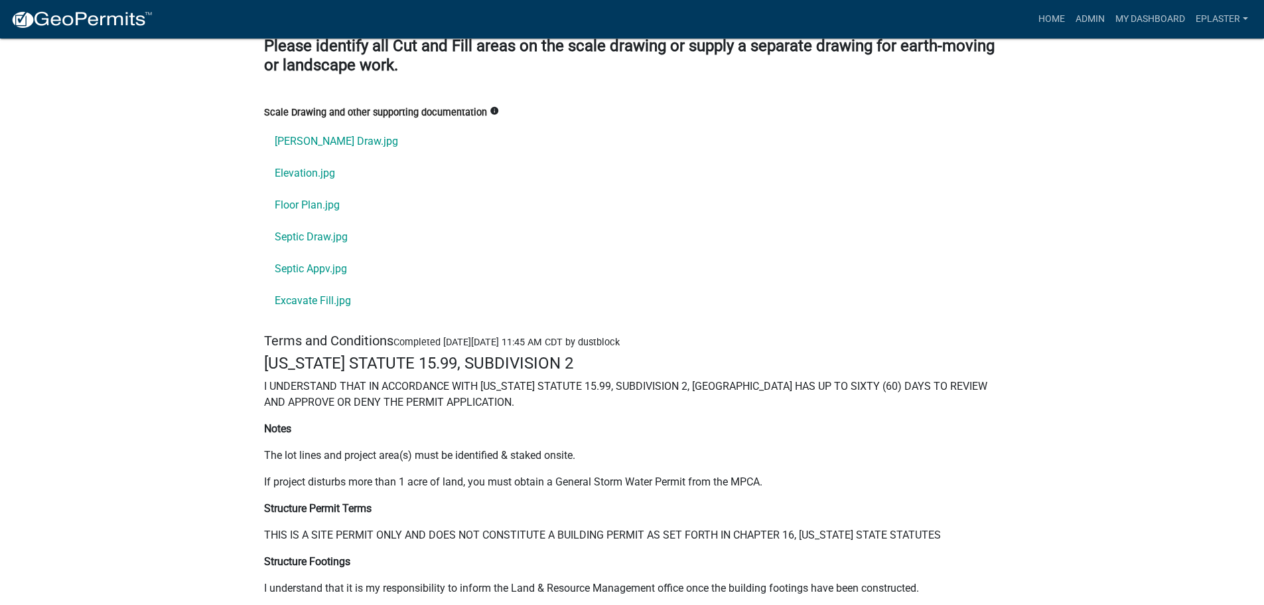
scroll to position [17833, 0]
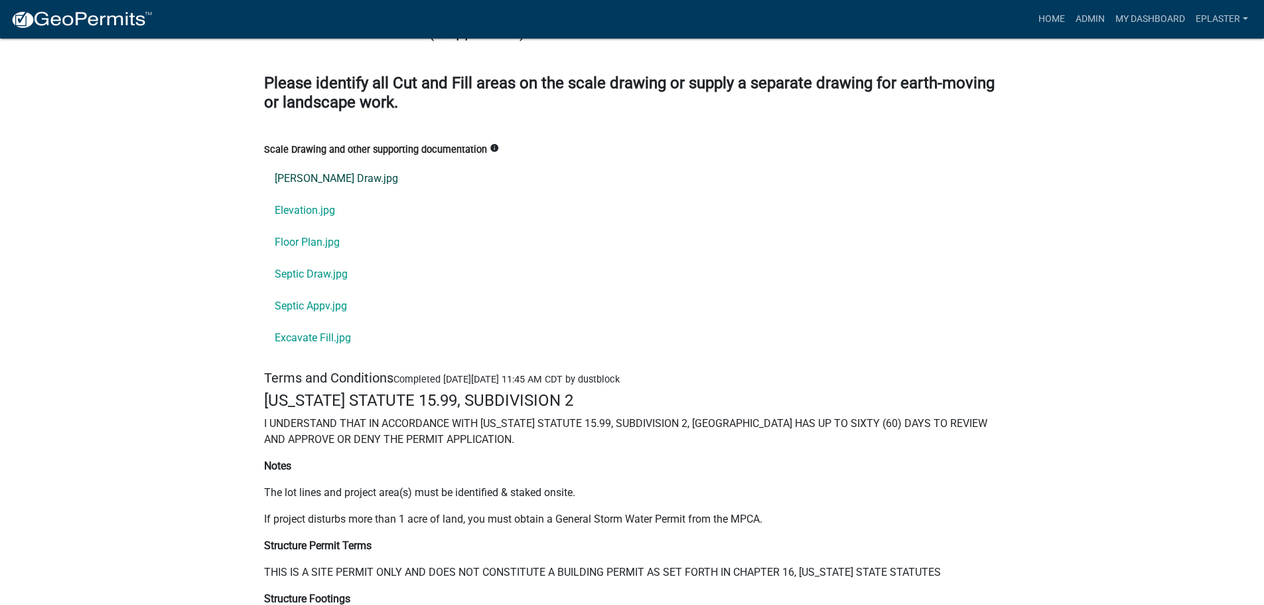
click at [329, 163] on link "[PERSON_NAME] Draw.jpg" at bounding box center [632, 179] width 737 height 32
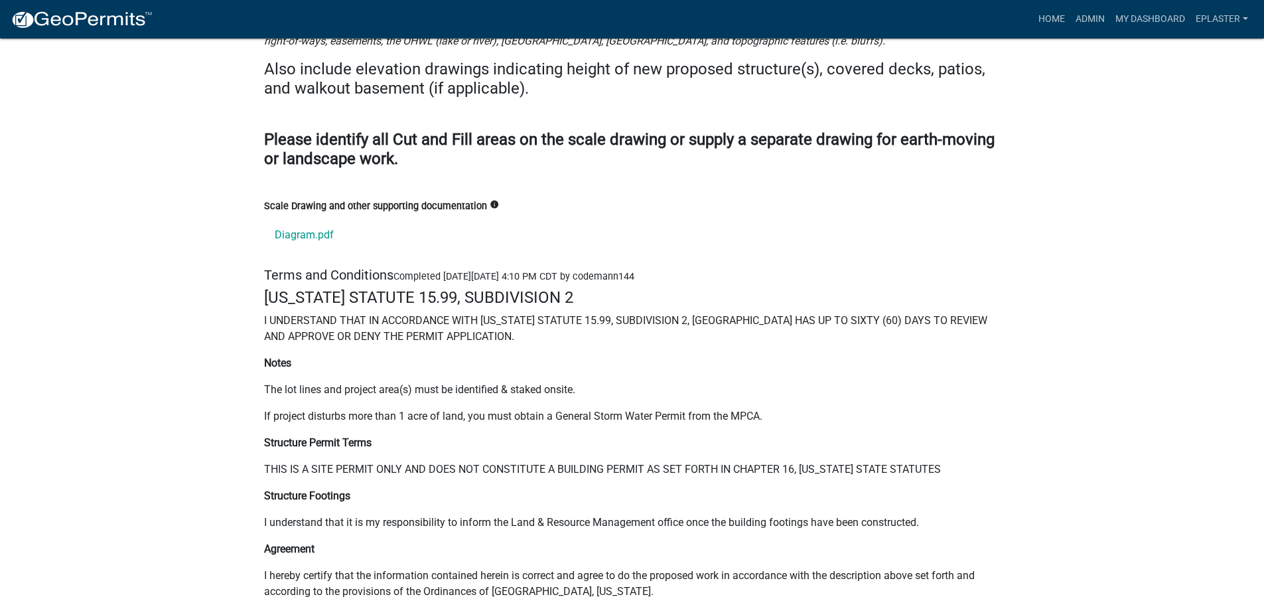
scroll to position [18078, 0]
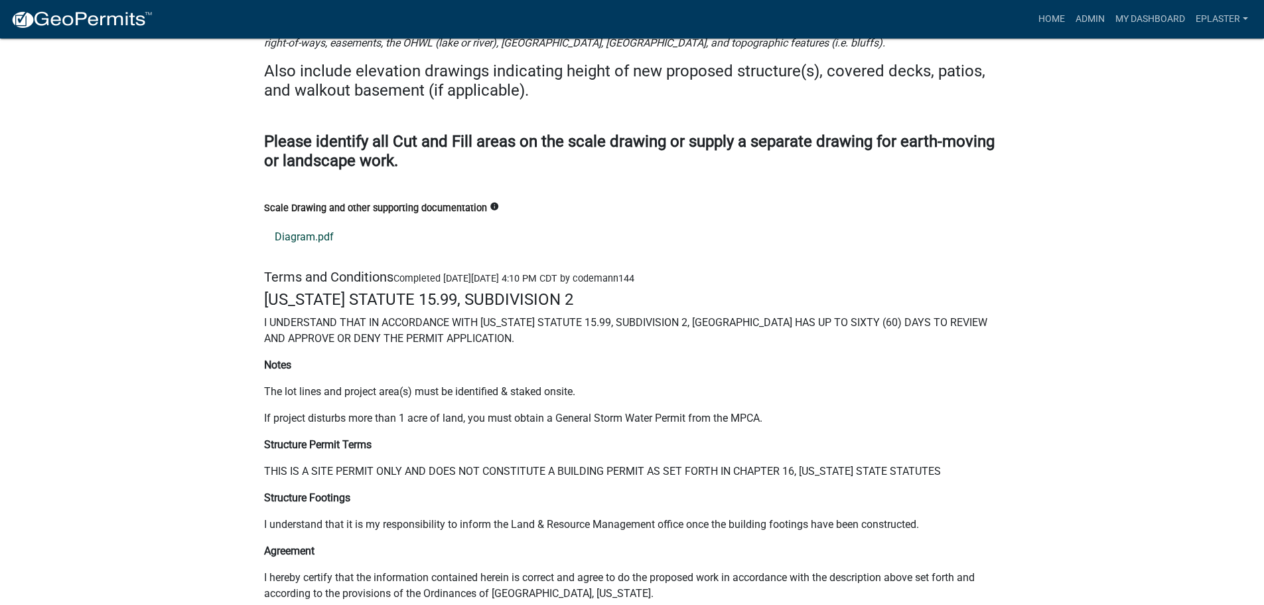
click at [296, 221] on link "Diagram.pdf" at bounding box center [632, 237] width 737 height 32
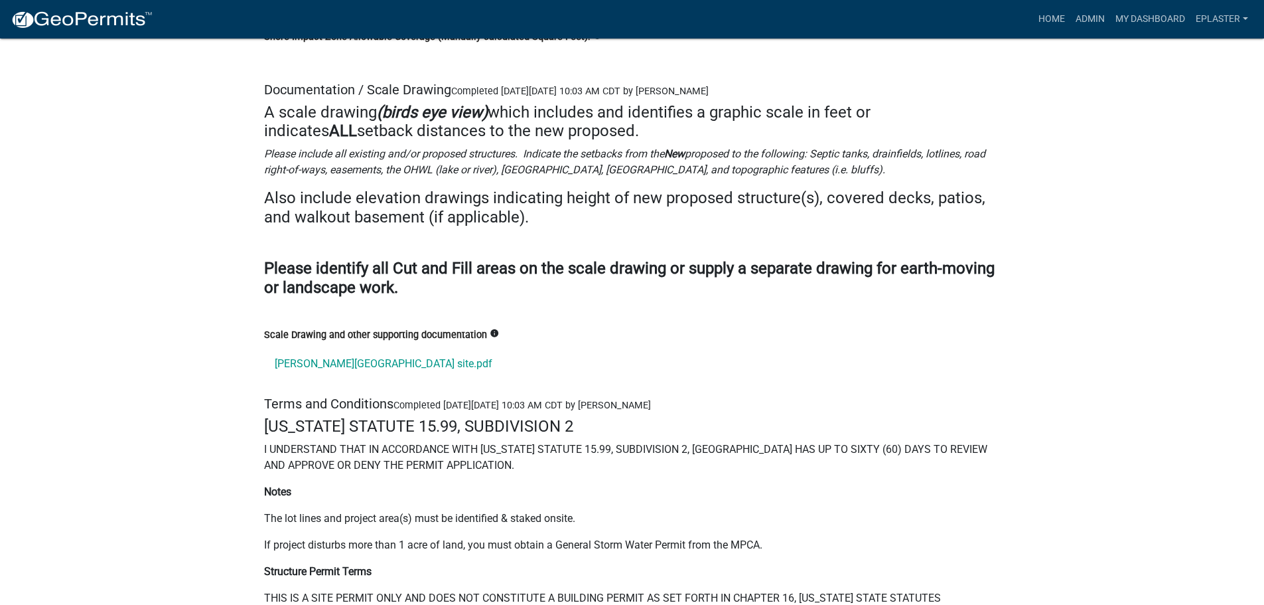
scroll to position [17511, 0]
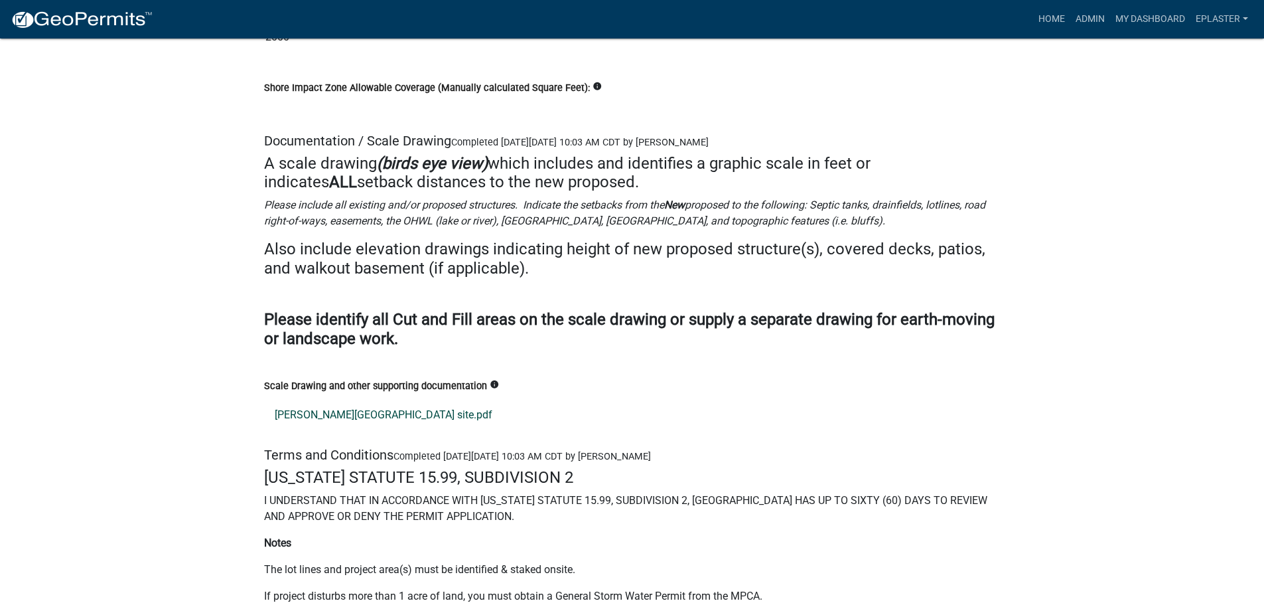
click at [322, 399] on link "[PERSON_NAME][GEOGRAPHIC_DATA] site.pdf" at bounding box center [632, 415] width 737 height 32
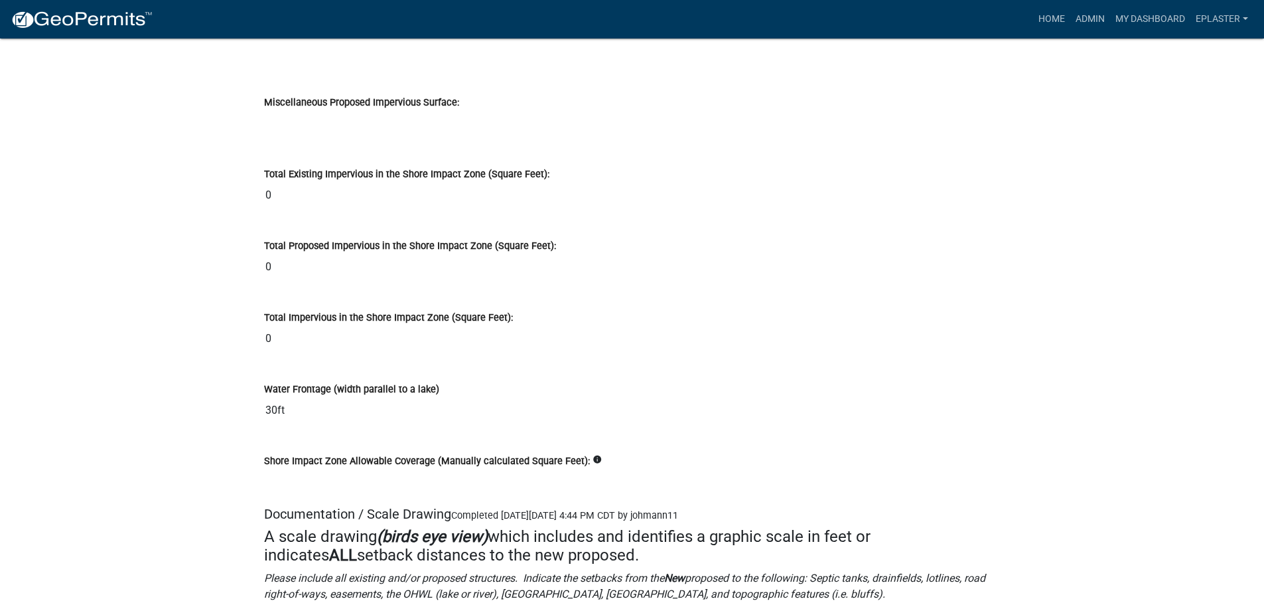
scroll to position [17348, 0]
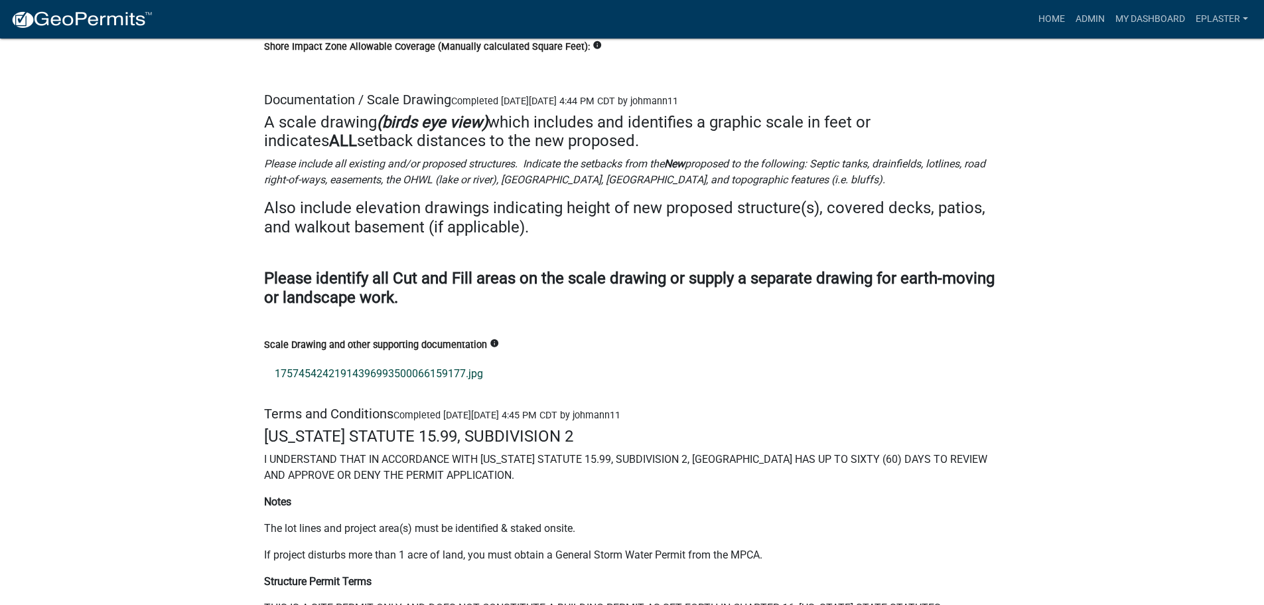
click at [370, 366] on link "17574542421914396993500066159177.jpg" at bounding box center [632, 374] width 737 height 32
